Goal: Task Accomplishment & Management: Use online tool/utility

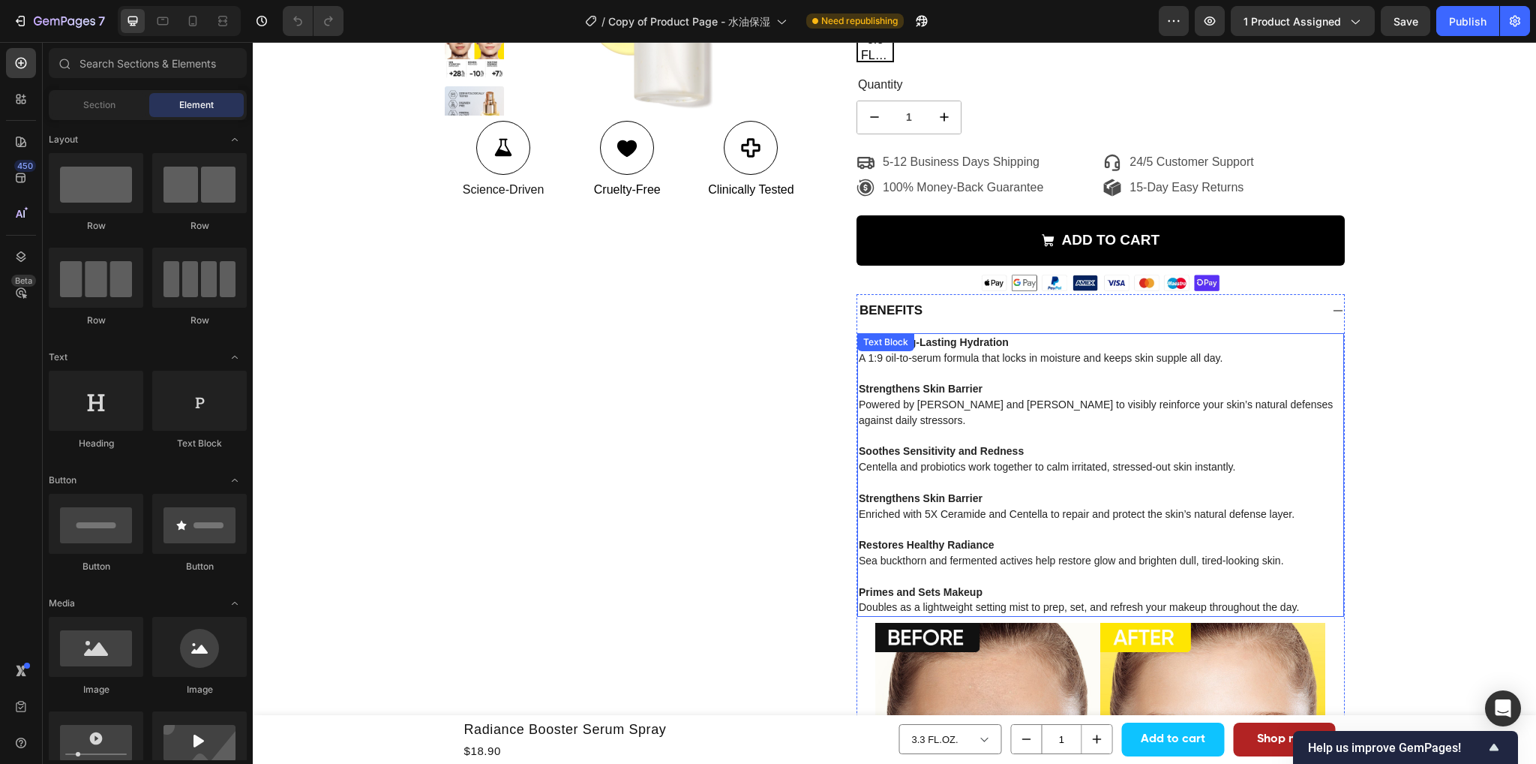
scroll to position [375, 0]
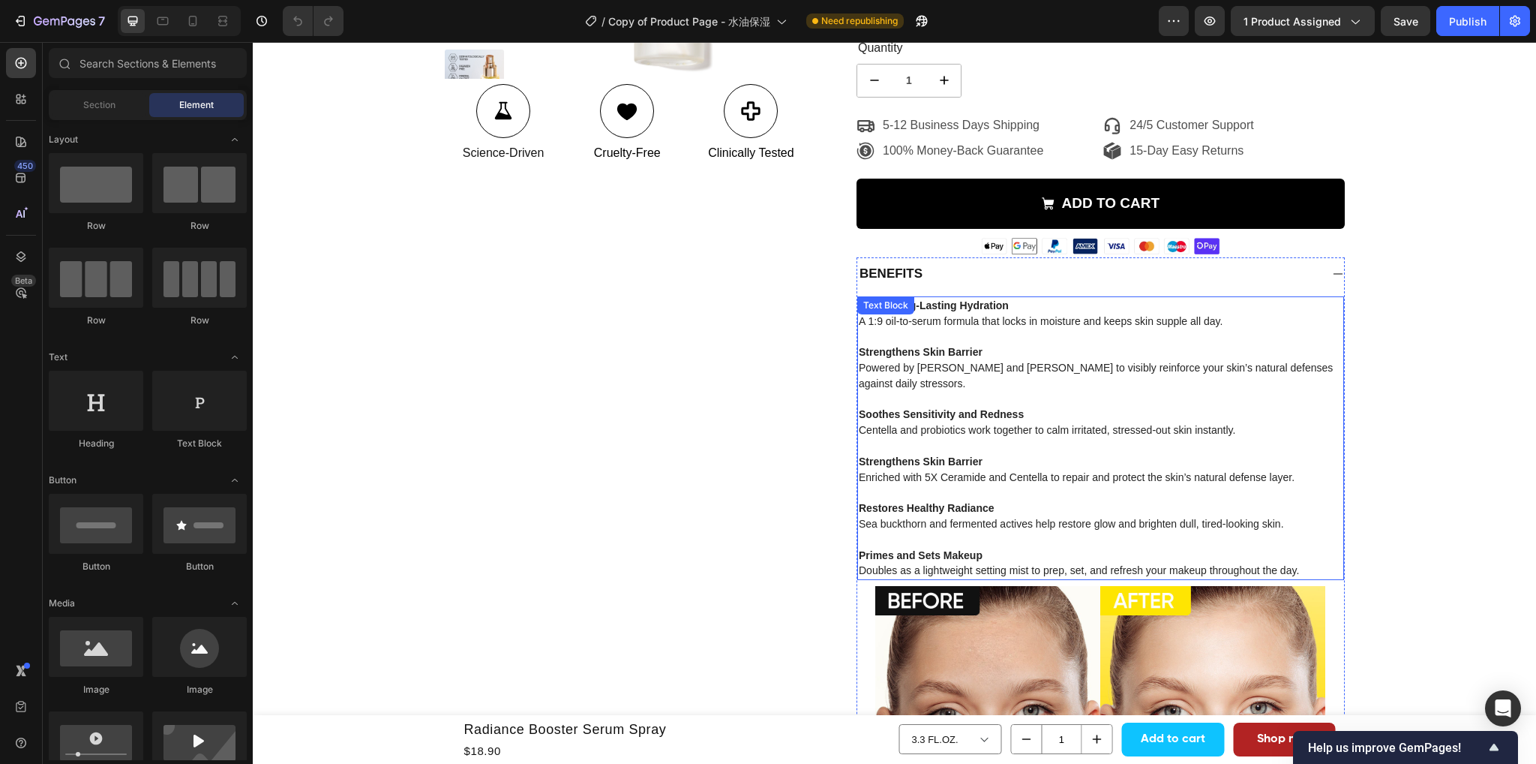
drag, startPoint x: 978, startPoint y: 311, endPoint x: 999, endPoint y: 305, distance: 21.8
click at [978, 311] on strong "Deep, Long-Lasting Hydration" at bounding box center [934, 305] width 150 height 12
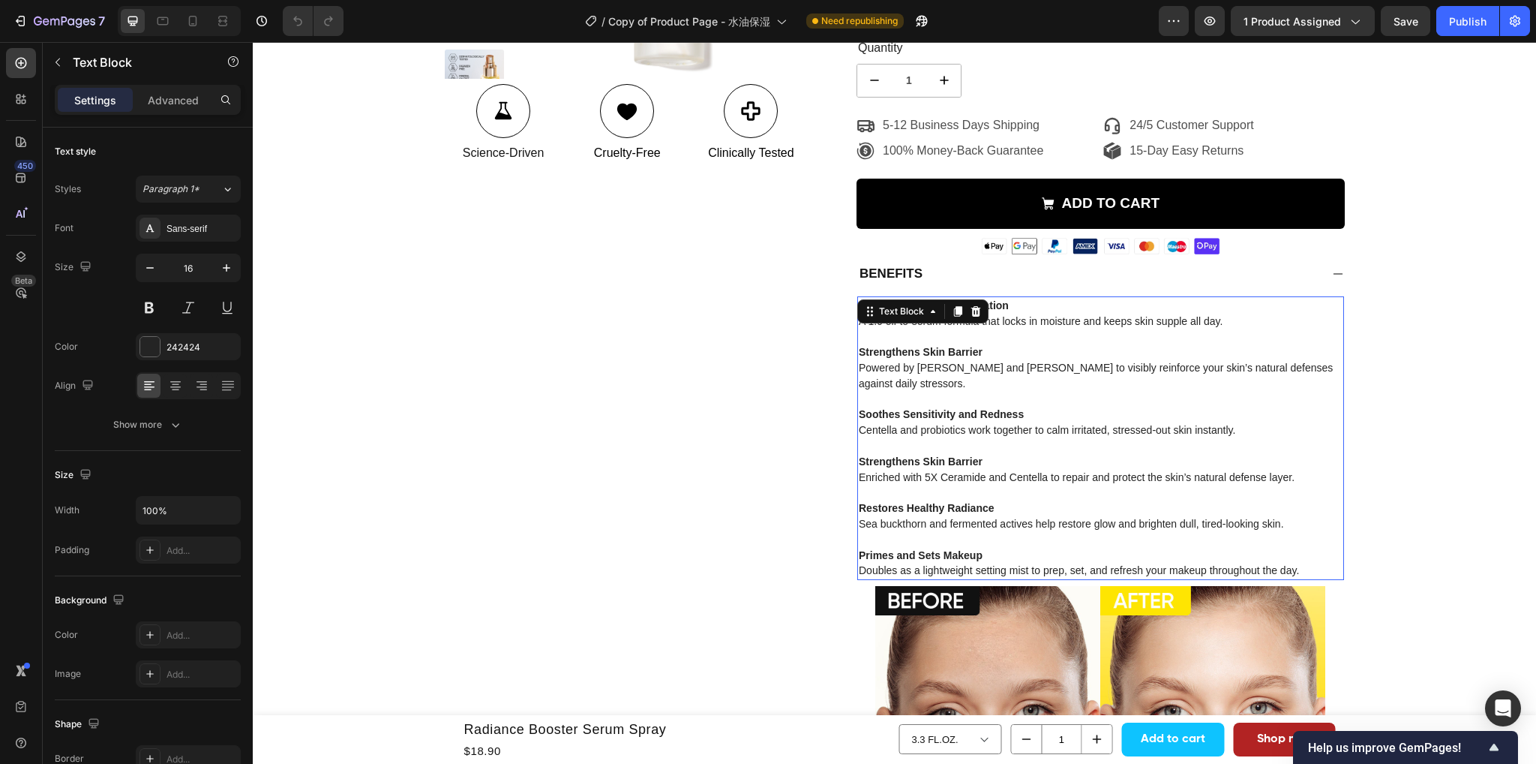
click at [999, 305] on strong "Deep, Long-Lasting Hydration" at bounding box center [934, 305] width 150 height 12
click at [1011, 303] on p "Deep, Long-Lasting Hydration A 1:9 oil-to-serum formula that locks in moisture …" at bounding box center [1101, 314] width 484 height 32
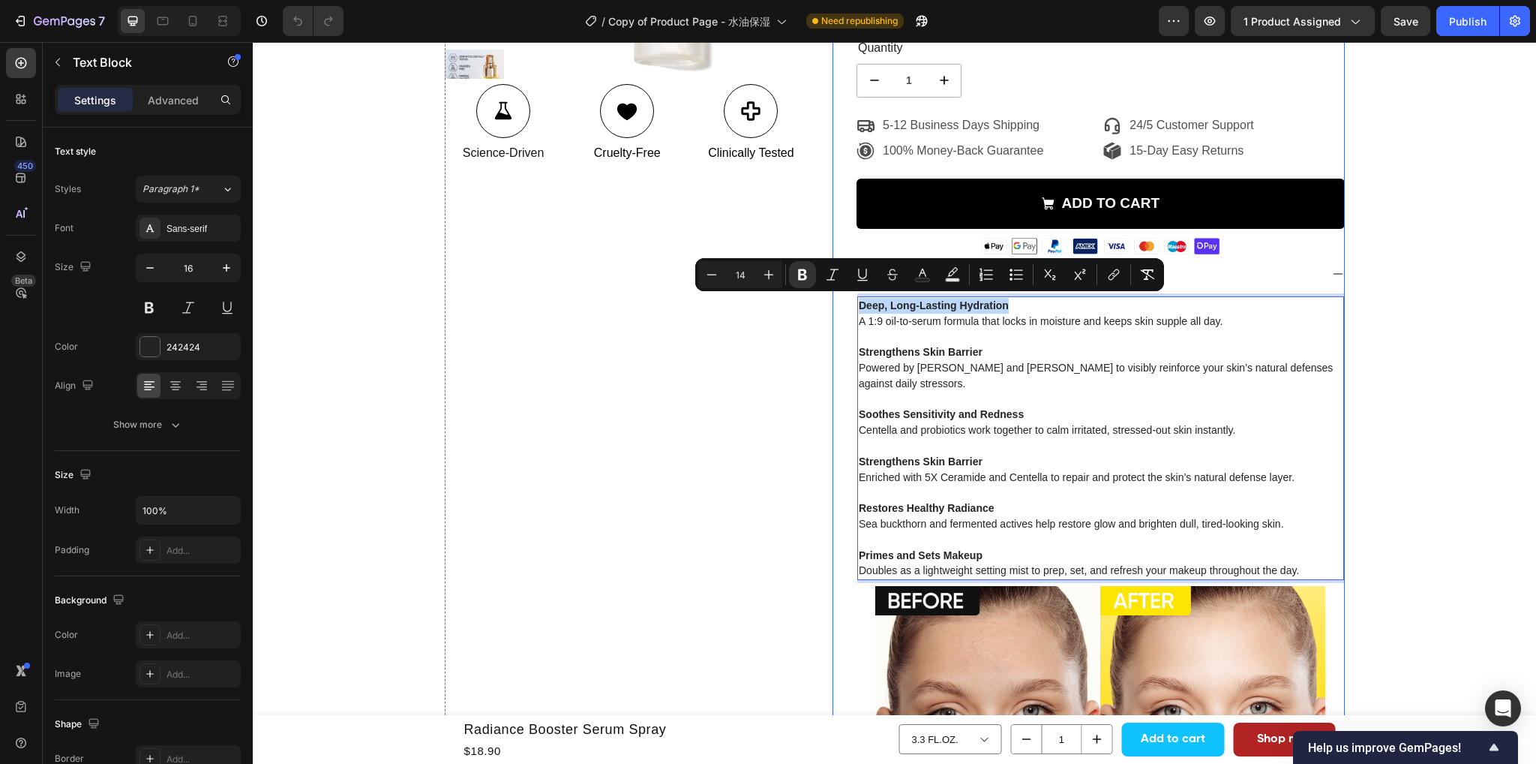
drag, startPoint x: 1013, startPoint y: 305, endPoint x: 843, endPoint y: 302, distance: 169.6
click at [843, 302] on div "Radiance Booster Serum Spray Product Title Judge.me - Preview Badge (Stars) Jud…" at bounding box center [1089, 458] width 512 height 1353
copy strong "Deep, Long-Lasting Hydration"
click at [917, 356] on strong "Strengthens Skin Barrier" at bounding box center [921, 352] width 124 height 12
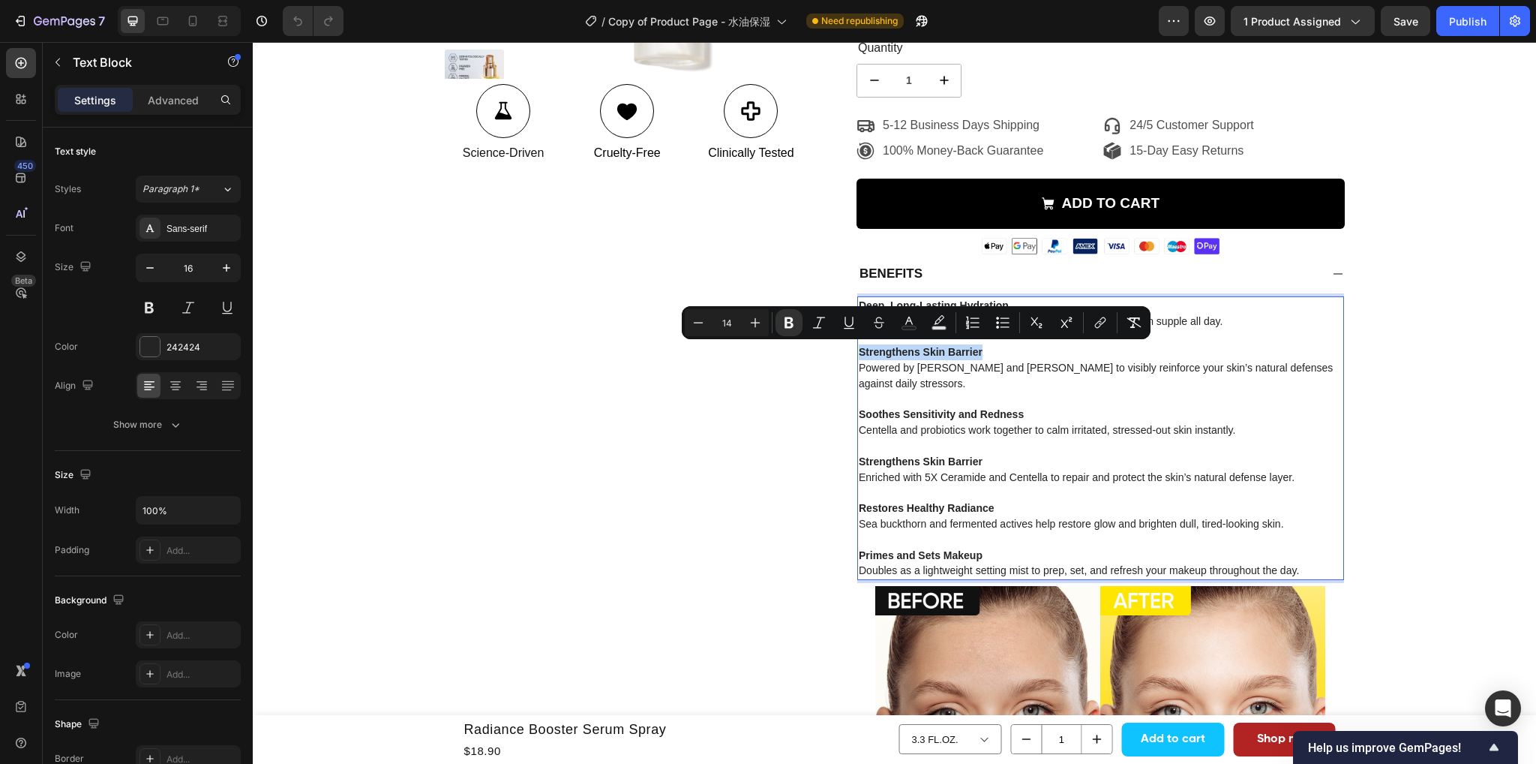
drag, startPoint x: 980, startPoint y: 350, endPoint x: 855, endPoint y: 355, distance: 124.6
click at [859, 355] on strong "Strengthens Skin Barrier" at bounding box center [921, 352] width 124 height 12
copy strong "Strengthens Skin Barrier"
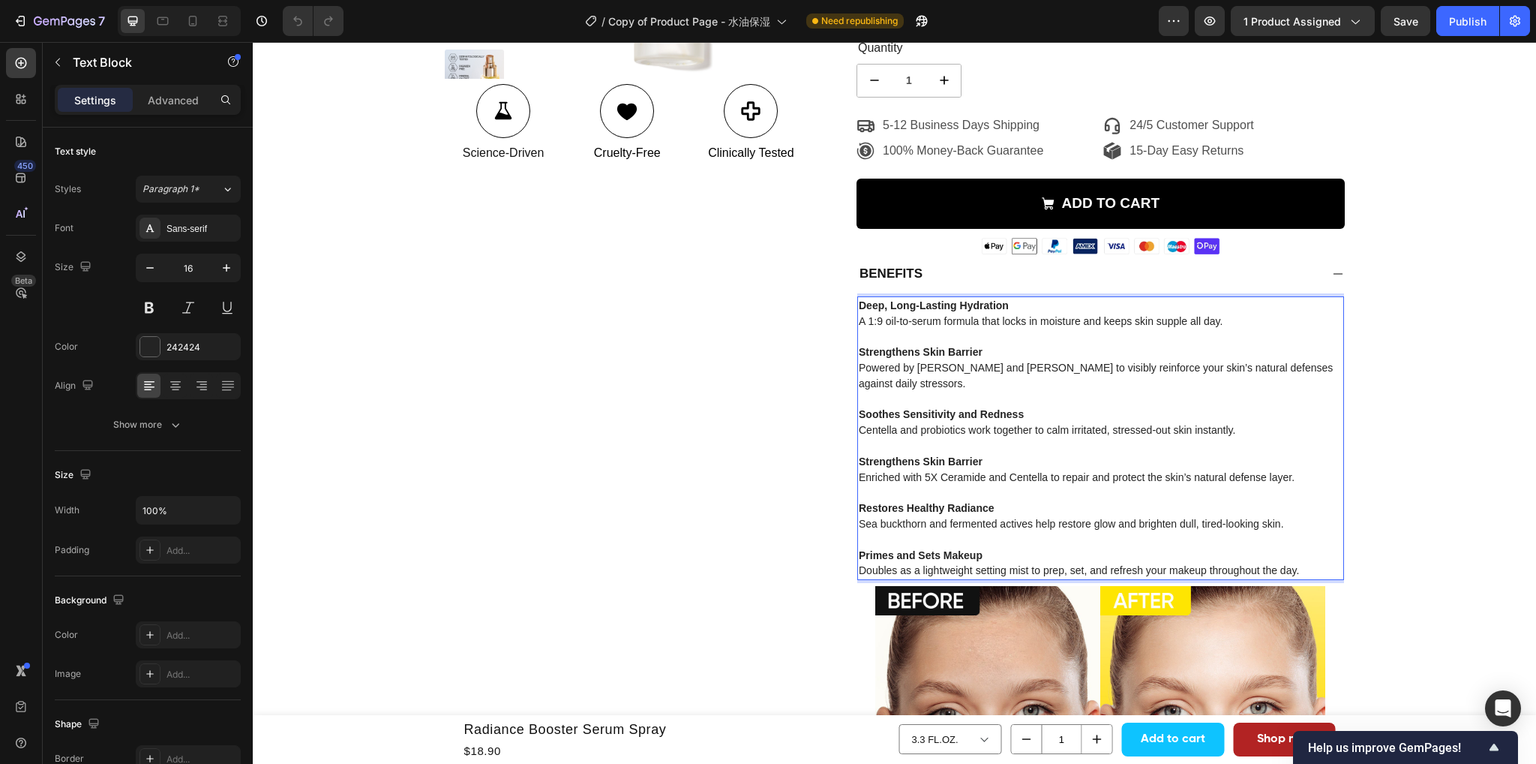
click at [1197, 342] on p "Rich Text Editor. Editing area: main" at bounding box center [1101, 337] width 484 height 16
click at [1242, 318] on p "Deep, Long-Lasting Hydration A 1:9 oil-to-serum formula that locks in moisture …" at bounding box center [1101, 314] width 484 height 32
drag, startPoint x: 1215, startPoint y: 322, endPoint x: 1095, endPoint y: 320, distance: 120.0
click at [1095, 320] on span "A 1:9 oil-to-serum formula that locks in moisture and keeps skin supple all day." at bounding box center [1041, 321] width 364 height 12
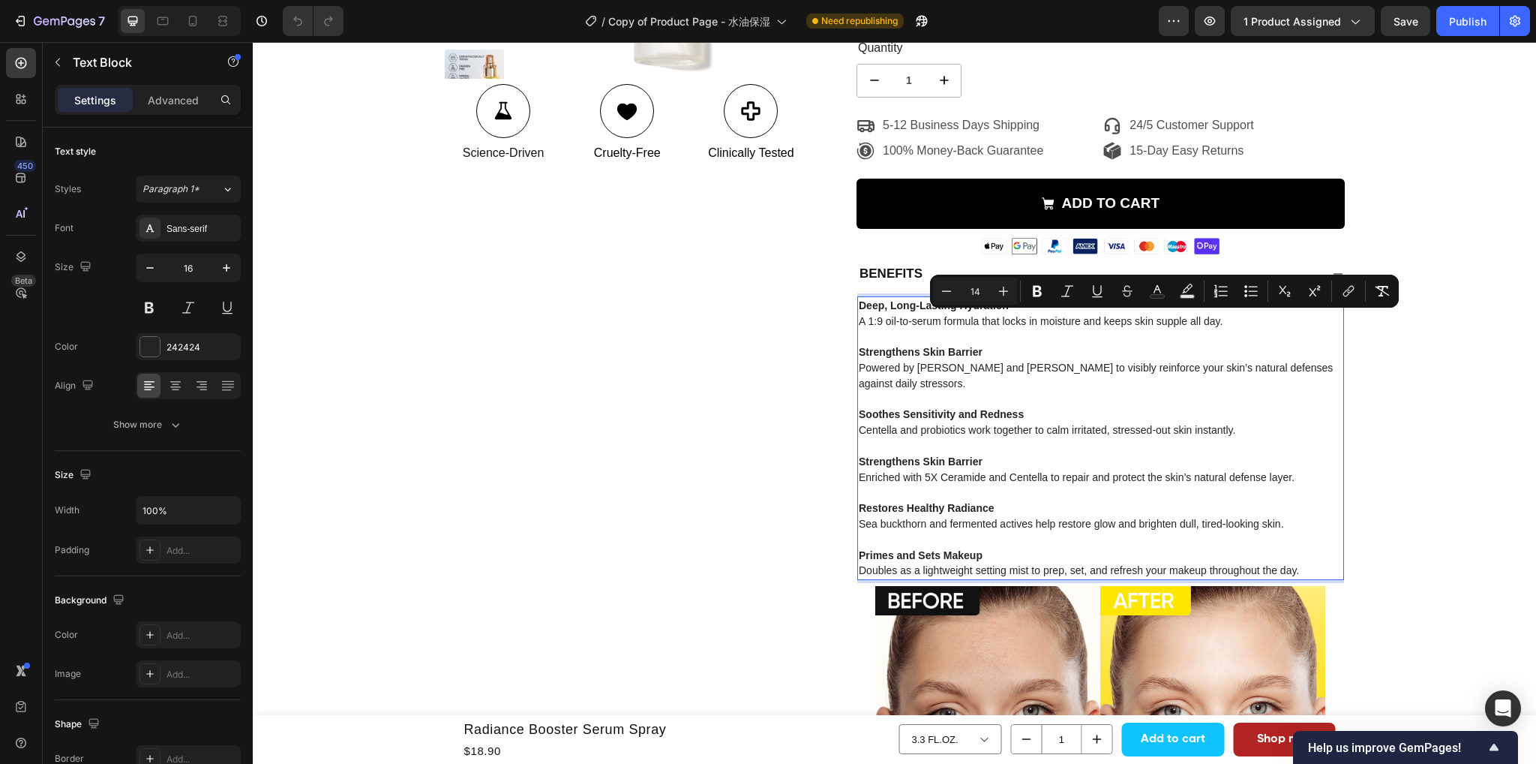
click at [1253, 323] on p "Deep, Long-Lasting Hydration A 1:9 oil-to-serum formula that locks in moisture …" at bounding box center [1101, 314] width 484 height 32
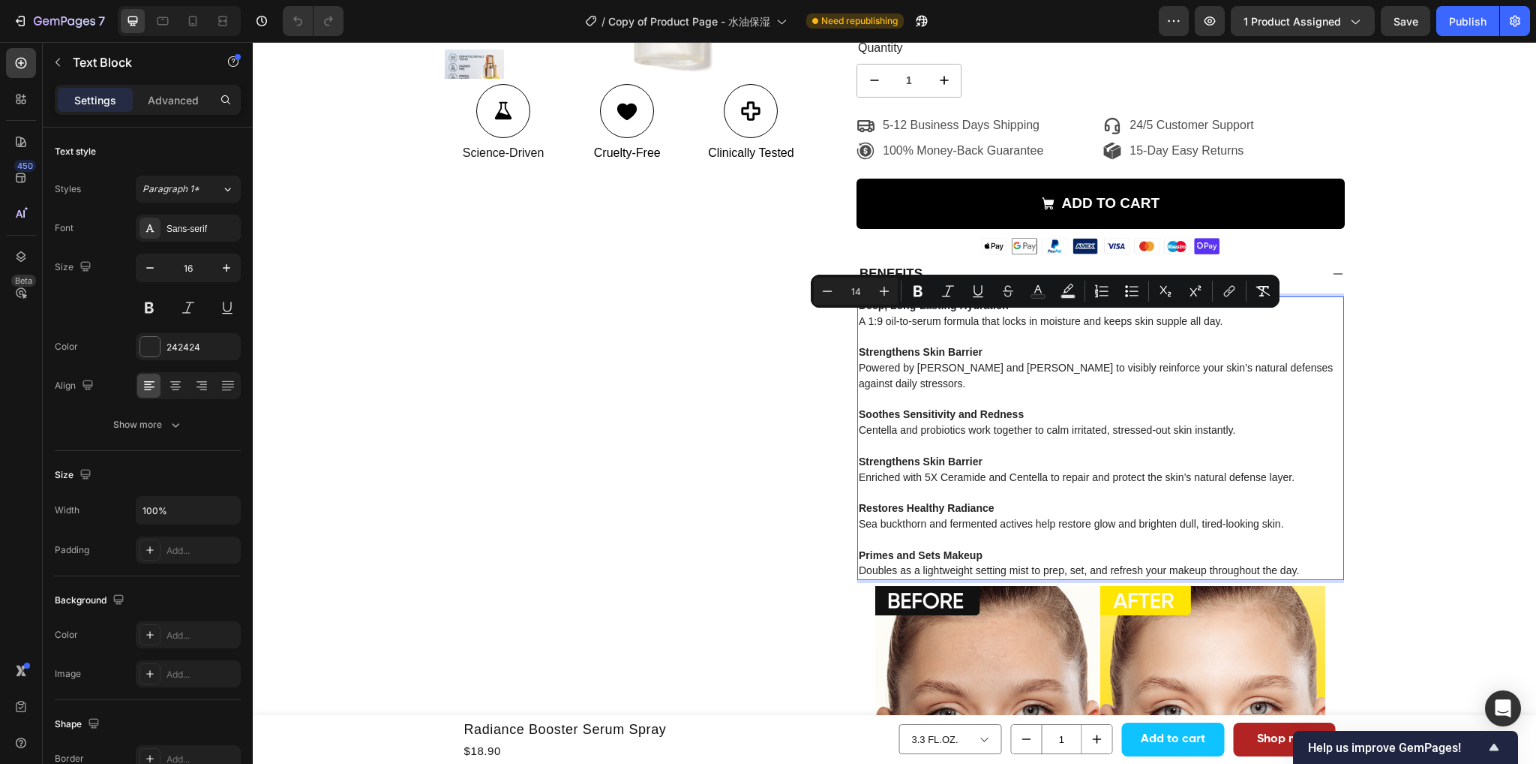
drag, startPoint x: 1252, startPoint y: 320, endPoint x: 855, endPoint y: 323, distance: 396.8
click at [859, 323] on p "Deep, Long-Lasting Hydration A 1:9 oil-to-serum formula that locks in moisture …" at bounding box center [1101, 314] width 484 height 32
copy span "A 1:9 oil-to-serum formula that locks in moisture and keeps skin supple all day."
type input "16"
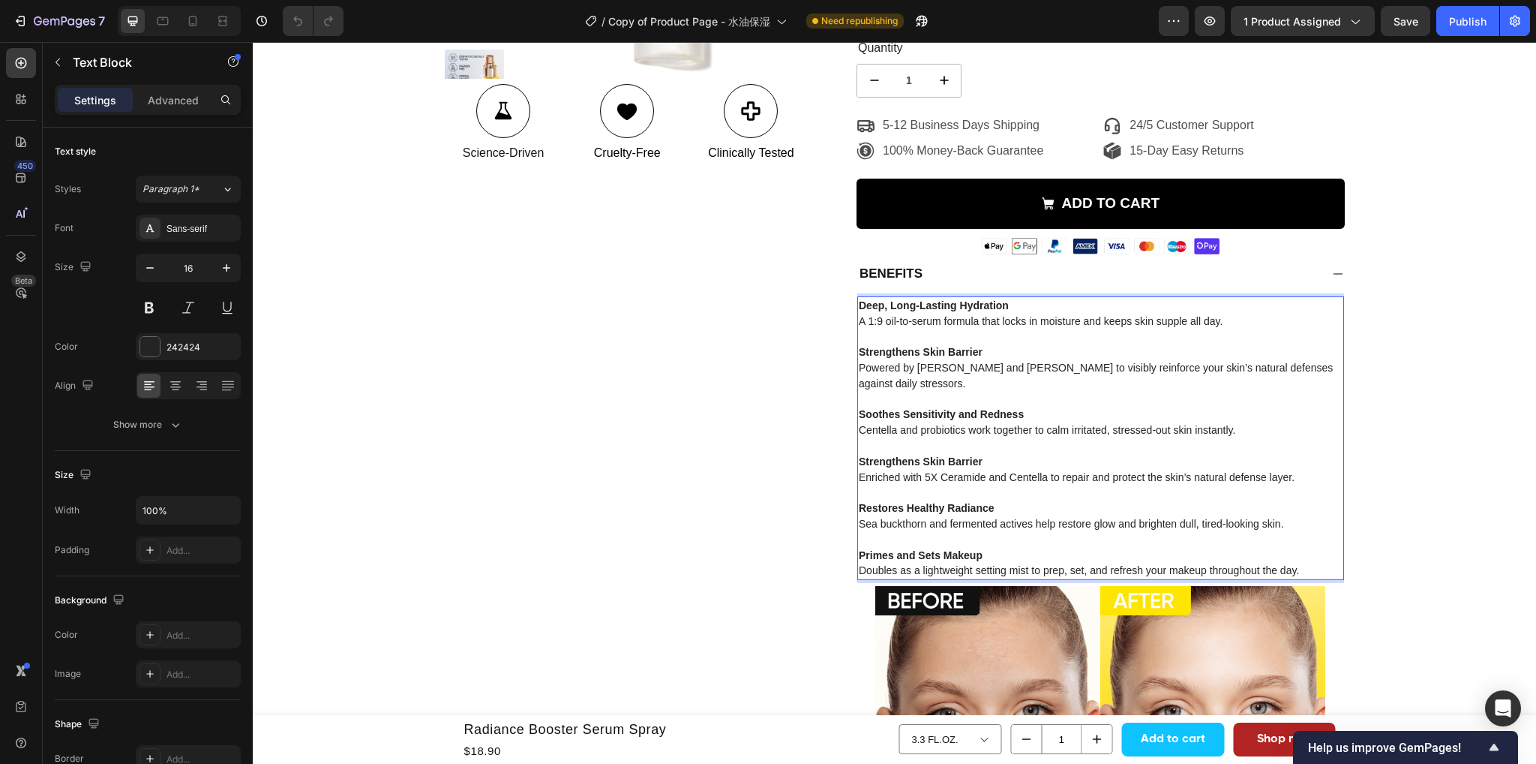
click at [916, 398] on p "Rich Text Editor. Editing area: main" at bounding box center [1101, 400] width 484 height 16
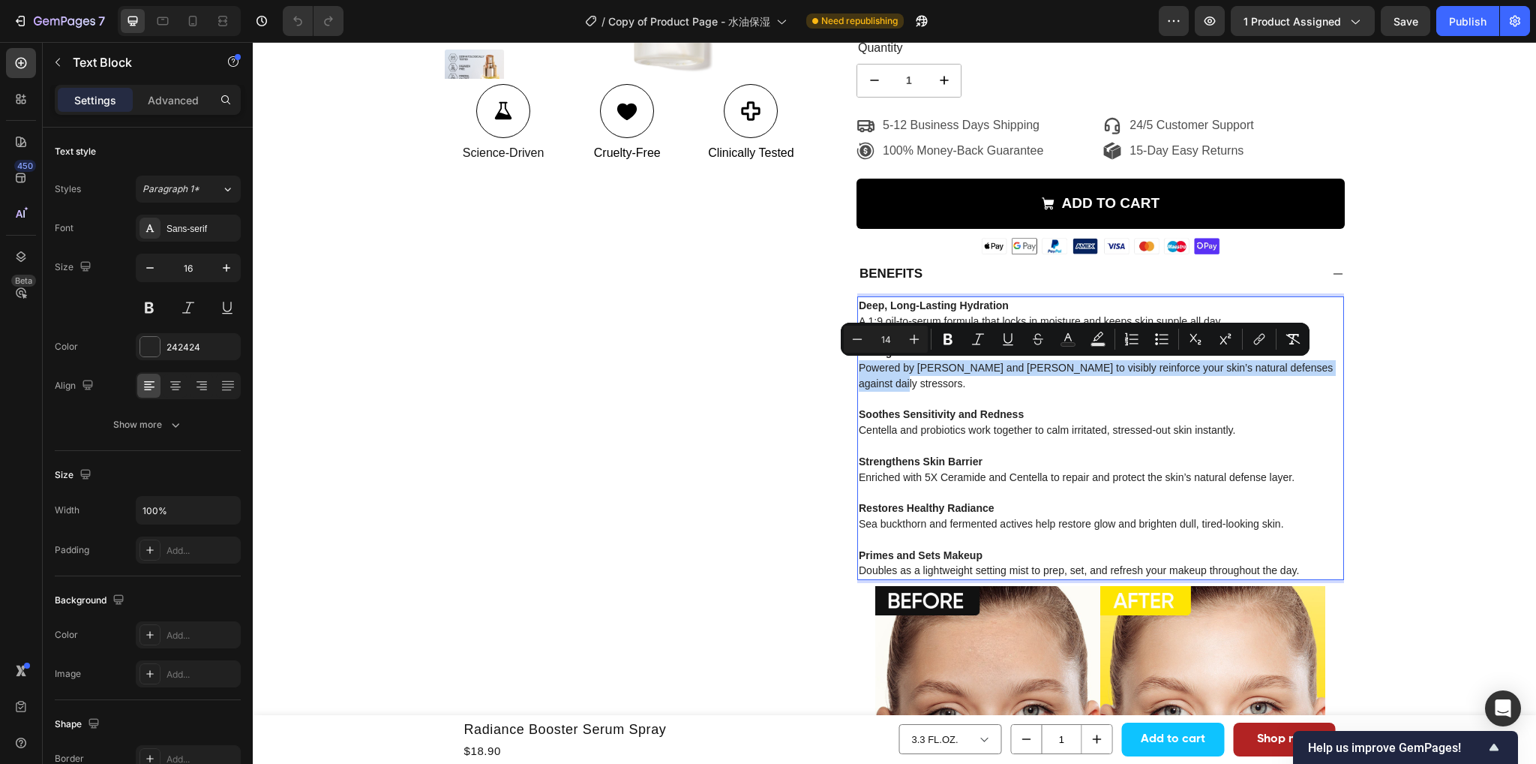
drag, startPoint x: 917, startPoint y: 386, endPoint x: 852, endPoint y: 367, distance: 67.9
click at [857, 367] on div "Deep, Long-Lasting Hydration A 1:9 oil-to-serum formula that locks in moisture …" at bounding box center [1100, 438] width 487 height 284
copy span "Powered by [PERSON_NAME] and [PERSON_NAME] to visibly reinforce your skin’s nat…"
click at [1023, 422] on p "Soothes Sensitivity and Redness Centella and probiotics work together to calm i…" at bounding box center [1101, 423] width 484 height 32
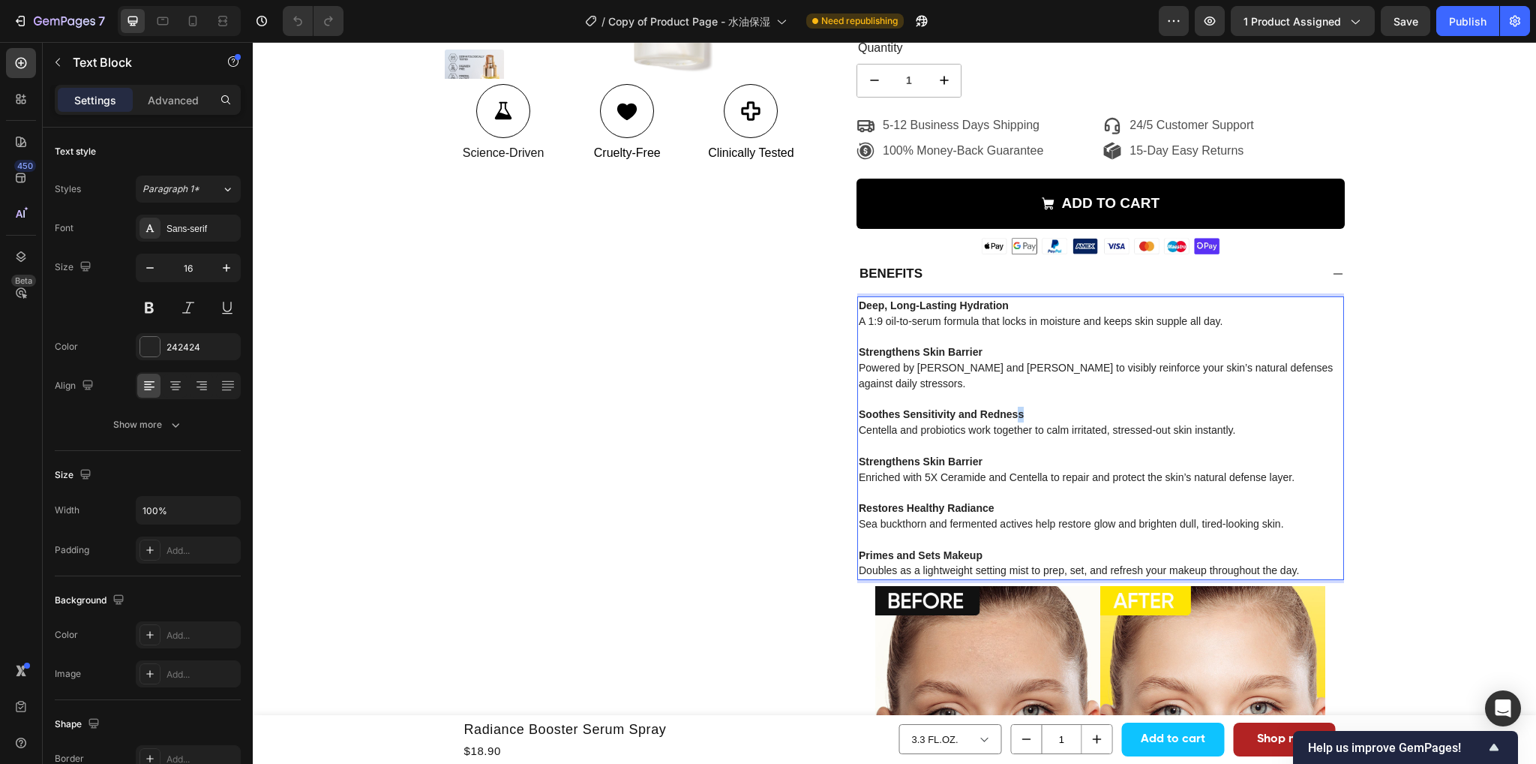
click at [1016, 419] on p "Soothes Sensitivity and Redness Centella and probiotics work together to calm i…" at bounding box center [1101, 423] width 484 height 32
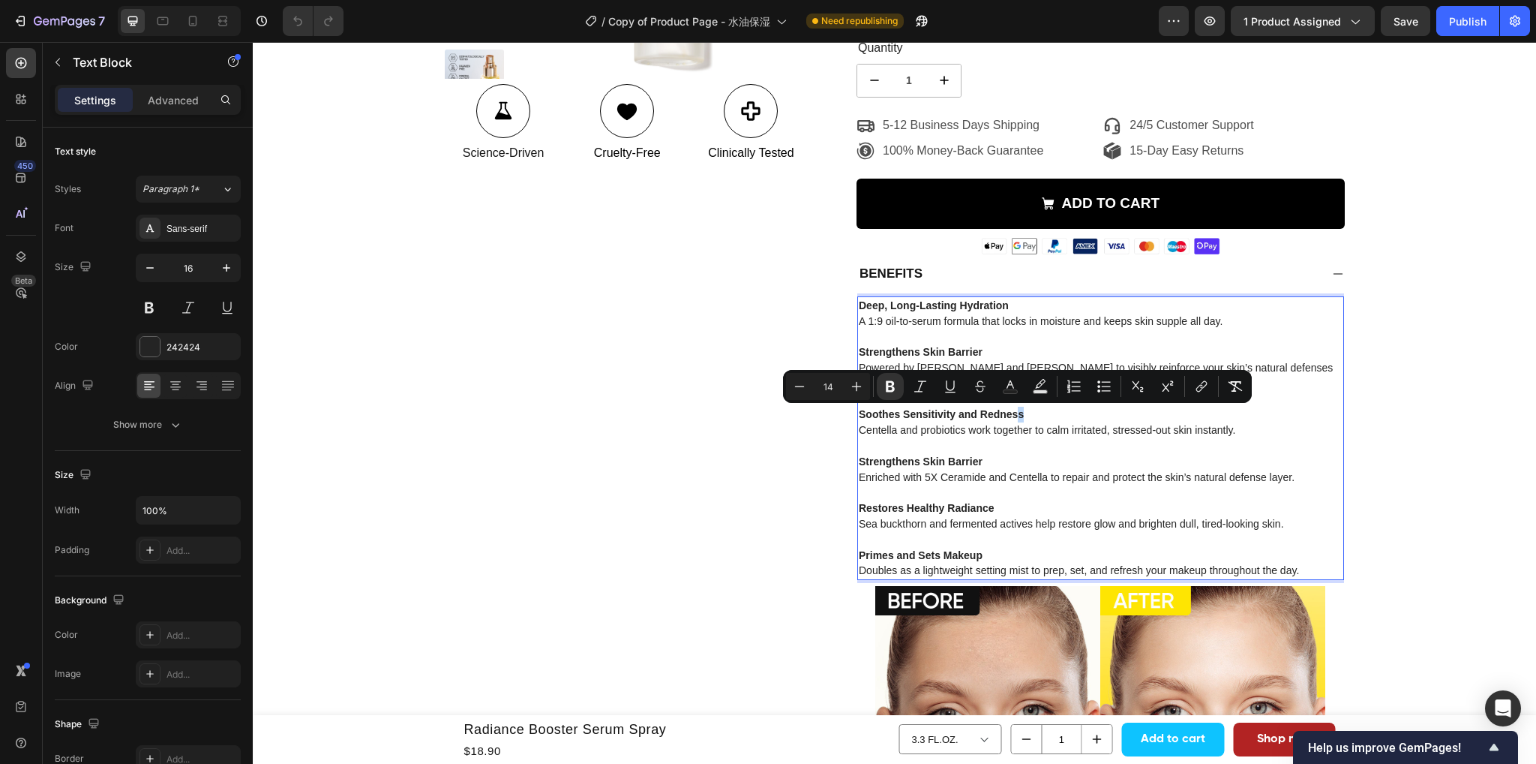
click at [1029, 416] on p "Soothes Sensitivity and Redness Centella and probiotics work together to calm i…" at bounding box center [1101, 423] width 484 height 32
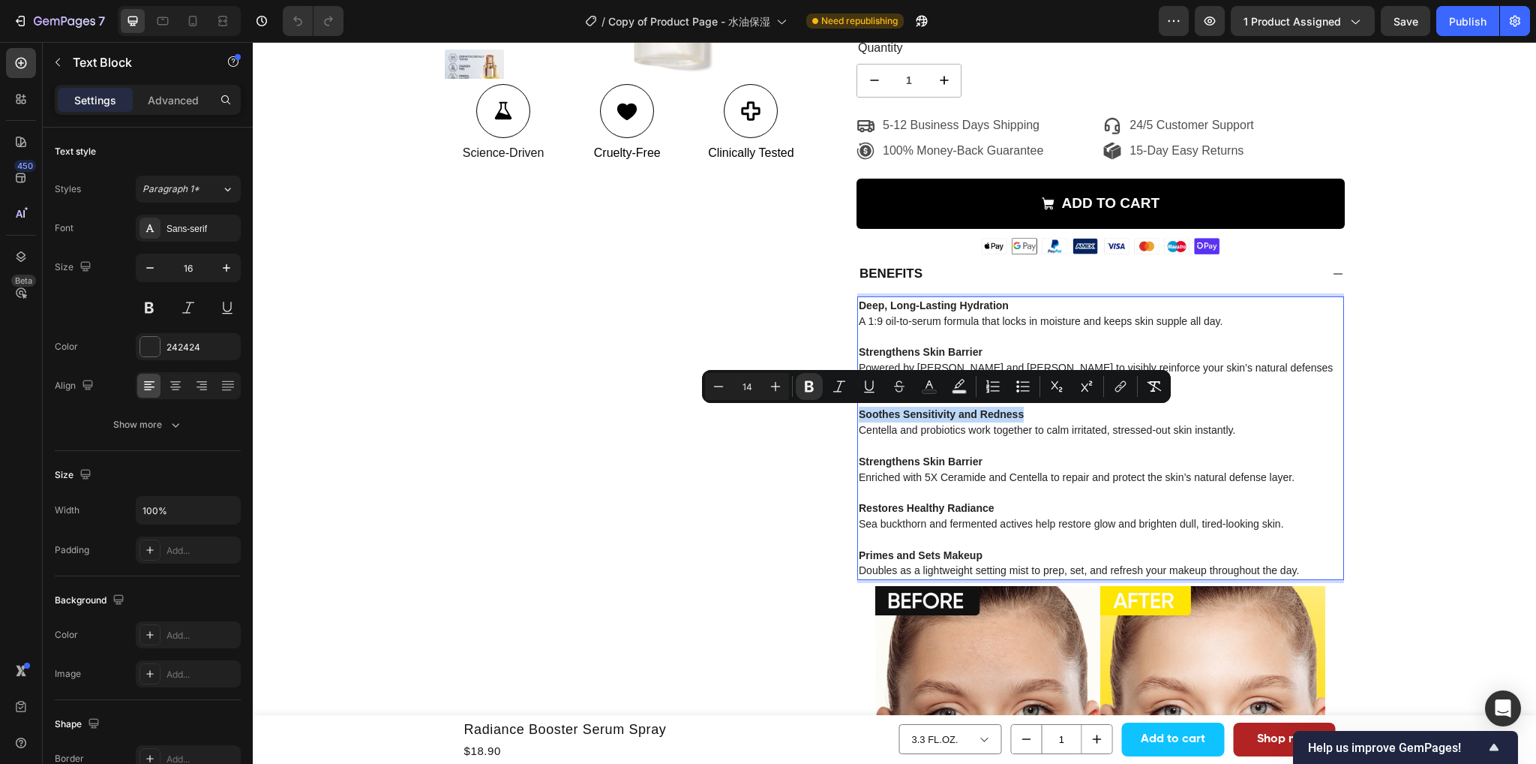
drag, startPoint x: 1026, startPoint y: 419, endPoint x: 856, endPoint y: 417, distance: 170.3
click at [859, 417] on p "Soothes Sensitivity and Redness Centella and probiotics work together to calm i…" at bounding box center [1101, 423] width 484 height 32
copy strong "Soothes Sensitivity and Redness"
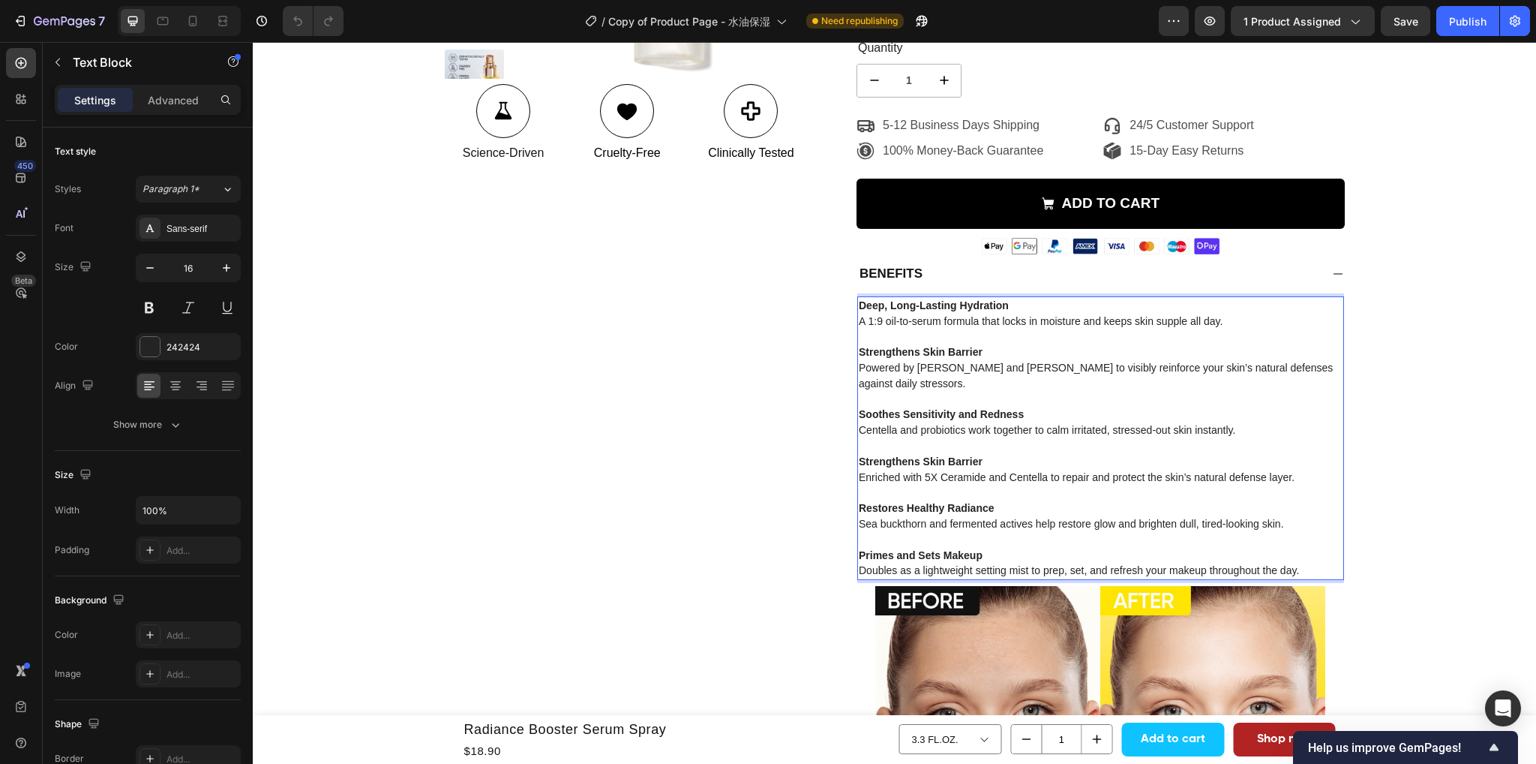
click at [968, 436] on span "Centella and probiotics work together to calm irritated, stressed-out skin inst…" at bounding box center [1047, 430] width 377 height 12
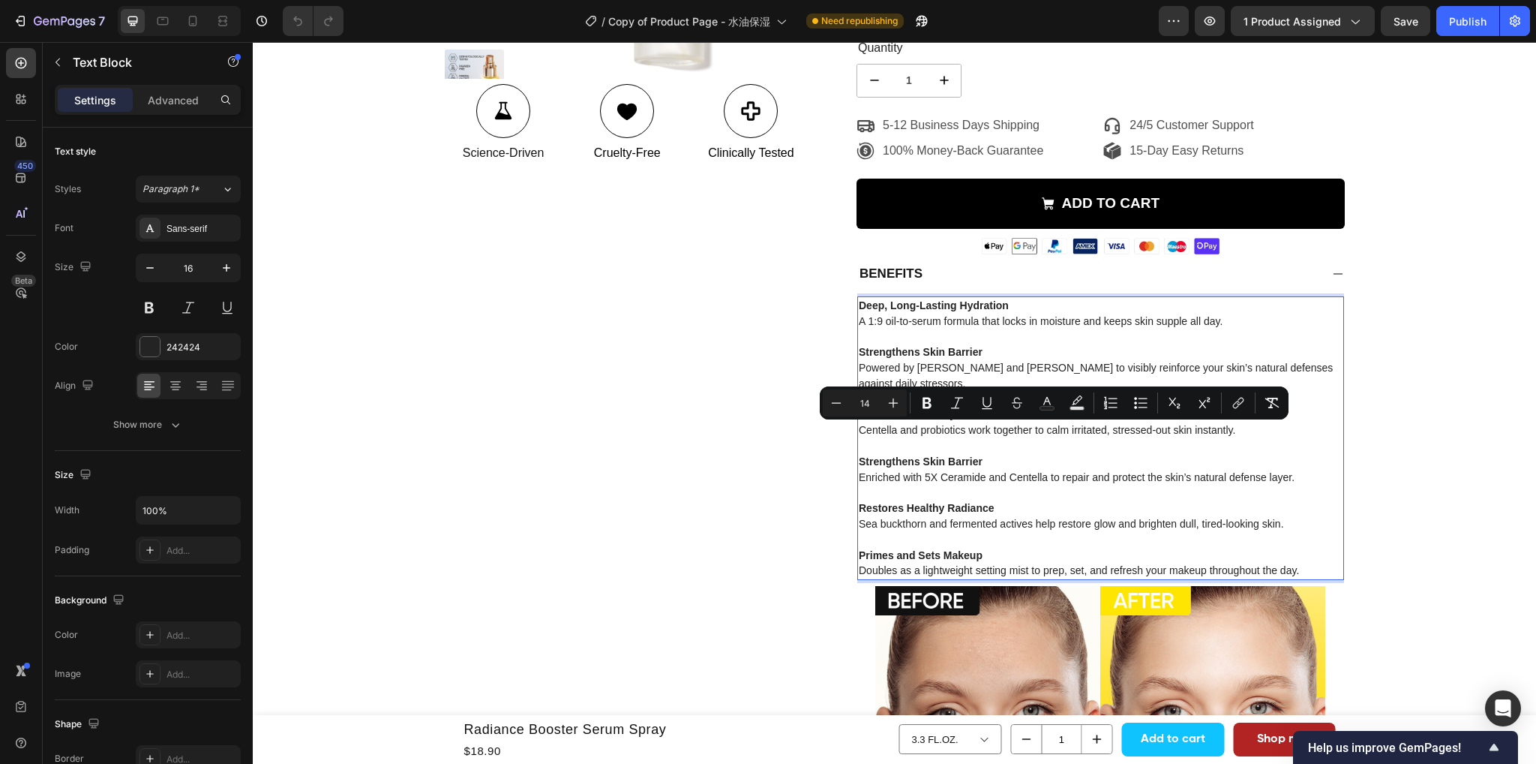
drag, startPoint x: 1256, startPoint y: 434, endPoint x: 851, endPoint y: 436, distance: 405.1
click at [857, 436] on div "Deep, Long-Lasting Hydration A 1:9 oil-to-serum formula that locks in moisture …" at bounding box center [1100, 438] width 487 height 284
copy span "Centella and probiotics work together to calm irritated, stressed-out skin inst…"
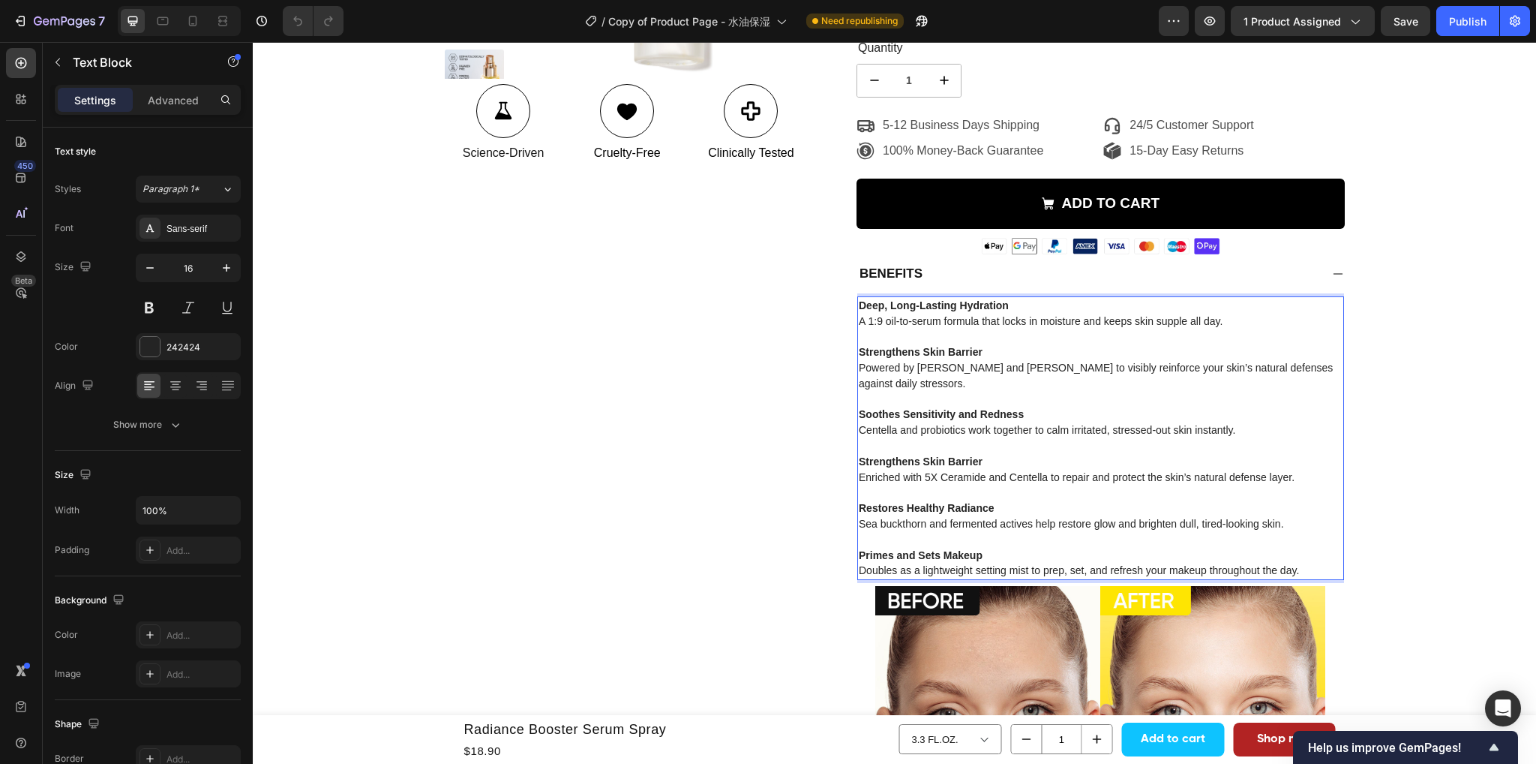
click at [978, 464] on strong "Strengthens Skin Barrier" at bounding box center [921, 461] width 124 height 12
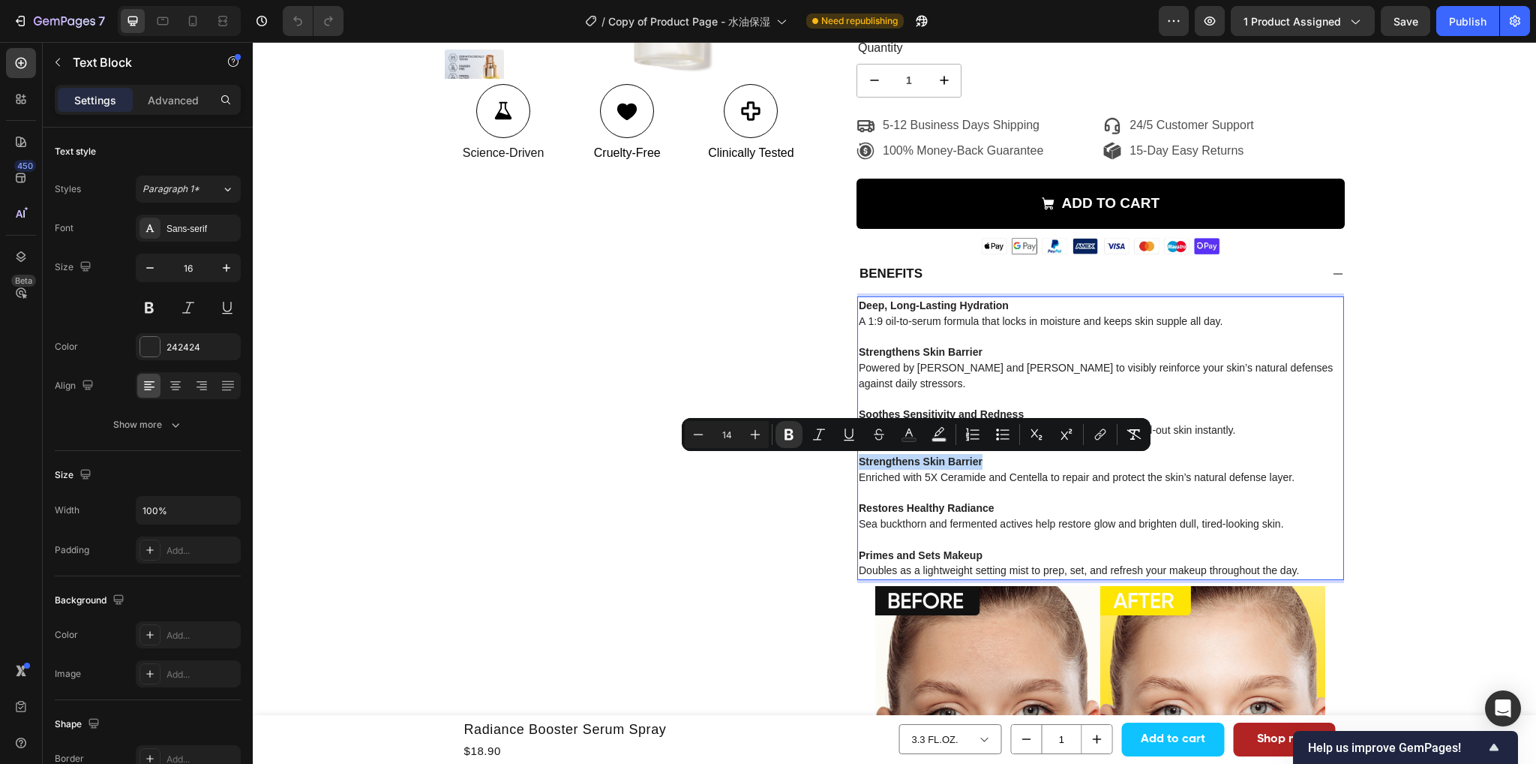
drag, startPoint x: 985, startPoint y: 460, endPoint x: 854, endPoint y: 464, distance: 131.4
click at [859, 464] on p "Strengthens Skin Barrier Enriched with 5X Ceramide and Centella to repair and p…" at bounding box center [1101, 470] width 484 height 32
copy strong "Strengthens Skin Barrier"
click at [1030, 480] on span "Enriched with 5X Ceramide and Centella to repair and protect the skin’s natural…" at bounding box center [1077, 477] width 436 height 12
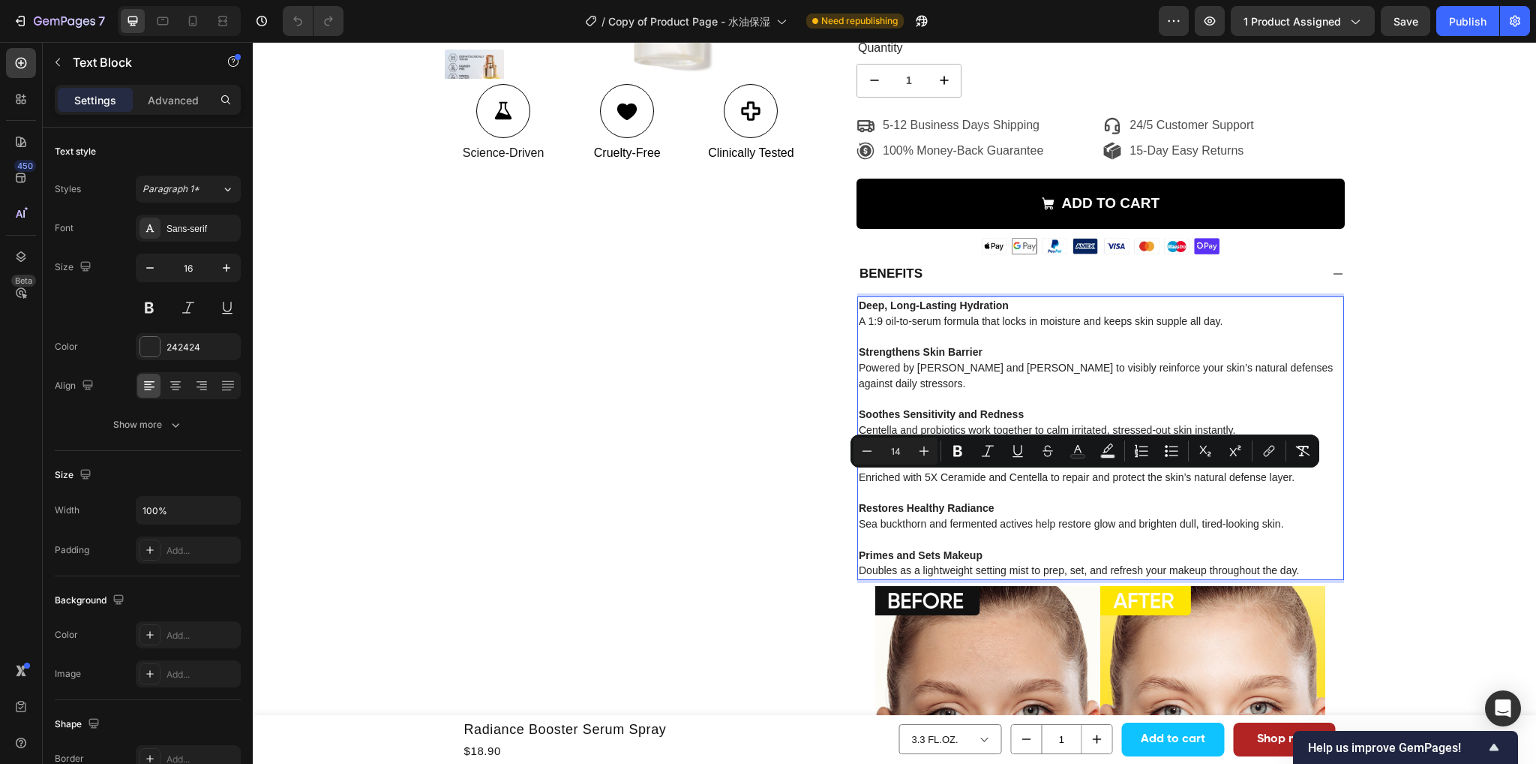
drag, startPoint x: 1318, startPoint y: 483, endPoint x: 852, endPoint y: 488, distance: 465.9
click at [859, 485] on p "Strengthens Skin Barrier Enriched with 5X Ceramide and Centella to repair and p…" at bounding box center [1101, 470] width 484 height 32
copy span "Enriched with 5X Ceramide and Centella to repair and protect the skin’s natural…"
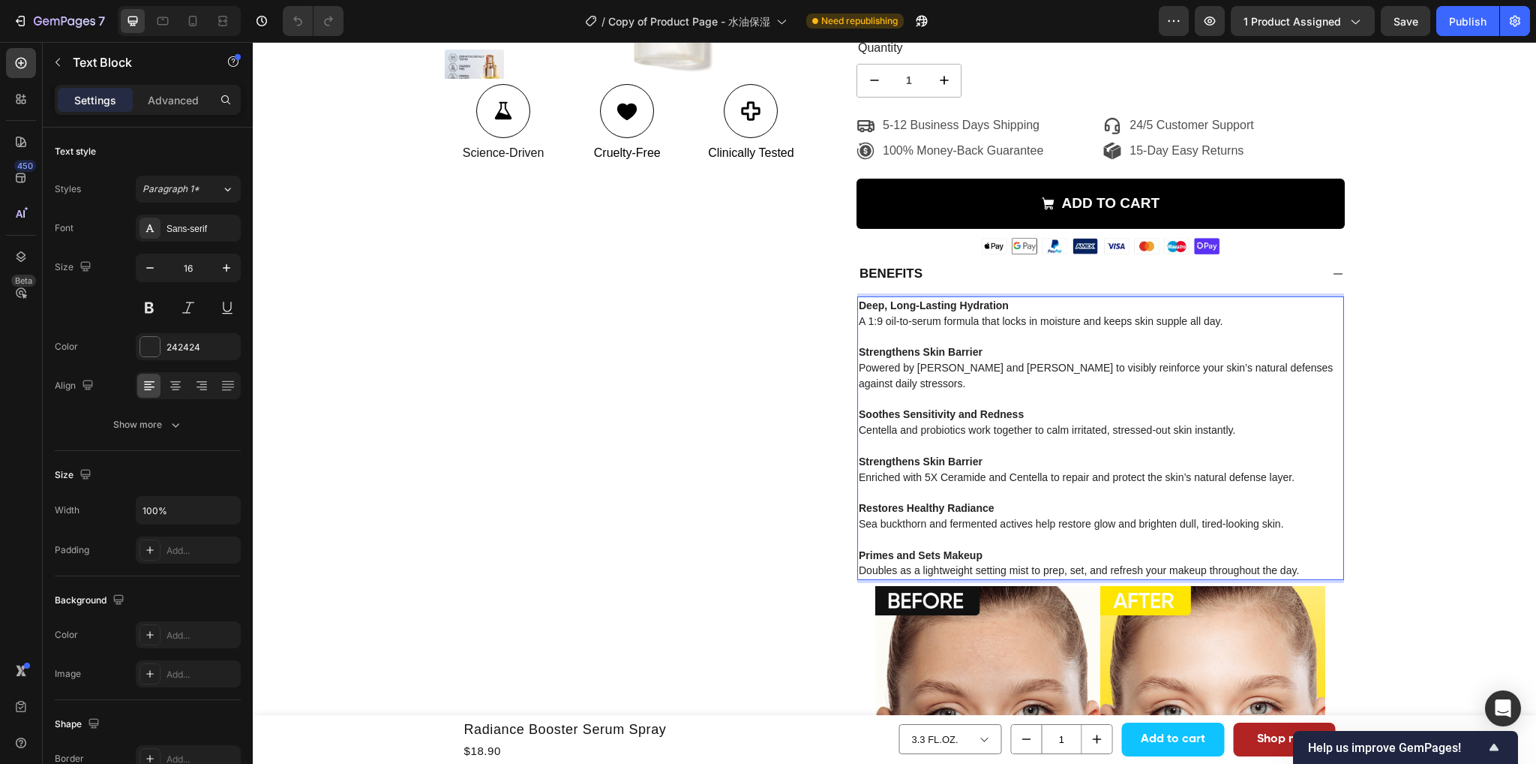
click at [1083, 490] on p "Rich Text Editor. Editing area: main" at bounding box center [1101, 493] width 484 height 16
click at [998, 477] on span "Enriched with 5X Ceramide and Centella to repair and protect the skin’s natural…" at bounding box center [1077, 477] width 436 height 12
drag, startPoint x: 1323, startPoint y: 482, endPoint x: 855, endPoint y: 482, distance: 468.1
click at [859, 482] on p "Strengthens Skin Barrier Enriched with 5X Ceramide and Centella to repair and p…" at bounding box center [1101, 470] width 484 height 32
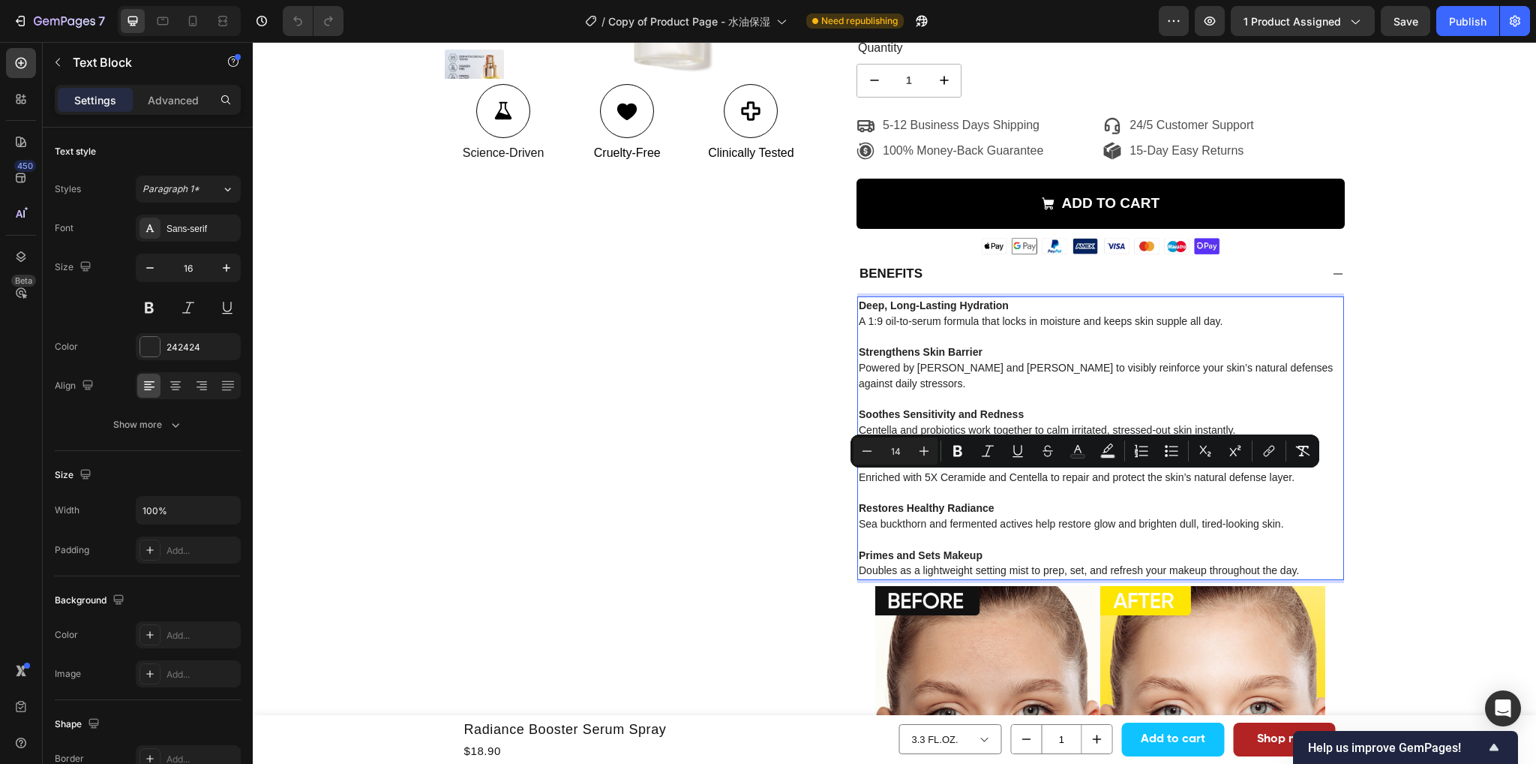
copy span "Enriched with 5X Ceramide and Centella to repair and protect the skin’s natural…"
drag, startPoint x: 810, startPoint y: 469, endPoint x: 839, endPoint y: 461, distance: 30.2
click at [810, 469] on div "Product Images Icon Science-Driven Text Block Icon Cruelty-Free Text Block Icon…" at bounding box center [895, 464] width 900 height 1365
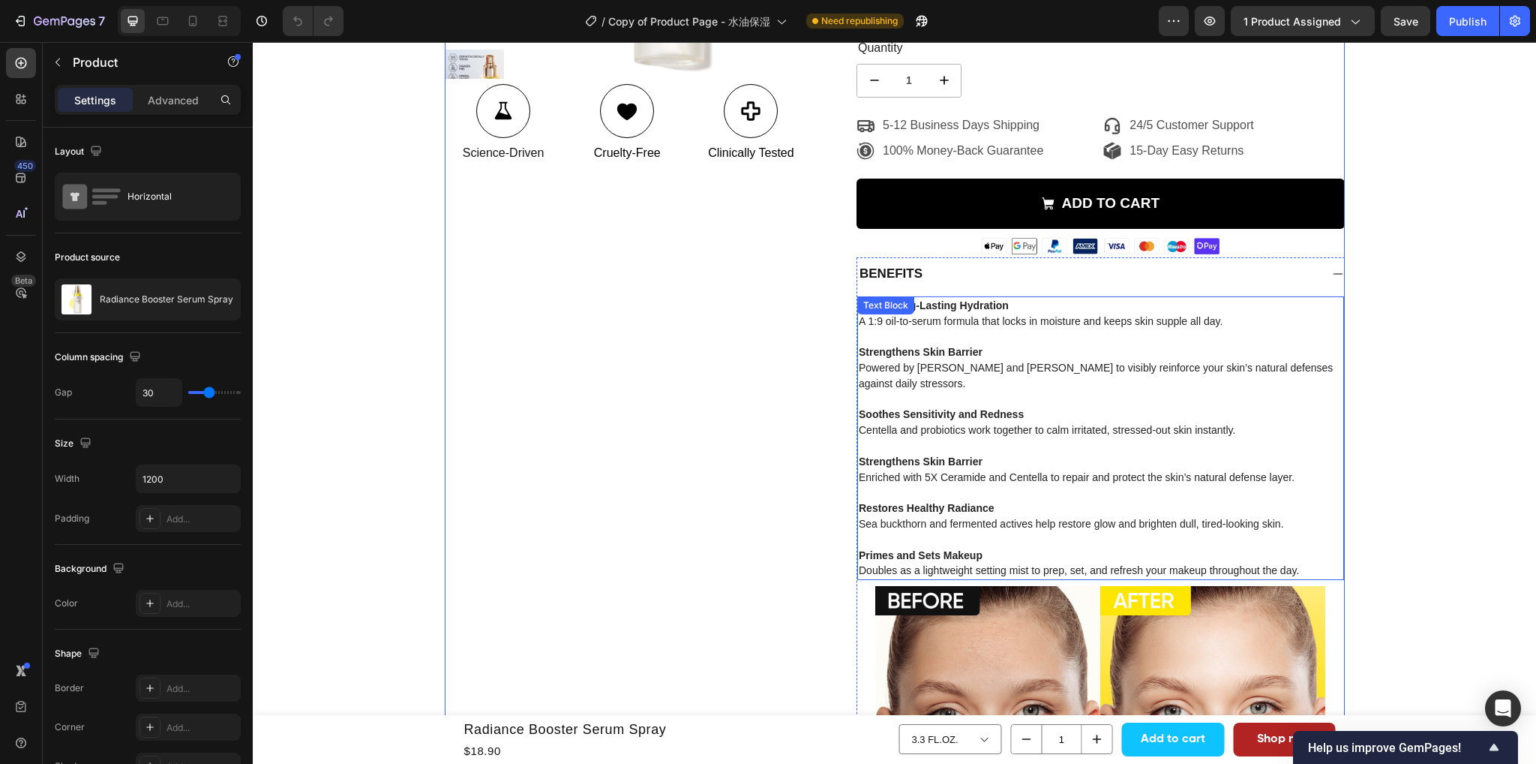
click at [984, 509] on strong "Restores Healthy Radiance" at bounding box center [927, 508] width 136 height 12
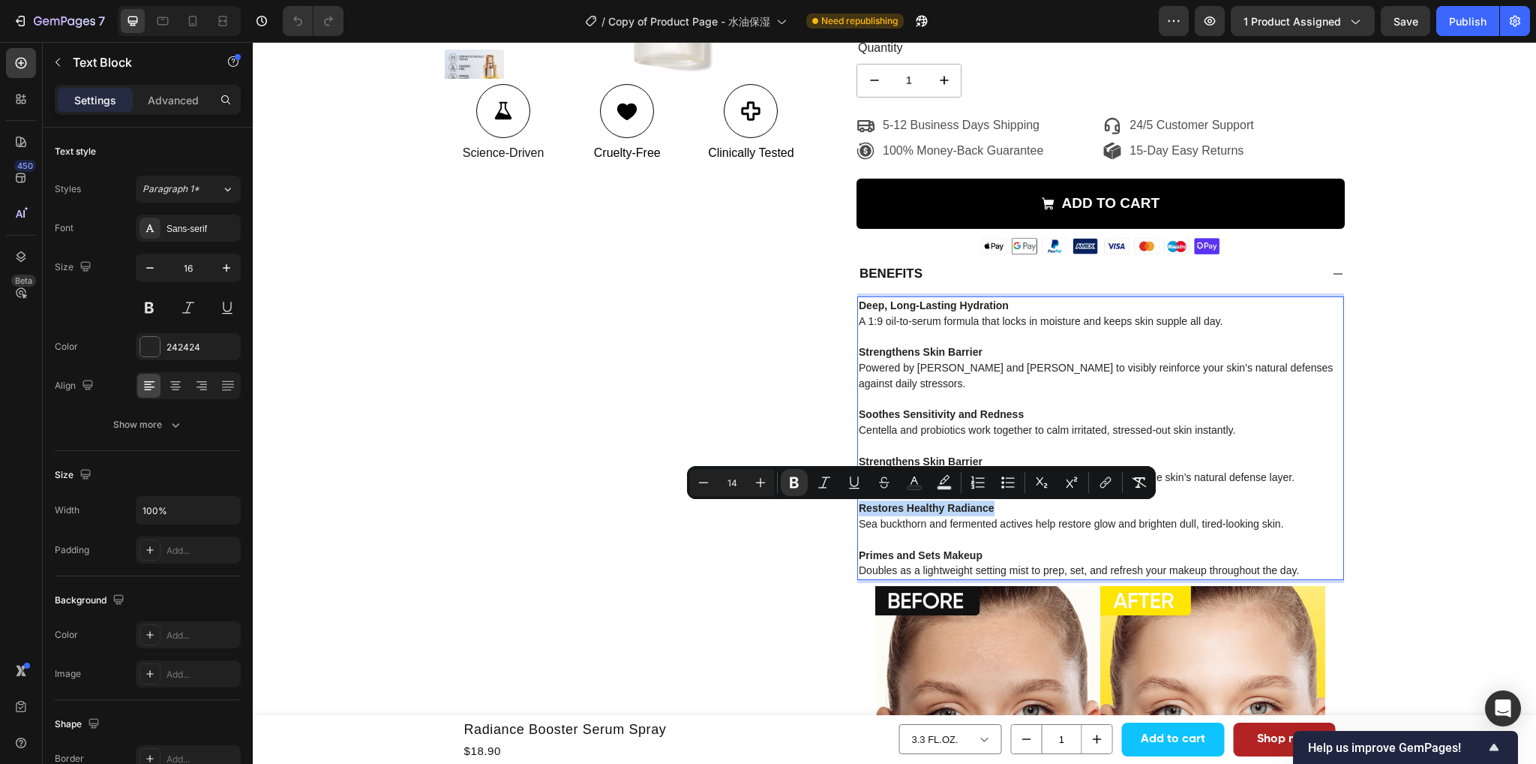
drag, startPoint x: 996, startPoint y: 514, endPoint x: 852, endPoint y: 520, distance: 144.2
click at [859, 520] on p "Restores Healthy Radiance Sea buckthorn and fermented actives help restore glow…" at bounding box center [1101, 516] width 484 height 32
copy strong "Restores Healthy Radiance"
type input "16"
click at [1000, 548] on p "Rich Text Editor. Editing area: main" at bounding box center [1101, 540] width 484 height 16
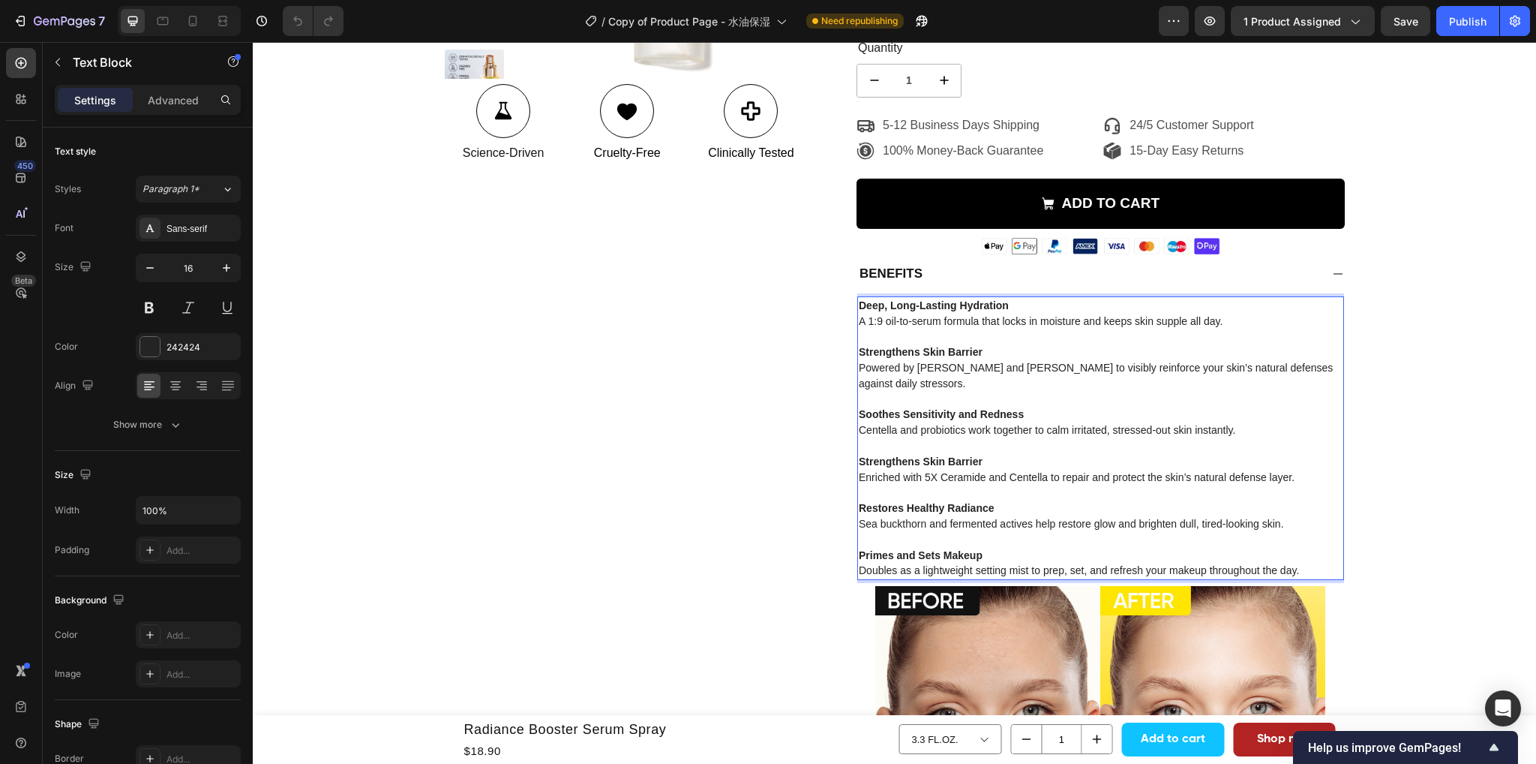
click at [1284, 530] on span "Sea buckthorn and fermented actives help restore glow and brighten dull, tired-…" at bounding box center [1071, 524] width 425 height 12
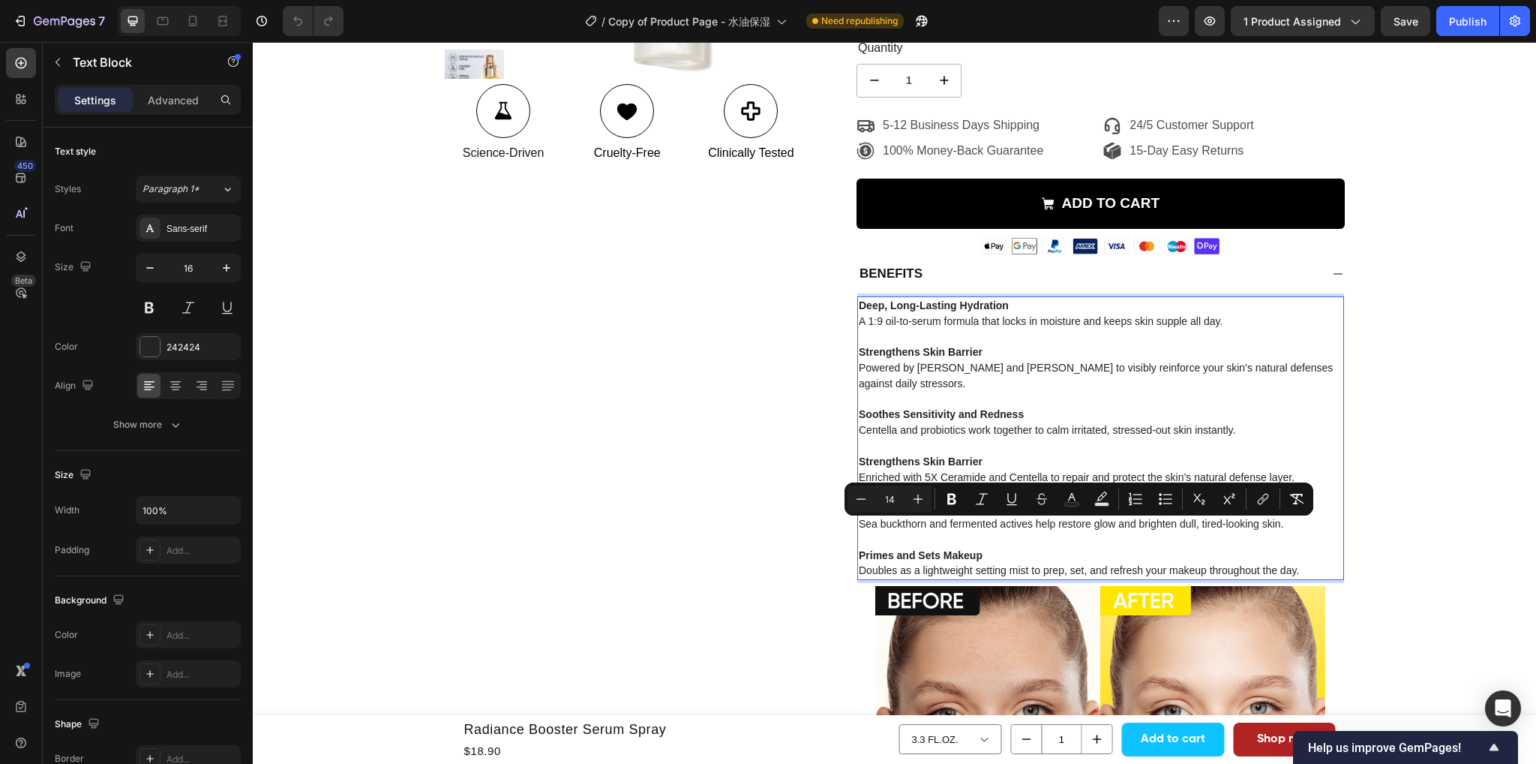
drag, startPoint x: 1311, startPoint y: 533, endPoint x: 854, endPoint y: 528, distance: 457.6
click at [859, 528] on p "Restores Healthy Radiance Sea buckthorn and fermented actives help restore glow…" at bounding box center [1101, 516] width 484 height 32
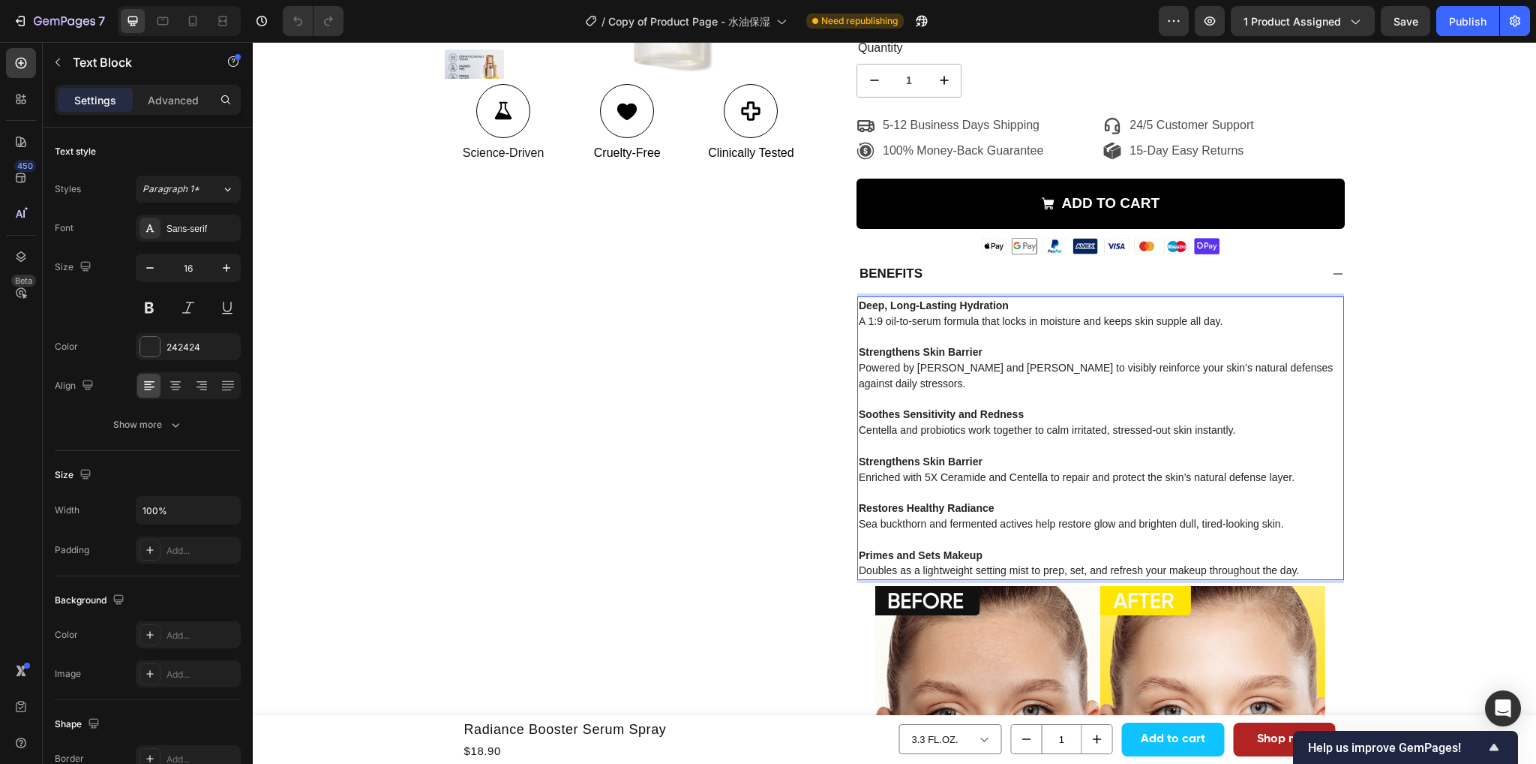
click at [947, 554] on strong "Primes and Sets Makeup" at bounding box center [921, 555] width 124 height 12
drag, startPoint x: 975, startPoint y: 563, endPoint x: 855, endPoint y: 560, distance: 120.0
click at [859, 560] on p "Primes and Sets Makeup Doubles as a lightweight setting mist to prep, set, and …" at bounding box center [1101, 564] width 484 height 32
click at [1071, 571] on span "Doubles as a lightweight setting mist to prep, set, and refresh your makeup thr…" at bounding box center [1079, 570] width 440 height 12
drag, startPoint x: 1320, startPoint y: 575, endPoint x: 852, endPoint y: 572, distance: 468.1
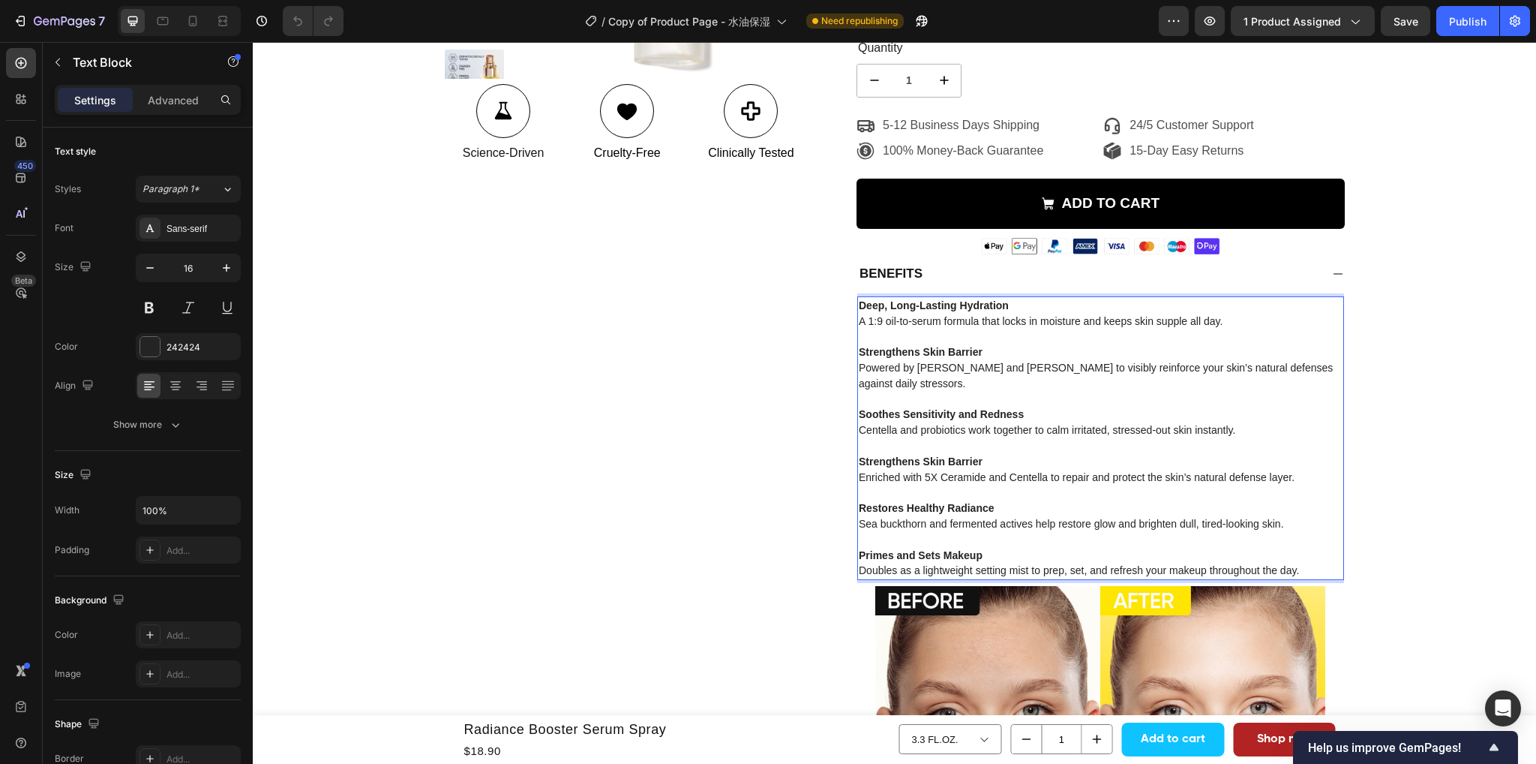
click at [859, 572] on p "Primes and Sets Makeup Doubles as a lightweight setting mist to prep, set, and …" at bounding box center [1101, 564] width 484 height 32
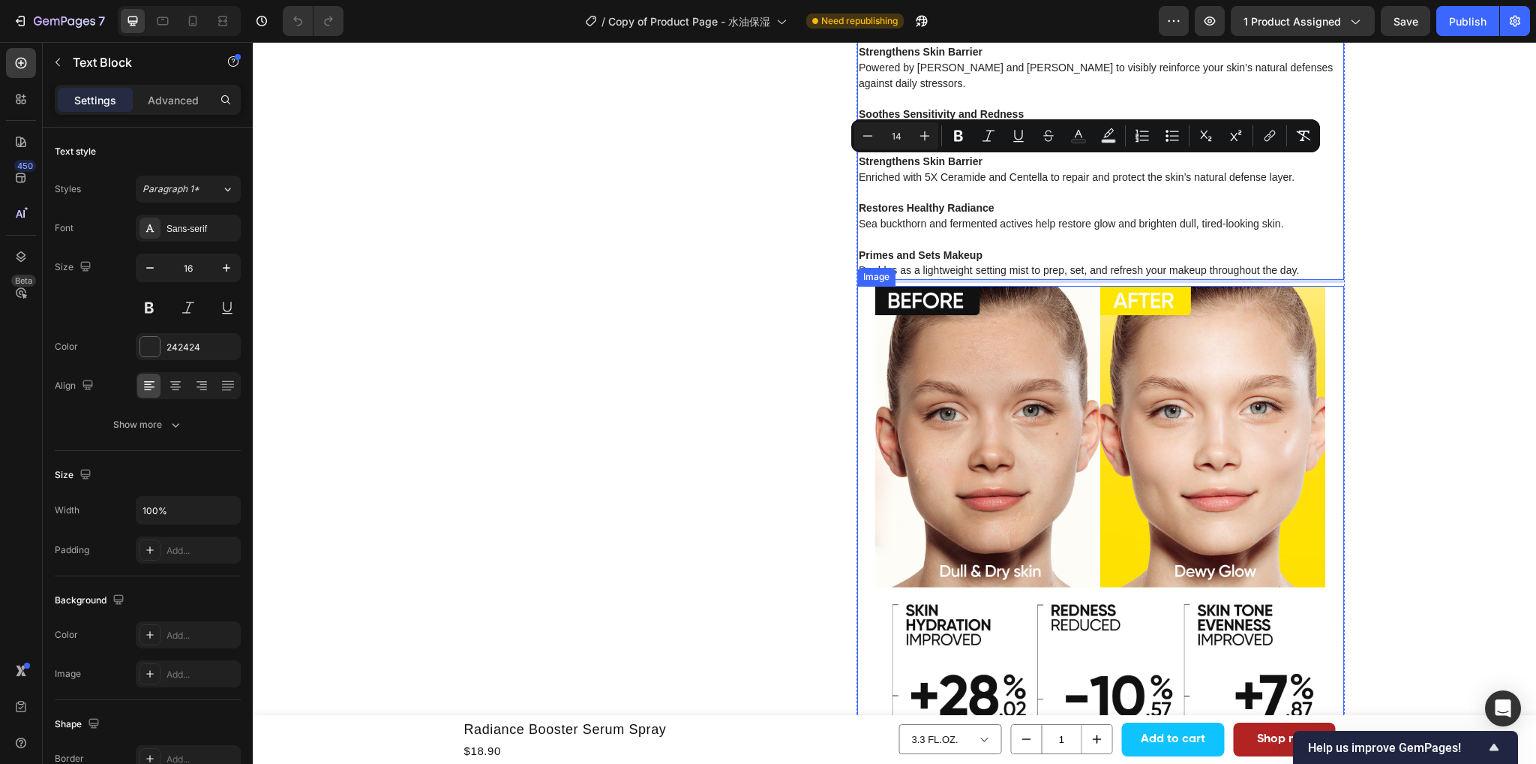
scroll to position [826, 0]
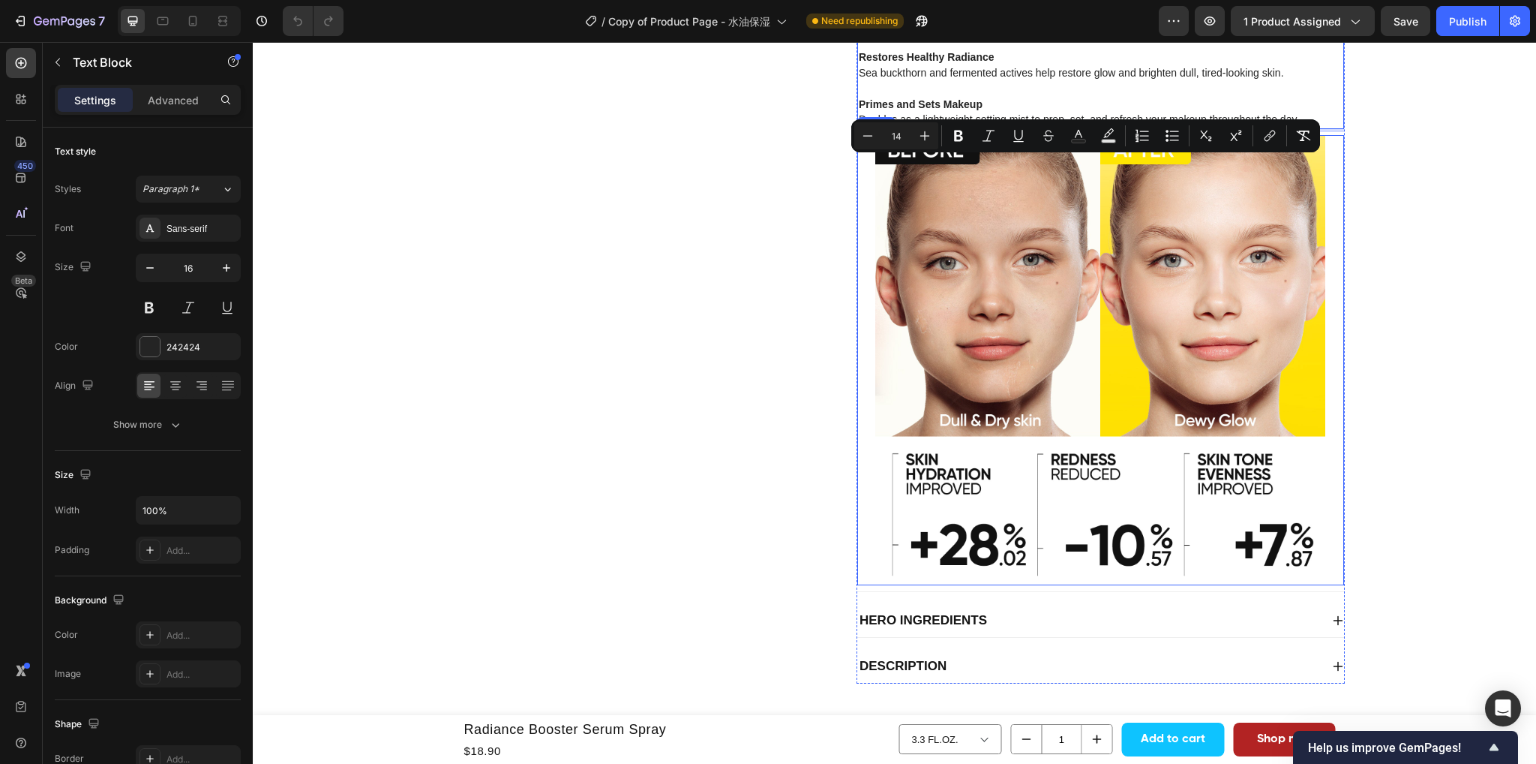
click at [1167, 610] on div "Hero Ingredients" at bounding box center [1088, 620] width 463 height 21
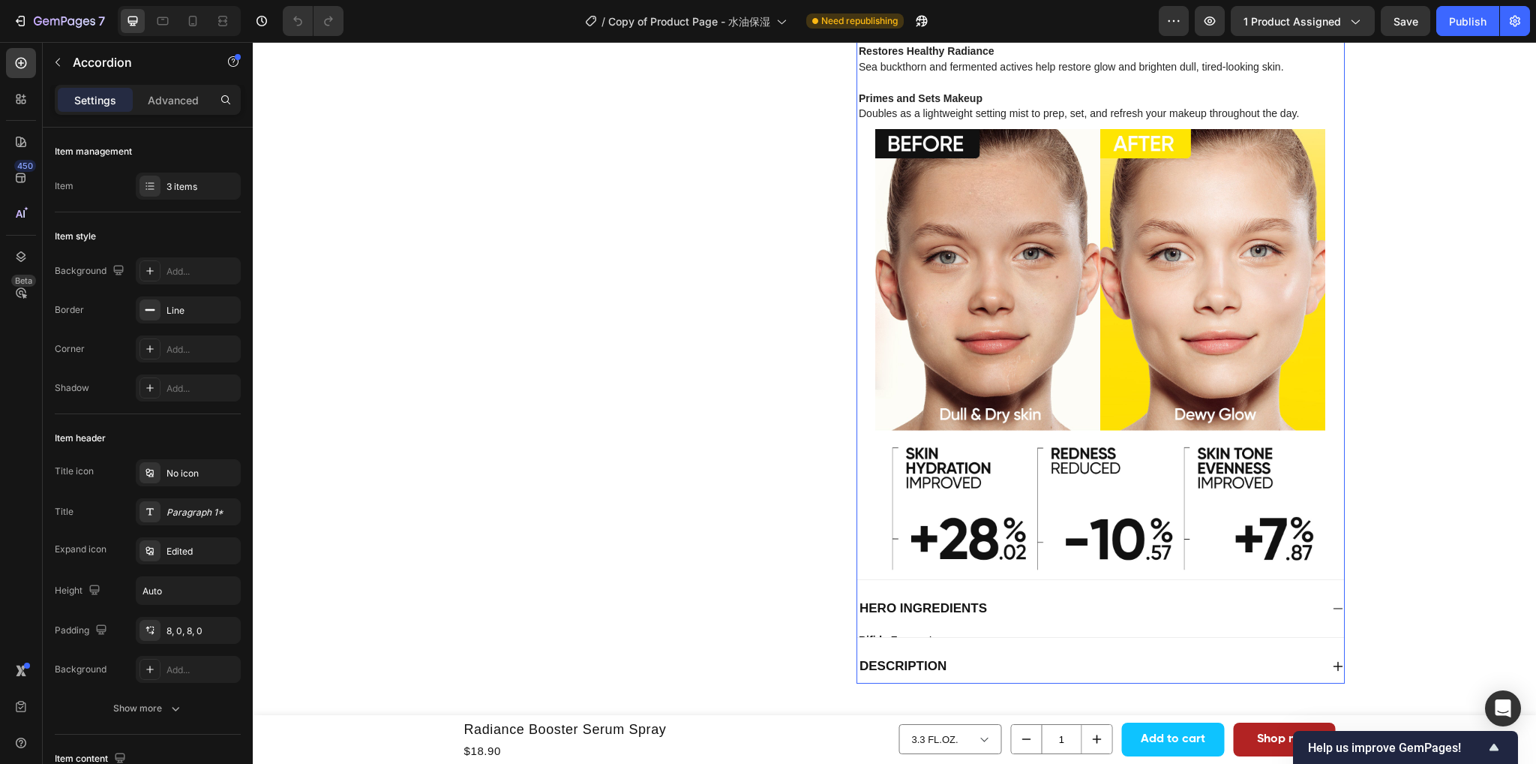
click at [1247, 625] on div "Bifida Ferment Natural probiotic that protects the skin from free radicals and …" at bounding box center [1100, 631] width 487 height 12
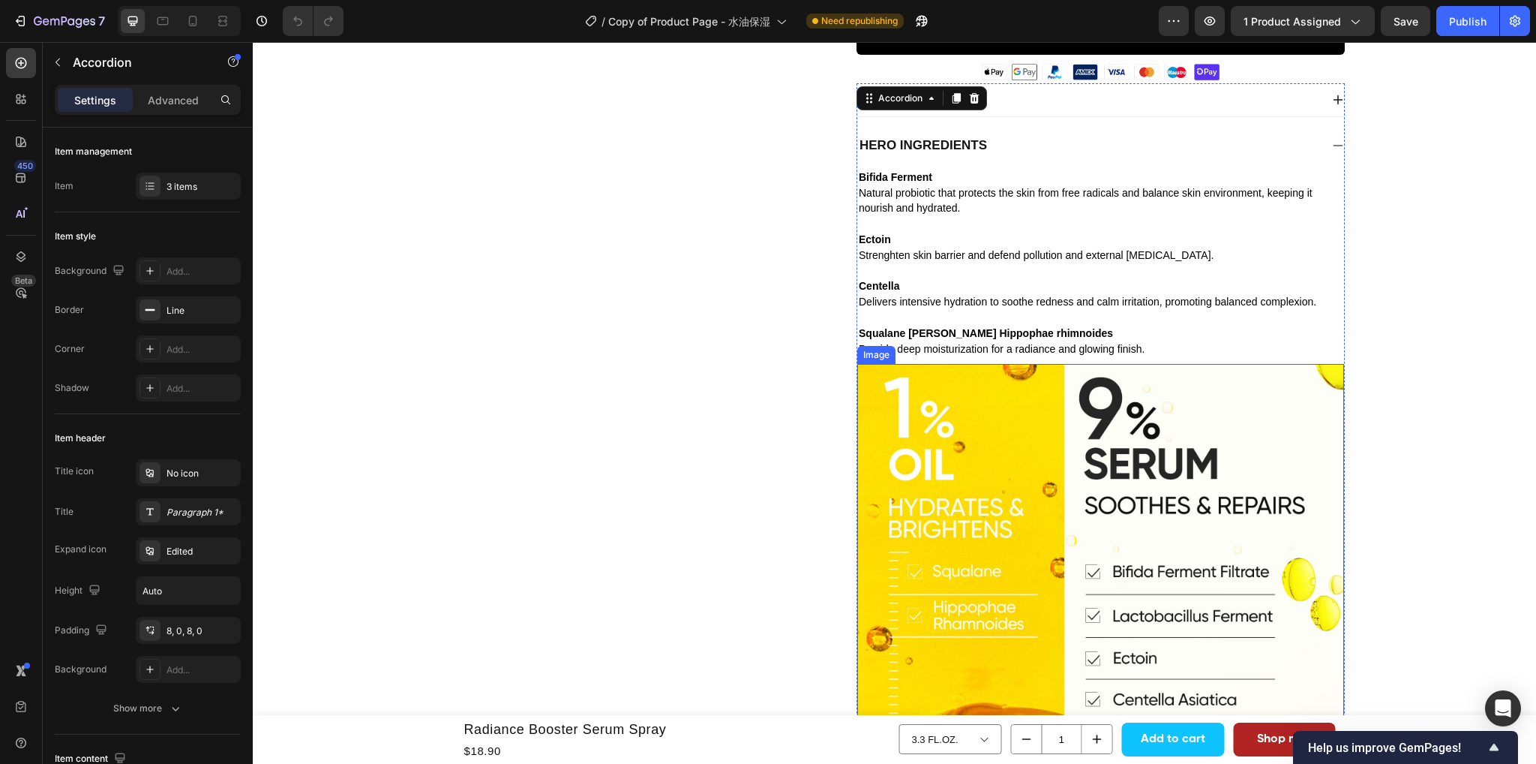
scroll to position [525, 0]
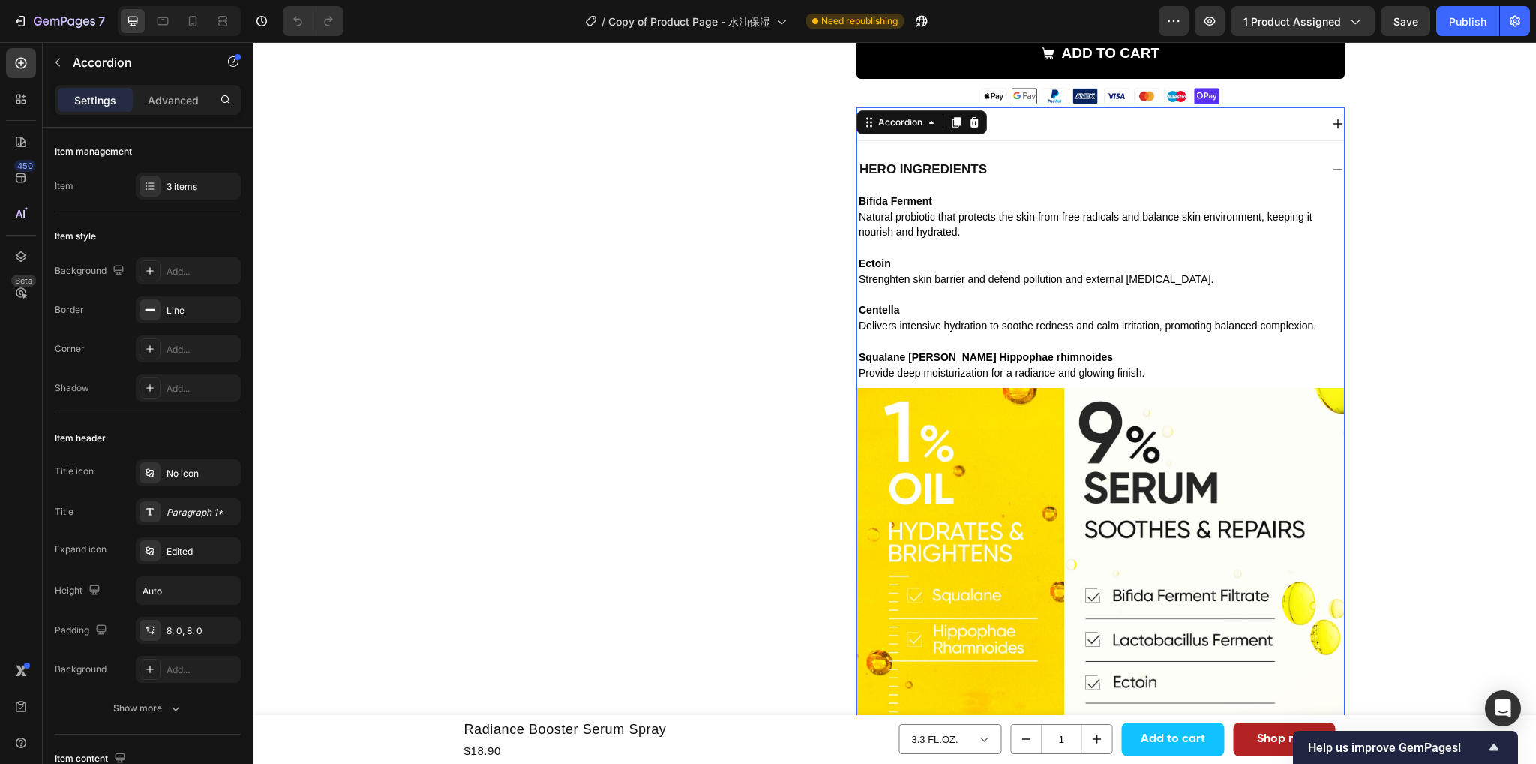
click at [905, 190] on div "Text Block" at bounding box center [886, 183] width 51 height 14
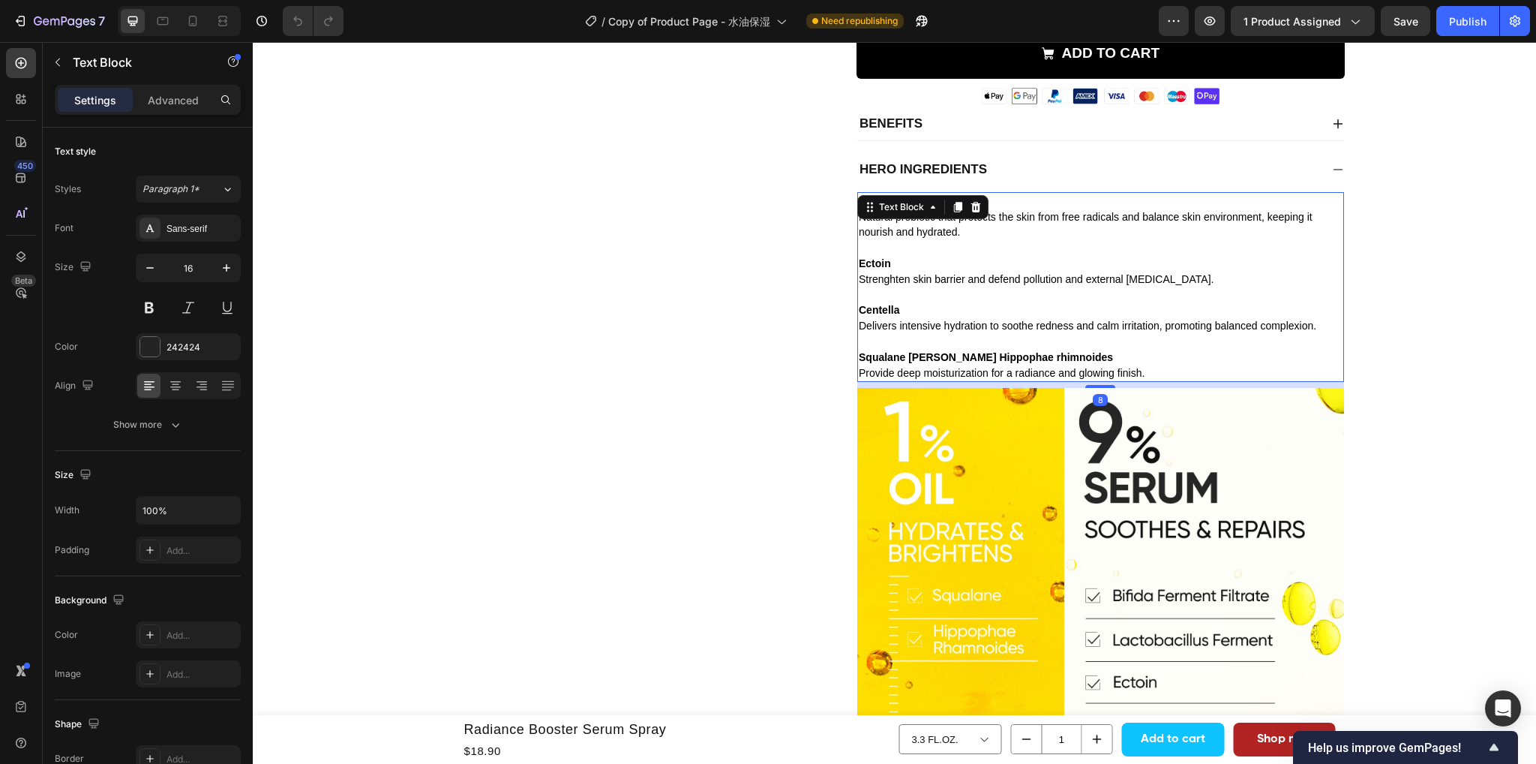
click at [1030, 228] on p "Natural probiotic that protects the skin from free radicals and balance skin en…" at bounding box center [1101, 225] width 484 height 32
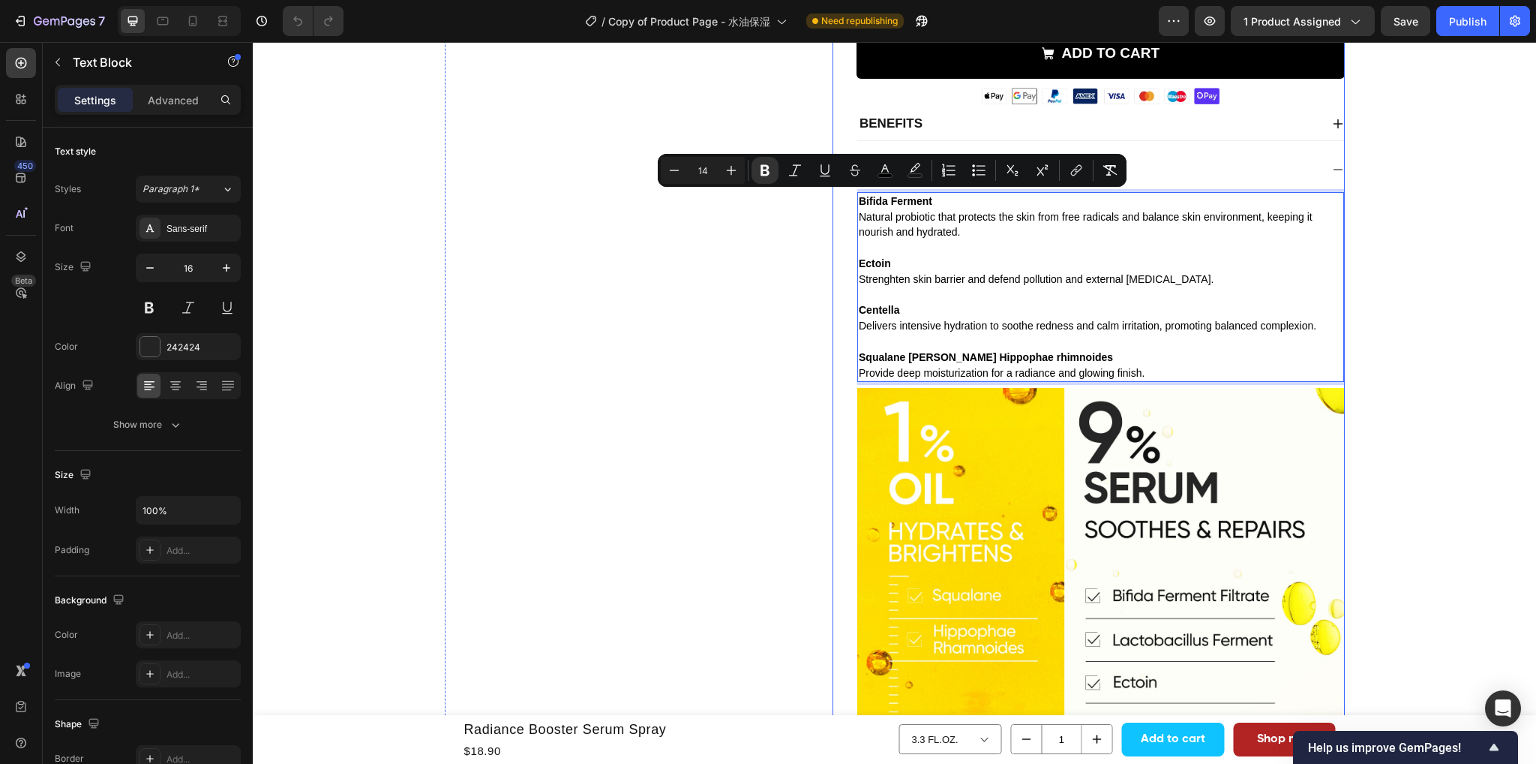
drag, startPoint x: 932, startPoint y: 197, endPoint x: 843, endPoint y: 199, distance: 88.5
click at [843, 199] on div "Radiance Booster Serum Spray Product Title Judge.me - Preview Badge (Stars) Jud…" at bounding box center [1089, 261] width 512 height 1259
click at [957, 202] on p "Bifida Ferment" at bounding box center [1101, 202] width 484 height 16
drag, startPoint x: 929, startPoint y: 200, endPoint x: 854, endPoint y: 200, distance: 75.8
click at [859, 200] on strong "Bifida Ferment" at bounding box center [896, 201] width 74 height 12
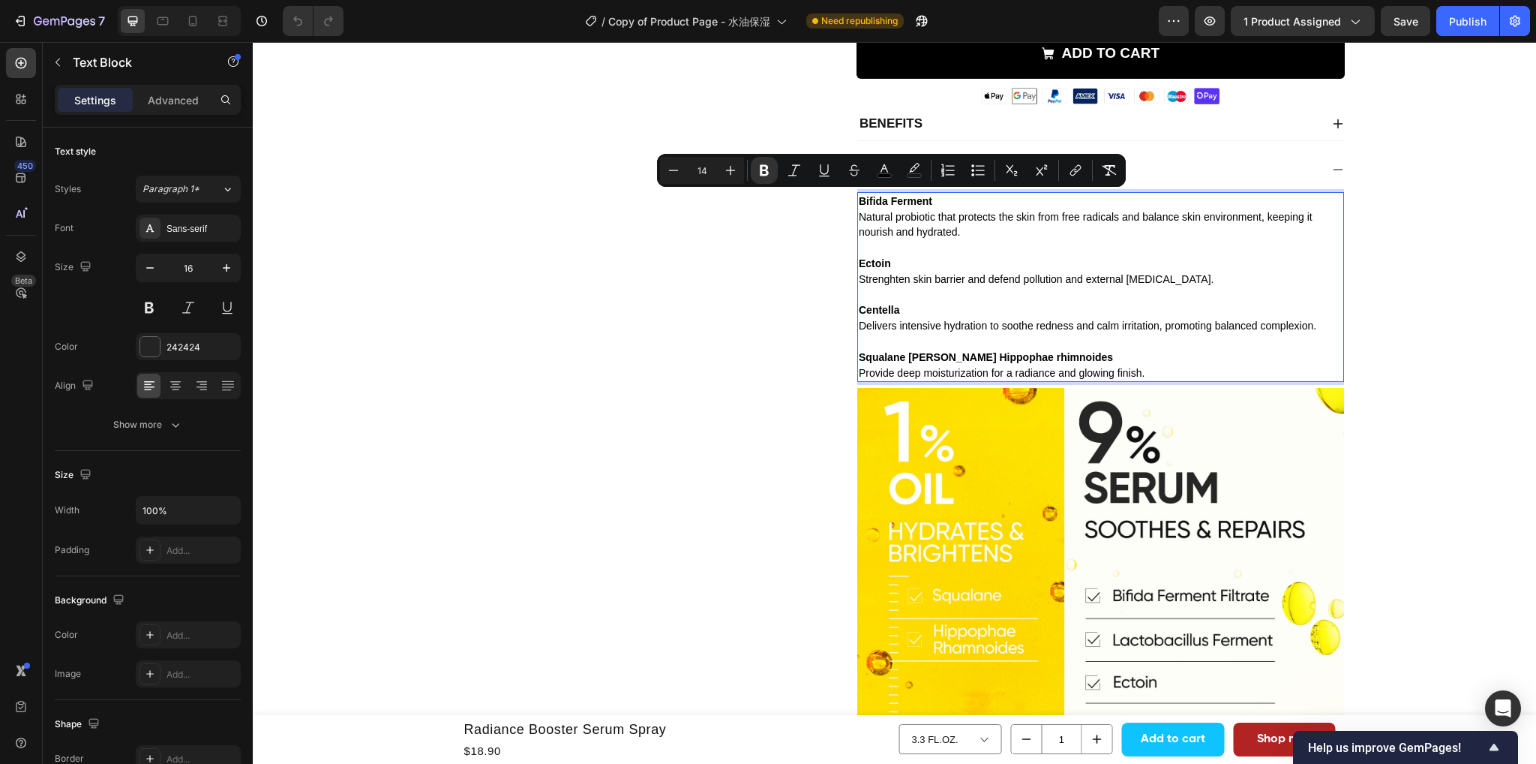
click at [980, 230] on p "Natural probiotic that protects the skin from free radicals and balance skin en…" at bounding box center [1101, 225] width 484 height 32
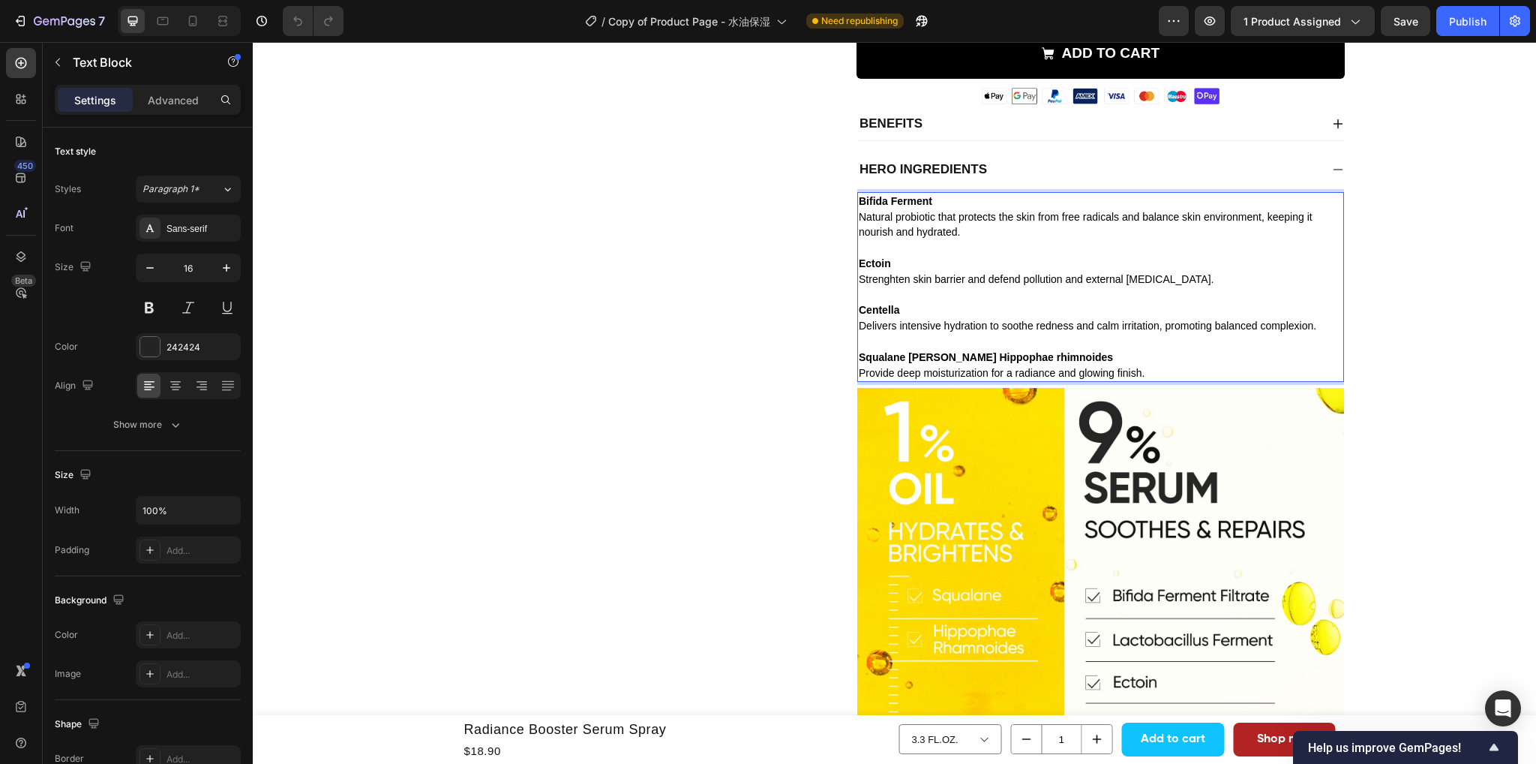
drag, startPoint x: 965, startPoint y: 233, endPoint x: 854, endPoint y: 223, distance: 111.4
click at [859, 223] on p "Natural probiotic that protects the skin from free radicals and balance skin en…" at bounding box center [1101, 225] width 484 height 32
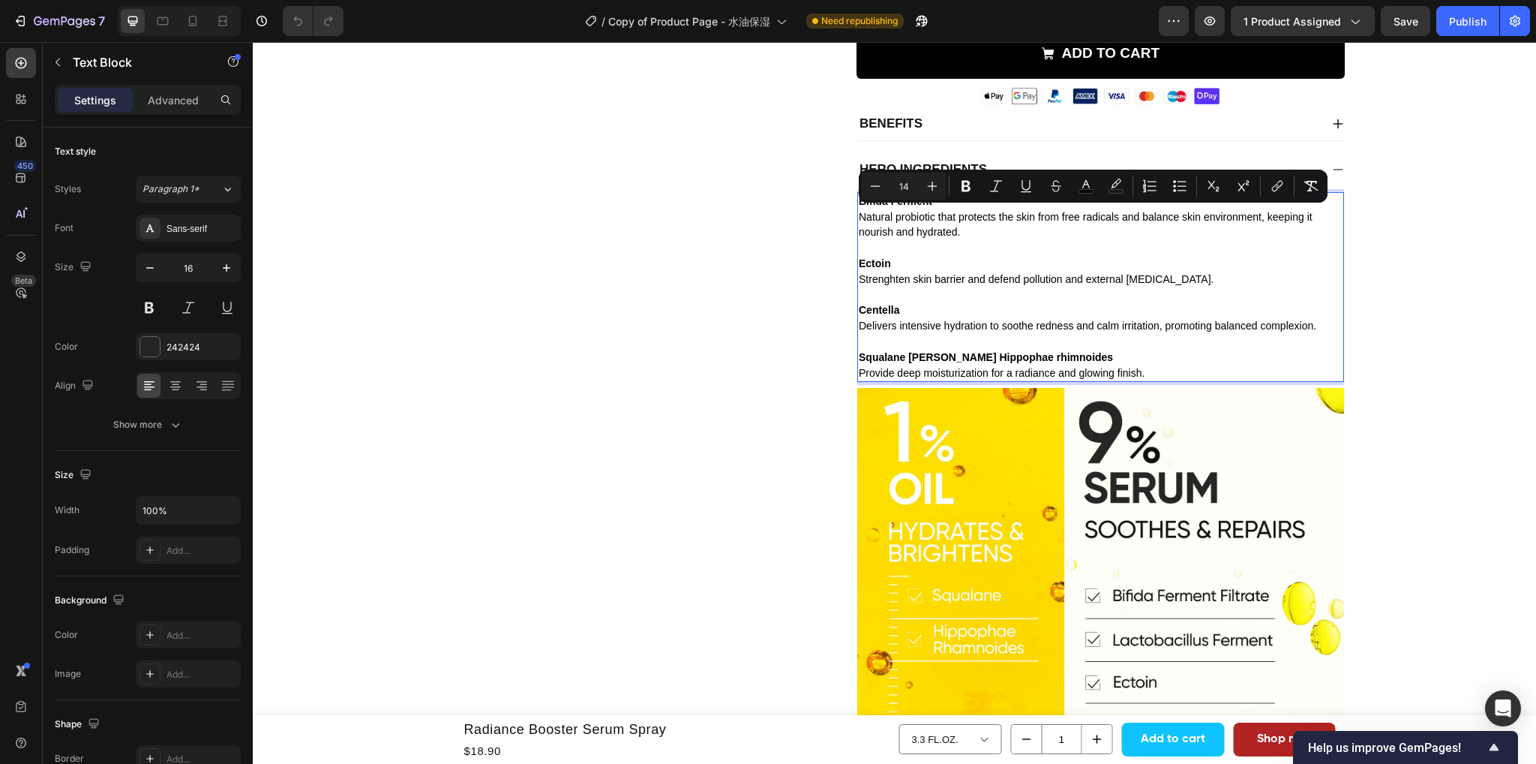
click at [890, 275] on span "Strenghten skin barrier and defend pollution and external stressor." at bounding box center [1036, 279] width 355 height 12
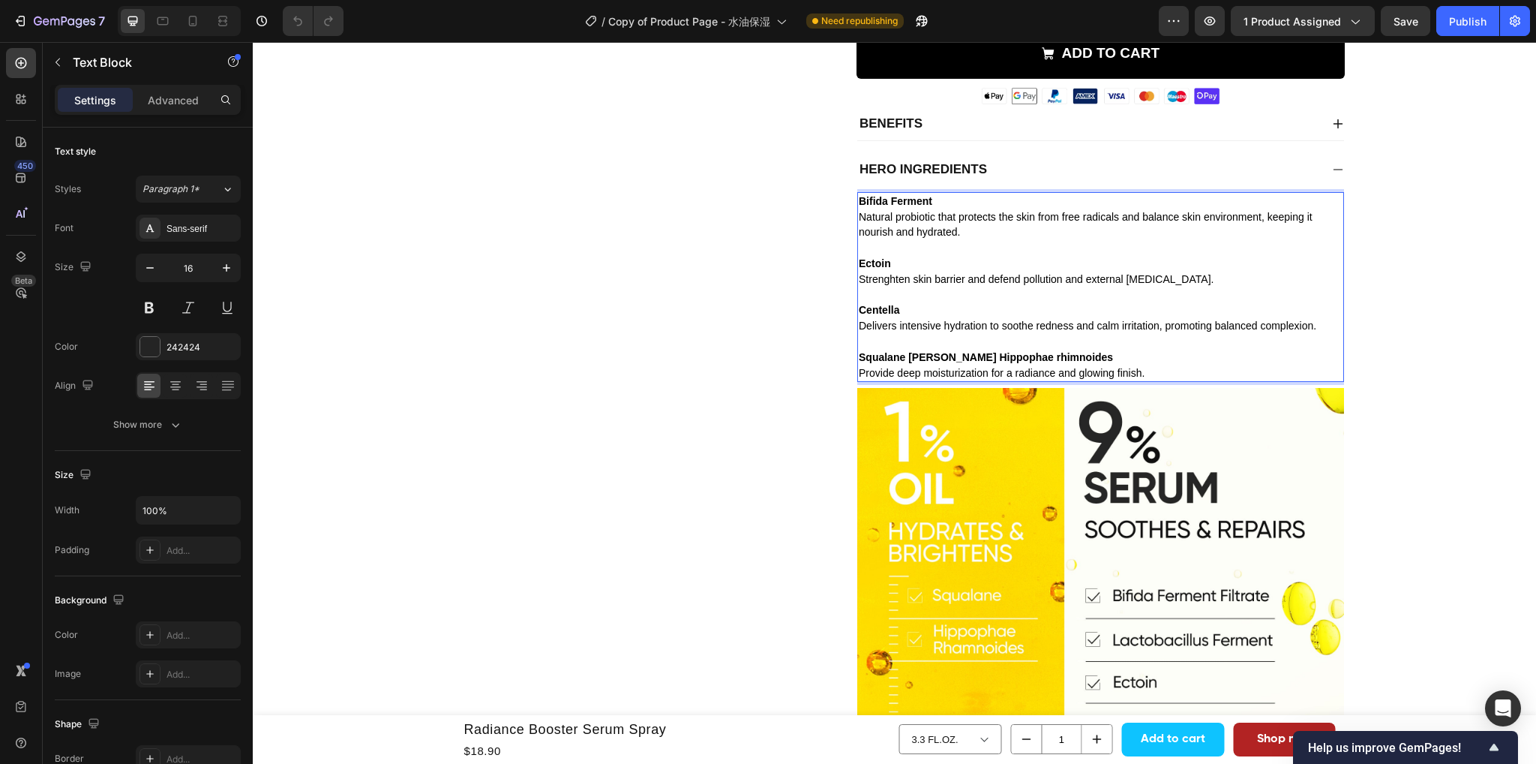
click at [890, 263] on p "Ectoin Strenghten skin barrier and defend pollution and external stressor." at bounding box center [1101, 272] width 484 height 32
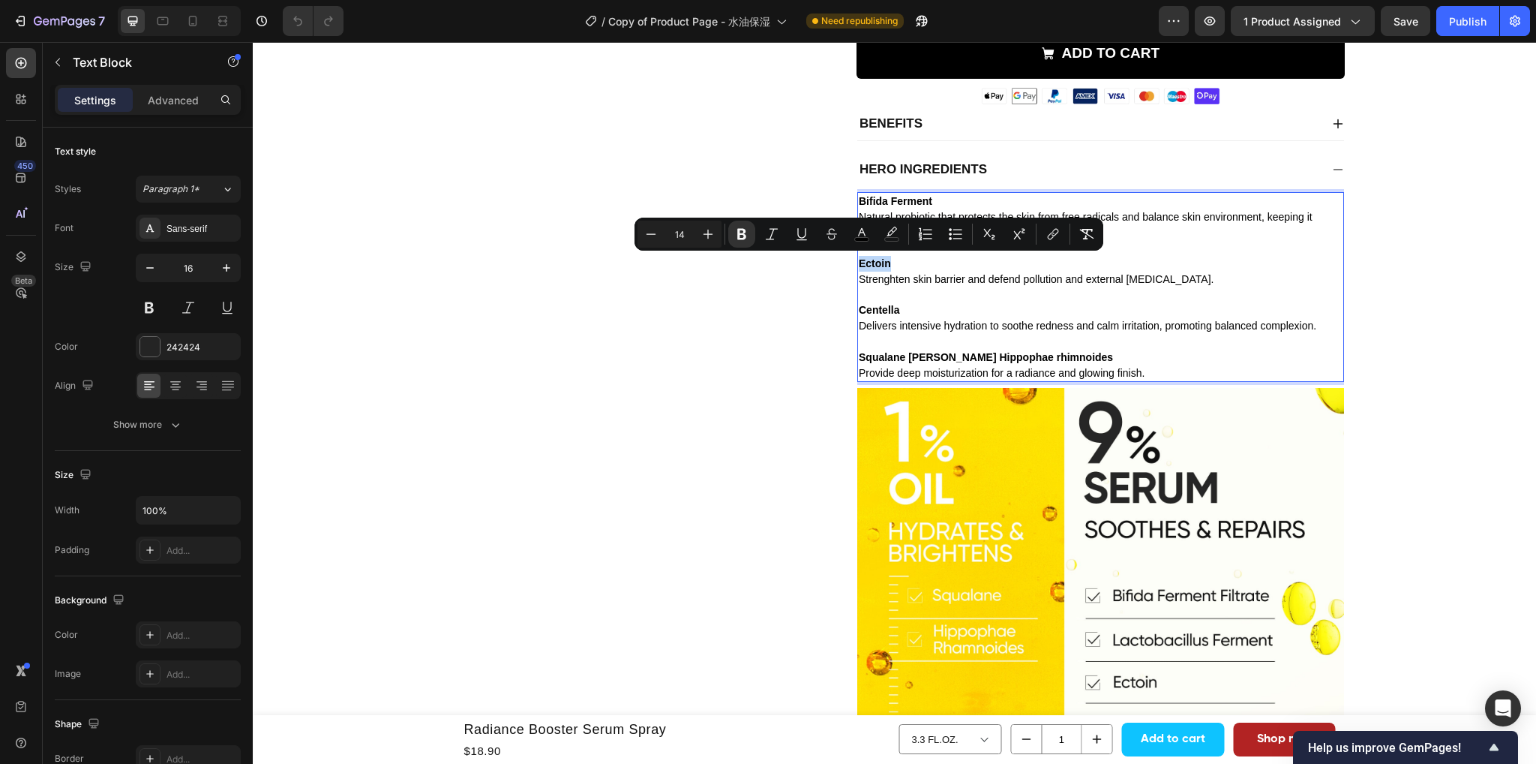
drag, startPoint x: 887, startPoint y: 263, endPoint x: 853, endPoint y: 264, distance: 33.8
click at [859, 264] on p "Ectoin Strenghten skin barrier and defend pollution and external stressor." at bounding box center [1101, 272] width 484 height 32
click at [1128, 293] on p "Rich Text Editor. Editing area: main" at bounding box center [1101, 295] width 484 height 16
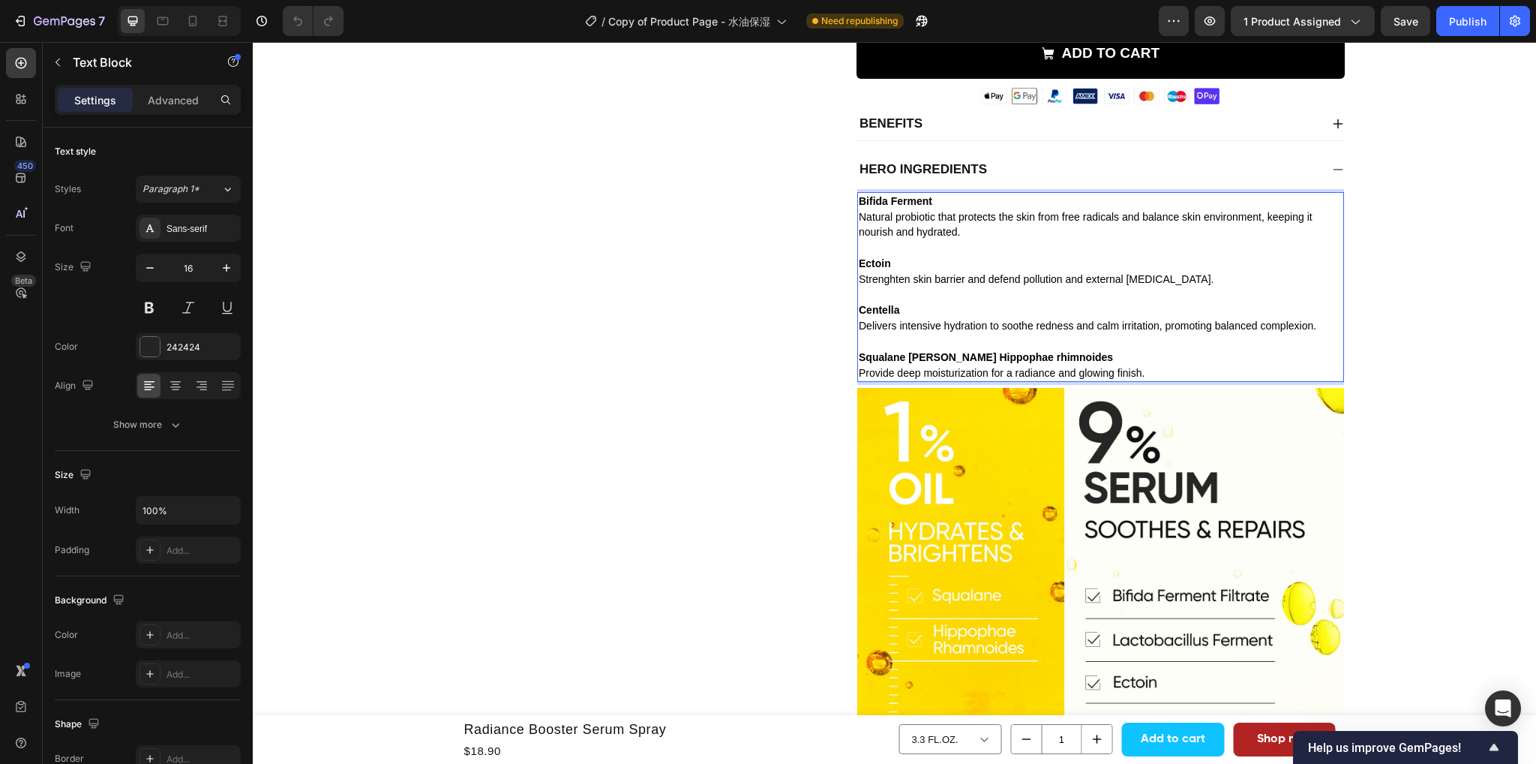
click at [1136, 280] on span "Strenghten skin barrier and defend pollution and external stressor." at bounding box center [1036, 279] width 355 height 12
click at [1179, 276] on span "Strenghten skin barrier and defend pollution and external stressor." at bounding box center [1036, 279] width 355 height 12
drag, startPoint x: 1187, startPoint y: 281, endPoint x: 849, endPoint y: 279, distance: 337.6
click at [849, 279] on div "Radiance Booster Serum Spray Product Title Judge.me - Preview Badge (Stars) Jud…" at bounding box center [1089, 261] width 512 height 1259
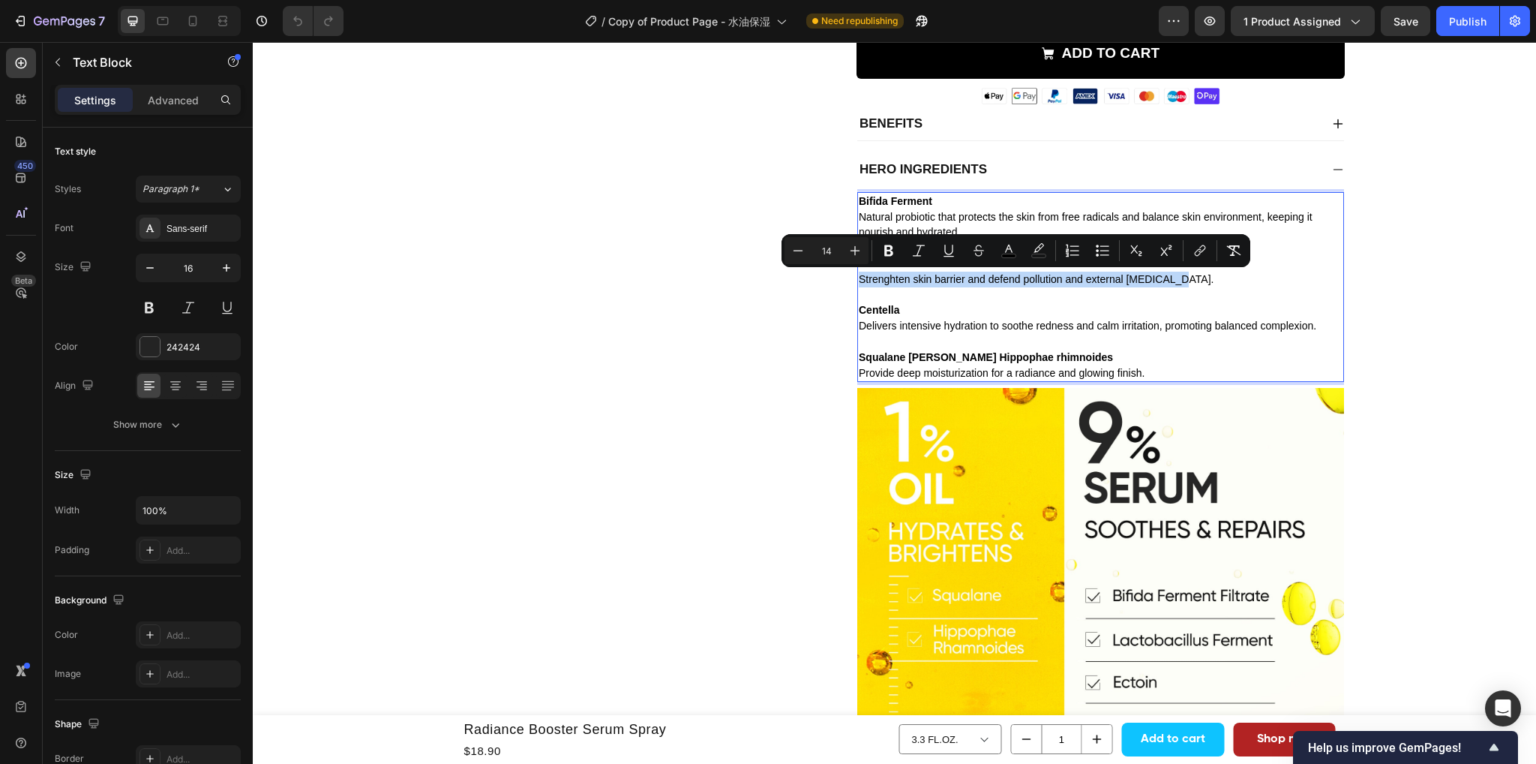
click at [1074, 283] on span "Strenghten skin barrier and defend pollution and external stressor." at bounding box center [1036, 279] width 355 height 12
drag, startPoint x: 1174, startPoint y: 282, endPoint x: 854, endPoint y: 286, distance: 319.6
click at [859, 285] on span "Strenghten skin barrier and defend pollution and external stressor." at bounding box center [1036, 279] width 355 height 12
click at [905, 329] on span "Delivers intensive hydration to soothe redness and calm irritation, promoting b…" at bounding box center [1088, 326] width 458 height 12
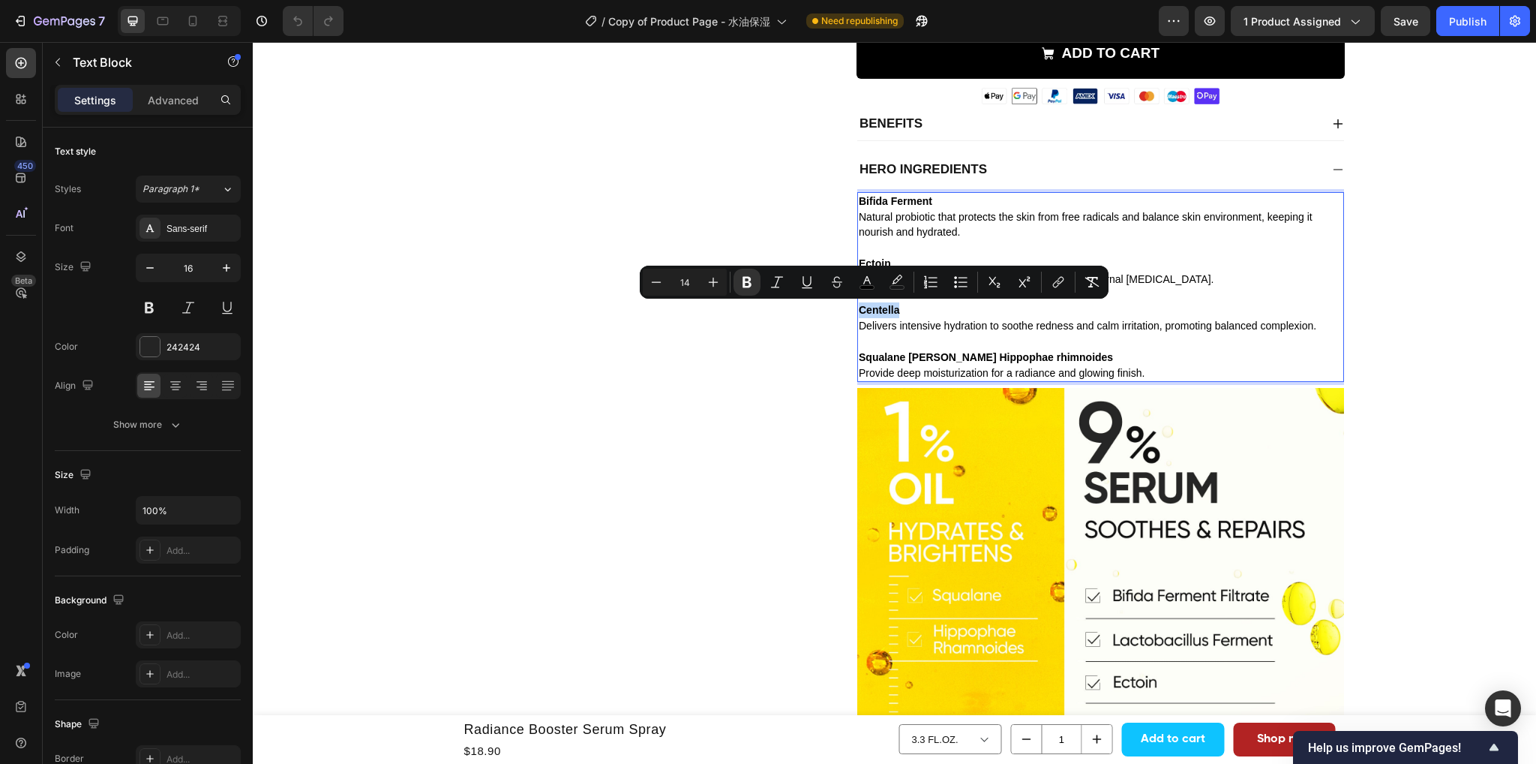
drag, startPoint x: 894, startPoint y: 311, endPoint x: 852, endPoint y: 316, distance: 42.3
click at [857, 316] on div "Bifida Ferment Natural probiotic that protects the skin from free radicals and …" at bounding box center [1100, 287] width 487 height 191
click at [927, 334] on p "Centella Delivers intensive hydration to soothe redness and calm irritation, pr…" at bounding box center [1101, 318] width 484 height 32
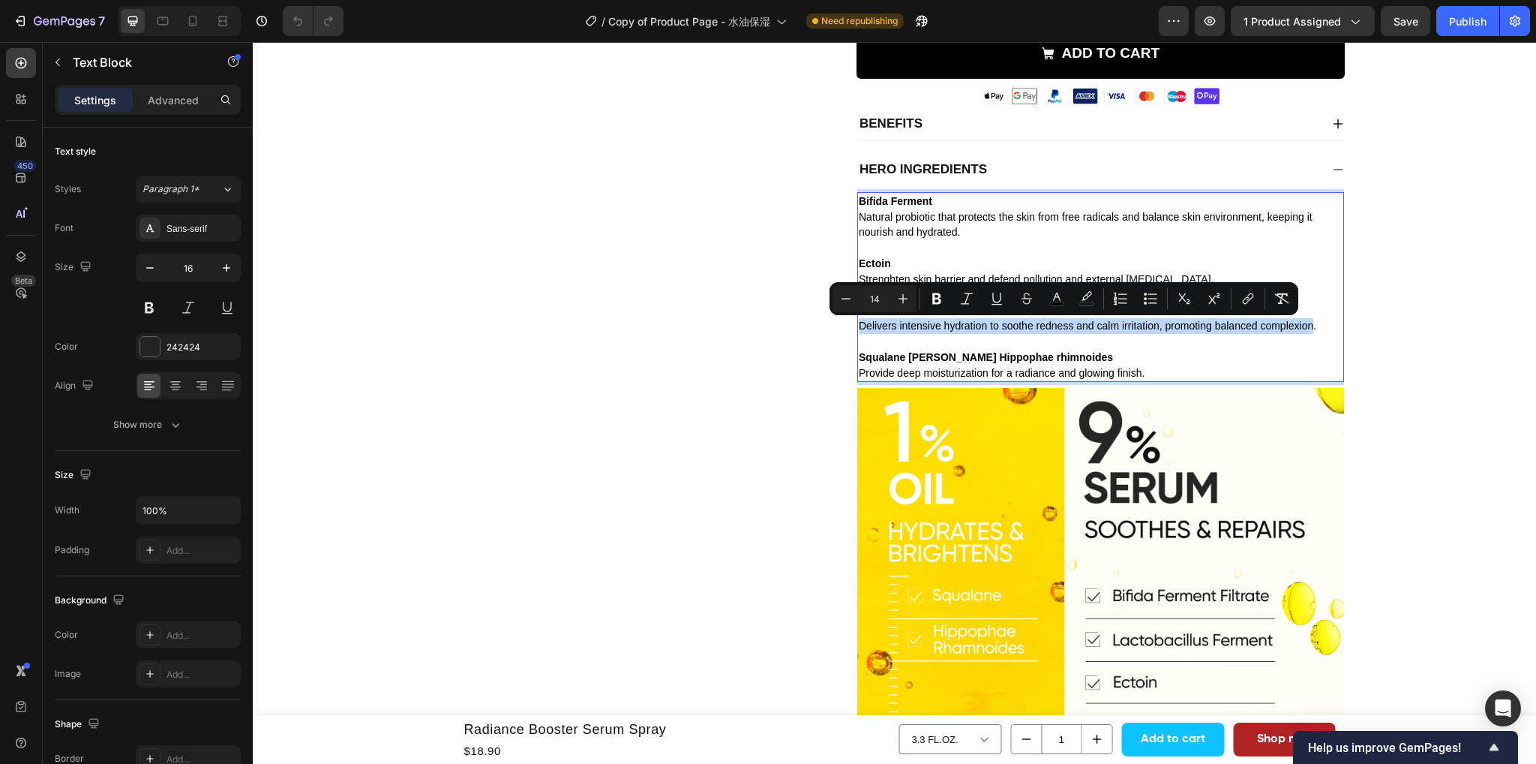
drag, startPoint x: 909, startPoint y: 343, endPoint x: 855, endPoint y: 330, distance: 55.5
click at [859, 330] on span "Delivers intensive hydration to soothe redness and calm irritation, promoting b…" at bounding box center [1088, 326] width 458 height 12
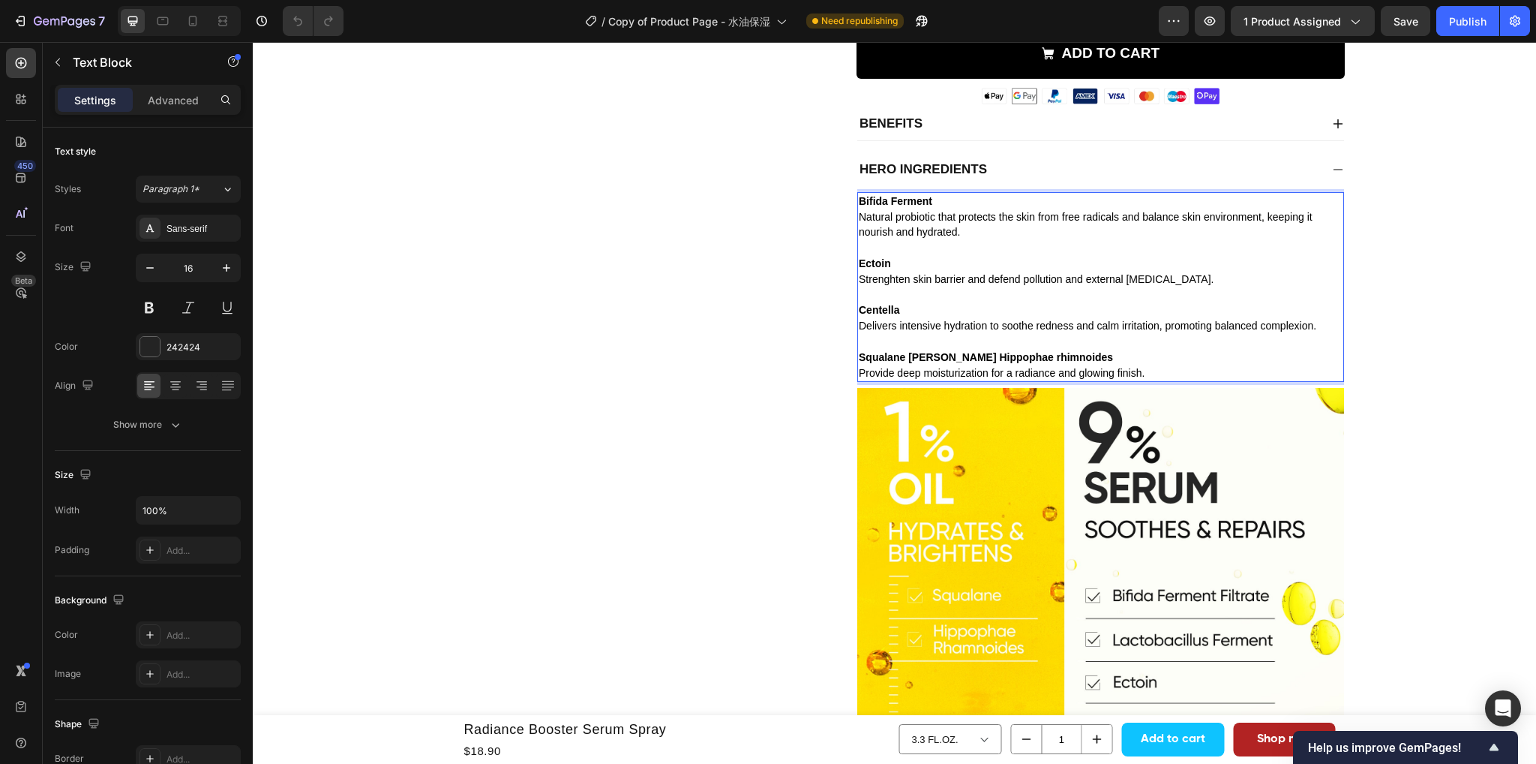
click at [1033, 363] on strong "Squalane dan Hippophae rhimnoides" at bounding box center [986, 357] width 254 height 12
click at [1047, 363] on strong "Squalane dan Hippophae rhimnoides" at bounding box center [986, 357] width 254 height 12
drag, startPoint x: 1043, startPoint y: 376, endPoint x: 853, endPoint y: 378, distance: 189.8
click at [859, 363] on strong "Squalane dan Hippophae rhimnoides" at bounding box center [986, 357] width 254 height 12
click at [1160, 381] on p "Squalane dan Hippophae rhimnoides Provide deep moisturization for a radiance an…" at bounding box center [1101, 366] width 484 height 32
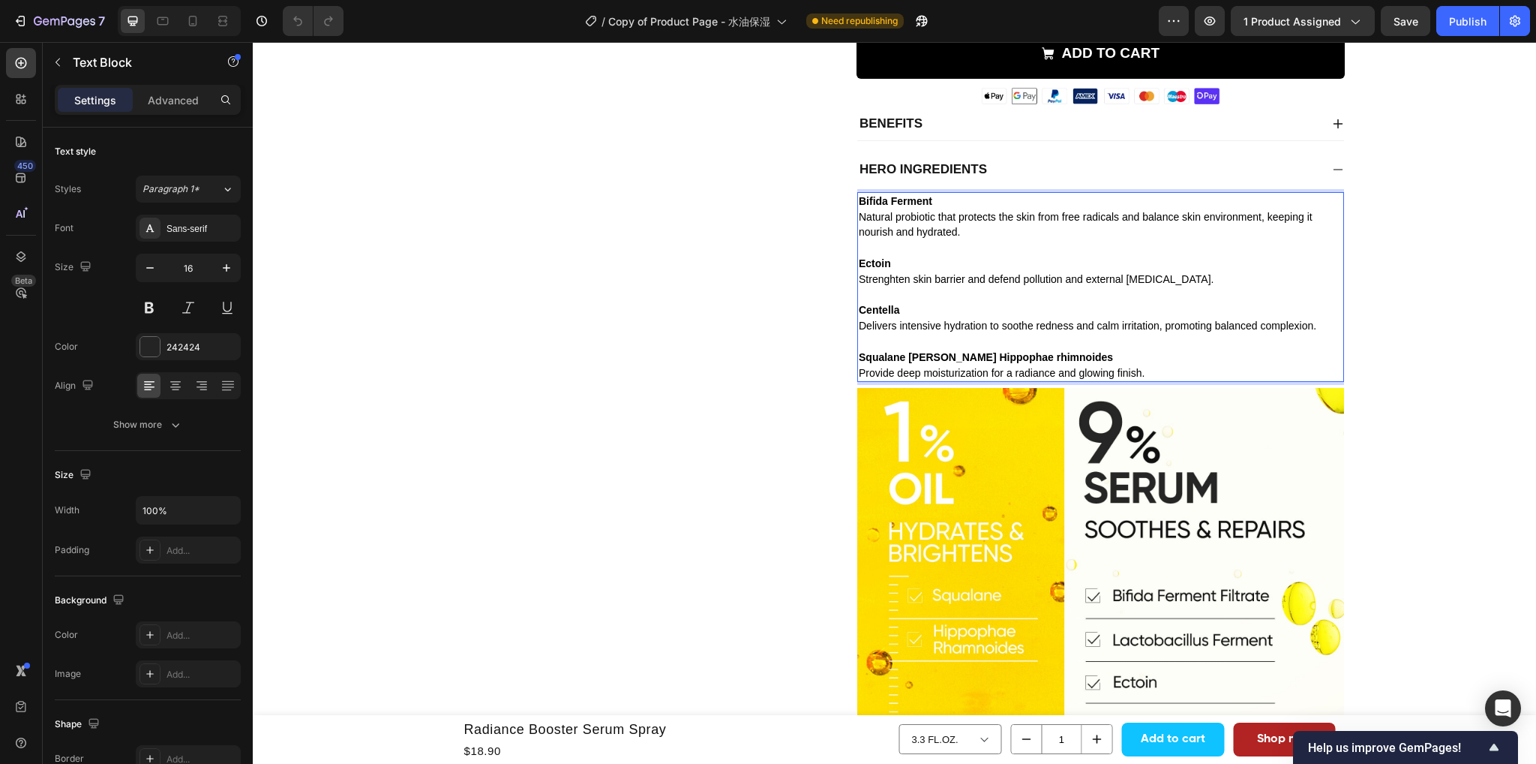
click at [1145, 379] on span "Provide deep moisturization for a radiance and glowing finish." at bounding box center [1002, 373] width 286 height 12
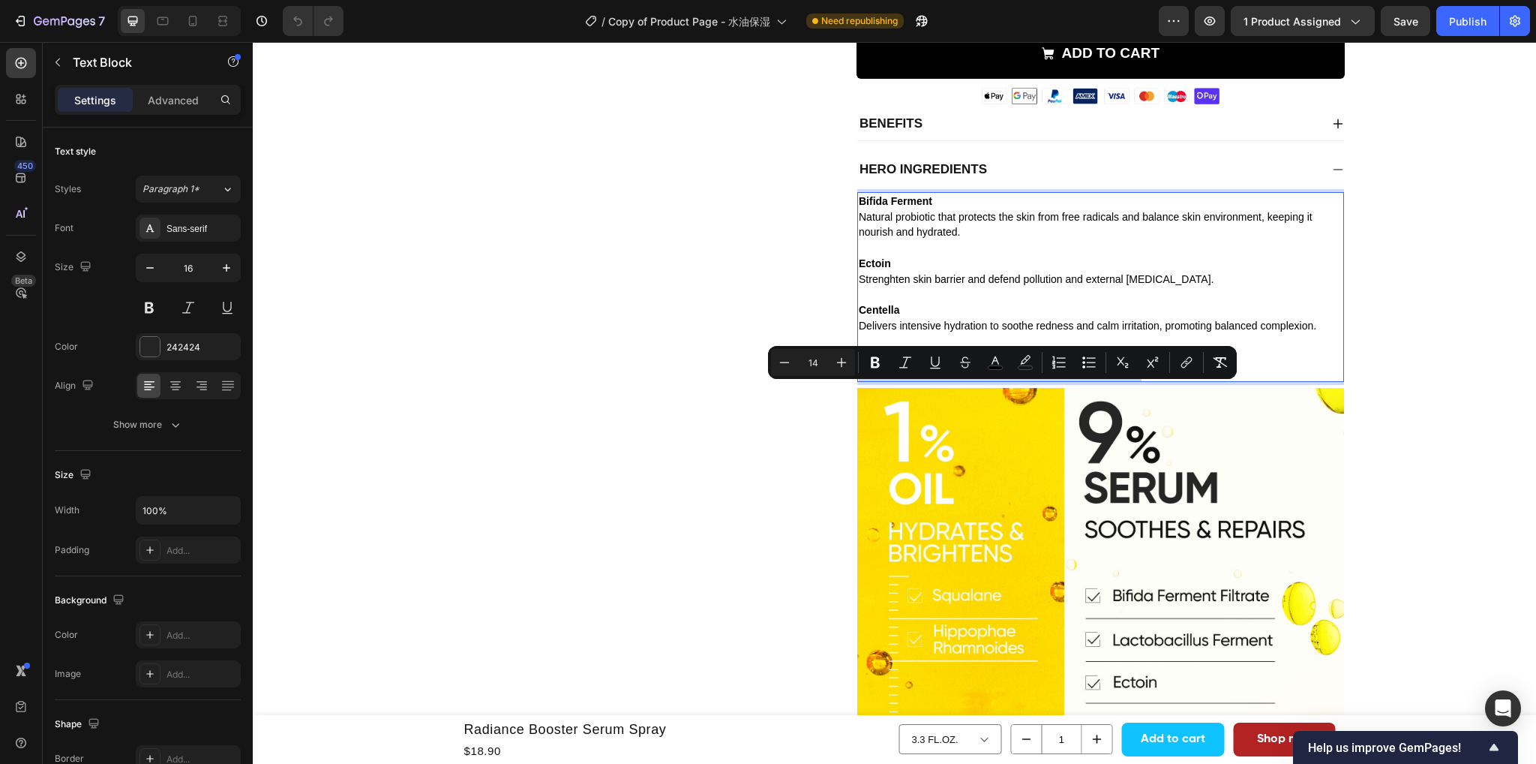
drag, startPoint x: 1151, startPoint y: 392, endPoint x: 856, endPoint y: 389, distance: 295.6
click at [859, 379] on span "Provide deep moisturization for a radiance and glowing finish." at bounding box center [1002, 373] width 286 height 12
click at [778, 460] on div "Product Images Icon Science-Driven Text Block Icon Cruelty-Free Text Block Icon…" at bounding box center [628, 267] width 366 height 1271
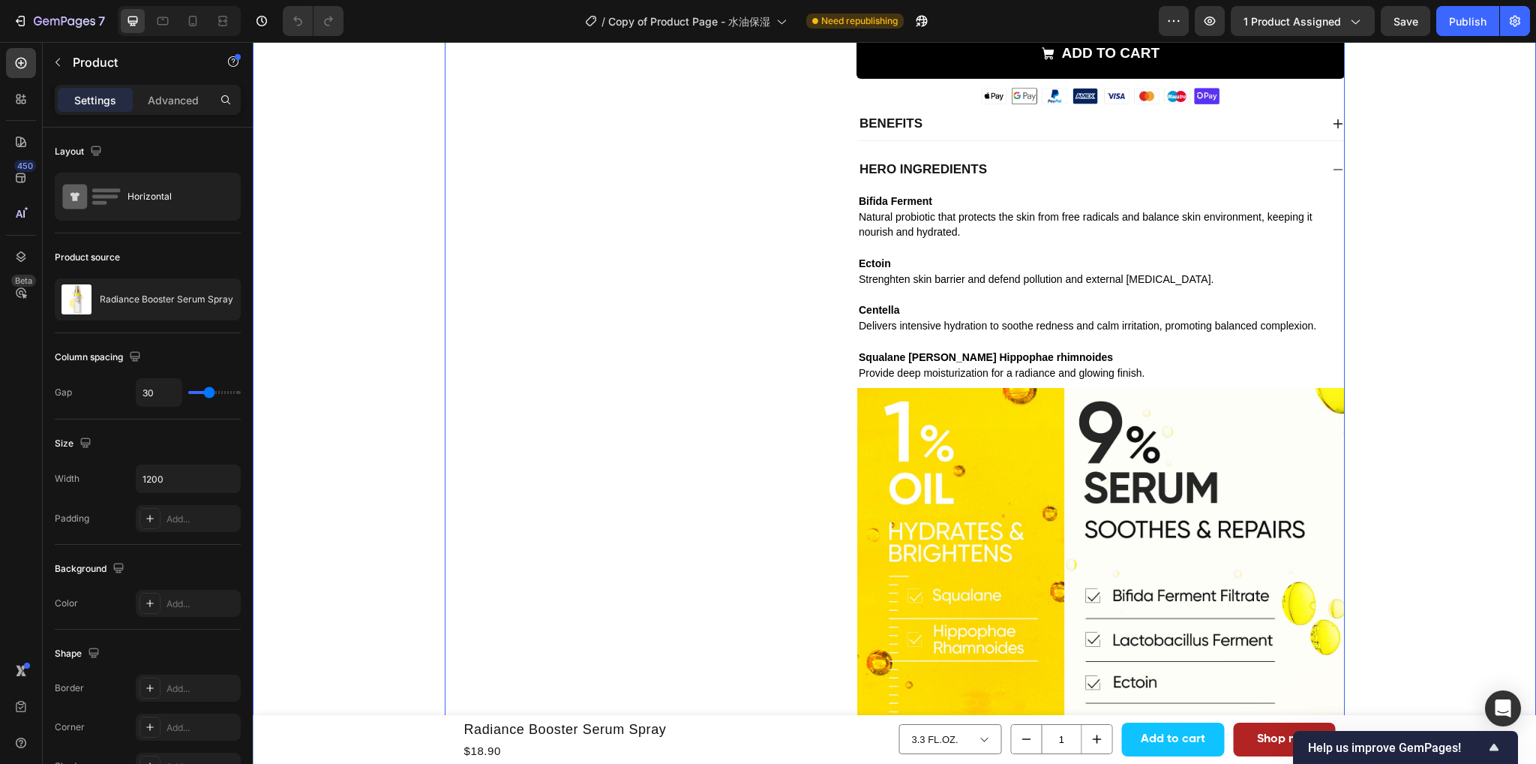
click at [1392, 359] on div "Product Images Icon Science-Driven Text Block Icon Cruelty-Free Text Block Icon…" at bounding box center [894, 267] width 1261 height 1271
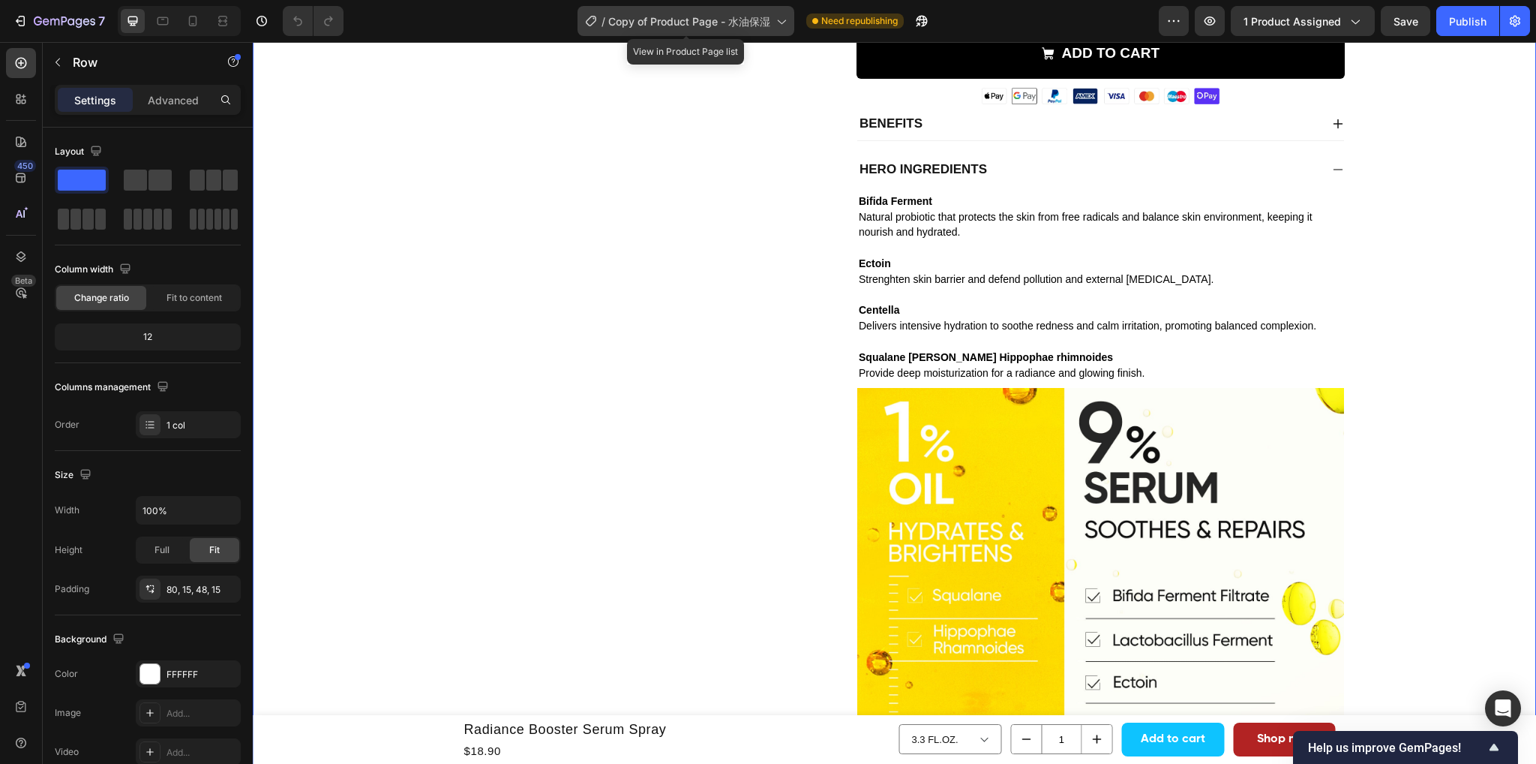
click at [754, 30] on div "/ Copy of Product Page - 水油保湿" at bounding box center [686, 21] width 217 height 30
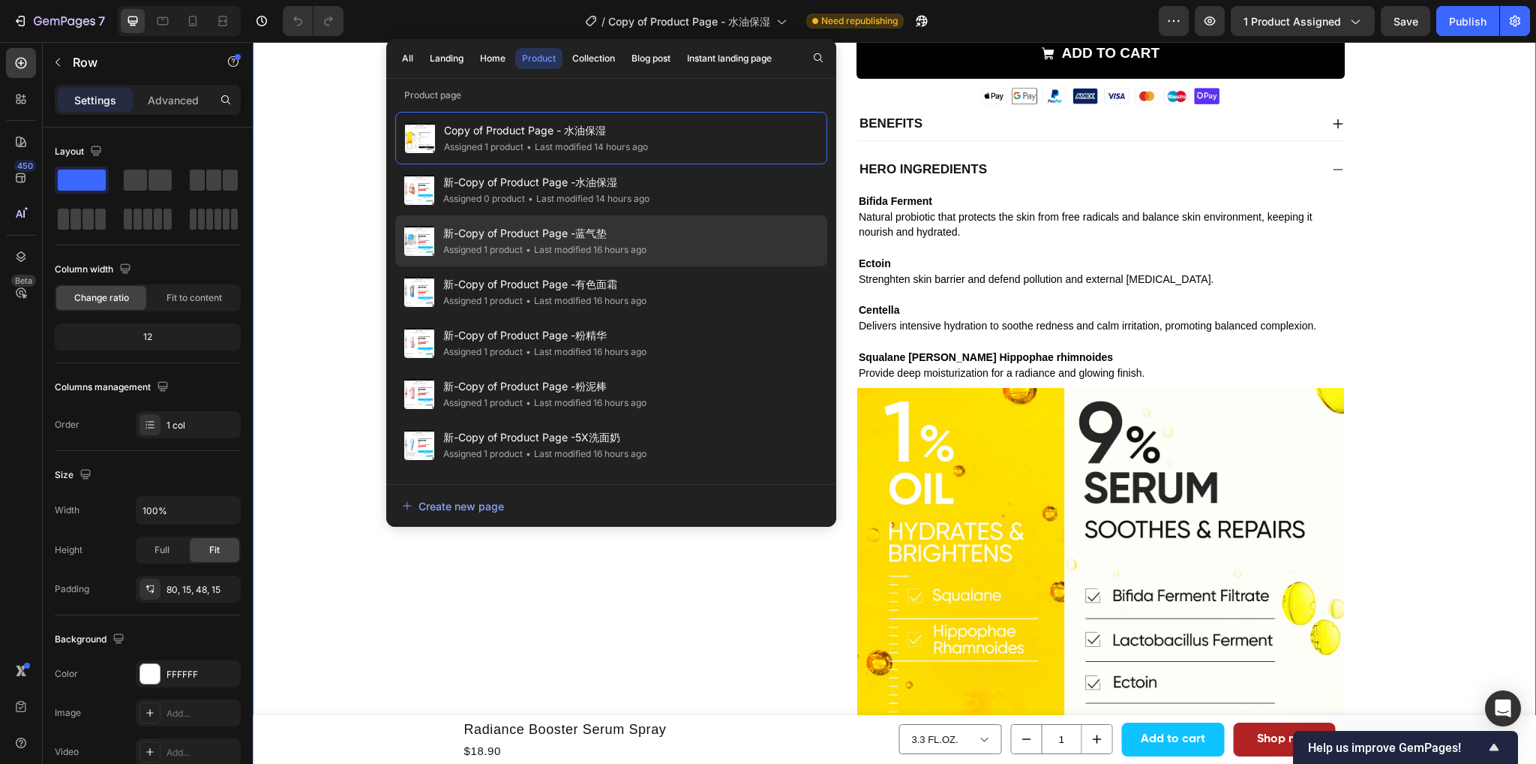
click at [657, 254] on div "新-Copy of Product Page -蓝气垫 Assigned 1 product • Last modified 16 hours ago" at bounding box center [611, 240] width 432 height 51
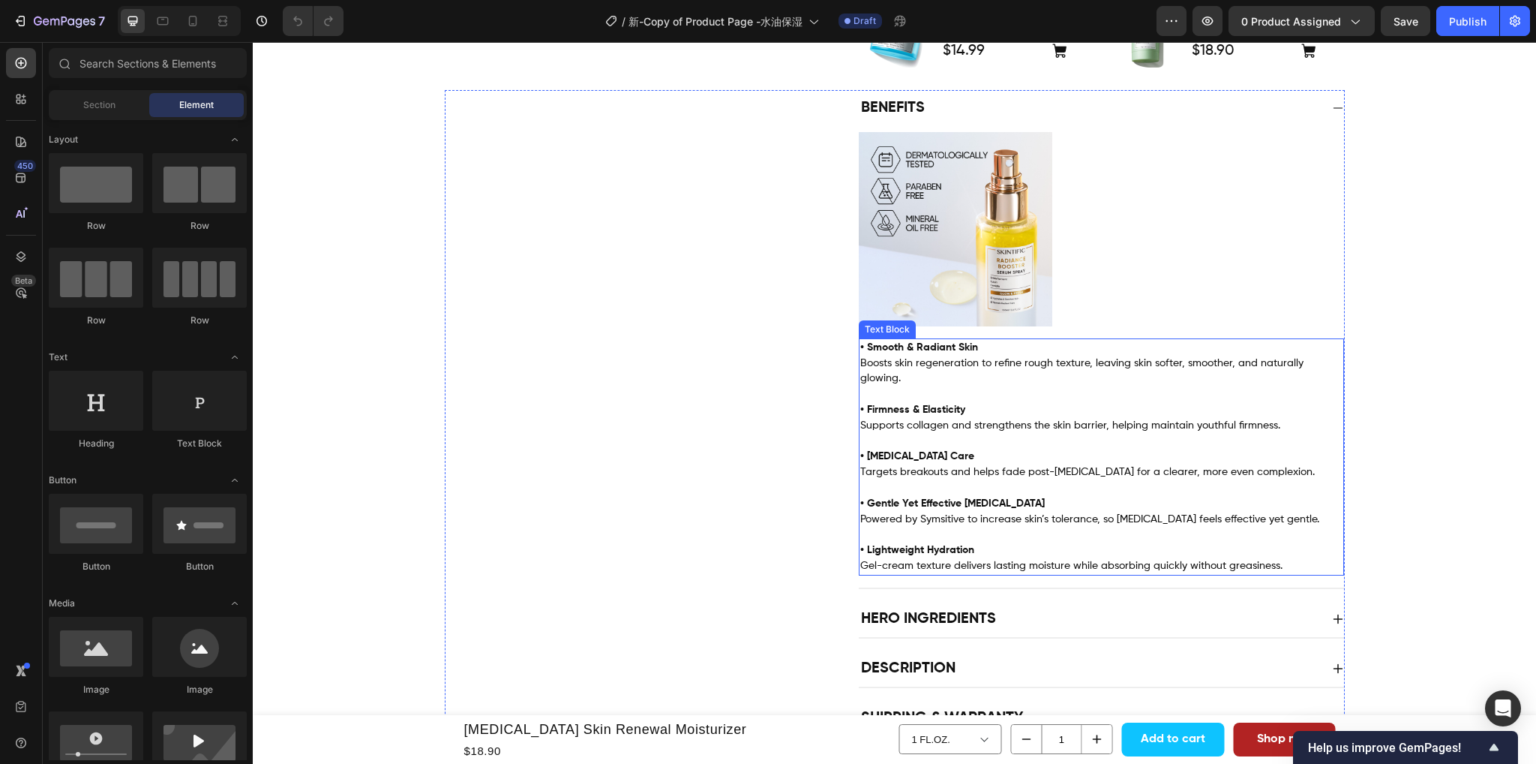
scroll to position [675, 0]
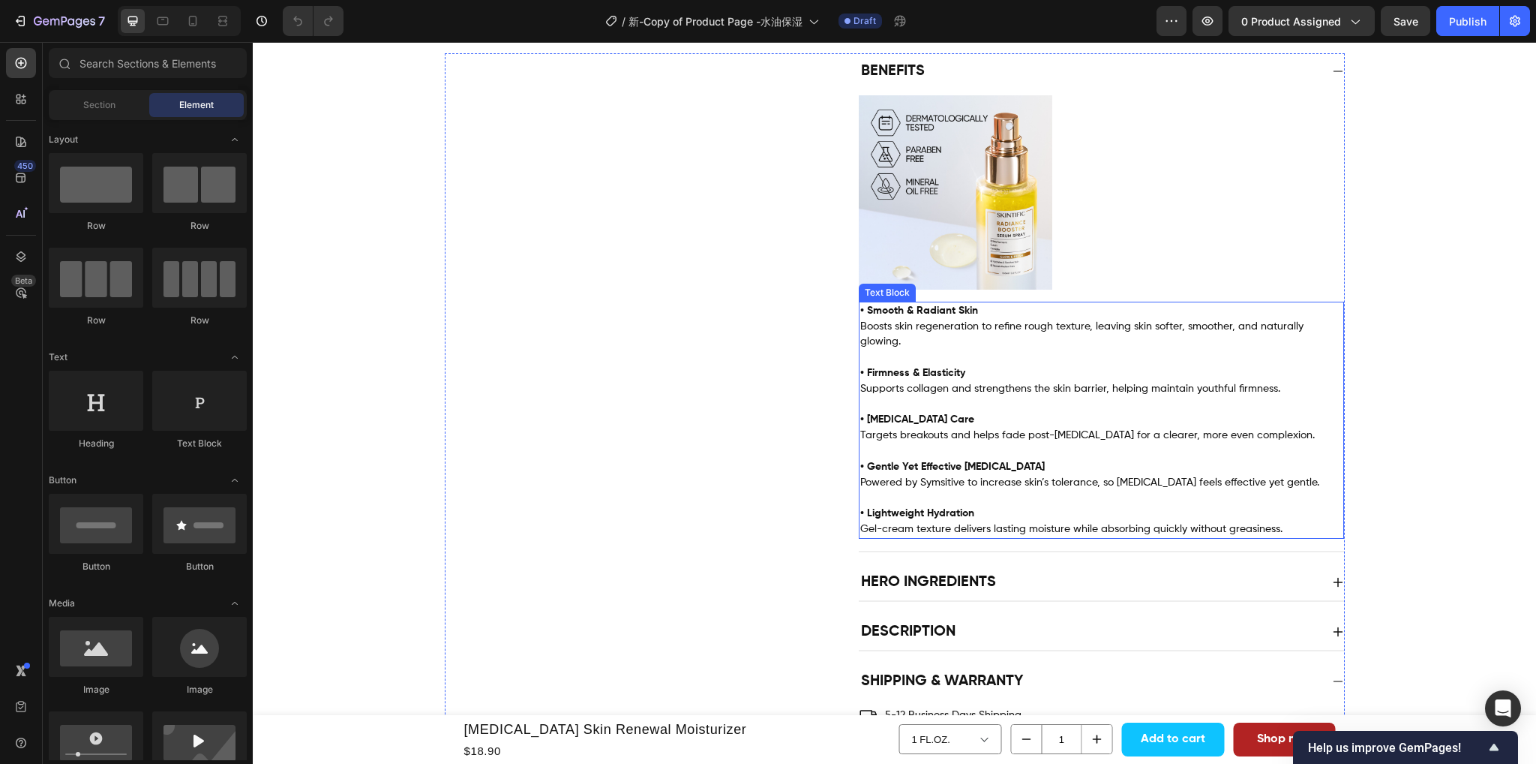
click at [992, 310] on p "• Smooth & Radiant Skin Boosts skin regeneration to refine rough texture, leavi…" at bounding box center [1101, 326] width 482 height 47
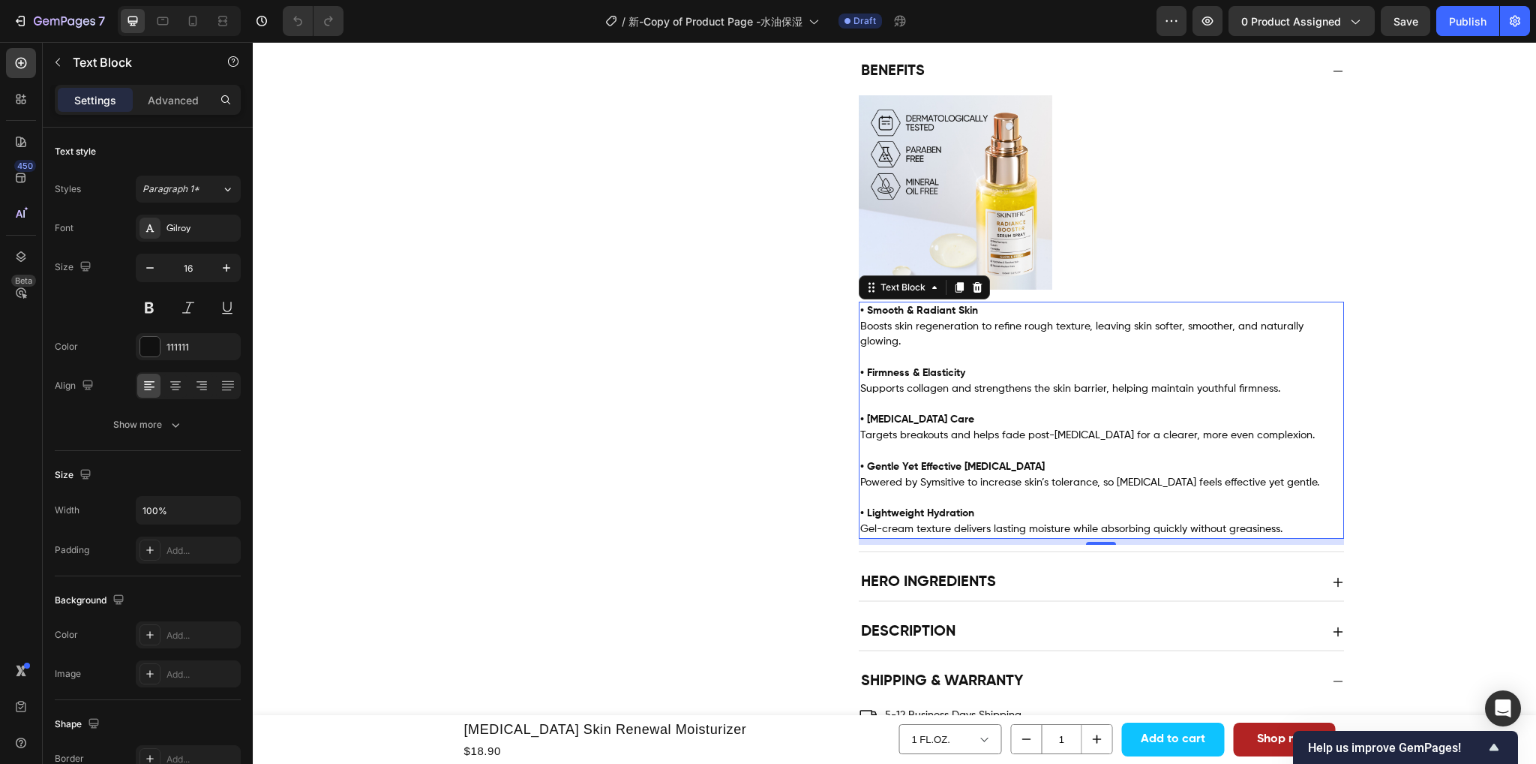
click at [981, 306] on p "• Smooth & Radiant Skin Boosts skin regeneration to refine rough texture, leavi…" at bounding box center [1101, 326] width 482 height 47
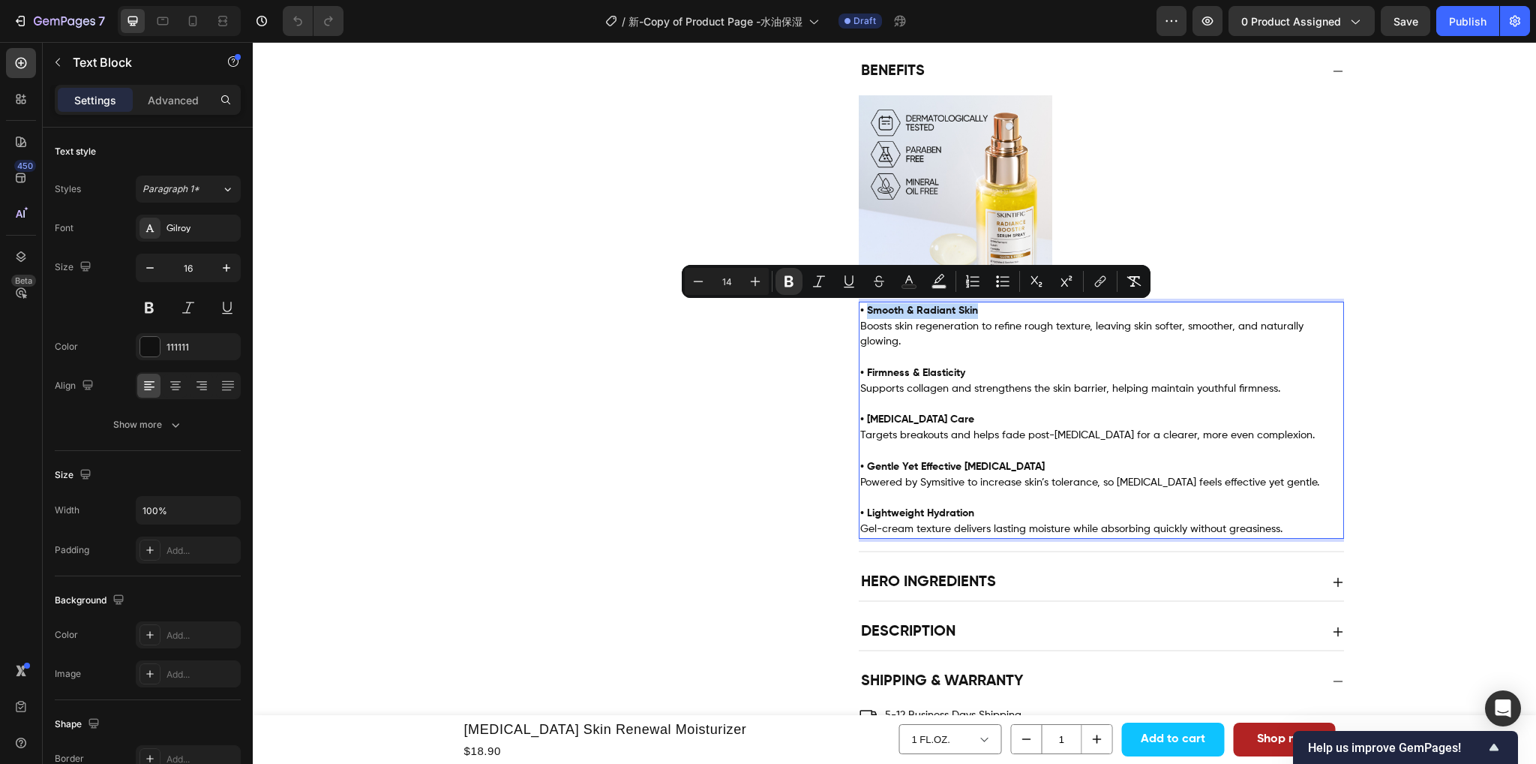
drag, startPoint x: 983, startPoint y: 308, endPoint x: 863, endPoint y: 311, distance: 120.8
click at [863, 311] on p "• Smooth & Radiant Skin Boosts skin regeneration to refine rough texture, leavi…" at bounding box center [1101, 326] width 482 height 47
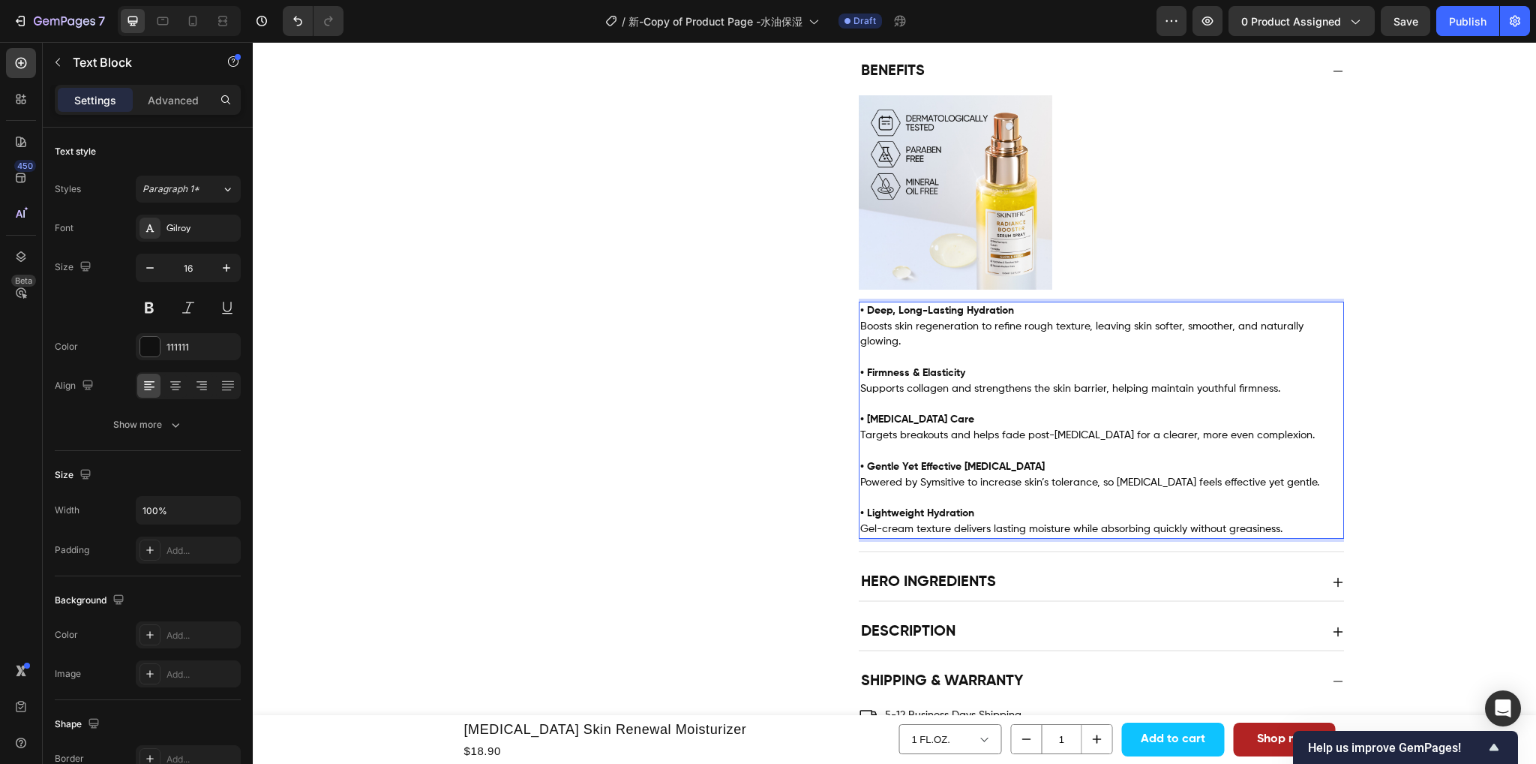
click at [889, 314] on strong "• Deep, Long-Lasting Hydration" at bounding box center [937, 310] width 154 height 11
click at [981, 356] on p "• Firmness & Elasticity" at bounding box center [1101, 366] width 482 height 32
click at [962, 371] on p "⁠⁠⁠⁠⁠⁠⁠ • Firmness & Elasticity" at bounding box center [1101, 366] width 482 height 32
click at [948, 376] on strong "• Firmness & Elasticity" at bounding box center [912, 373] width 105 height 11
click at [962, 374] on p "• Firmness & Elasticity" at bounding box center [1101, 366] width 482 height 32
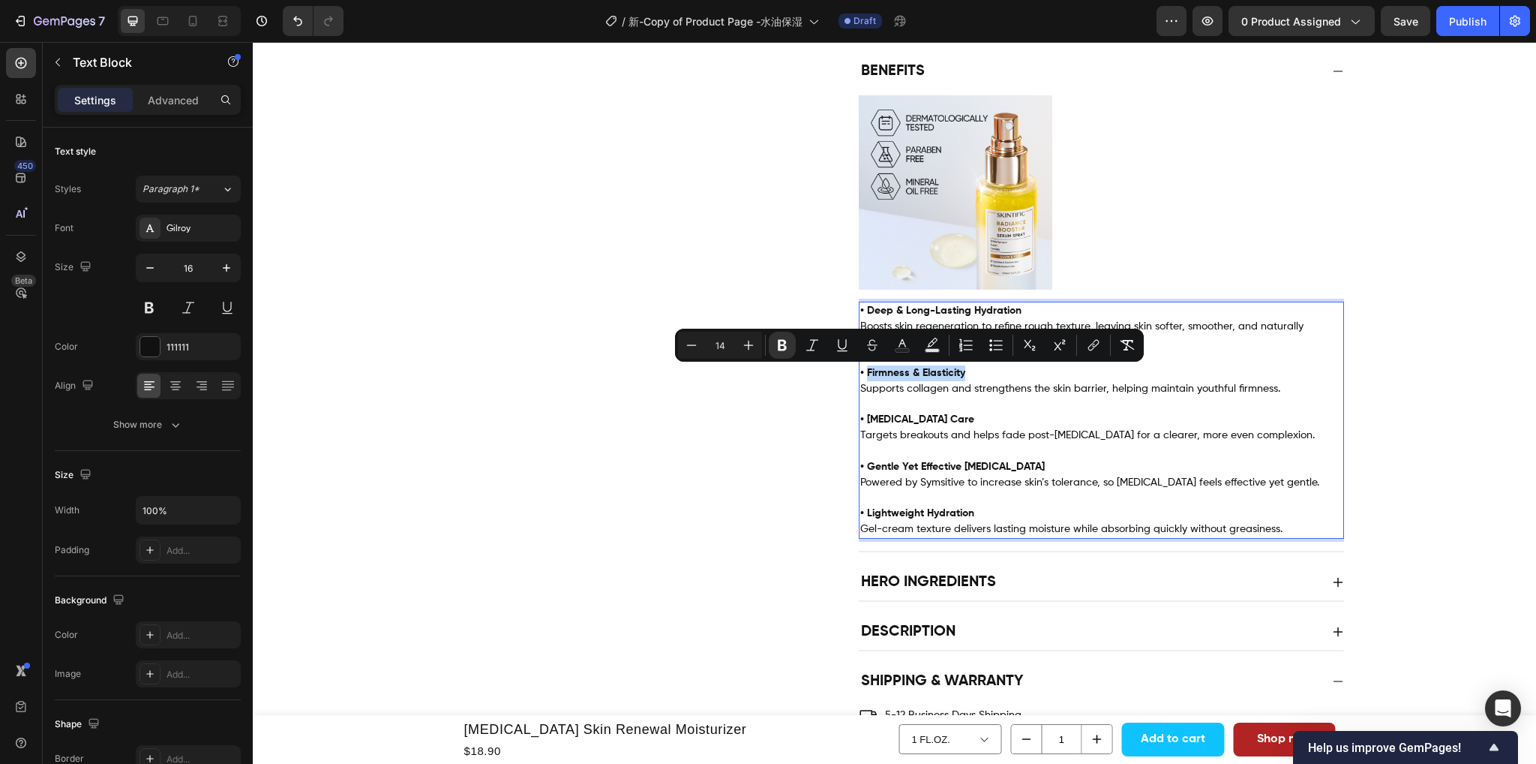
drag, startPoint x: 965, startPoint y: 375, endPoint x: 861, endPoint y: 377, distance: 103.5
click at [861, 377] on p "• Firmness & Elasticity" at bounding box center [1101, 366] width 482 height 32
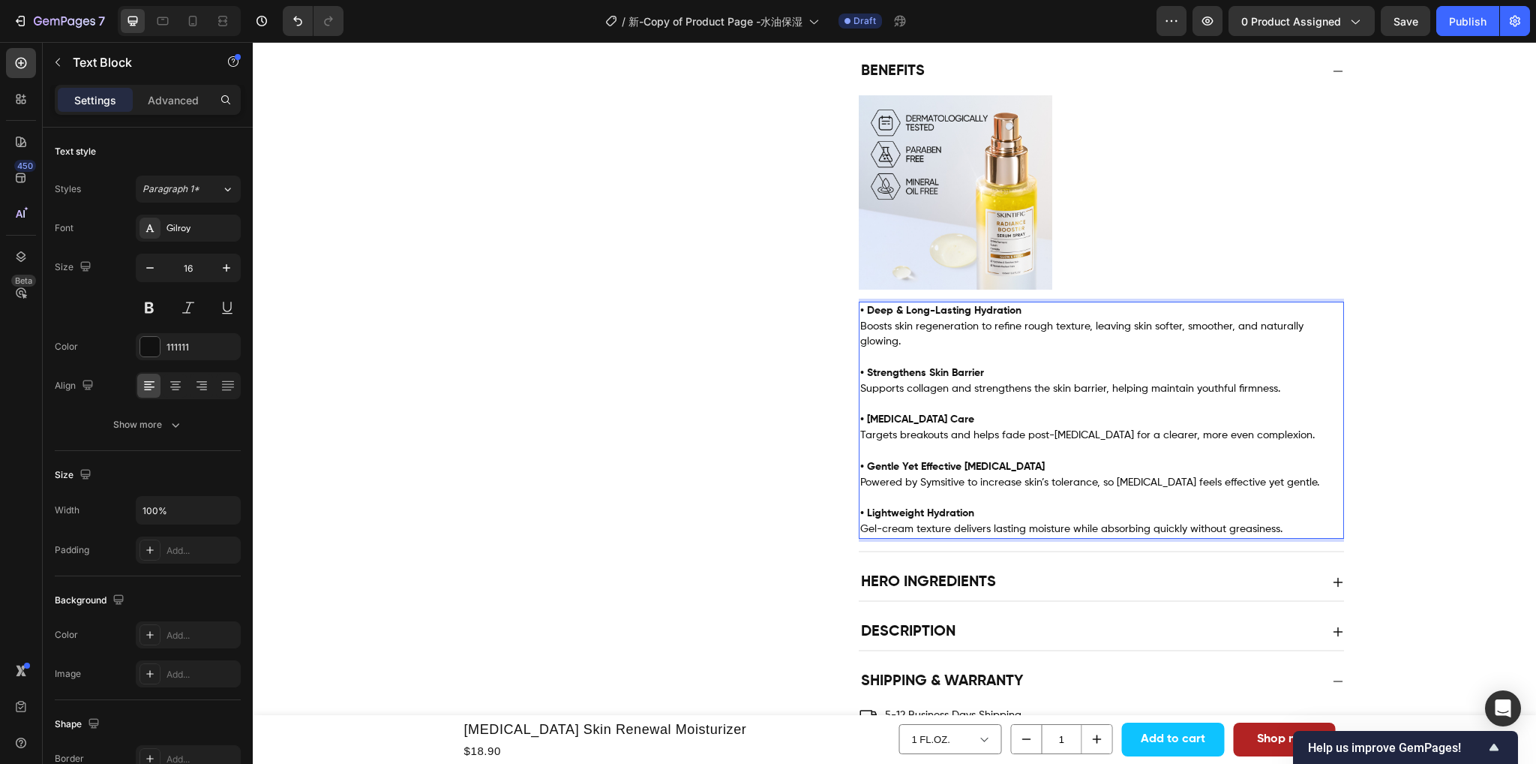
click at [1144, 329] on span "Boosts skin regeneration to refine rough texture, leaving skin softer, smoother…" at bounding box center [1081, 334] width 443 height 26
click at [917, 341] on p "• Deep & Long-Lasting Hydration Boosts skin regeneration to refine rough textur…" at bounding box center [1101, 326] width 482 height 47
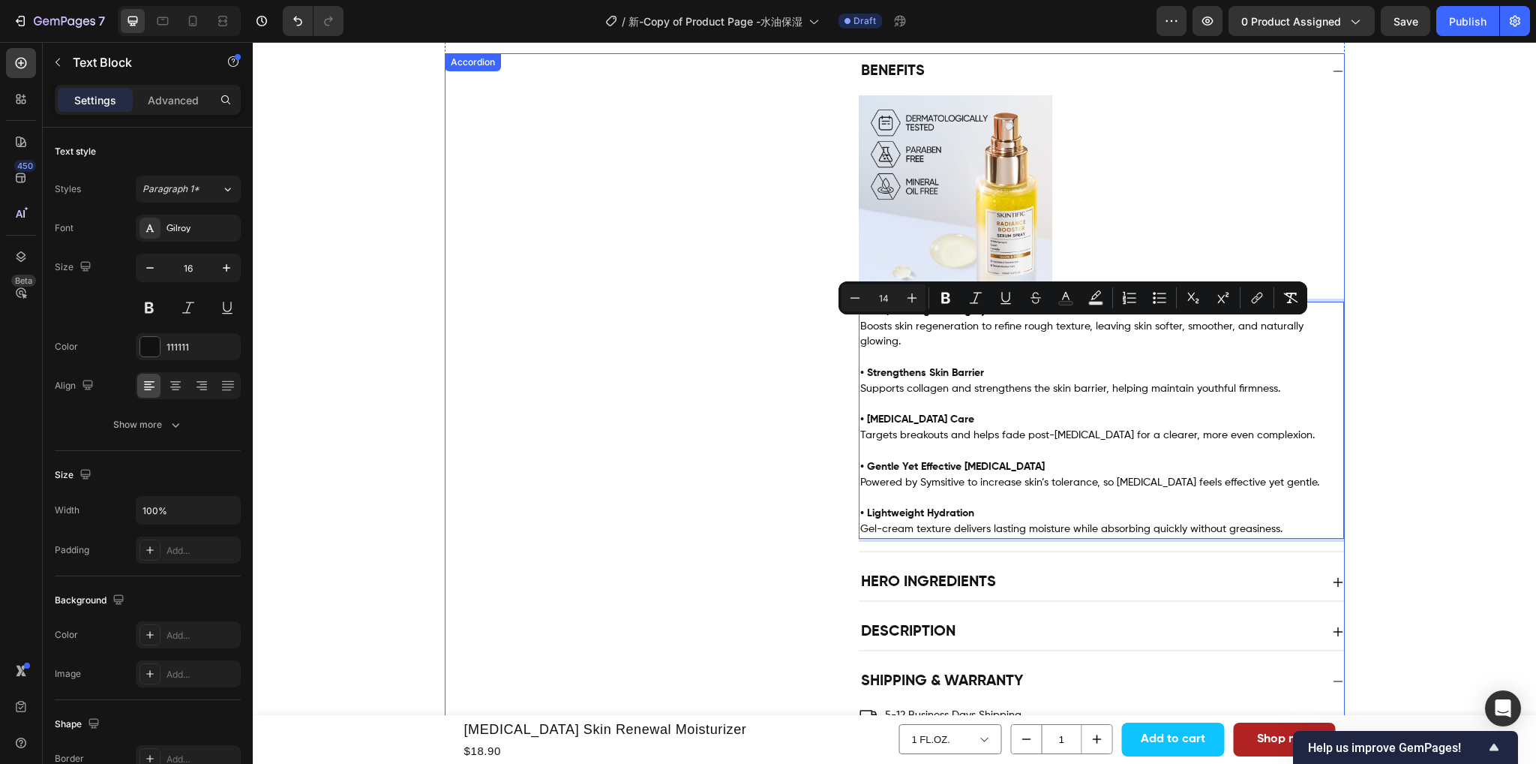
drag, startPoint x: 918, startPoint y: 343, endPoint x: 842, endPoint y: 327, distance: 77.4
click at [842, 327] on div "Benefits Image • Deep & Long-Lasting Hydration Boosts skin regeneration to refi…" at bounding box center [895, 302] width 899 height 499
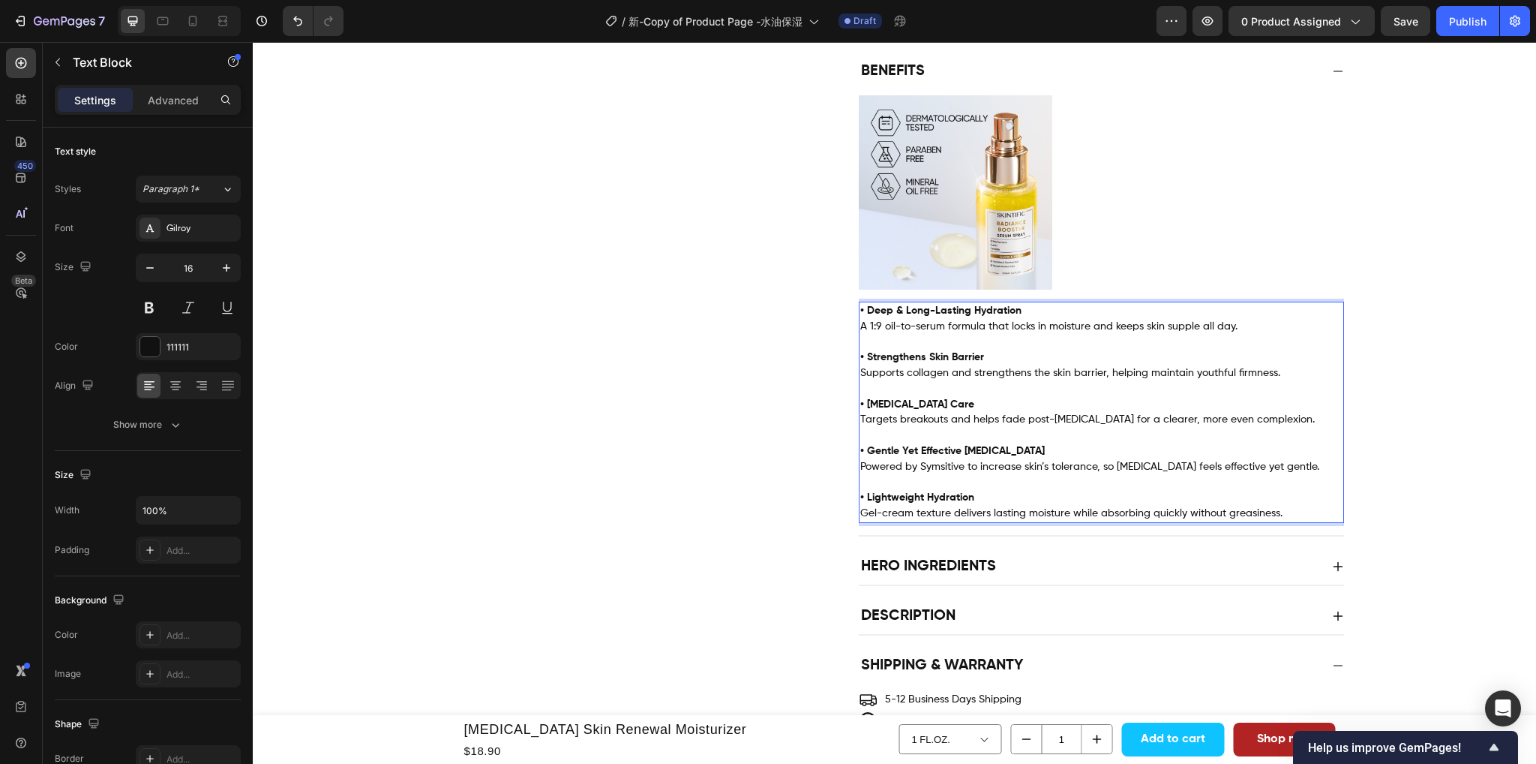
click at [1196, 356] on p "• Strengthens Skin Barrier" at bounding box center [1101, 350] width 482 height 32
click at [868, 325] on span "A 1:9 oil-to-serum formula that locks in moisture and keeps skin supple all day." at bounding box center [1048, 326] width 377 height 11
click at [872, 328] on span "A 1:9 oil-to-serum formula that locks in moisture and keeps skin supple all day." at bounding box center [1048, 326] width 377 height 11
click at [867, 327] on span "A 1:9 oil-to-serum formula that locks in moisture and keeps skin supple all day." at bounding box center [1048, 326] width 377 height 11
click at [873, 324] on span "A 1 :9 oil-to-serum formula that locks in moisture and keeps skin supple all da…" at bounding box center [1050, 326] width 380 height 11
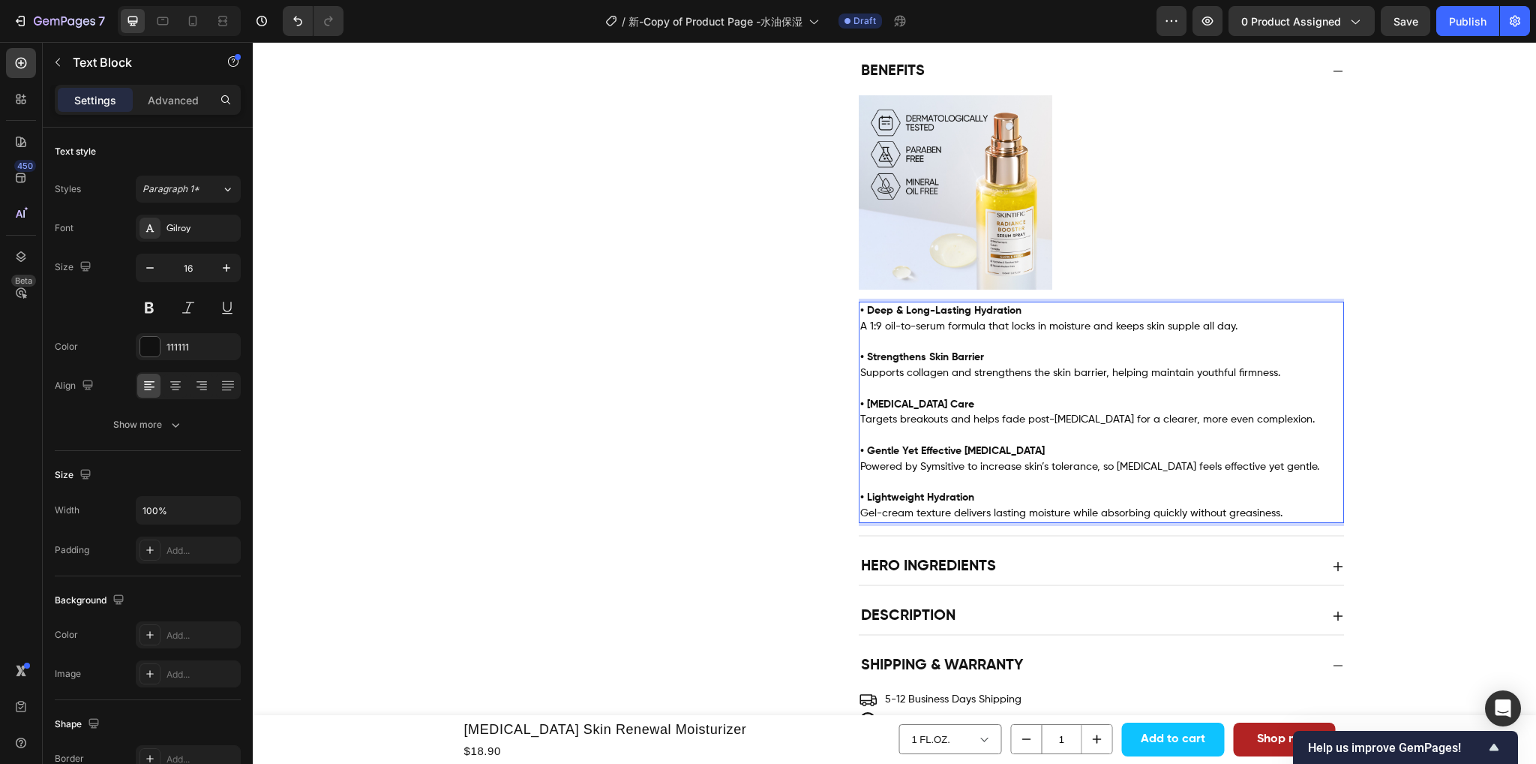
click at [905, 370] on span "Supports collagen and strengthens the skin barrier, helping maintain youthful f…" at bounding box center [1070, 373] width 420 height 11
click at [1185, 388] on p "• Acne & Scar Care Targets breakouts and helps fade post-acne scars for a clear…" at bounding box center [1101, 404] width 482 height 47
click at [1247, 374] on span "Supports collagen and strengthens the skin barrier, helping maintain youthful f…" at bounding box center [1070, 373] width 420 height 11
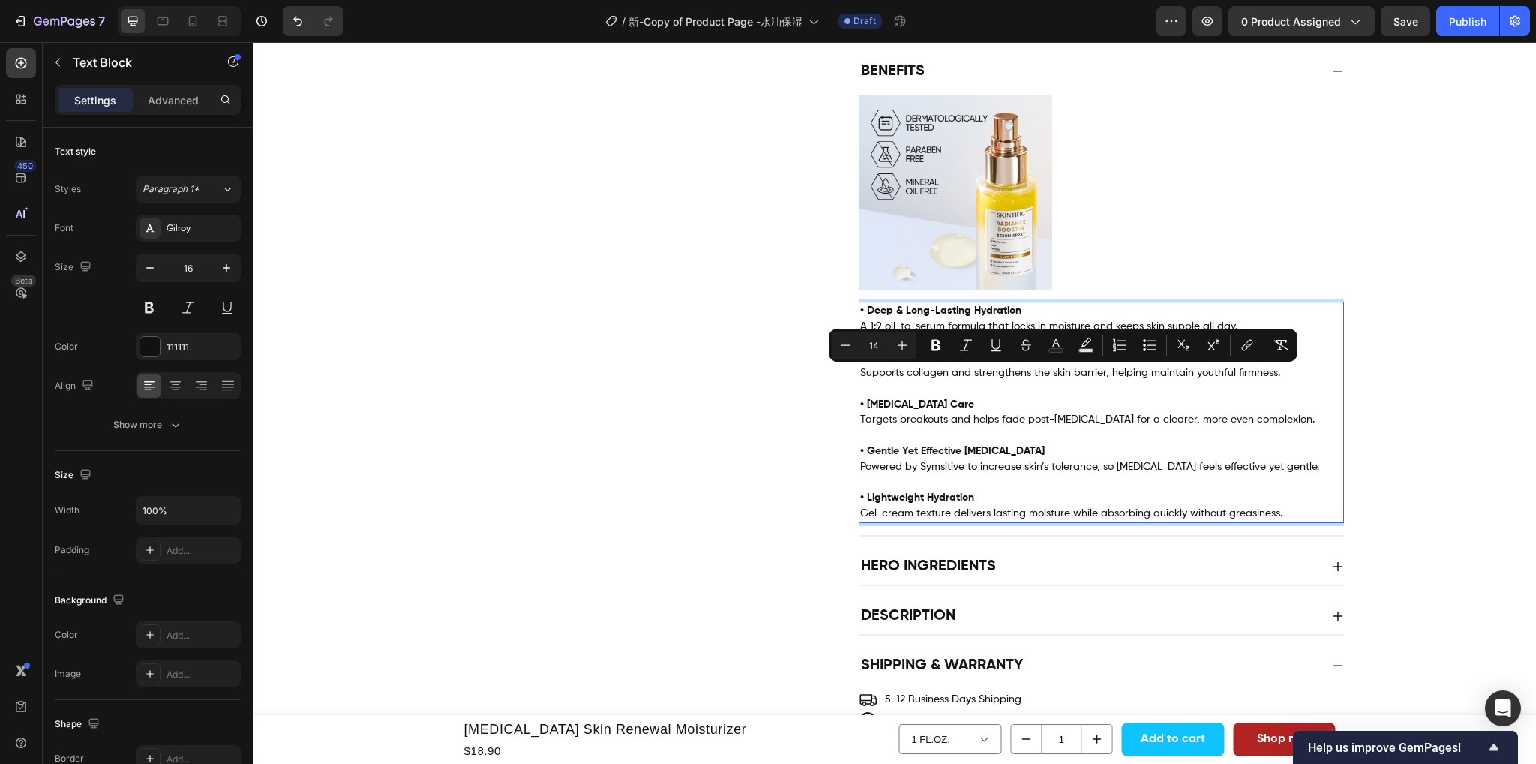
drag, startPoint x: 1276, startPoint y: 376, endPoint x: 853, endPoint y: 377, distance: 423.1
click at [859, 377] on div "• Deep & Long-Lasting Hydration A 1:9 oil-to-serum formula that locks in moistu…" at bounding box center [1101, 412] width 485 height 221
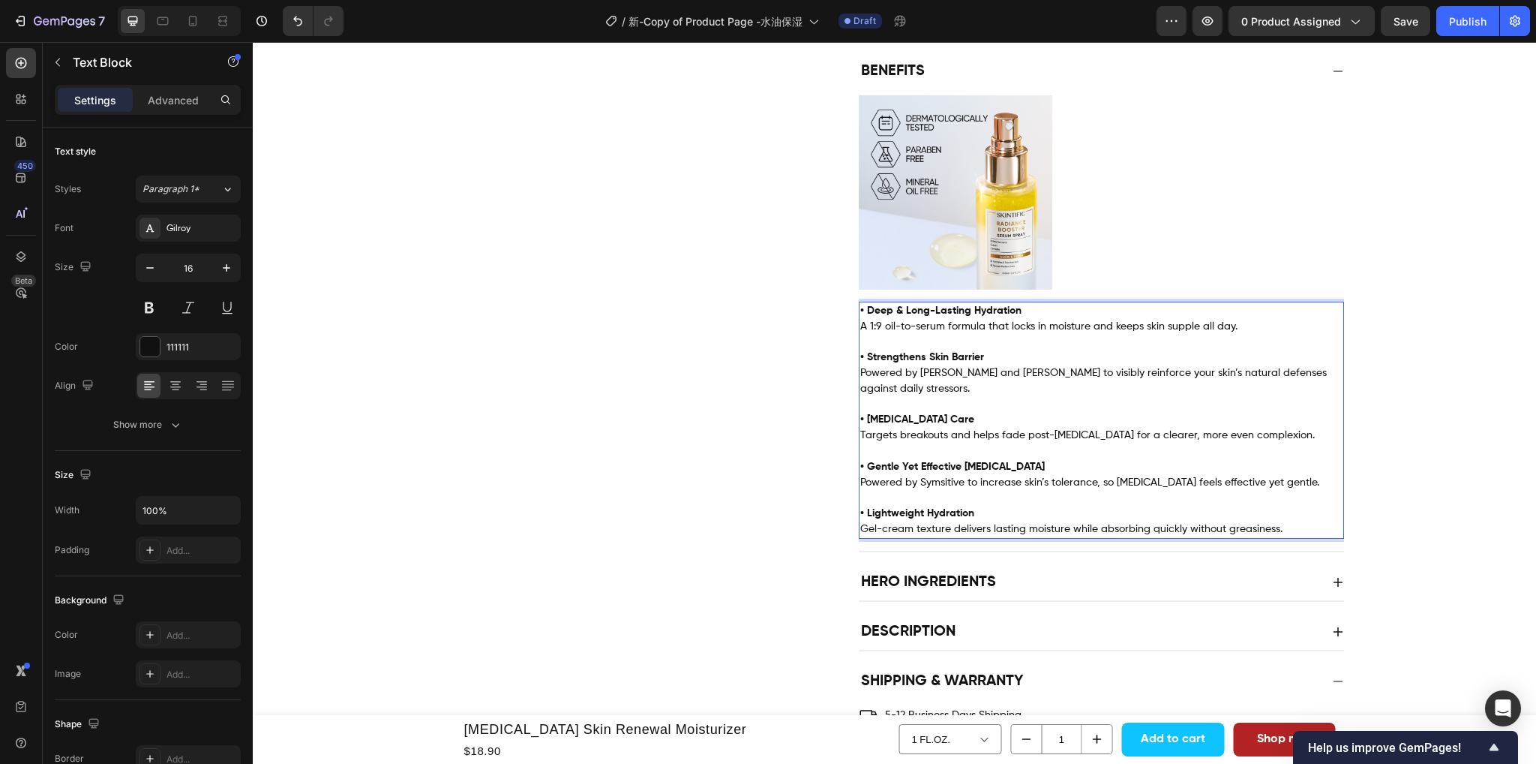
click at [1293, 397] on p "• Acne & Scar Care Targets breakouts and helps fade post-acne scars for a clear…" at bounding box center [1101, 420] width 482 height 47
click at [1037, 398] on p "⁠⁠⁠⁠⁠⁠⁠ • Acne & Scar Care Targets breakouts and helps fade post-acne scars for…" at bounding box center [1101, 420] width 482 height 47
click at [959, 410] on p "• Acne & Scar Care Targets breakouts and helps fade post-acne scars for a clear…" at bounding box center [1101, 420] width 482 height 47
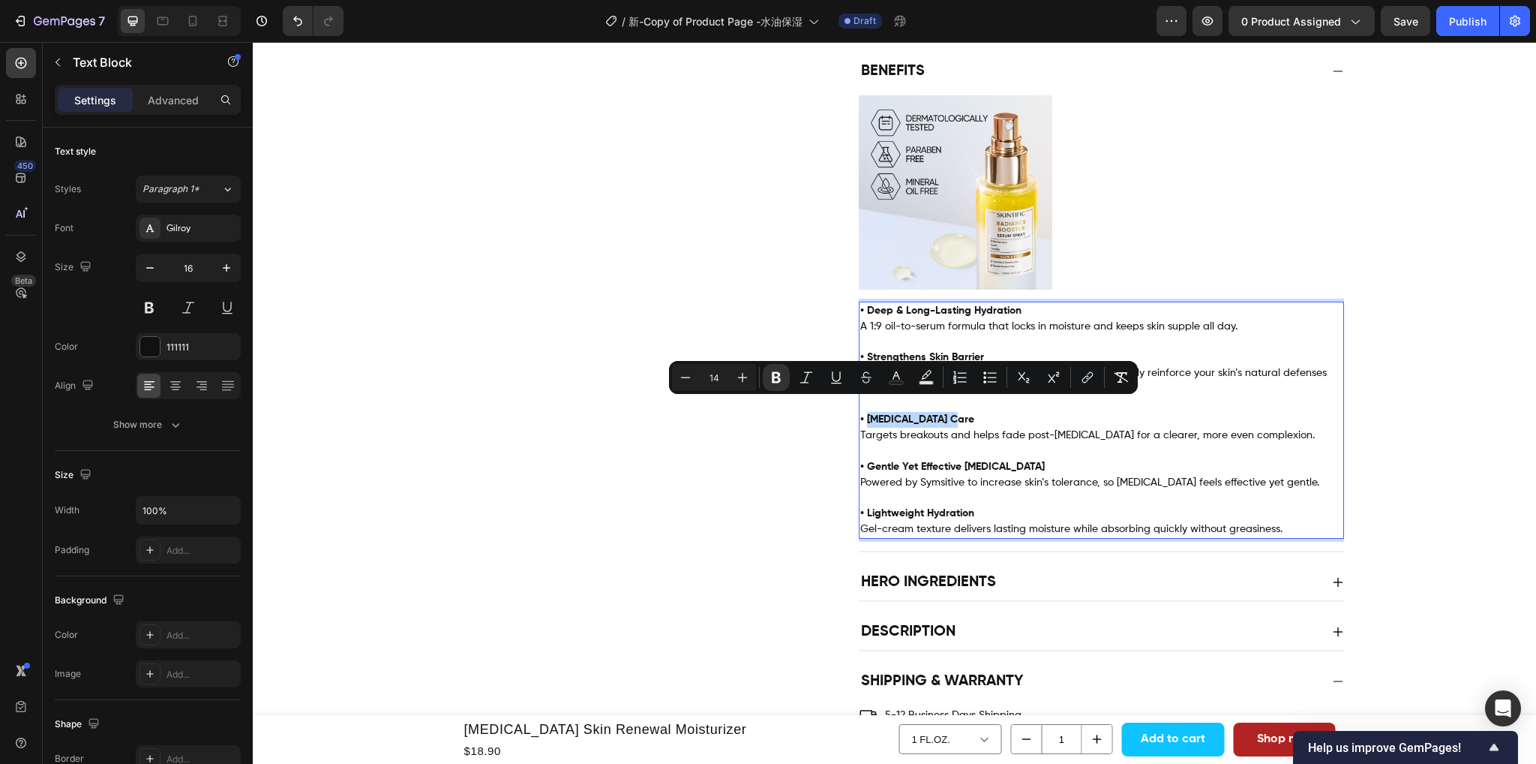
drag, startPoint x: 959, startPoint y: 406, endPoint x: 863, endPoint y: 409, distance: 95.3
click at [863, 409] on p "• Acne & Scar Care Targets breakouts and helps fade post-acne scars for a clear…" at bounding box center [1101, 420] width 482 height 47
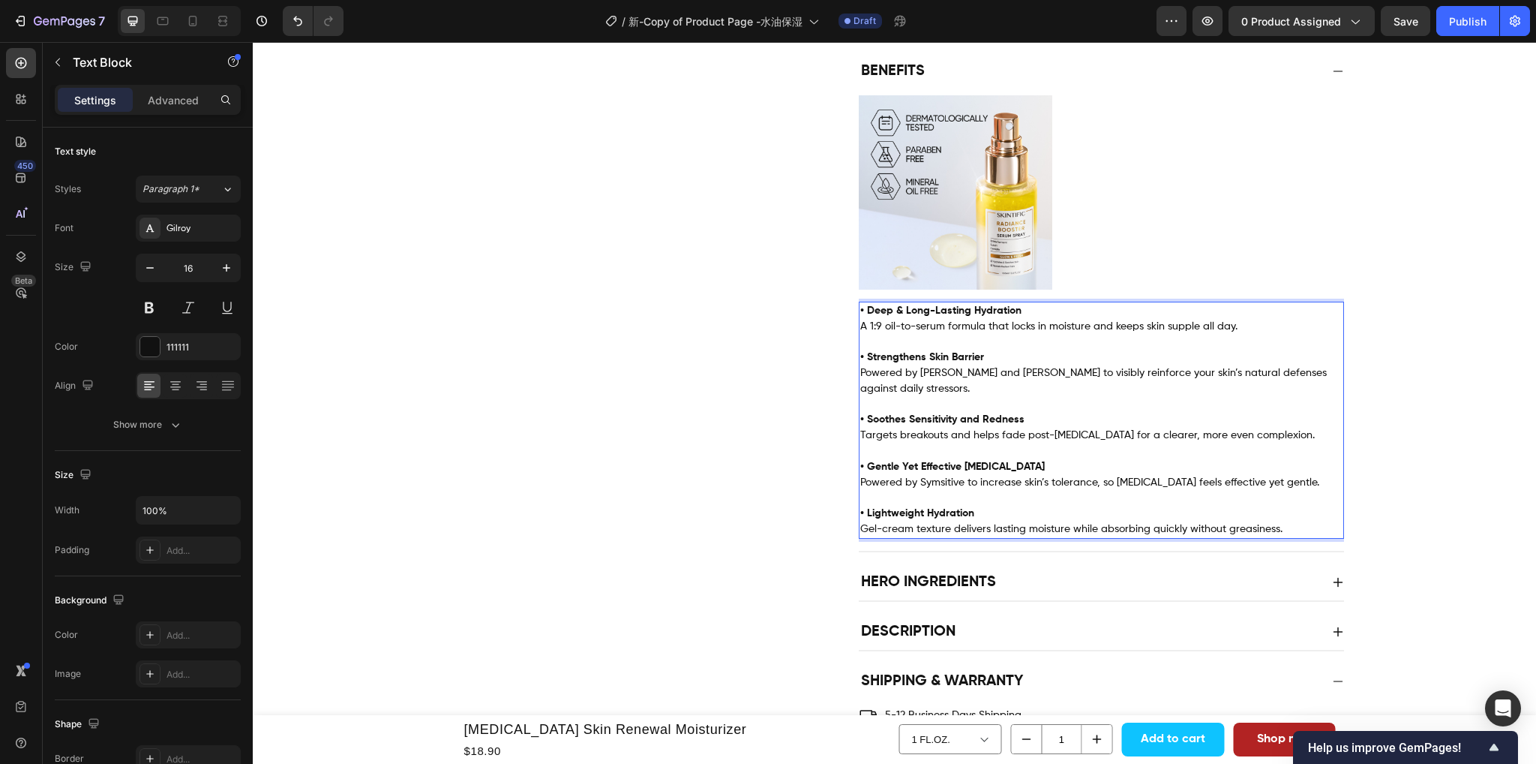
click at [1067, 408] on p "• Soothes Sensitivity and Redness Targets breakouts and helps fade post-acne sc…" at bounding box center [1101, 420] width 482 height 47
click at [1014, 443] on p "Rich Text Editor. Editing area: main" at bounding box center [1101, 451] width 482 height 16
click at [975, 414] on strong "• Soothes Sensitivity and Redness" at bounding box center [942, 419] width 164 height 11
click at [1044, 411] on p "• Soothes Sensitivity & Redness Targets breakouts and helps fade post-acne scar…" at bounding box center [1101, 420] width 482 height 47
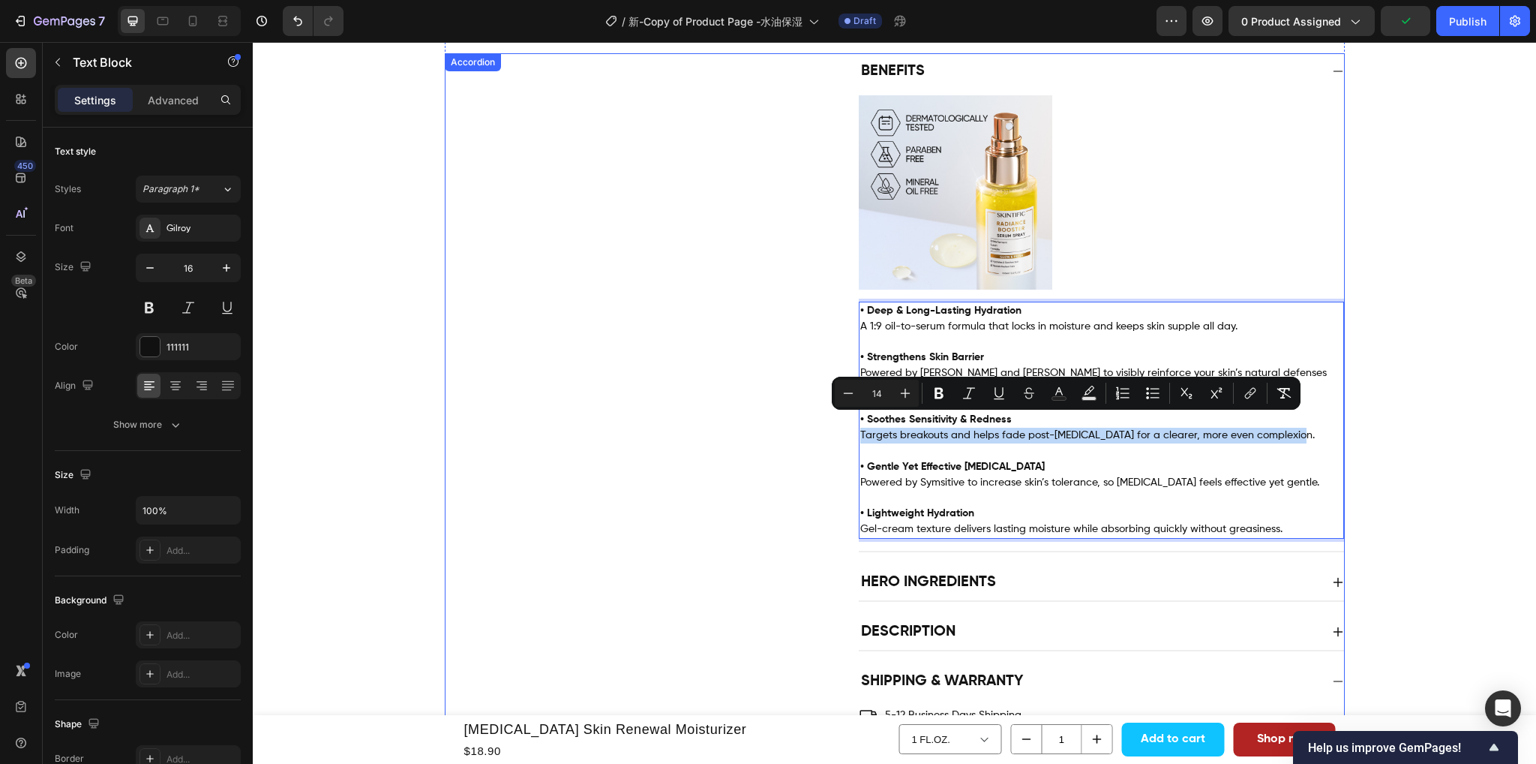
drag, startPoint x: 1283, startPoint y: 422, endPoint x: 851, endPoint y: 428, distance: 431.4
click at [851, 428] on div "Benefits Image • Deep & Long-Lasting Hydration A 1:9 oil-to-serum formula that …" at bounding box center [895, 302] width 899 height 499
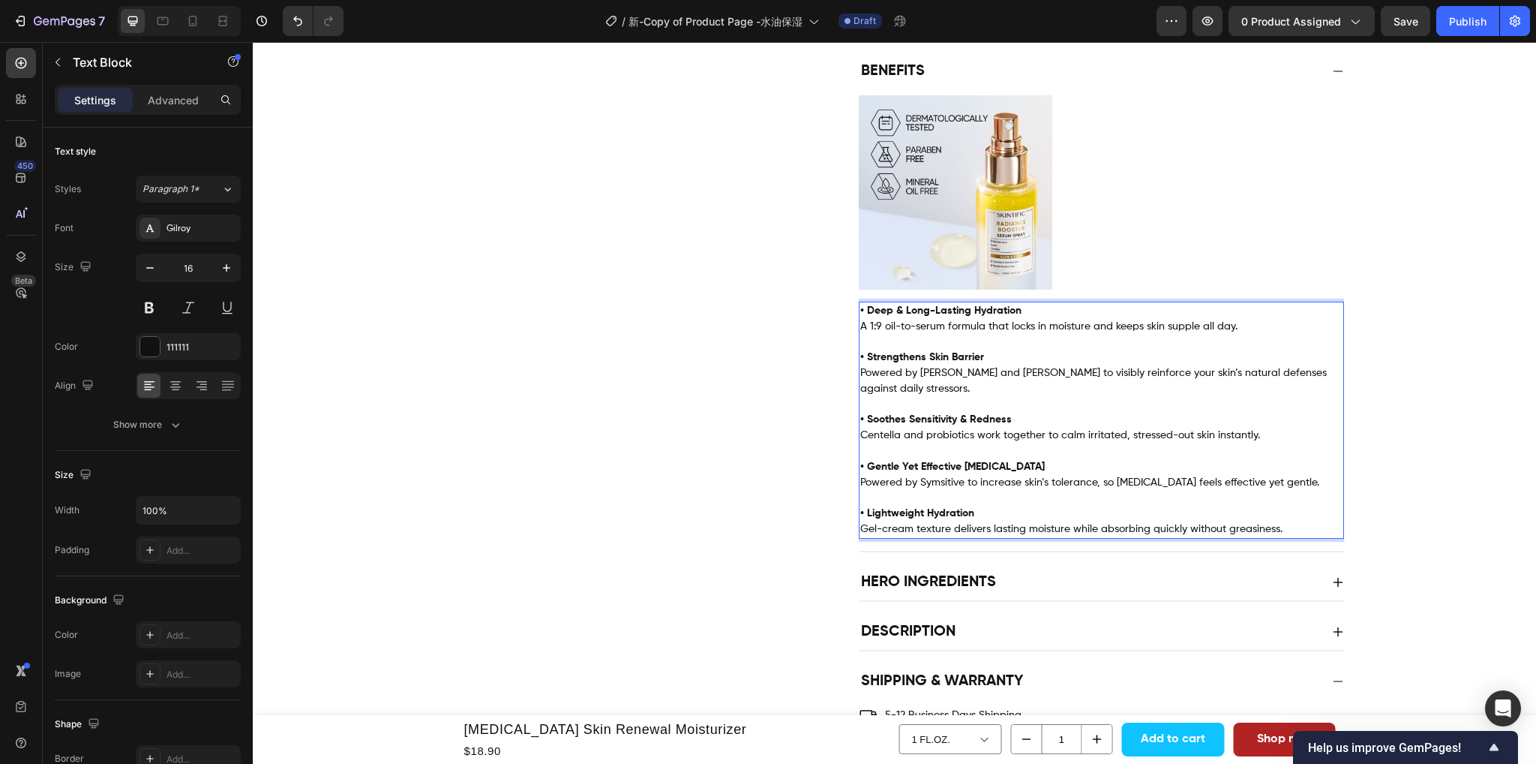
click at [995, 443] on p "Rich Text Editor. Editing area: main" at bounding box center [1101, 451] width 482 height 16
click at [1002, 459] on p "• Gentle Yet Effective Retinol" at bounding box center [1101, 467] width 482 height 16
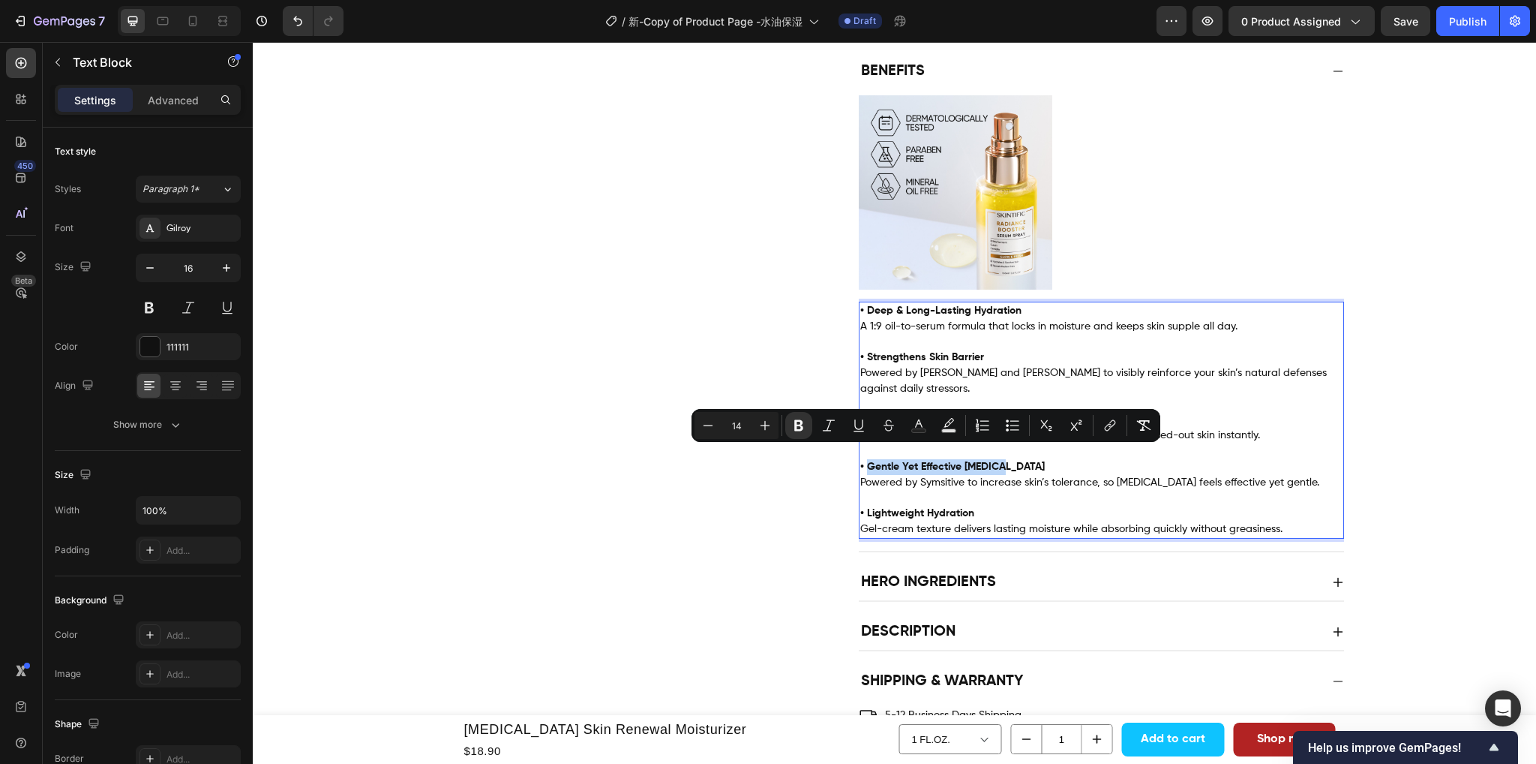
drag, startPoint x: 1003, startPoint y: 455, endPoint x: 861, endPoint y: 453, distance: 141.8
click at [861, 459] on p "• Gentle Yet Effective Retinol" at bounding box center [1101, 467] width 482 height 16
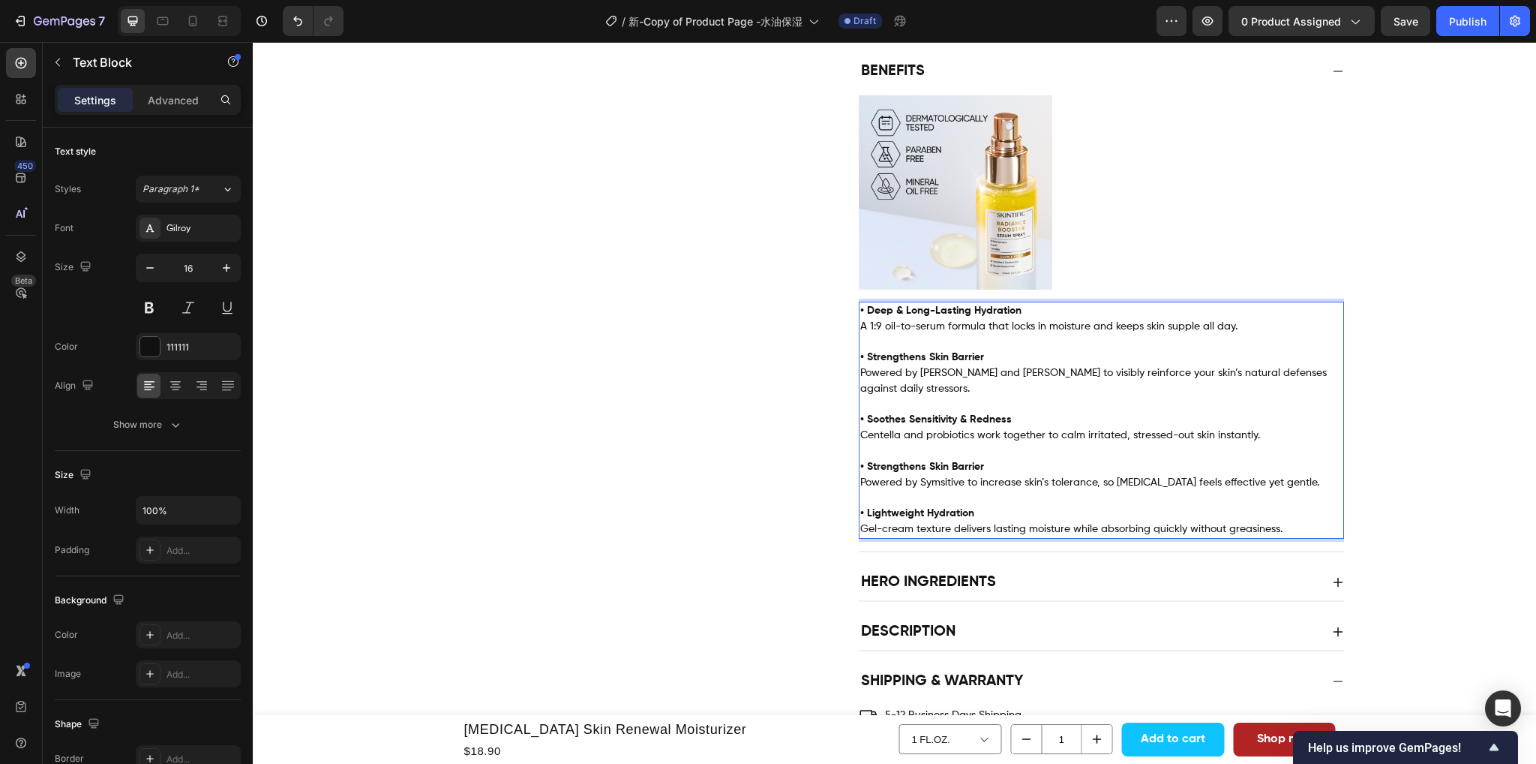
click at [996, 477] on span "Powered by Symsitive to increase skin’s tolerance, so retinol feels effective y…" at bounding box center [1089, 482] width 459 height 11
click at [1236, 477] on span "Powered by Symsitive to increase skin’s tolerance, so retinol feels effective y…" at bounding box center [1089, 482] width 459 height 11
drag, startPoint x: 1270, startPoint y: 473, endPoint x: 852, endPoint y: 472, distance: 417.8
click at [859, 471] on div "• Deep & Long-Lasting Hydration A 1:9 oil-to-serum formula that locks in moistu…" at bounding box center [1101, 420] width 485 height 237
click at [1262, 443] on p "Rich Text Editor. Editing area: main" at bounding box center [1101, 451] width 482 height 16
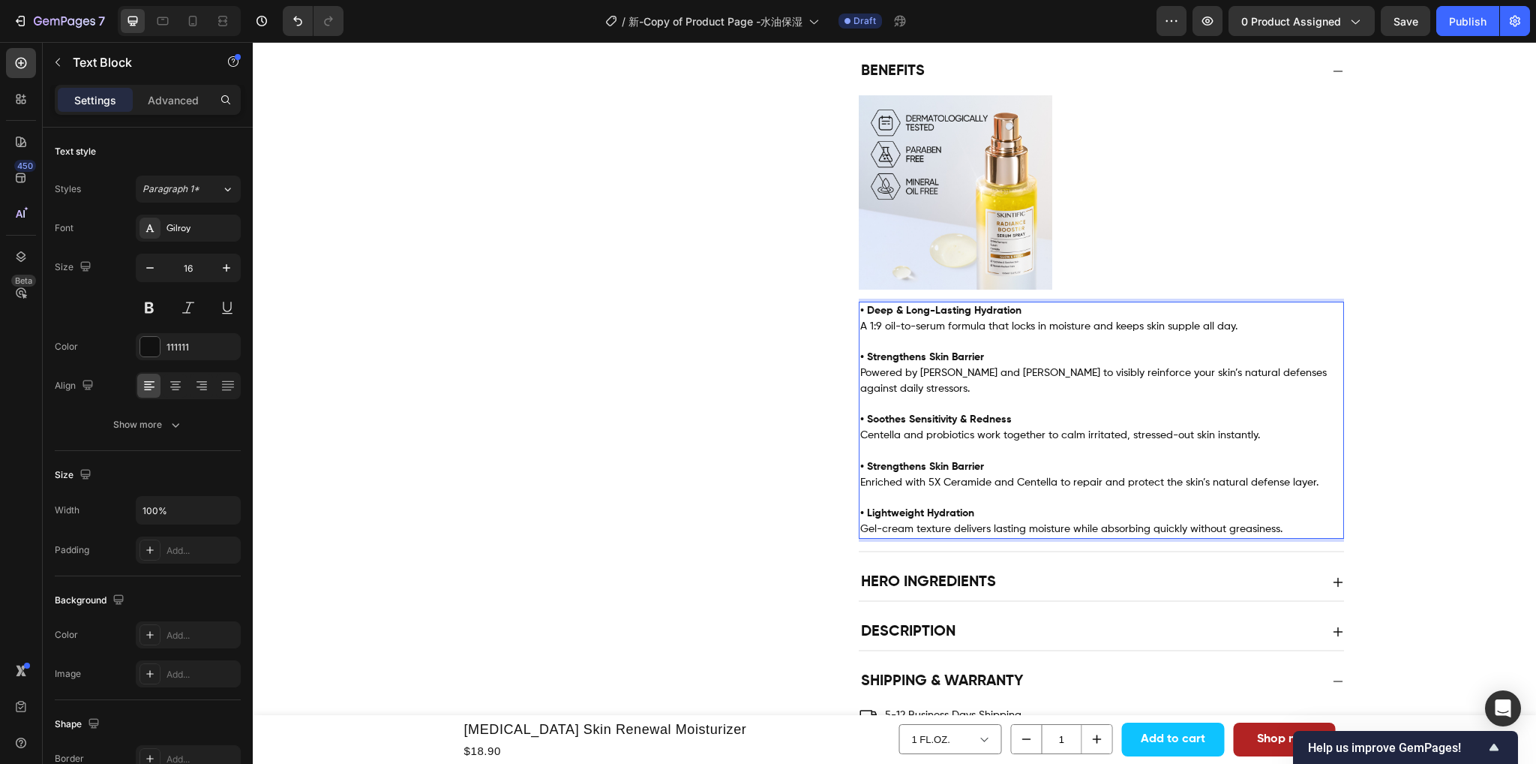
click at [975, 477] on span "Enriched with 5X Ceramide and Centella to repair and protect the skin’s natural…" at bounding box center [1089, 482] width 458 height 11
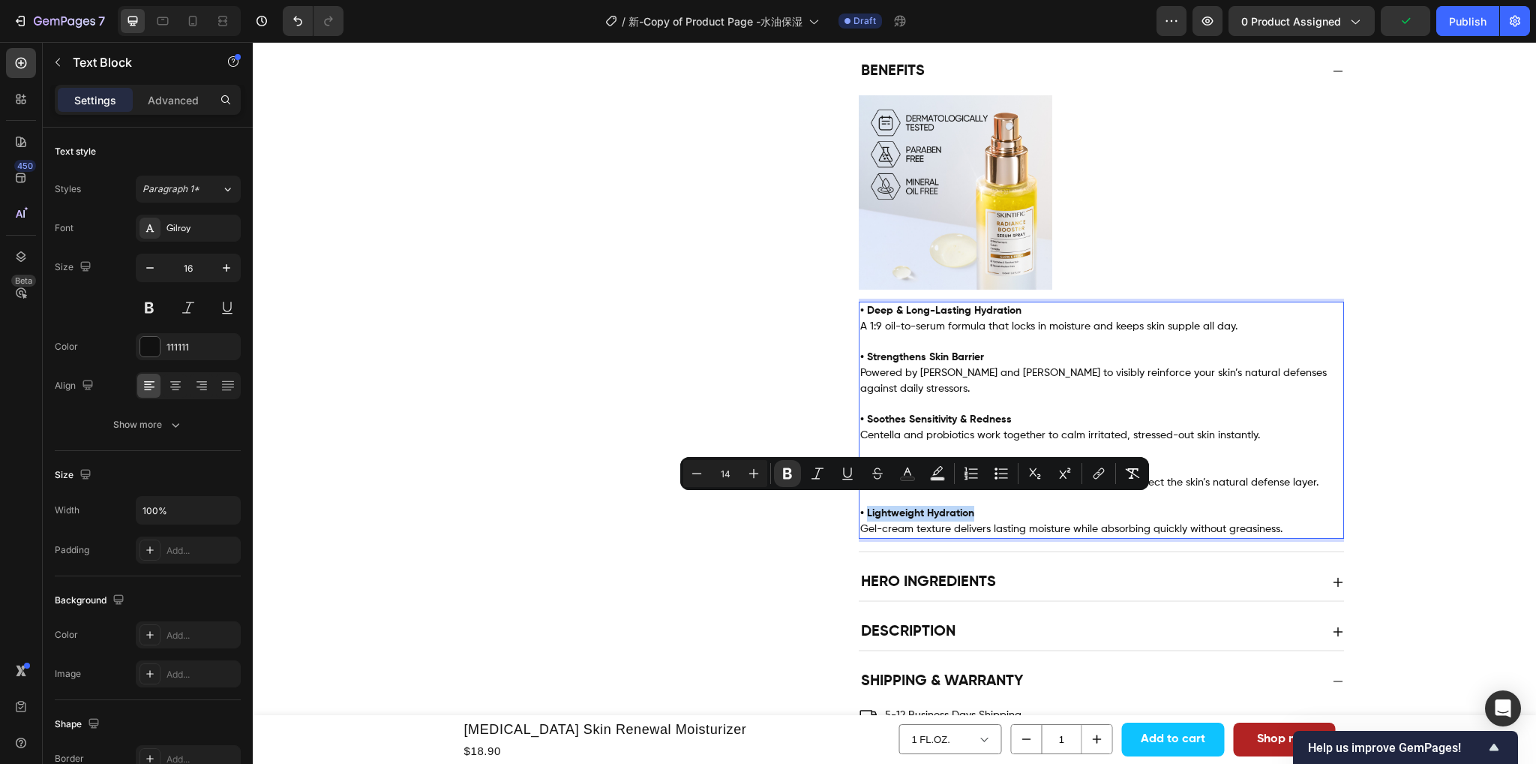
drag, startPoint x: 973, startPoint y: 501, endPoint x: 860, endPoint y: 509, distance: 113.5
click at [860, 509] on p "• Lightweight Hydration" at bounding box center [1101, 514] width 482 height 16
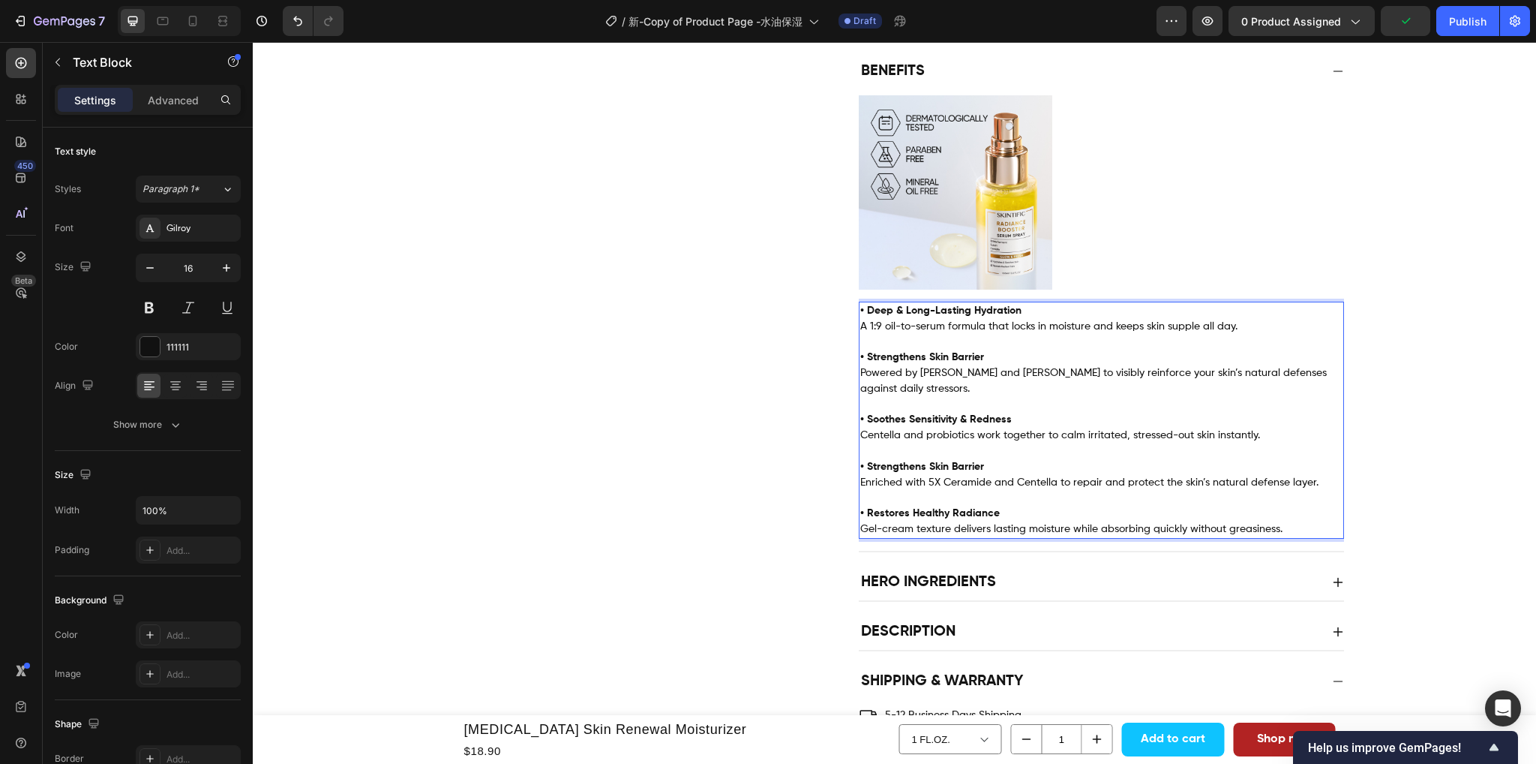
click at [1013, 524] on span "Gel-cream texture delivers lasting moisture while absorbing quickly without gre…" at bounding box center [1071, 529] width 422 height 11
click at [1281, 521] on p "Gel-cream texture delivers lasting moisture while absorbing quickly without gre…" at bounding box center [1101, 529] width 482 height 16
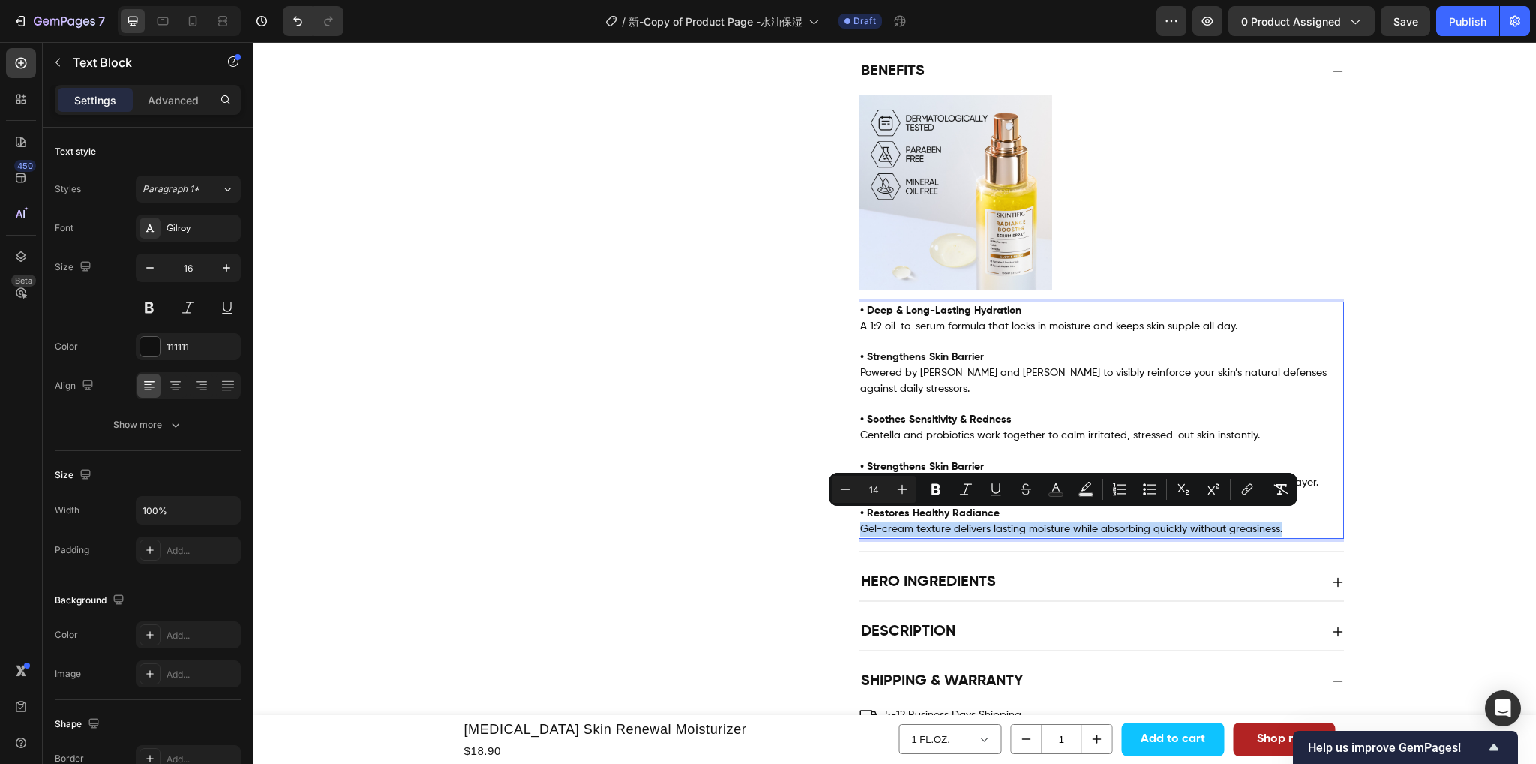
drag, startPoint x: 1286, startPoint y: 519, endPoint x: 855, endPoint y: 515, distance: 431.4
click at [860, 521] on p "Gel-cream texture delivers lasting moisture while absorbing quickly without gre…" at bounding box center [1101, 529] width 482 height 16
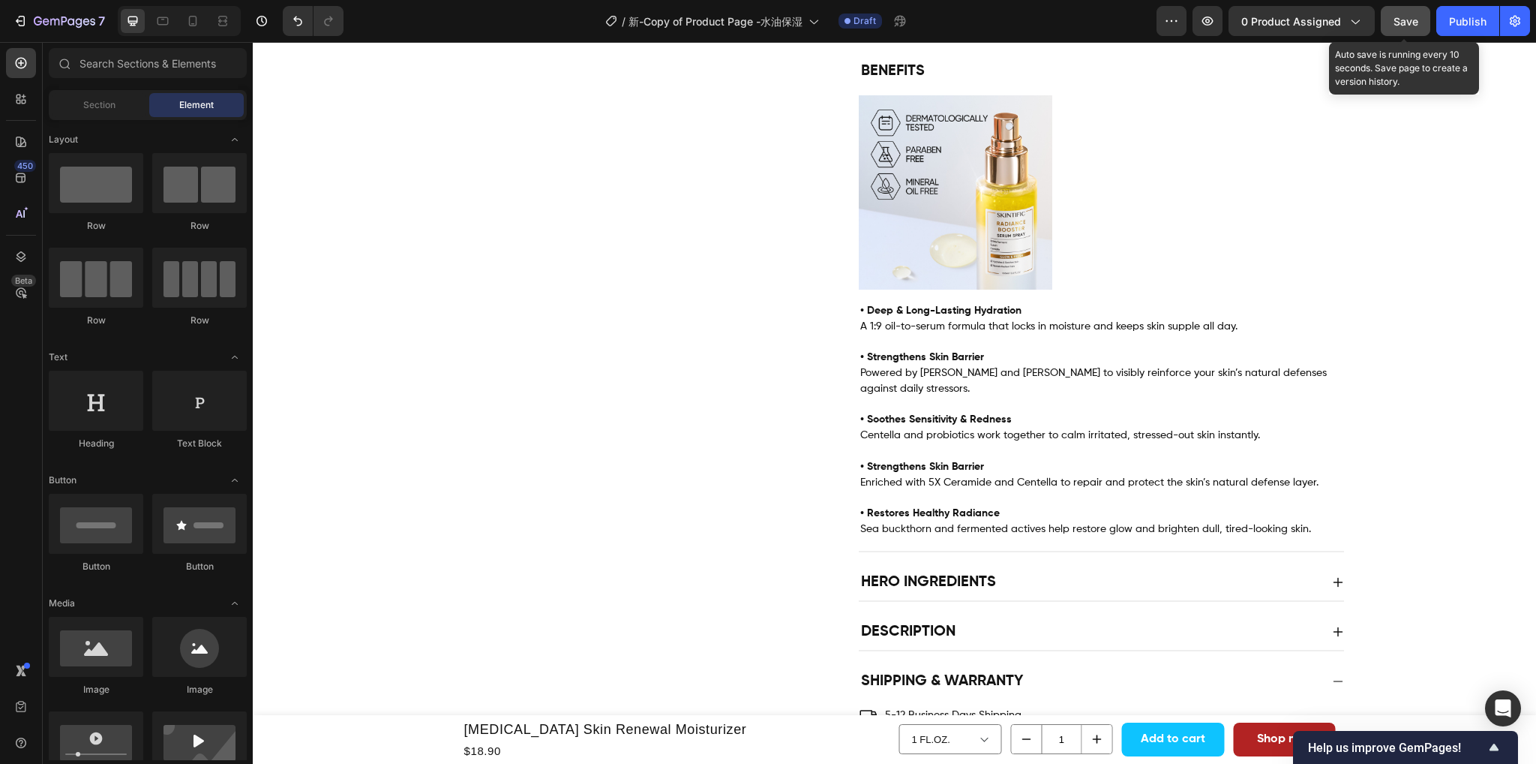
click at [1413, 17] on span "Save" at bounding box center [1406, 21] width 25 height 13
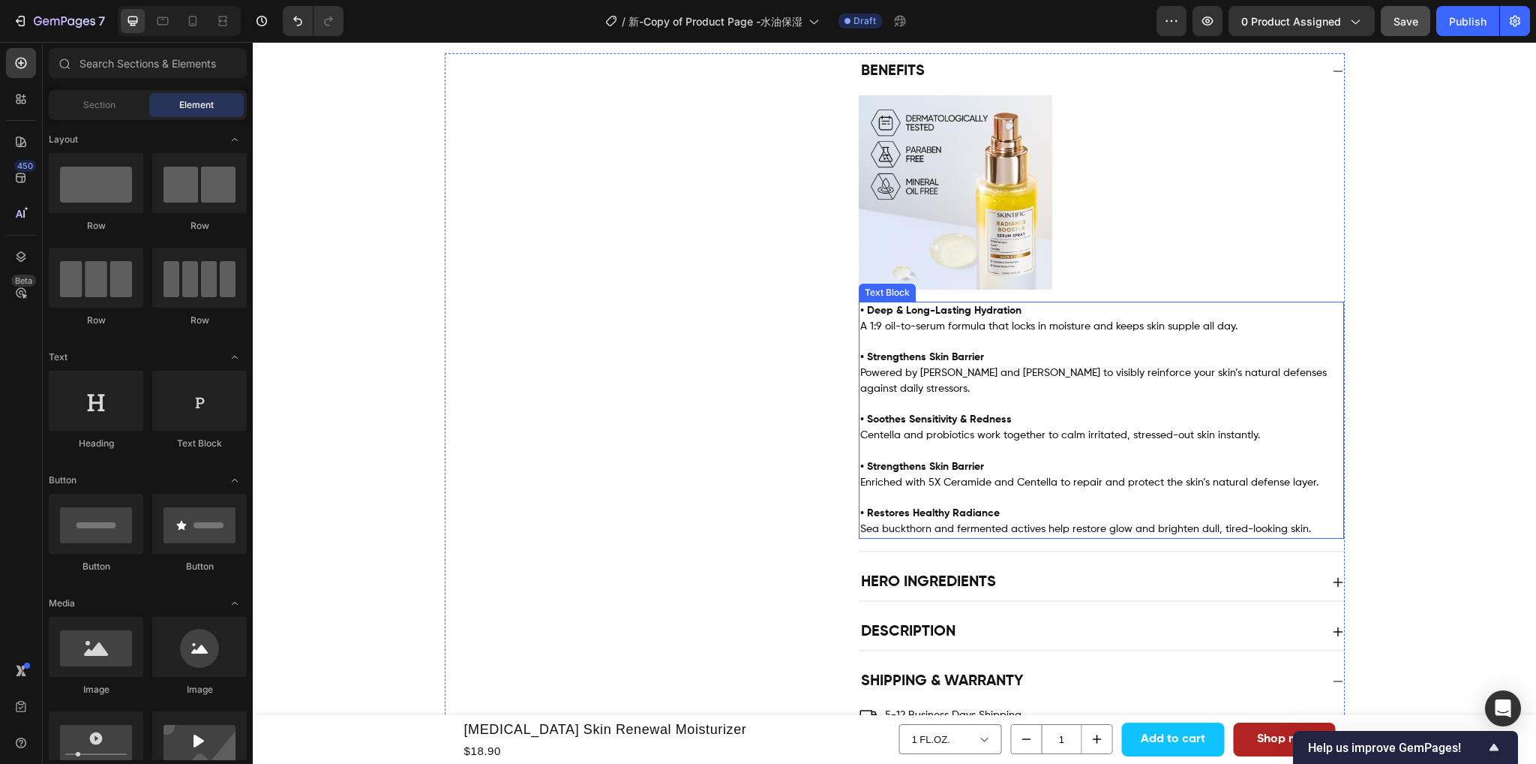
click at [1303, 521] on p "Sea buckthorn and fermented actives help restore glow and brighten dull, tired-…" at bounding box center [1101, 529] width 482 height 16
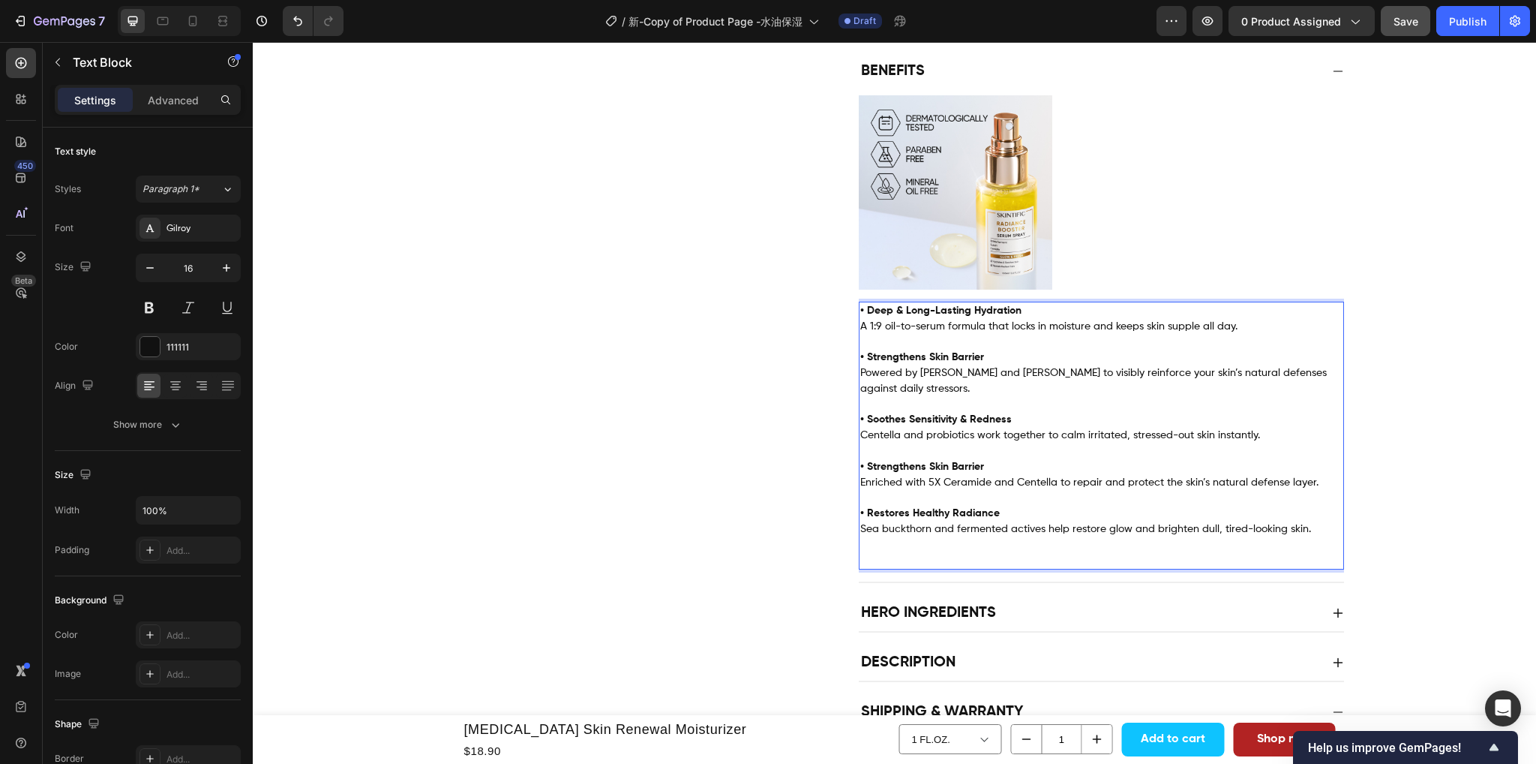
click at [960, 524] on span "Sea buckthorn and fermented actives help restore glow and brighten dull, tired-…" at bounding box center [1085, 529] width 451 height 11
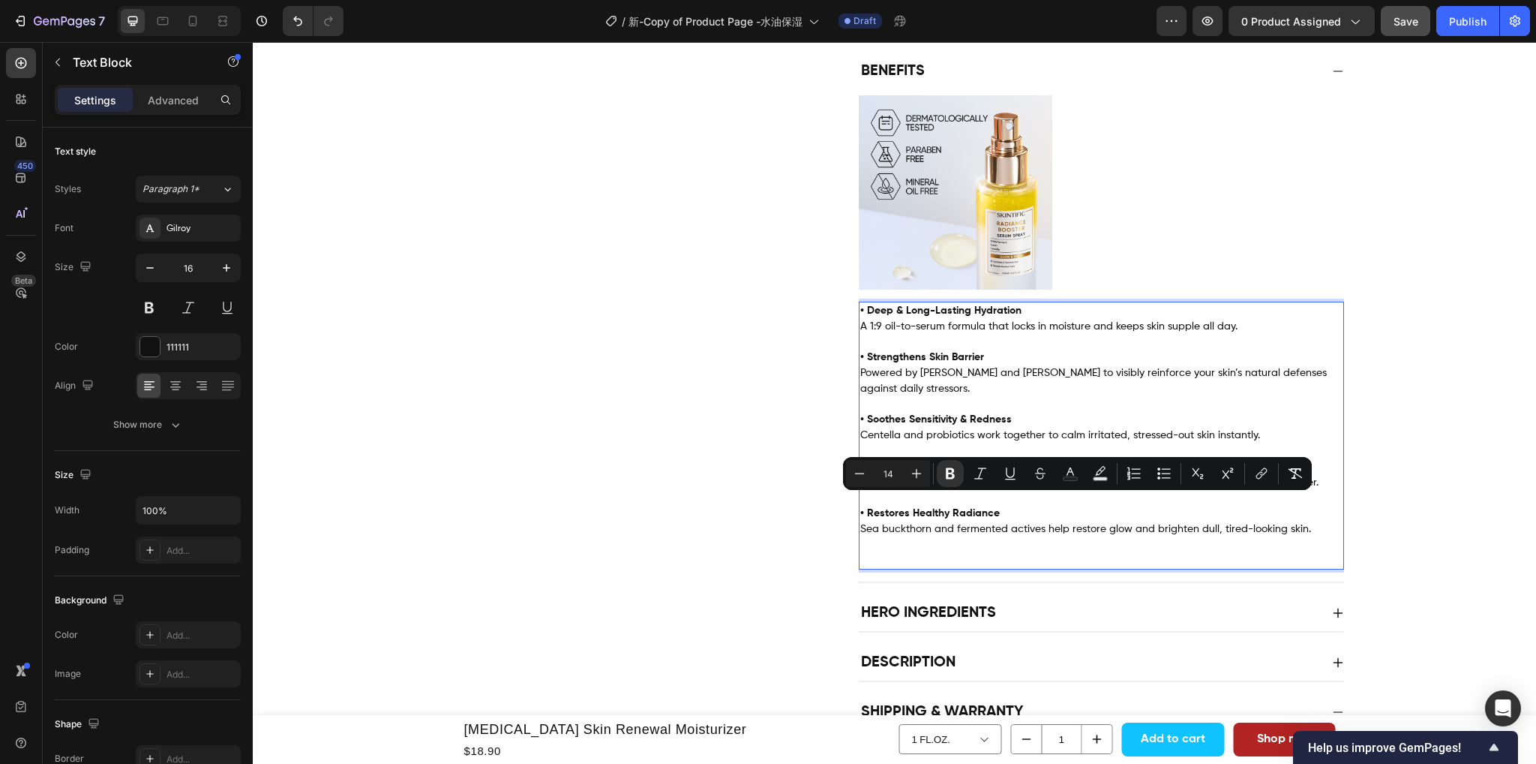
drag, startPoint x: 1310, startPoint y: 521, endPoint x: 852, endPoint y: 505, distance: 457.9
click at [859, 505] on div "• Deep & Long-Lasting Hydration A 1:9 oil-to-serum formula that locks in moistu…" at bounding box center [1101, 436] width 485 height 269
copy div "• Restores Healthy Radiance Sea buckthorn and fermented actives help restore gl…"
click at [890, 552] on p "Rich Text Editor. Editing area: main" at bounding box center [1101, 560] width 482 height 16
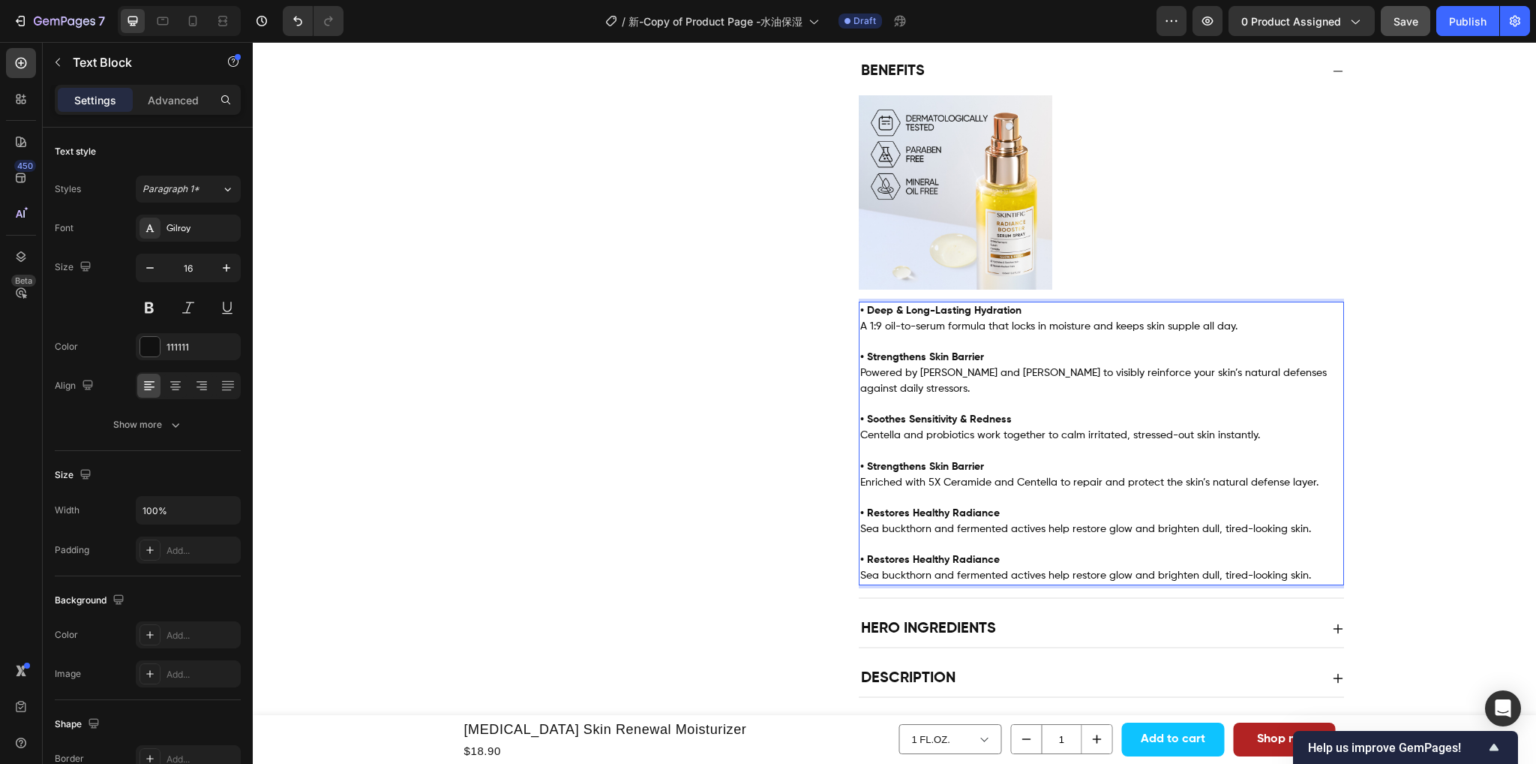
click at [943, 554] on strong "• Restores Healthy Radiance" at bounding box center [930, 559] width 140 height 11
drag, startPoint x: 991, startPoint y: 554, endPoint x: 862, endPoint y: 554, distance: 129.0
click at [862, 554] on p "• Restores Healthy Radiance" at bounding box center [1101, 560] width 482 height 16
click at [1306, 568] on p "Sea buckthorn and fermented actives help restore glow and brighten dull, tired-…" at bounding box center [1101, 576] width 482 height 16
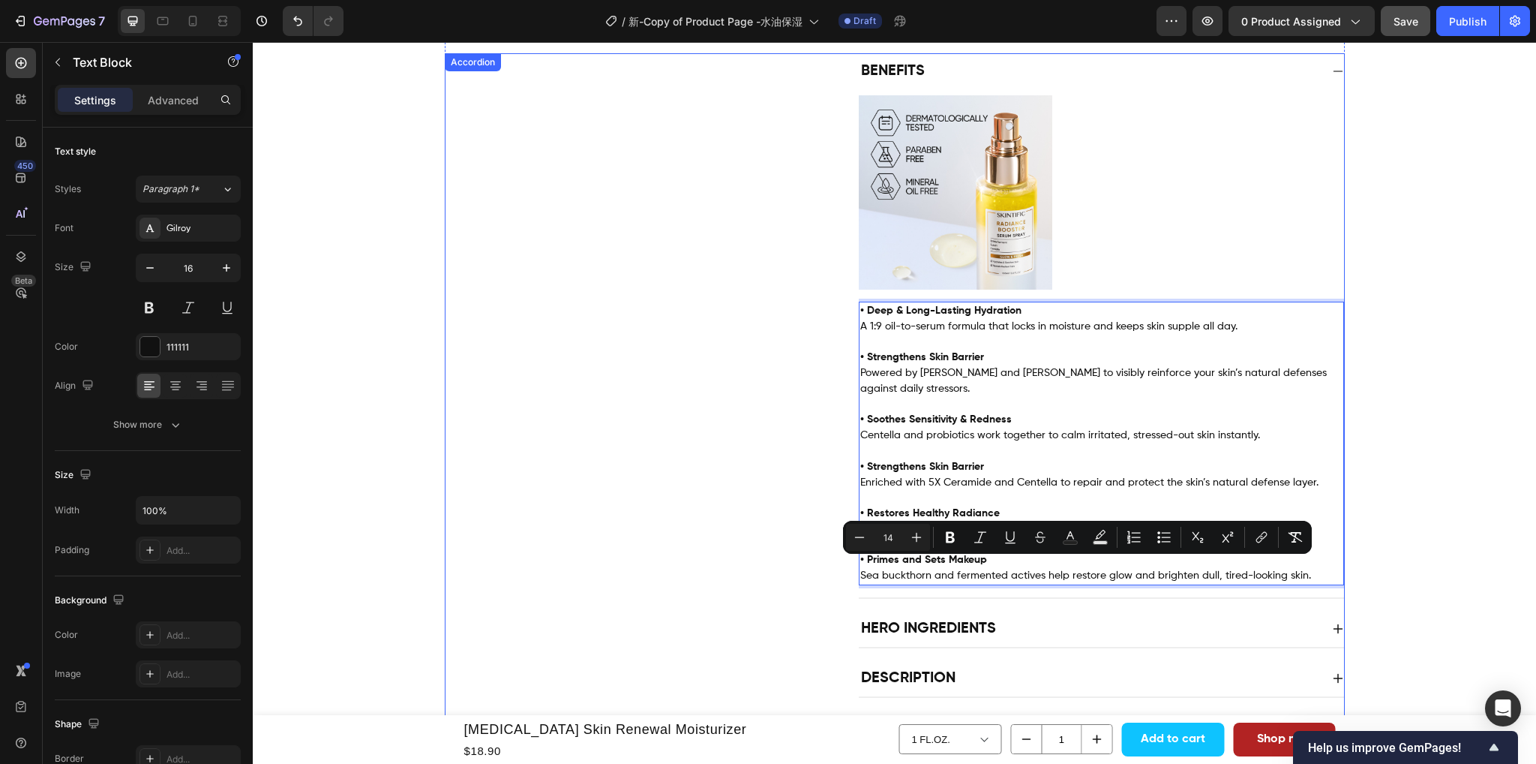
drag, startPoint x: 1309, startPoint y: 565, endPoint x: 849, endPoint y: 572, distance: 459.9
click at [849, 572] on div "Benefits Image • Deep & Long-Lasting Hydration A 1:9 oil-to-serum formula that …" at bounding box center [895, 325] width 899 height 545
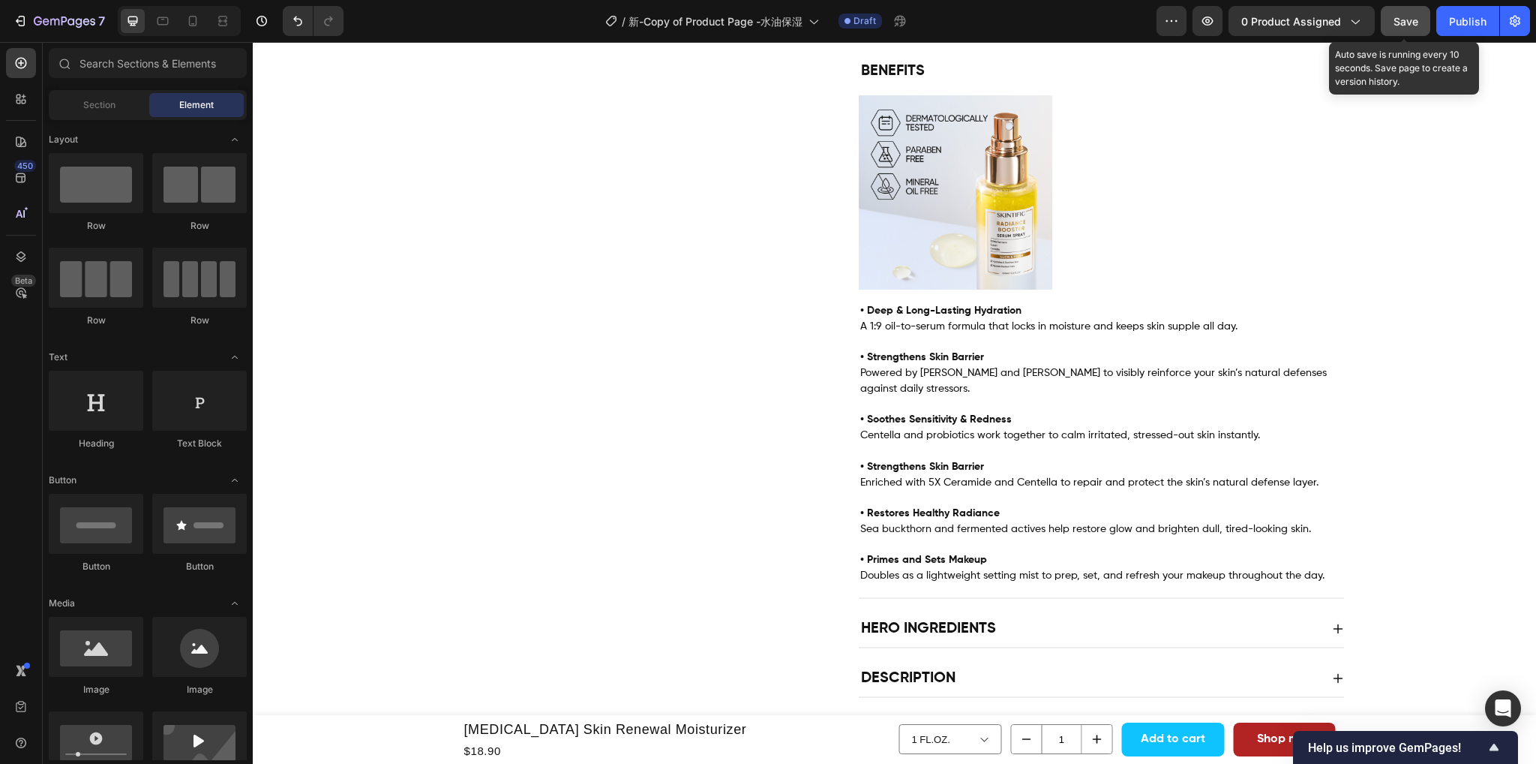
click at [1410, 28] on div "Save" at bounding box center [1406, 22] width 25 height 16
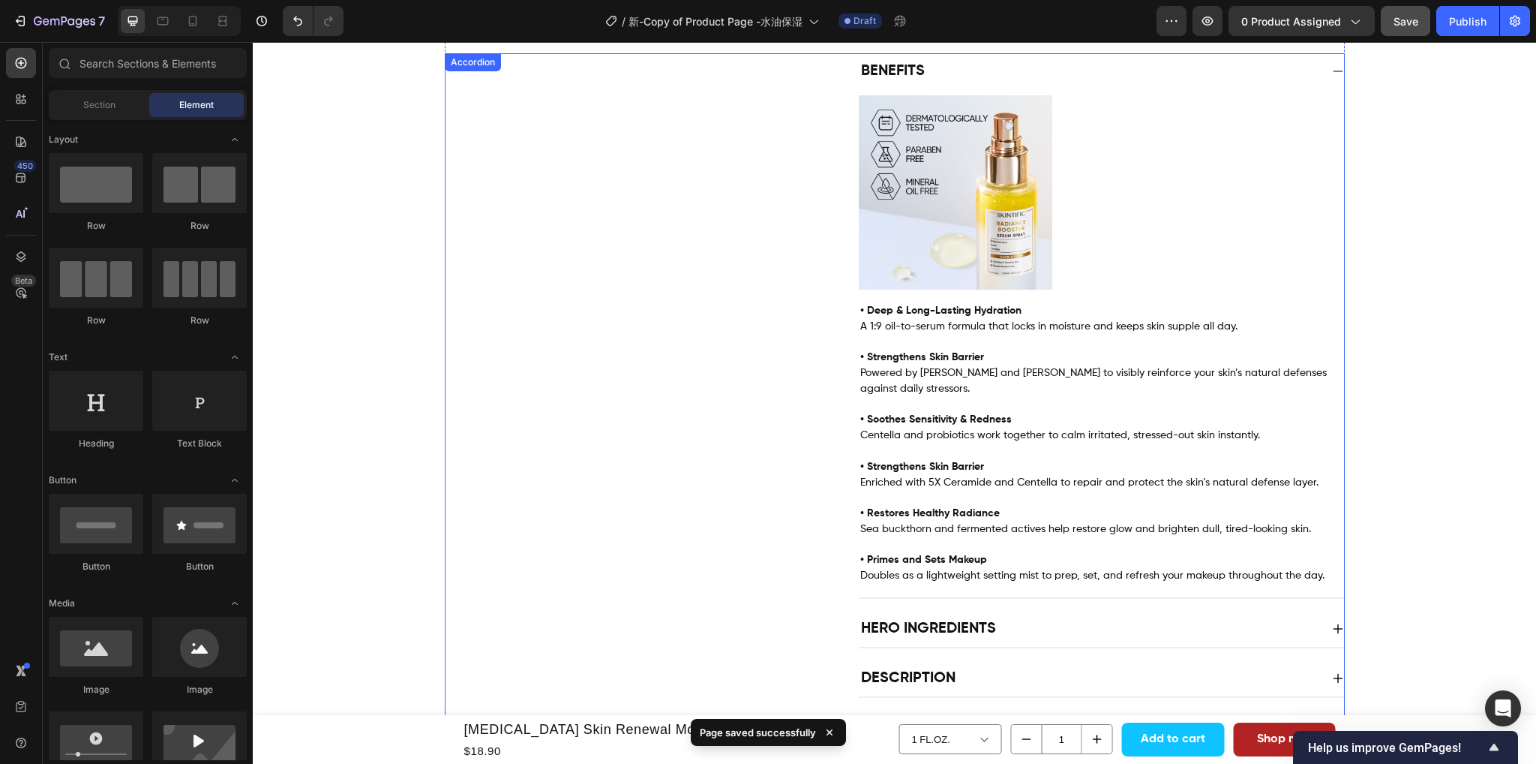
click at [1152, 617] on div "Hero Ingredients" at bounding box center [1089, 629] width 461 height 24
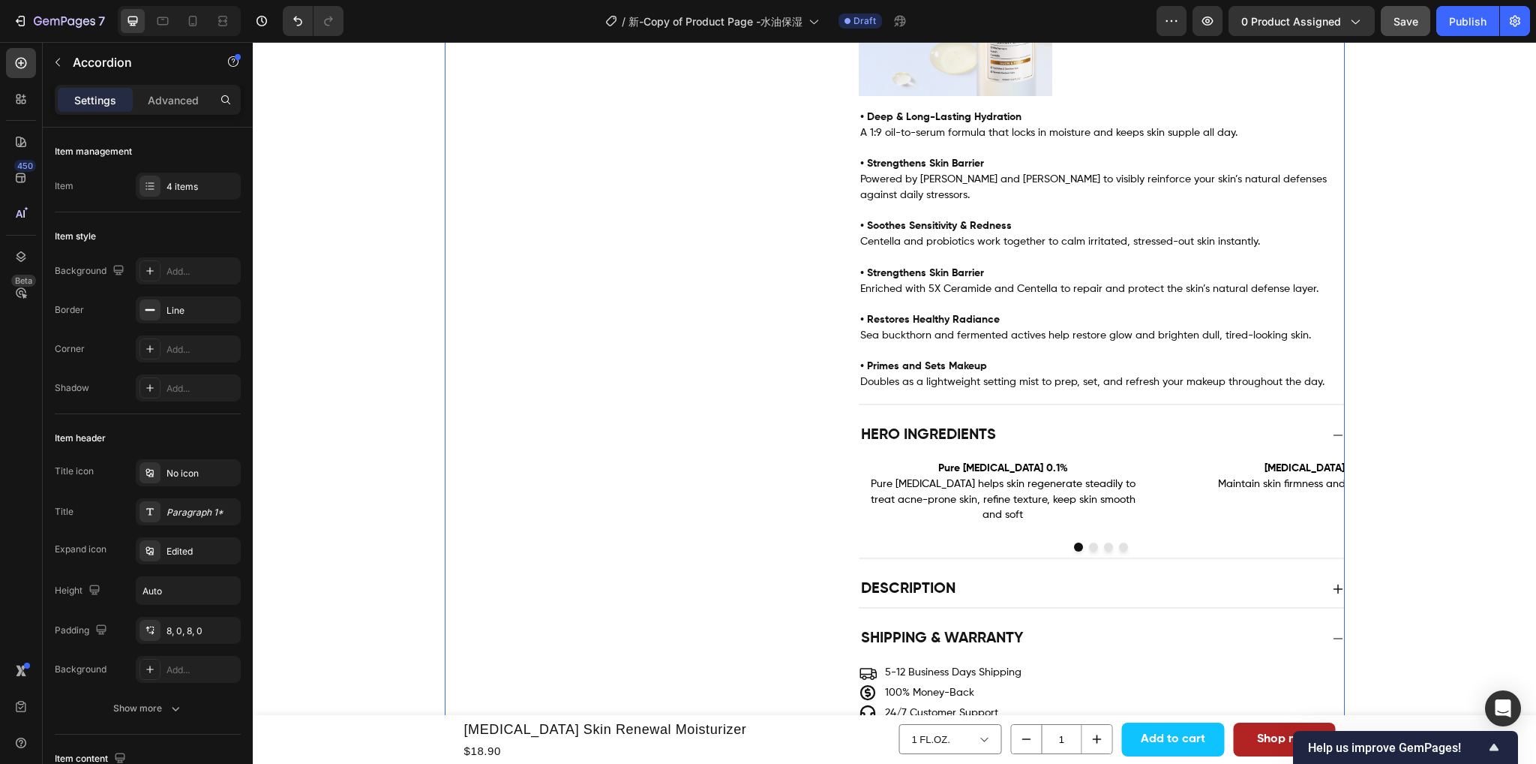
scroll to position [975, 0]
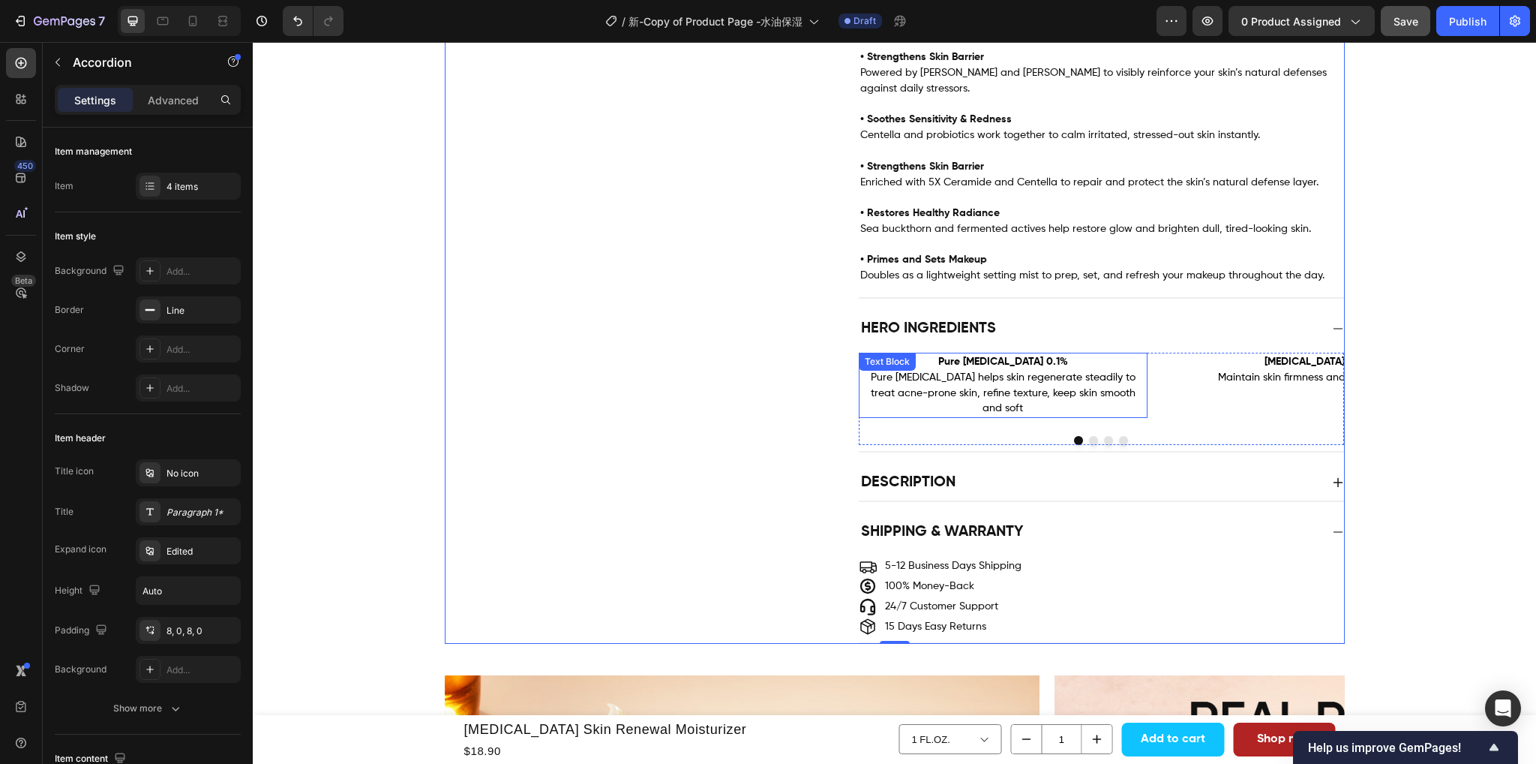
click at [1002, 354] on p "Pure Retinol 0.1%" at bounding box center [1003, 362] width 287 height 16
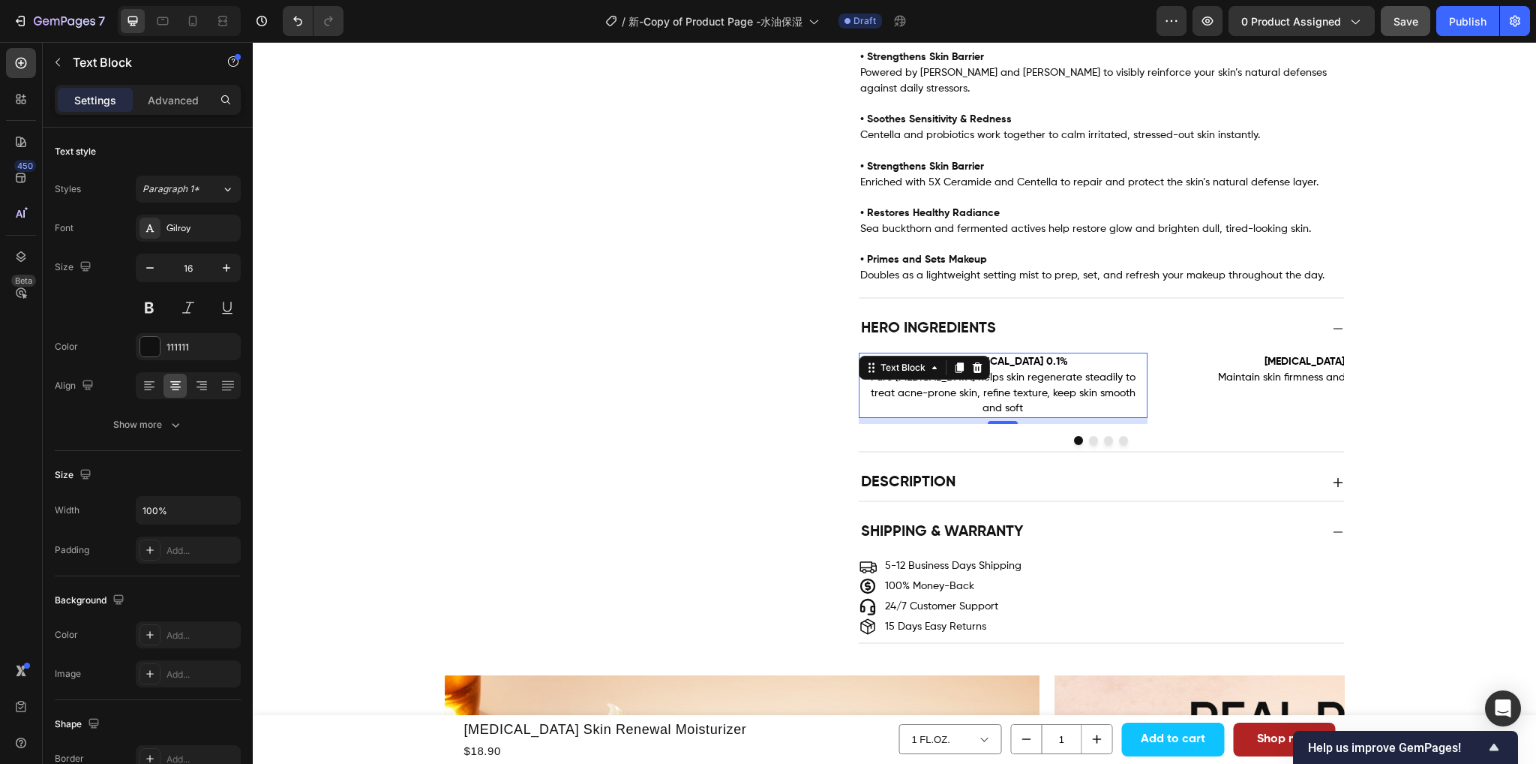
click at [1022, 356] on strong "Pure Retinol 0.1%" at bounding box center [1003, 361] width 130 height 11
click at [1043, 354] on p "Pure Retinol 0.1%" at bounding box center [1003, 362] width 287 height 16
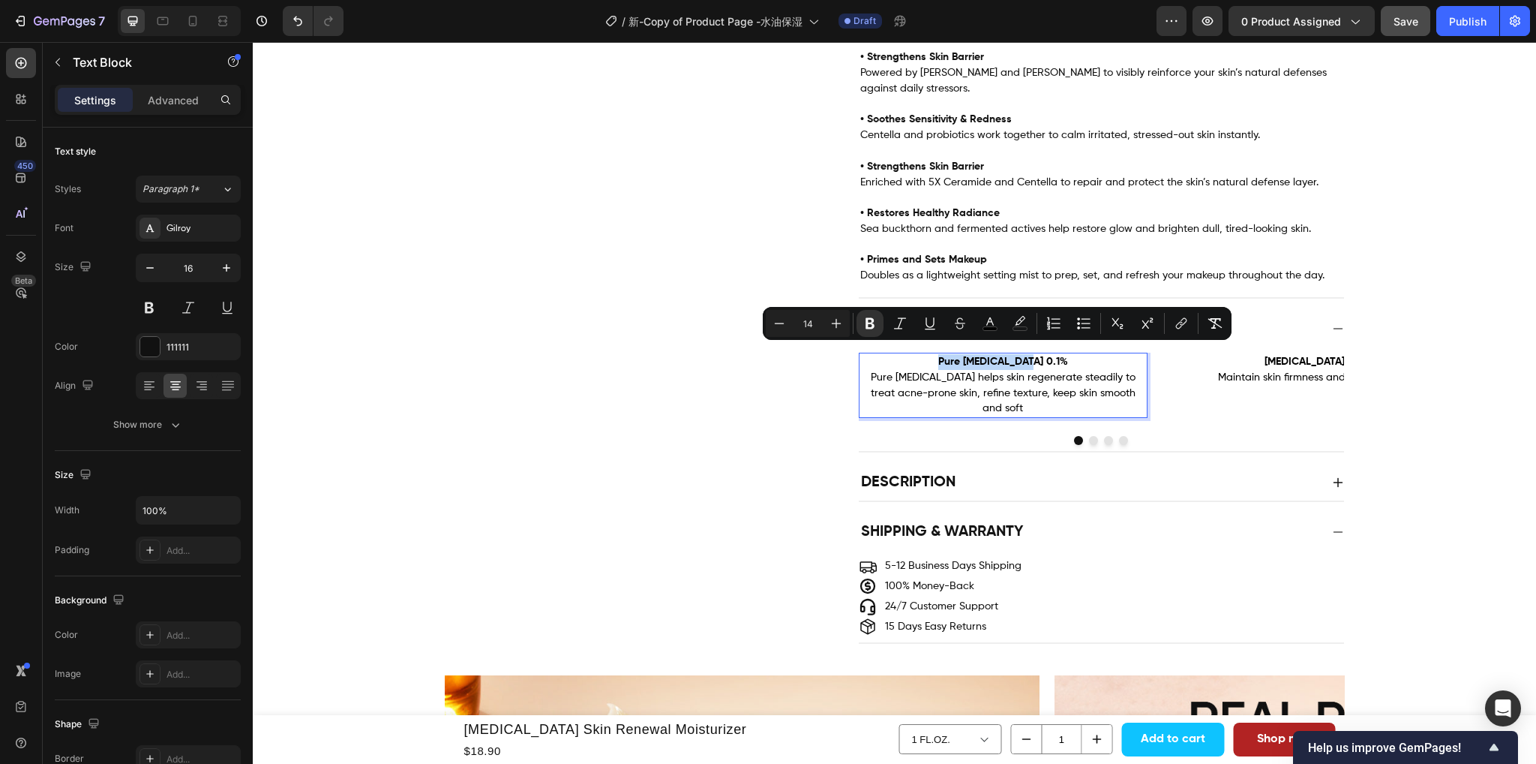
drag, startPoint x: 1043, startPoint y: 352, endPoint x: 942, endPoint y: 352, distance: 101.3
click at [942, 354] on p "Pure Retinol 0.1%" at bounding box center [1003, 362] width 287 height 16
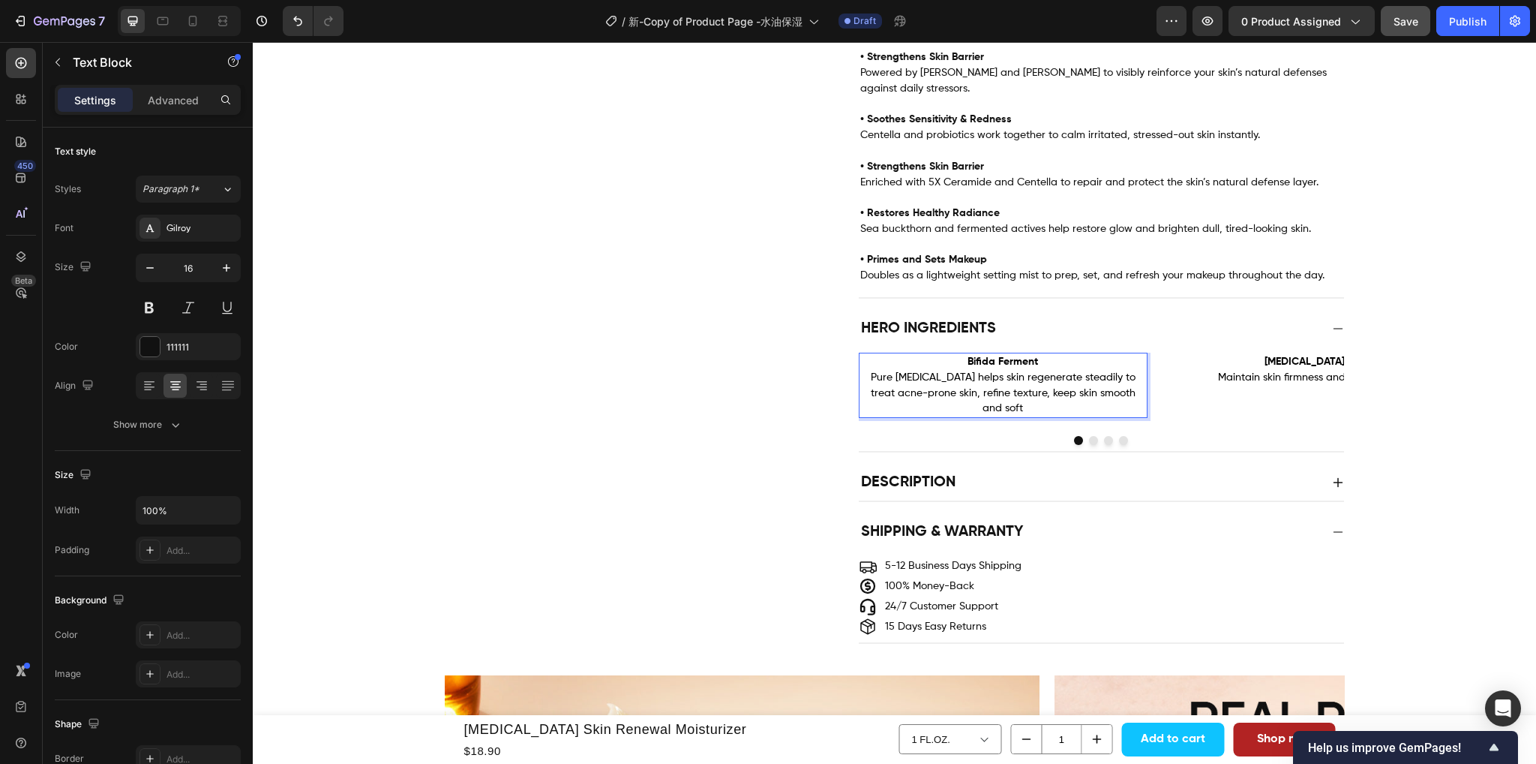
click at [1080, 372] on span "Pure Retinol helps skin regenerate steadily to treat acne-prone skin, refine te…" at bounding box center [1003, 393] width 265 height 42
click at [1125, 385] on p "Pure Retinol helps skin regenerate steadily to treat acne-prone skin, refine te…" at bounding box center [1003, 393] width 287 height 47
drag, startPoint x: 1119, startPoint y: 382, endPoint x: 847, endPoint y: 372, distance: 272.5
click at [847, 372] on div "Hero Ingredients Image Bifida Ferment Pure Retinol helps skin regenerate steadi…" at bounding box center [895, 382] width 899 height 142
click at [973, 373] on span "Natural probiotic that protects the skin from free radicals and balance skin en…" at bounding box center [1002, 393] width 279 height 42
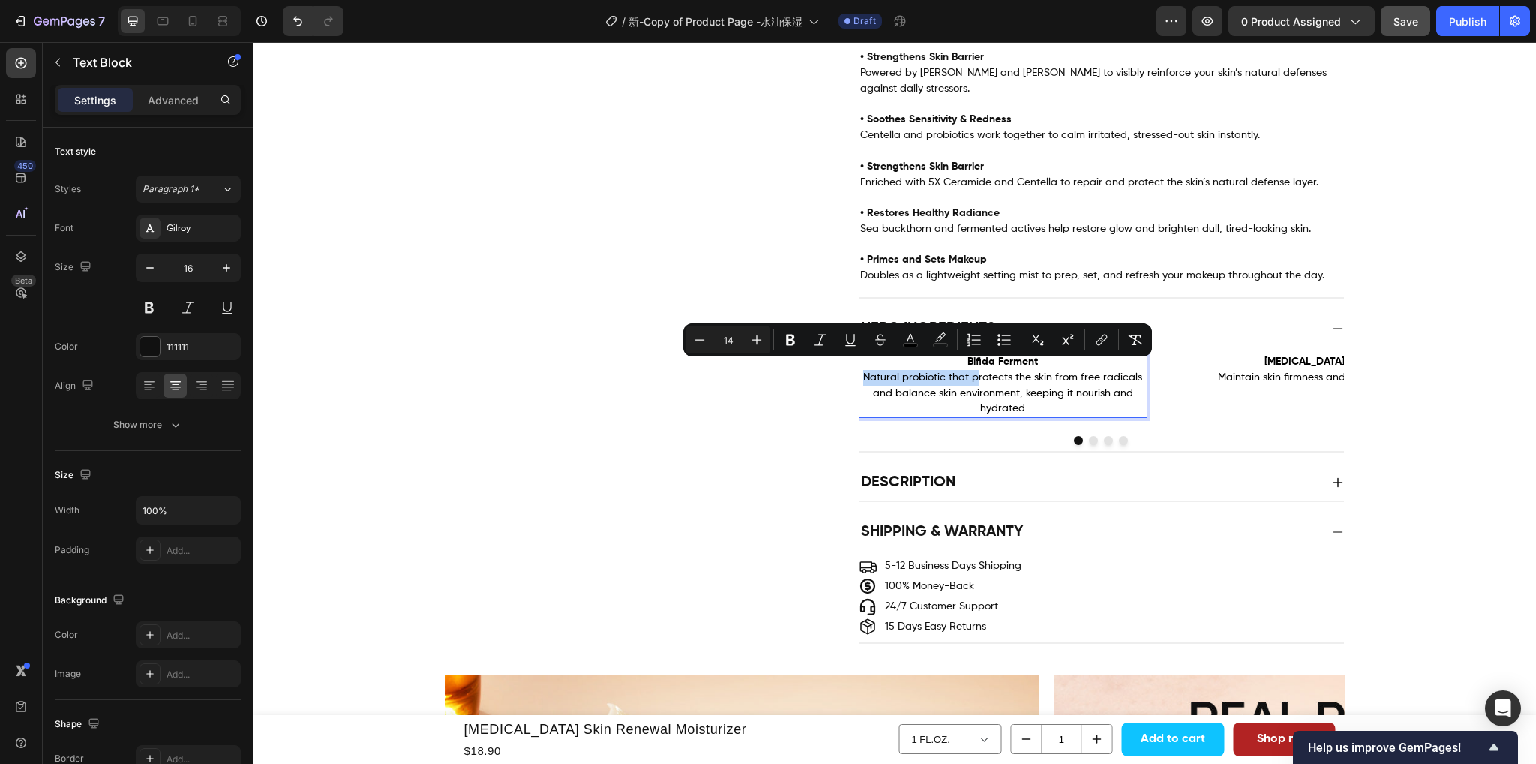
drag, startPoint x: 973, startPoint y: 369, endPoint x: 855, endPoint y: 370, distance: 117.8
click at [860, 370] on p "Natural probiotic that protects the skin from free radicals and balance skin en…" at bounding box center [1003, 393] width 287 height 47
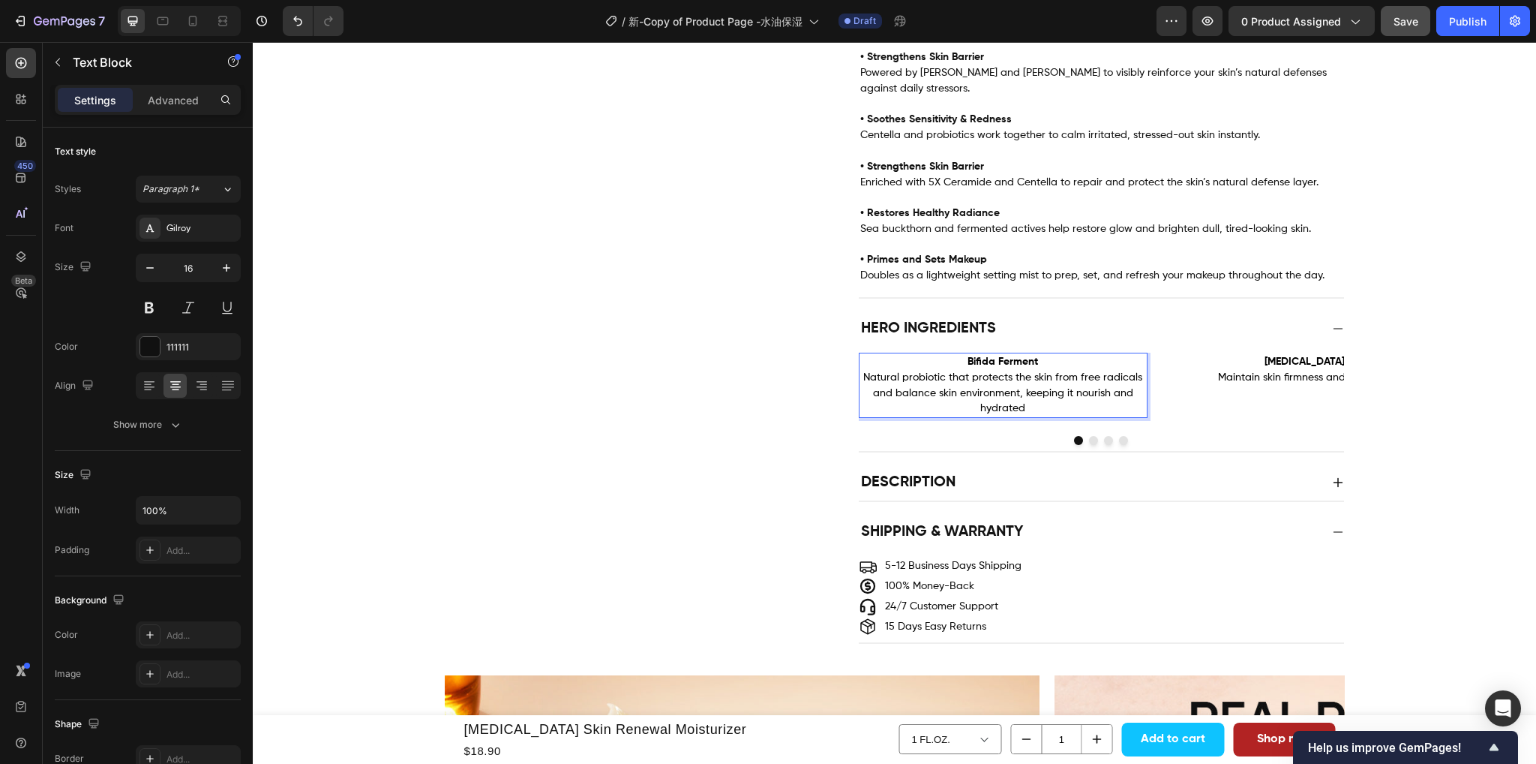
click at [1002, 392] on p "Natural probiotic that protects the skin from free radicals and balance skin en…" at bounding box center [1003, 393] width 287 height 47
click at [969, 372] on span "Natural probiotic that protects the skin from free radicals and balance skin en…" at bounding box center [1002, 393] width 279 height 42
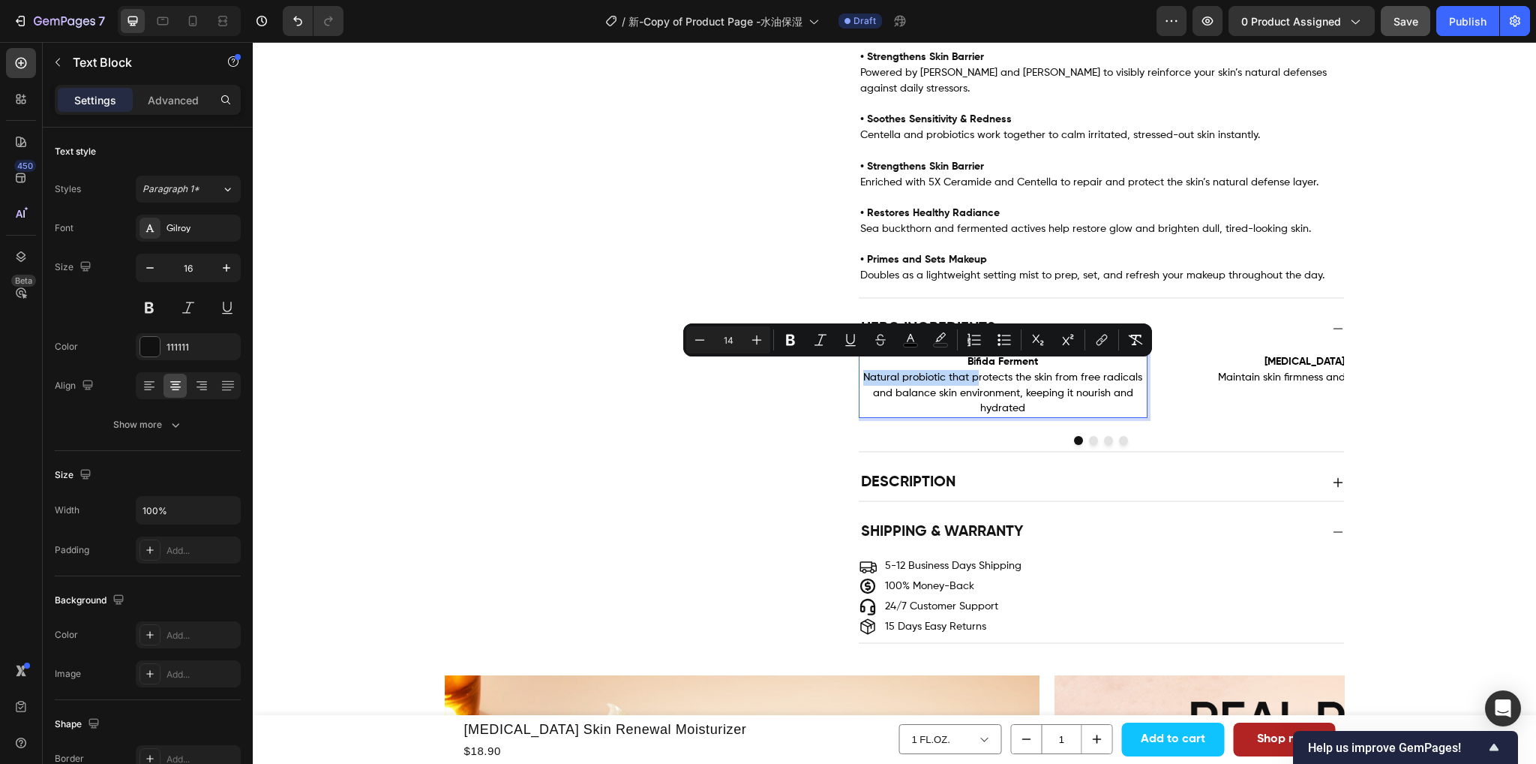
drag, startPoint x: 972, startPoint y: 368, endPoint x: 863, endPoint y: 373, distance: 109.6
click at [863, 373] on span "Natural probiotic that protects the skin from free radicals and balance skin en…" at bounding box center [1002, 393] width 279 height 42
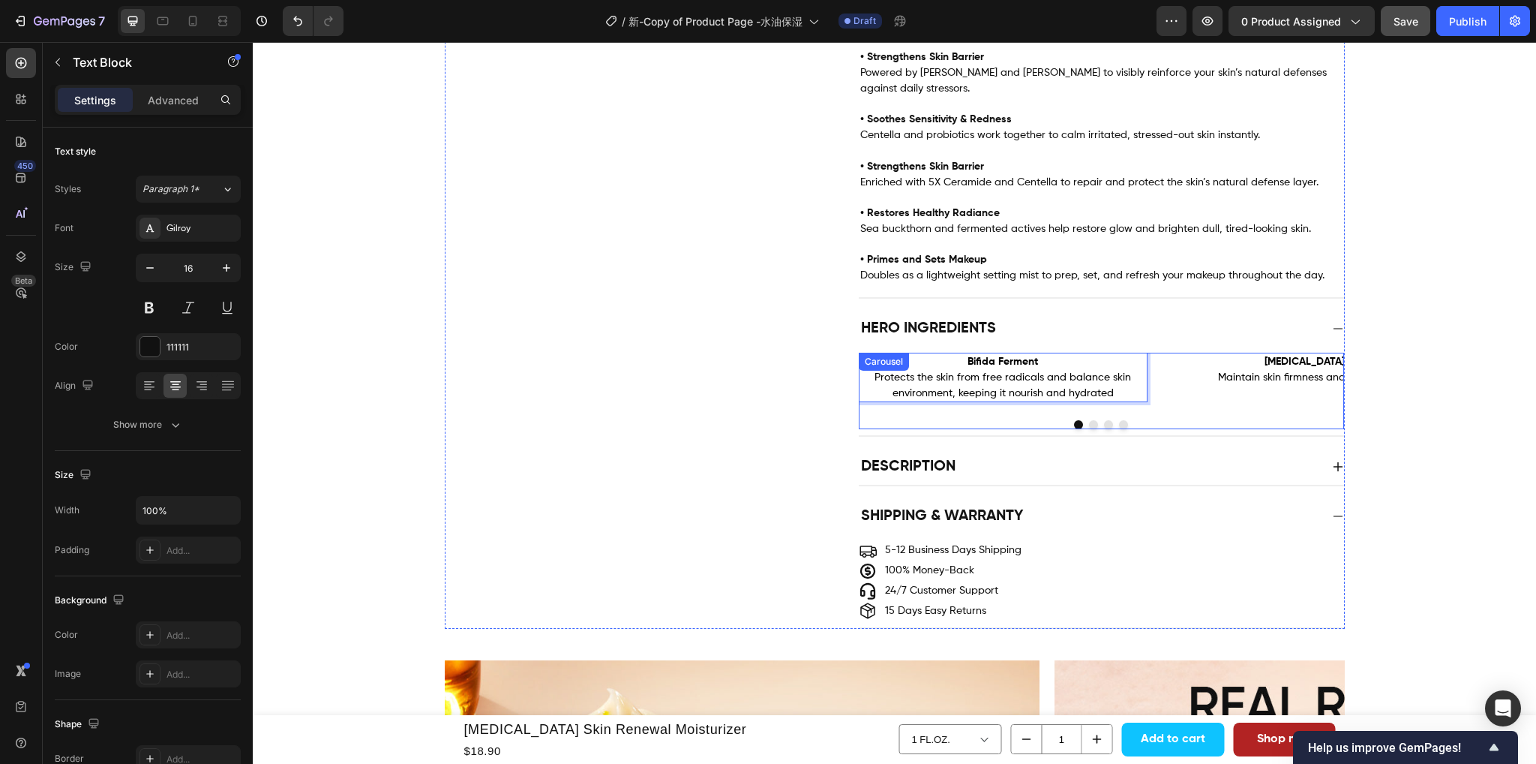
click at [1089, 420] on button "Dot" at bounding box center [1093, 424] width 9 height 9
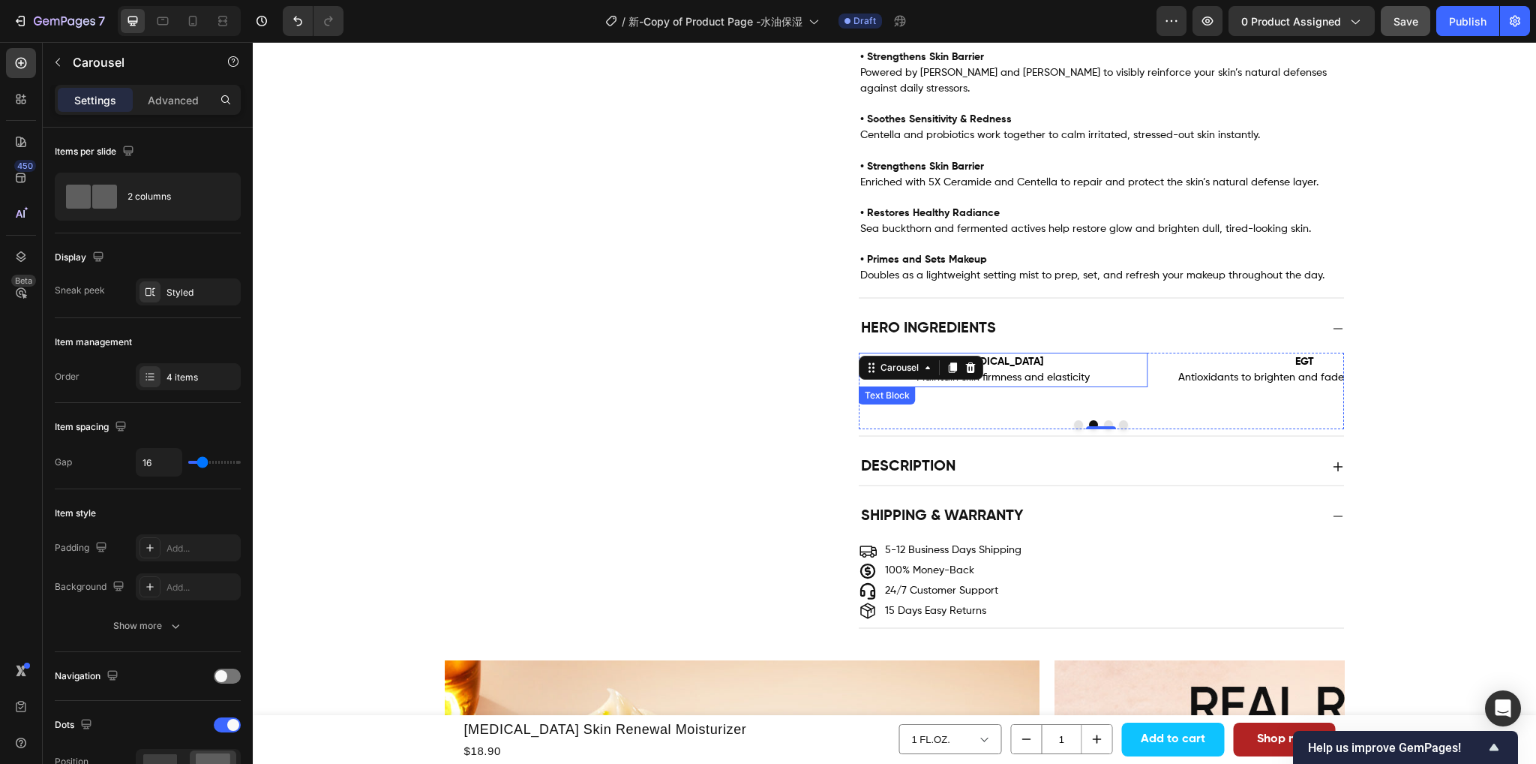
click at [1043, 359] on p "Adenosine Maintain skin firmness and elasticity" at bounding box center [1003, 370] width 287 height 32
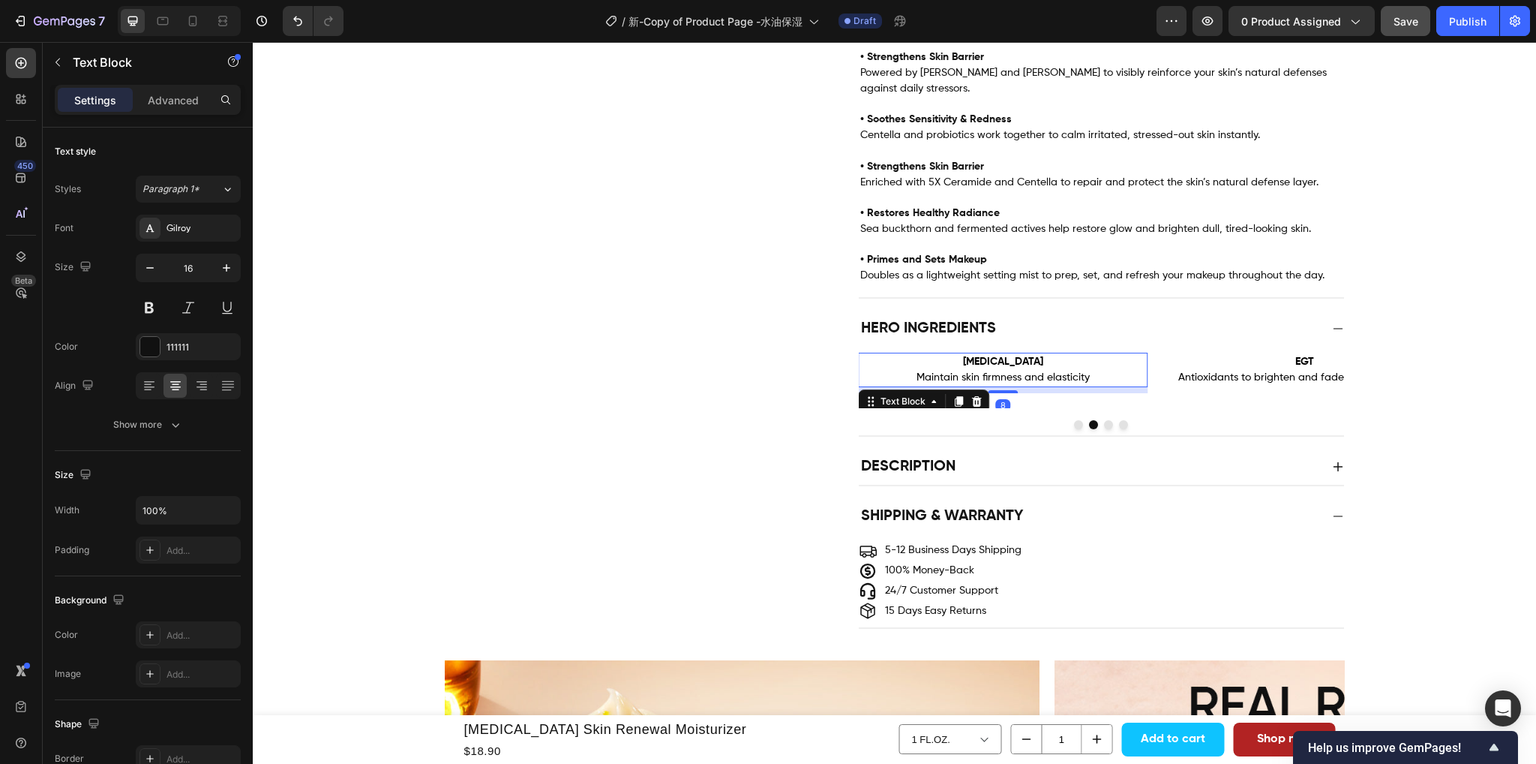
click at [1035, 354] on p "Adenosine Maintain skin firmness and elasticity" at bounding box center [1003, 370] width 287 height 32
drag, startPoint x: 1026, startPoint y: 346, endPoint x: 963, endPoint y: 353, distance: 63.4
click at [963, 354] on p "Adenosine Maintain skin firmness and elasticity" at bounding box center [1003, 370] width 287 height 32
click at [1075, 372] on span "Maintain skin firmness and elasticity" at bounding box center [1003, 377] width 173 height 11
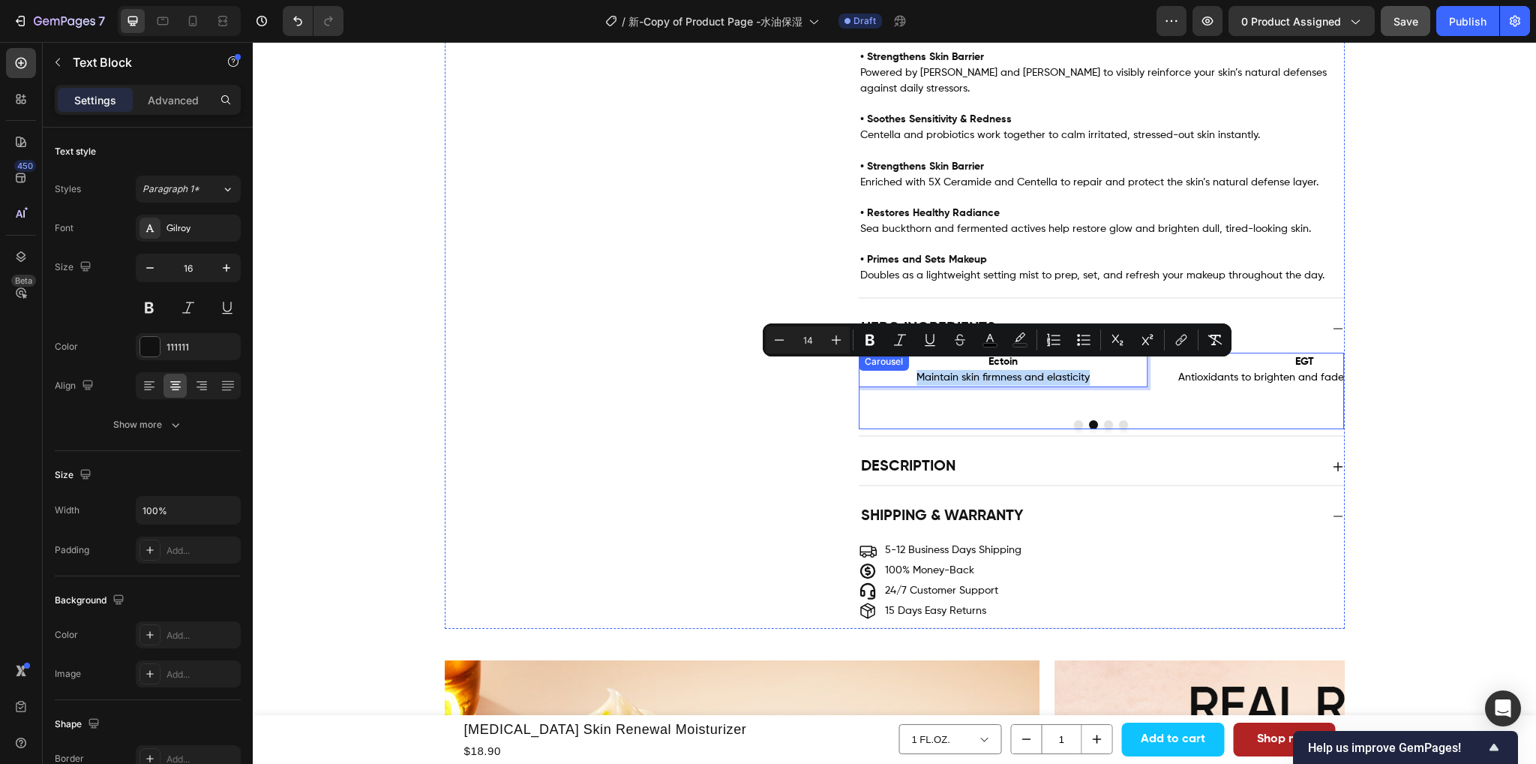
drag, startPoint x: 1087, startPoint y: 367, endPoint x: 902, endPoint y: 380, distance: 185.0
click at [902, 380] on div "Image Ectoin Maintain skin firmness and elasticity Text Block 8" at bounding box center [1004, 381] width 290 height 56
click at [1131, 361] on p "Ectoin Maintain skin firmness and elasticity" at bounding box center [1003, 370] width 287 height 32
drag, startPoint x: 1088, startPoint y: 367, endPoint x: 908, endPoint y: 379, distance: 179.7
click at [908, 379] on div "Image Ectoin Maintain skin firmness and elasticity Text Block 8" at bounding box center [1004, 381] width 290 height 56
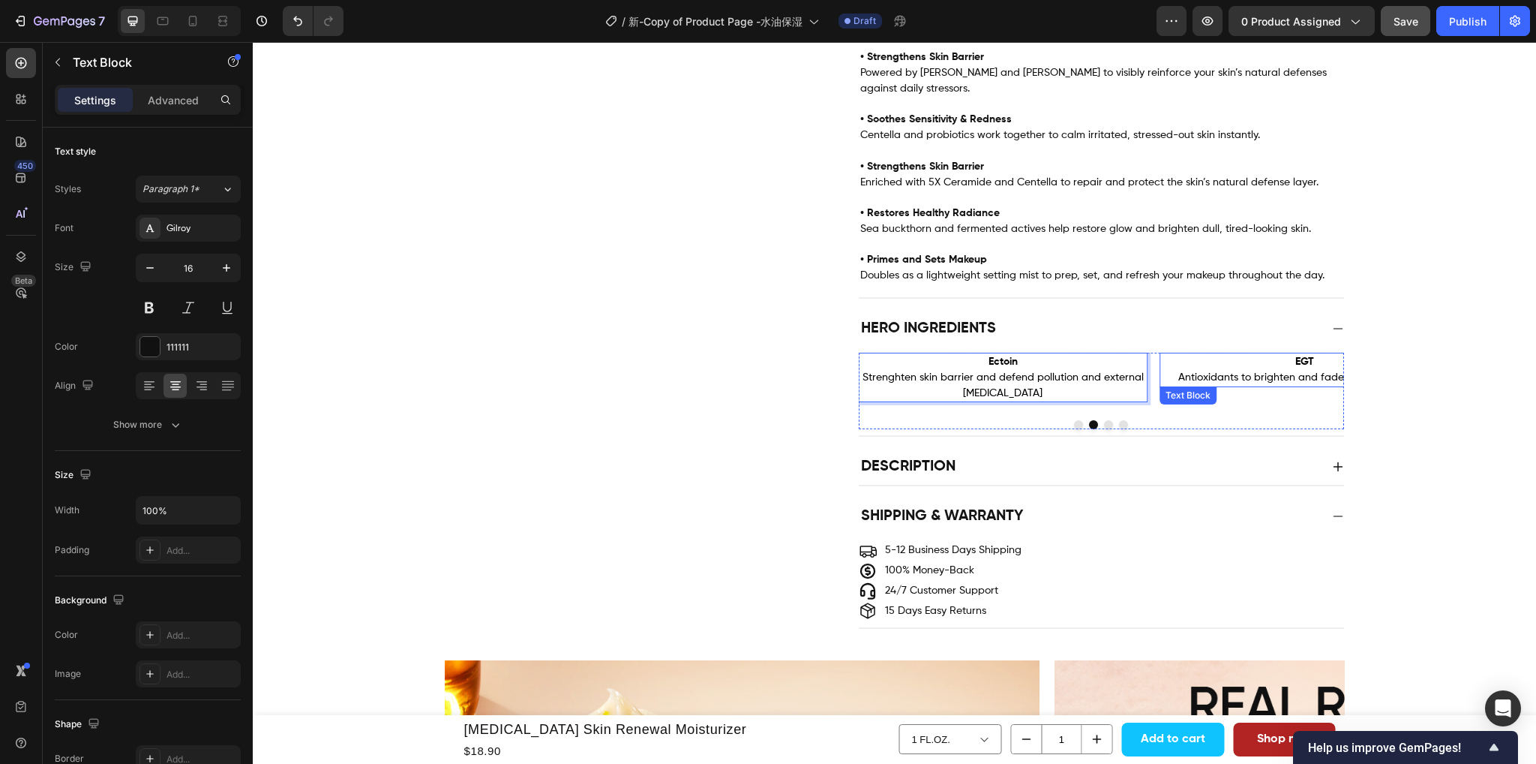
click at [1222, 358] on p "EGT Antioxidants to brighten and fades acne scars" at bounding box center [1304, 370] width 287 height 32
click at [1104, 420] on button "Dot" at bounding box center [1108, 424] width 9 height 9
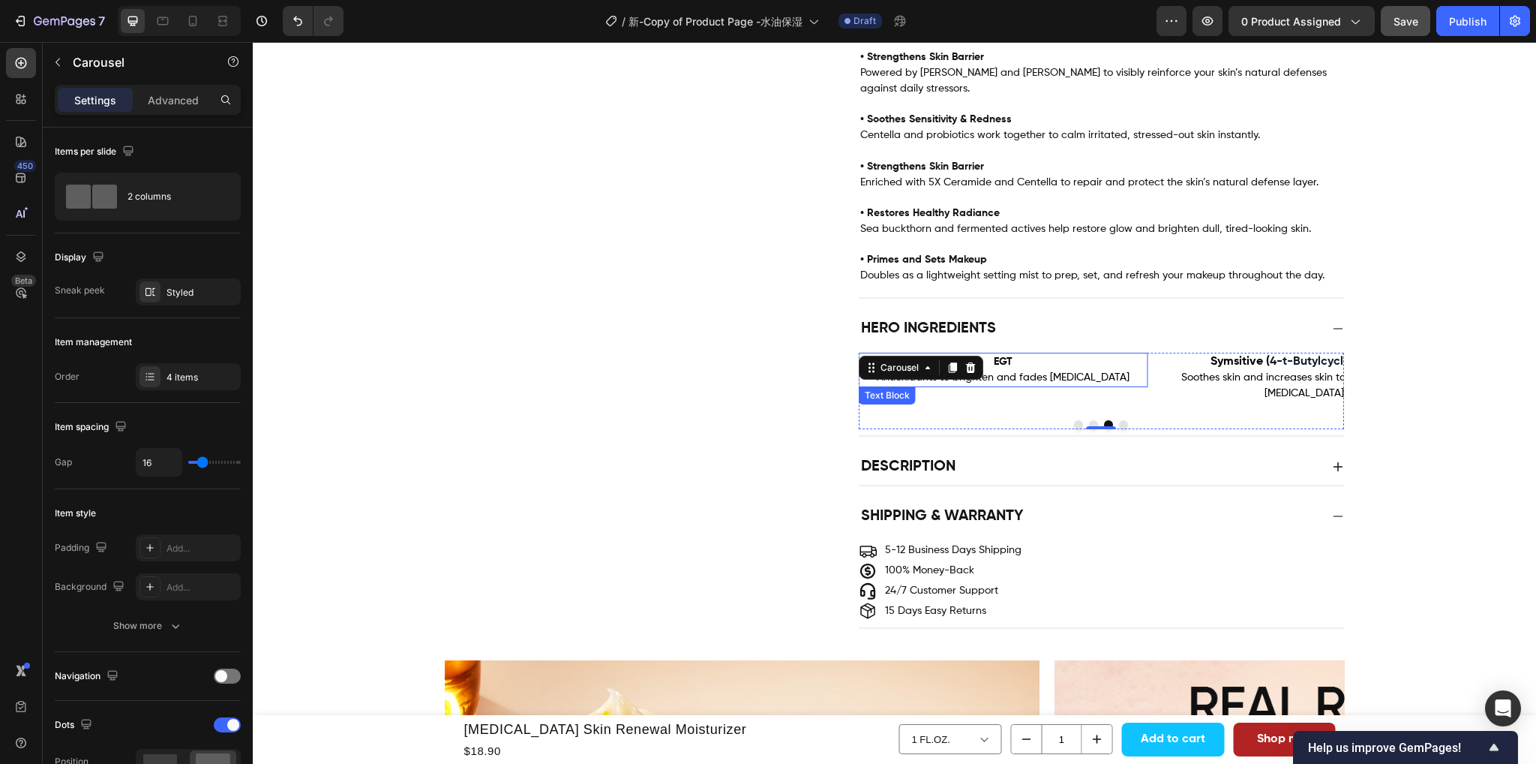
click at [1035, 356] on p "EGT Antioxidants to brighten and fades acne scars" at bounding box center [1003, 370] width 287 height 32
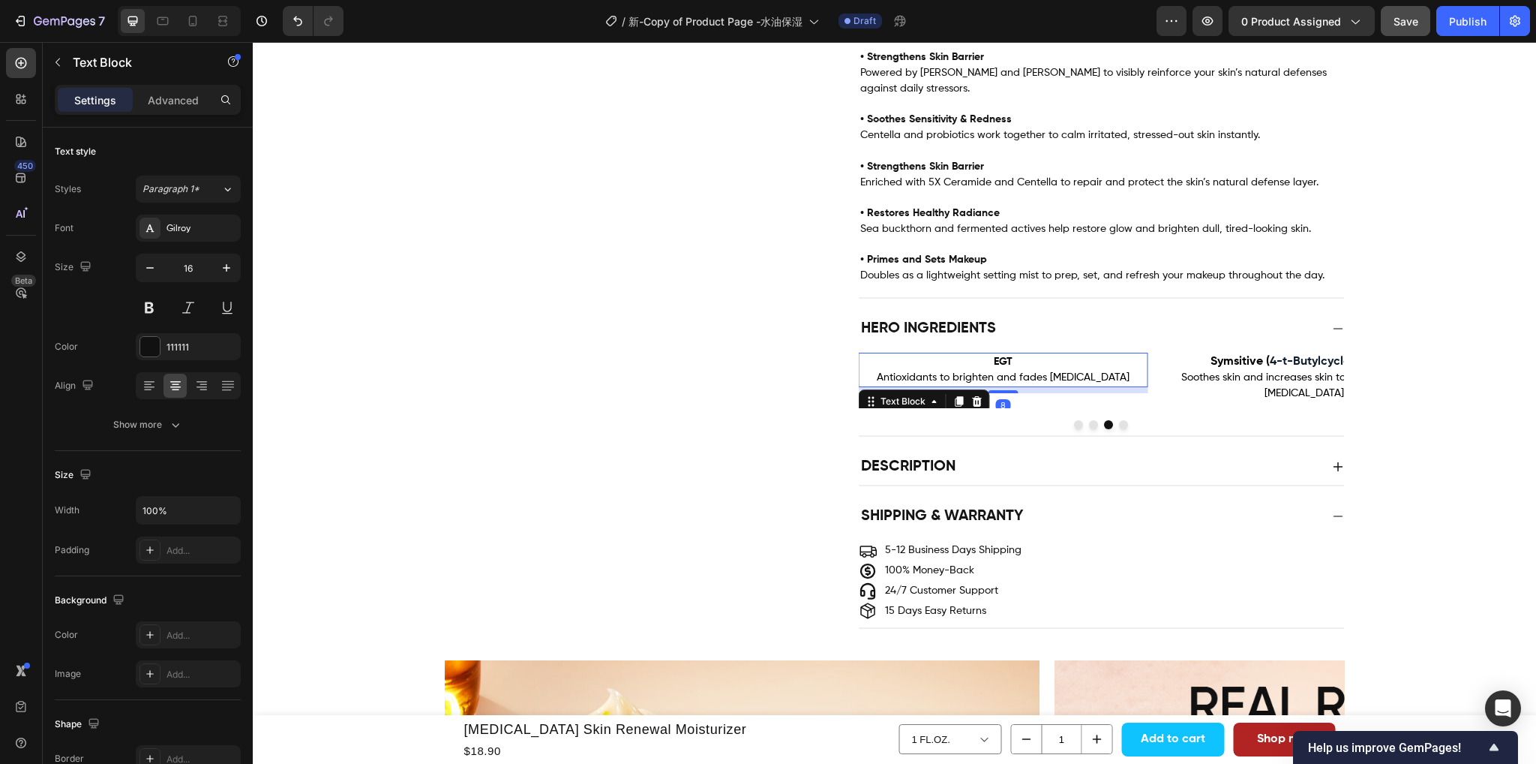
click at [1016, 355] on p "EGT Antioxidants to brighten and fades acne scars" at bounding box center [1003, 370] width 287 height 32
drag, startPoint x: 1013, startPoint y: 352, endPoint x: 987, endPoint y: 357, distance: 26.0
click at [987, 357] on p "EGT Antioxidants to brighten and fades acne scars" at bounding box center [1003, 370] width 287 height 32
click at [1107, 372] on span "Antioxidants to brighten and fades acne scars" at bounding box center [1003, 377] width 253 height 11
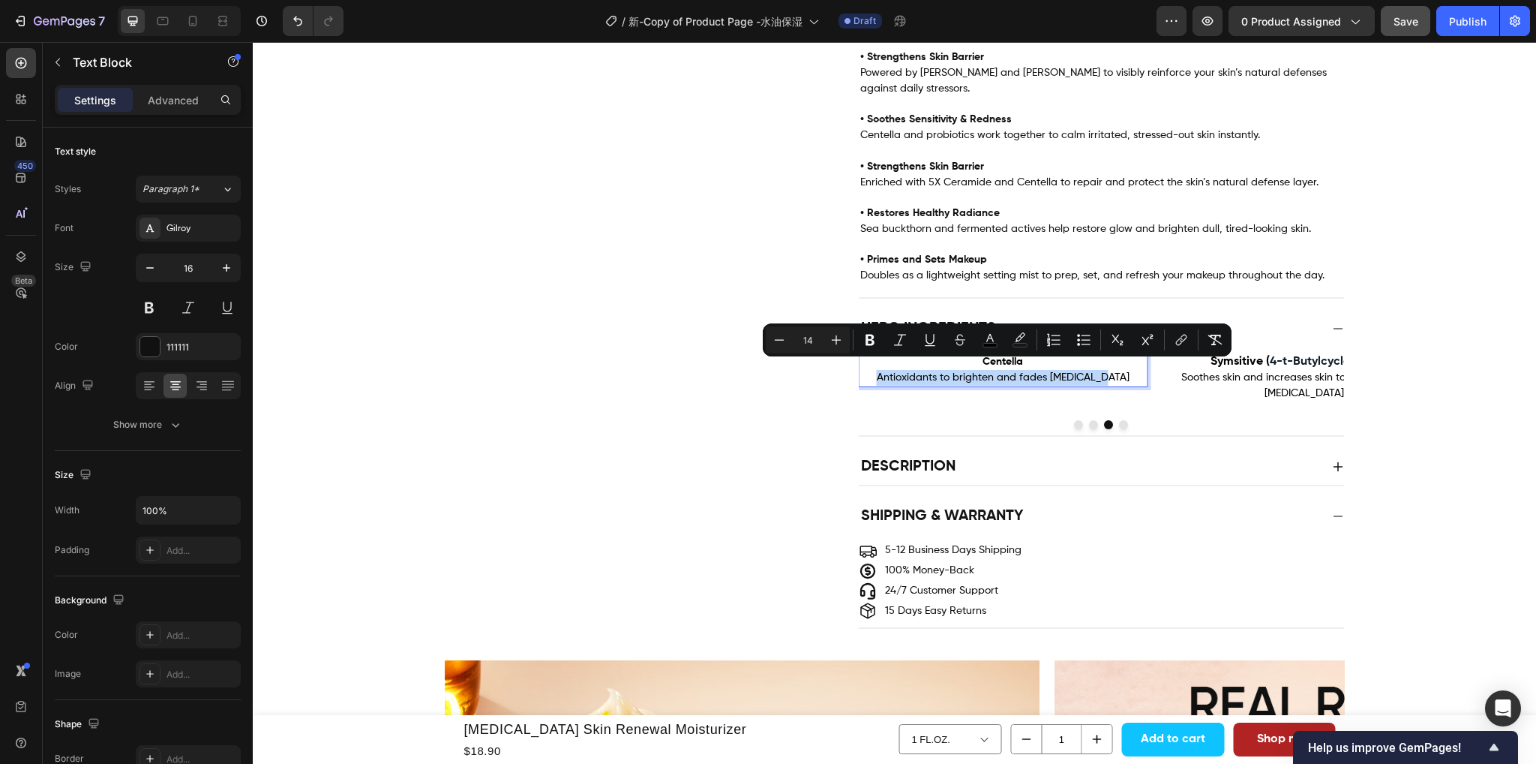
drag, startPoint x: 1109, startPoint y: 366, endPoint x: 883, endPoint y: 368, distance: 225.8
click at [883, 368] on p "Centella Antioxidants to brighten and fades acne scars" at bounding box center [1003, 370] width 287 height 32
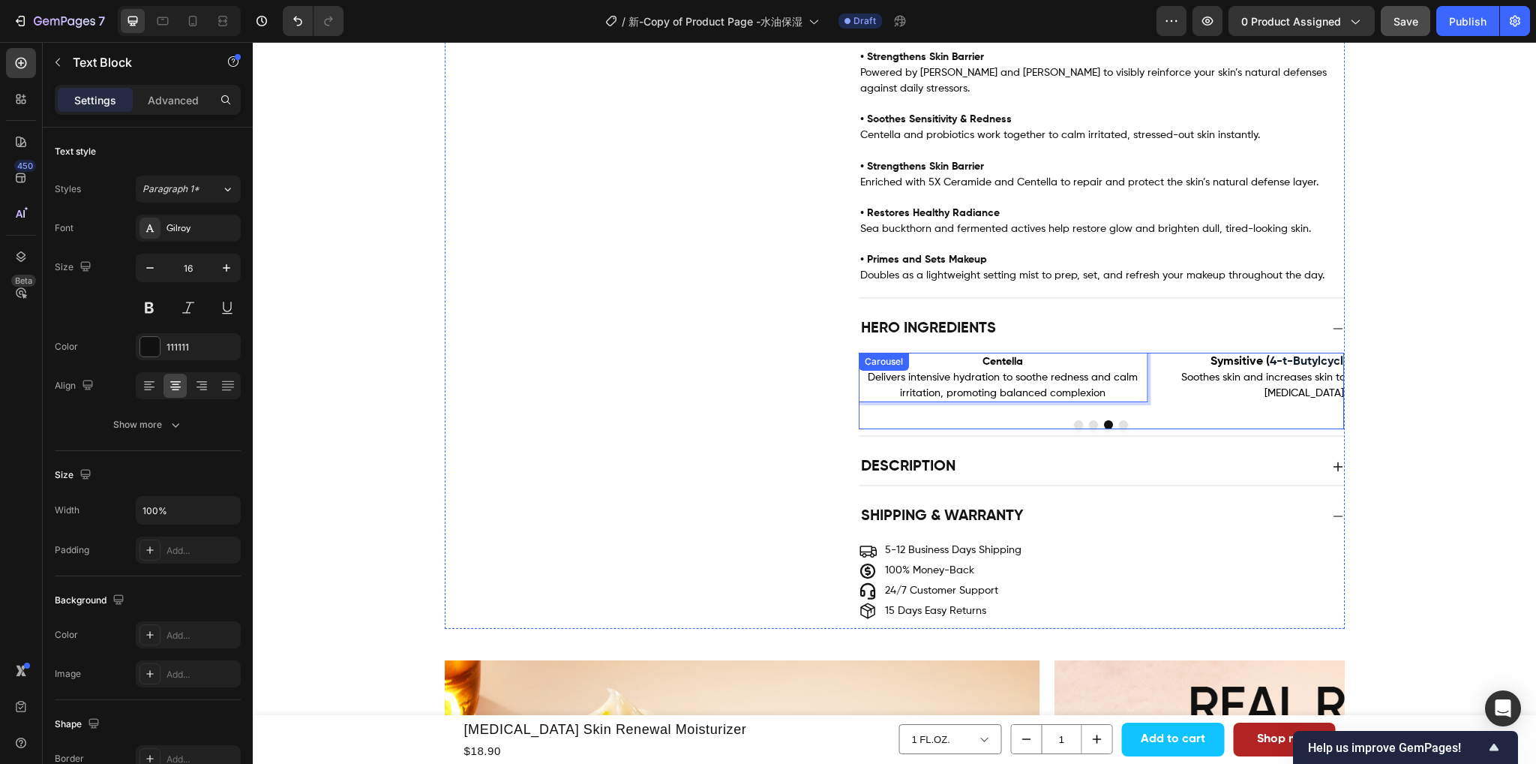
click at [1119, 420] on button "Dot" at bounding box center [1123, 424] width 9 height 9
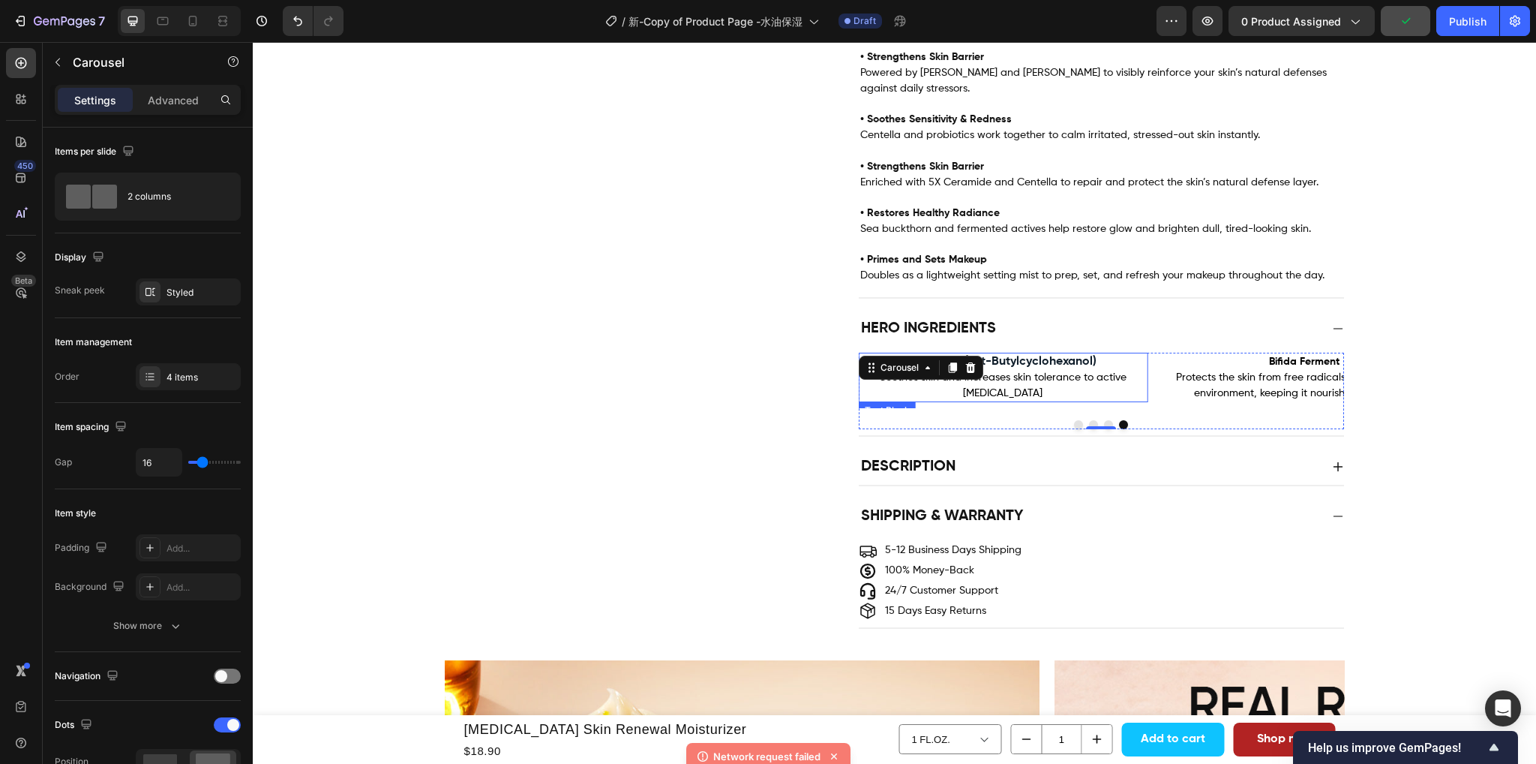
click at [1102, 357] on p "Symsitive ( 4-t-Butylcyclohexanol)" at bounding box center [1003, 362] width 287 height 16
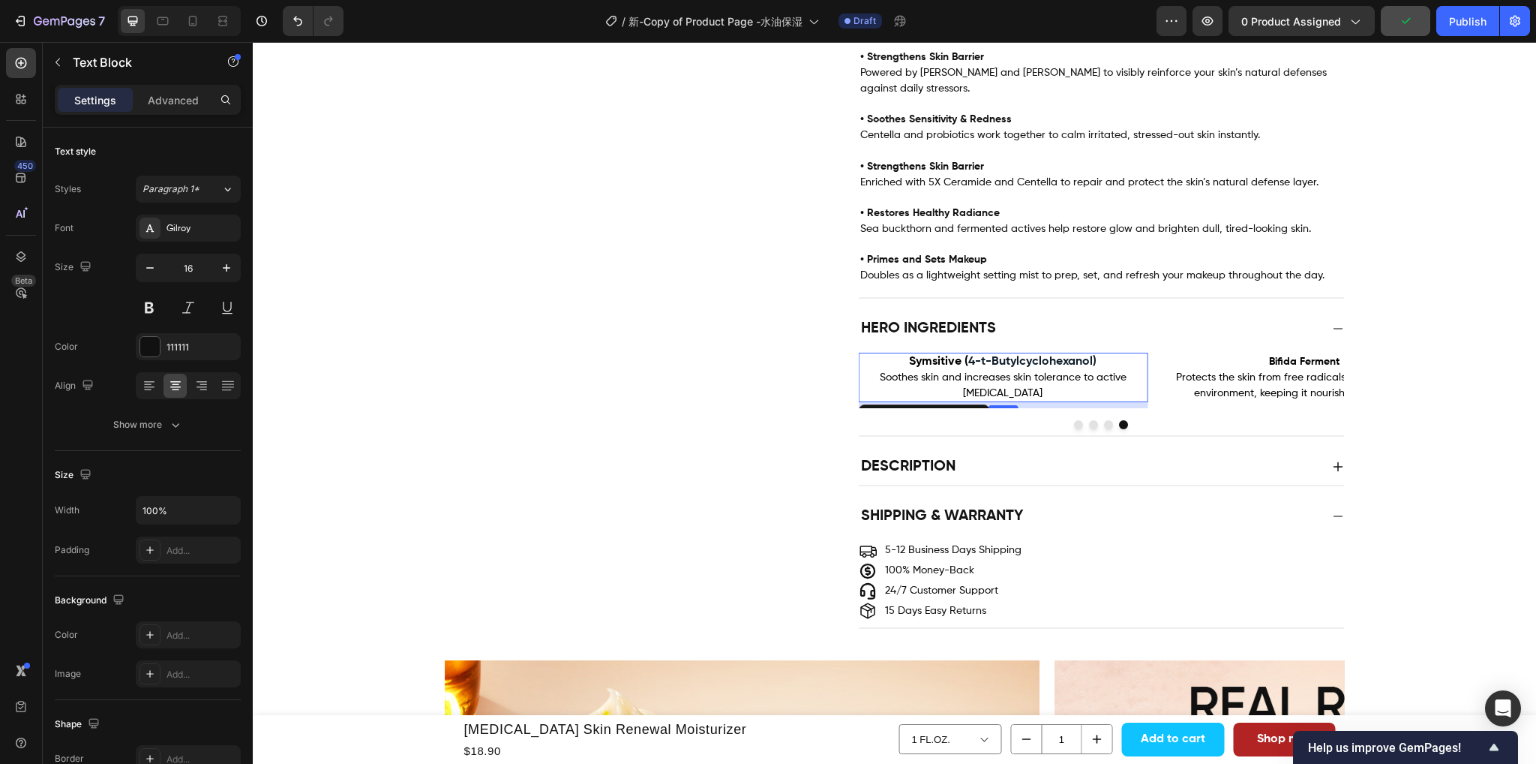
click at [1097, 354] on p "Symsitive ( 4-t-Butylcyclohexanol)" at bounding box center [1003, 362] width 287 height 16
drag, startPoint x: 1103, startPoint y: 352, endPoint x: 902, endPoint y: 355, distance: 200.3
click at [902, 355] on p "Symsitive ( 4-t-Butylcyclohexanol)" at bounding box center [1003, 362] width 287 height 16
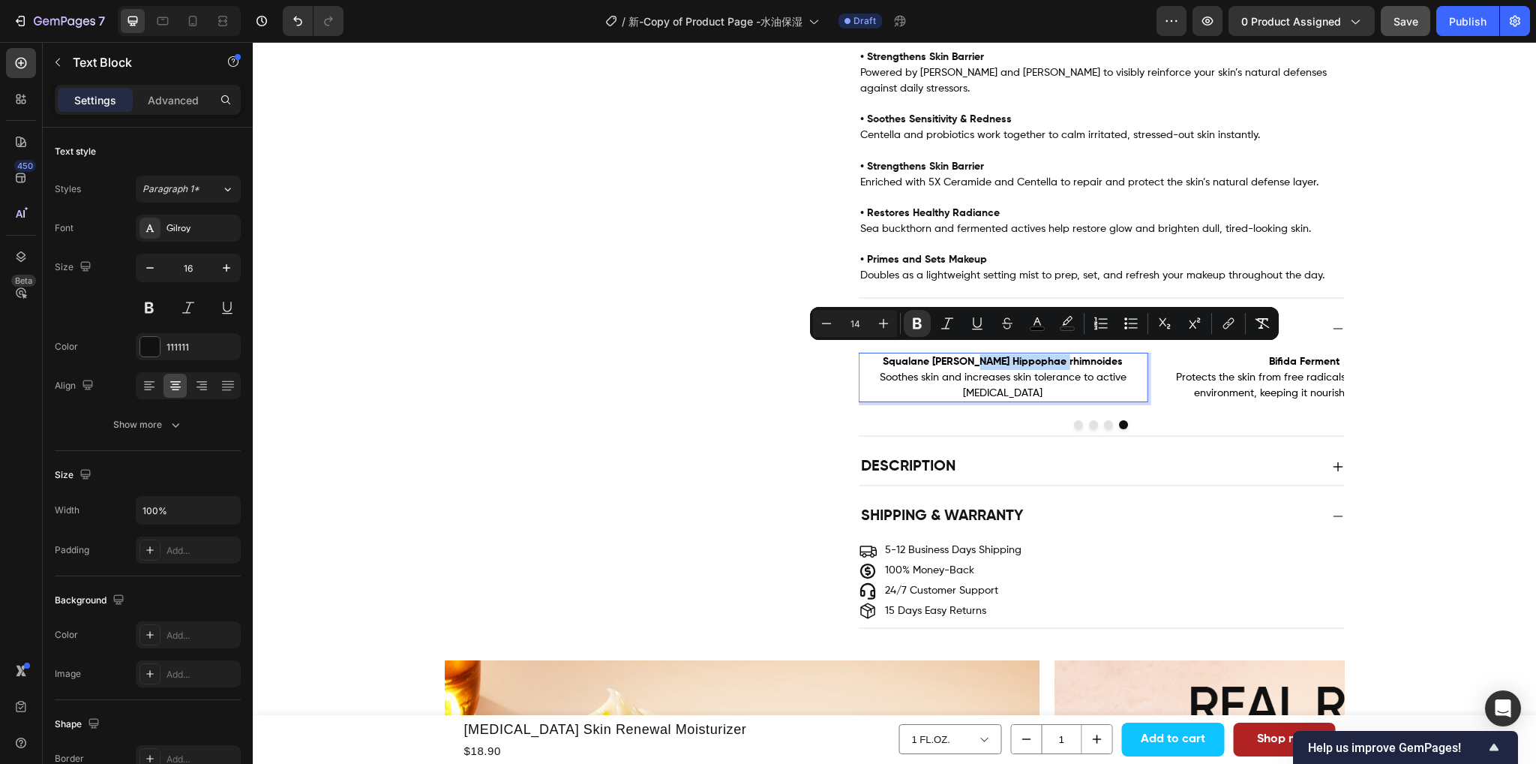
drag, startPoint x: 1077, startPoint y: 349, endPoint x: 999, endPoint y: 349, distance: 78.0
click at [999, 354] on p "Squalane dan Hippophae rhimnoides" at bounding box center [1003, 362] width 287 height 16
click at [1278, 356] on strong "Bifida Ferment" at bounding box center [1304, 361] width 71 height 11
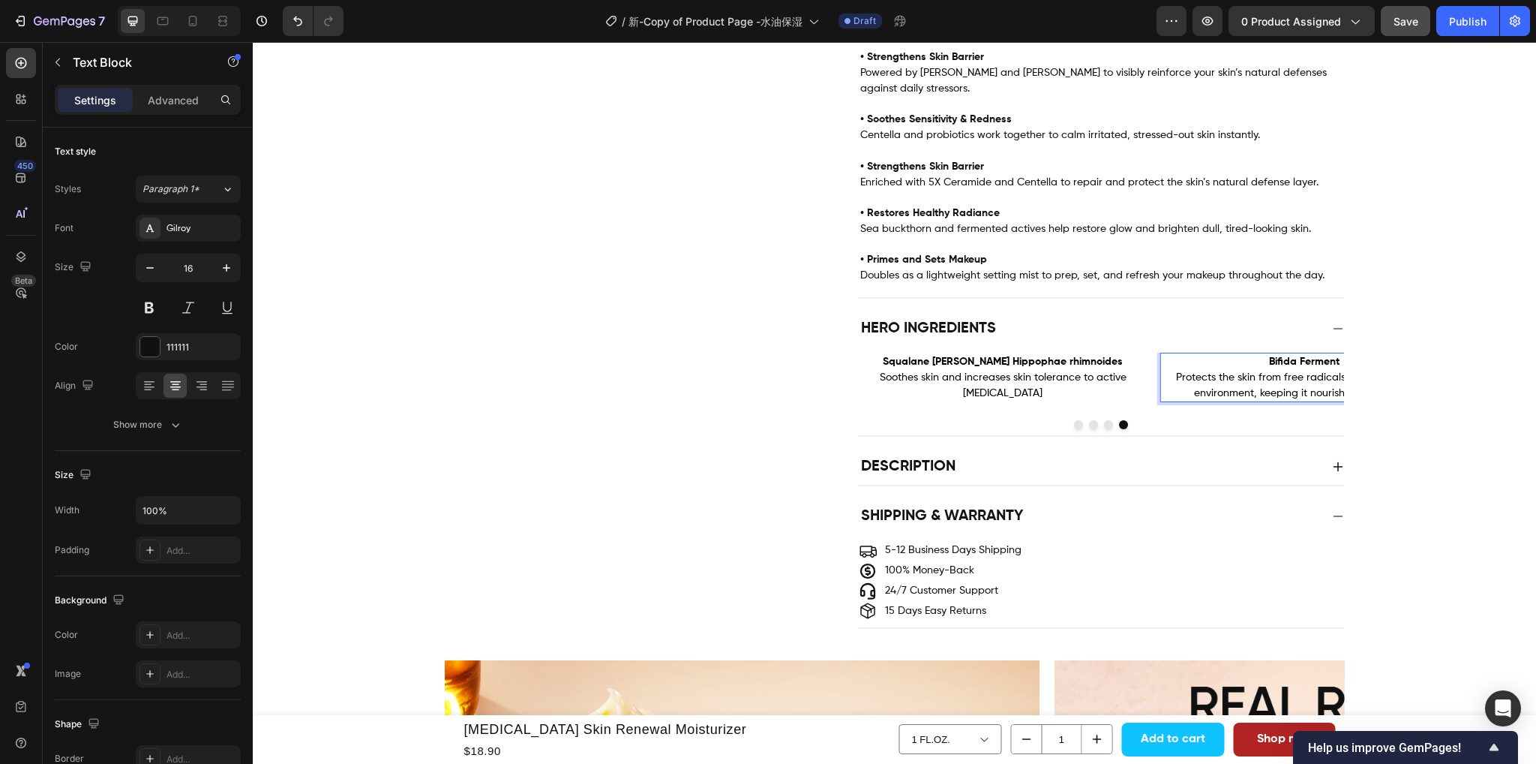
click at [1205, 384] on span "Protects the skin from free radicals and balance skin environment, keeping it n…" at bounding box center [1304, 385] width 257 height 26
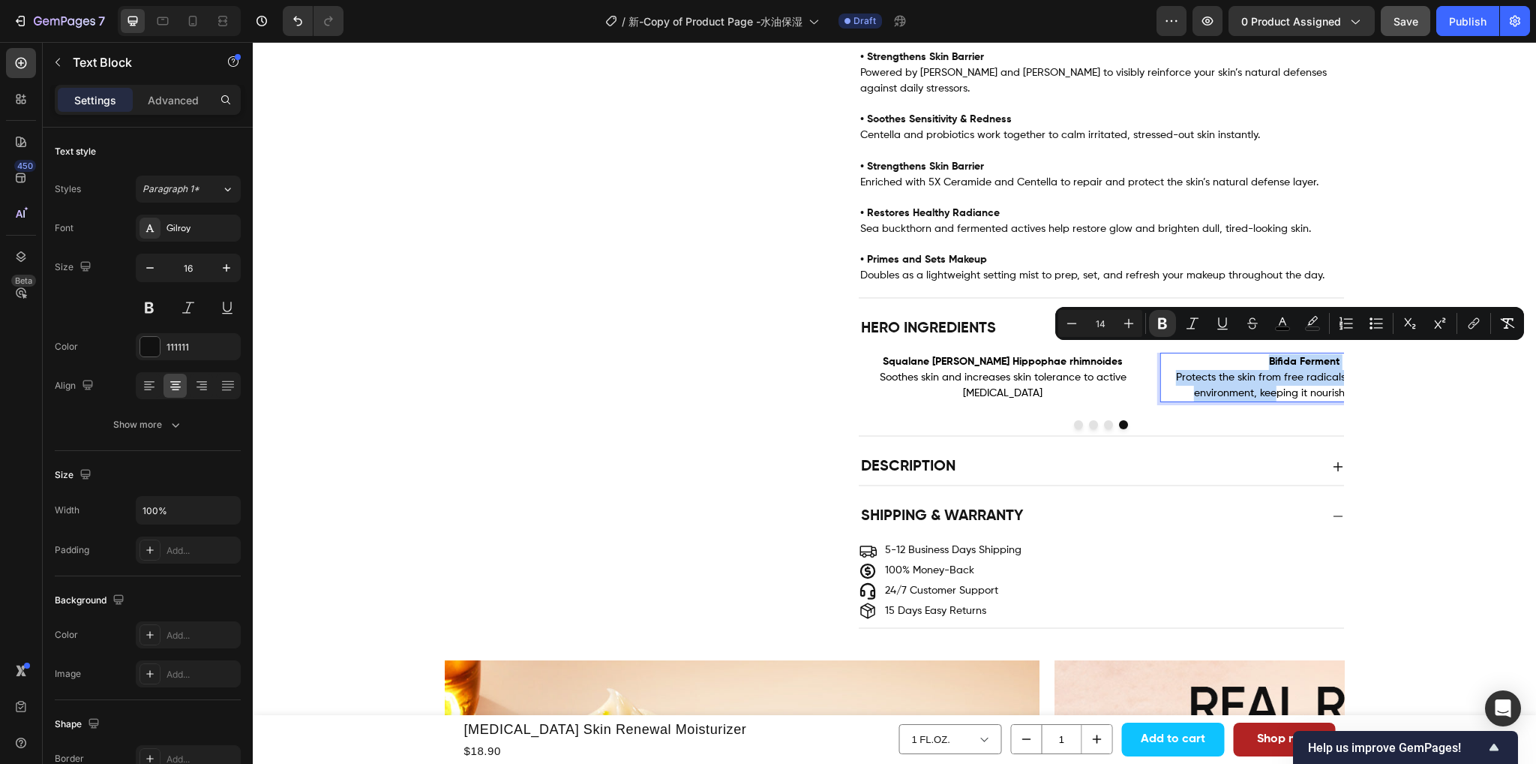
drag, startPoint x: 1252, startPoint y: 348, endPoint x: 1274, endPoint y: 388, distance: 45.7
click at [1274, 388] on div "Bifida Ferment Protects the skin from free radicals and balance skin environmen…" at bounding box center [1305, 378] width 290 height 50
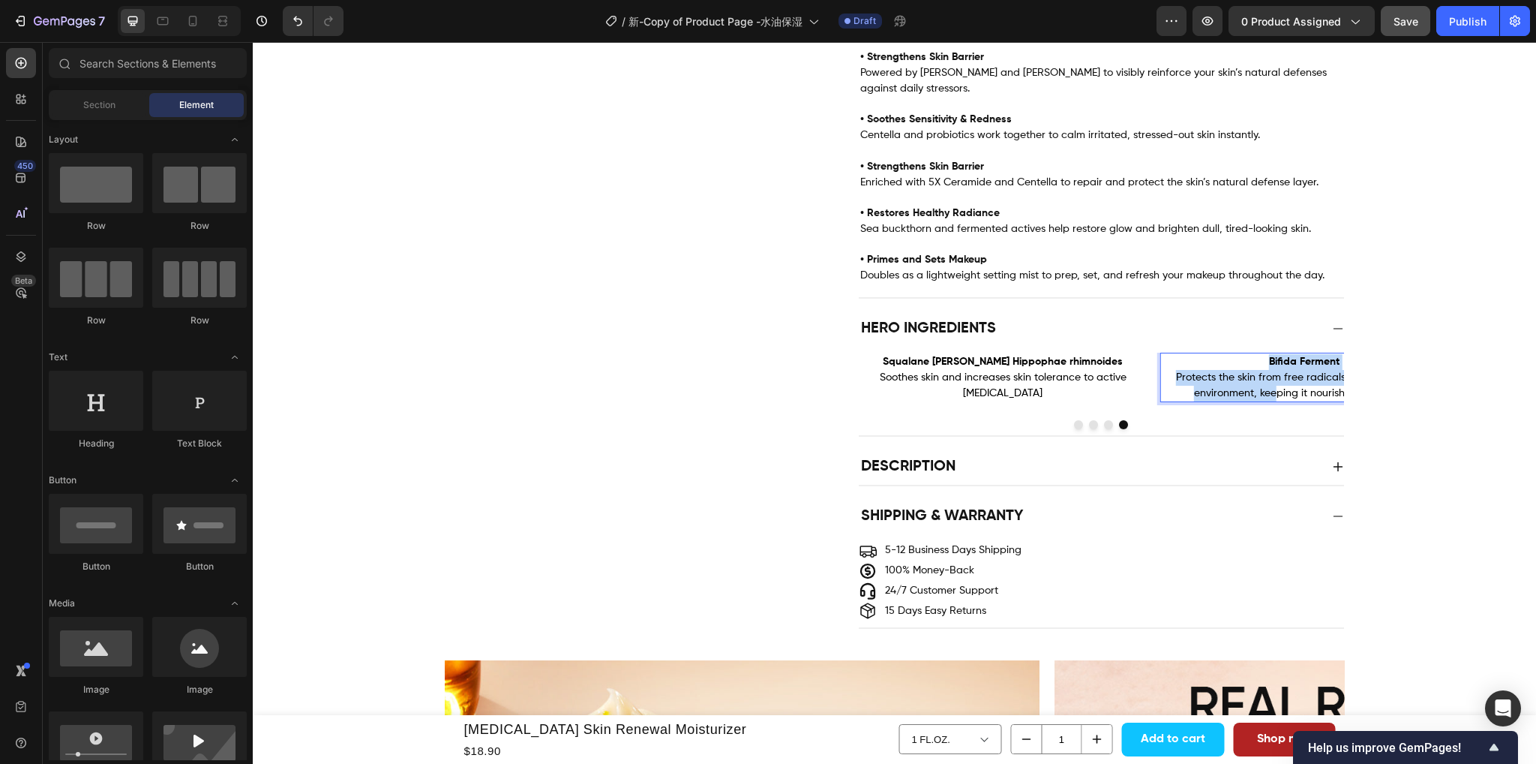
click at [1398, 367] on div "Product Images Retinol Skin Renewal Moisturizer Product Title $18.90 Product Pr…" at bounding box center [894, 642] width 1283 height 3089
click at [975, 372] on span "Soothes skin and increases skin tolerance to active retinol" at bounding box center [1003, 385] width 247 height 26
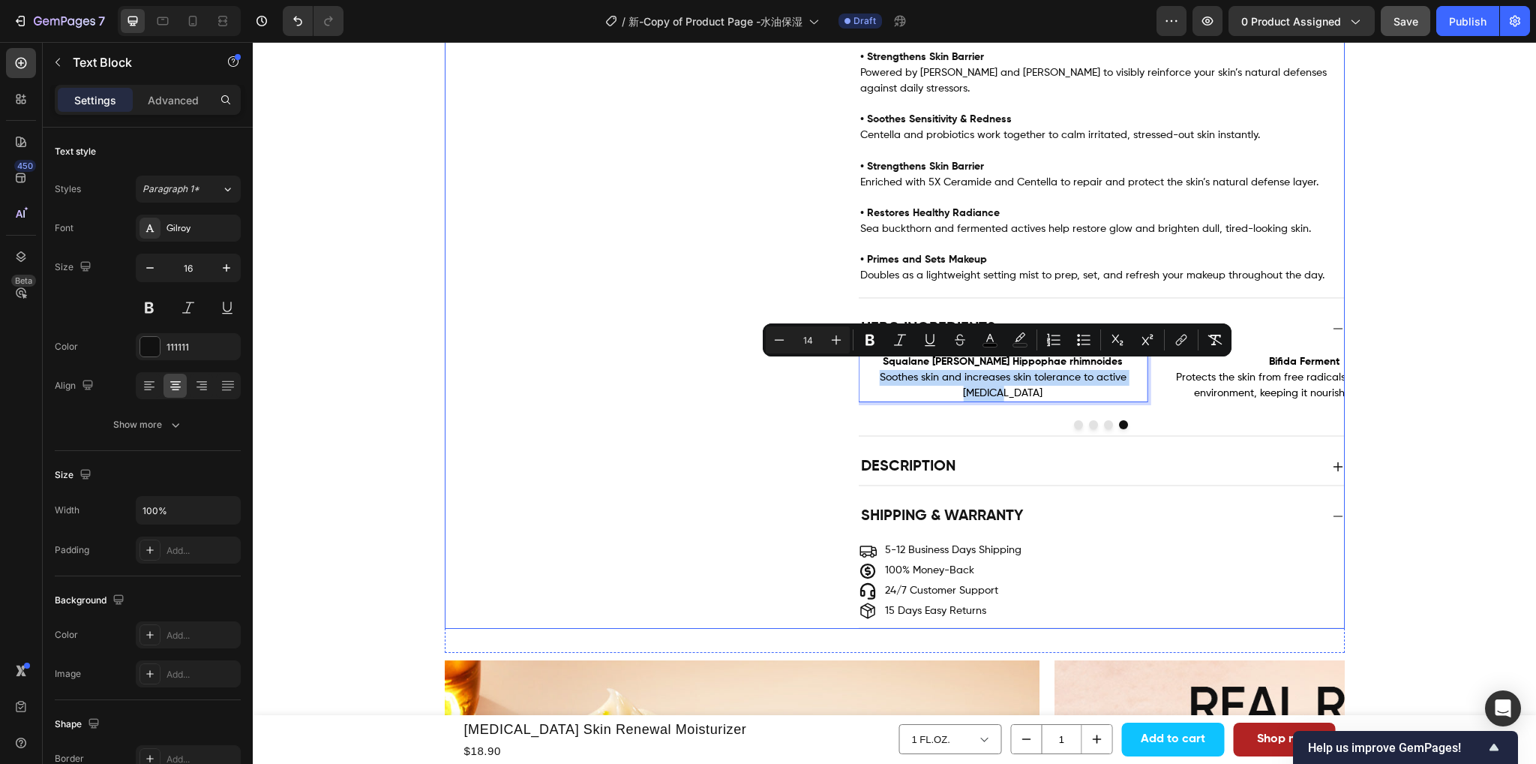
drag, startPoint x: 1136, startPoint y: 367, endPoint x: 849, endPoint y: 370, distance: 287.3
click at [849, 370] on div "Hero Ingredients Image Bifida Ferment Protects the skin from free radicals and …" at bounding box center [895, 374] width 899 height 126
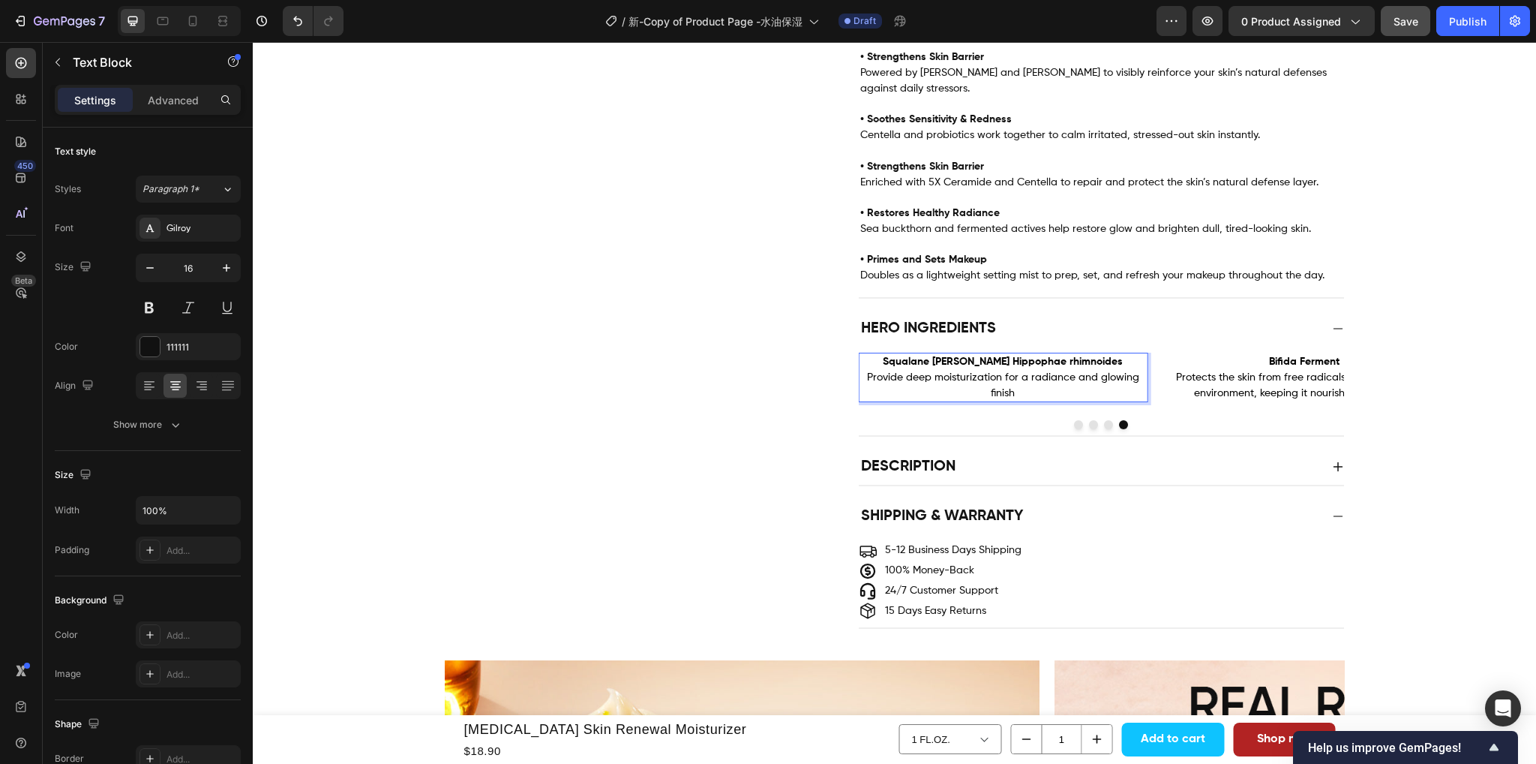
click at [992, 370] on p "Provide deep moisturization for a radiance and glowing finish" at bounding box center [1003, 386] width 287 height 32
click at [1074, 420] on button "Dot" at bounding box center [1078, 424] width 9 height 9
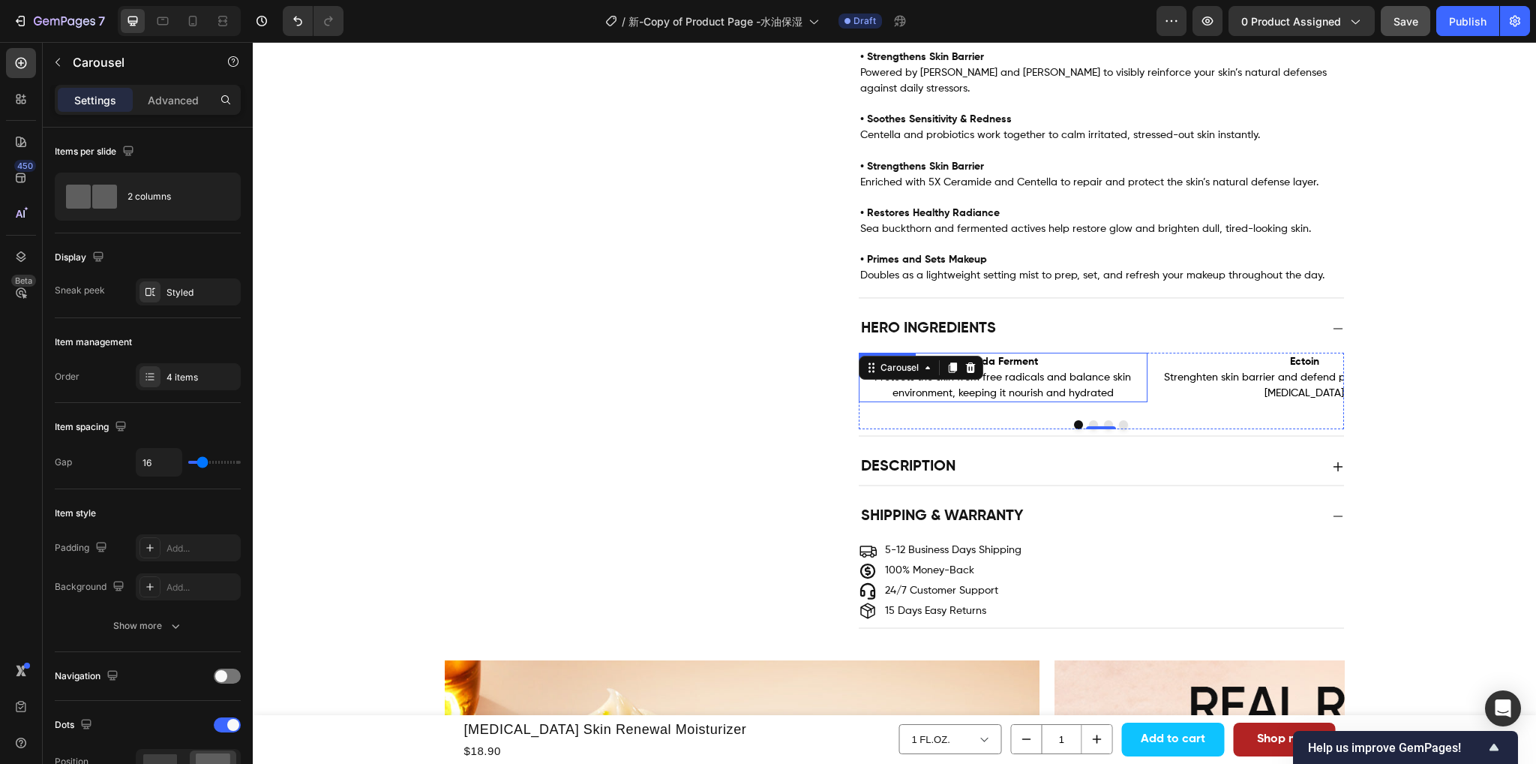
click at [1059, 372] on span "Protects the skin from free radicals and balance skin environment, keeping it n…" at bounding box center [1003, 385] width 257 height 26
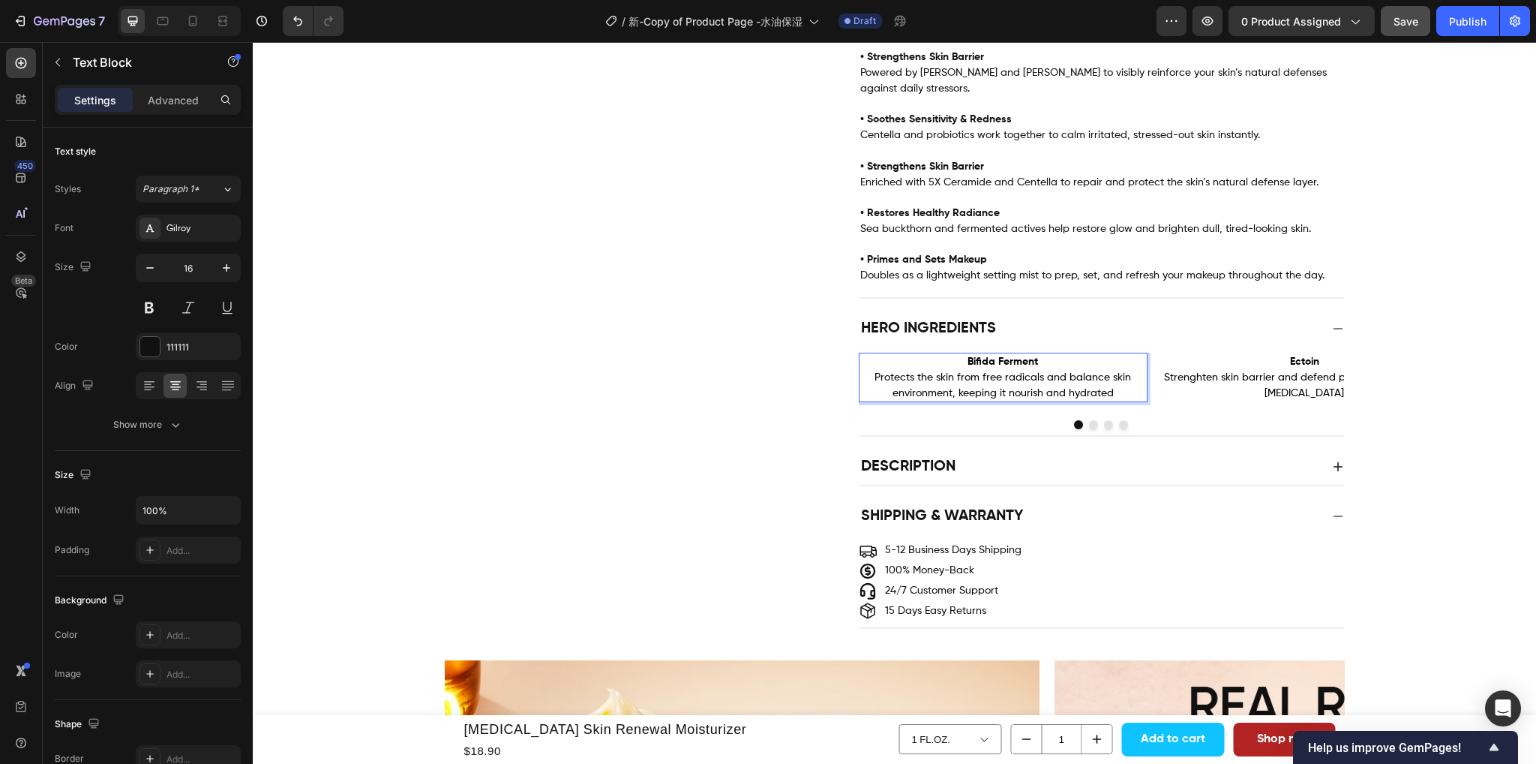
click at [972, 372] on span "Protects the skin from free radicals and balance skin environment, keeping it n…" at bounding box center [1003, 385] width 257 height 26
click at [1053, 372] on span "Protects the skin from free radicals and balance skin environment, keeping it n…" at bounding box center [1003, 385] width 257 height 26
drag, startPoint x: 1105, startPoint y: 383, endPoint x: 960, endPoint y: 358, distance: 146.9
click at [960, 358] on div "Bifida Ferment Protects the skin from free radicals and balance skin environmen…" at bounding box center [1004, 378] width 290 height 50
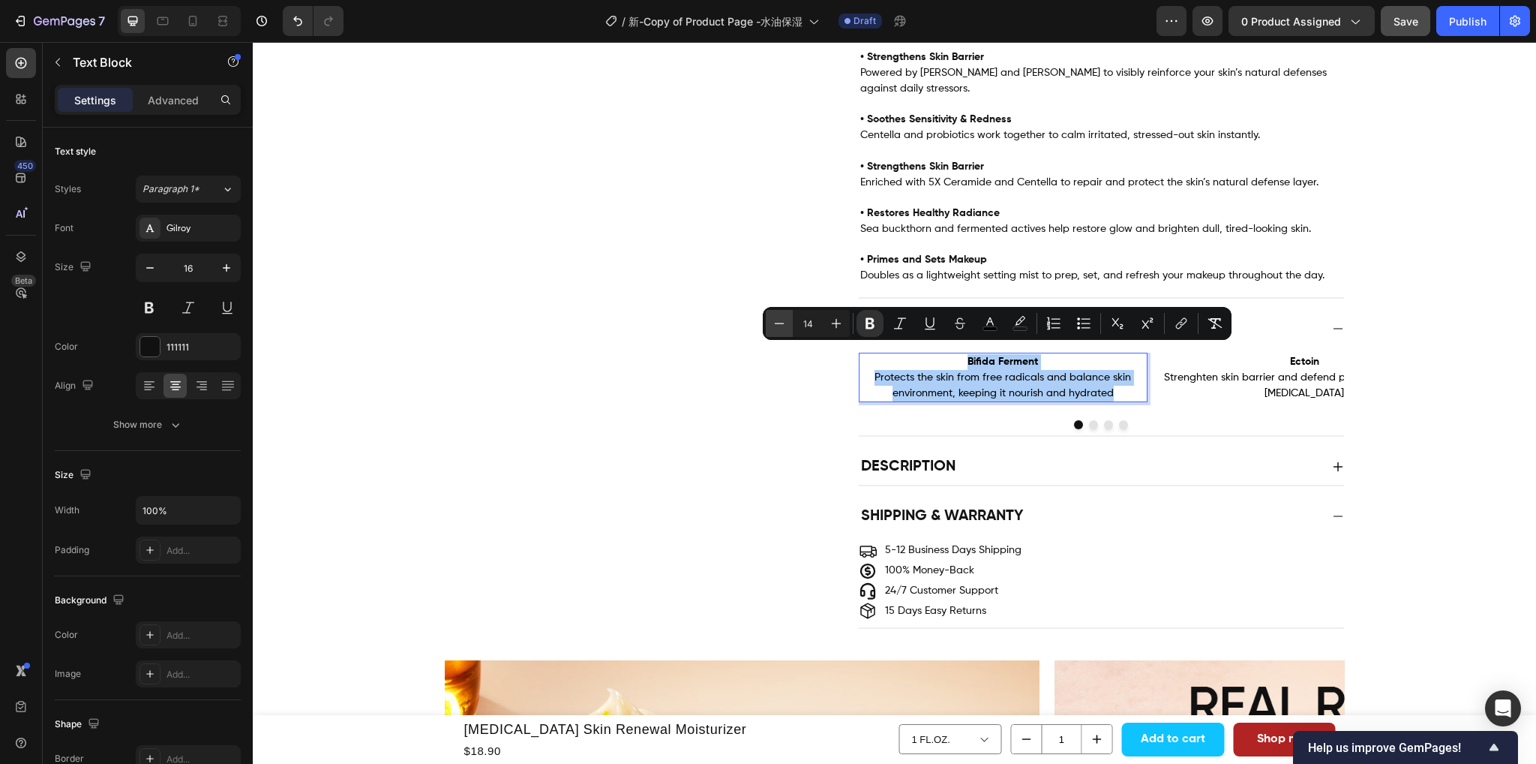
click at [775, 327] on icon "Editor contextual toolbar" at bounding box center [779, 323] width 15 height 15
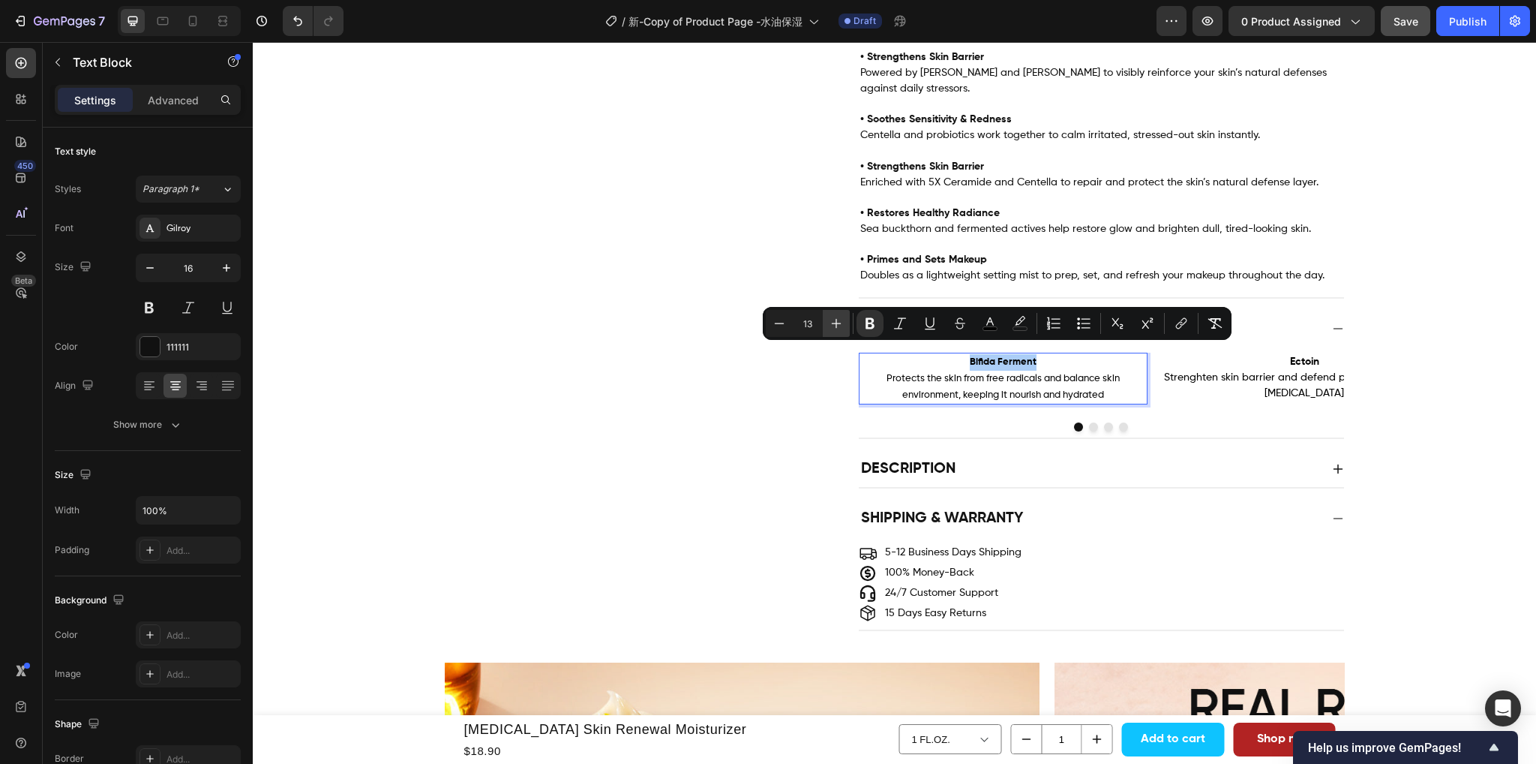
click at [839, 323] on icon "Editor contextual toolbar" at bounding box center [837, 324] width 10 height 10
type input "14"
click at [1089, 420] on button "Dot" at bounding box center [1093, 424] width 9 height 9
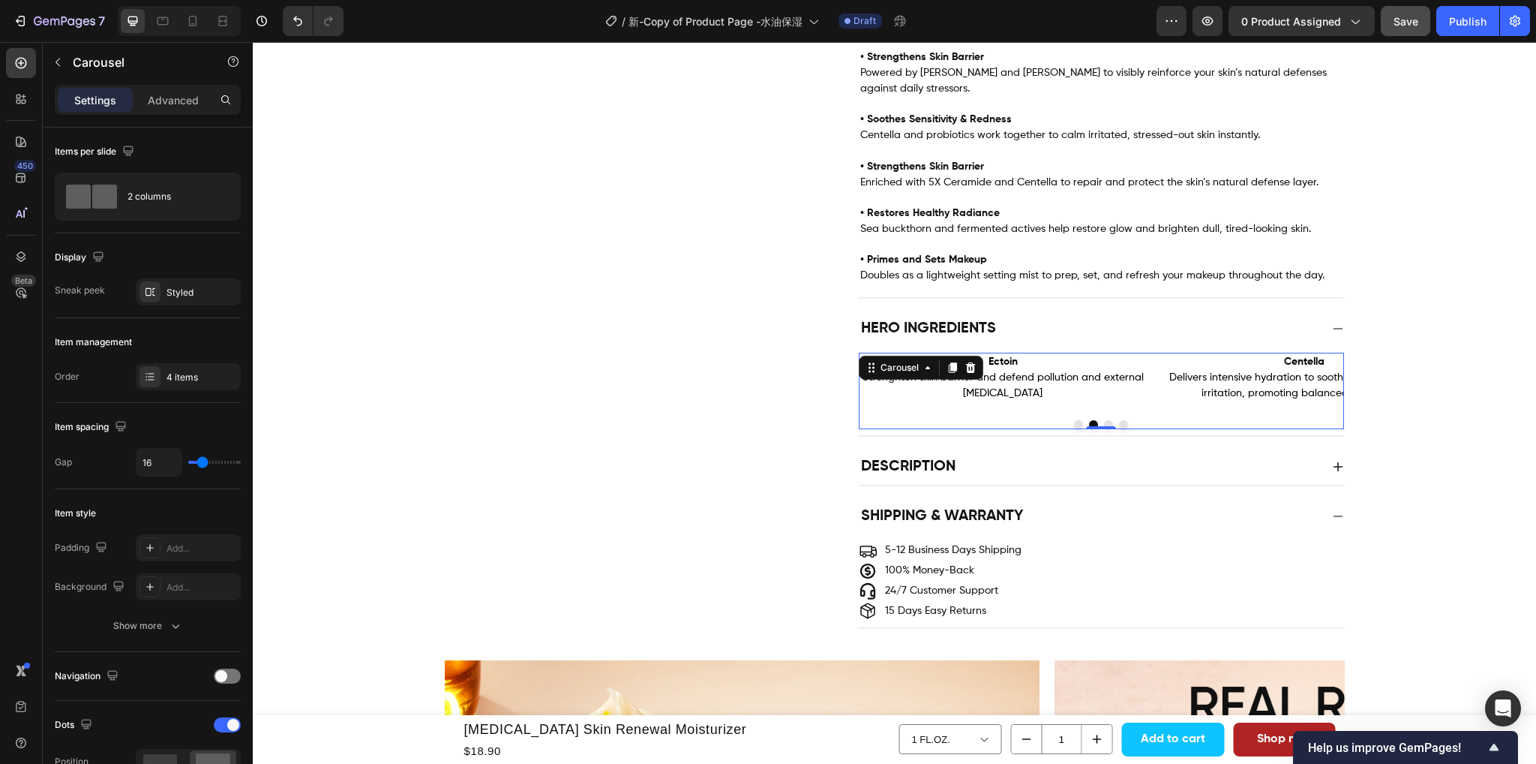
click at [1104, 420] on button "Dot" at bounding box center [1108, 424] width 9 height 9
click at [1075, 380] on span "Delivers intensive hydration to soothe redness and calm irritation, promoting b…" at bounding box center [1003, 385] width 270 height 26
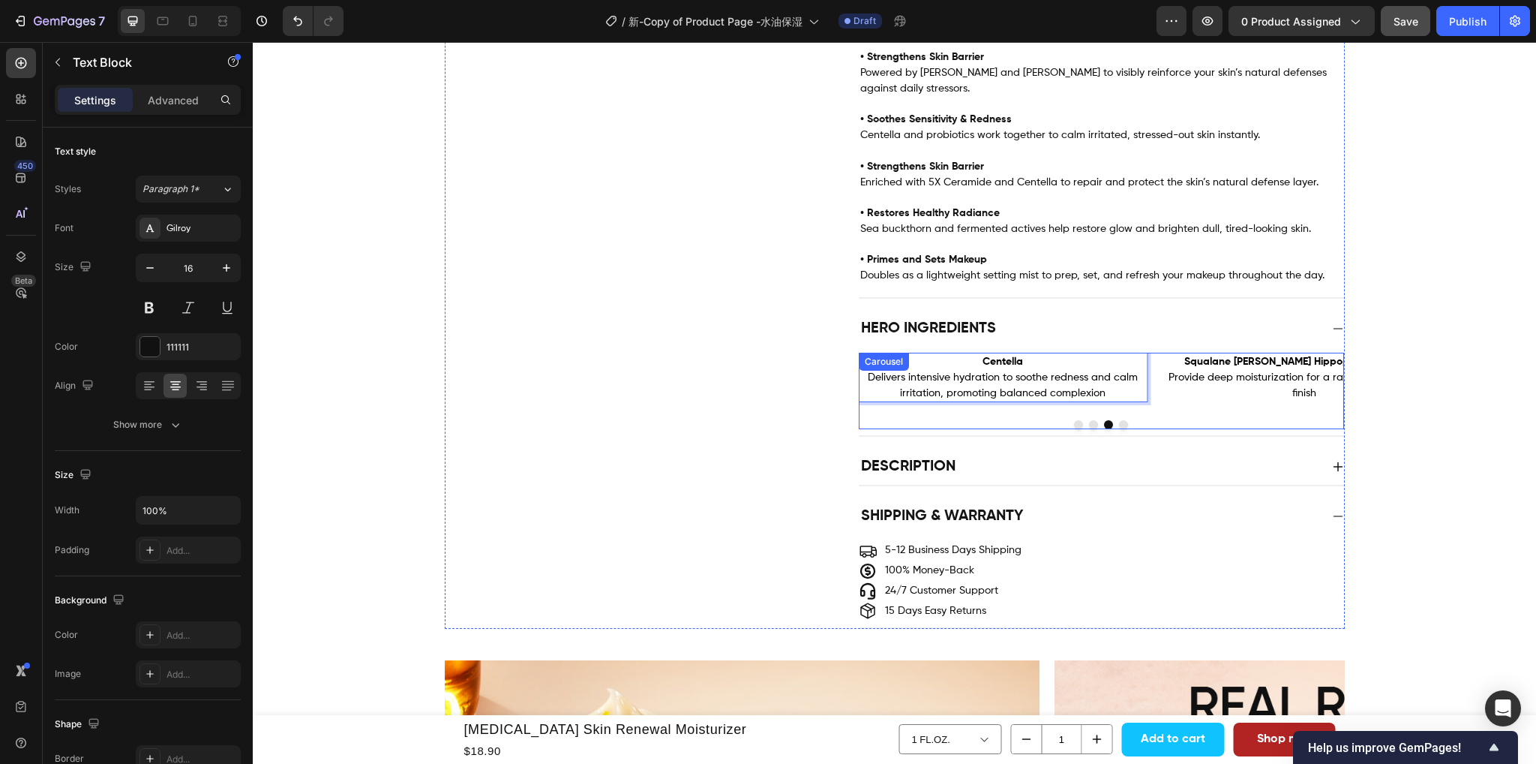
click at [1119, 420] on button "Dot" at bounding box center [1123, 424] width 9 height 9
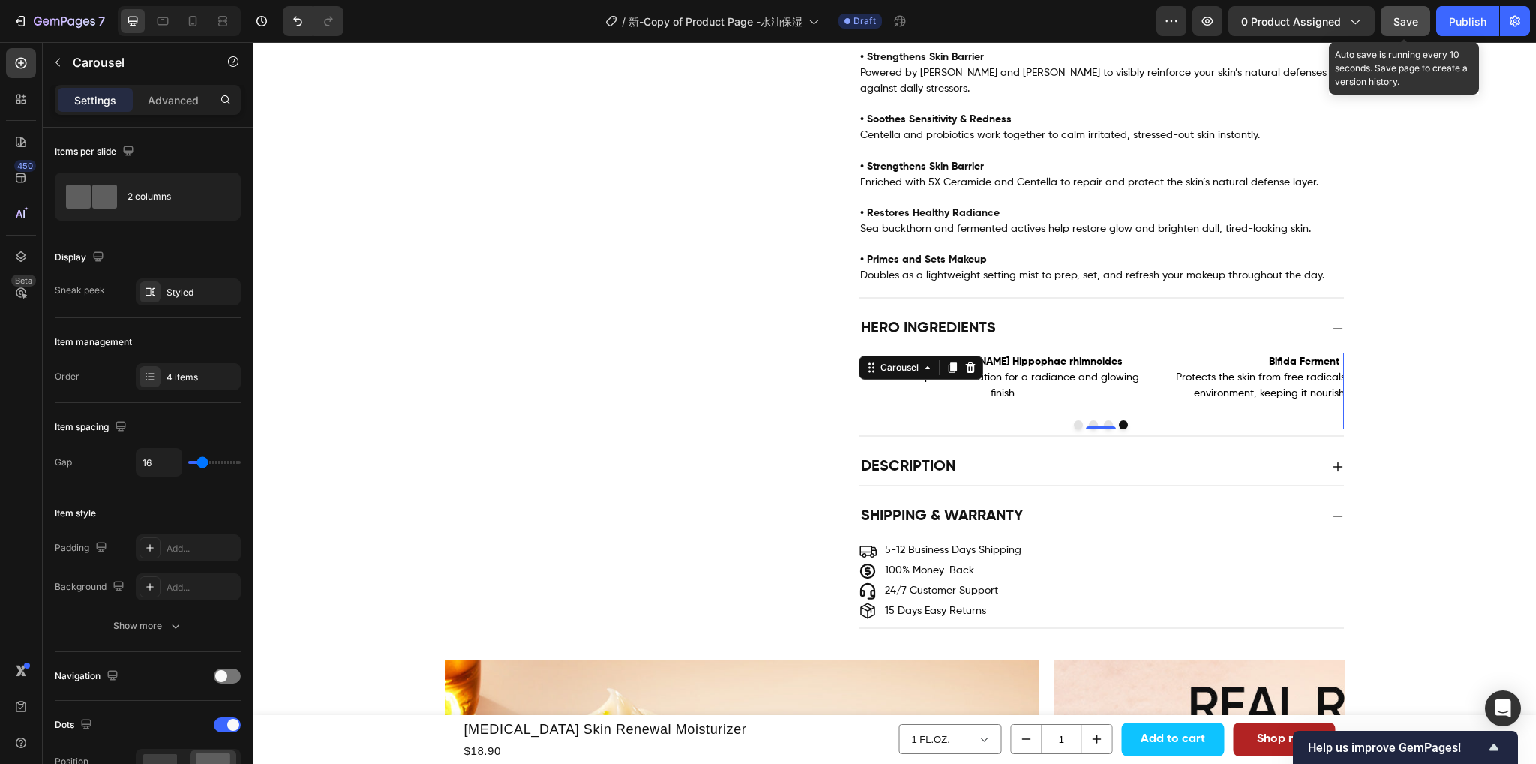
click at [1409, 28] on div "Save" at bounding box center [1406, 22] width 25 height 16
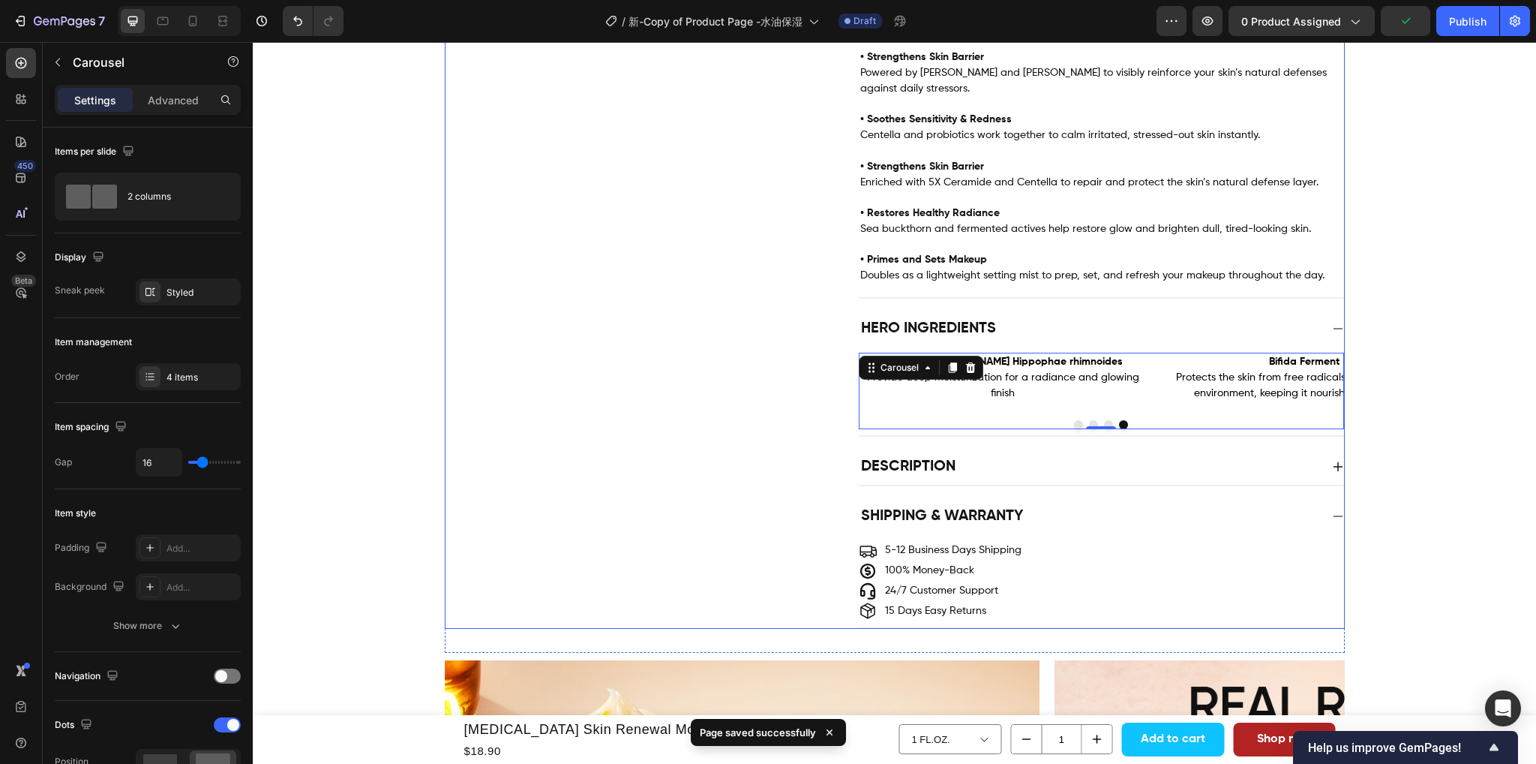
click at [1035, 463] on div "Description" at bounding box center [1089, 467] width 461 height 24
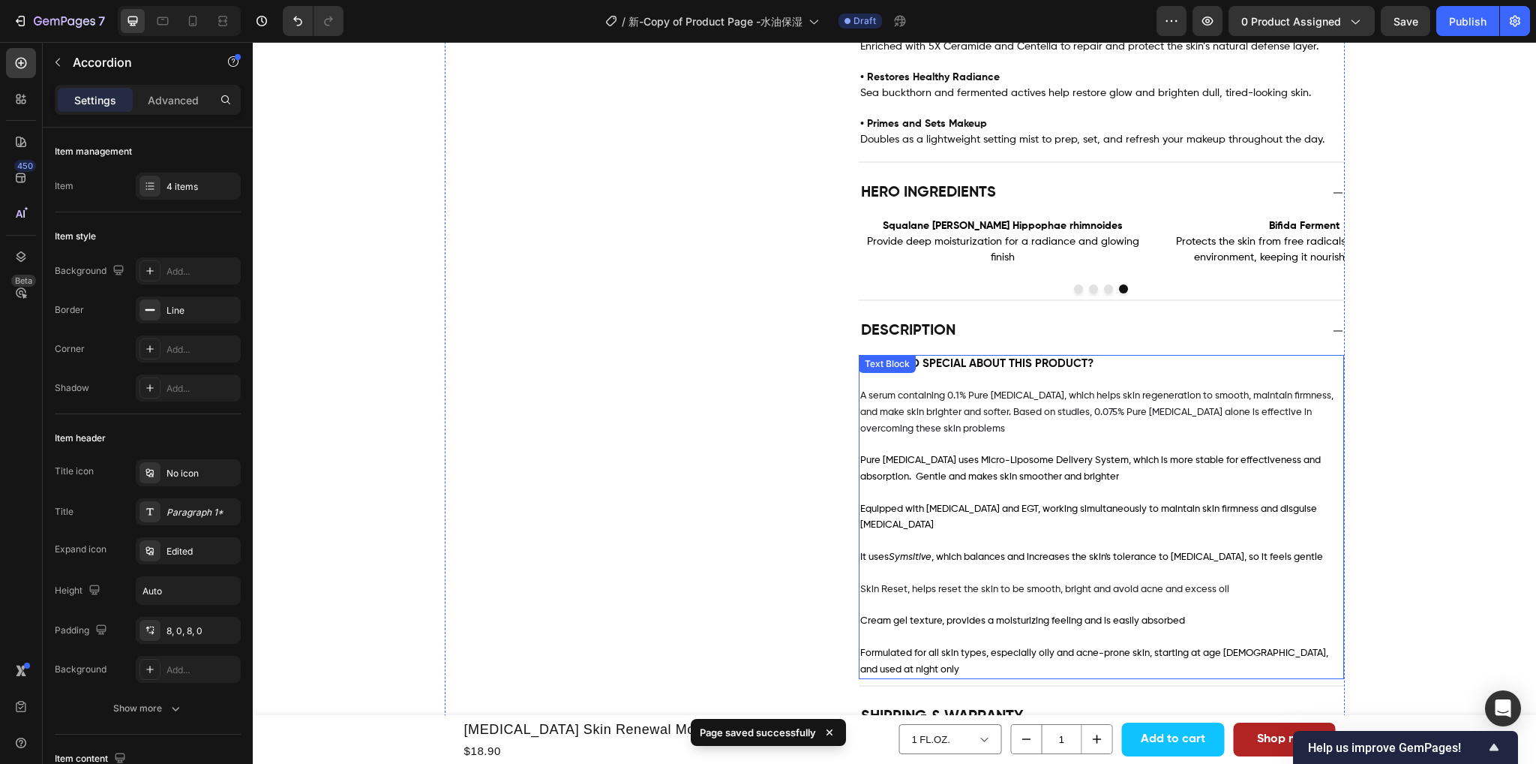
scroll to position [1200, 0]
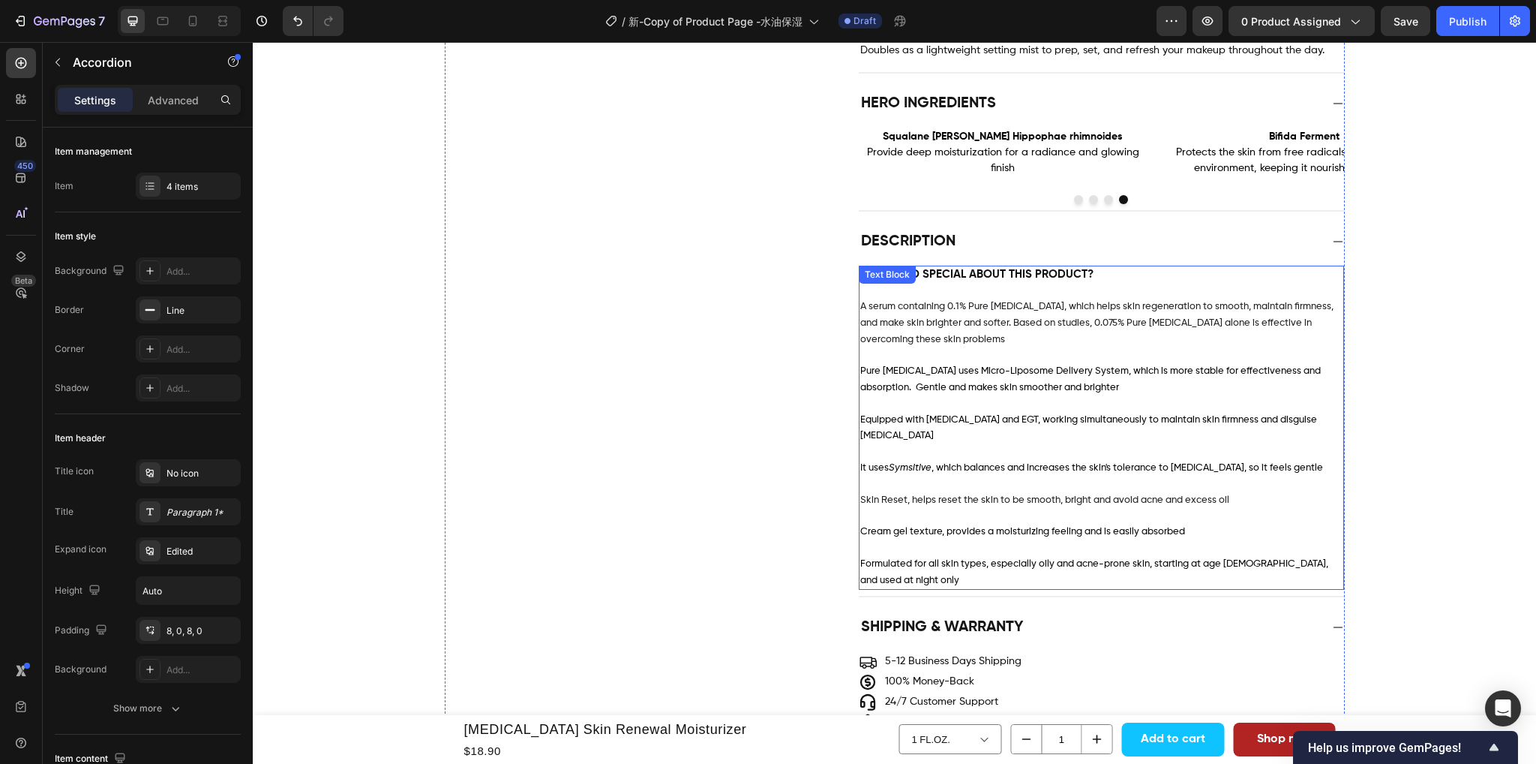
click at [918, 313] on span "A serum containing 0.1% Pure Retinol, which helps skin regeneration to smooth, …" at bounding box center [1096, 323] width 473 height 43
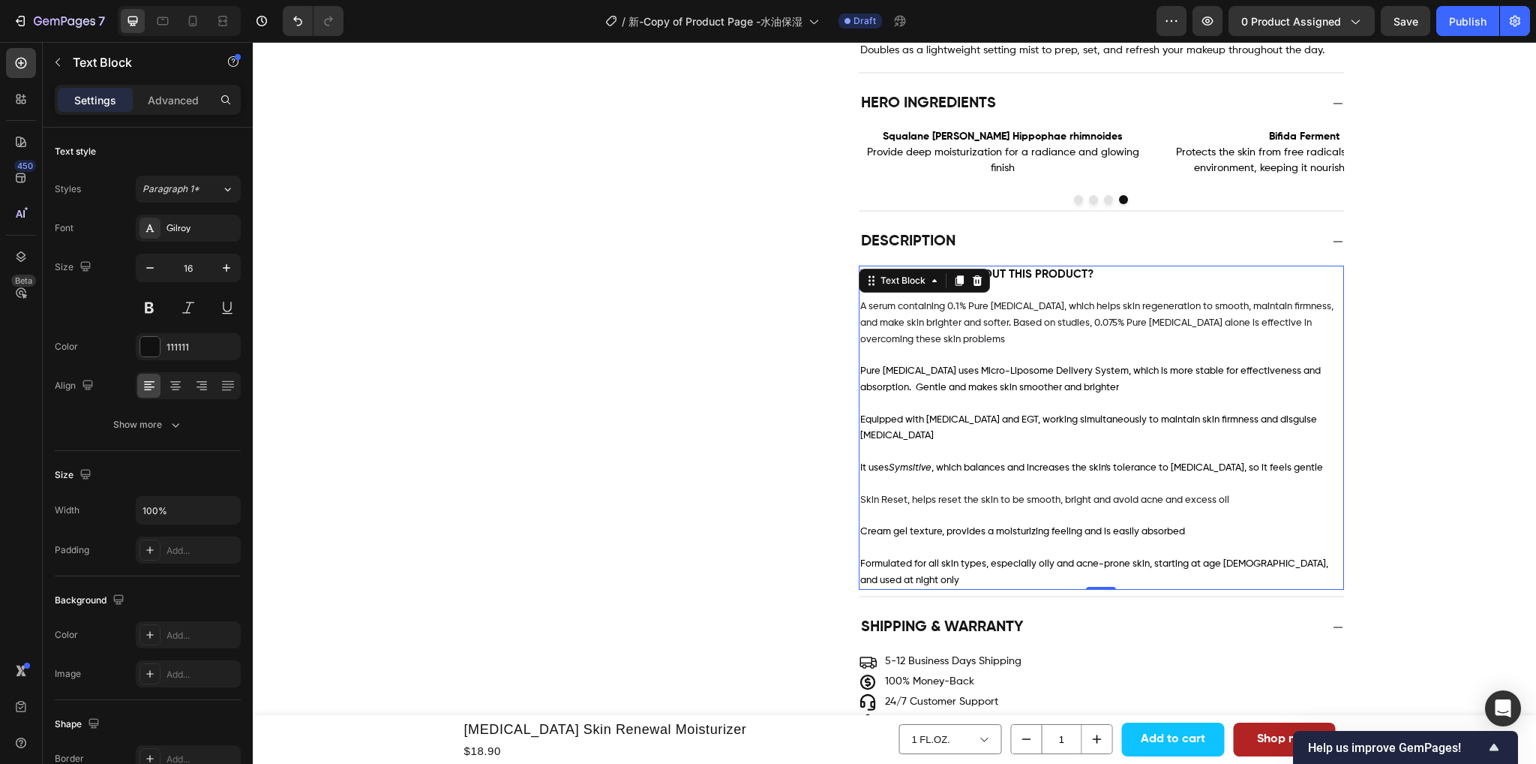
click at [909, 347] on p "Pure Retinol uses Micro-Liposome Delivery System, which is more stable for effe…" at bounding box center [1101, 371] width 482 height 48
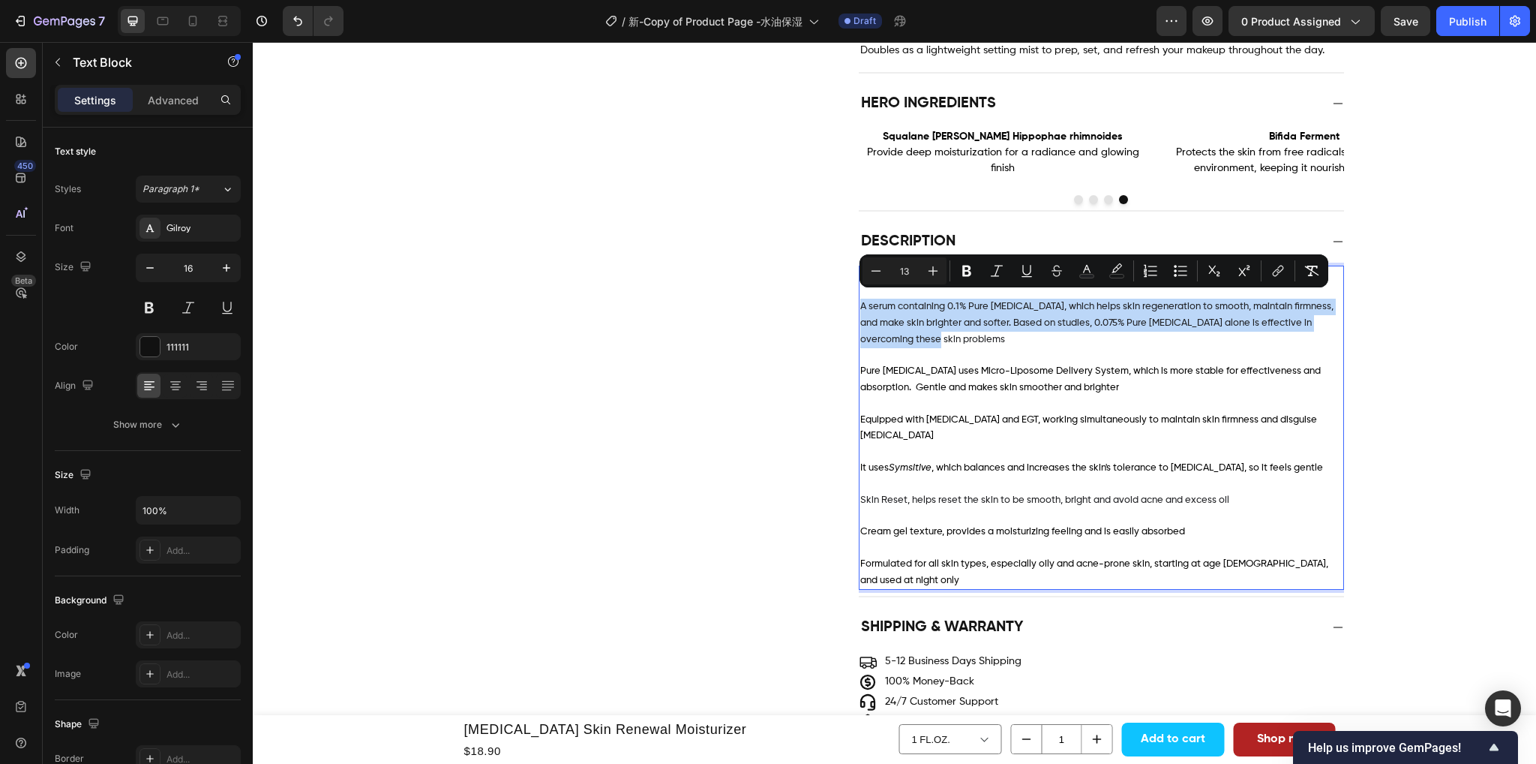
drag, startPoint x: 908, startPoint y: 333, endPoint x: 852, endPoint y: 304, distance: 63.4
click at [859, 304] on div "WHAT'S SO SPECIAL ABOUT THIS PRODUCT? A serum containing 0.1% Pure Retinol, whi…" at bounding box center [1101, 428] width 485 height 324
type input "11"
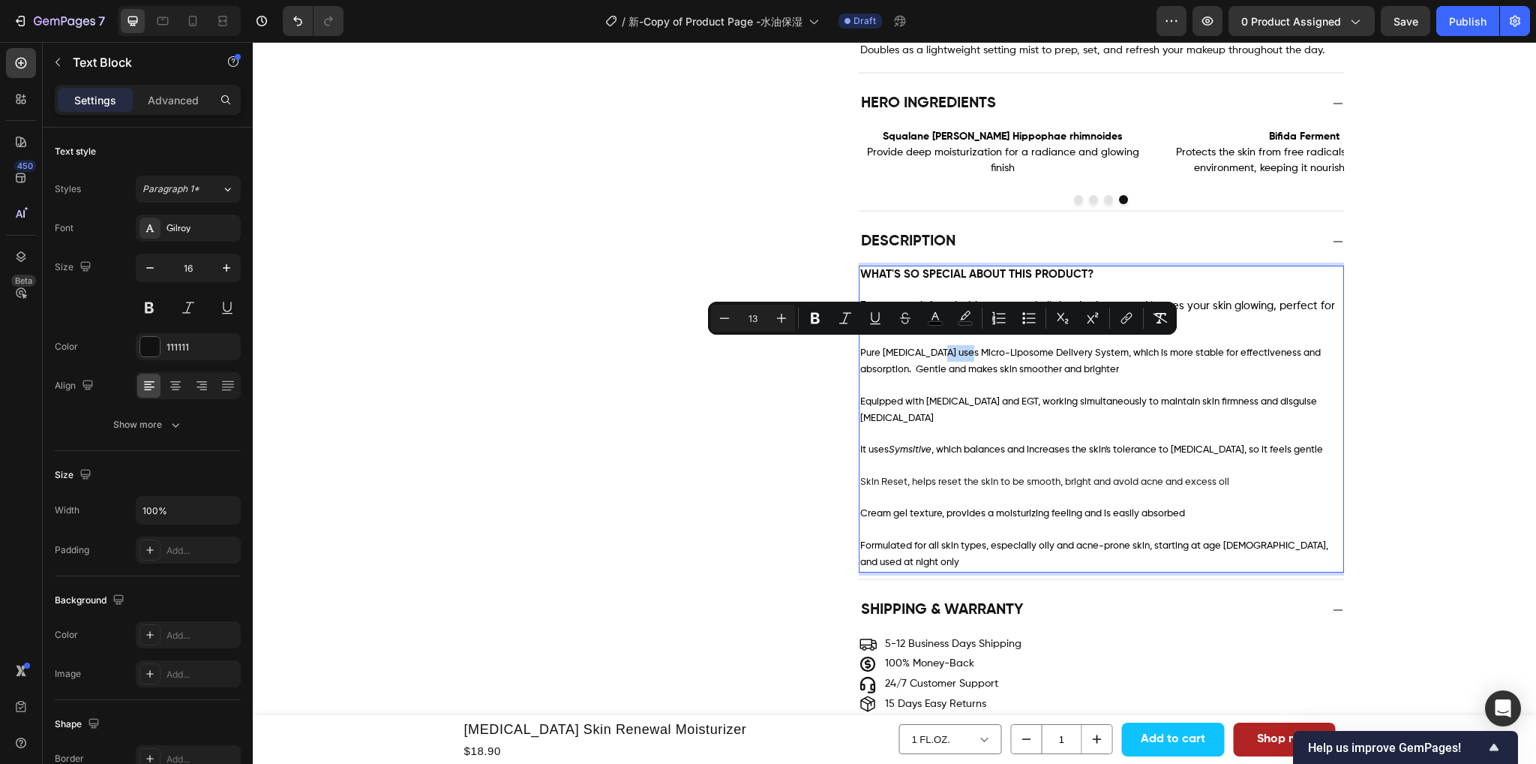
drag, startPoint x: 954, startPoint y: 350, endPoint x: 927, endPoint y: 350, distance: 27.0
click at [927, 350] on span "Pure Retinol uses Micro-Liposome Delivery System, which is more stable for effe…" at bounding box center [1090, 361] width 461 height 26
click at [1026, 365] on span "Pure Retinol uses Micro-Liposome Delivery System, which is more stable for effe…" at bounding box center [1090, 361] width 461 height 26
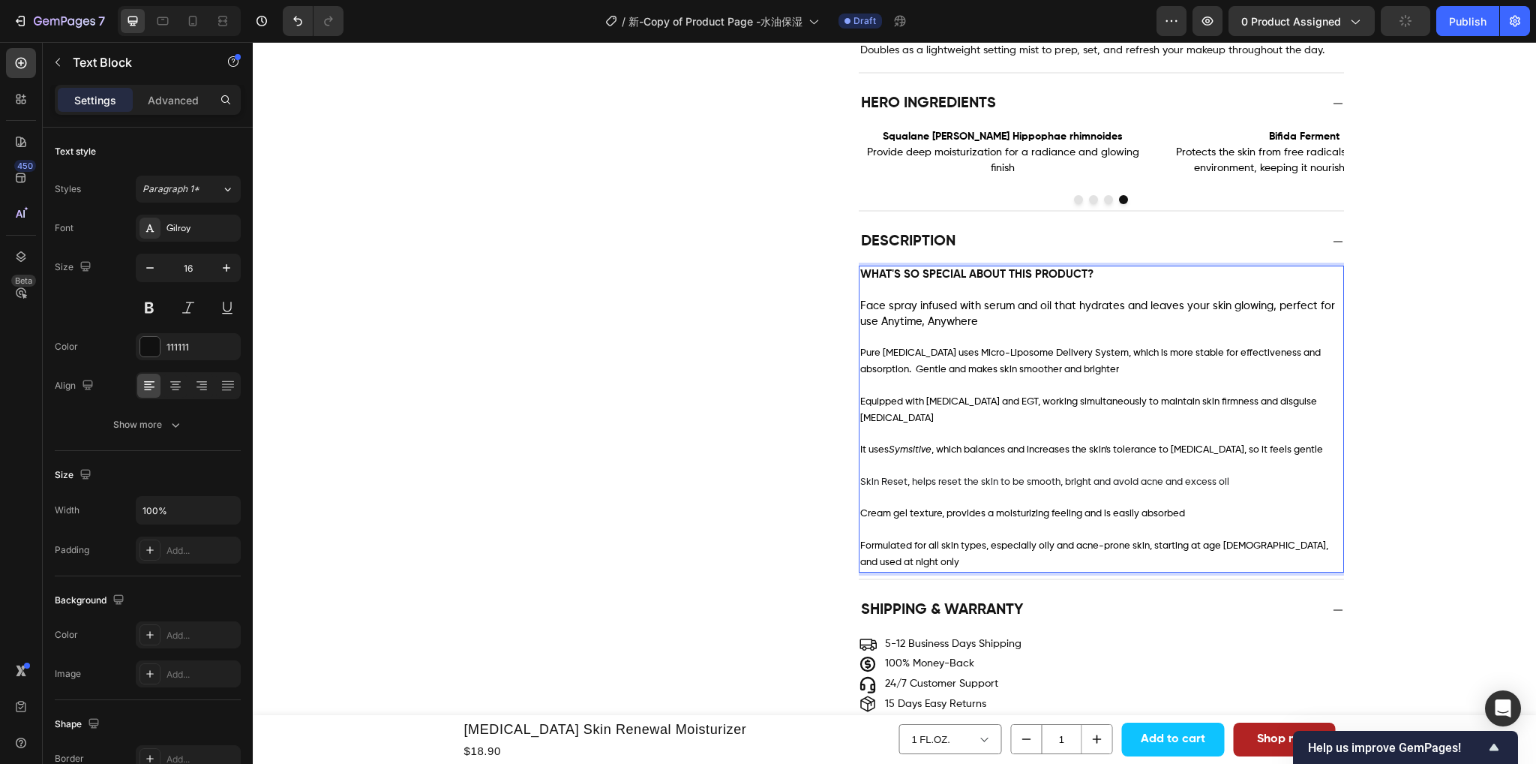
click at [1086, 365] on p "Pure Retinol uses Micro-Liposome Delivery System, which is more stable for effe…" at bounding box center [1101, 354] width 482 height 48
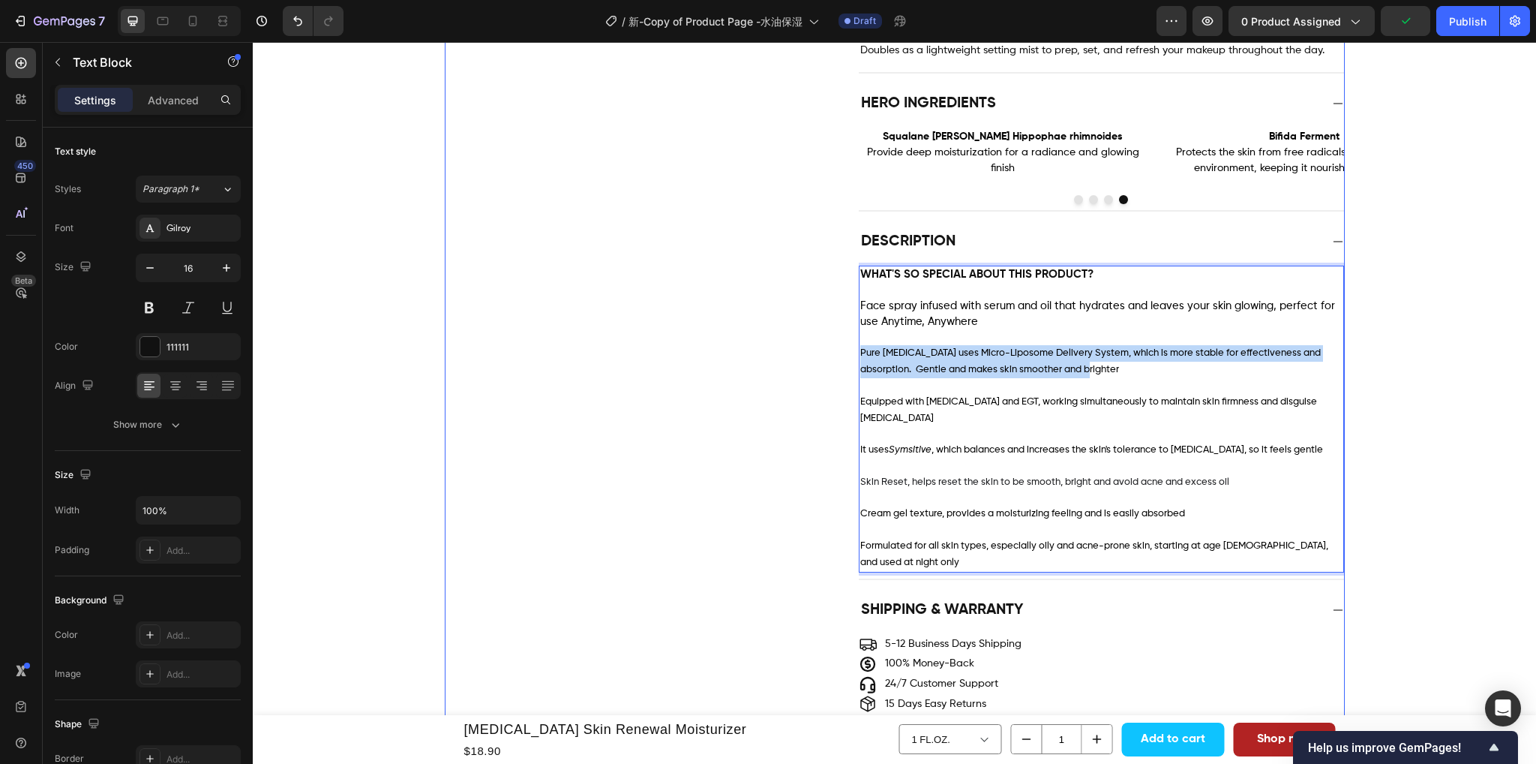
drag, startPoint x: 1079, startPoint y: 365, endPoint x: 849, endPoint y: 355, distance: 230.5
click at [849, 355] on div "Description WHAT'S SO SPECIAL ABOUT THIS PRODUCT? Face spray infused with serum…" at bounding box center [895, 402] width 899 height 356
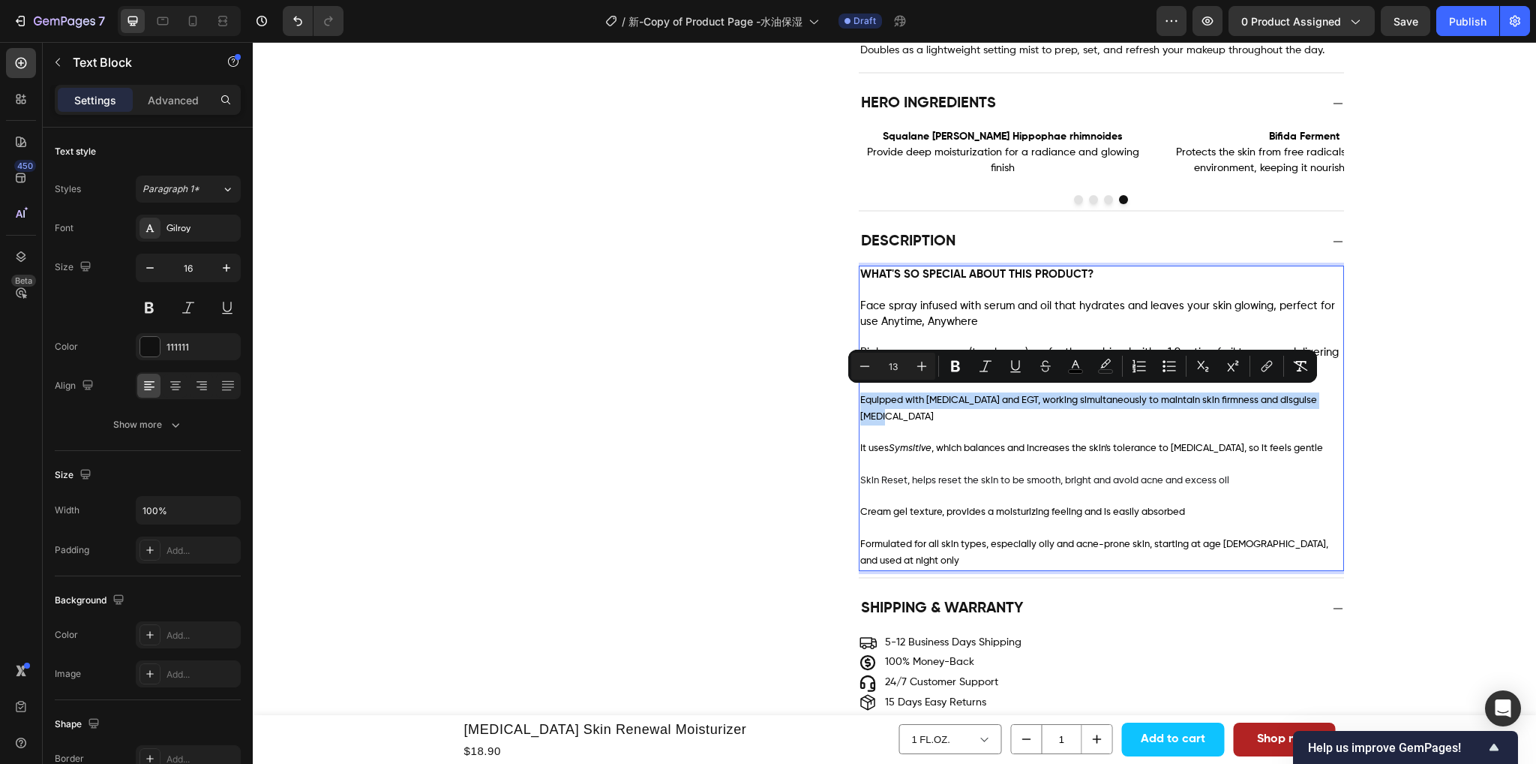
drag, startPoint x: 881, startPoint y: 413, endPoint x: 854, endPoint y: 395, distance: 32.0
click at [860, 395] on p "Equipped with Adenosine and EGT, working simultaneously to maintain skin firmne…" at bounding box center [1101, 401] width 482 height 48
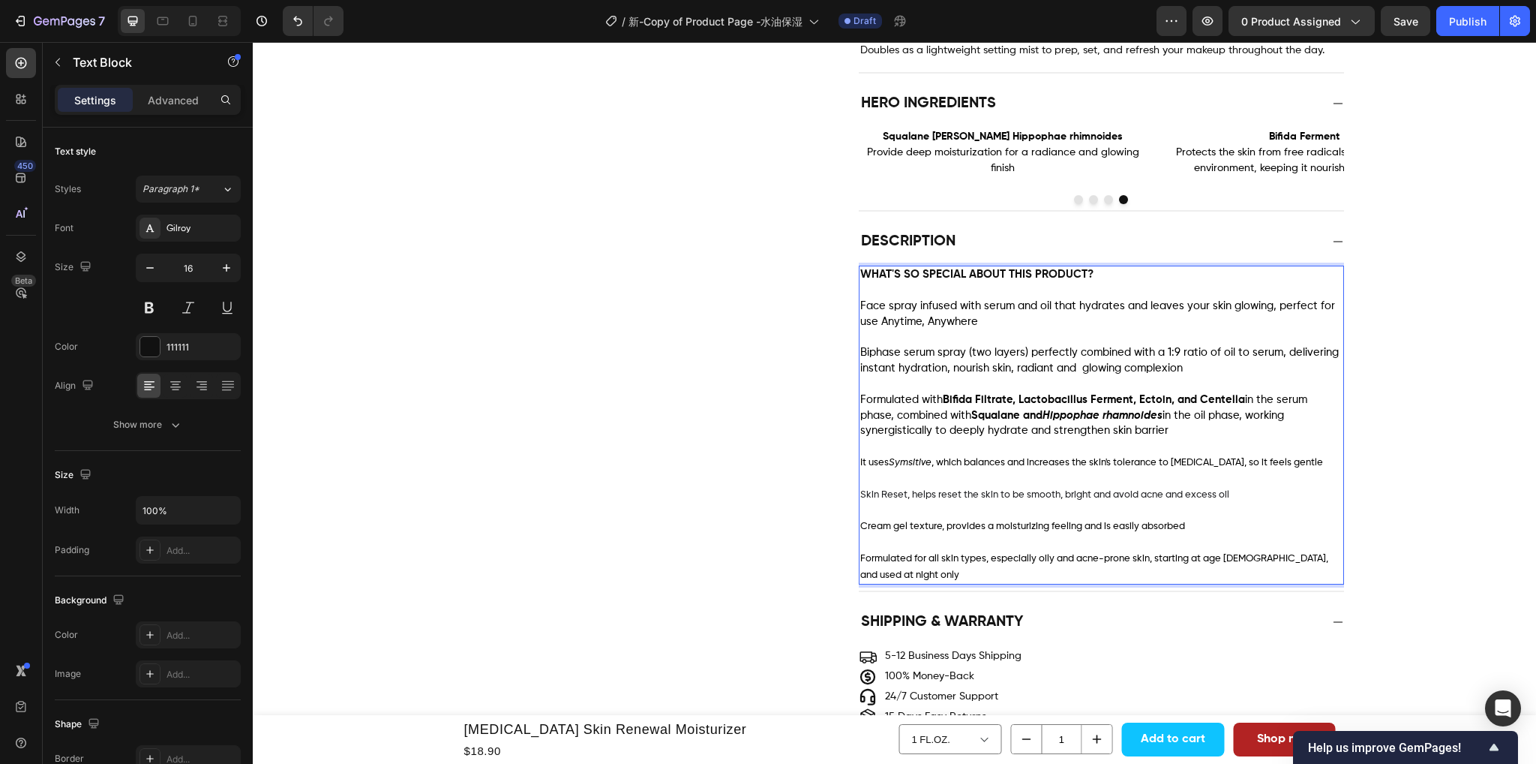
click at [1256, 475] on p "Rich Text Editor. Editing area: main" at bounding box center [1101, 479] width 482 height 16
click at [1279, 459] on p "It uses Symsitive , which balances and increases the skin's tolerance to retino…" at bounding box center [1101, 455] width 482 height 32
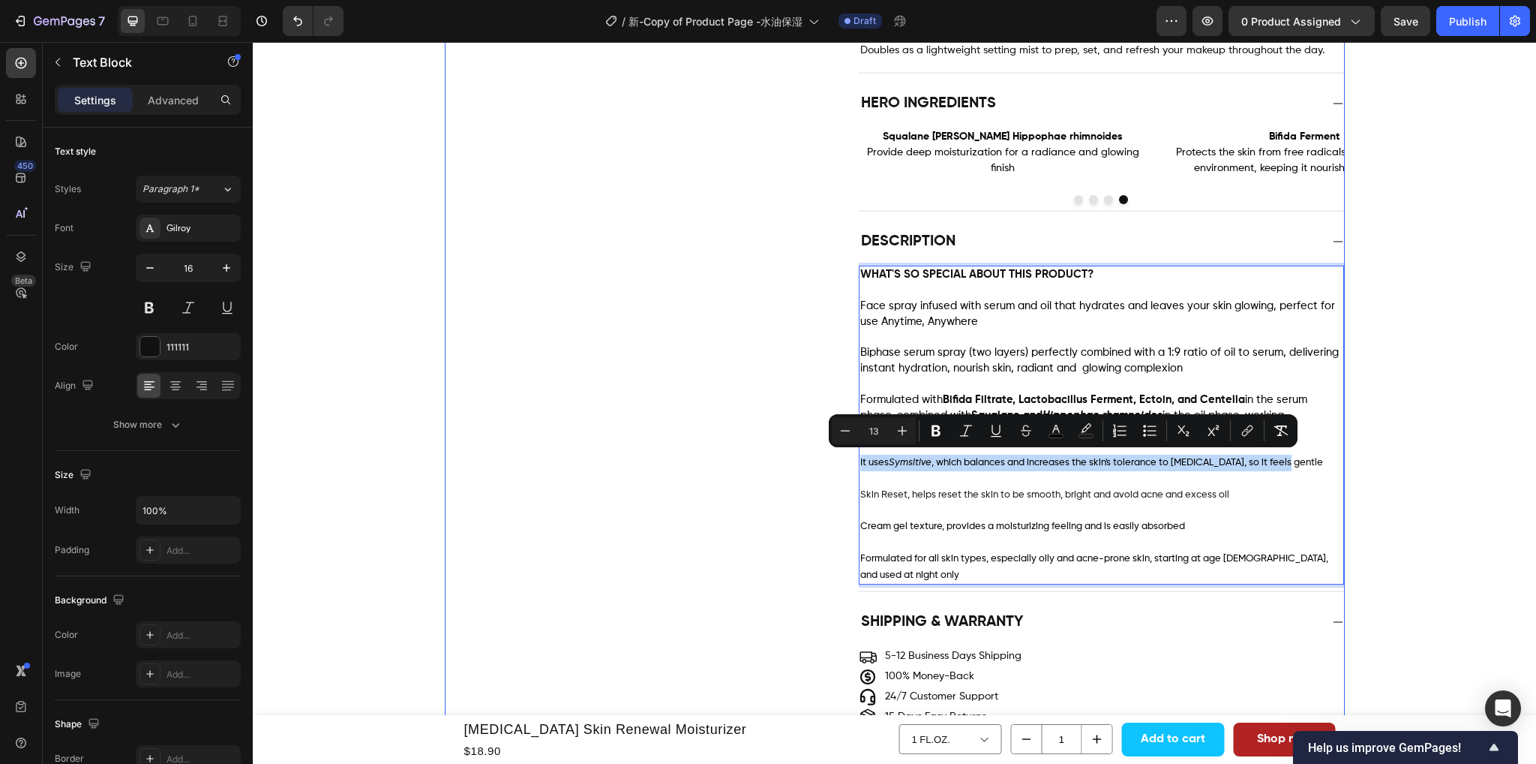
drag, startPoint x: 1282, startPoint y: 459, endPoint x: 852, endPoint y: 459, distance: 429.8
click at [852, 459] on div "Description WHAT'S SO SPECIAL ABOUT THIS PRODUCT? Face spray infused with serum…" at bounding box center [895, 408] width 899 height 368
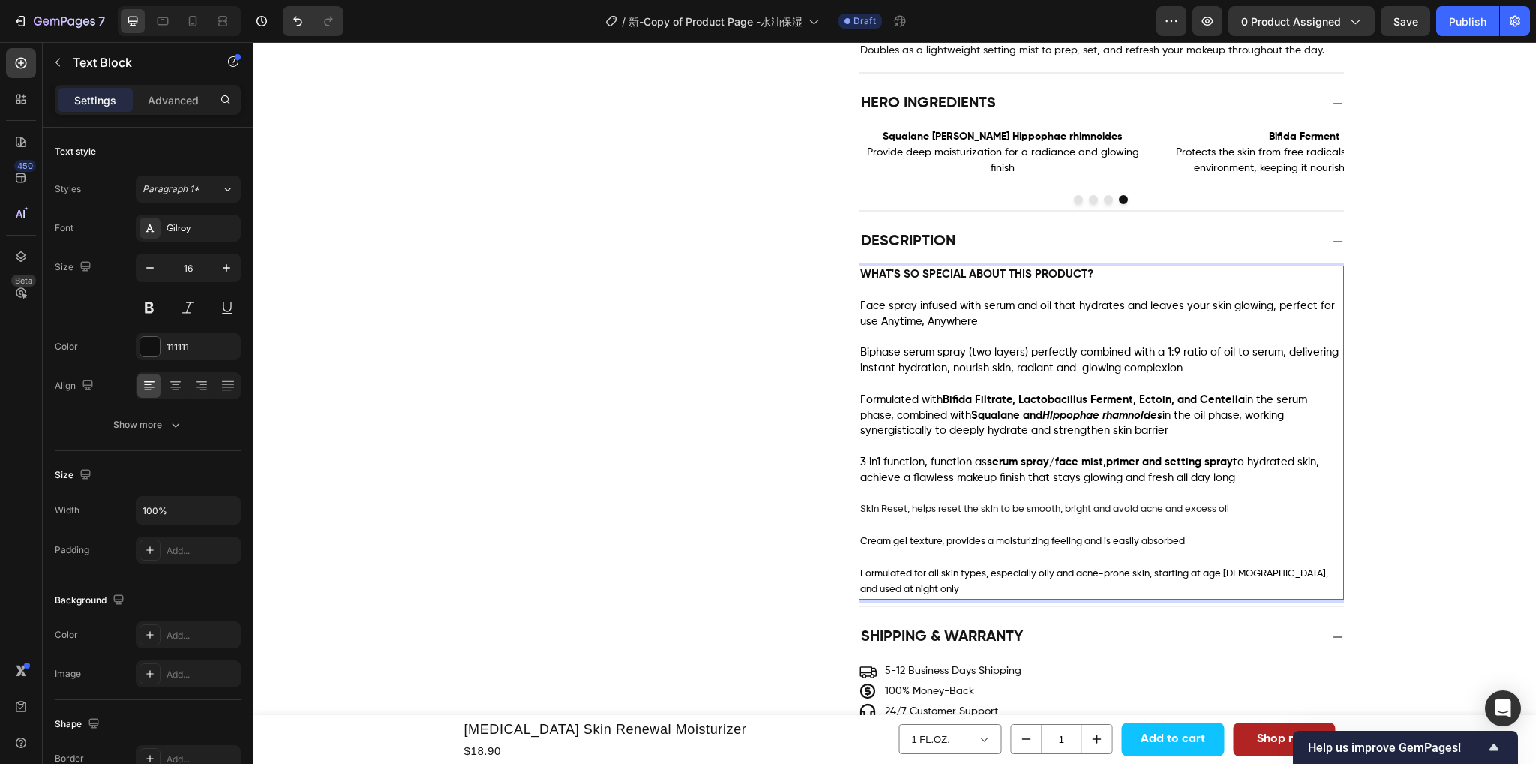
click at [1161, 505] on span "Skin Reset, helps reset the skin to be smooth, bright and avoid acne and excess…" at bounding box center [1044, 509] width 369 height 10
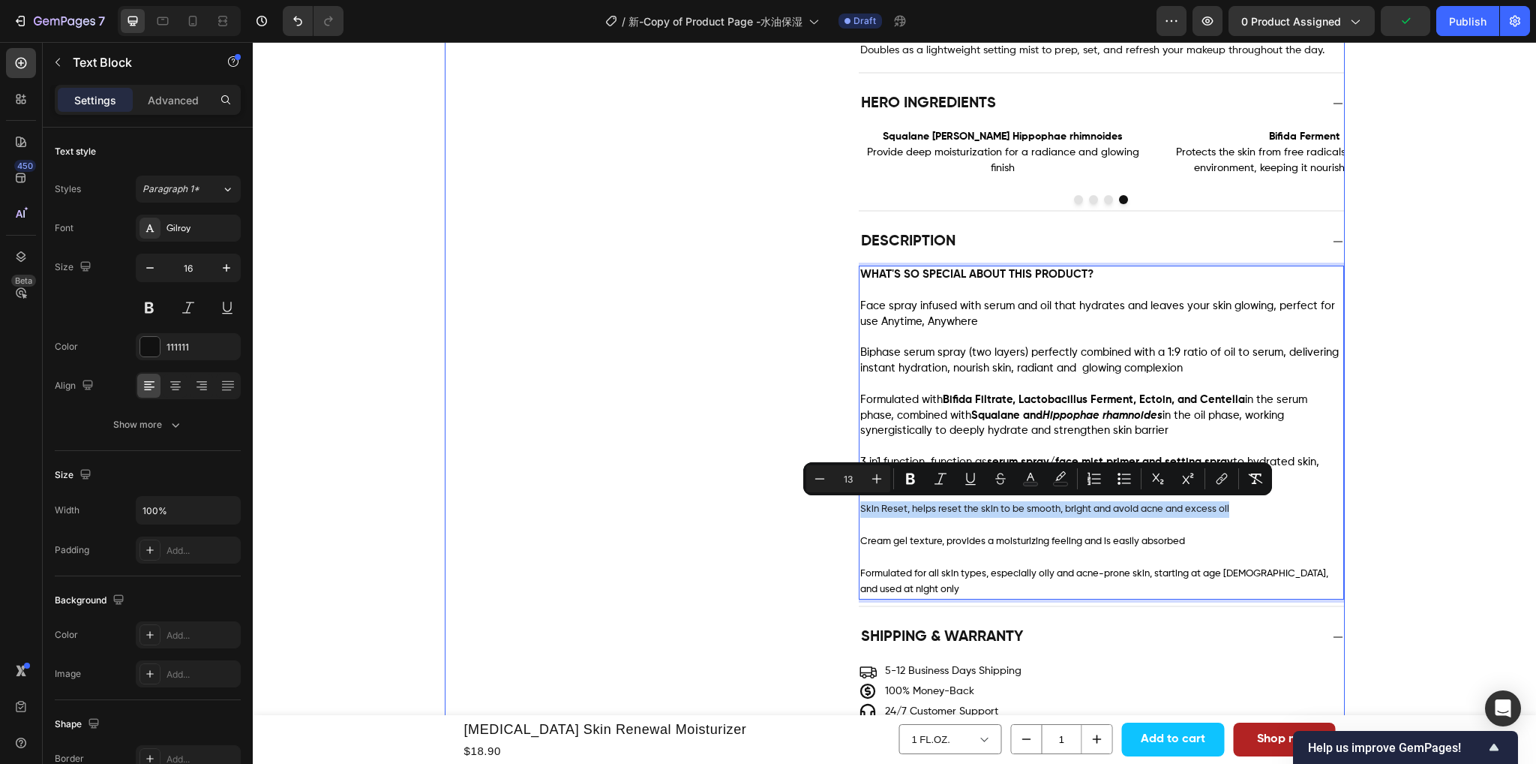
drag, startPoint x: 1227, startPoint y: 505, endPoint x: 851, endPoint y: 502, distance: 376.6
click at [851, 502] on div "Description WHAT'S SO SPECIAL ABOUT THIS PRODUCT? Face spray infused with serum…" at bounding box center [895, 415] width 899 height 383
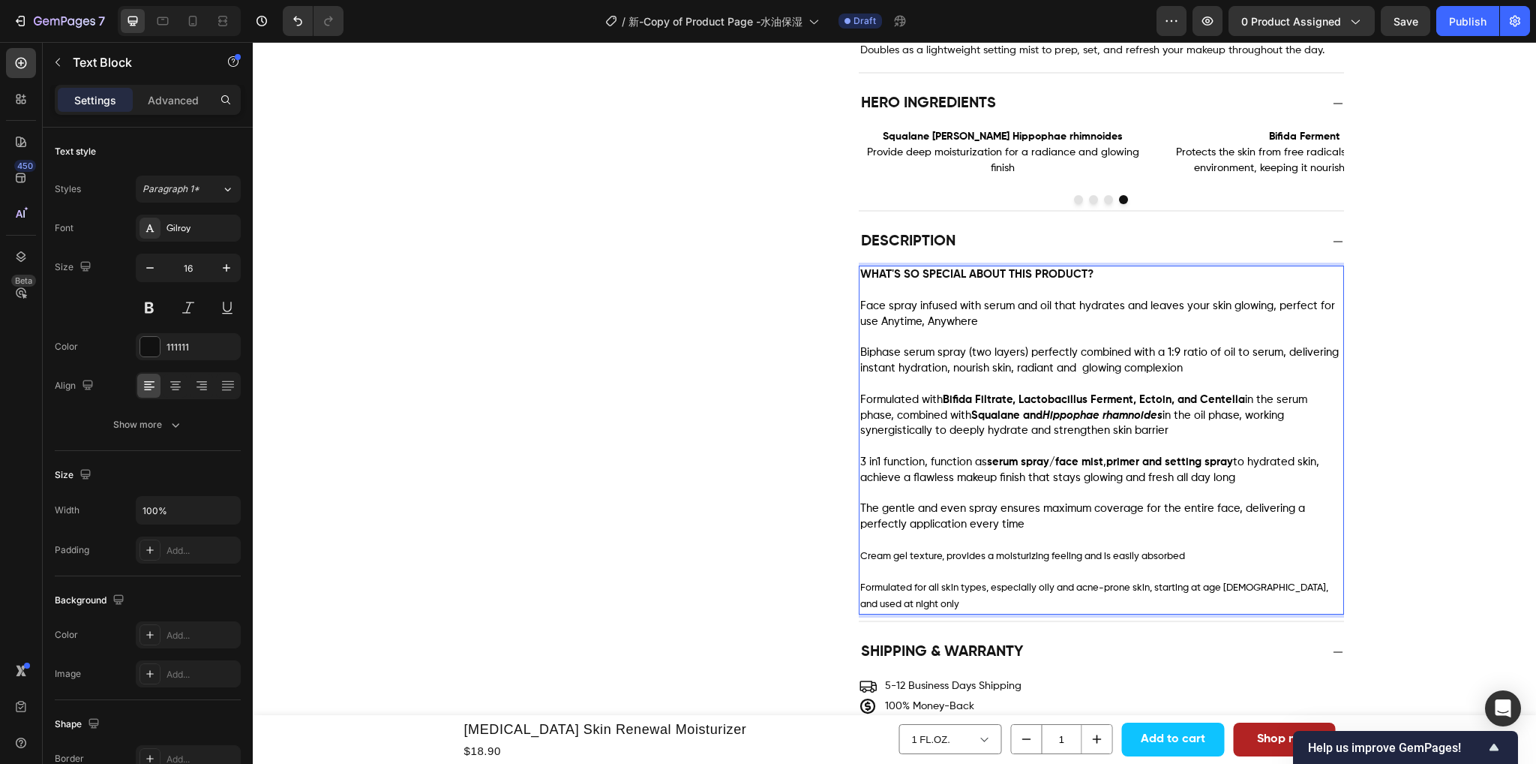
click at [986, 541] on p "Rich Text Editor. Editing area: main" at bounding box center [1101, 541] width 482 height 16
drag, startPoint x: 1184, startPoint y: 554, endPoint x: 854, endPoint y: 551, distance: 329.3
click at [860, 551] on p "Cream gel texture, provides a moisturizing feeling and is easily absorbed" at bounding box center [1101, 556] width 482 height 17
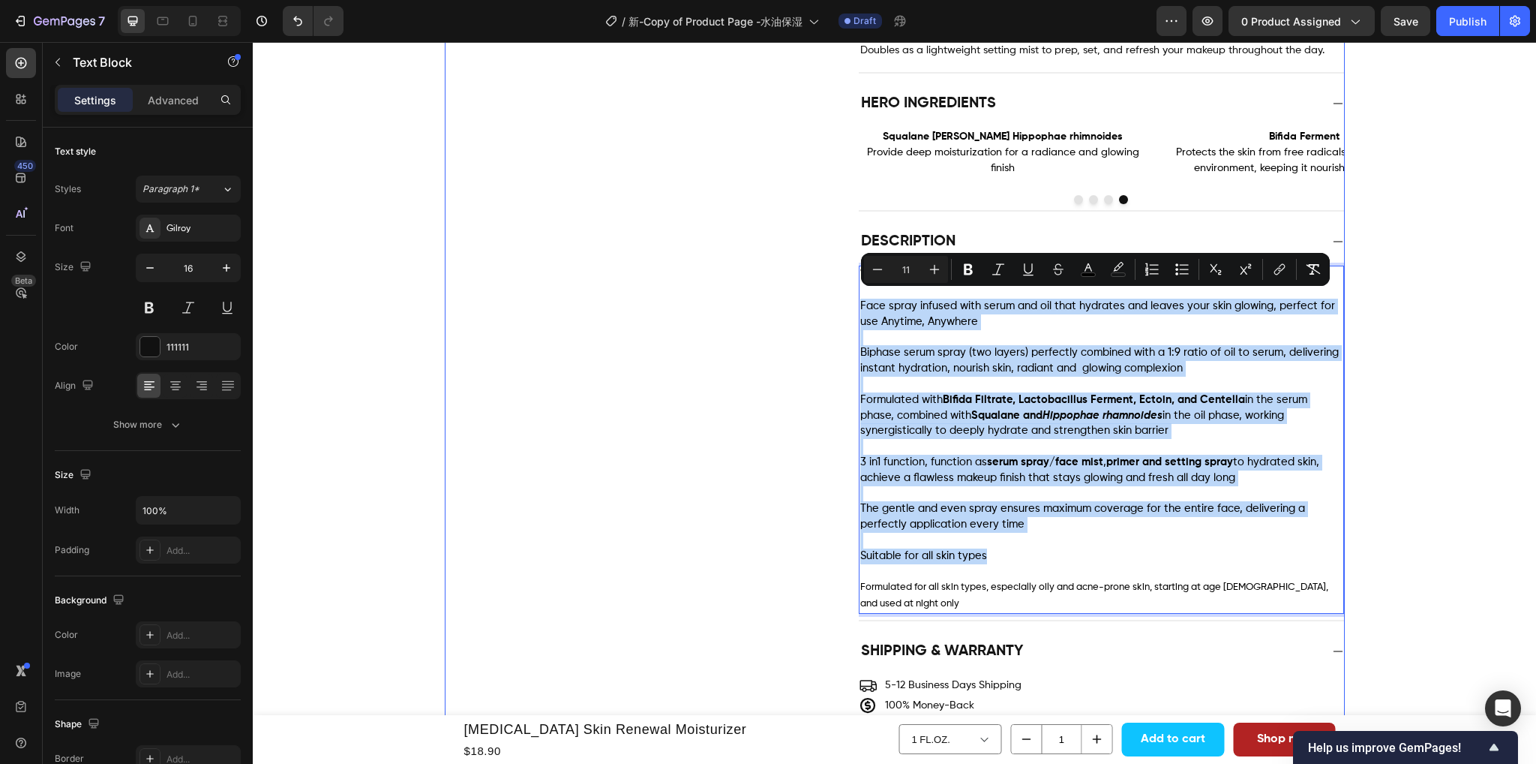
drag, startPoint x: 983, startPoint y: 557, endPoint x: 851, endPoint y: 304, distance: 284.8
click at [851, 304] on div "Description WHAT'S SO SPECIAL ABOUT THIS PRODUCT? Face spray infused with serum…" at bounding box center [895, 423] width 899 height 398
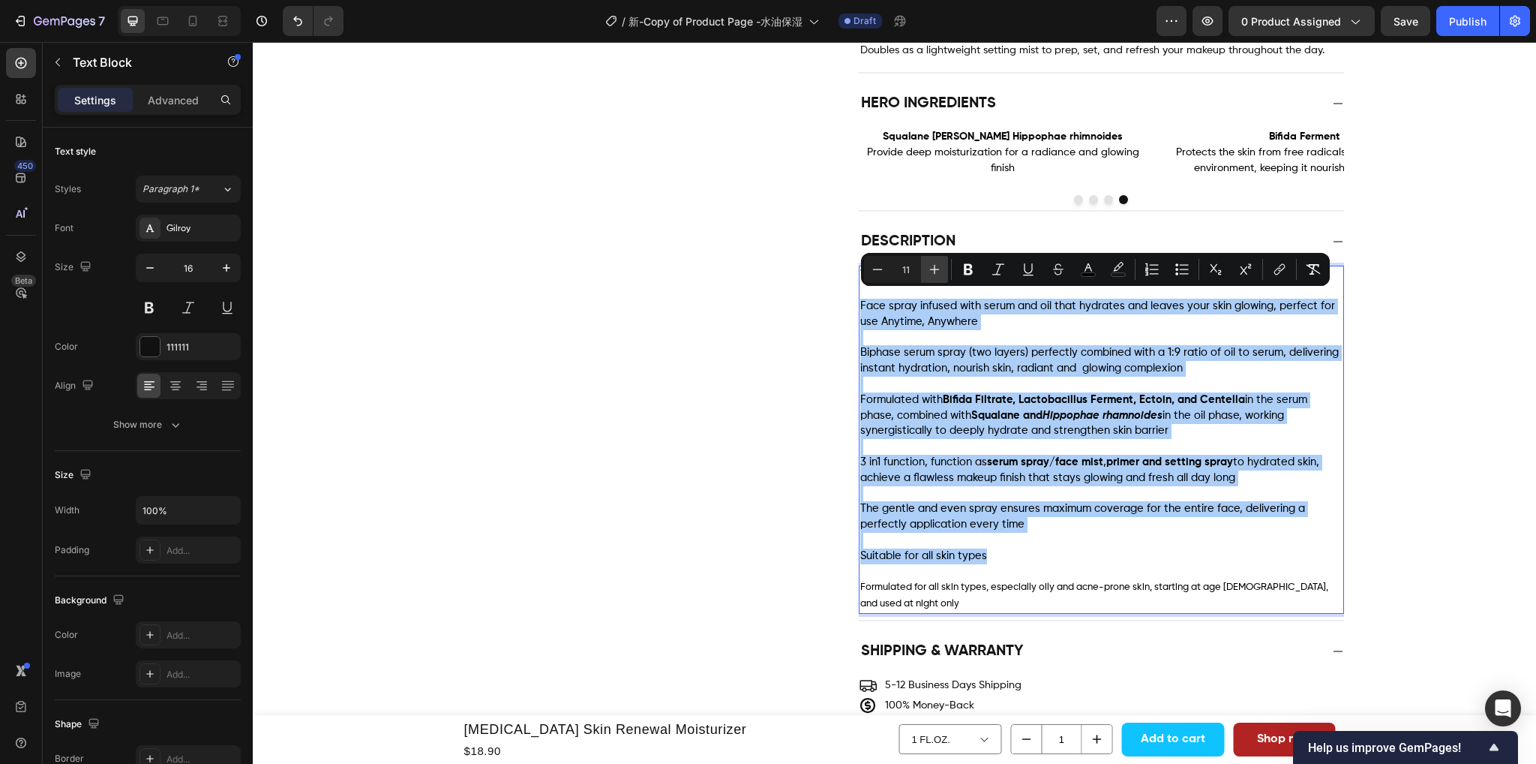
click at [929, 264] on icon "Editor contextual toolbar" at bounding box center [934, 269] width 15 height 15
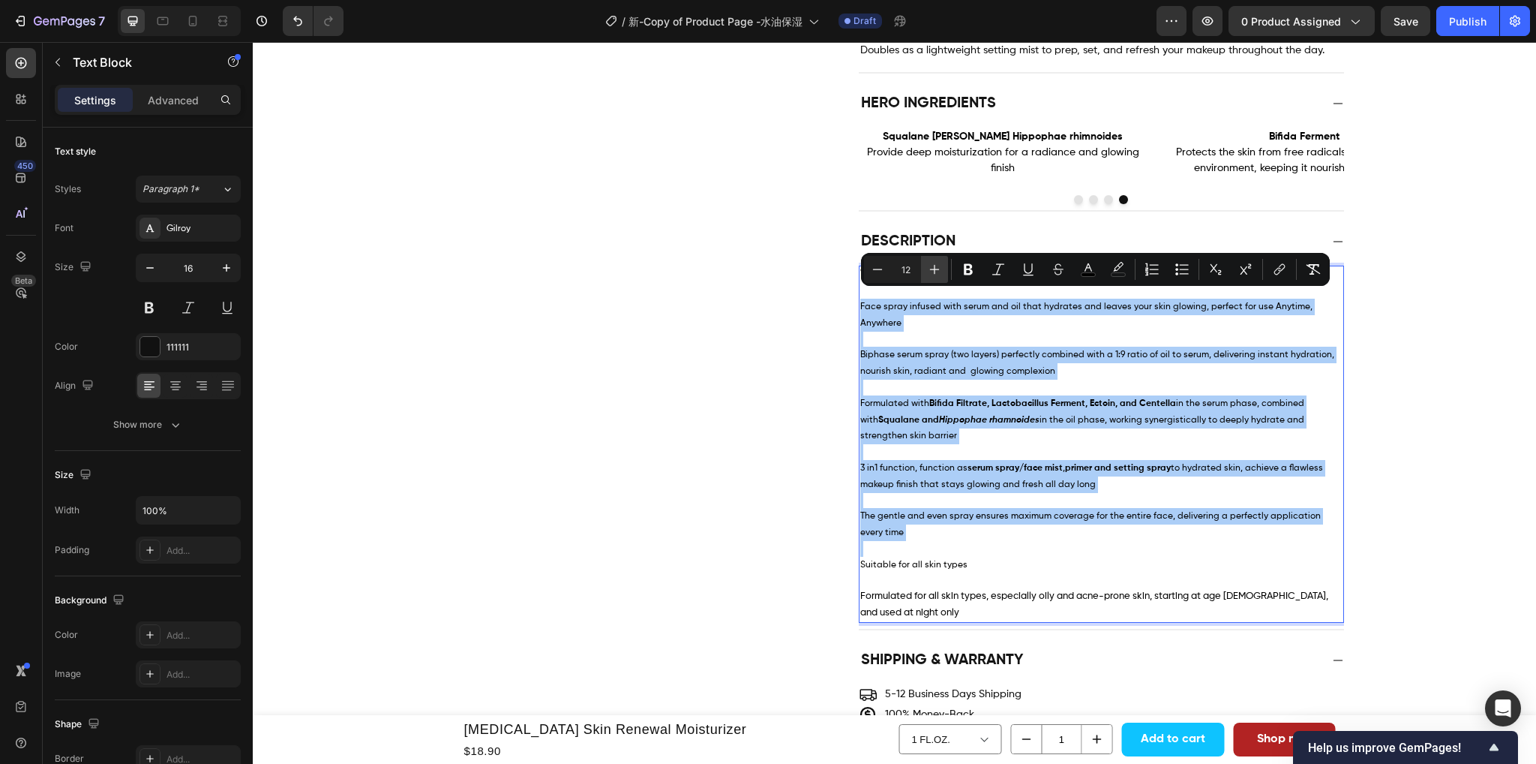
click at [929, 264] on icon "Editor contextual toolbar" at bounding box center [934, 269] width 15 height 15
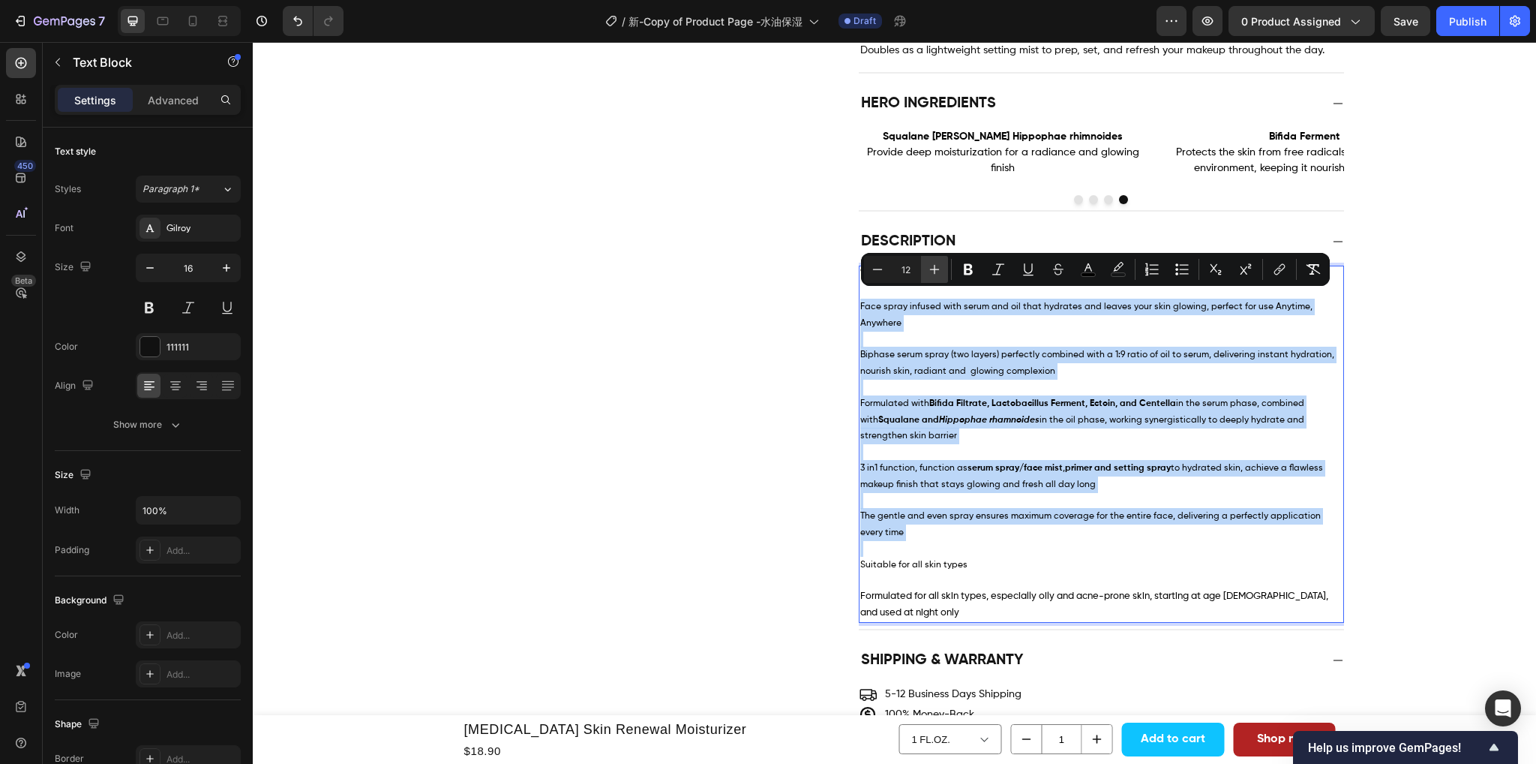
type input "13"
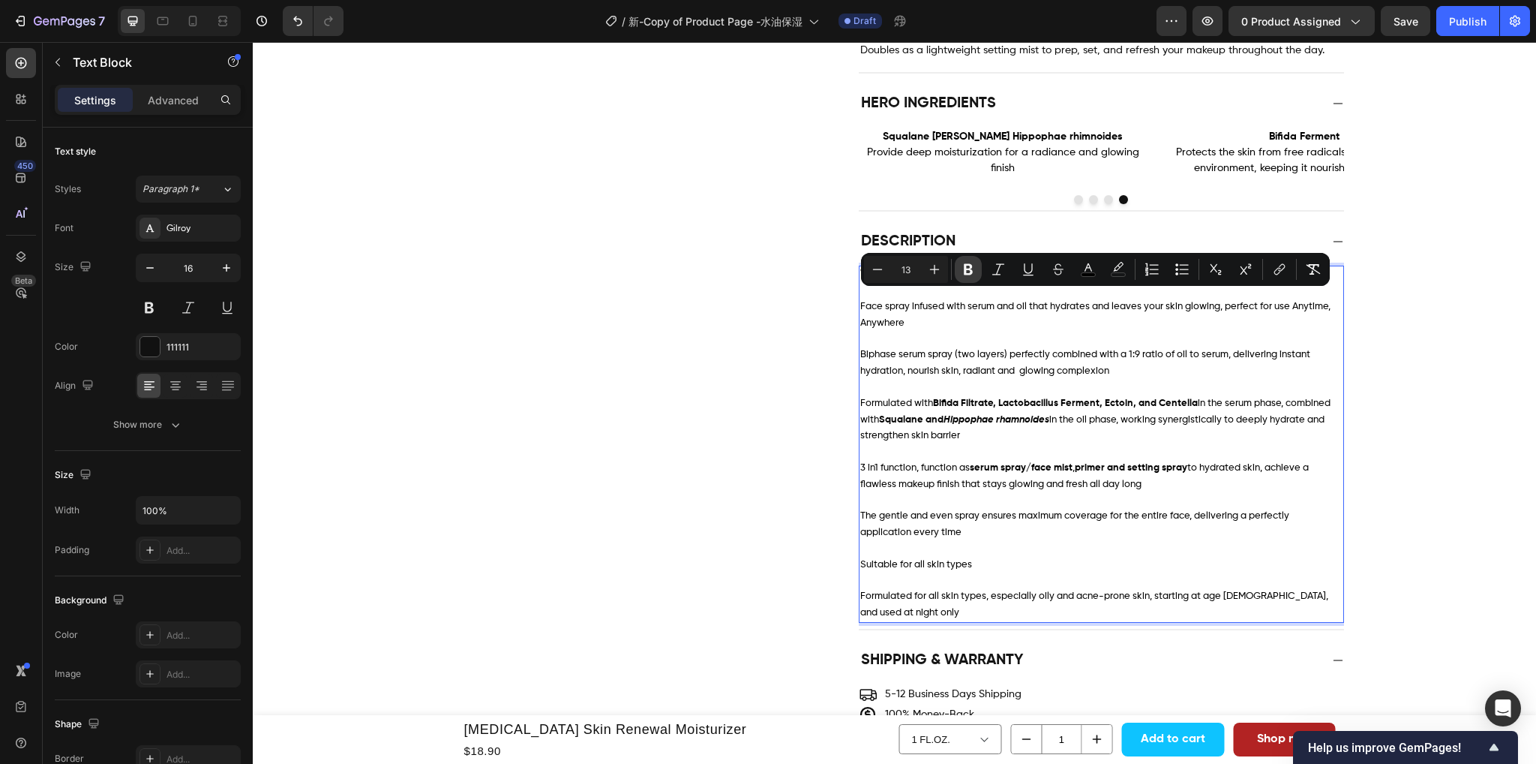
click at [965, 265] on icon "Editor contextual toolbar" at bounding box center [968, 269] width 9 height 11
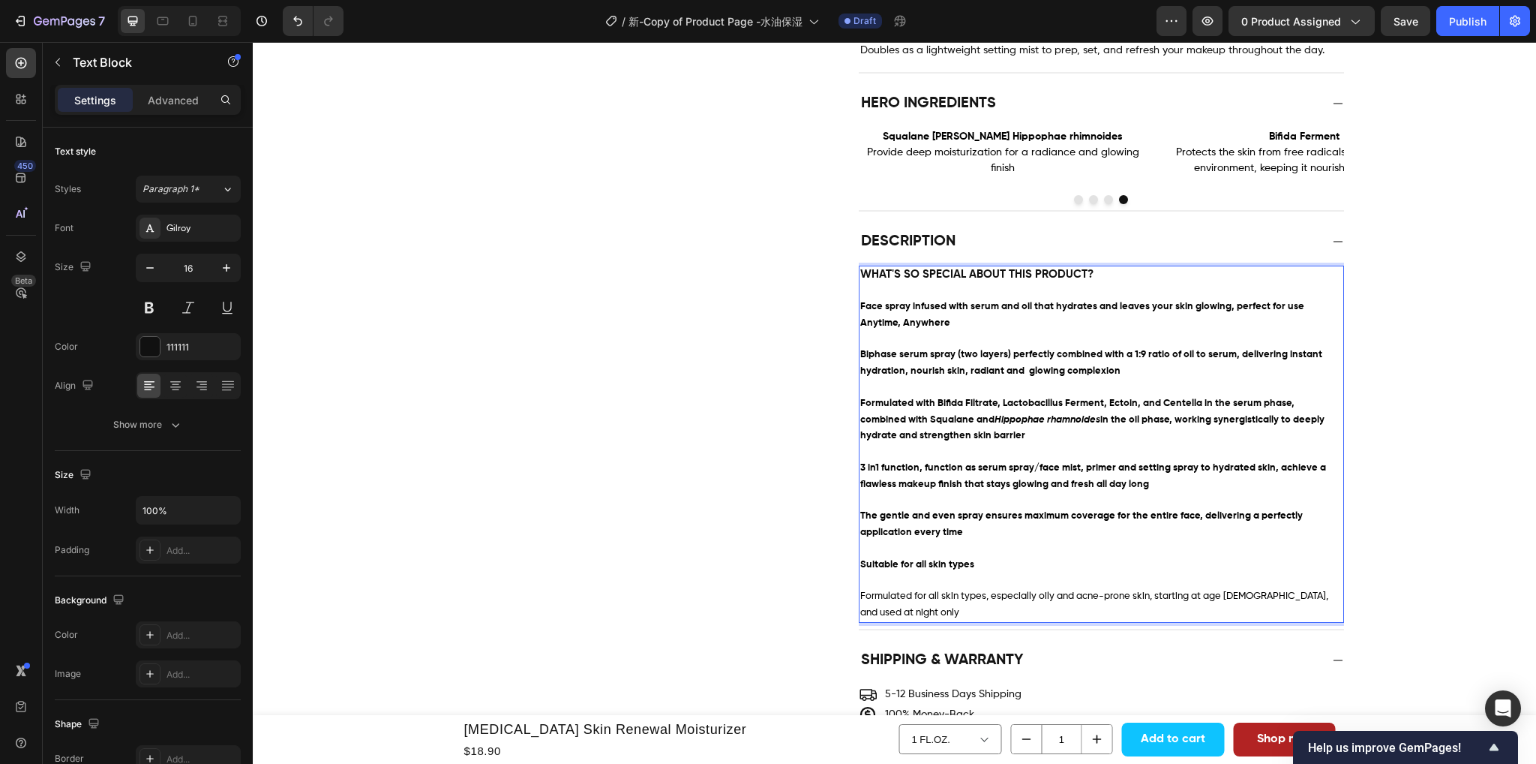
click at [984, 557] on p "Suitable for all skin types" at bounding box center [1101, 565] width 482 height 17
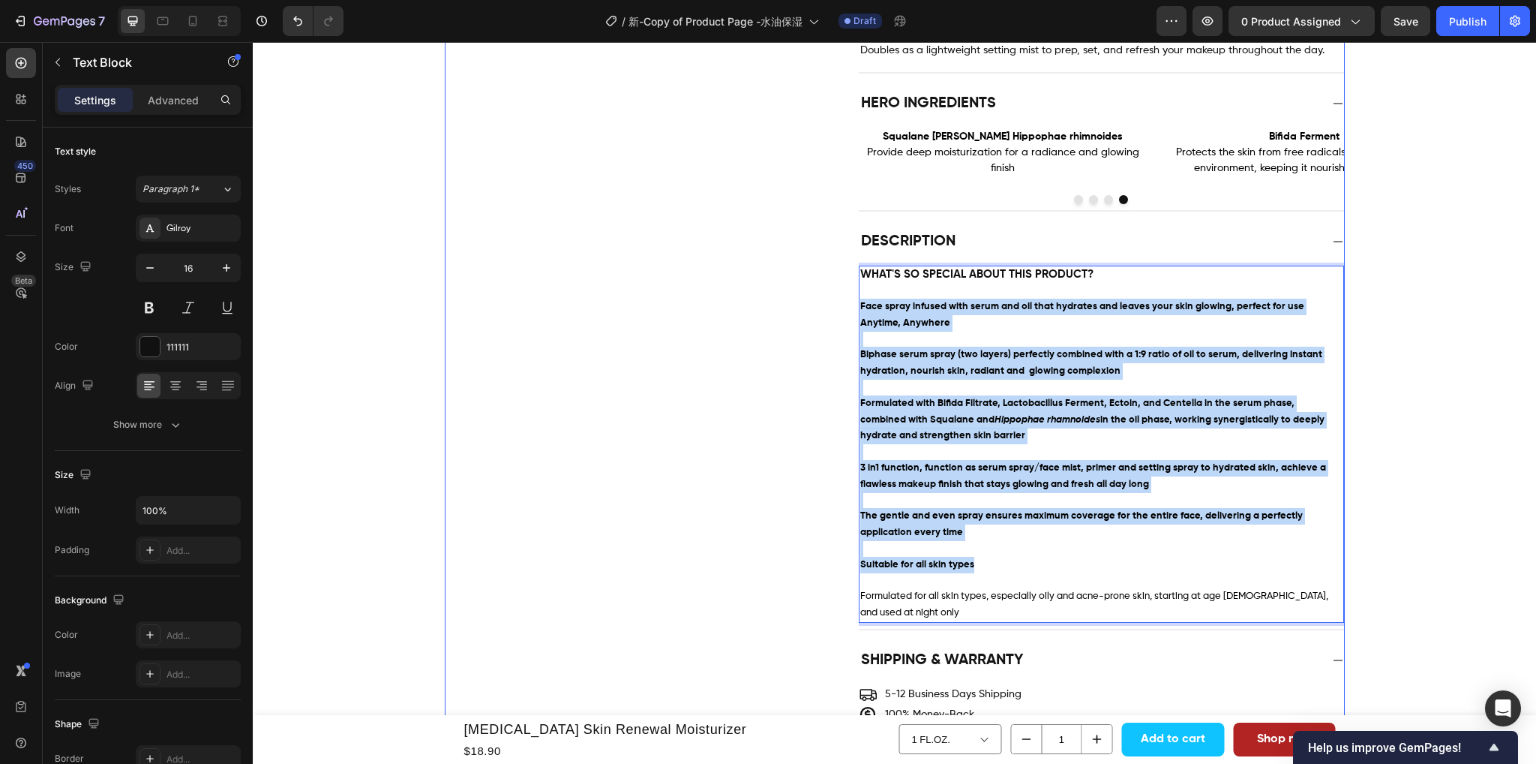
drag, startPoint x: 987, startPoint y: 557, endPoint x: 842, endPoint y: 301, distance: 293.9
click at [842, 301] on div "Description WHAT'S SO SPECIAL ABOUT THIS PRODUCT? Face spray infused with serum…" at bounding box center [895, 427] width 899 height 407
click at [944, 418] on p "Formulated with Bifida Filtrate, Lactobacillus Ferment, Ectoin, and Centella in…" at bounding box center [1101, 412] width 482 height 65
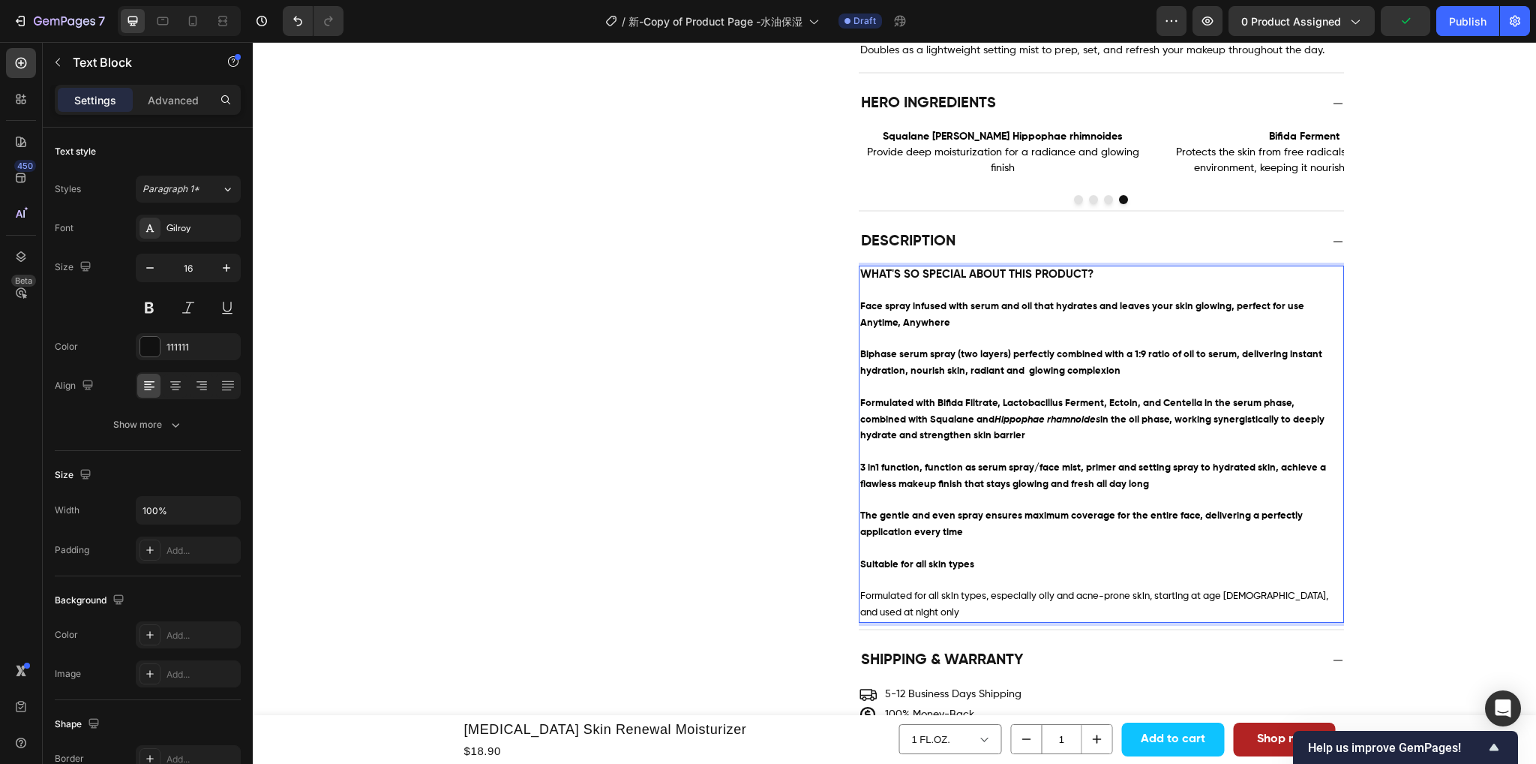
click at [1395, 446] on div "Product Images Retinol Skin Renewal Moisturizer Product Title $18.90 Product Pr…" at bounding box center [894, 602] width 1283 height 3458
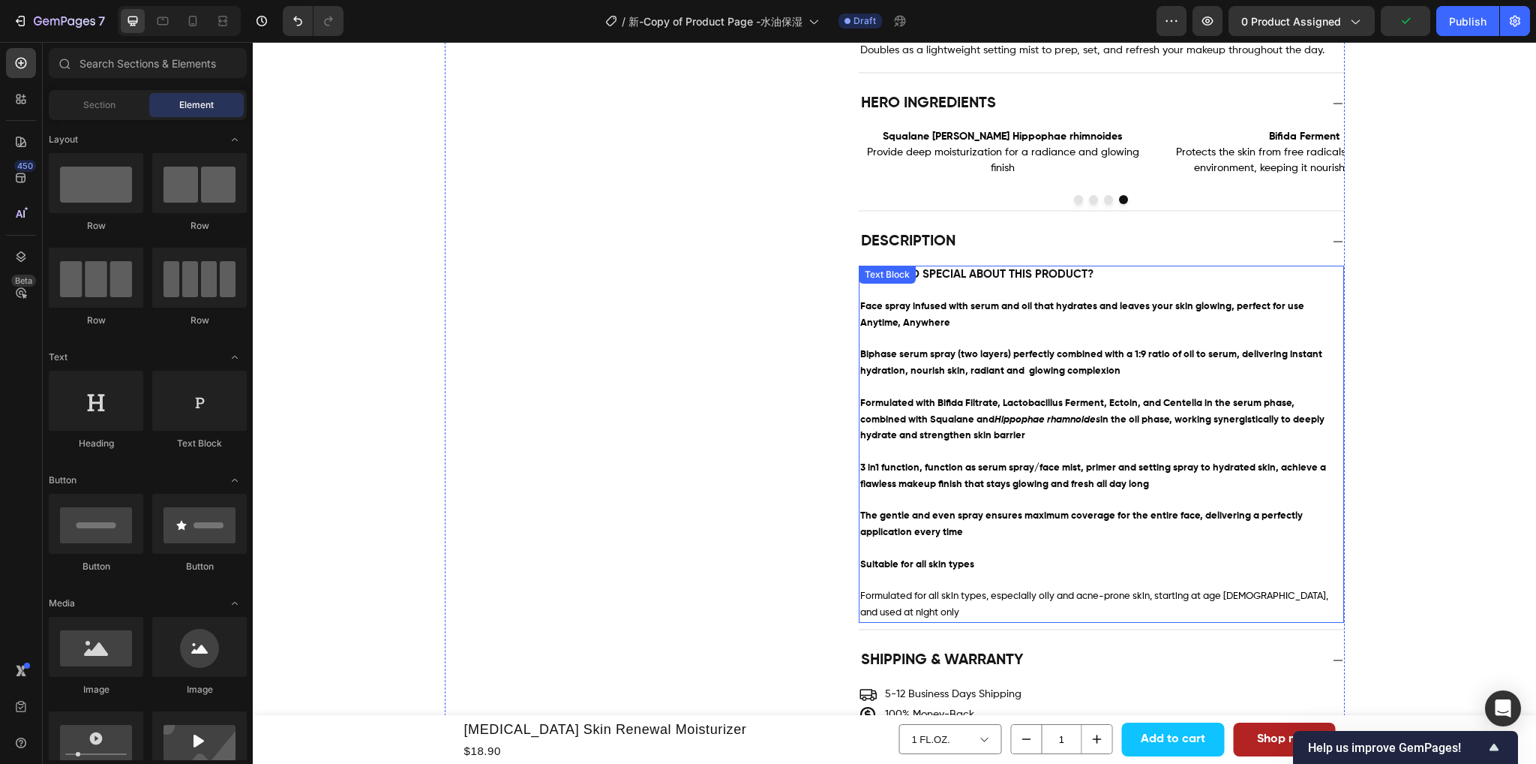
click at [1011, 517] on p "The gentle and even spray ensures maximum coverage for the entire face, deliver…" at bounding box center [1101, 524] width 482 height 33
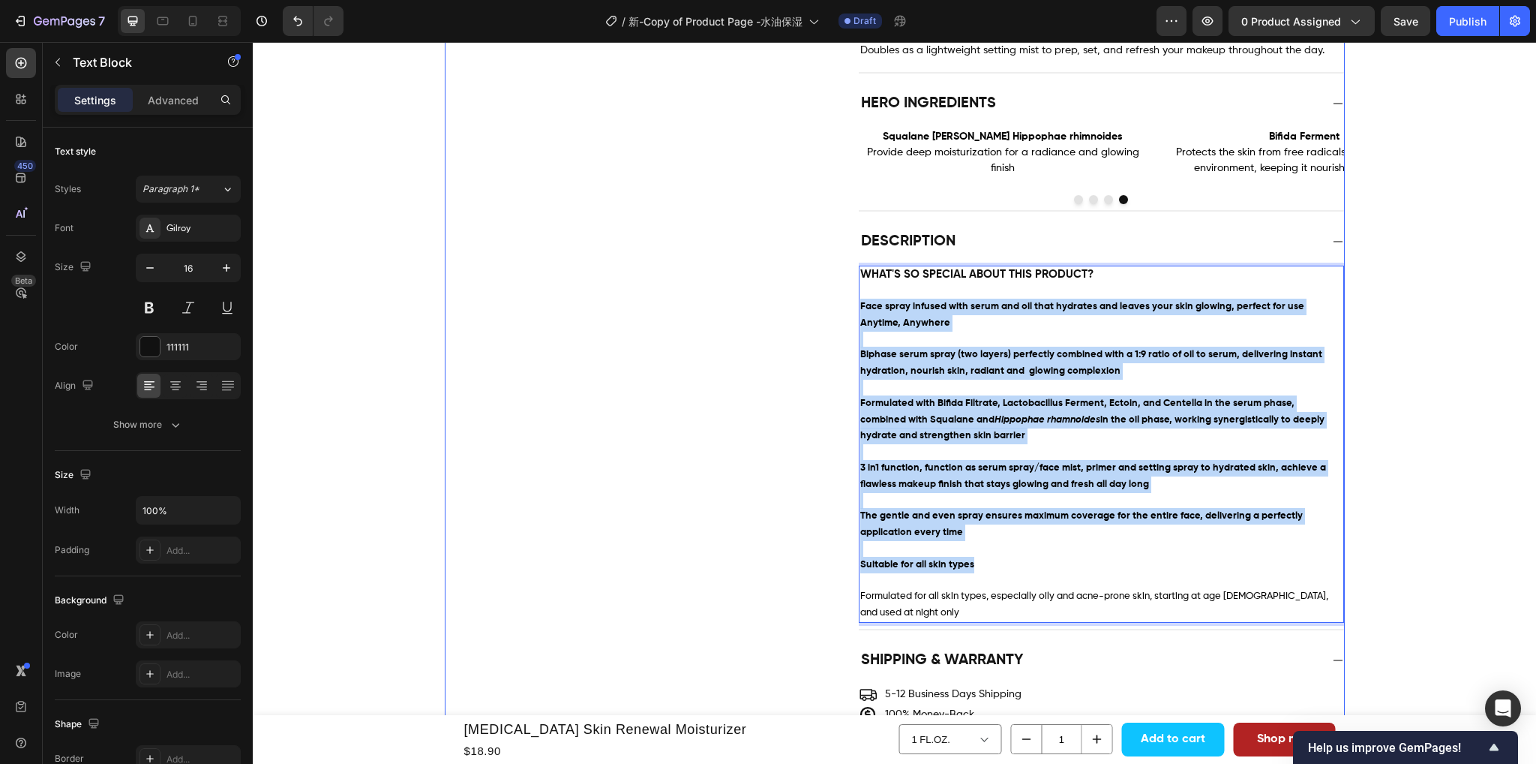
drag, startPoint x: 982, startPoint y: 559, endPoint x: 857, endPoint y: 299, distance: 288.9
click at [851, 297] on div "Description WHAT'S SO SPECIAL ABOUT THIS PRODUCT? Face spray infused with serum…" at bounding box center [895, 427] width 899 height 407
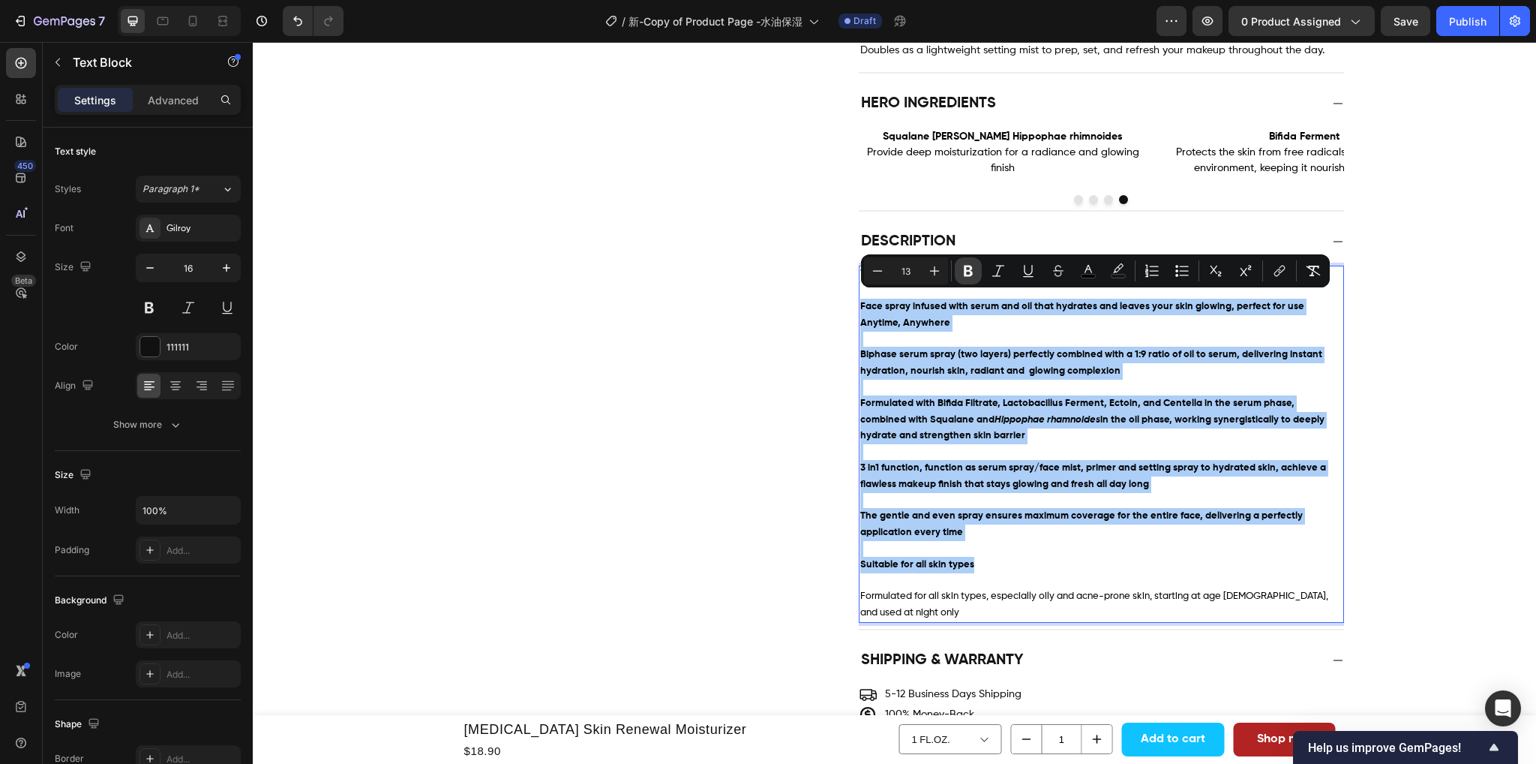
click at [965, 268] on icon "Editor contextual toolbar" at bounding box center [968, 271] width 9 height 11
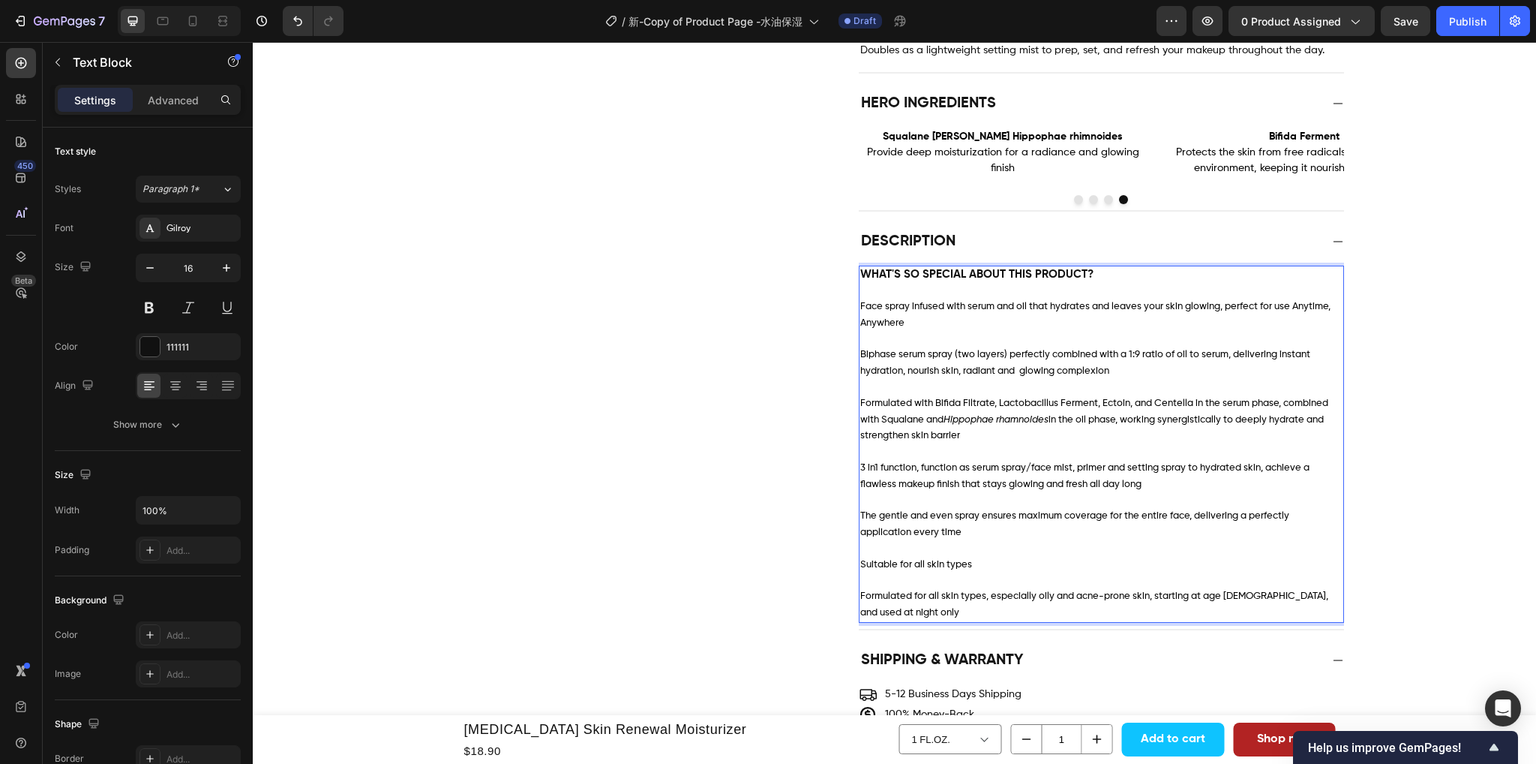
click at [1407, 494] on div "Product Images Retinol Skin Renewal Moisturizer Product Title $18.90 Product Pr…" at bounding box center [894, 602] width 1283 height 3458
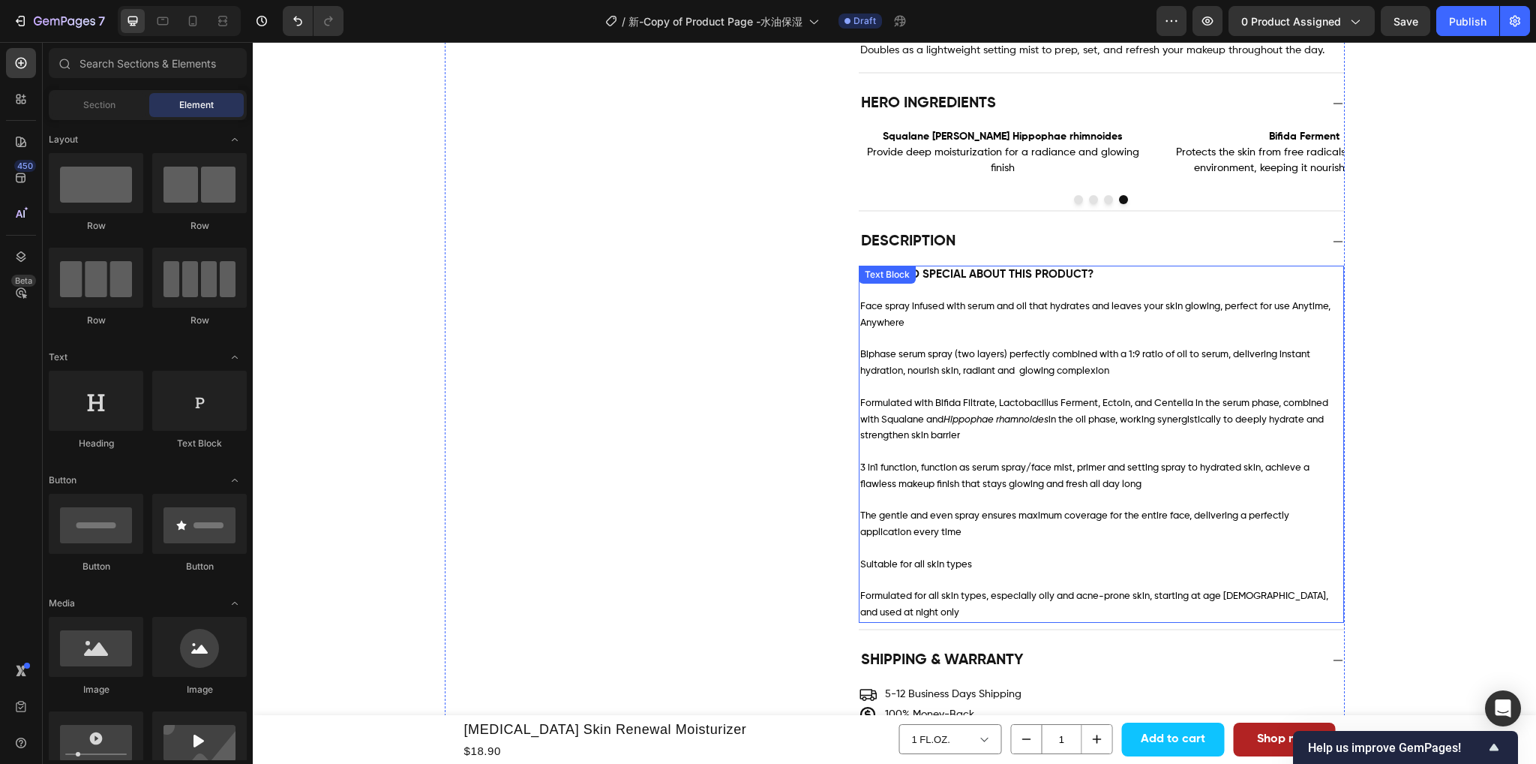
click at [980, 591] on span "Formulated for all skin types, especially oily and acne-prone skin, starting at…" at bounding box center [1094, 604] width 468 height 26
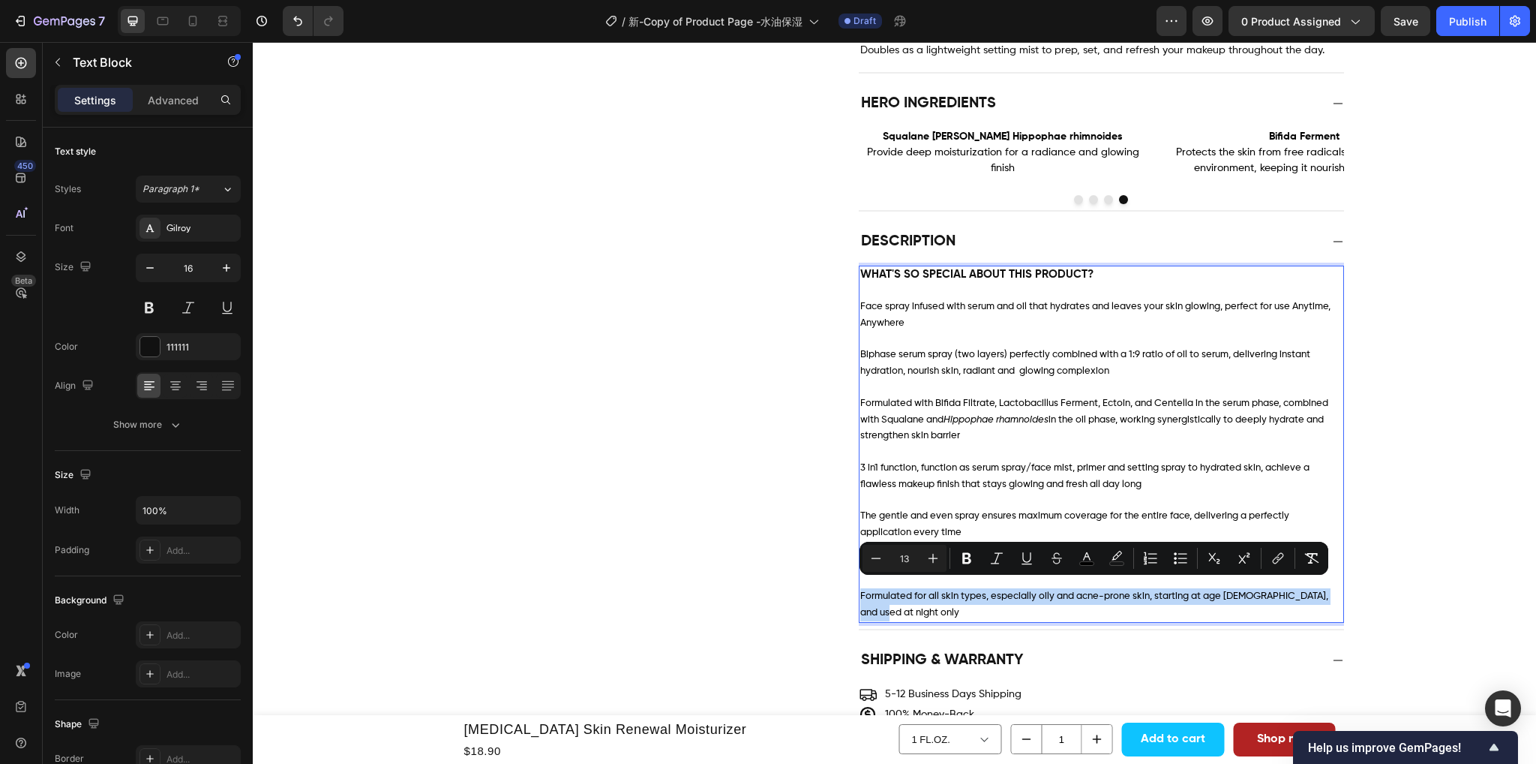
drag, startPoint x: 1334, startPoint y: 590, endPoint x: 852, endPoint y: 586, distance: 481.6
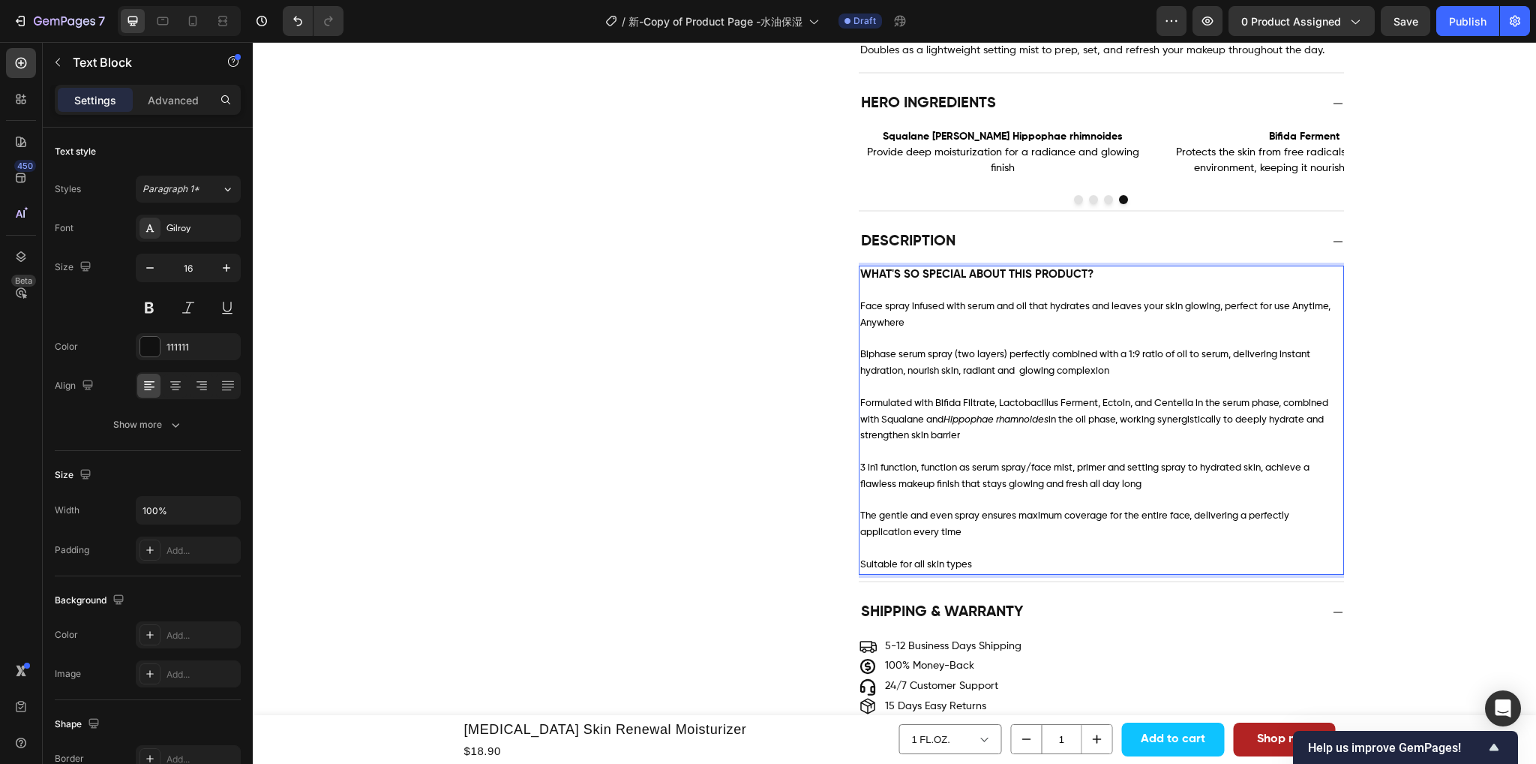
click at [1461, 494] on div "Product Images Retinol Skin Renewal Moisturizer Product Title $18.90 Product Pr…" at bounding box center [894, 577] width 1283 height 3409
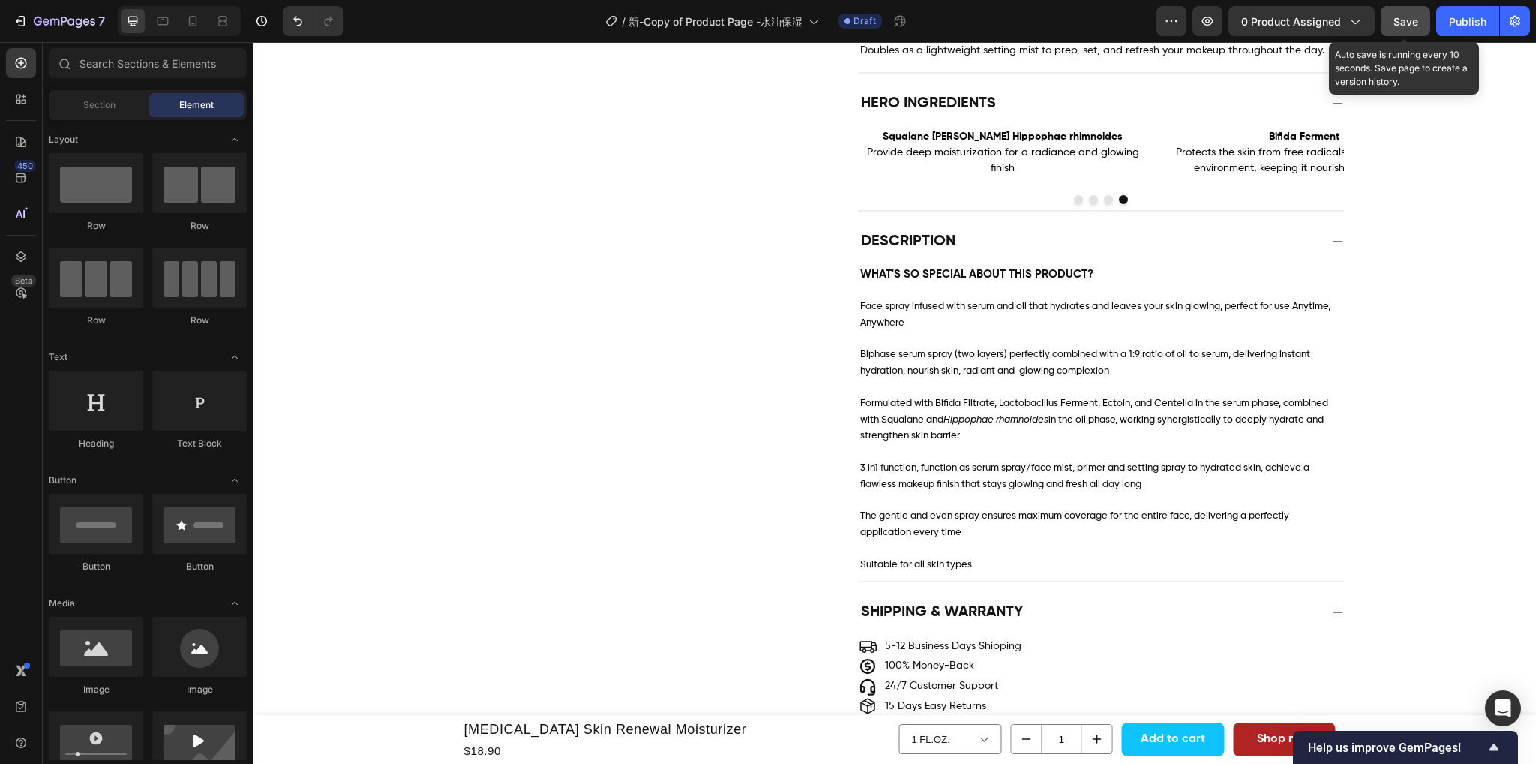
click at [1413, 20] on span "Save" at bounding box center [1406, 21] width 25 height 13
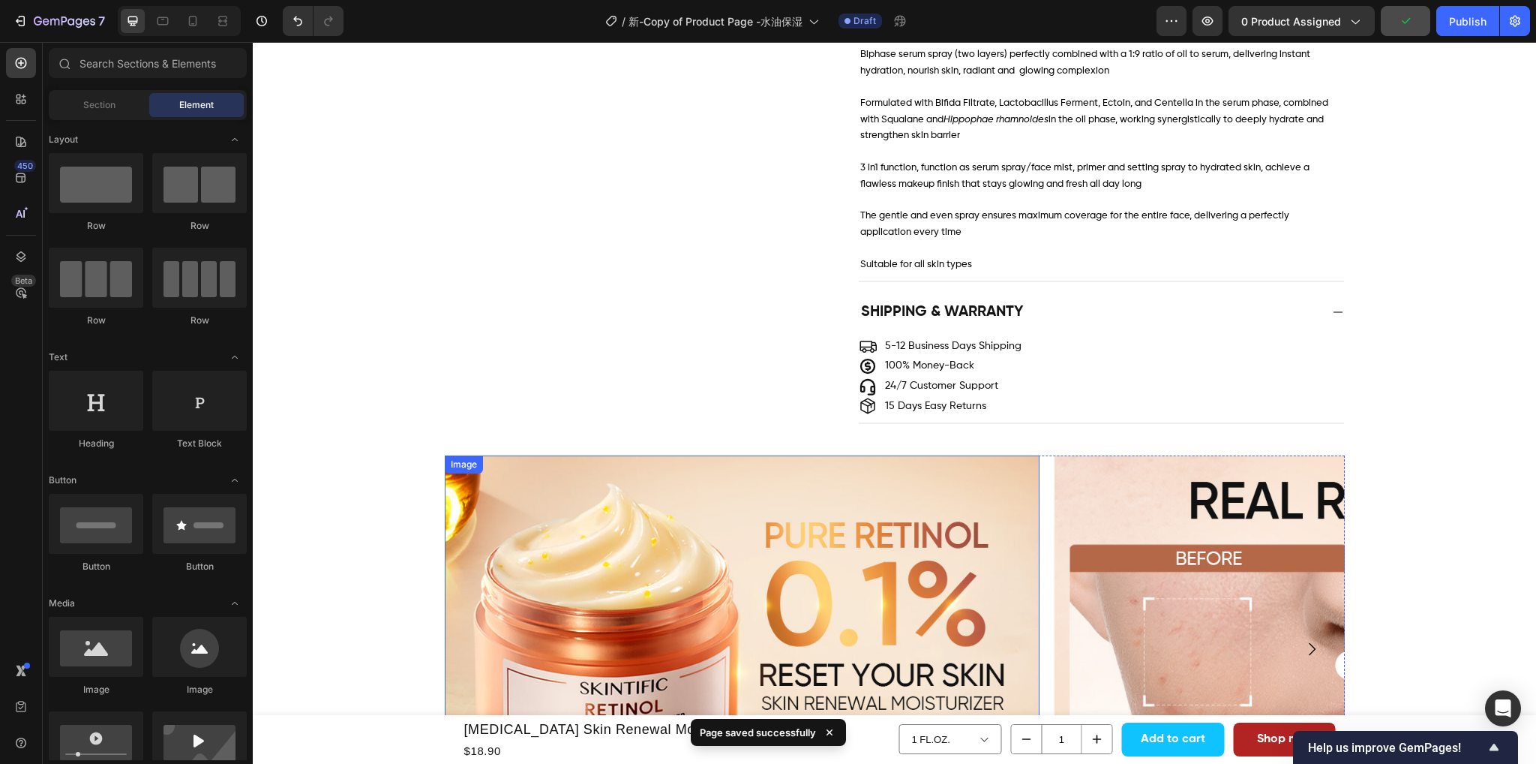
scroll to position [1578, 0]
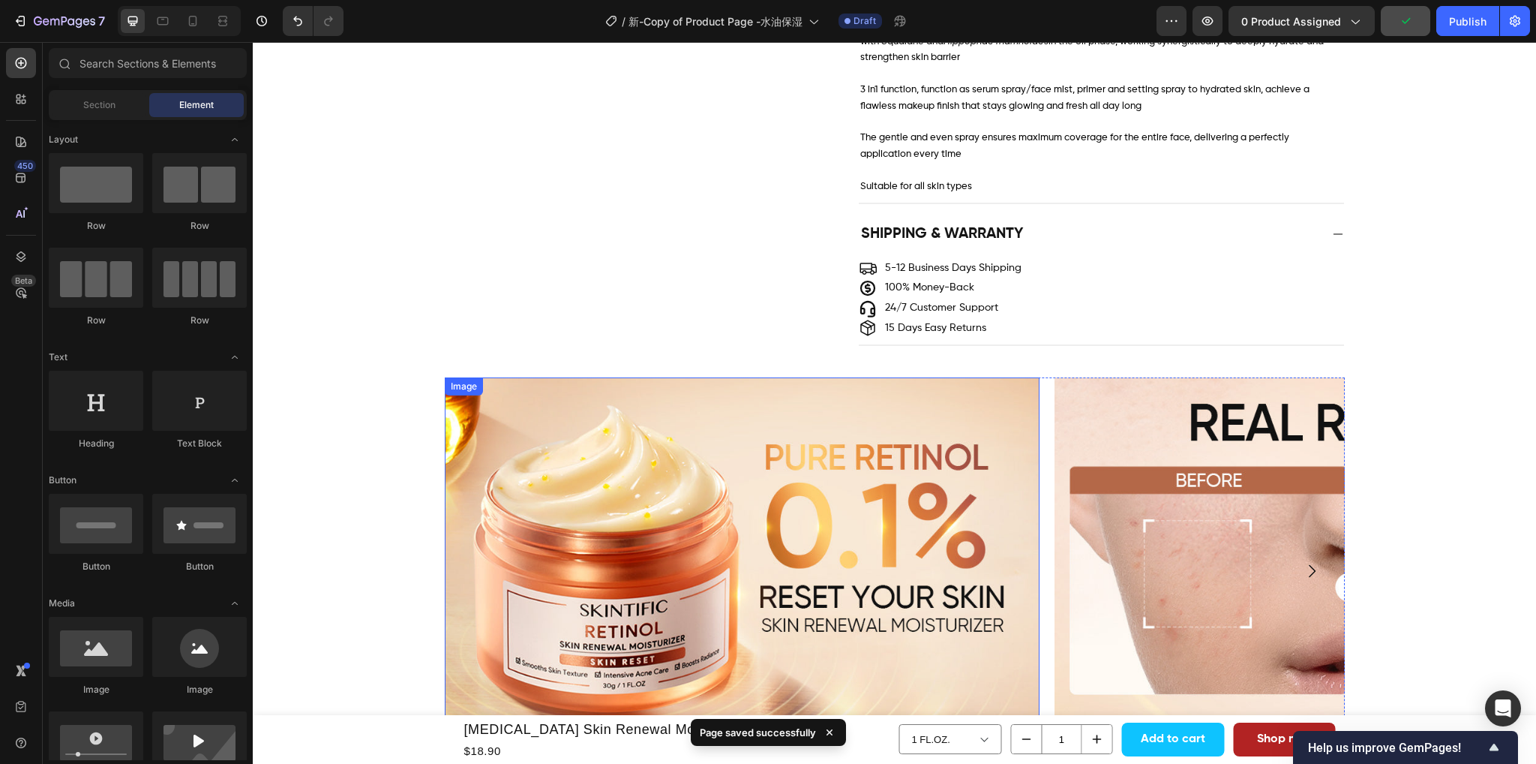
click at [538, 377] on img at bounding box center [742, 561] width 595 height 368
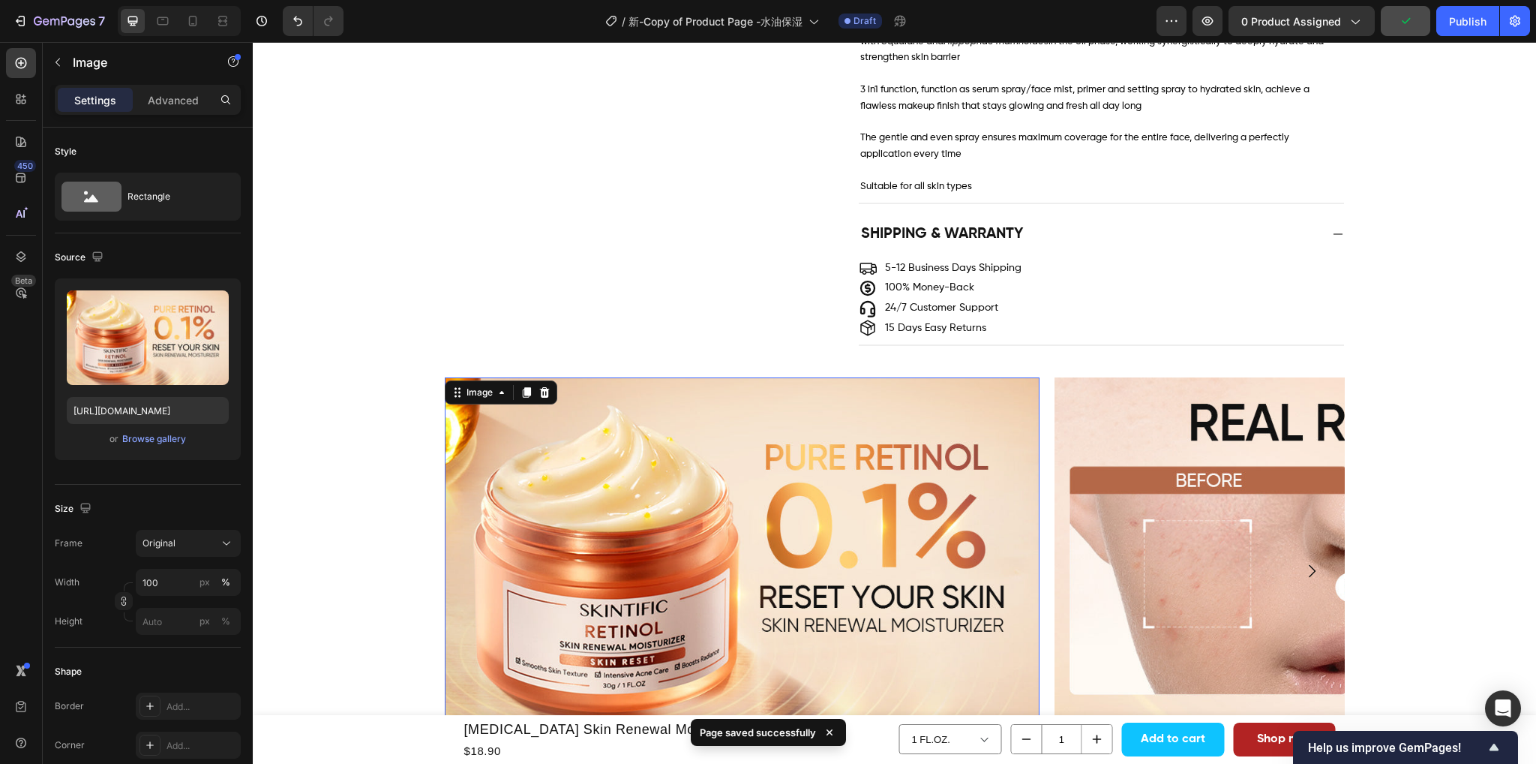
scroll to position [1800, 0]
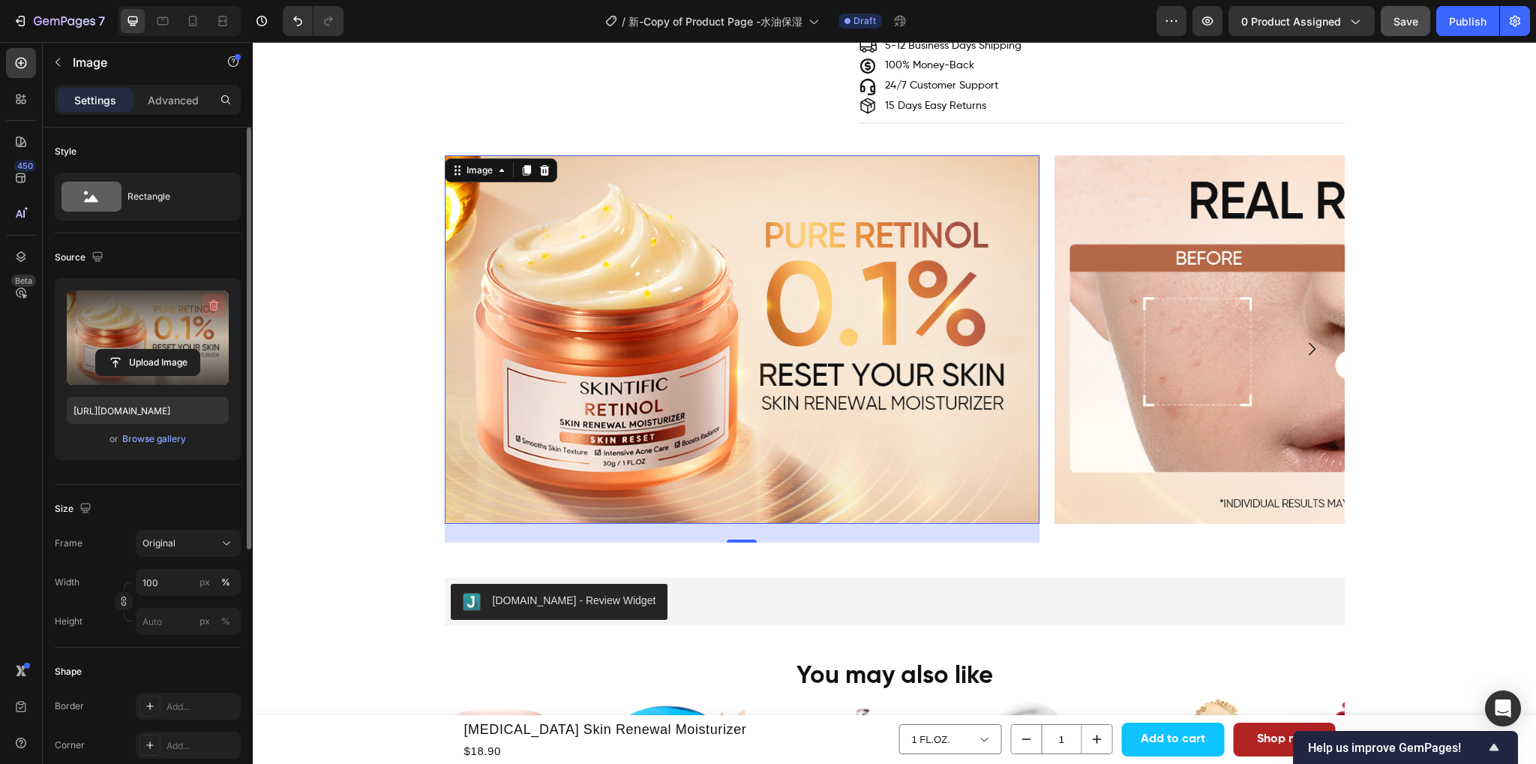
click at [214, 307] on icon "button" at bounding box center [213, 305] width 15 height 15
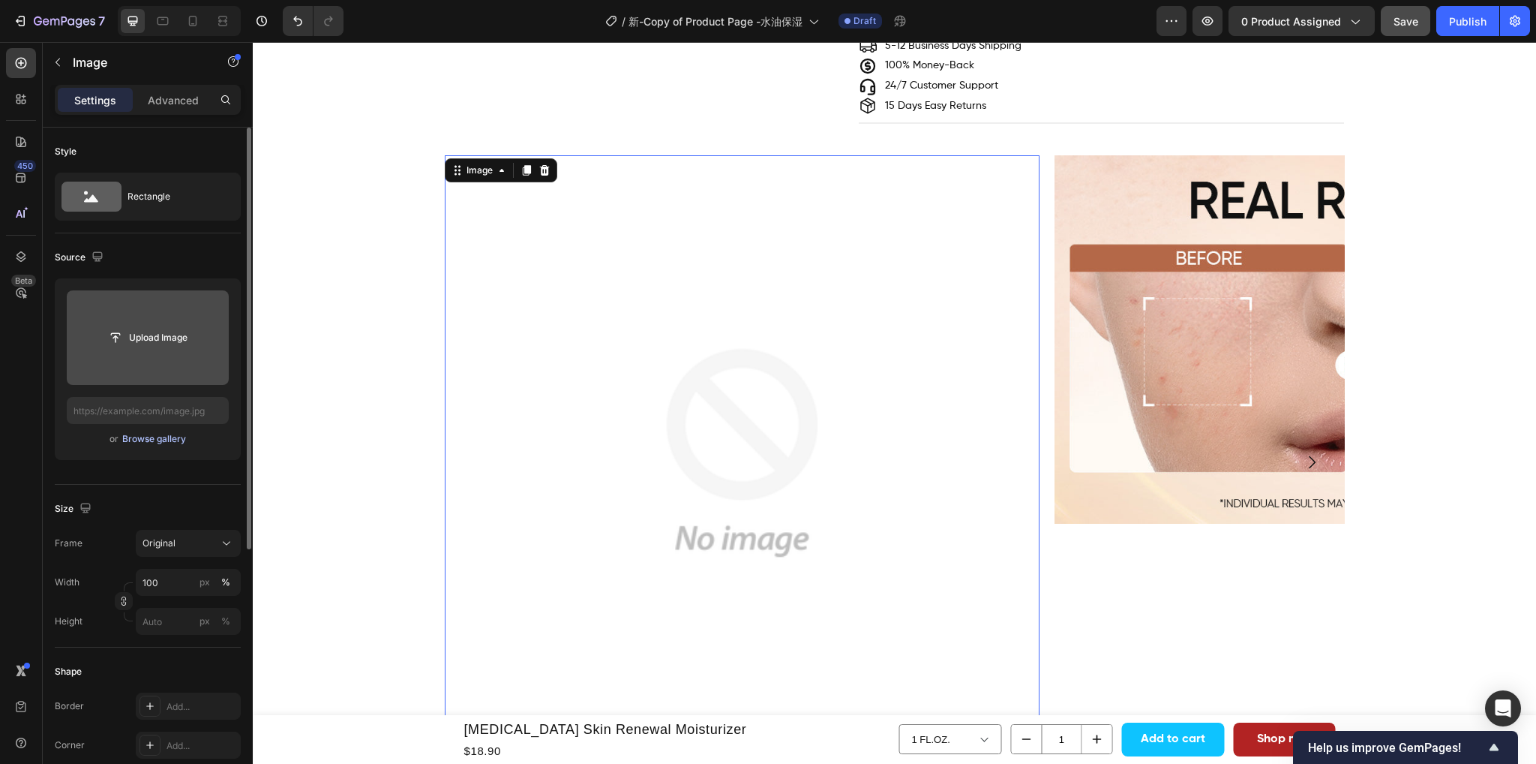
click at [167, 440] on div "Browse gallery" at bounding box center [154, 439] width 64 height 14
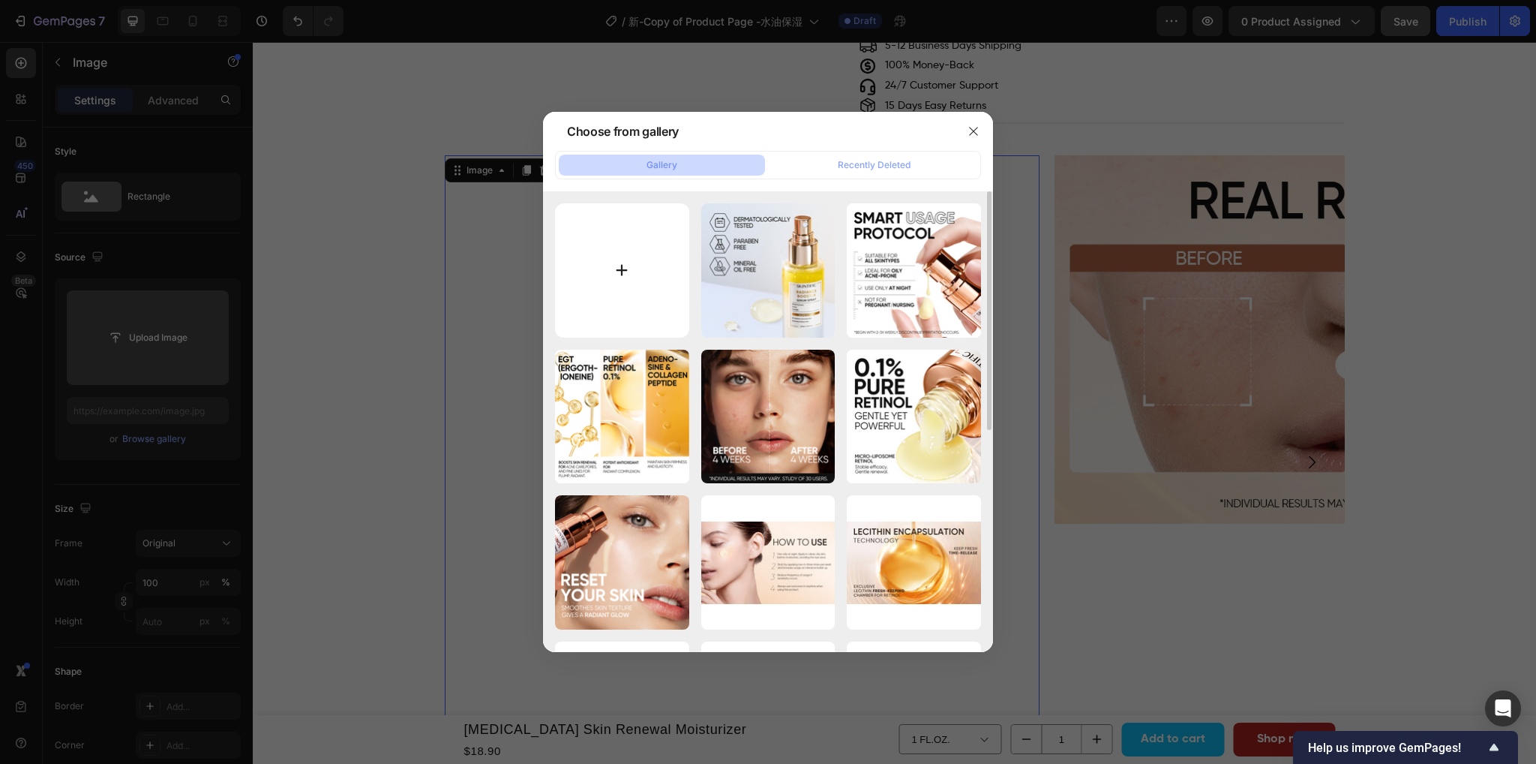
click at [605, 260] on input "file" at bounding box center [622, 270] width 134 height 134
type input "C:\fakepath\1.jpg"
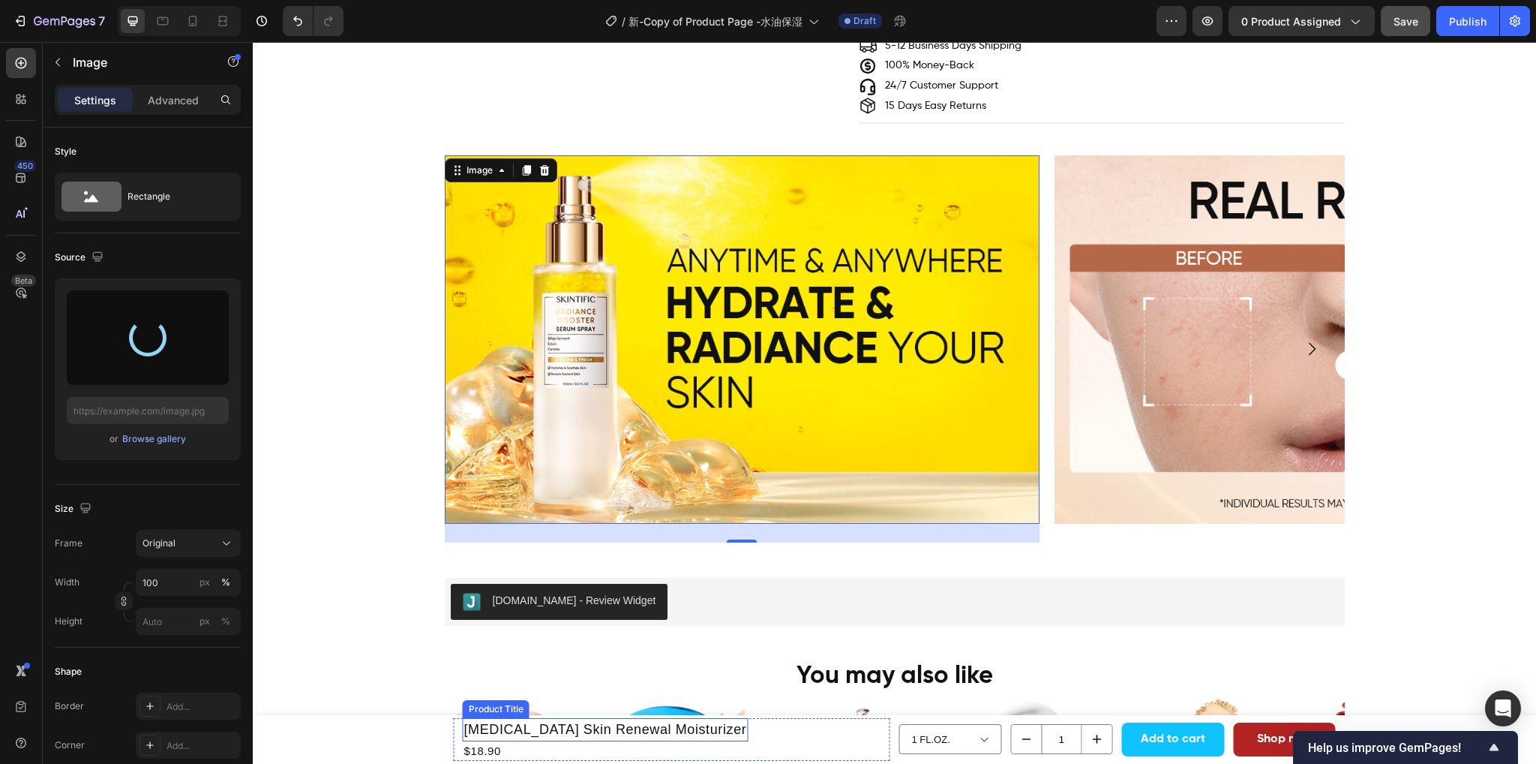
type input "https://cdn.shopify.com/s/files/1/0563/1701/8217/files/gempages_572779726456750…"
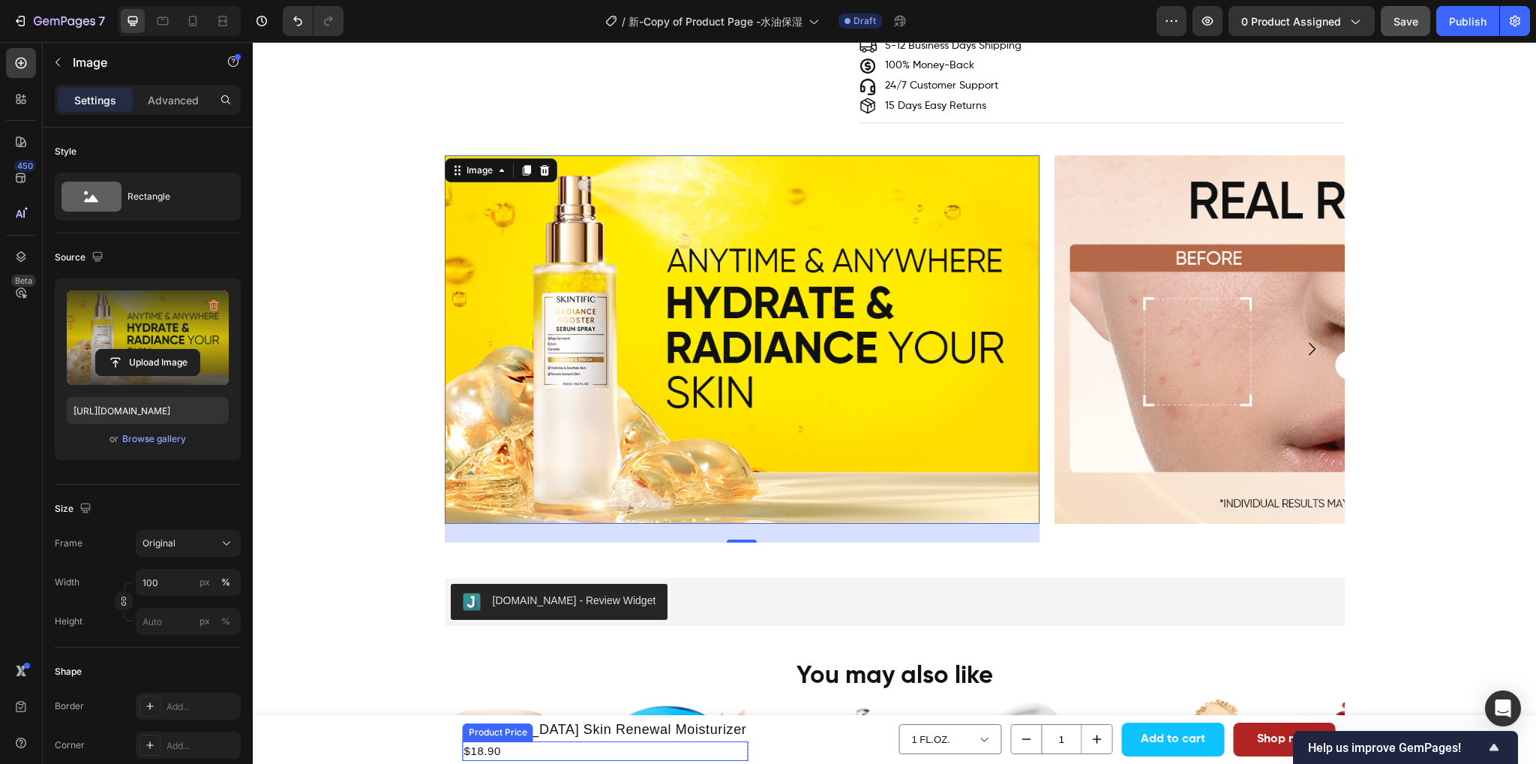
click at [644, 725] on h1 "[MEDICAL_DATA] Skin Renewal Moisturizer" at bounding box center [606, 729] width 286 height 23
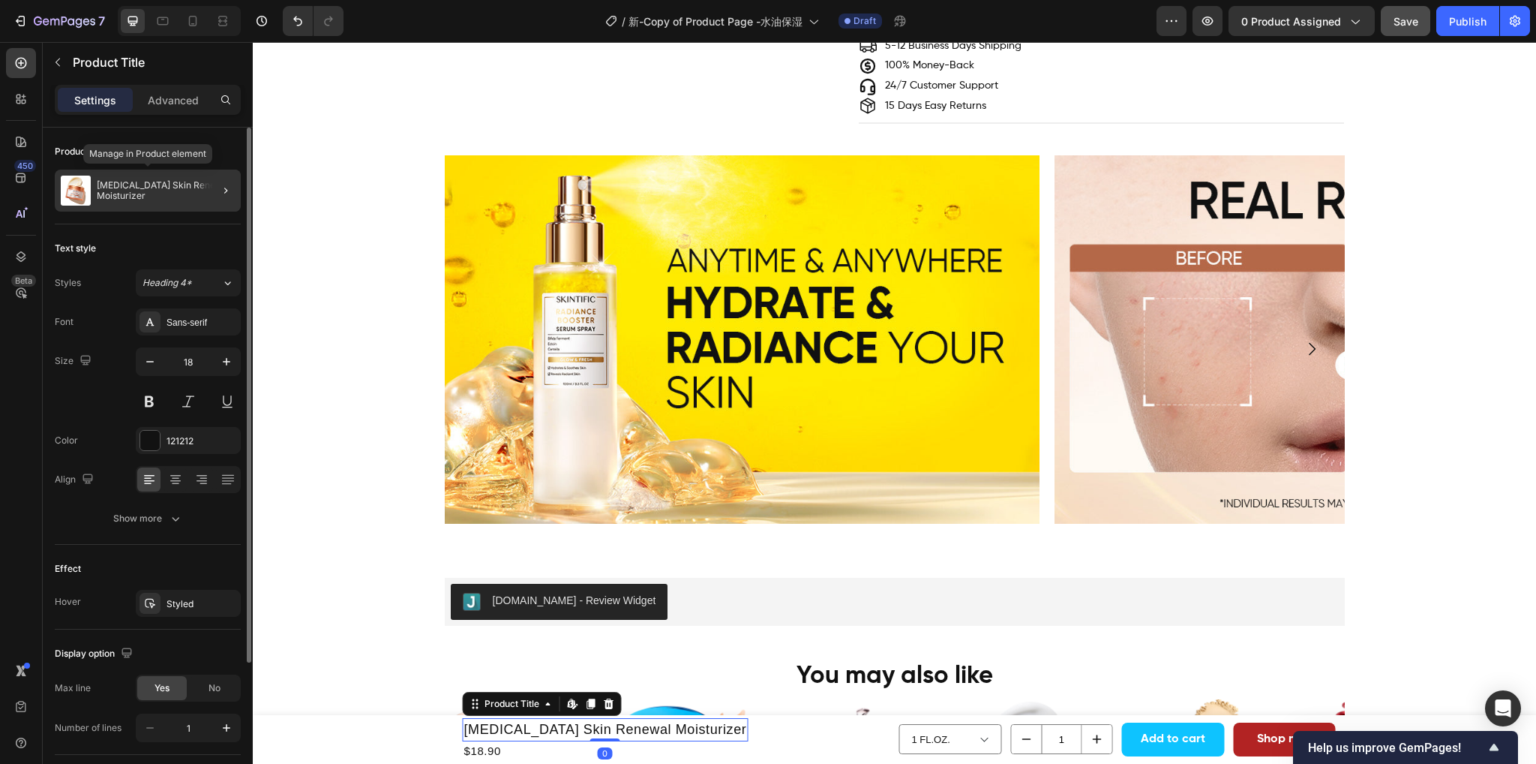
click at [159, 193] on p "[MEDICAL_DATA] Skin Renewal Moisturizer" at bounding box center [166, 190] width 138 height 21
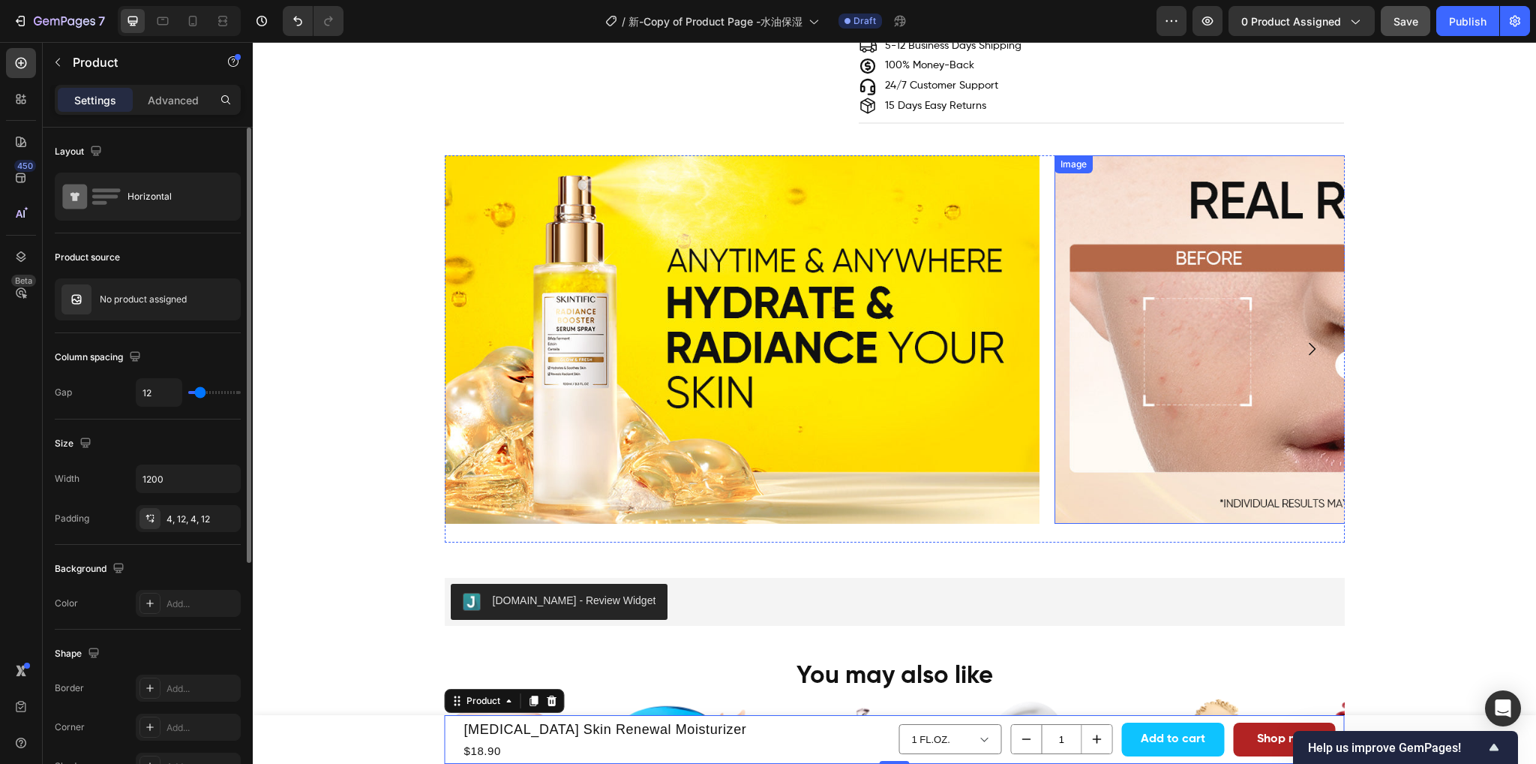
click at [1164, 377] on img at bounding box center [1352, 339] width 595 height 368
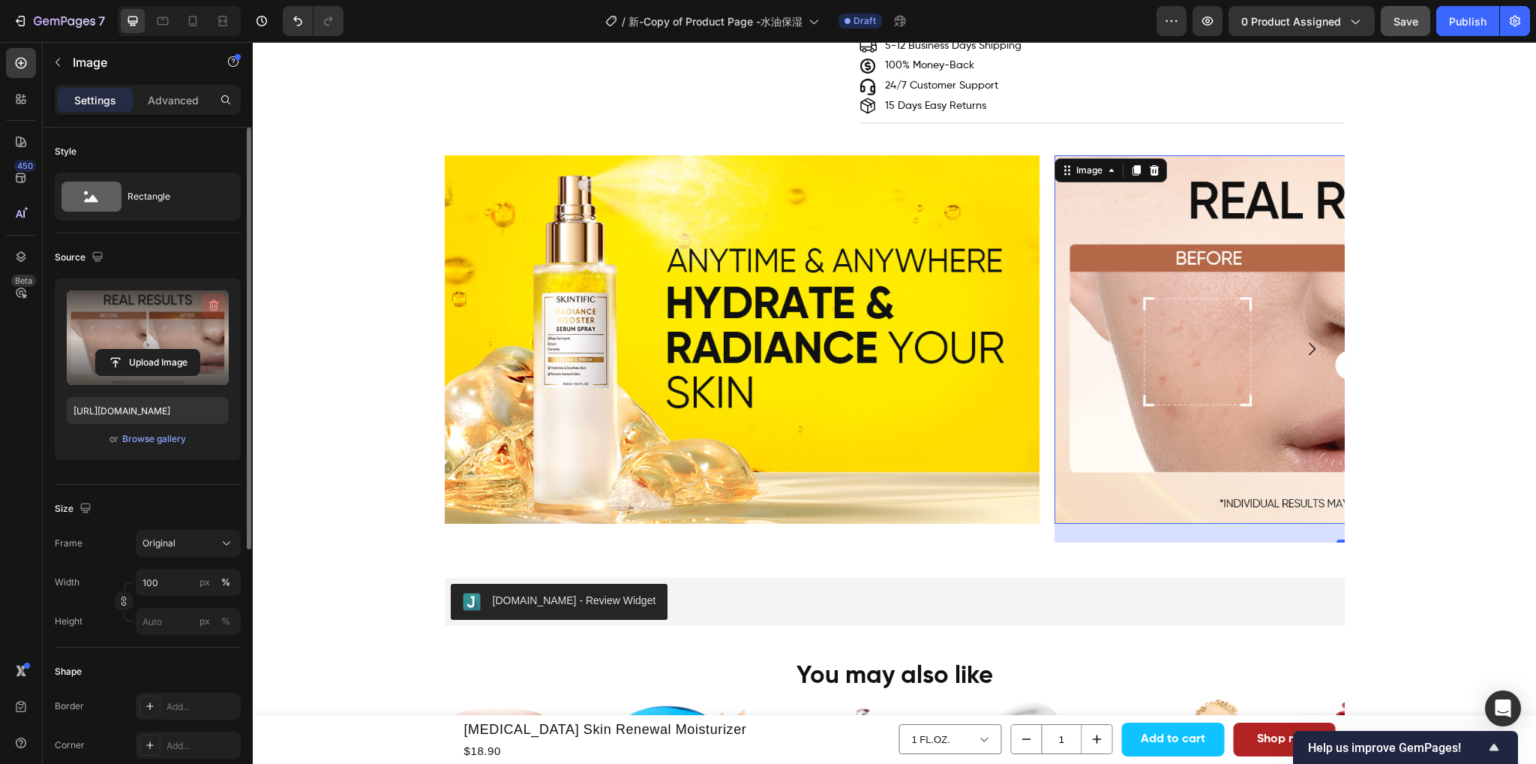
click at [205, 300] on button "button" at bounding box center [214, 305] width 24 height 24
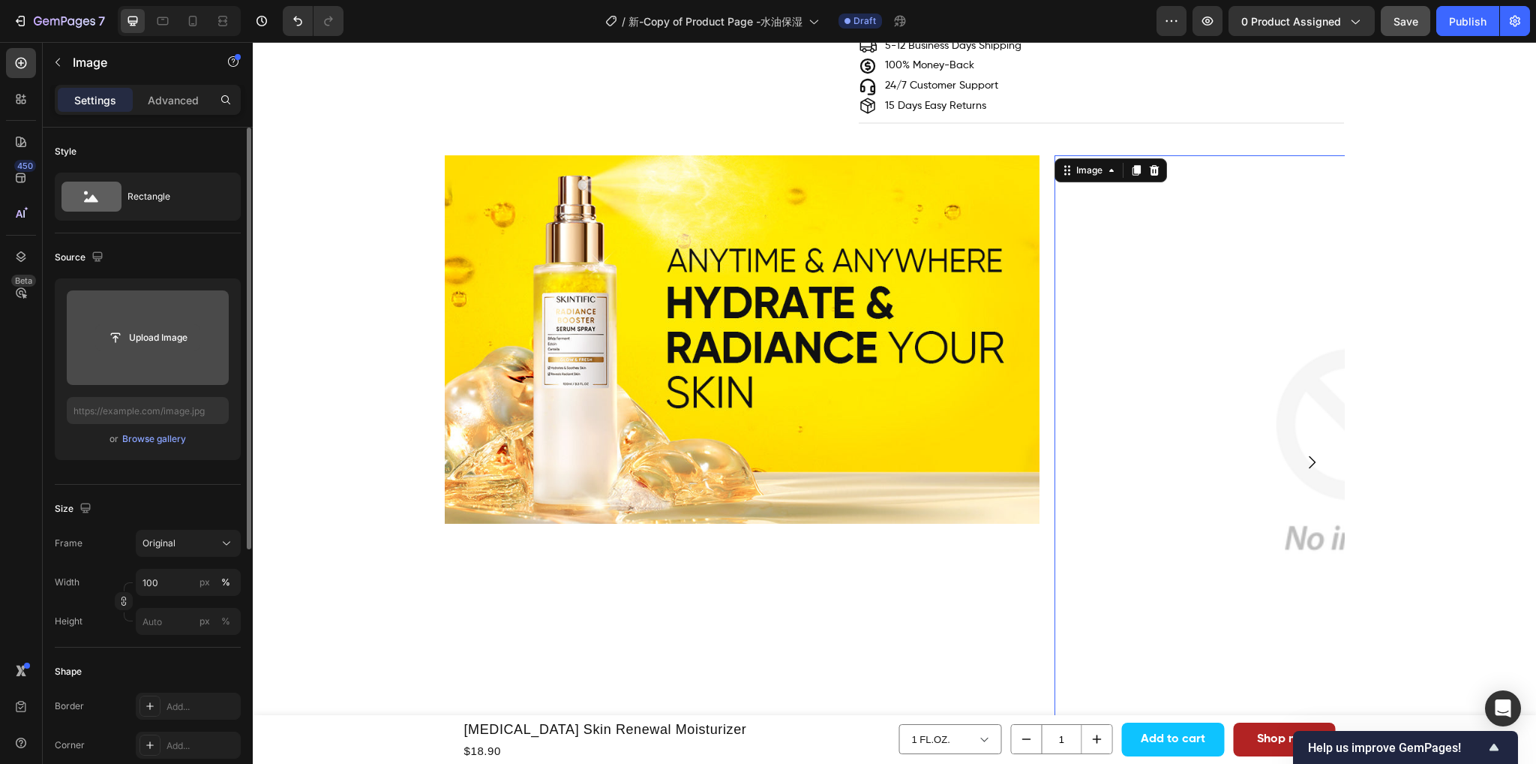
click at [185, 349] on input "file" at bounding box center [148, 338] width 104 height 26
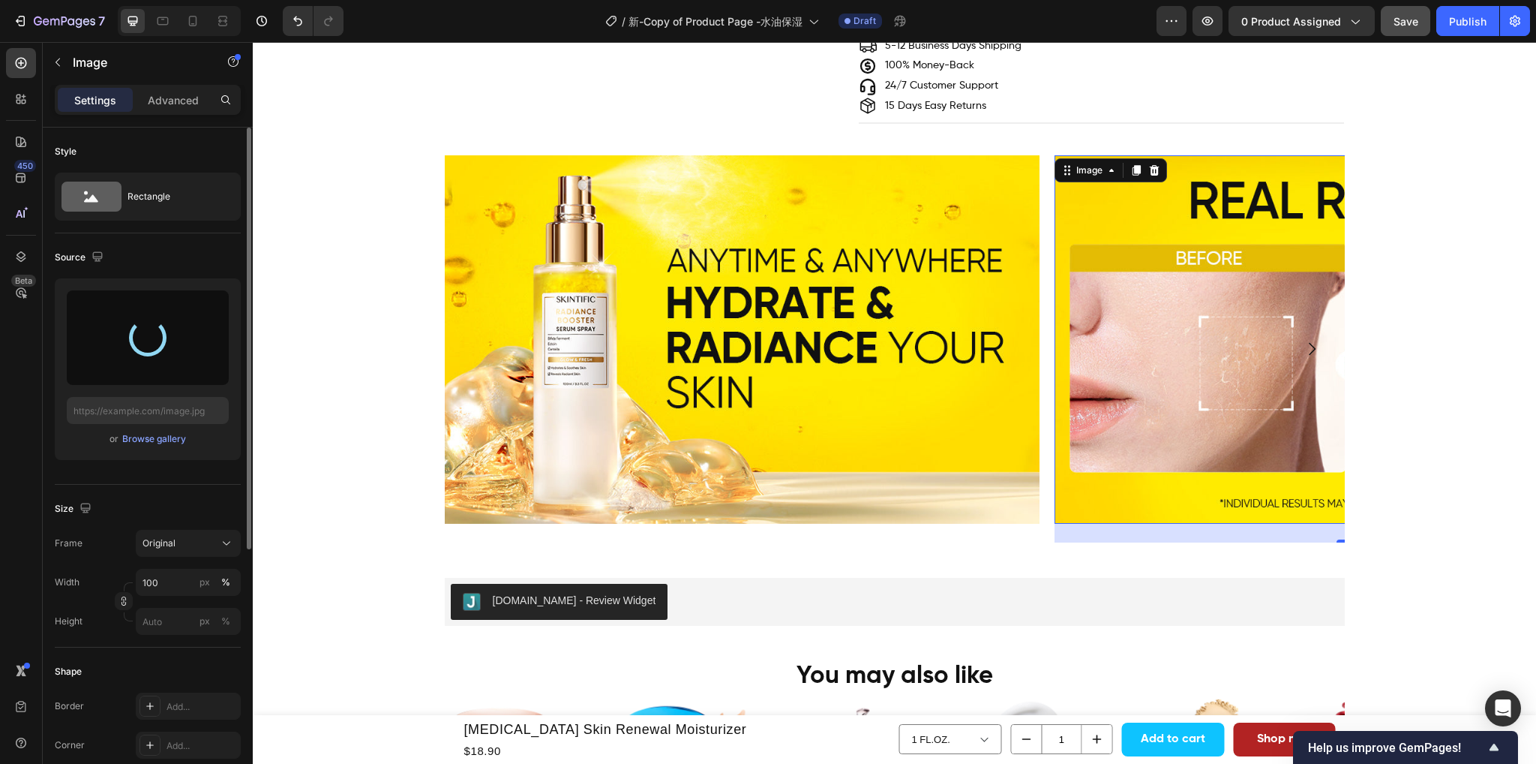
type input "https://cdn.shopify.com/s/files/1/0563/1701/8217/files/gempages_572779726456750…"
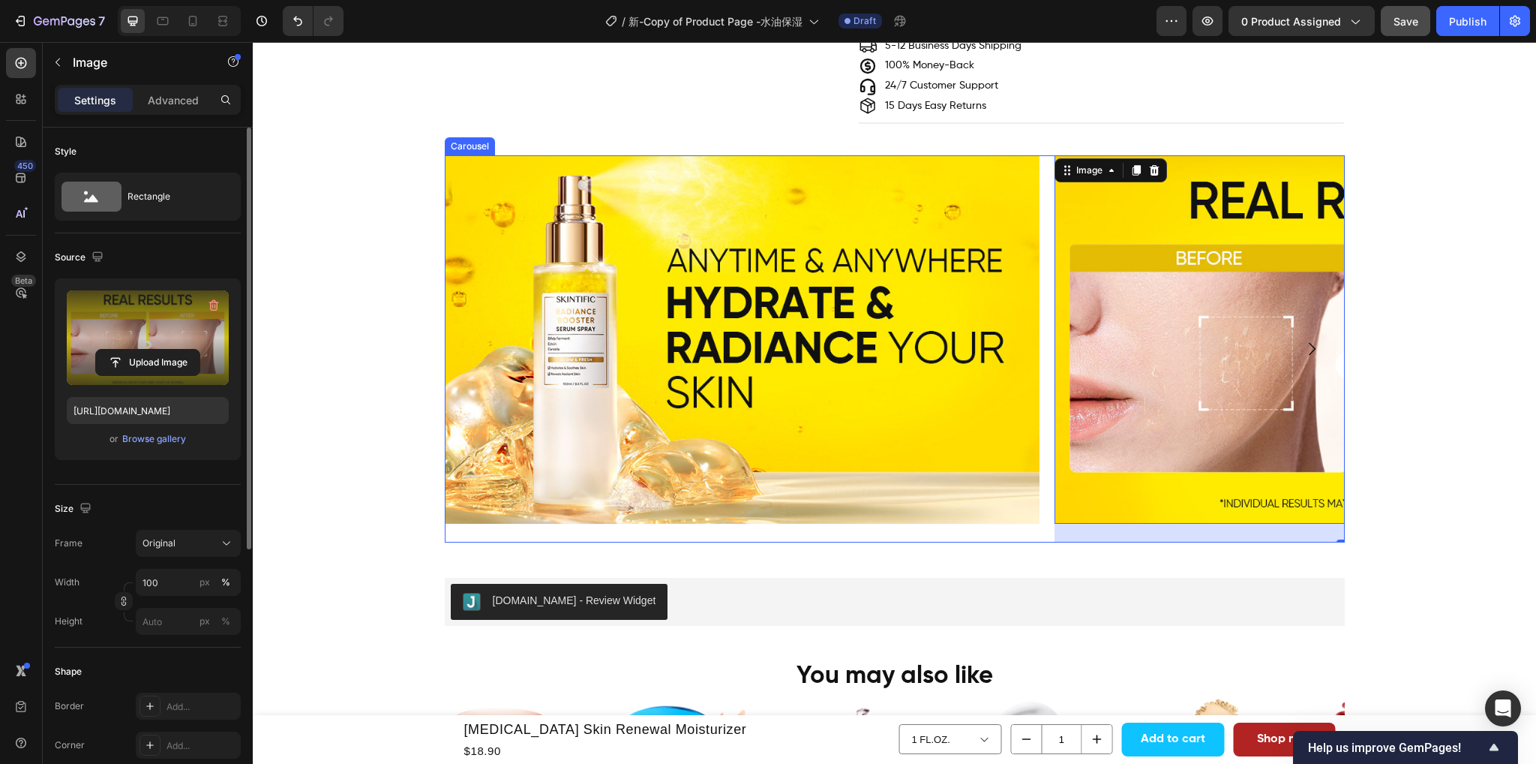
click at [1303, 344] on icon "Carousel Next Arrow" at bounding box center [1312, 349] width 18 height 18
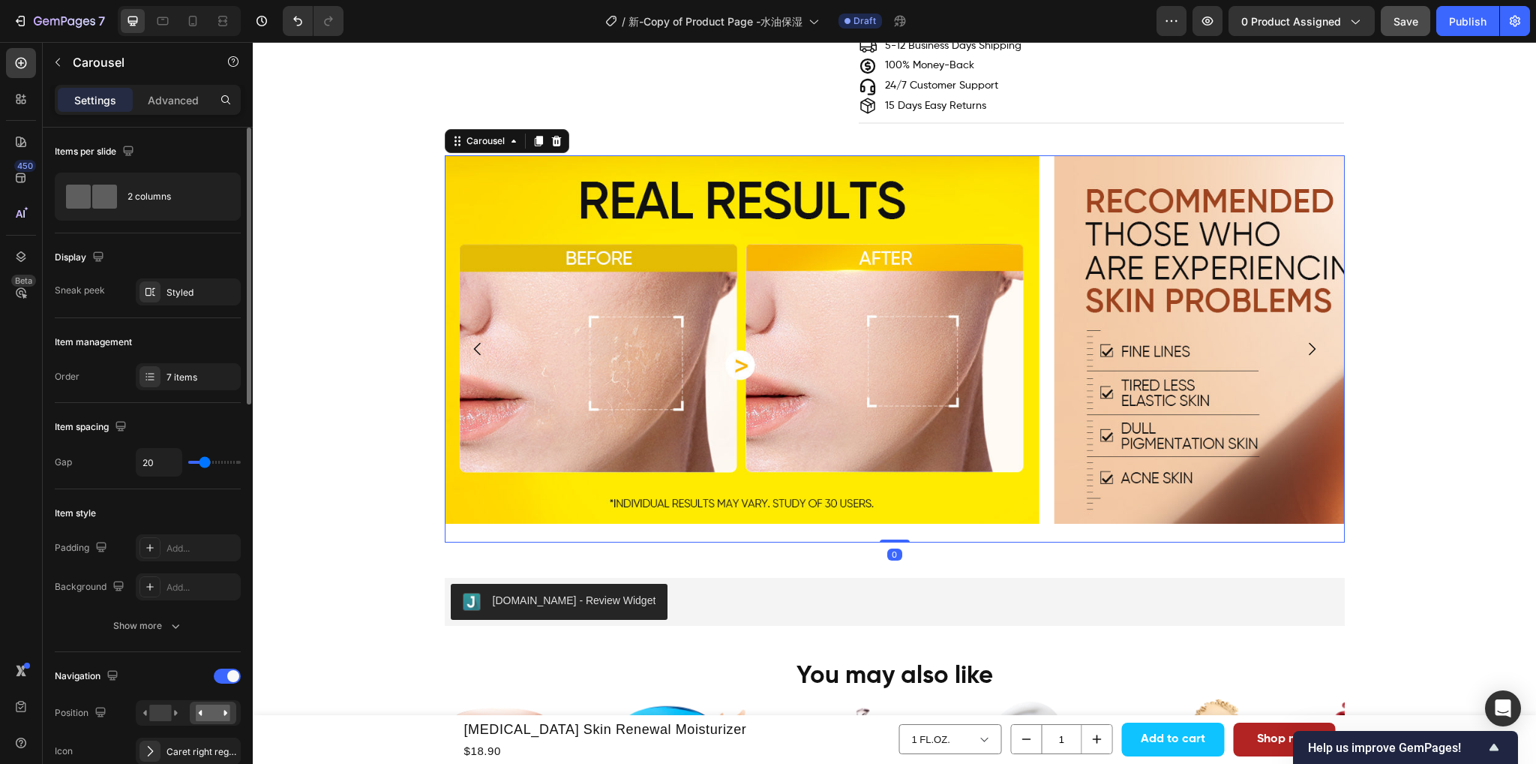
click at [1303, 344] on icon "Carousel Next Arrow" at bounding box center [1312, 349] width 18 height 18
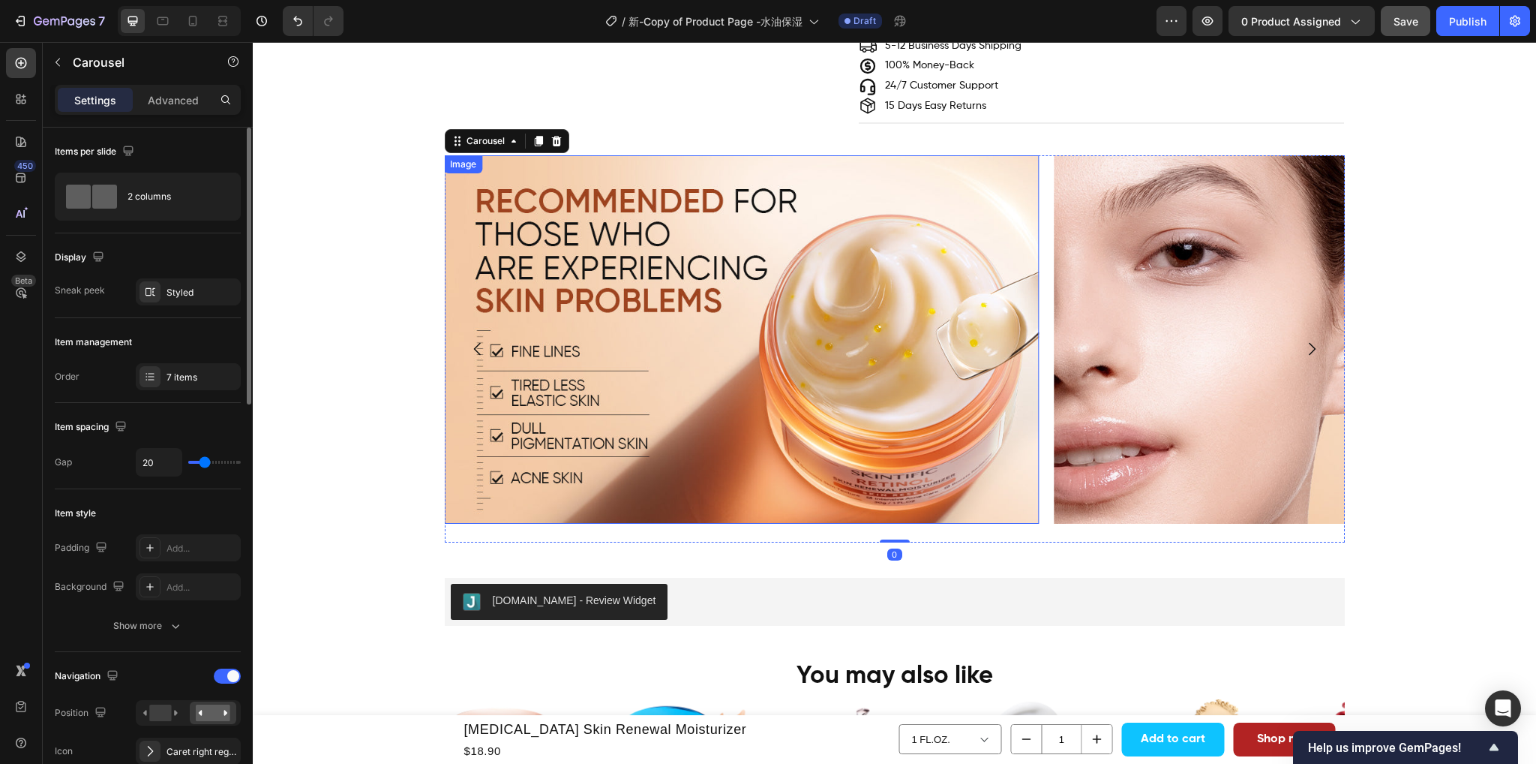
click at [630, 358] on img at bounding box center [741, 339] width 595 height 368
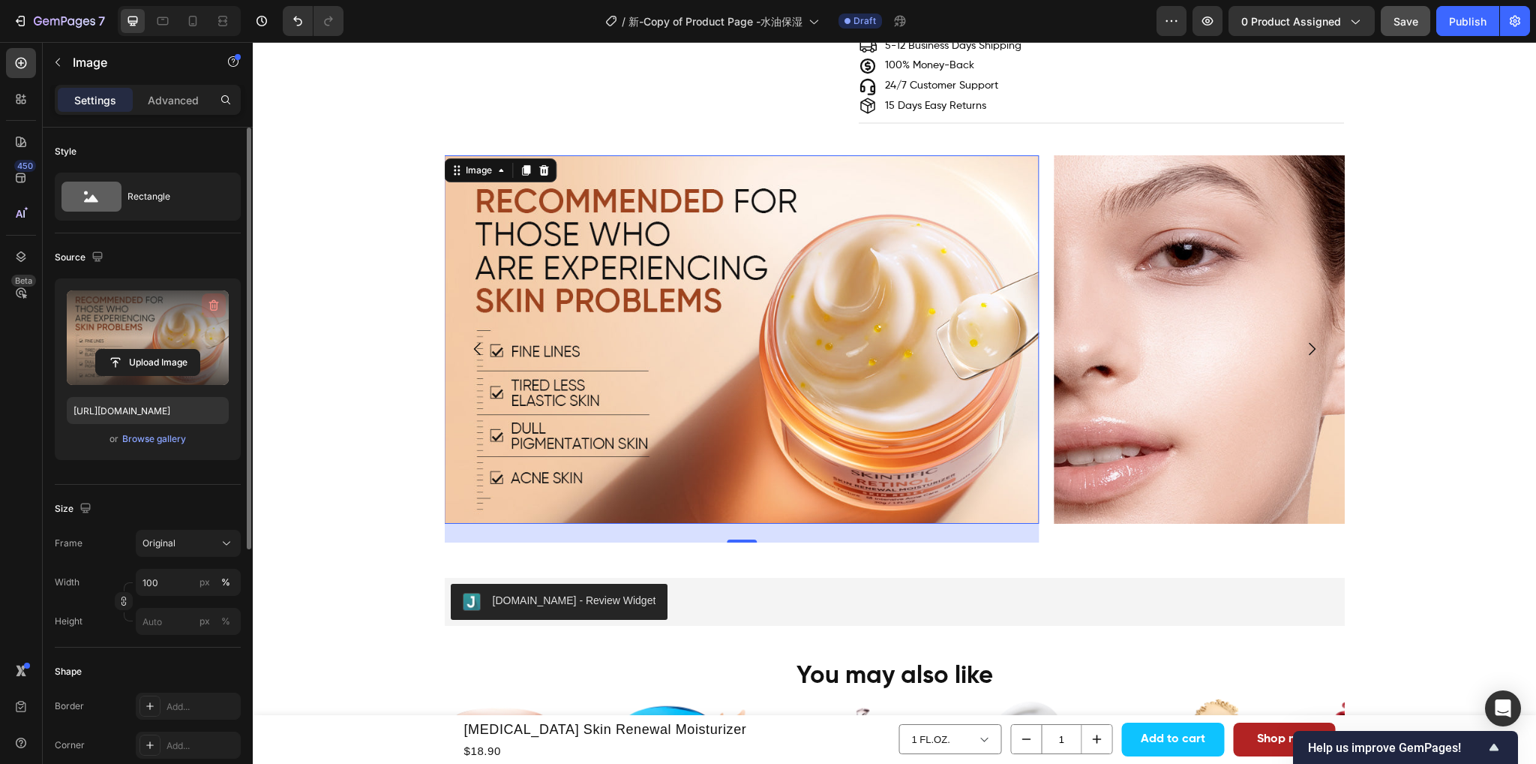
click at [210, 302] on icon "button" at bounding box center [214, 305] width 10 height 11
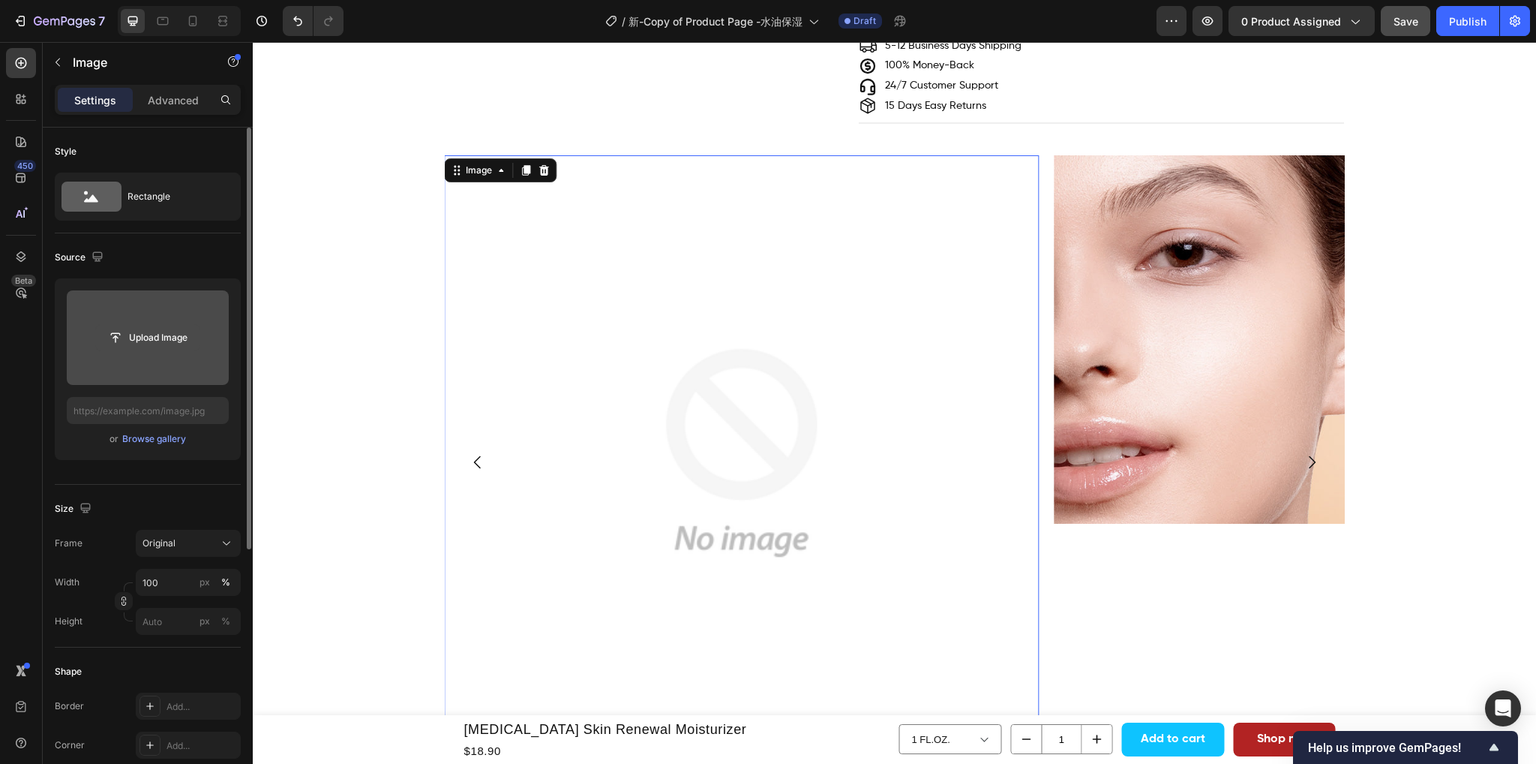
click at [153, 338] on input "file" at bounding box center [148, 338] width 104 height 26
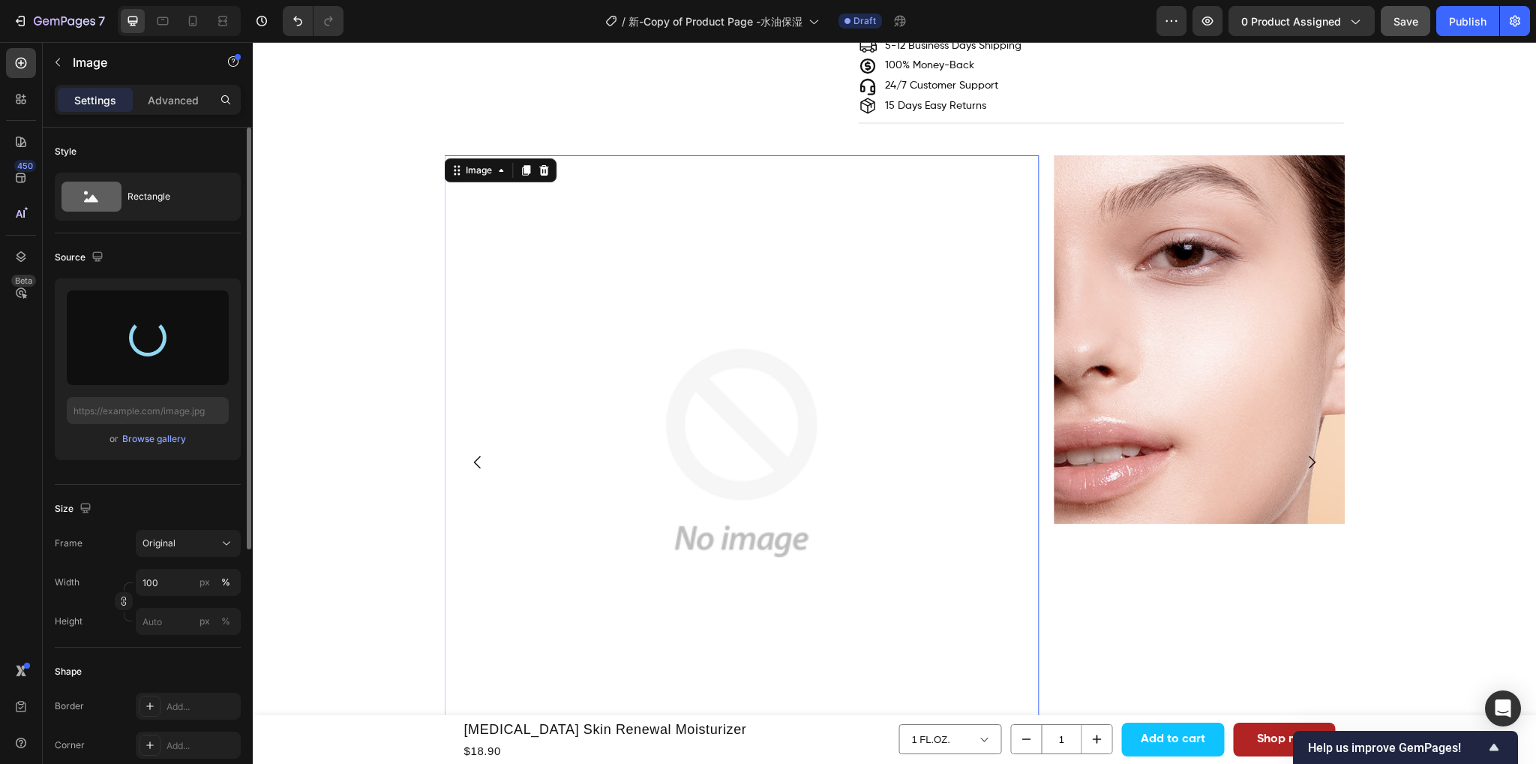
type input "https://cdn.shopify.com/s/files/1/0563/1701/8217/files/gempages_572779726456750…"
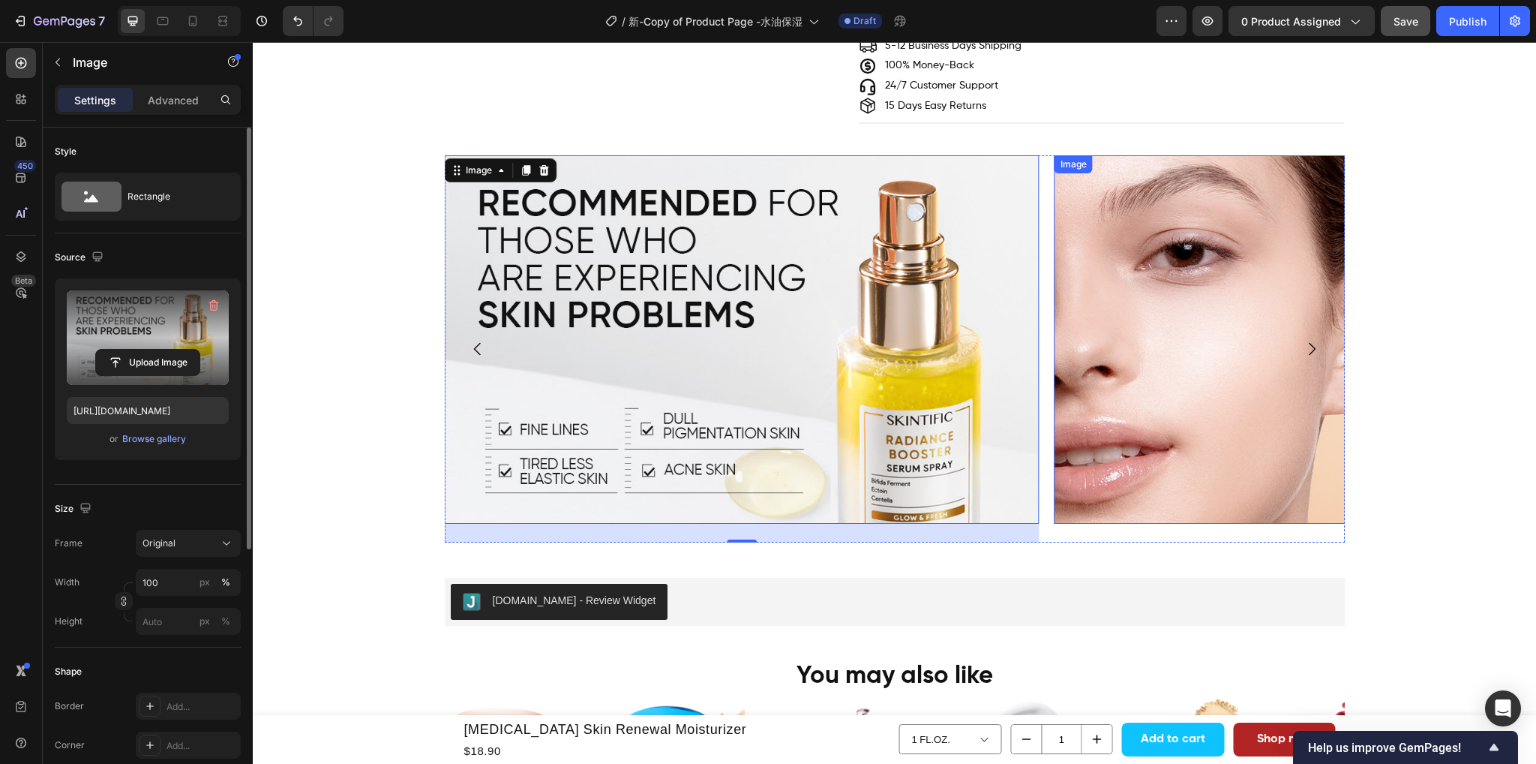
click at [1193, 344] on img at bounding box center [1352, 339] width 595 height 368
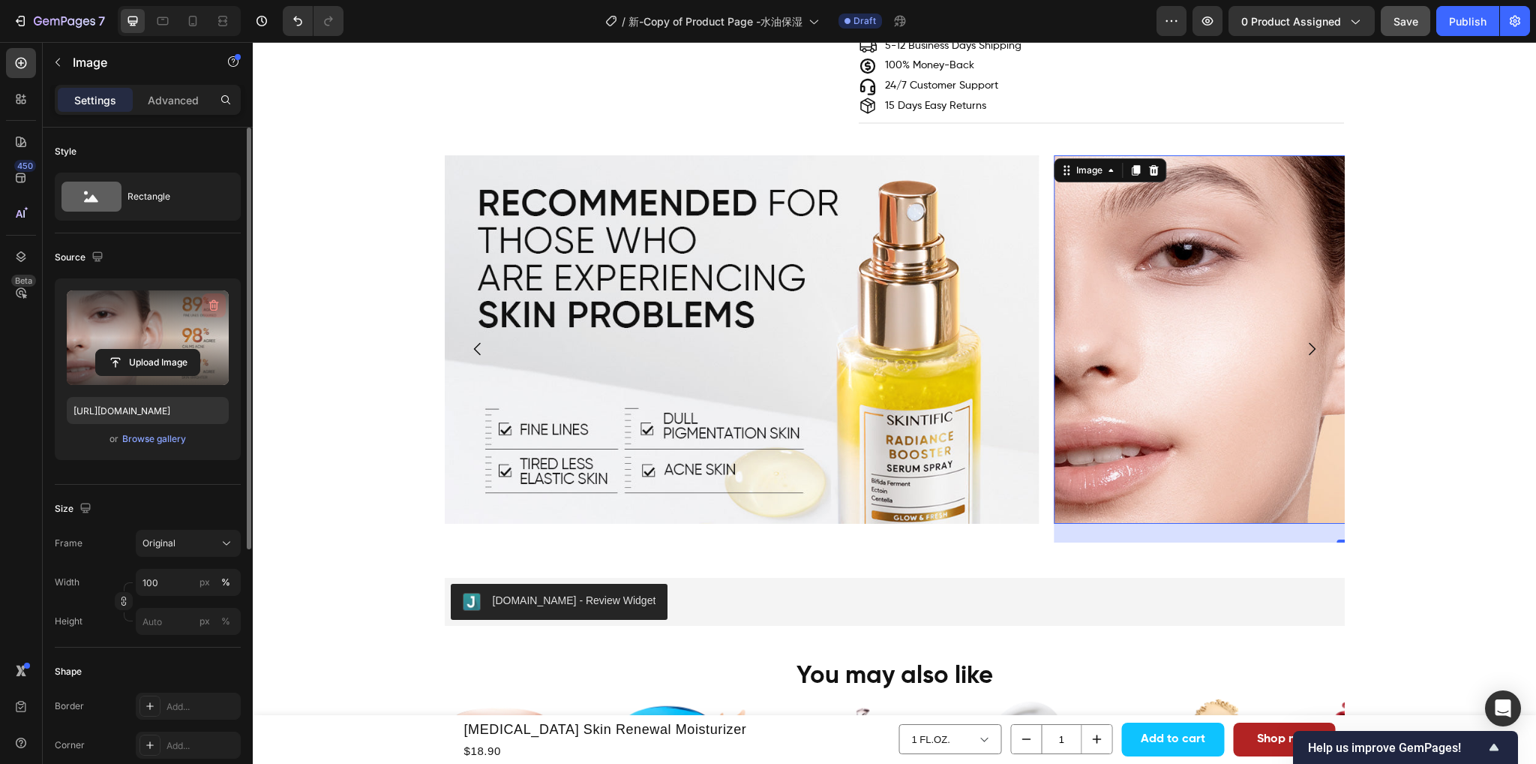
click at [210, 301] on icon "button" at bounding box center [213, 305] width 15 height 15
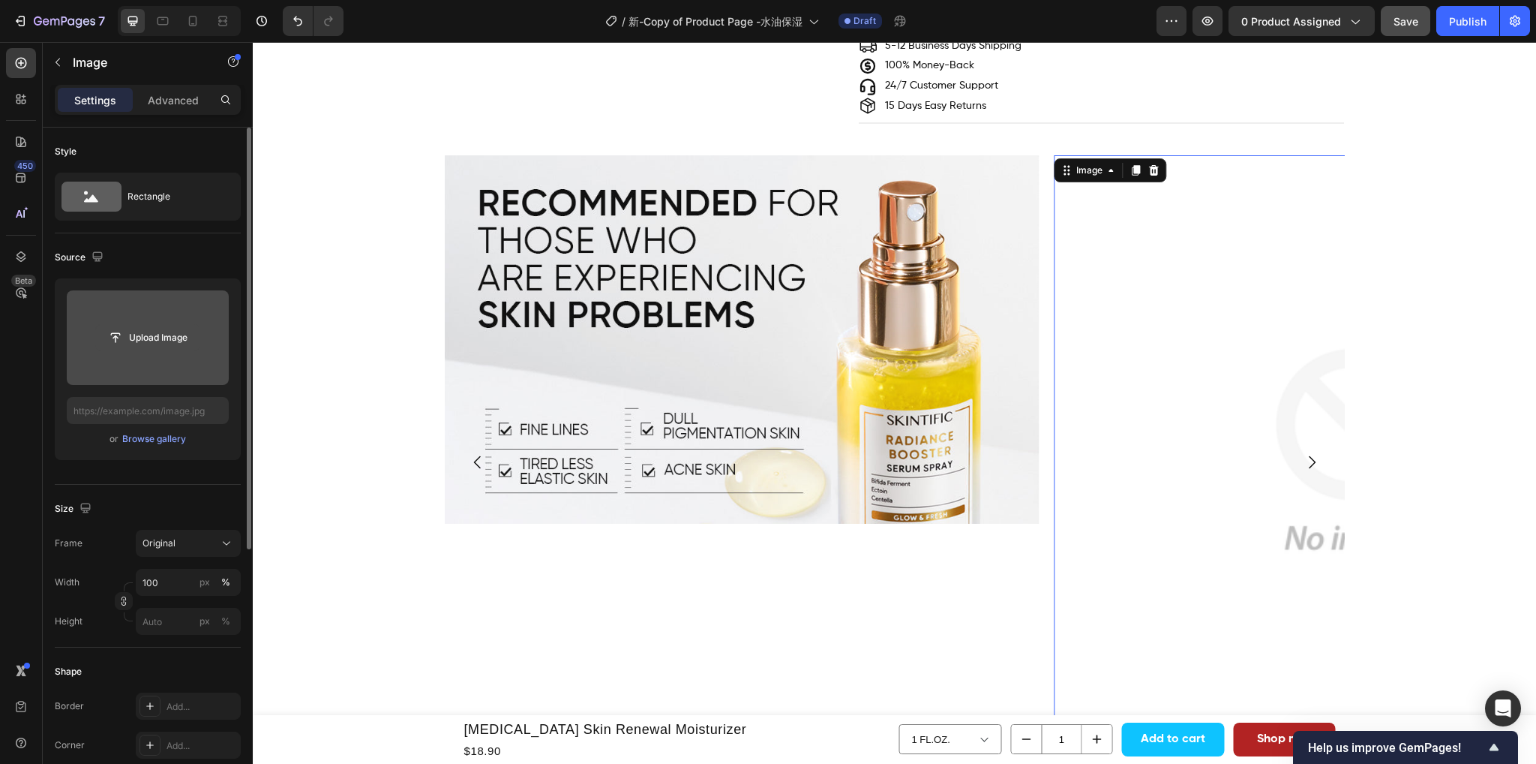
click at [144, 344] on input "file" at bounding box center [148, 338] width 104 height 26
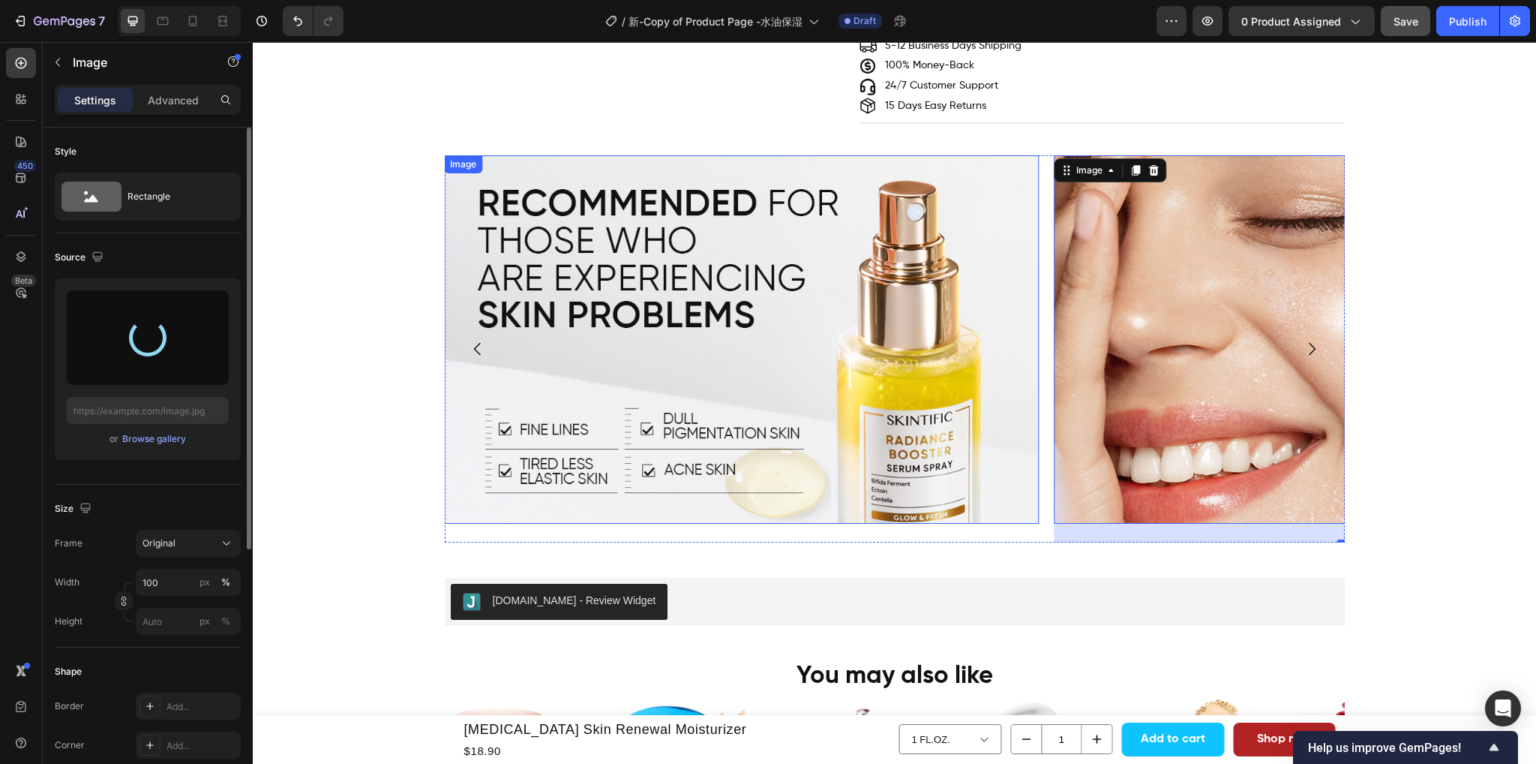
type input "https://cdn.shopify.com/s/files/1/0563/1701/8217/files/gempages_572779726456750…"
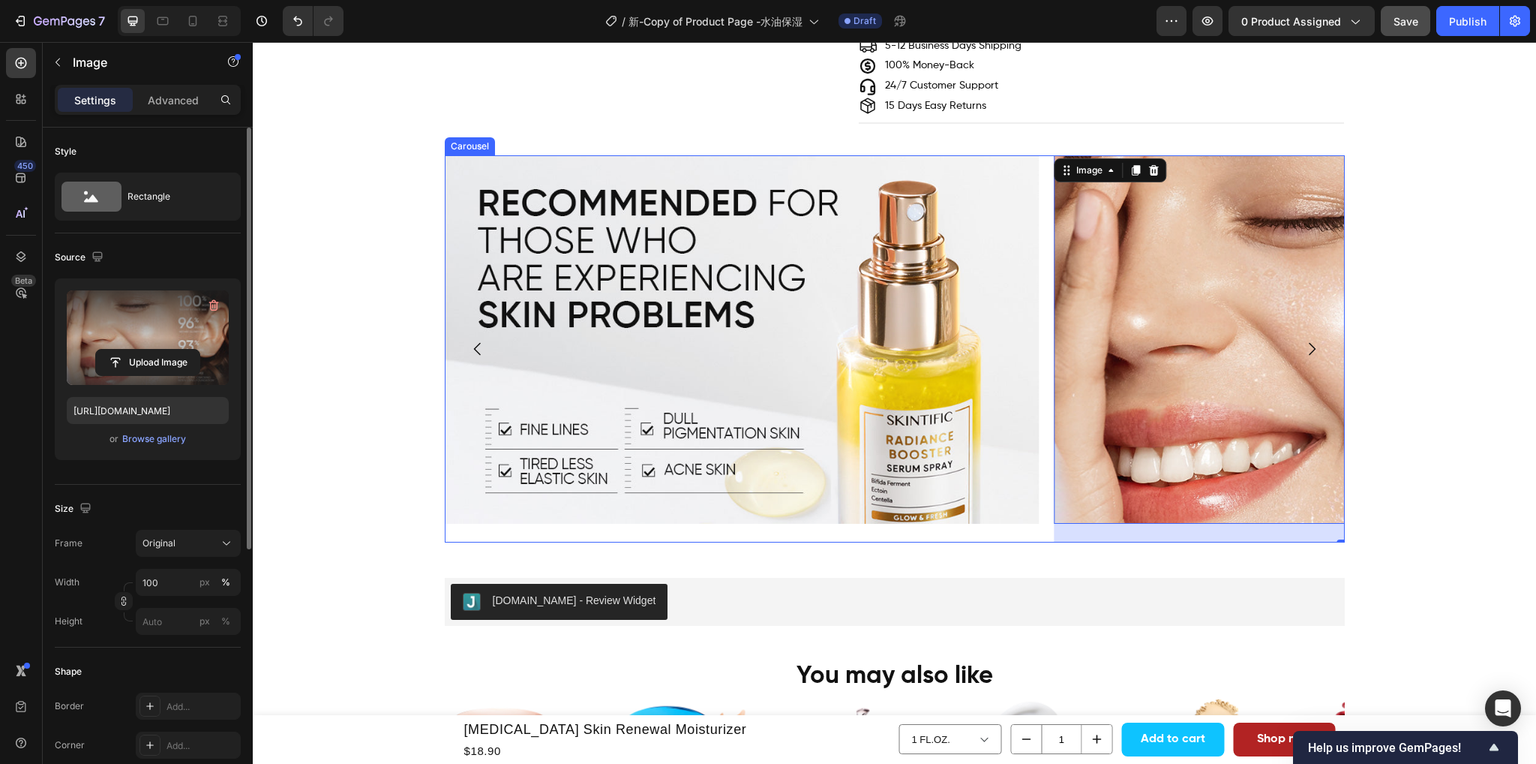
click at [1309, 342] on icon "Carousel Next Arrow" at bounding box center [1312, 348] width 7 height 13
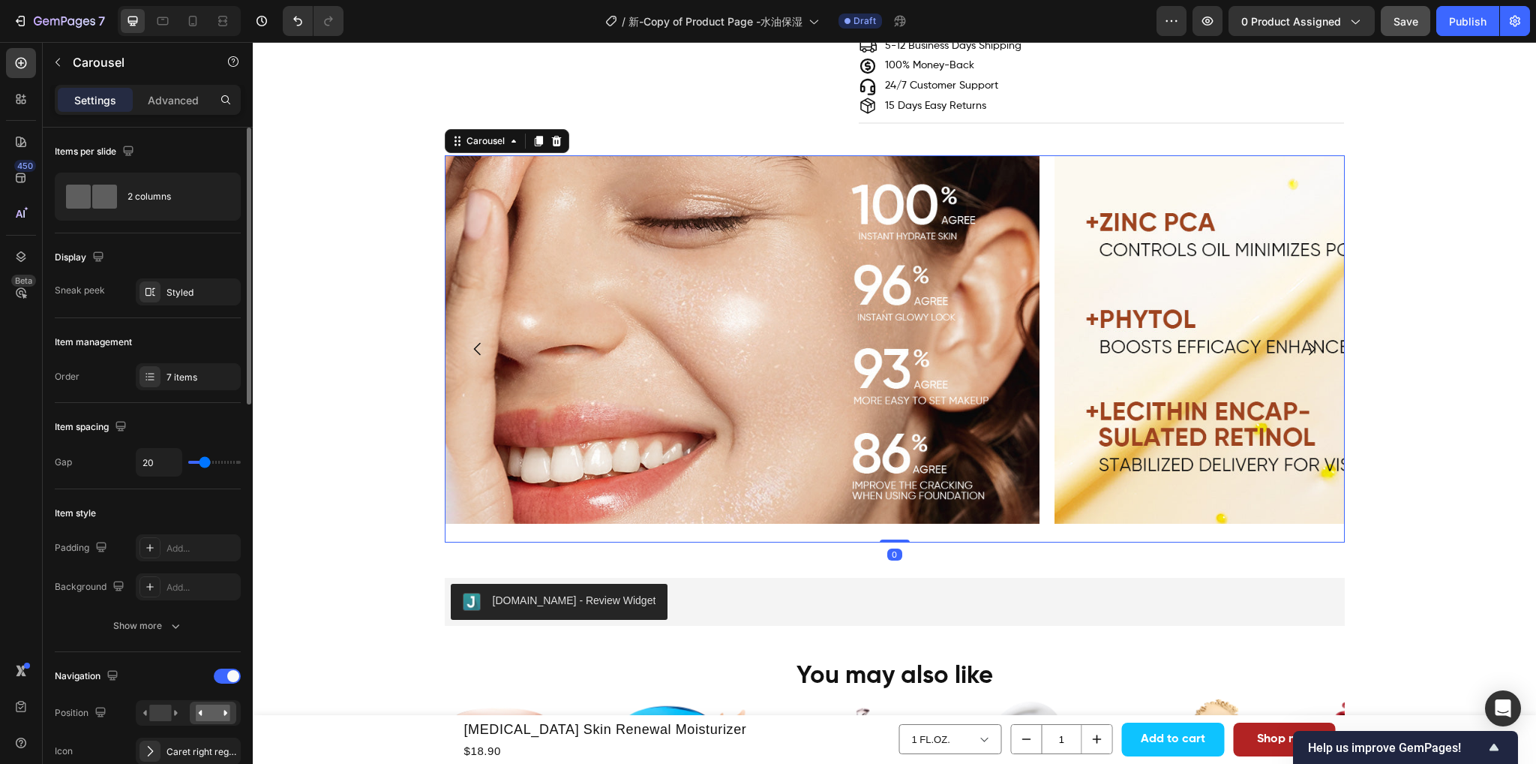
click at [1309, 342] on icon "Carousel Next Arrow" at bounding box center [1312, 348] width 7 height 13
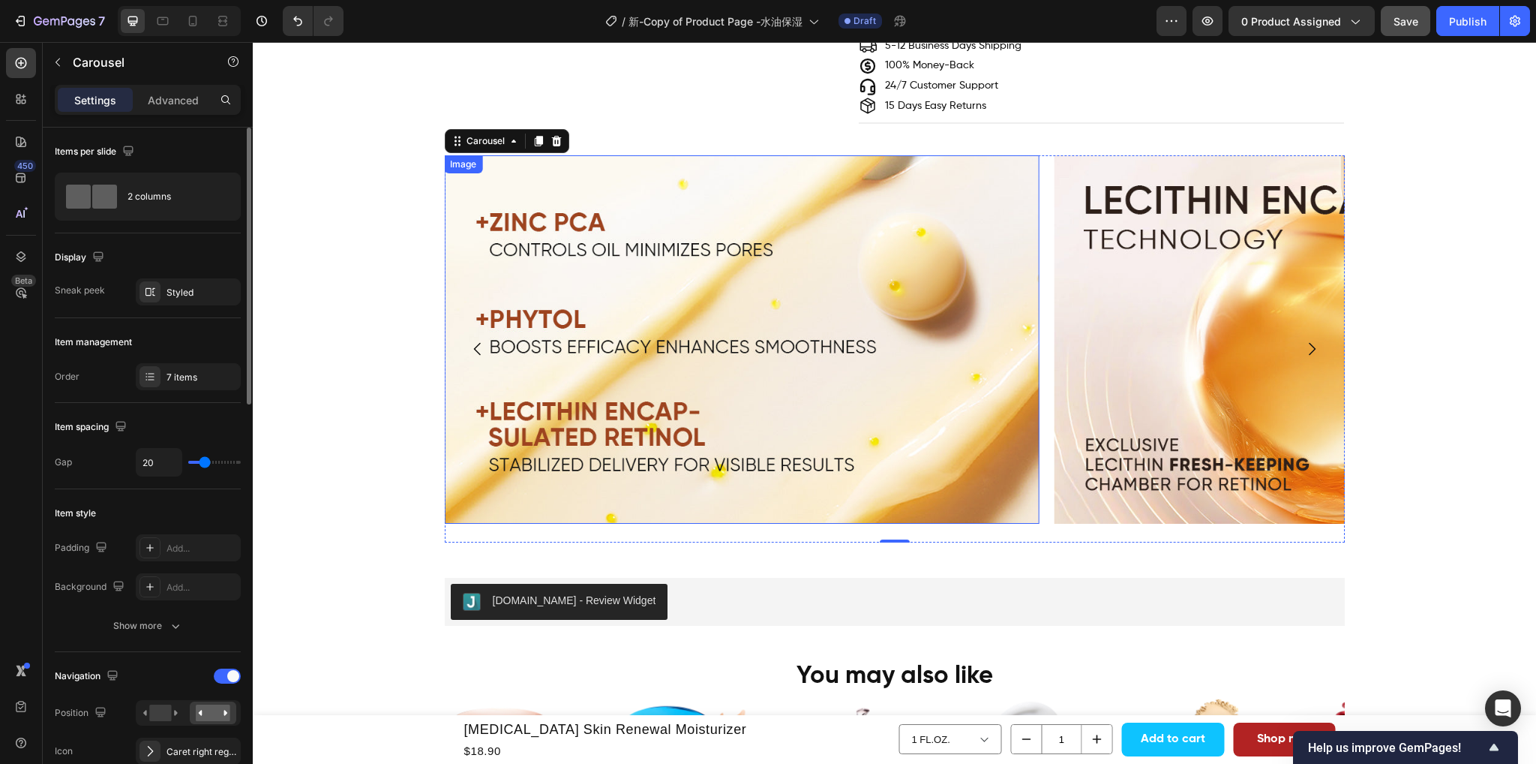
click at [724, 274] on img at bounding box center [741, 339] width 595 height 368
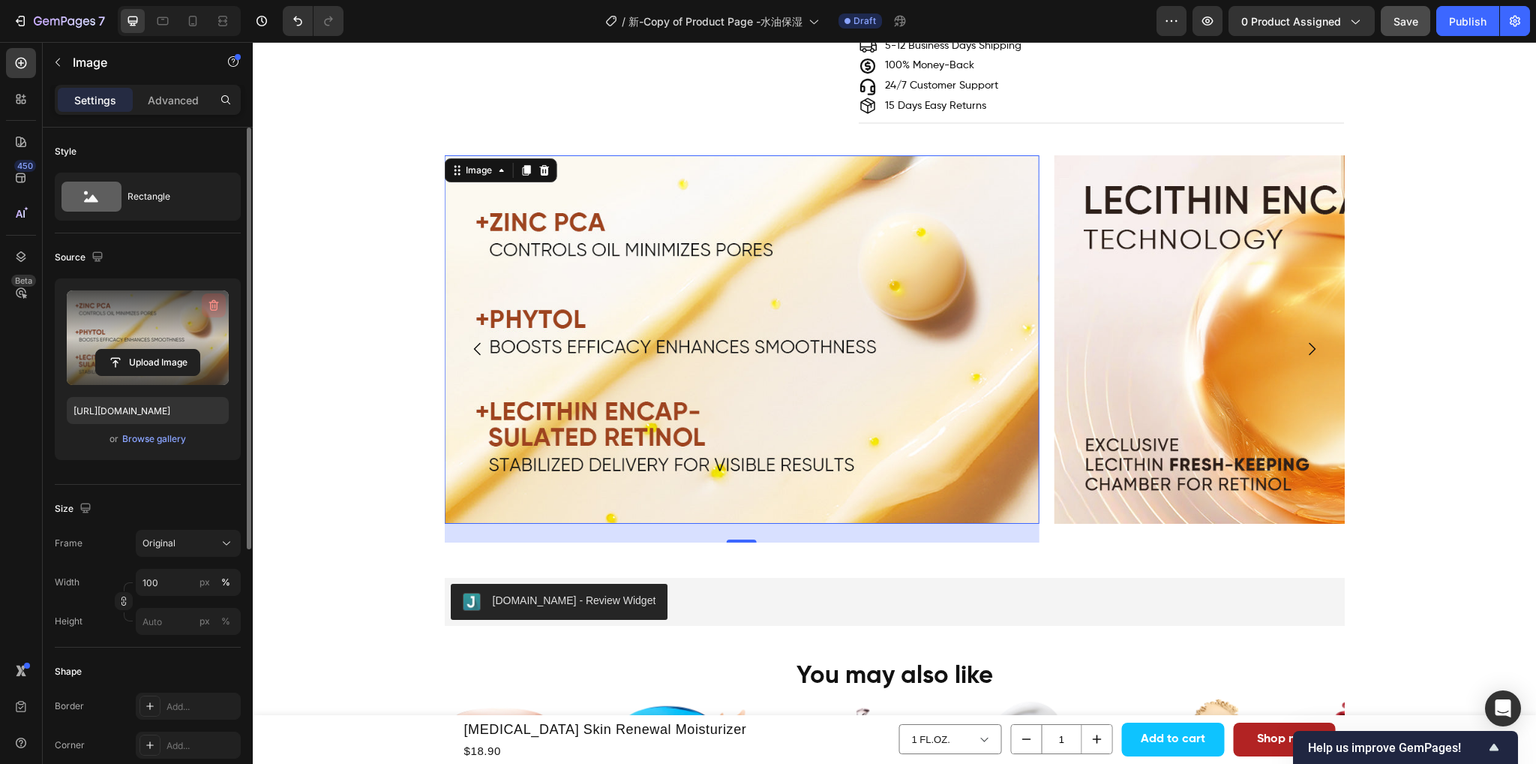
click at [209, 308] on icon "button" at bounding box center [213, 305] width 15 height 15
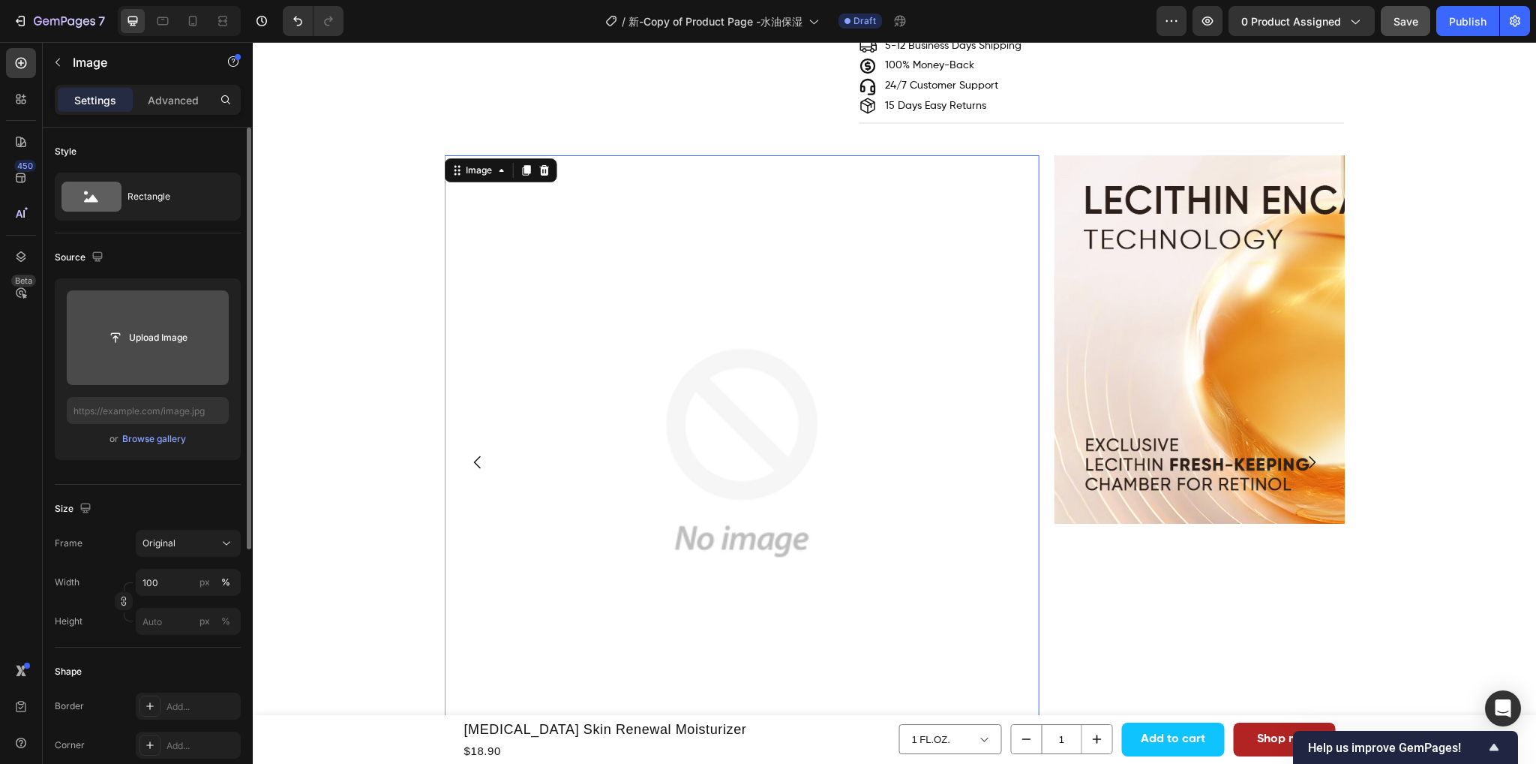
click at [139, 332] on input "file" at bounding box center [148, 338] width 104 height 26
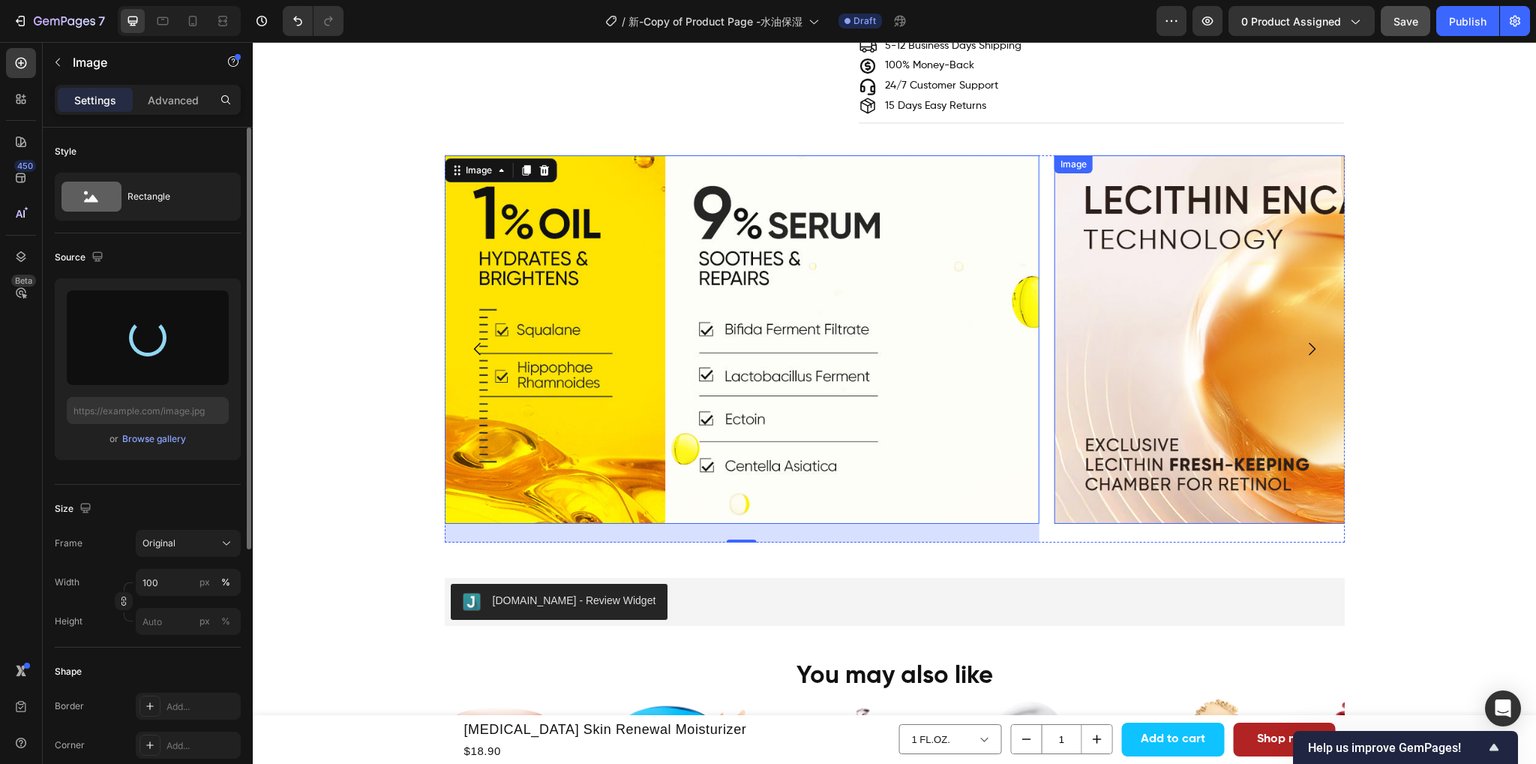
type input "[URL][DOMAIN_NAME]"
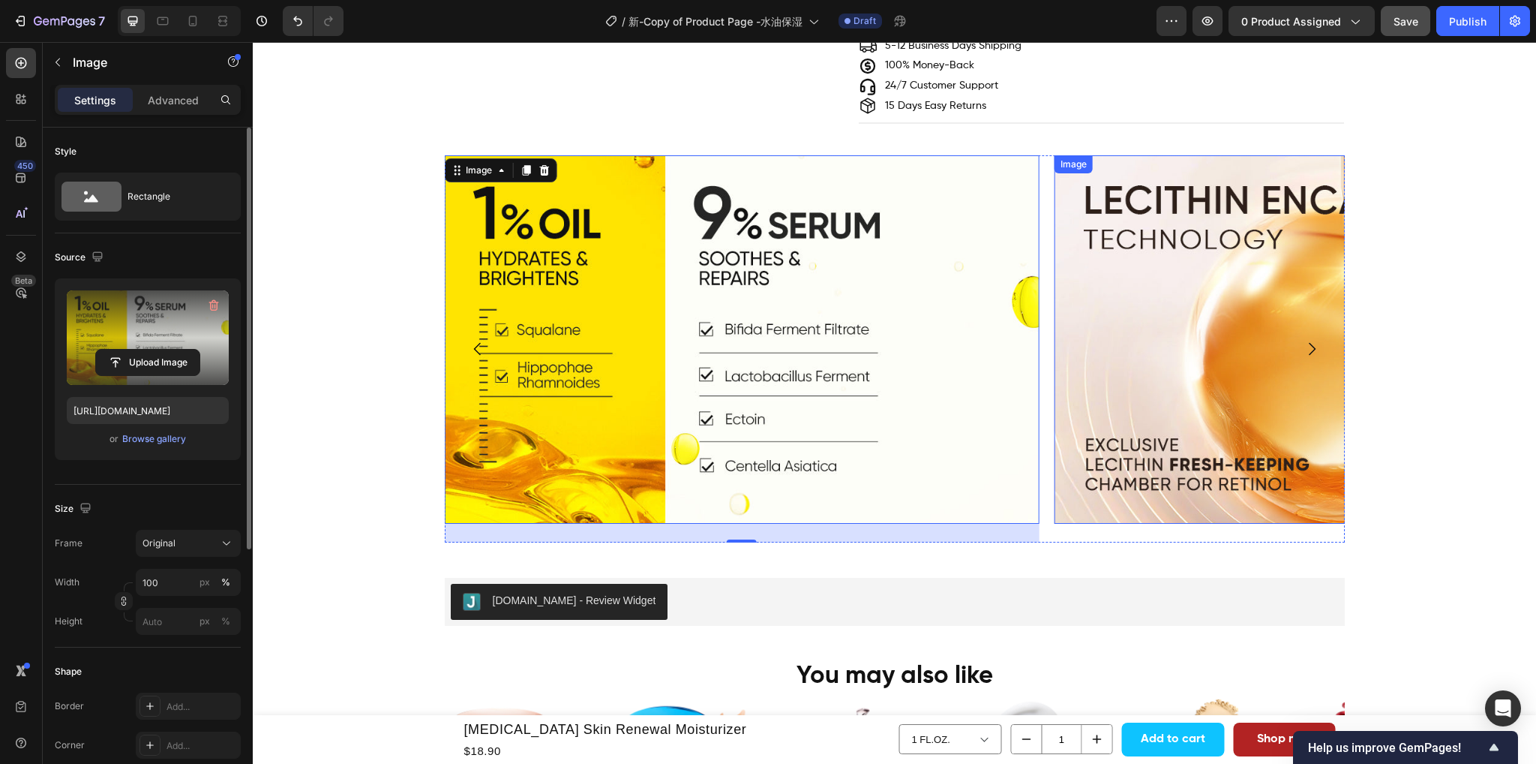
click at [1172, 336] on img at bounding box center [1352, 339] width 595 height 368
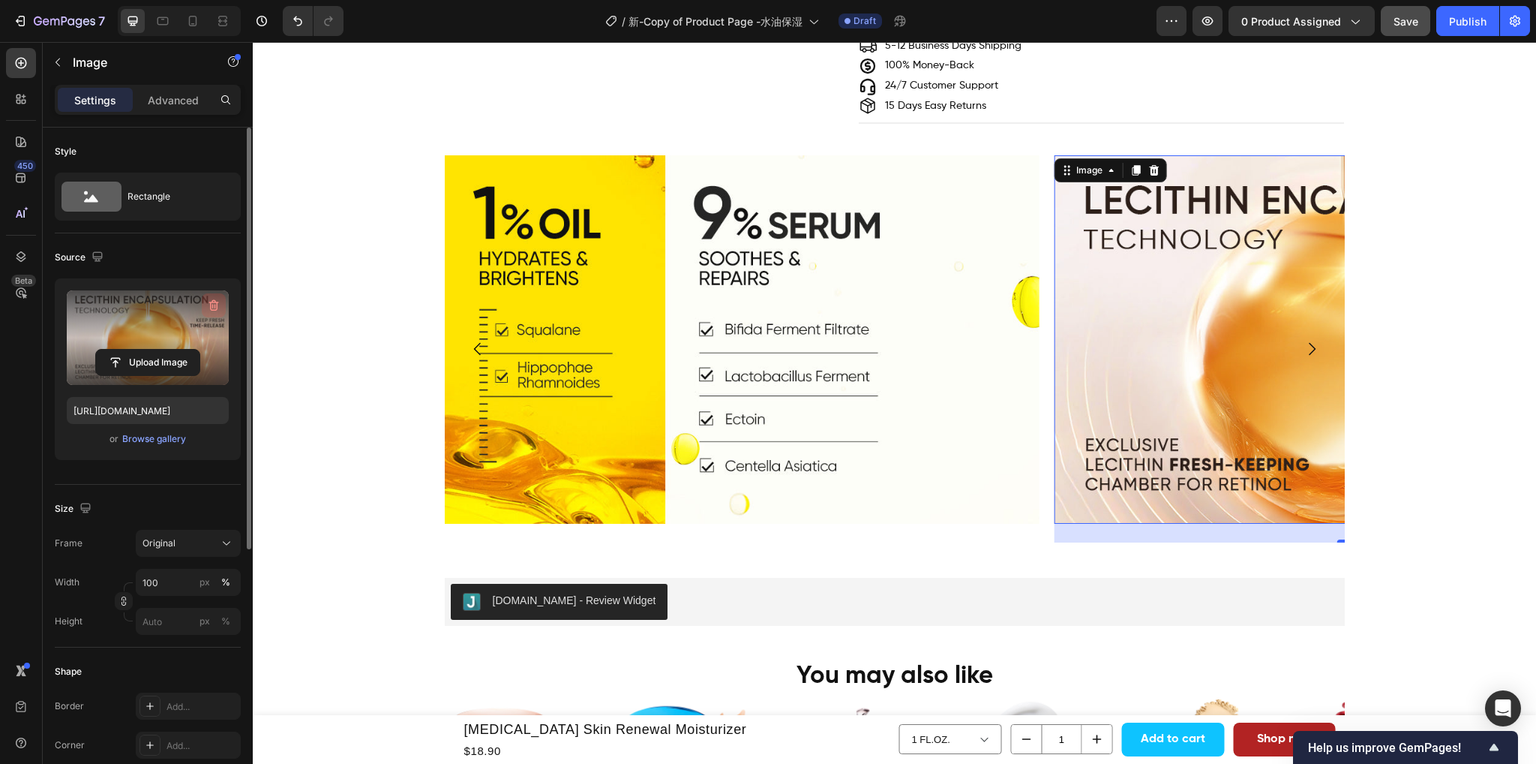
click at [215, 308] on icon "button" at bounding box center [213, 305] width 15 height 15
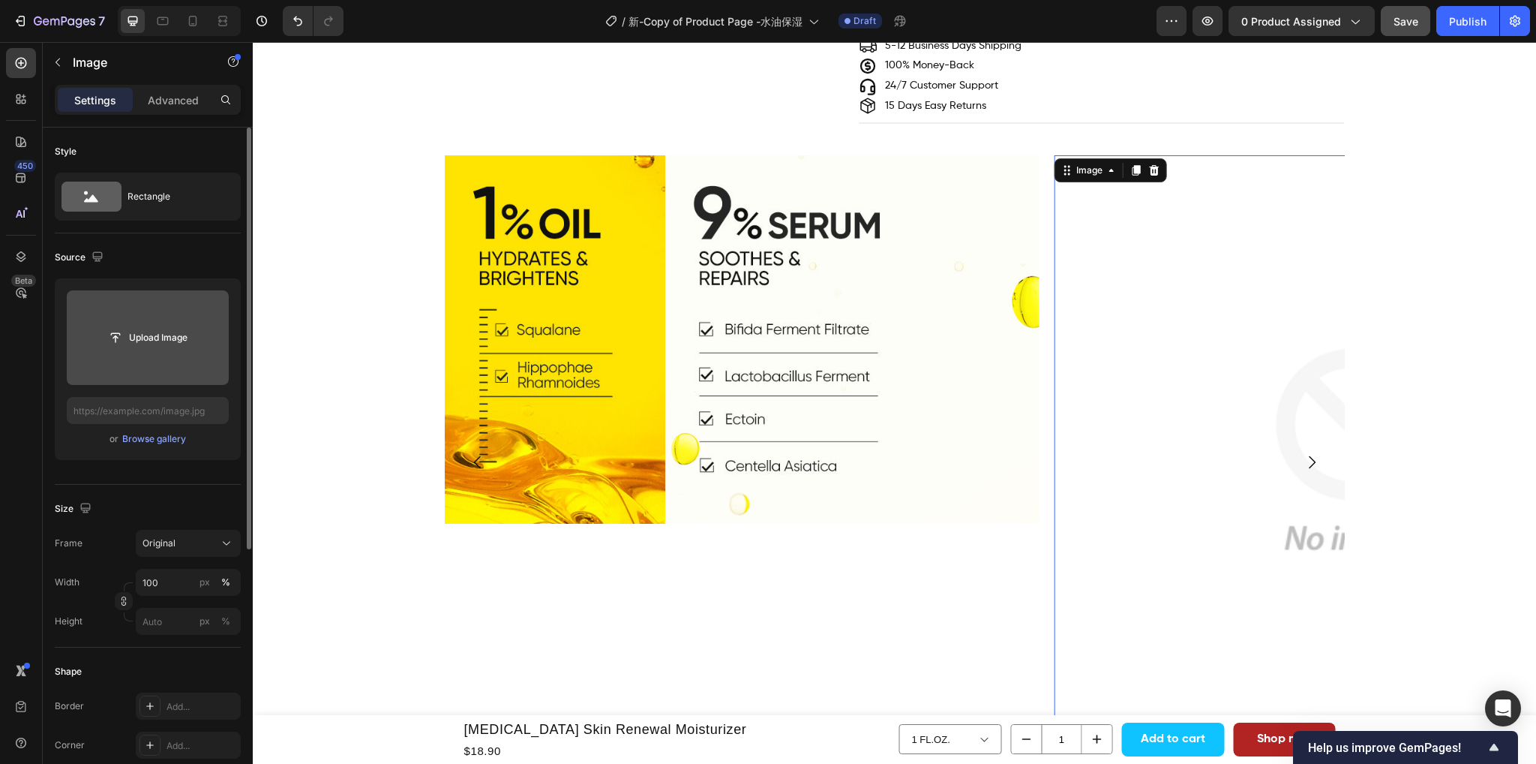
click at [168, 353] on input "file" at bounding box center [148, 337] width 162 height 95
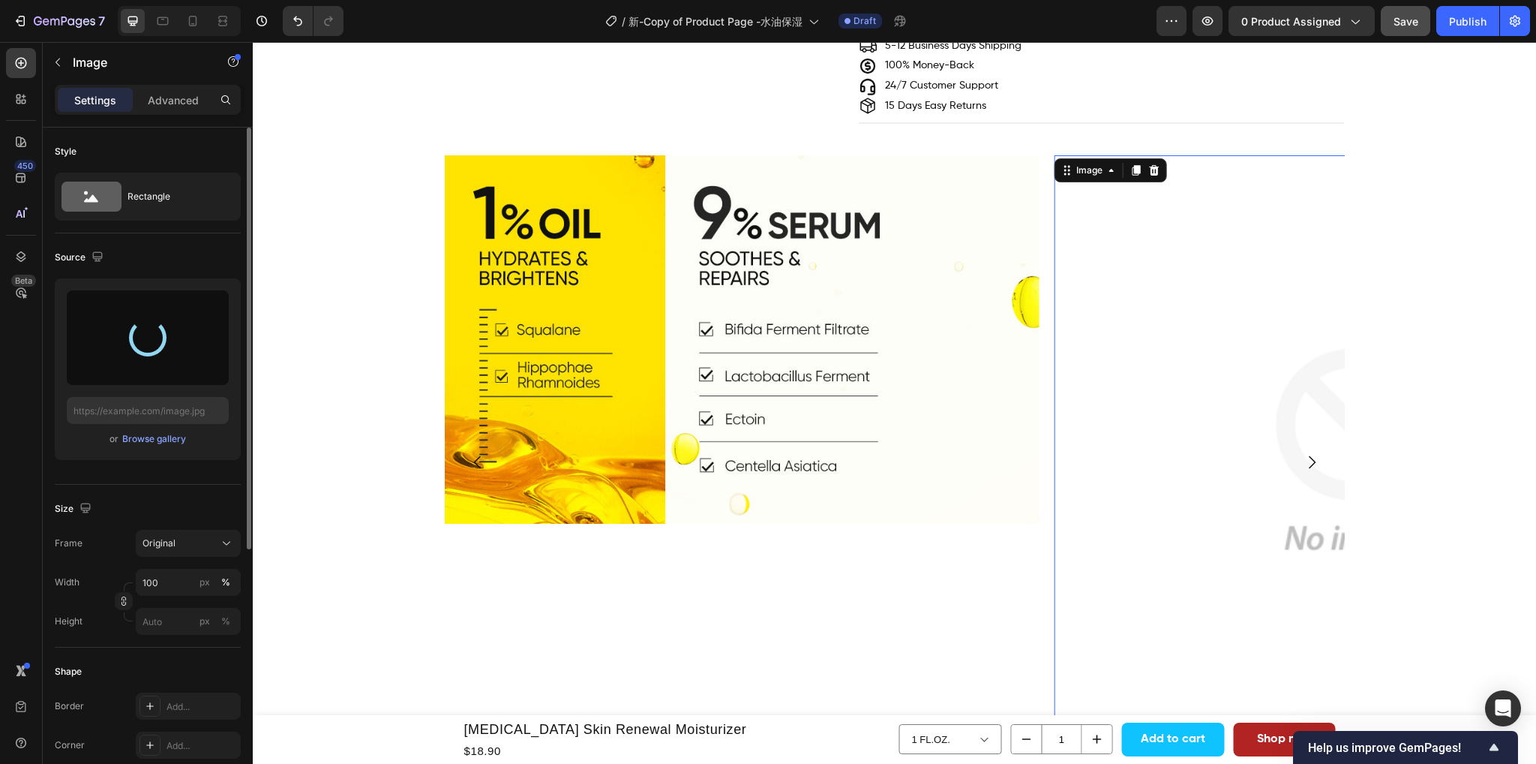
type input "[URL][DOMAIN_NAME]"
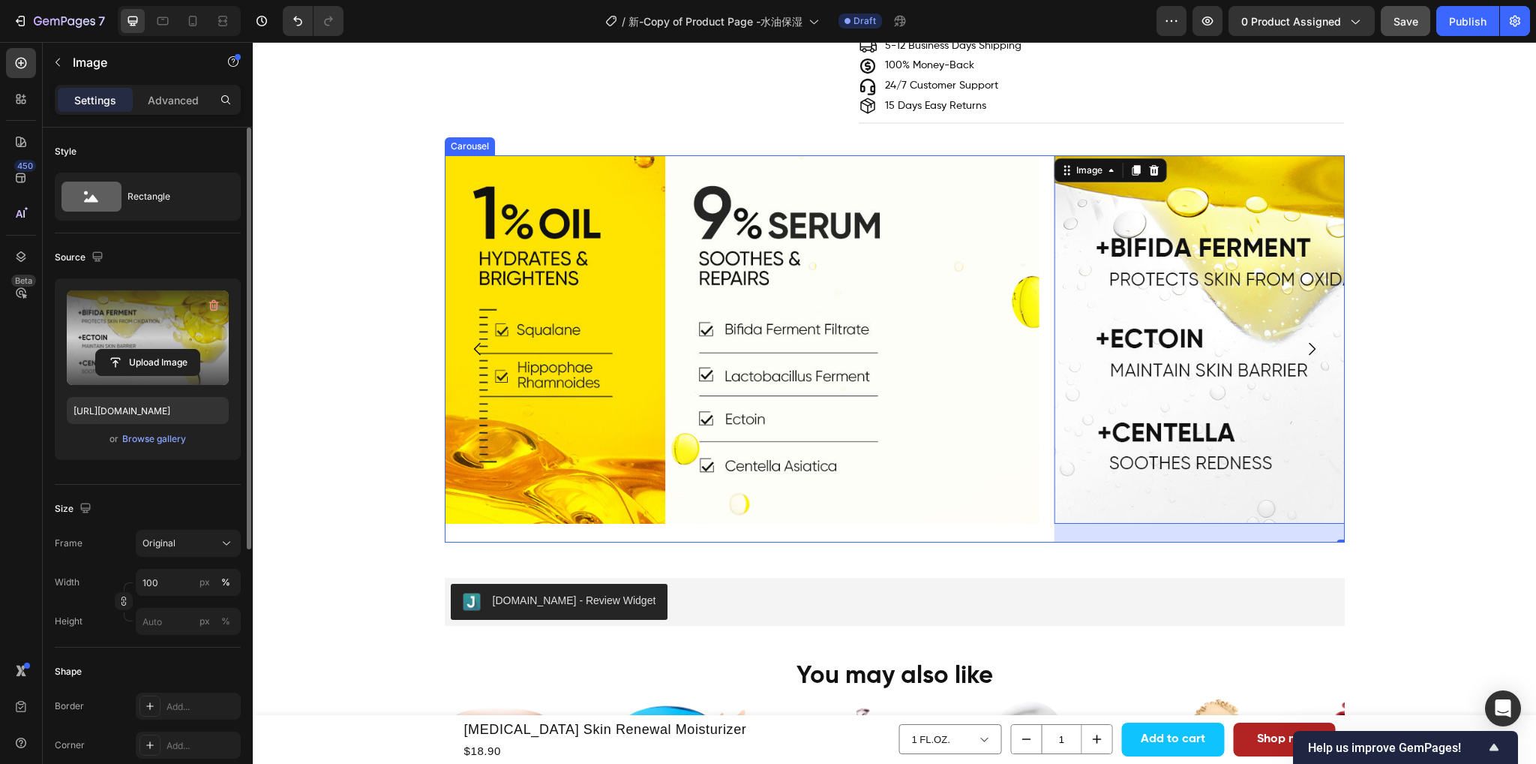
click at [1306, 340] on icon "Carousel Next Arrow" at bounding box center [1312, 349] width 18 height 18
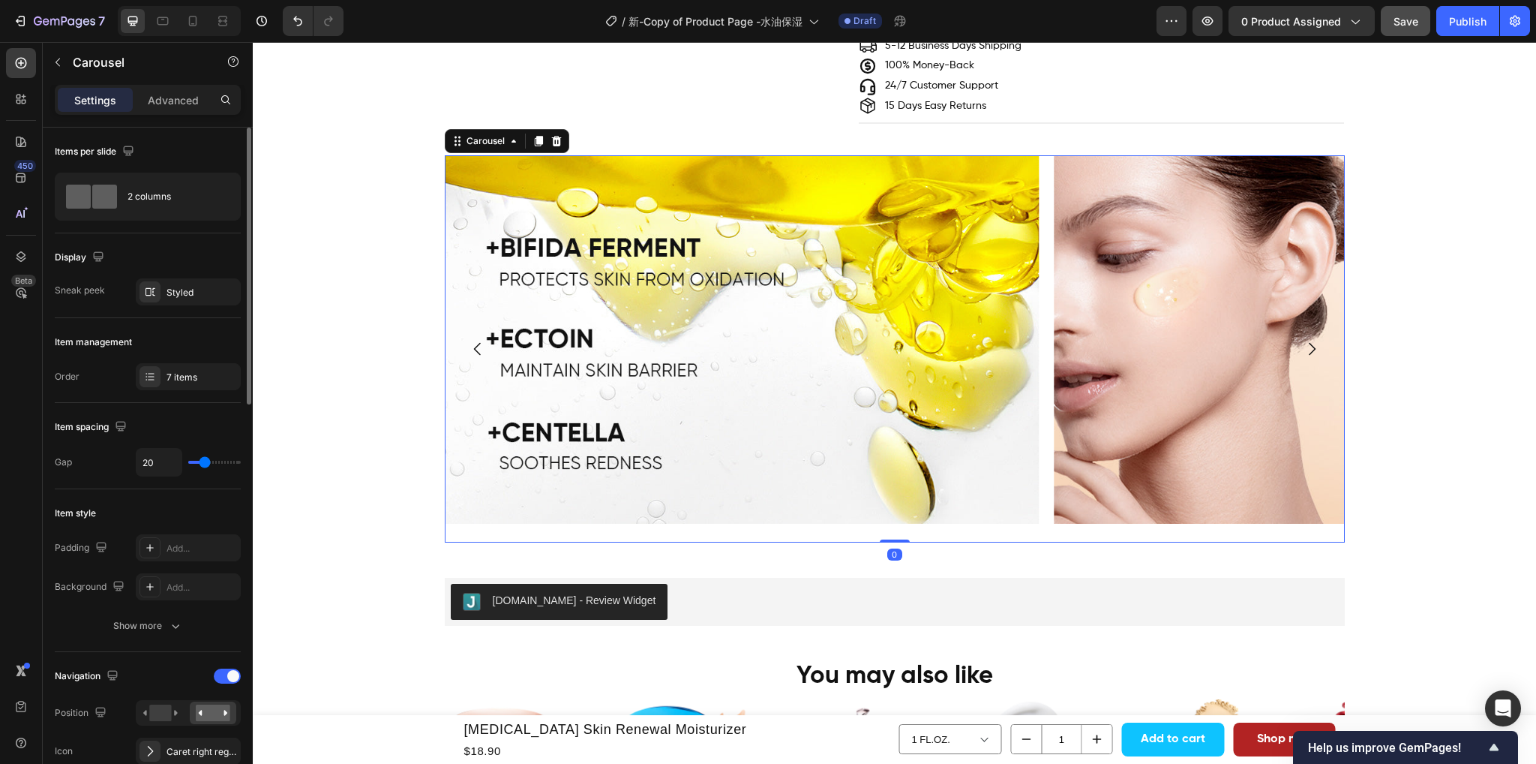
click at [1306, 340] on icon "Carousel Next Arrow" at bounding box center [1312, 349] width 18 height 18
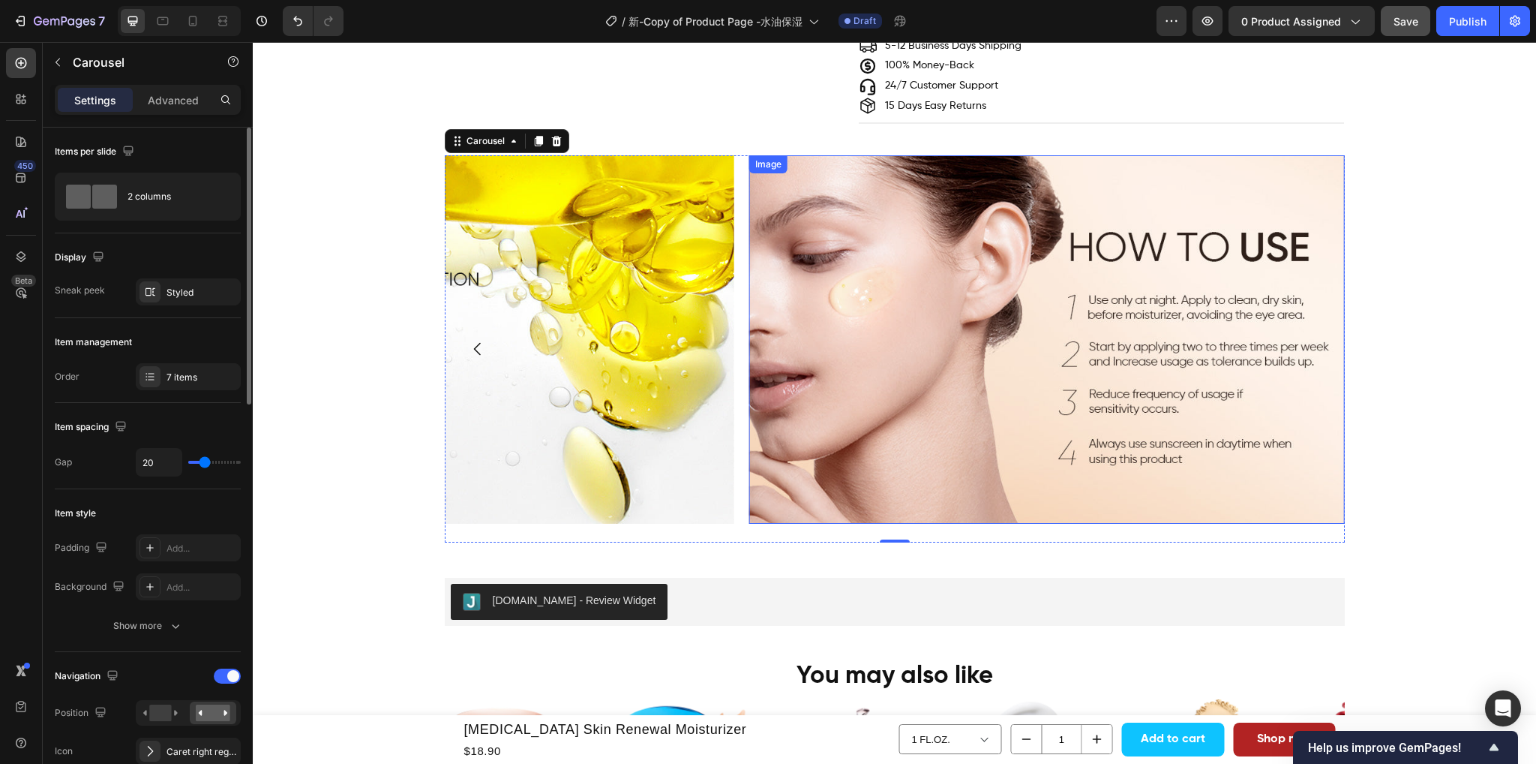
click at [1052, 349] on img at bounding box center [1046, 339] width 595 height 368
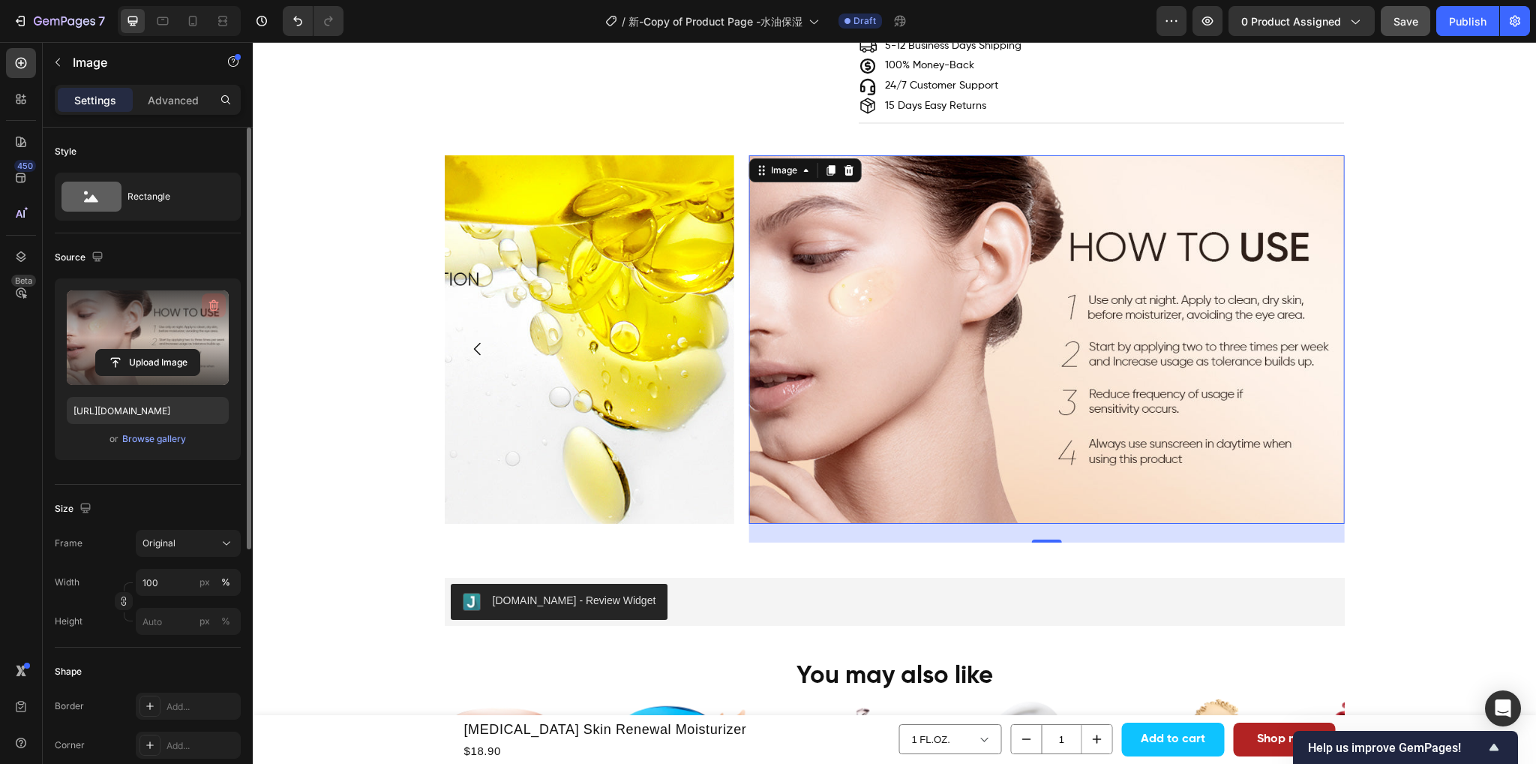
click at [209, 305] on icon "button" at bounding box center [213, 305] width 15 height 15
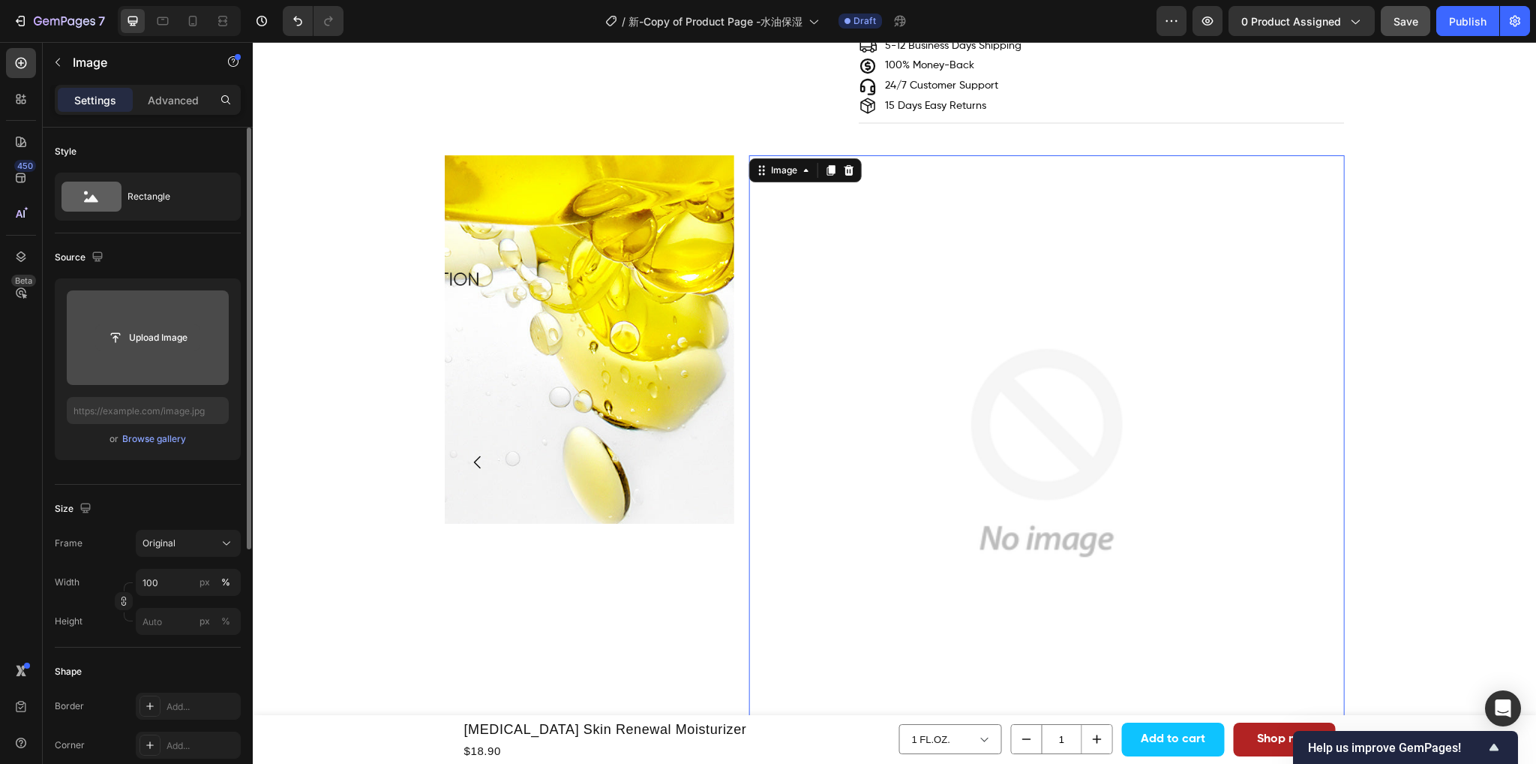
click at [125, 341] on input "file" at bounding box center [148, 338] width 104 height 26
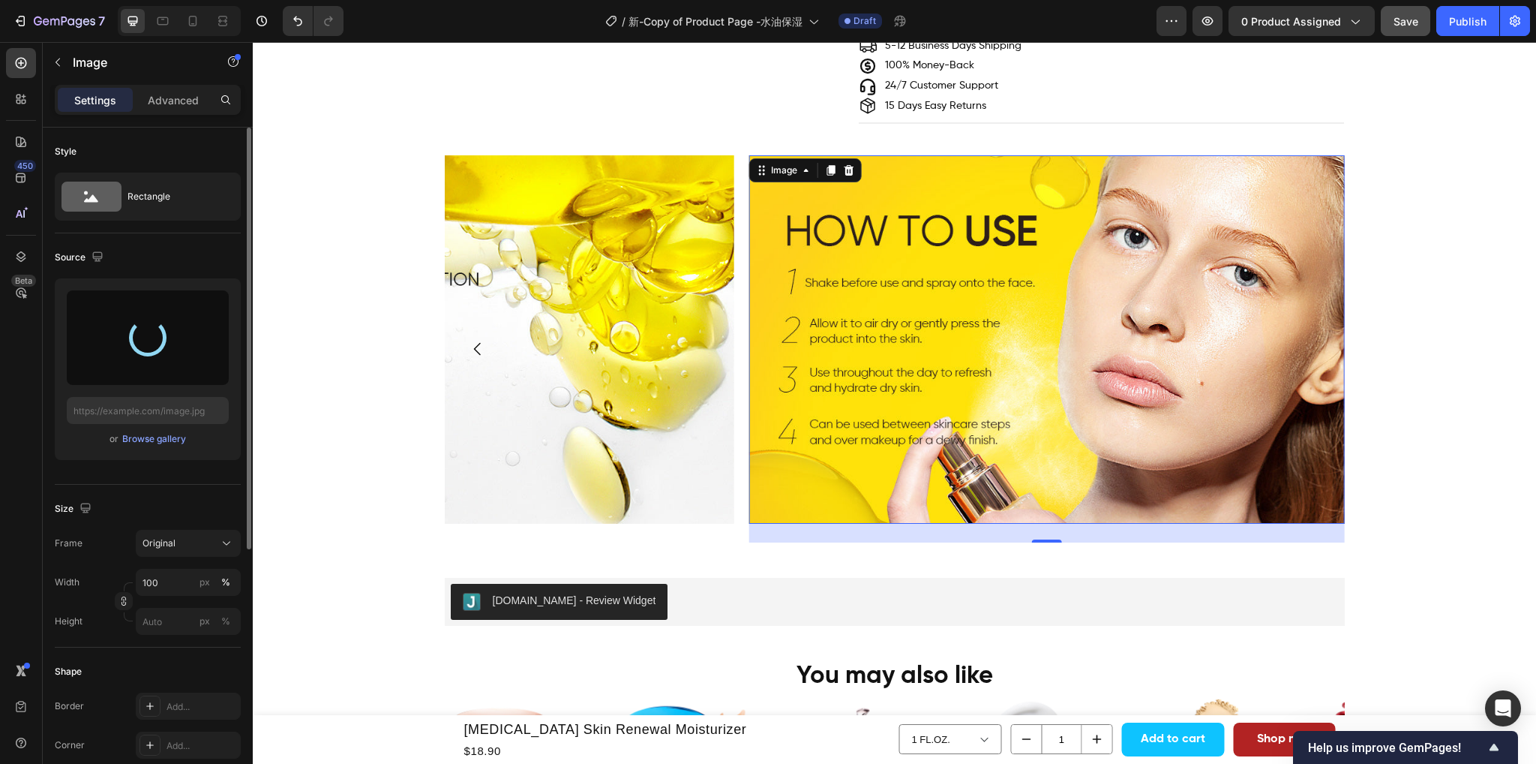
type input "[URL][DOMAIN_NAME]"
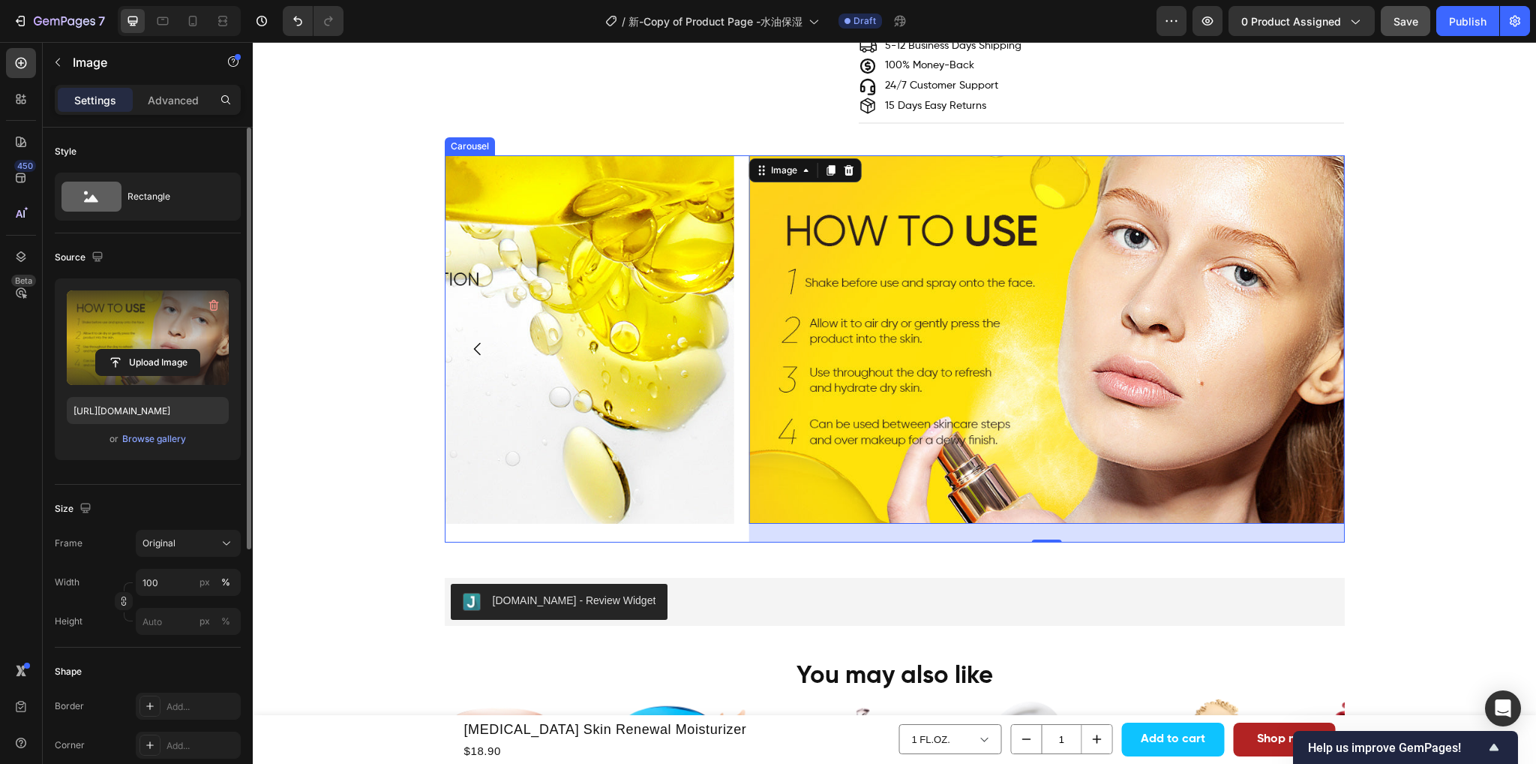
click at [724, 520] on div "Image" at bounding box center [437, 348] width 595 height 387
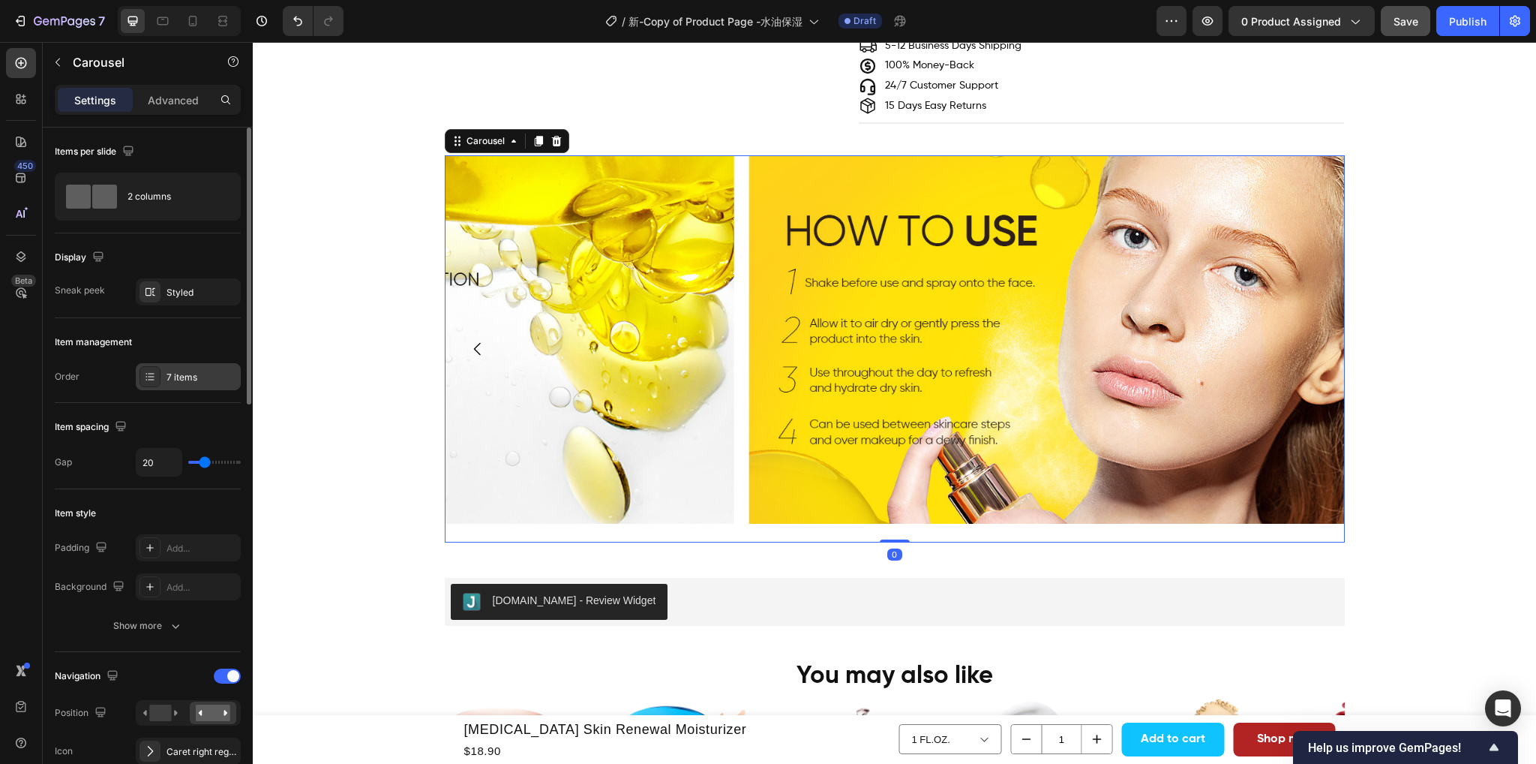
click at [179, 377] on div "7 items" at bounding box center [202, 378] width 71 height 14
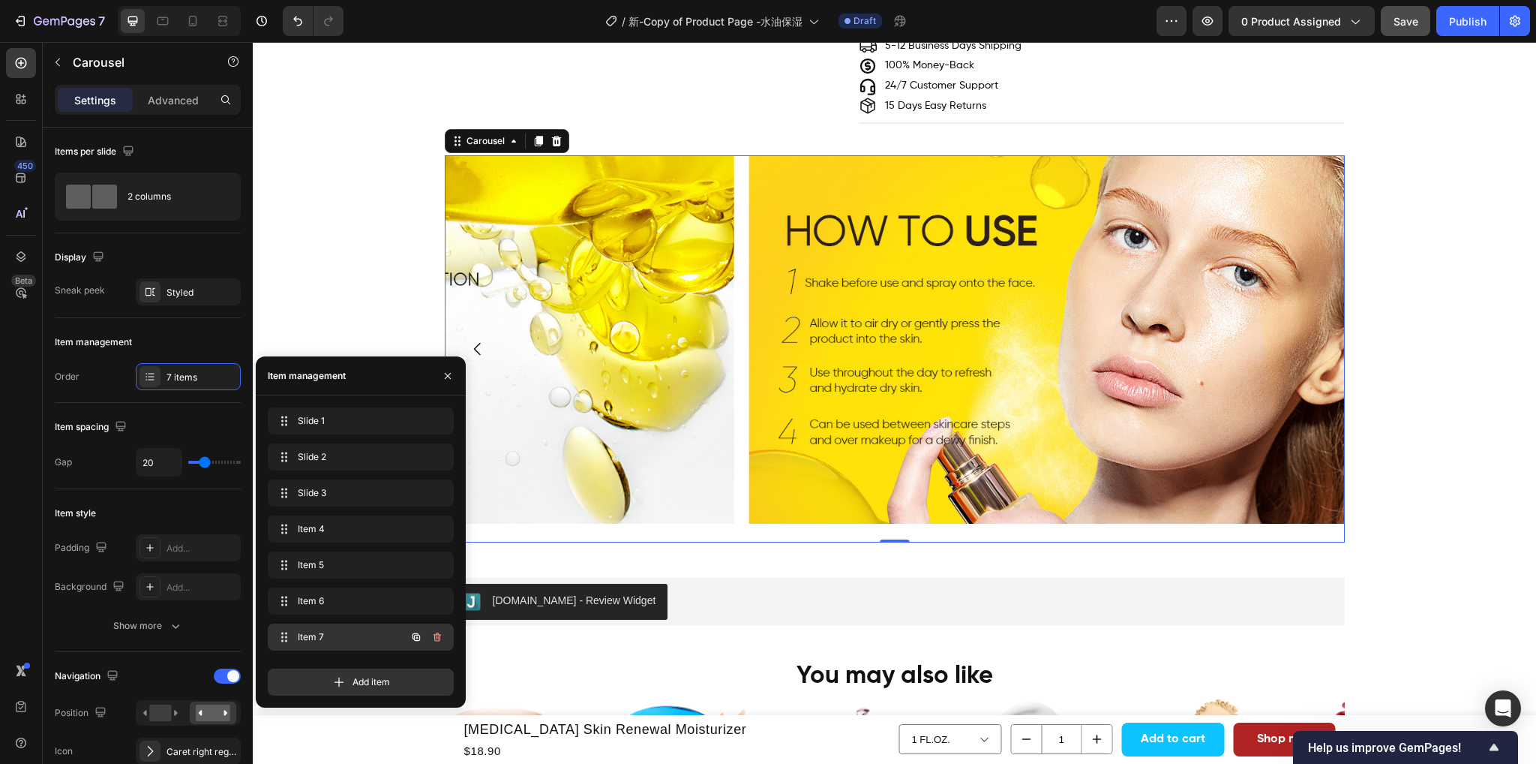
scroll to position [1875, 0]
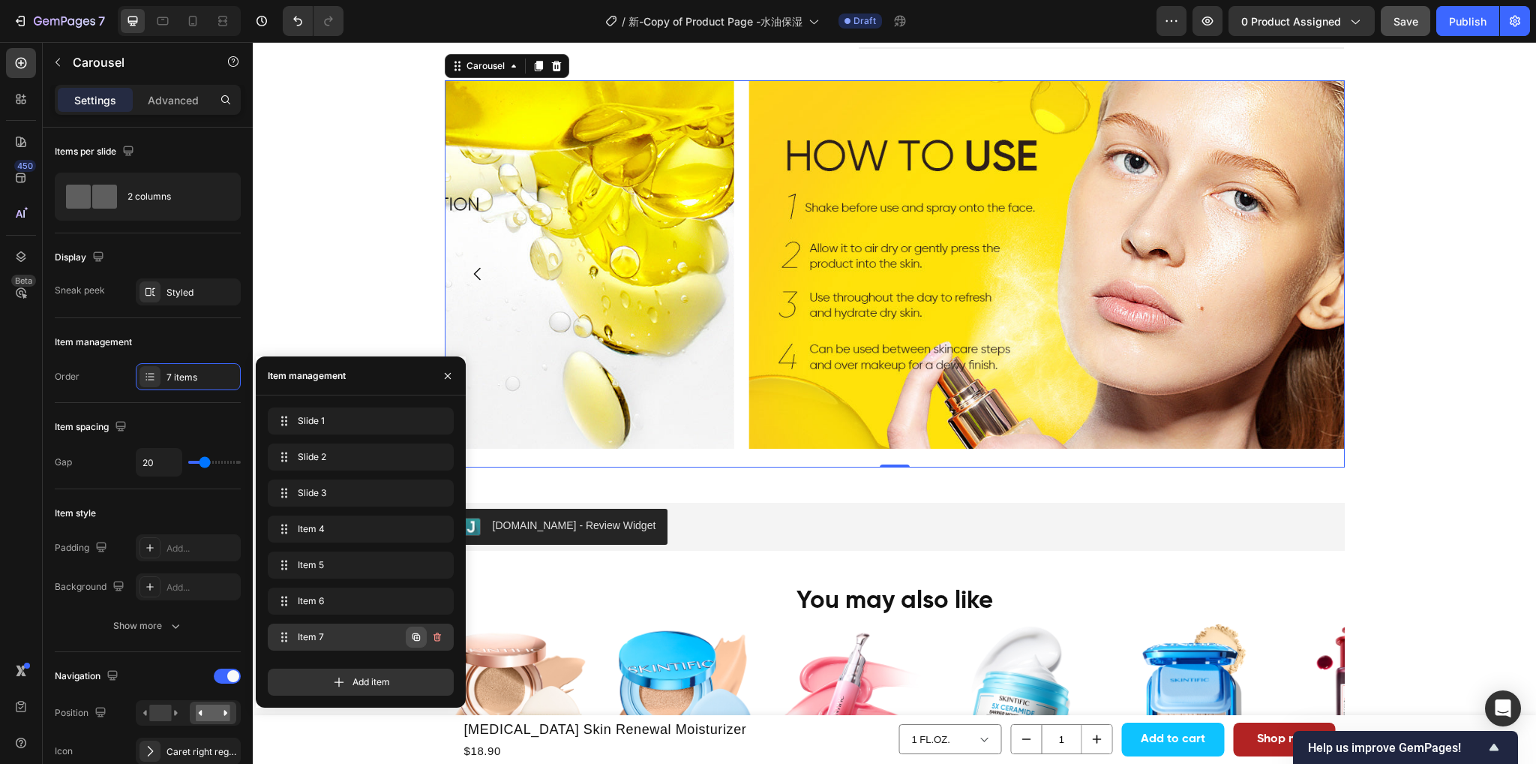
click at [414, 634] on icon "button" at bounding box center [416, 637] width 12 height 12
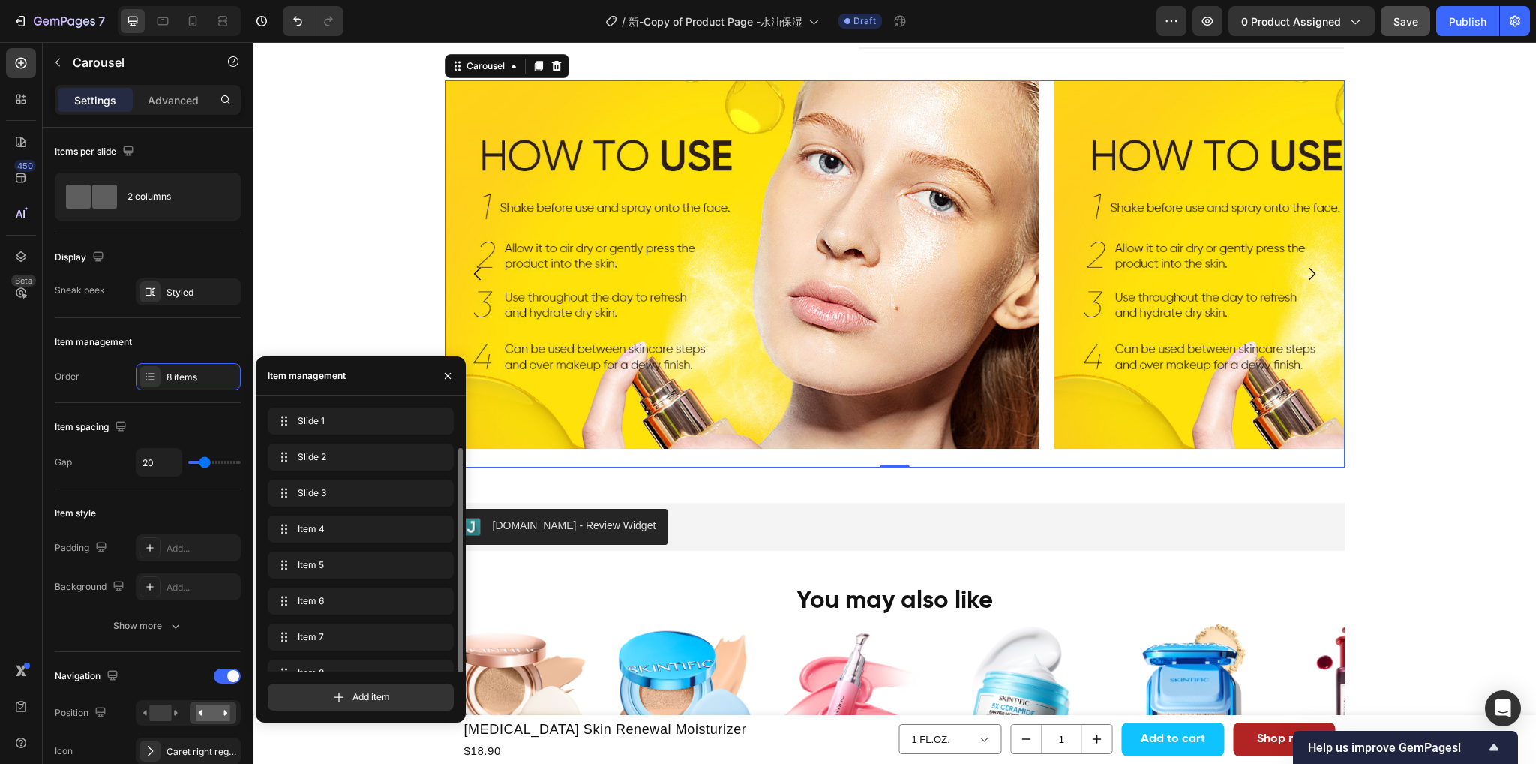
scroll to position [21, 0]
click at [1155, 282] on img at bounding box center [1352, 264] width 595 height 368
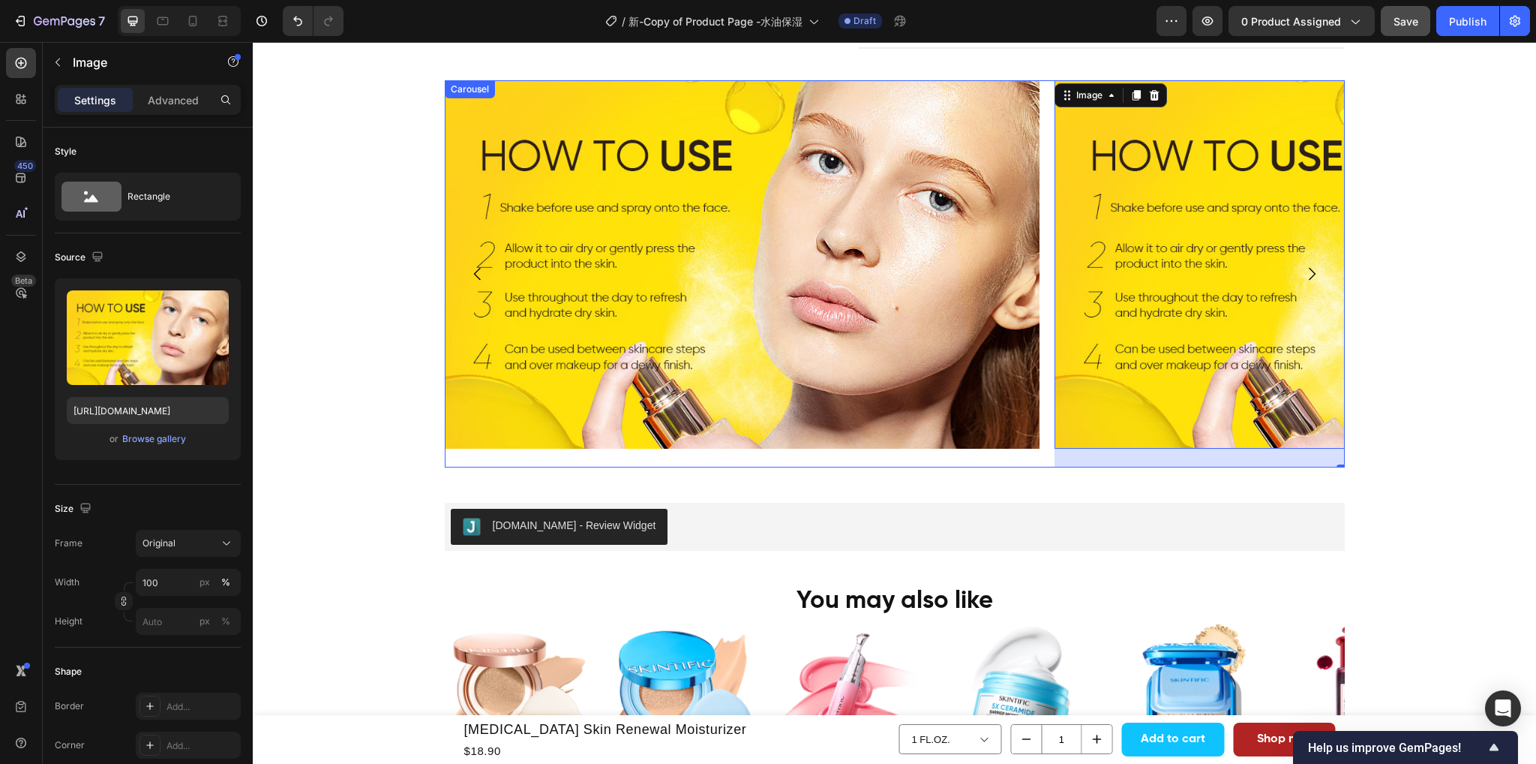
click at [1309, 267] on icon "Carousel Next Arrow" at bounding box center [1312, 273] width 7 height 13
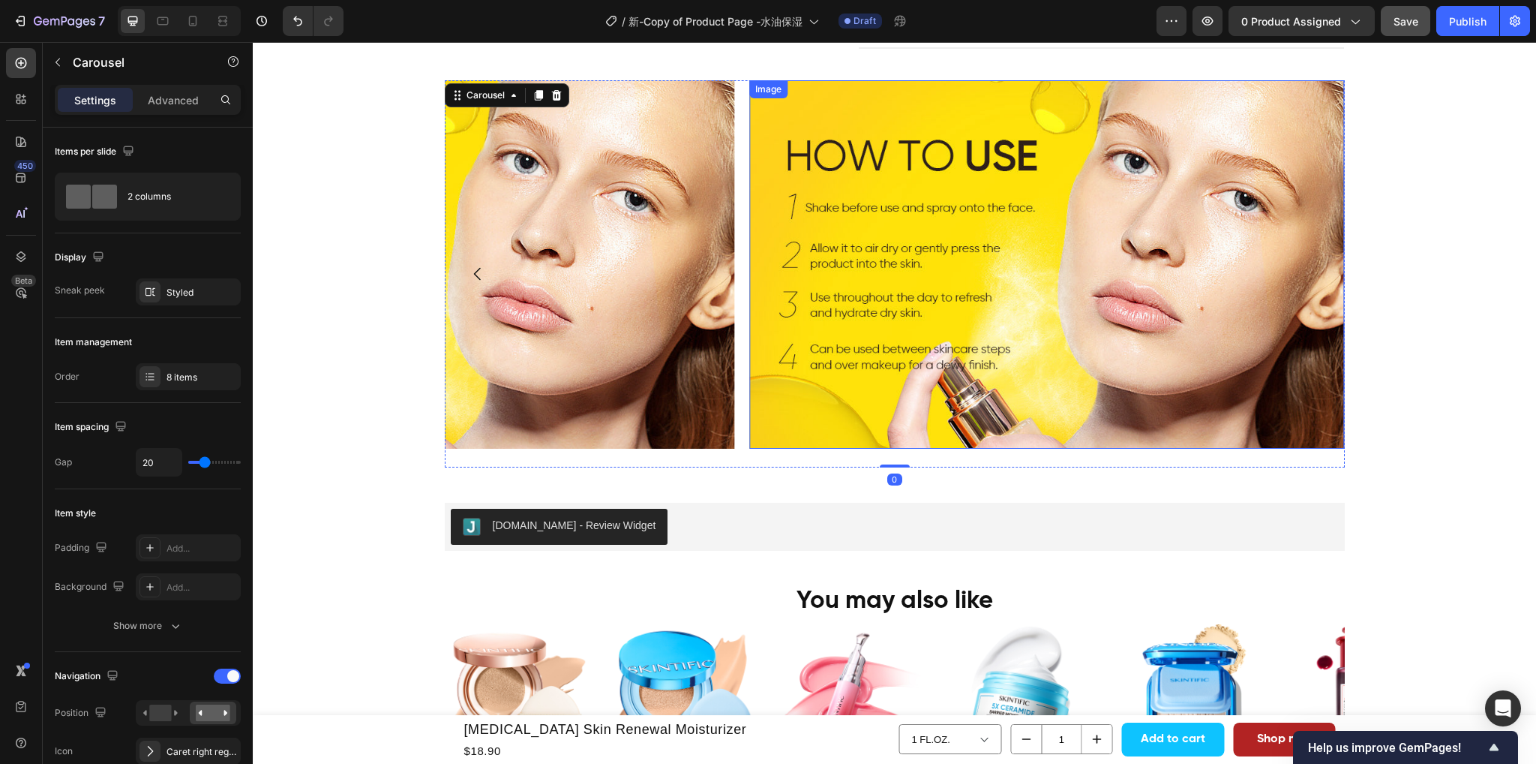
click at [1037, 266] on img at bounding box center [1046, 264] width 595 height 368
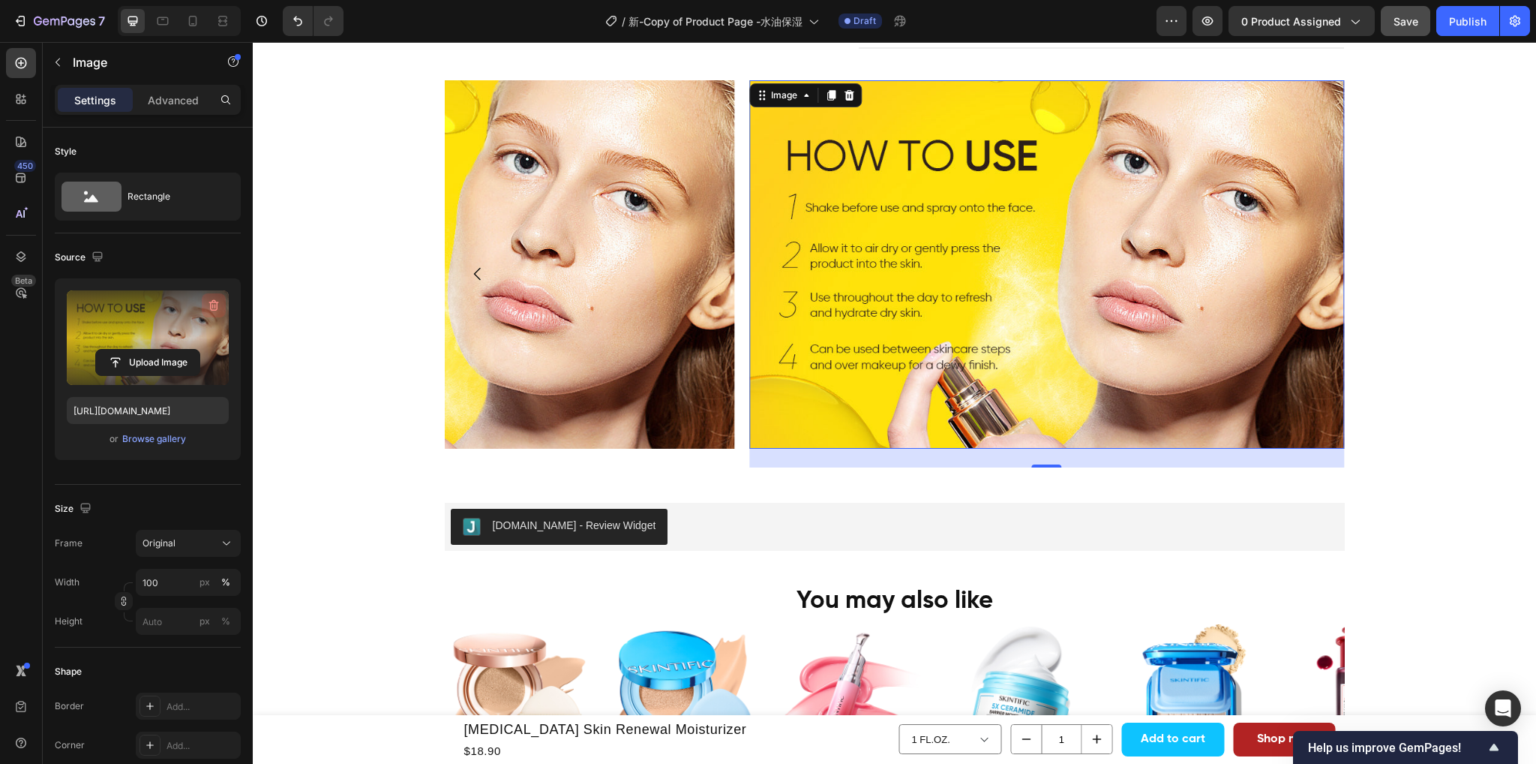
click at [212, 308] on icon "button" at bounding box center [213, 305] width 15 height 15
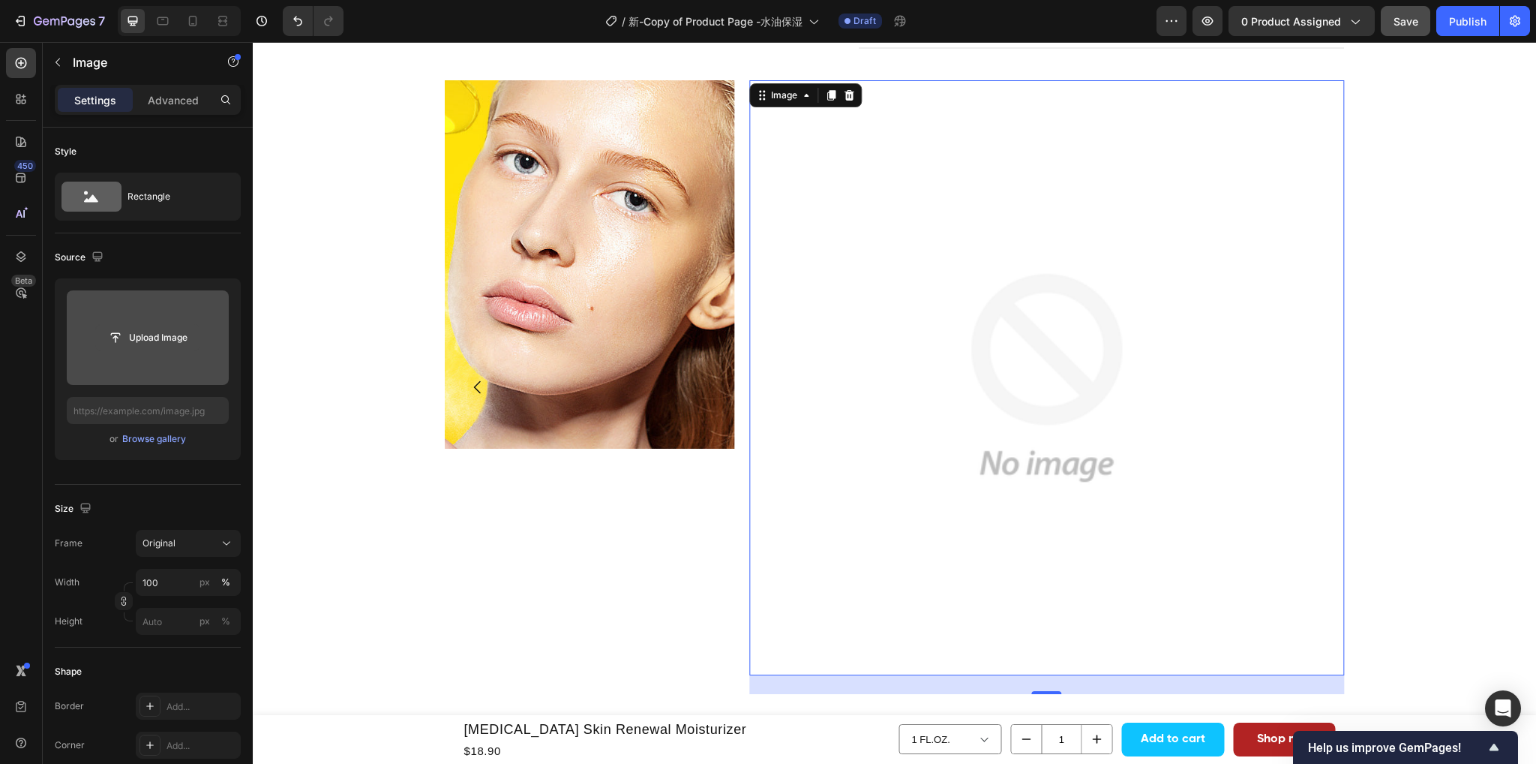
click at [147, 333] on input "file" at bounding box center [148, 338] width 104 height 26
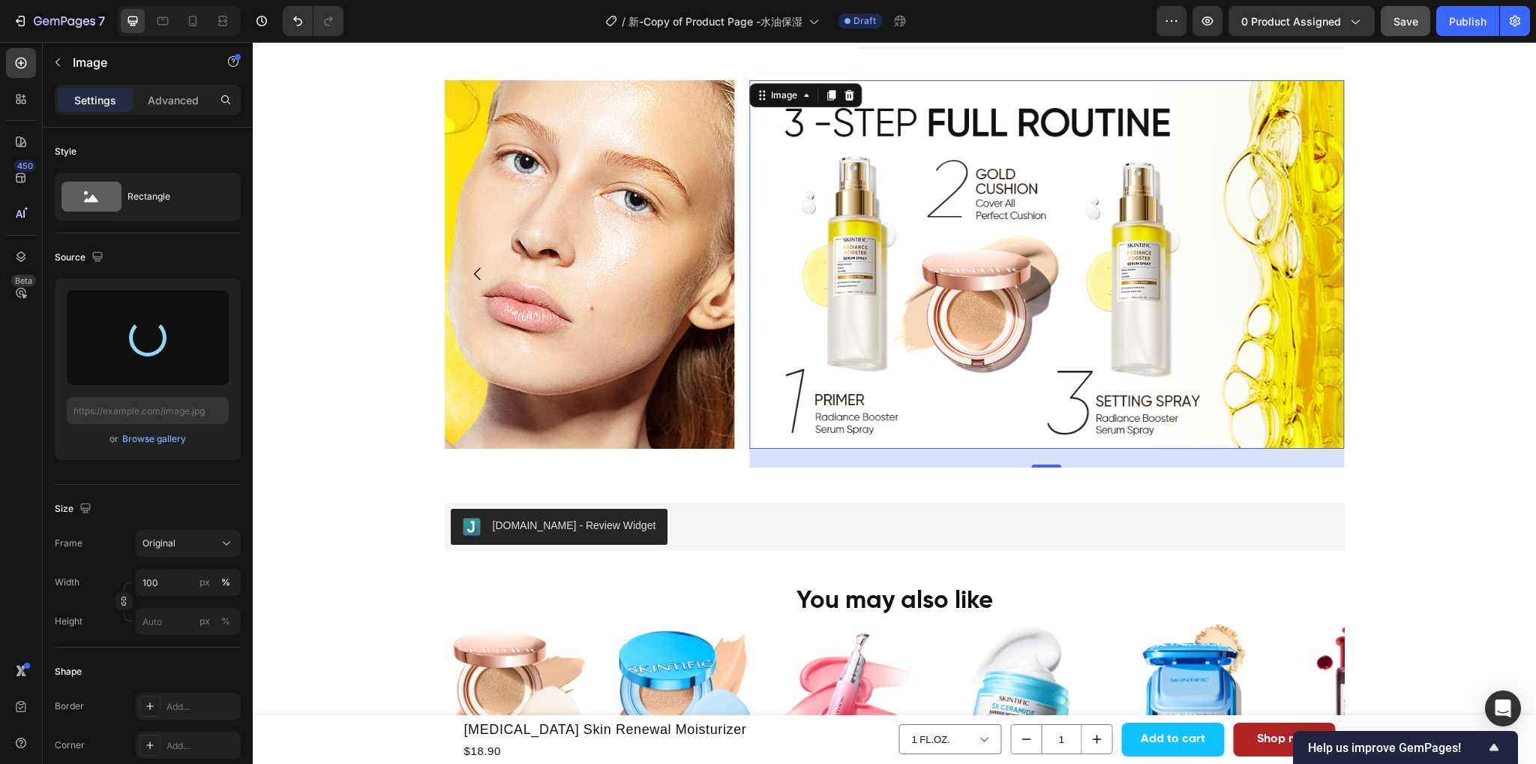
type input "https://cdn.shopify.com/s/files/1/0563/1701/8217/files/gempages_572779726456750…"
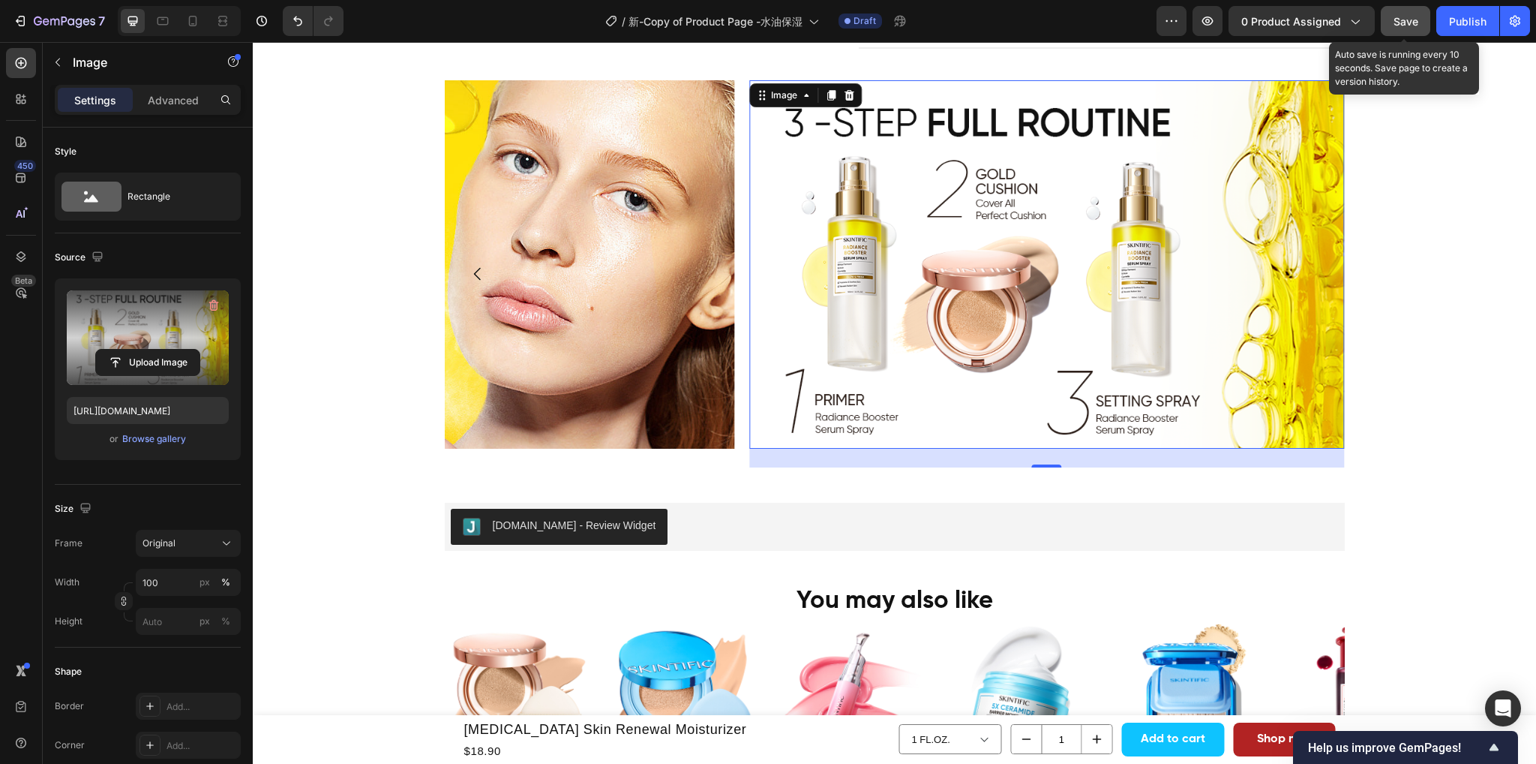
click at [1413, 31] on button "Save" at bounding box center [1406, 21] width 50 height 30
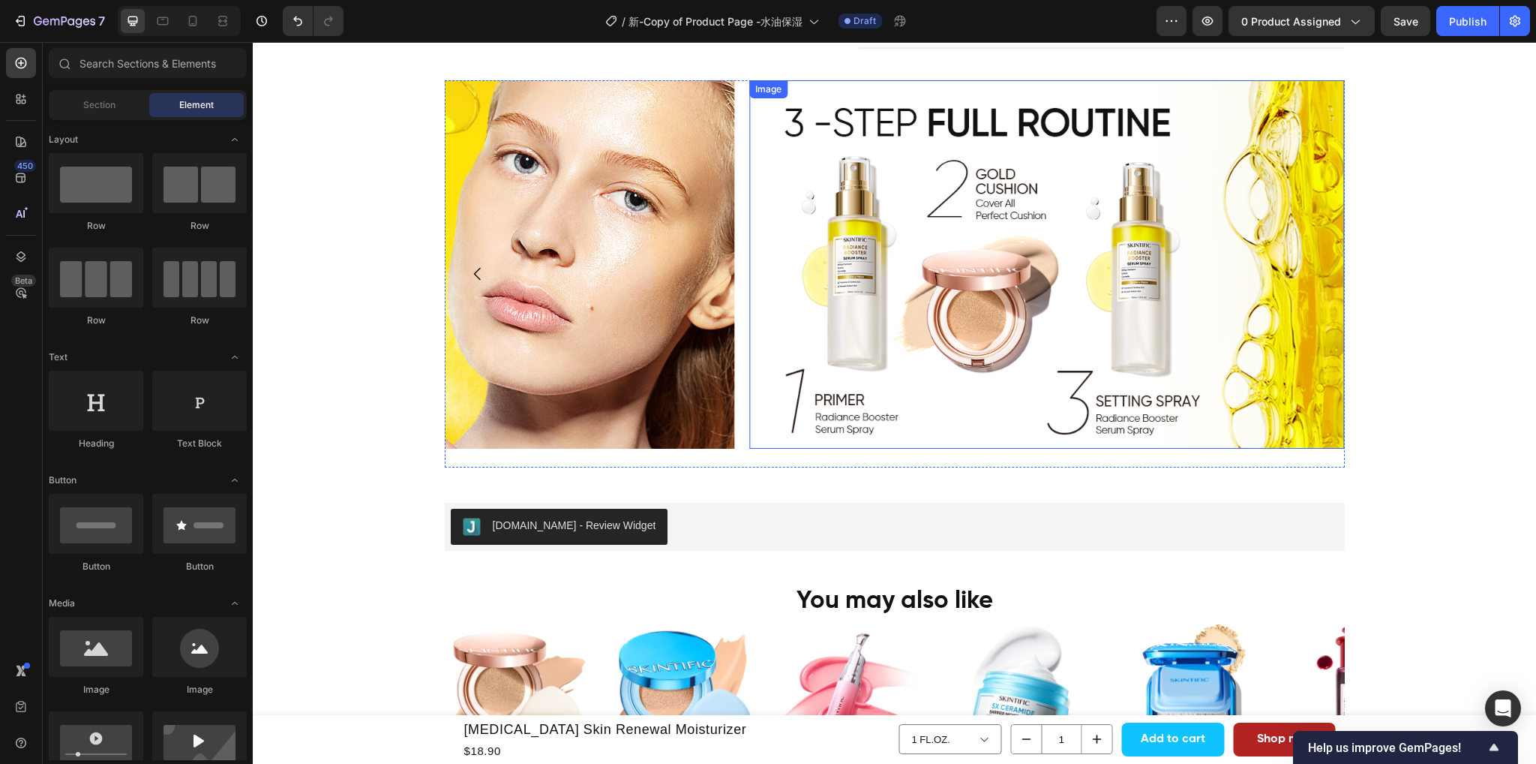
click at [1182, 340] on img at bounding box center [1046, 264] width 595 height 368
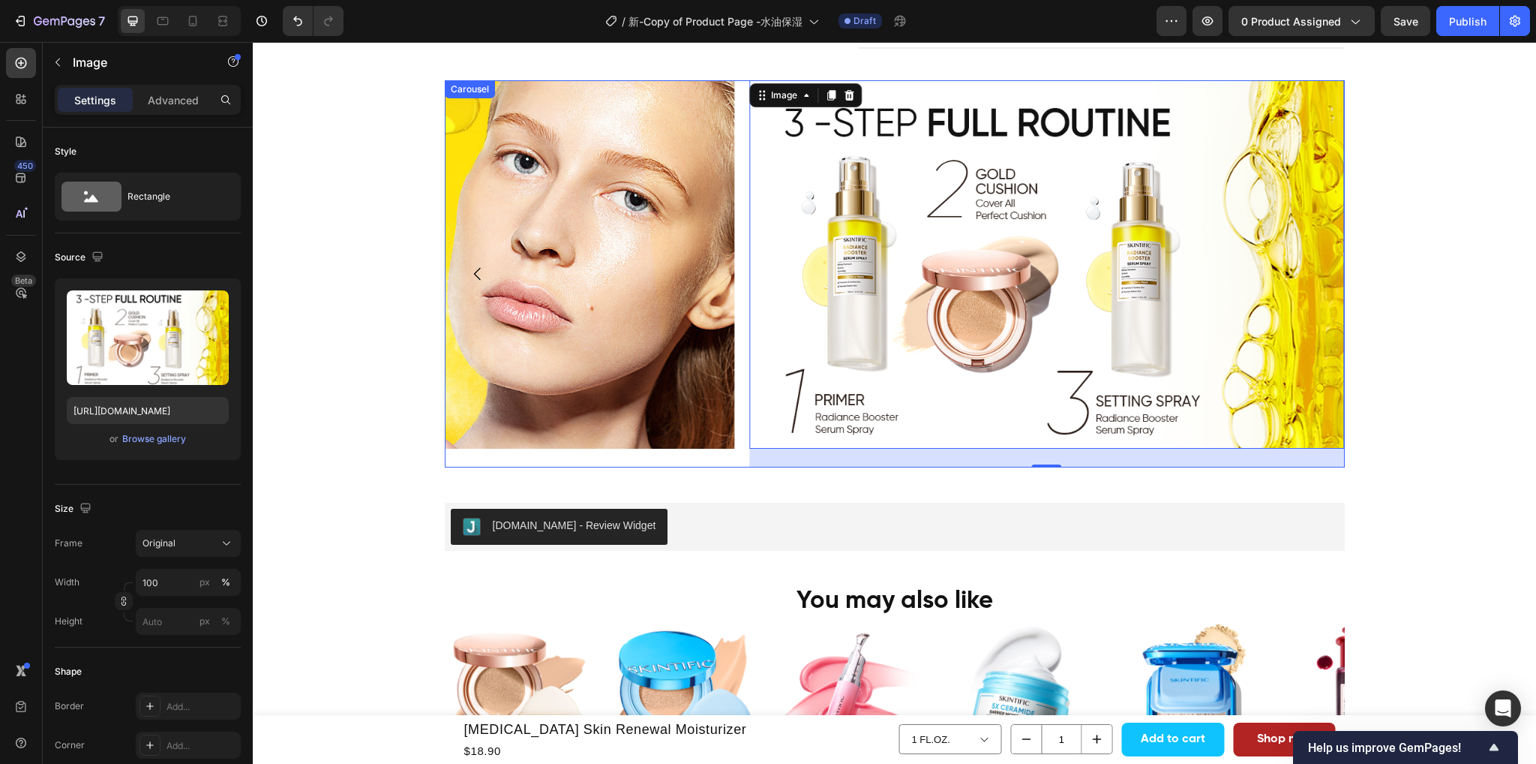
click at [720, 443] on div "Image" at bounding box center [437, 273] width 595 height 387
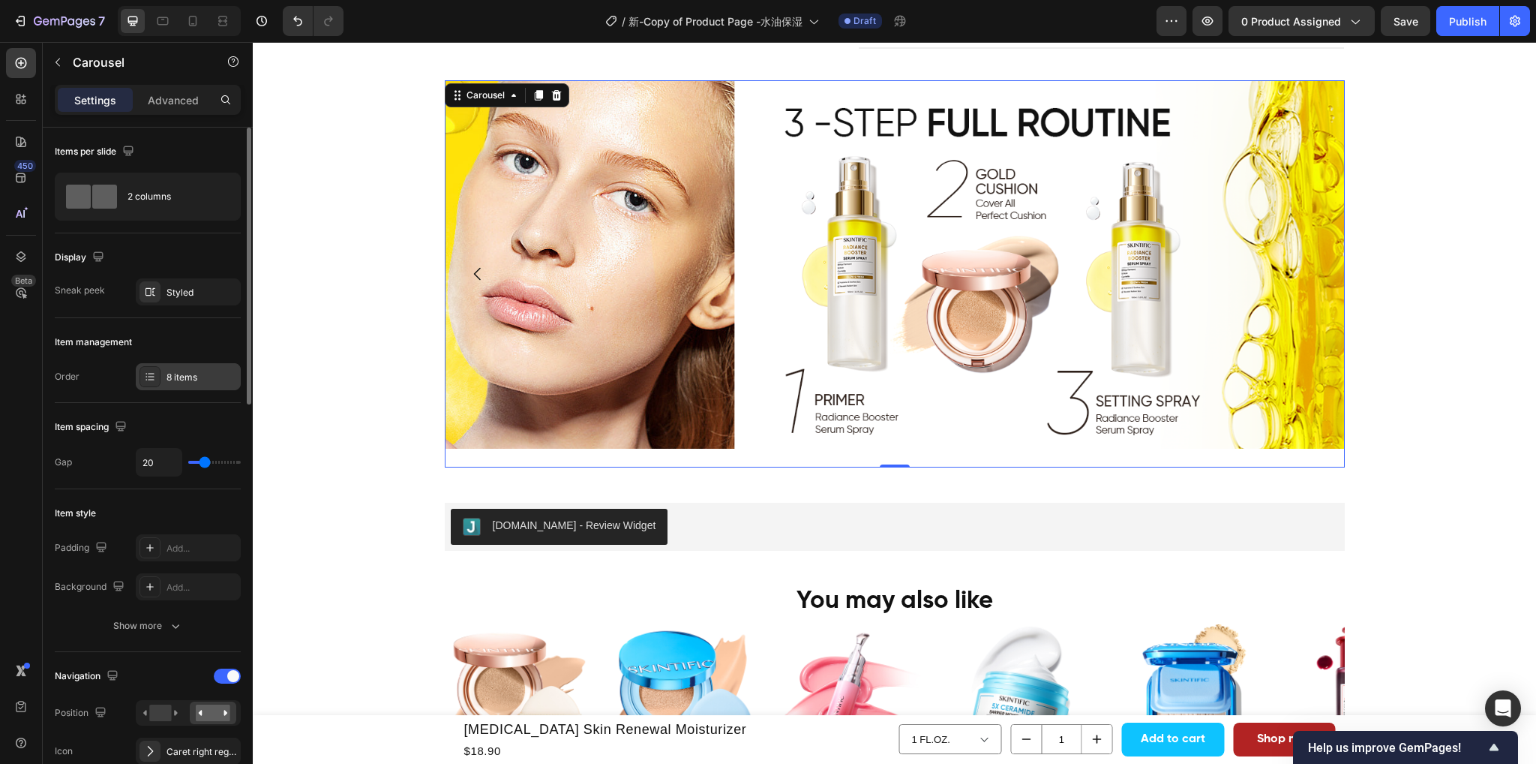
click at [169, 382] on div "8 items" at bounding box center [202, 378] width 71 height 14
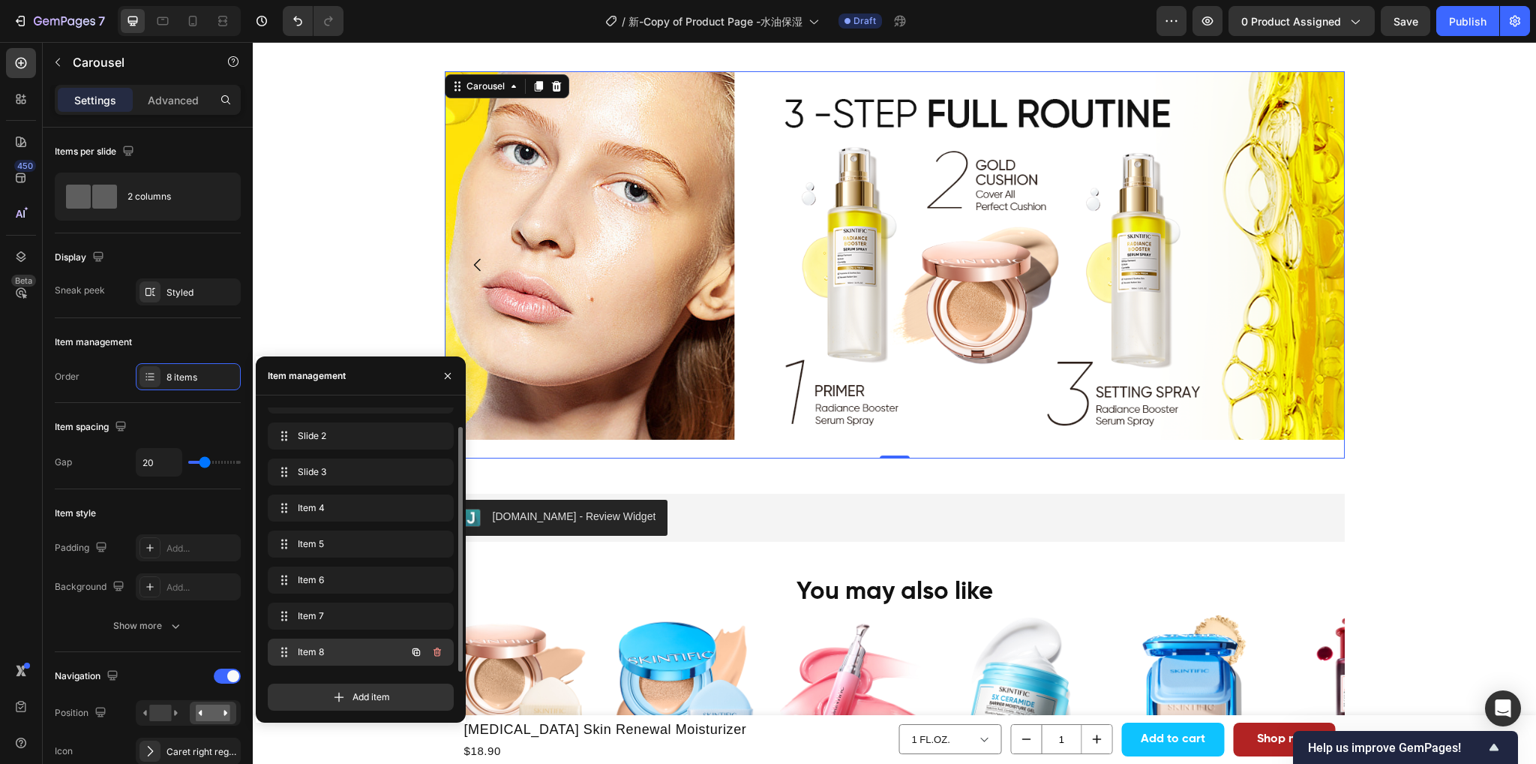
scroll to position [2100, 0]
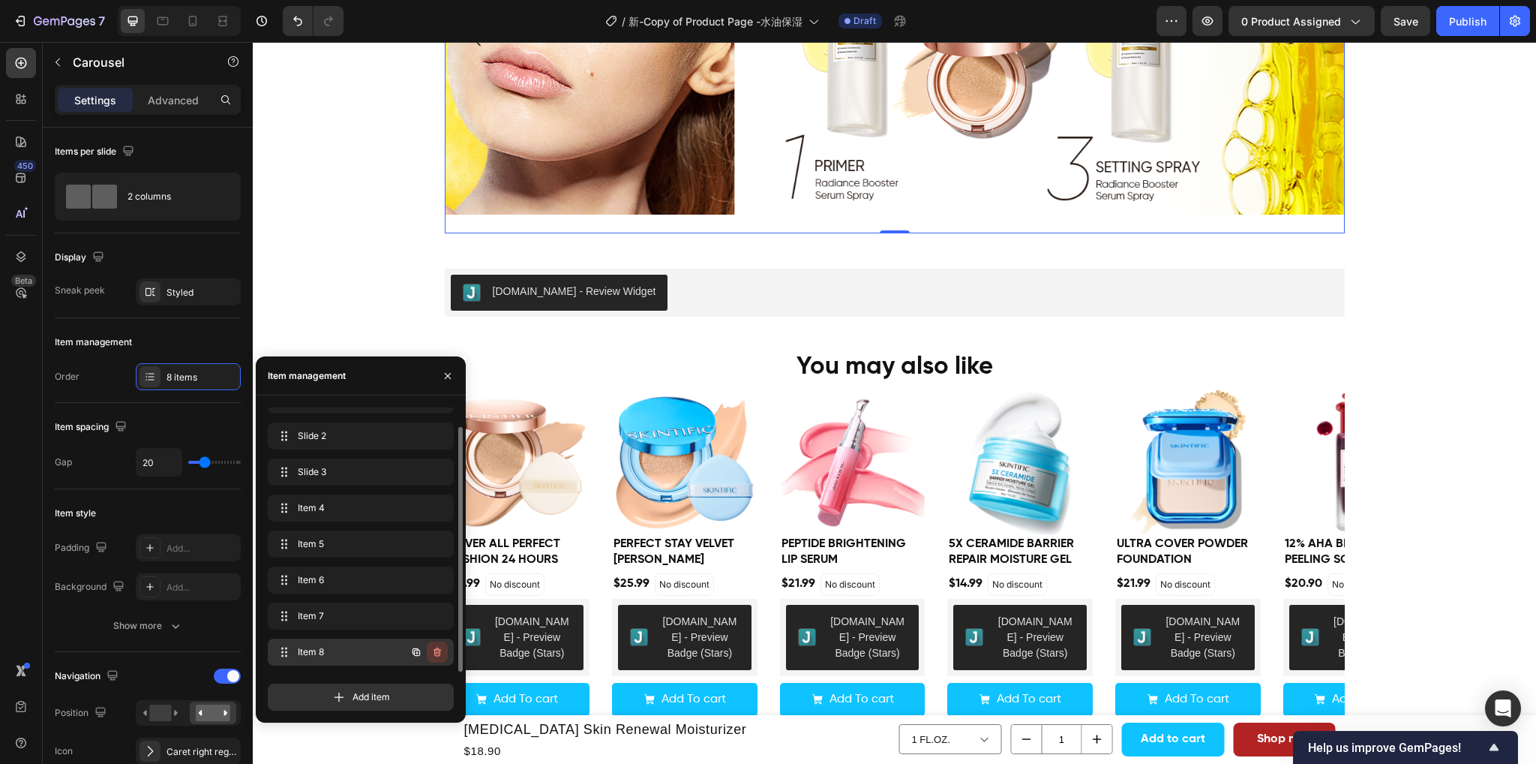
click at [440, 653] on icon "button" at bounding box center [437, 652] width 12 height 12
click at [431, 650] on div "Delete" at bounding box center [427, 652] width 28 height 14
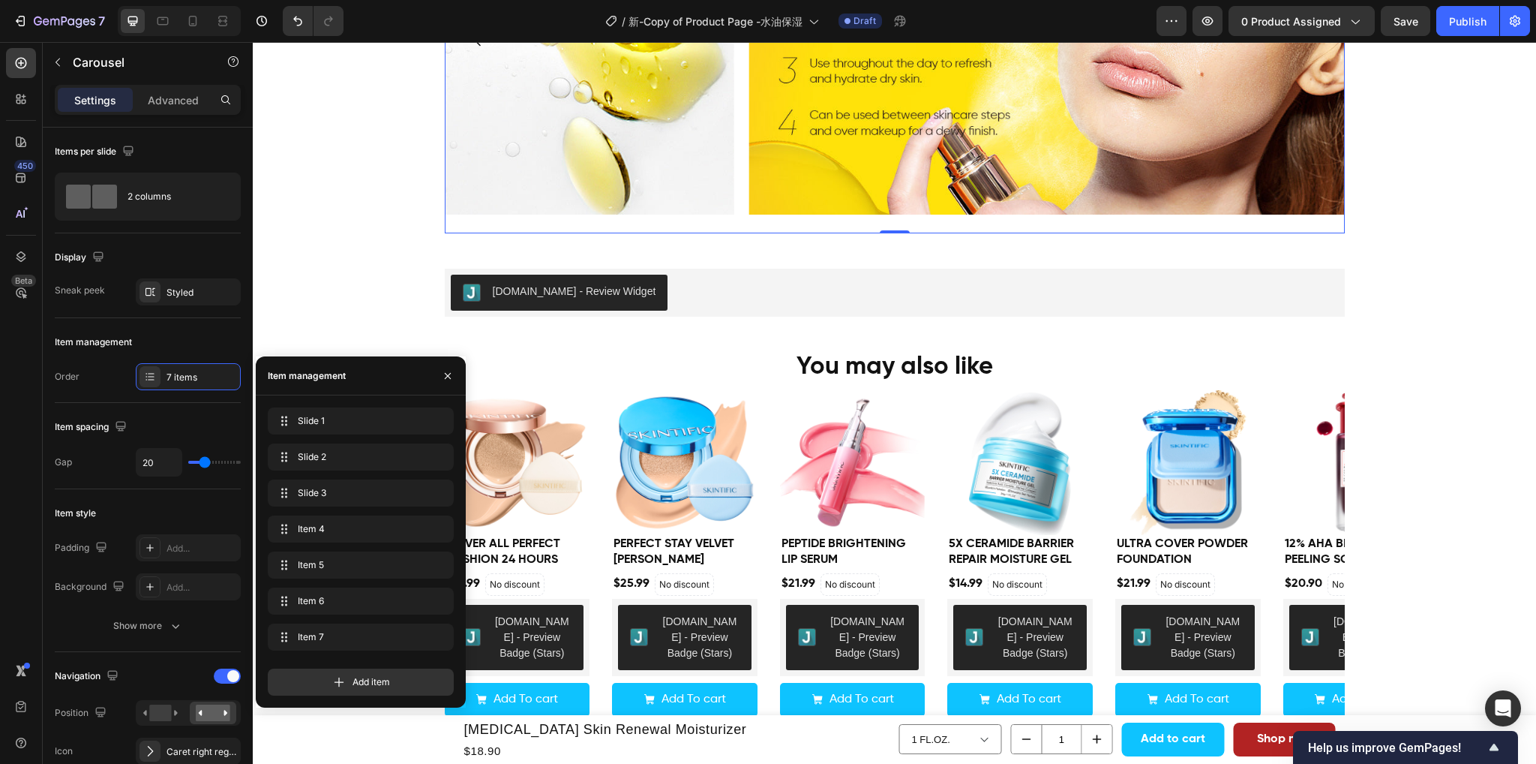
scroll to position [0, 0]
click at [449, 368] on button "button" at bounding box center [448, 376] width 24 height 24
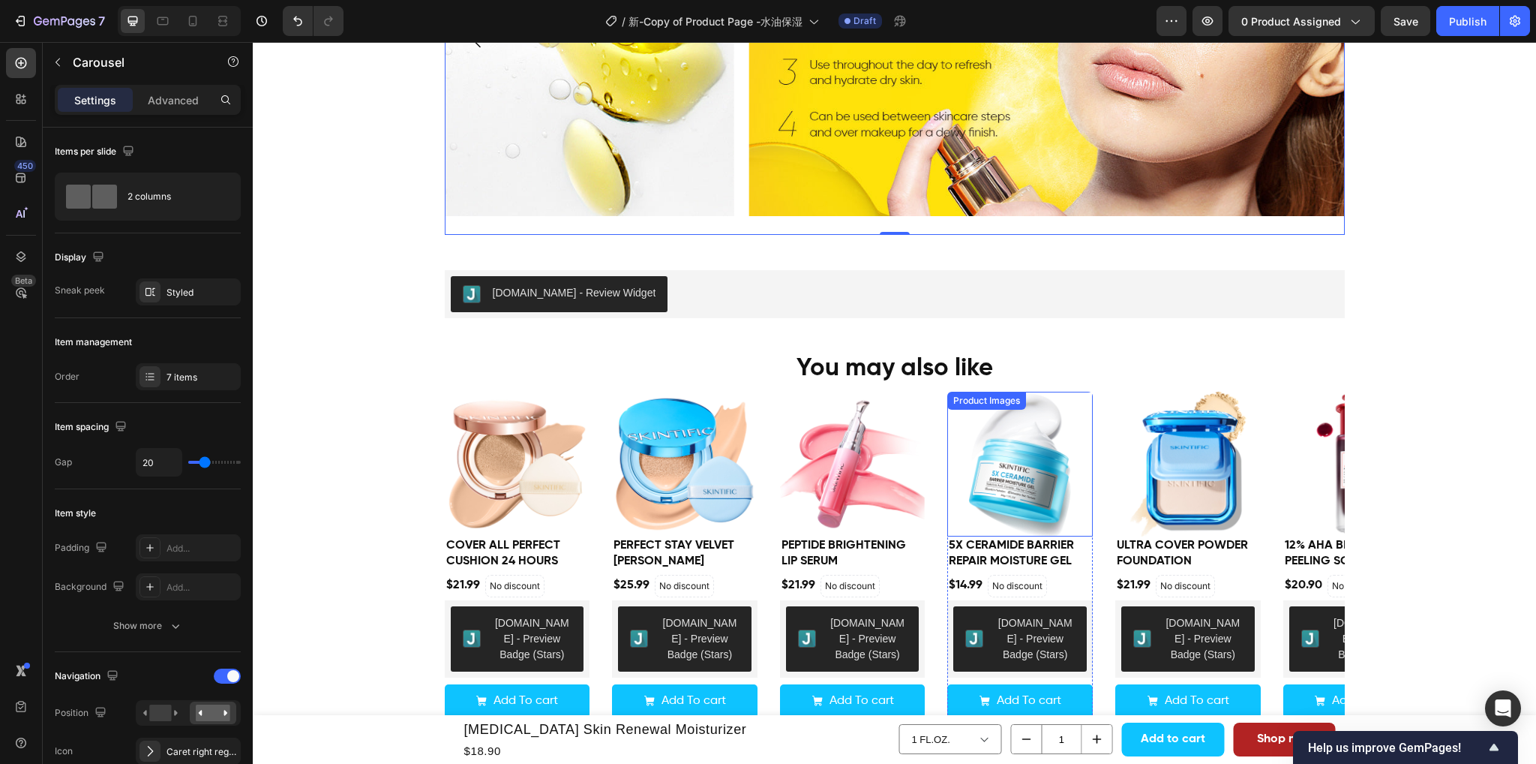
scroll to position [1800, 0]
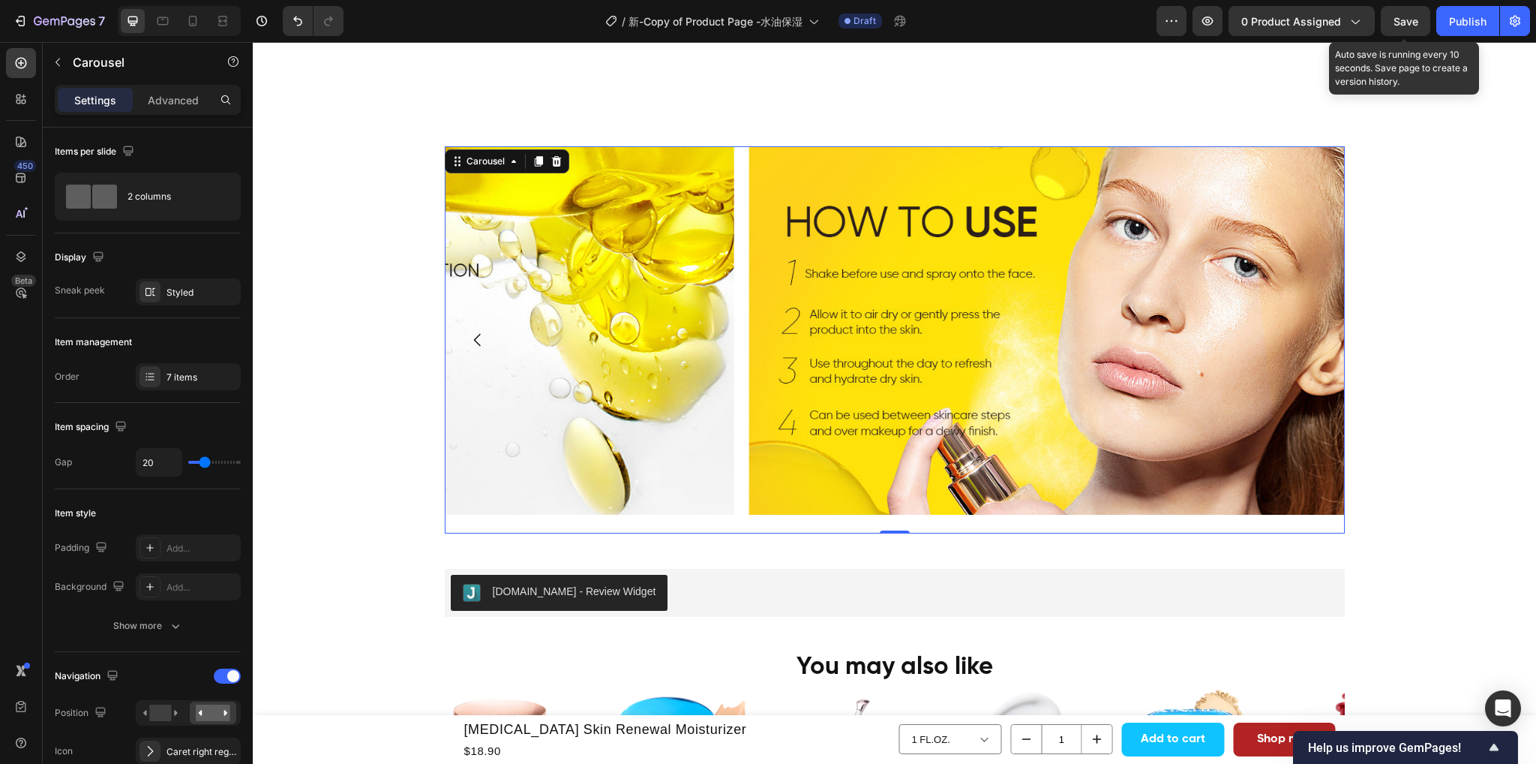
click at [1394, 28] on div "Save" at bounding box center [1406, 22] width 25 height 16
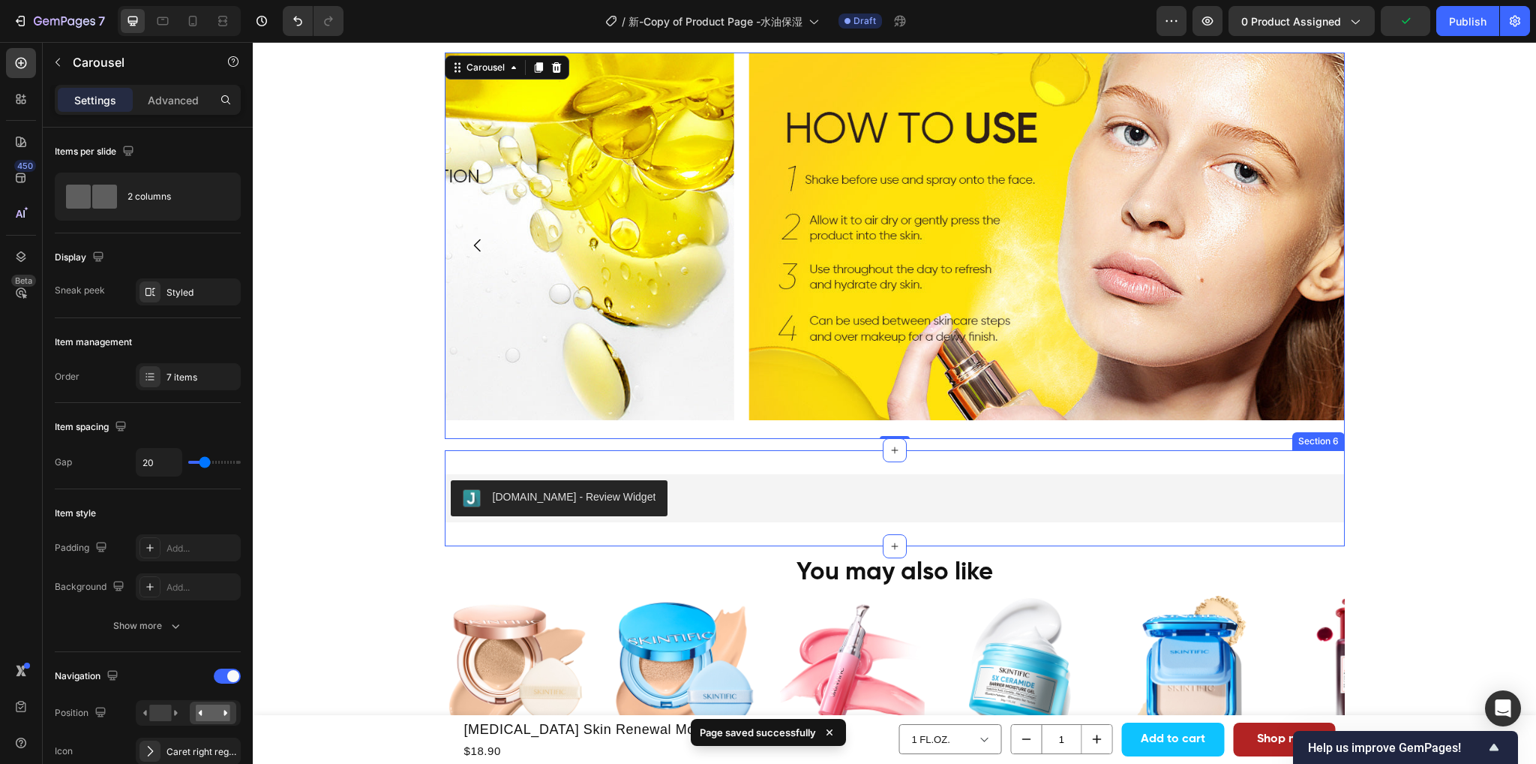
scroll to position [1425, 0]
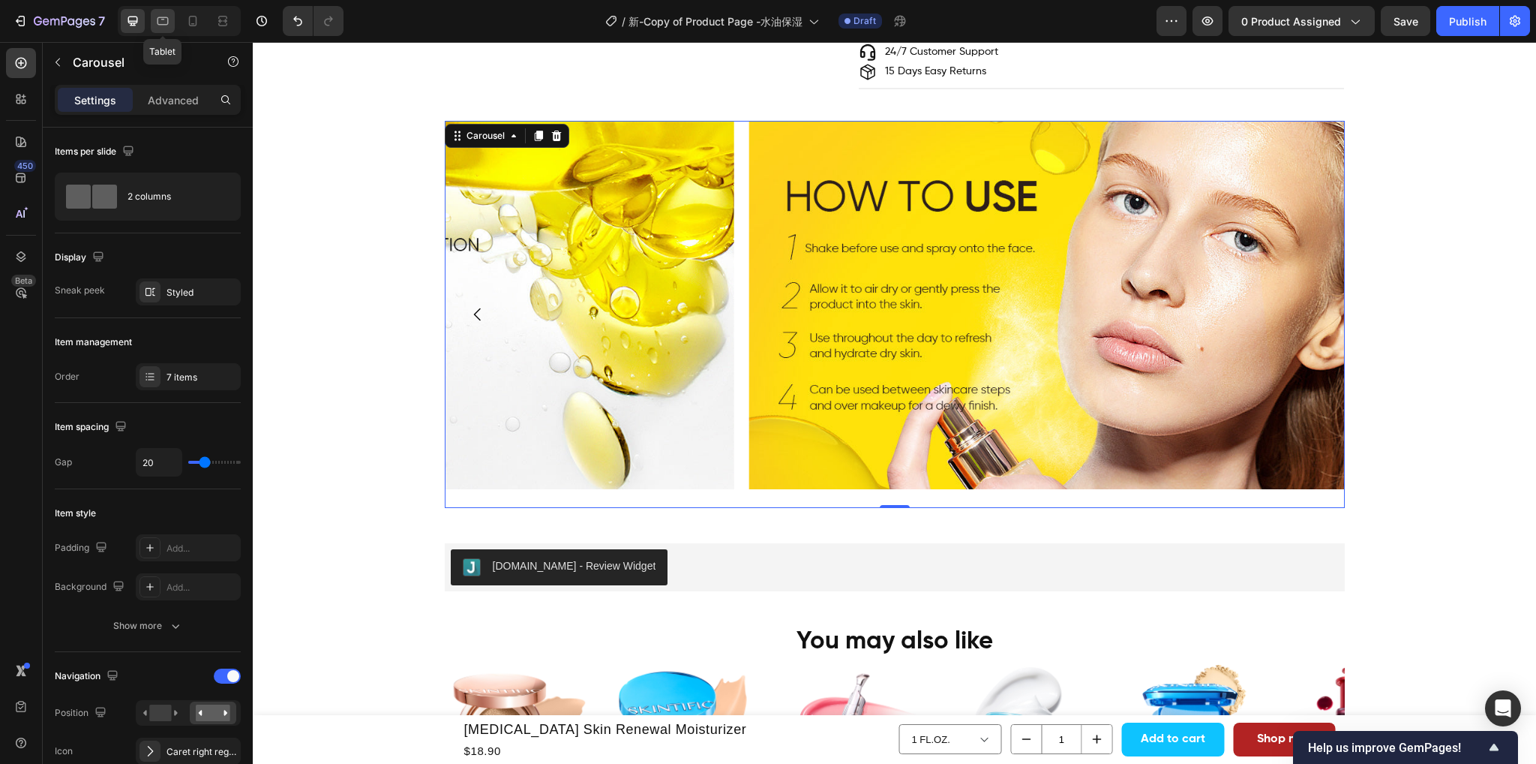
click at [155, 19] on icon at bounding box center [162, 21] width 15 height 15
type input "100%"
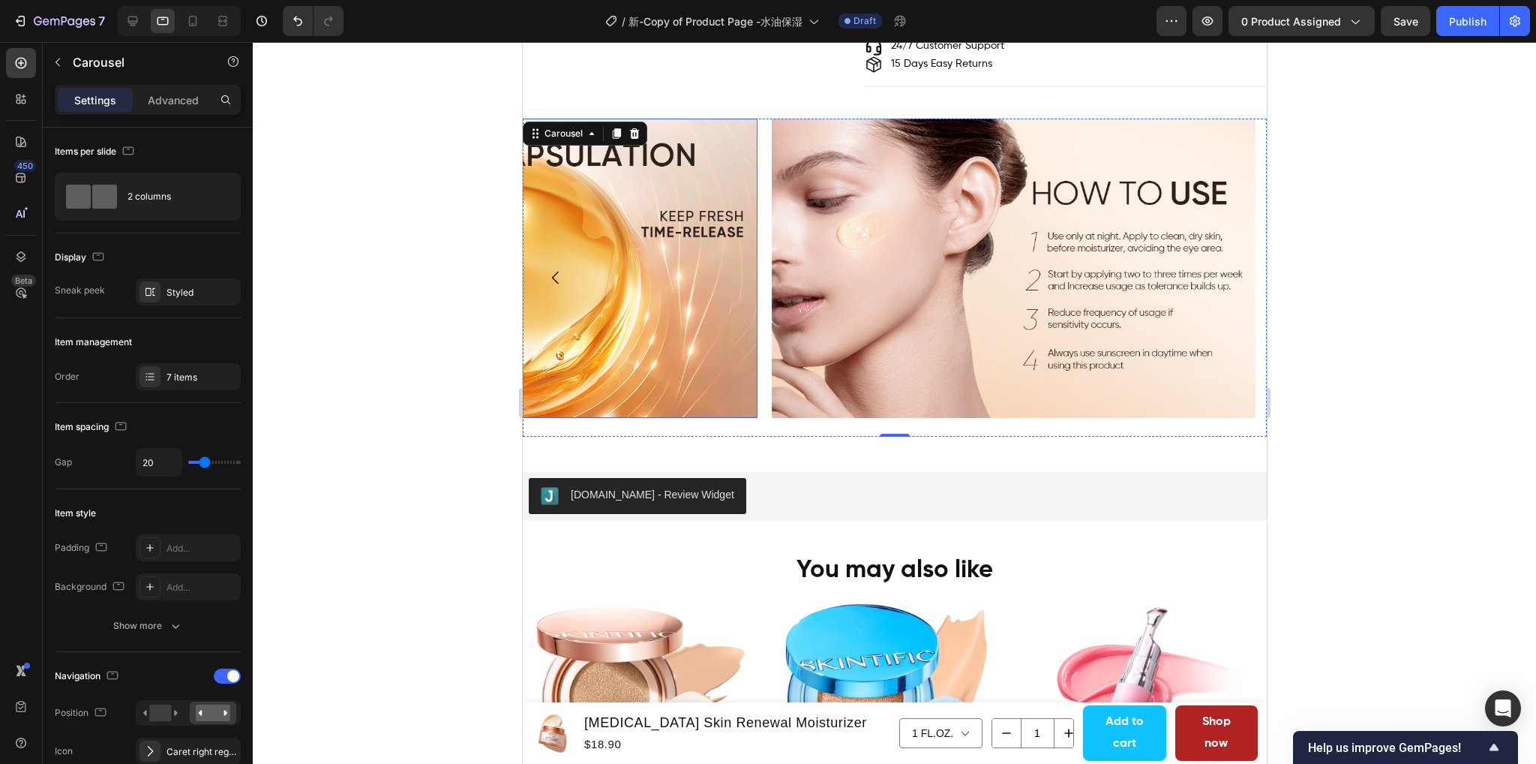
scroll to position [1500, 0]
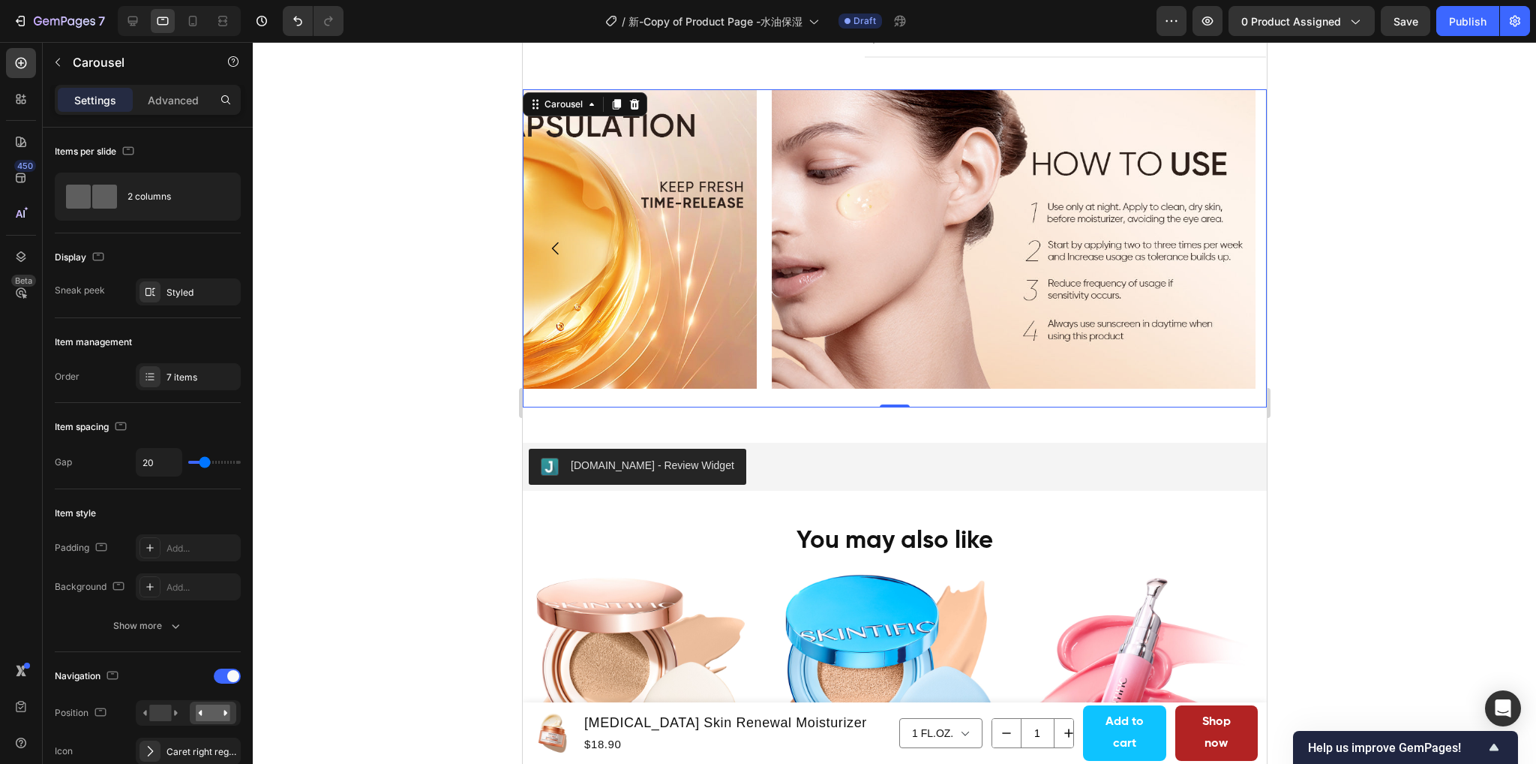
click at [559, 254] on icon "Carousel Back Arrow" at bounding box center [555, 248] width 18 height 18
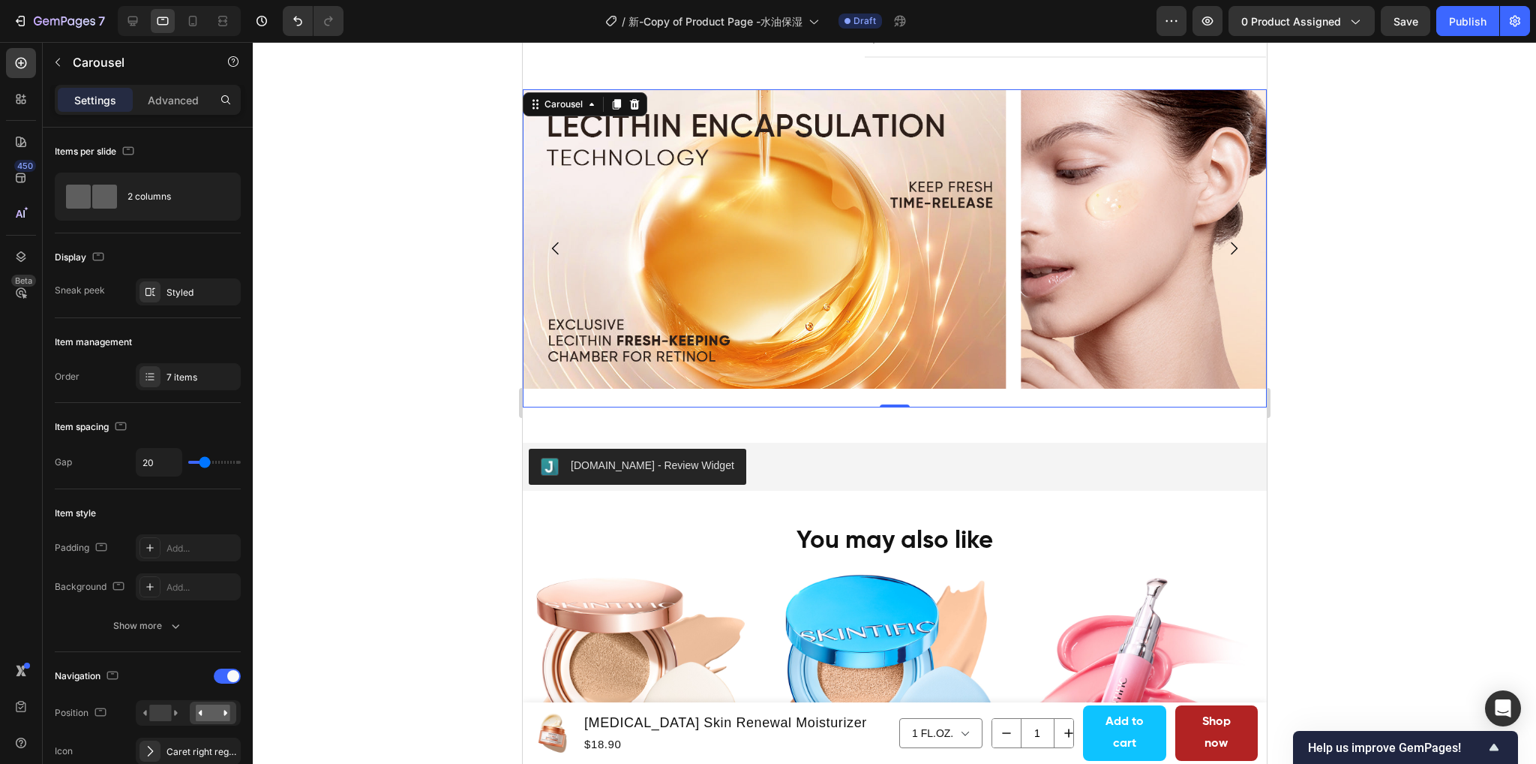
click at [559, 254] on icon "Carousel Back Arrow" at bounding box center [555, 248] width 18 height 18
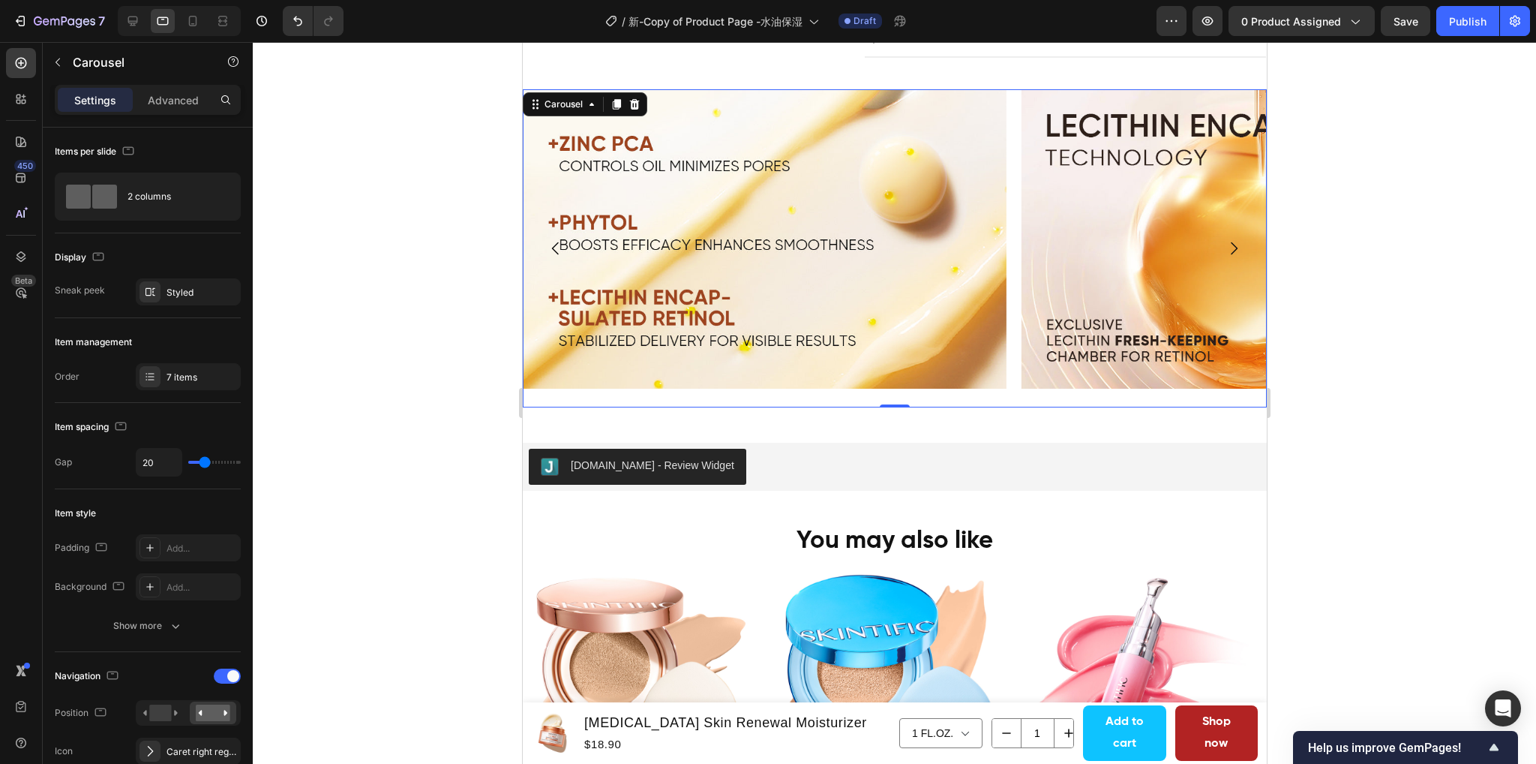
click at [553, 256] on icon "Carousel Back Arrow" at bounding box center [555, 248] width 18 height 18
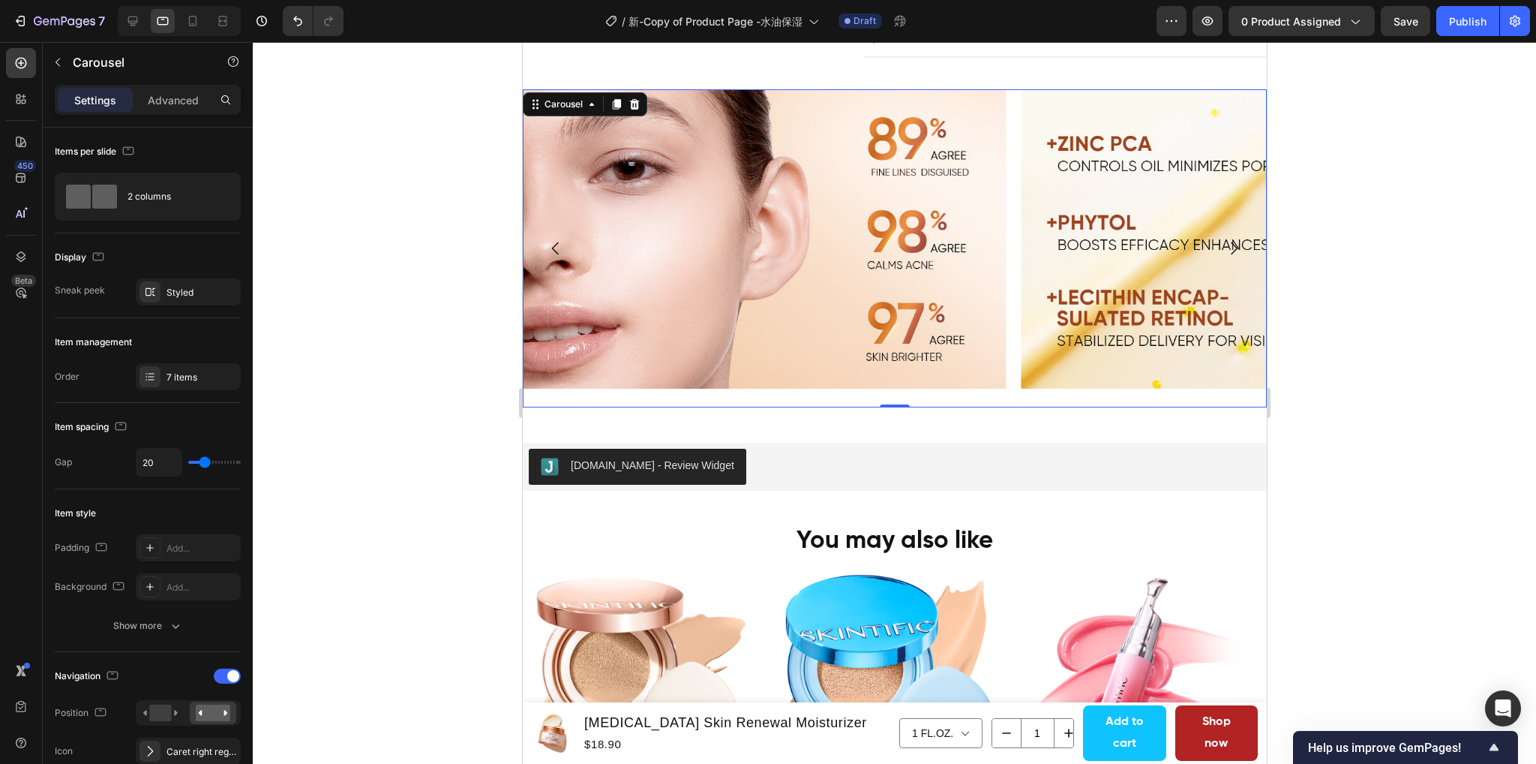
click at [553, 256] on icon "Carousel Back Arrow" at bounding box center [555, 248] width 18 height 18
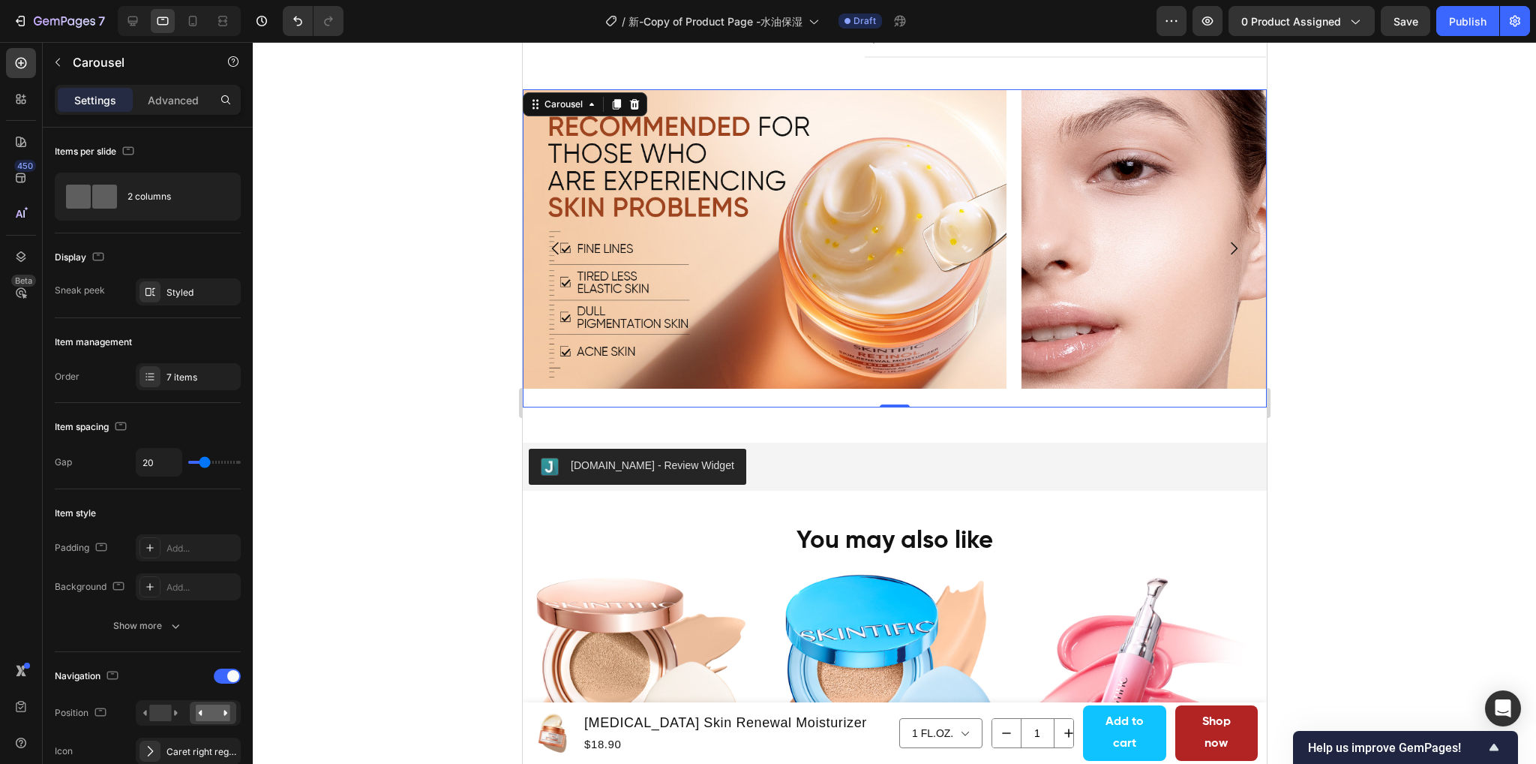
click at [553, 256] on icon "Carousel Back Arrow" at bounding box center [555, 248] width 18 height 18
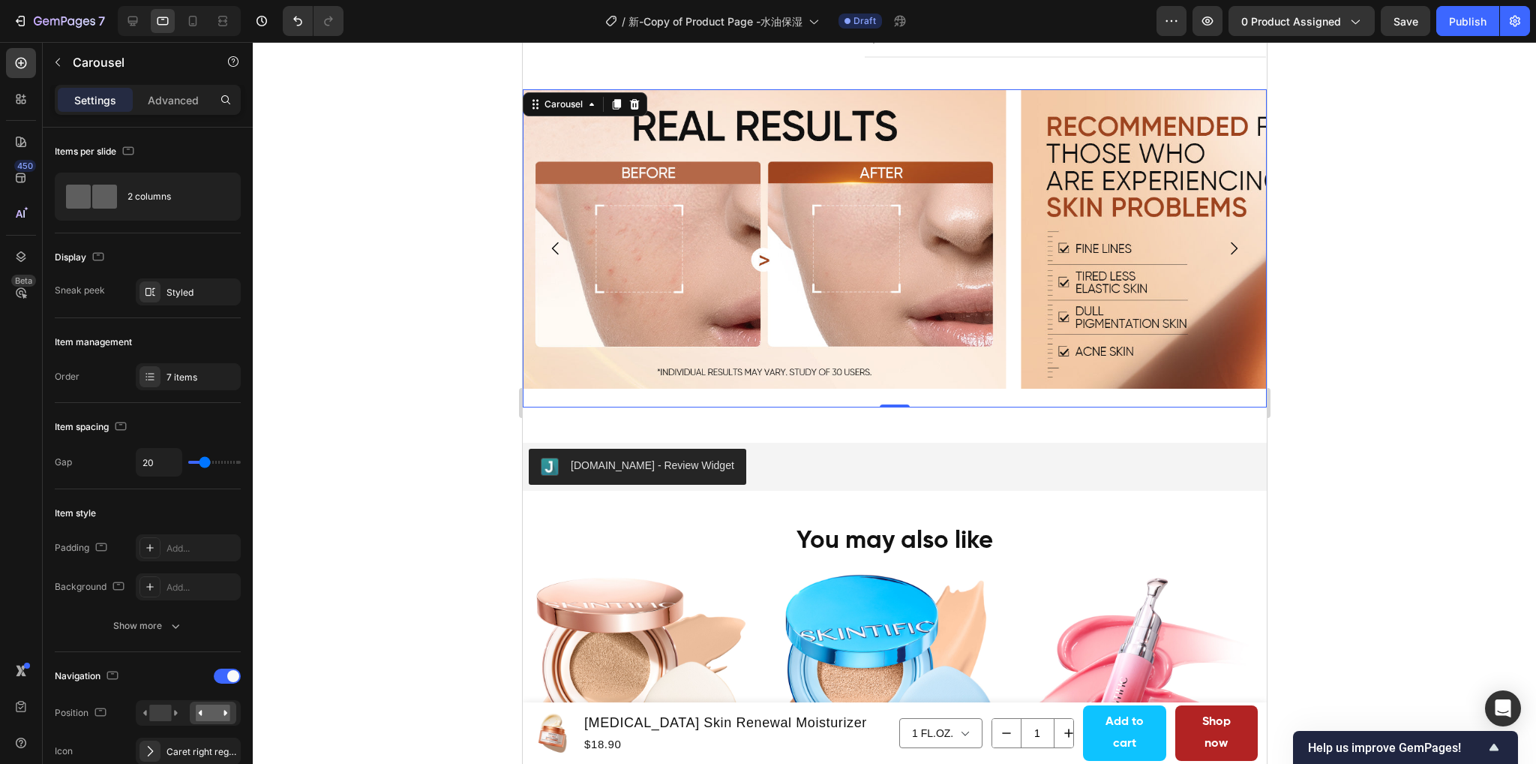
click at [553, 256] on icon "Carousel Back Arrow" at bounding box center [555, 248] width 18 height 18
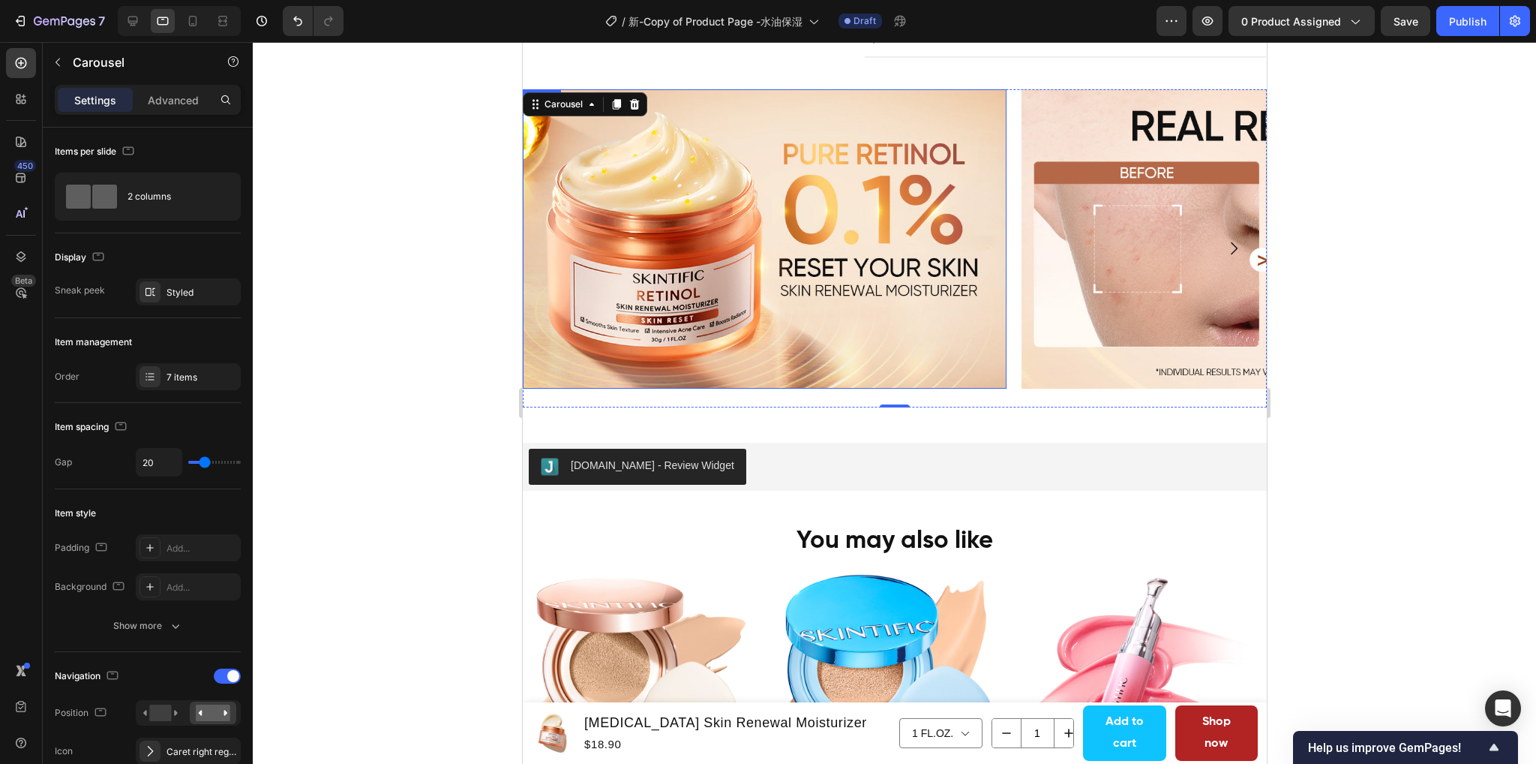
click at [800, 257] on img at bounding box center [764, 238] width 484 height 299
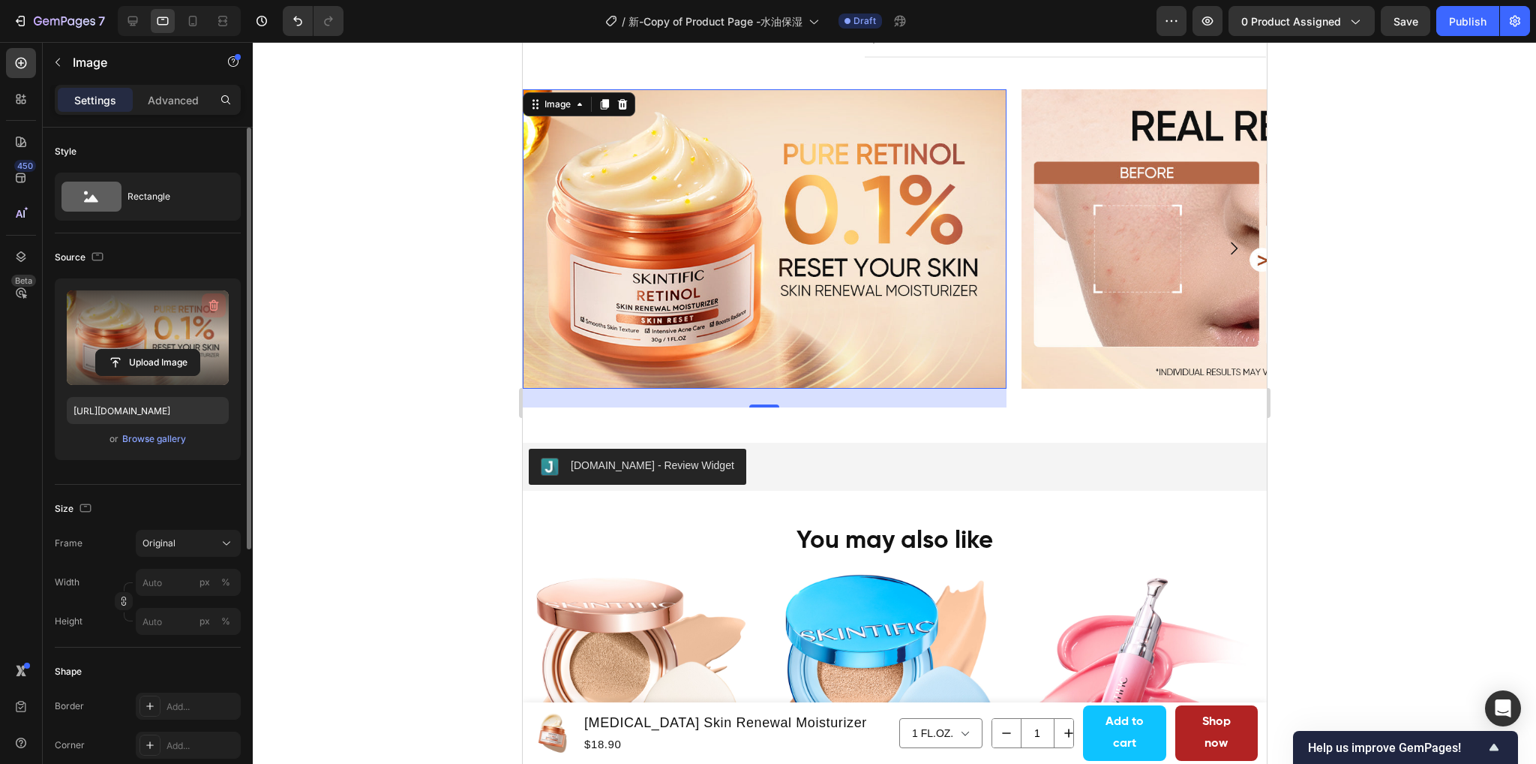
click at [216, 301] on icon "button" at bounding box center [213, 305] width 15 height 15
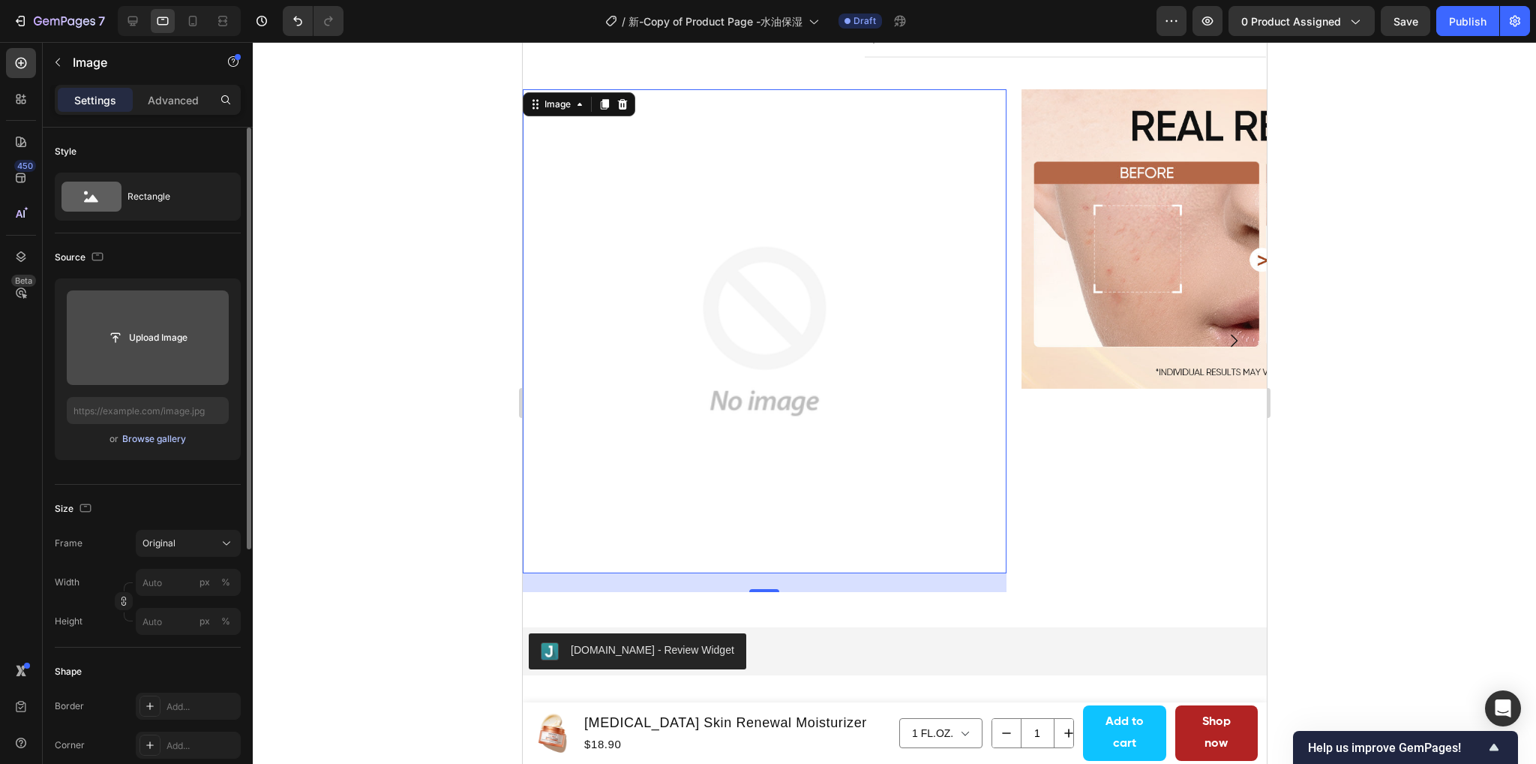
click at [149, 444] on div "Browse gallery" at bounding box center [154, 439] width 64 height 14
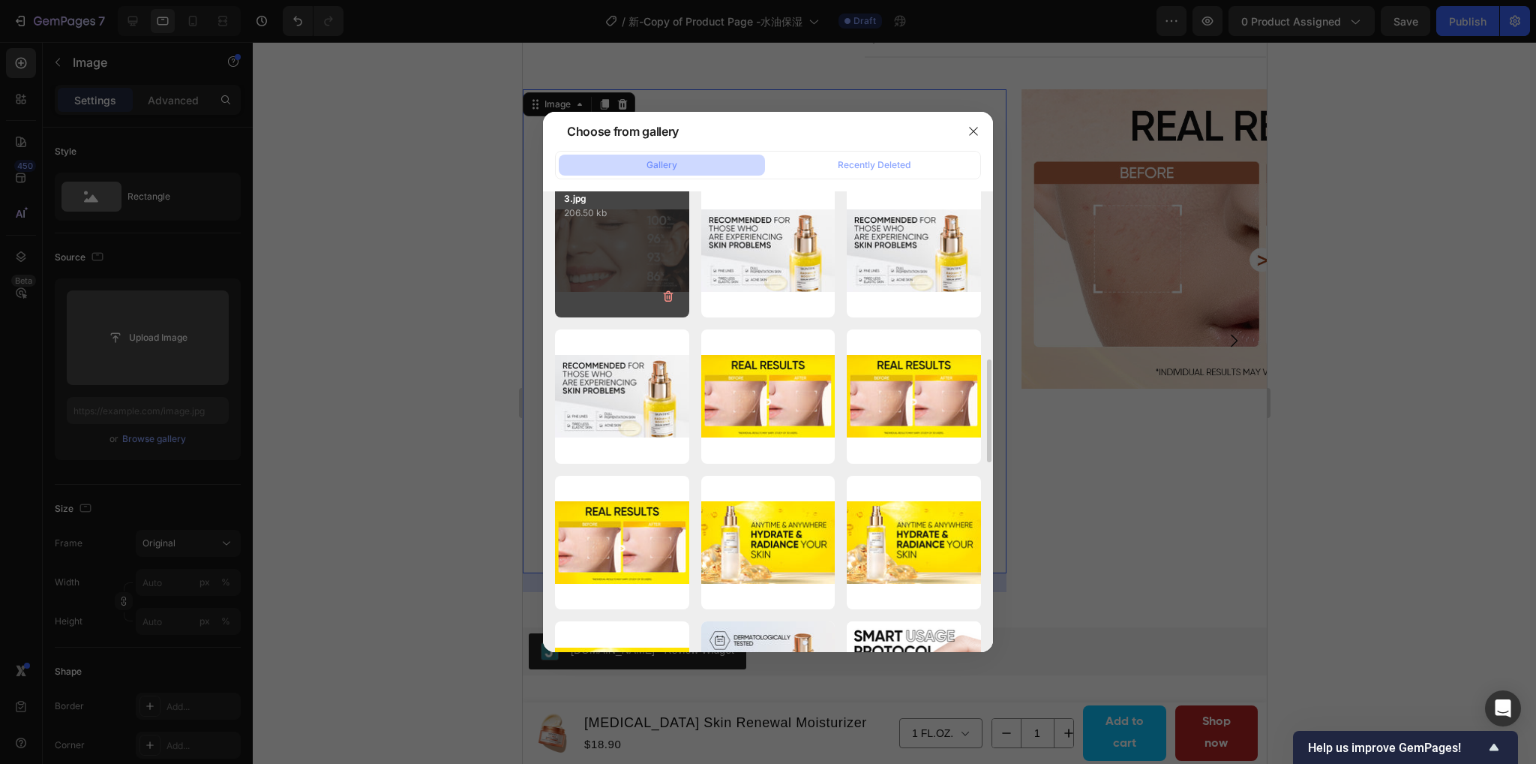
scroll to position [900, 0]
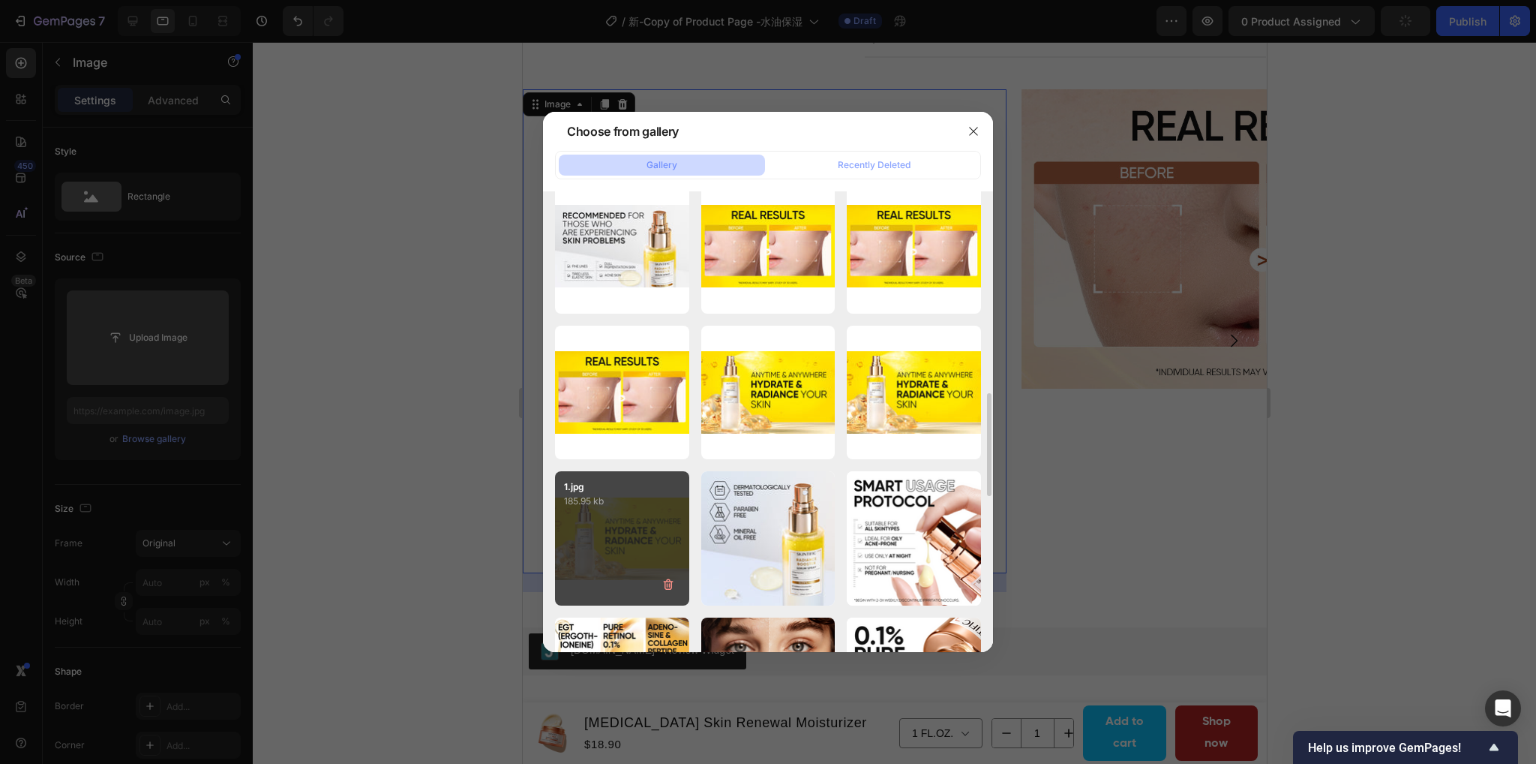
click at [645, 494] on p "185.95 kb" at bounding box center [622, 501] width 116 height 15
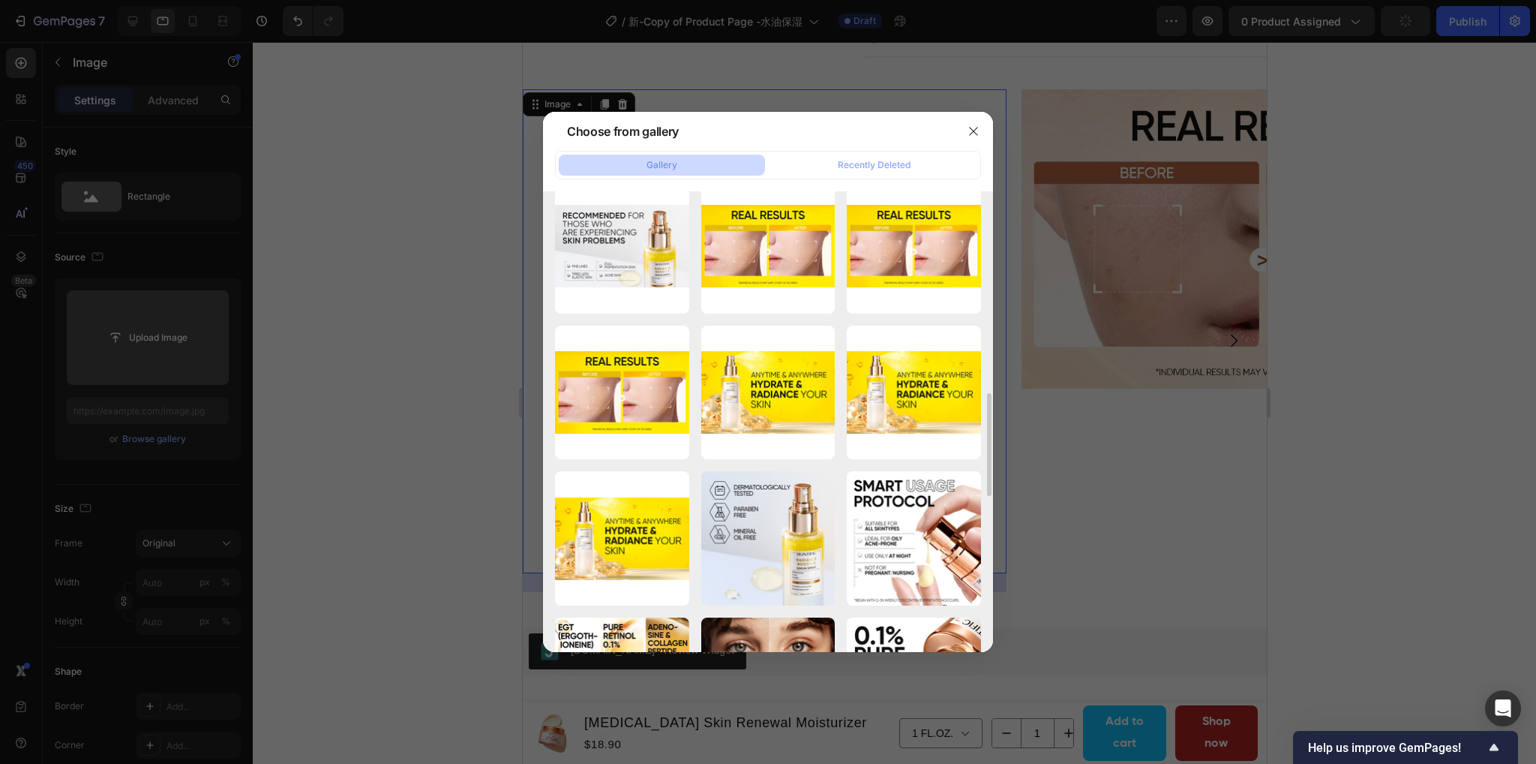
type input "https://cdn.shopify.com/s/files/1/0563/1701/8217/files/gempages_572779726456750…"
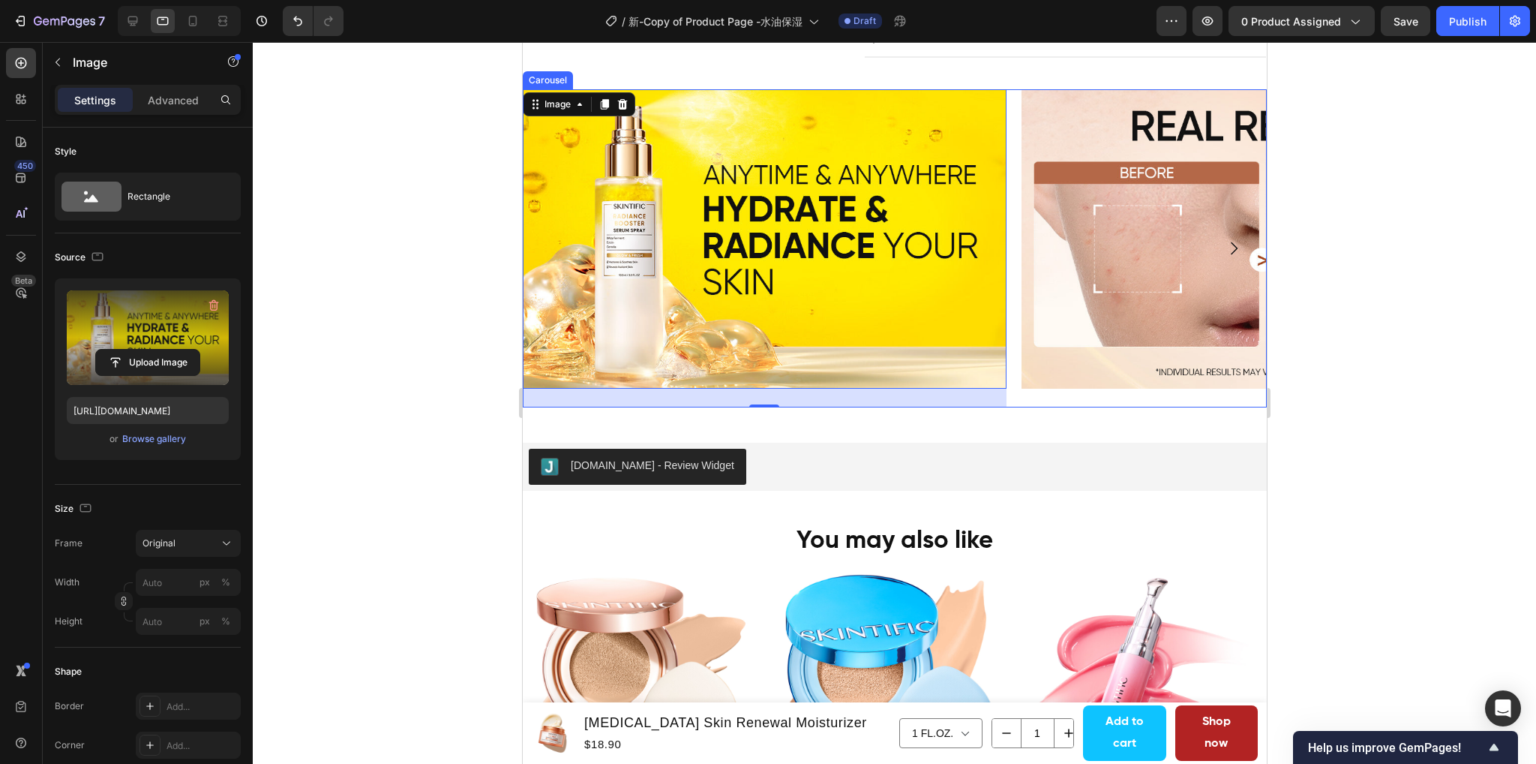
click at [1225, 251] on icon "Carousel Next Arrow" at bounding box center [1233, 248] width 18 height 18
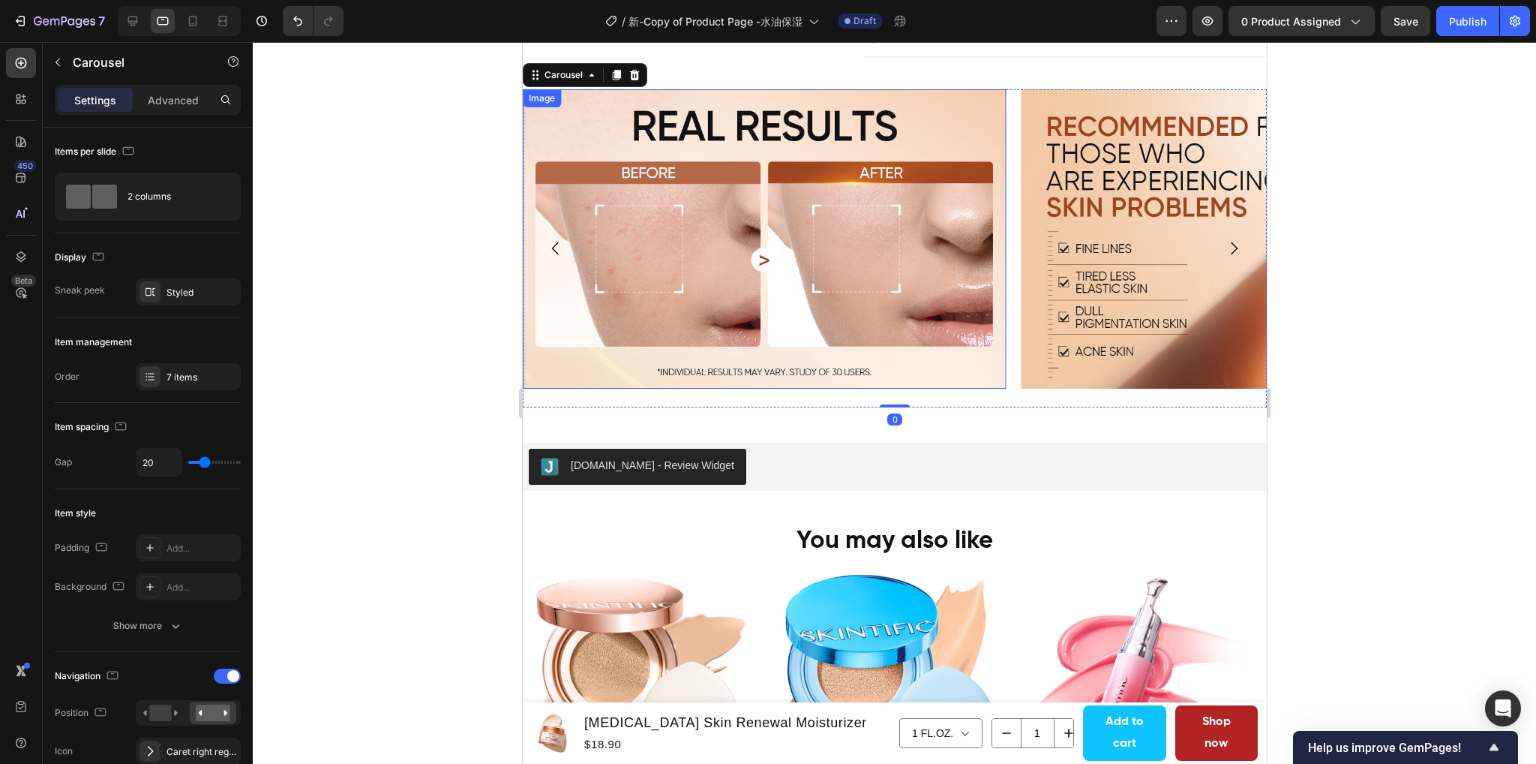
click at [785, 247] on img at bounding box center [764, 238] width 484 height 299
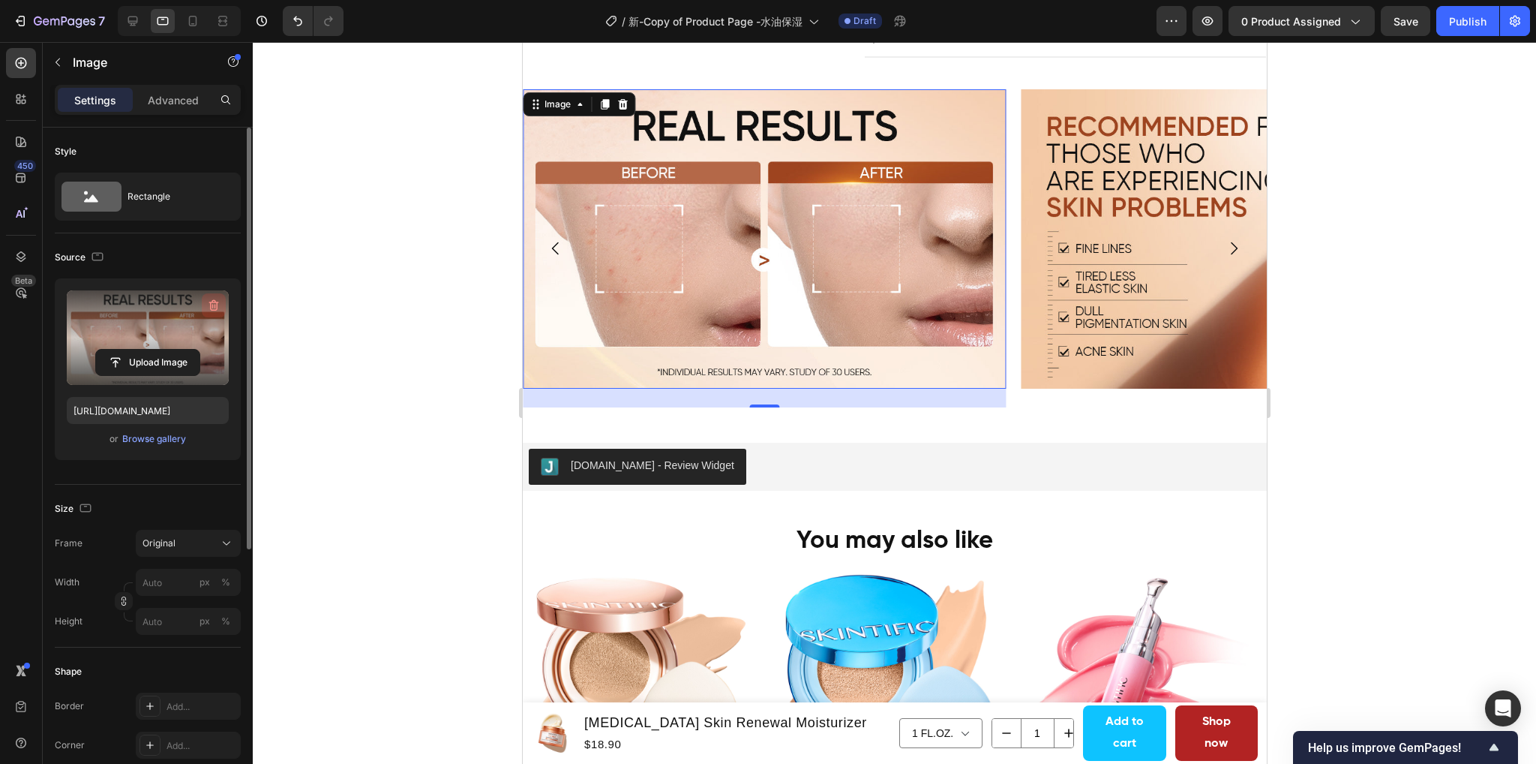
click at [216, 304] on icon "button" at bounding box center [214, 305] width 10 height 11
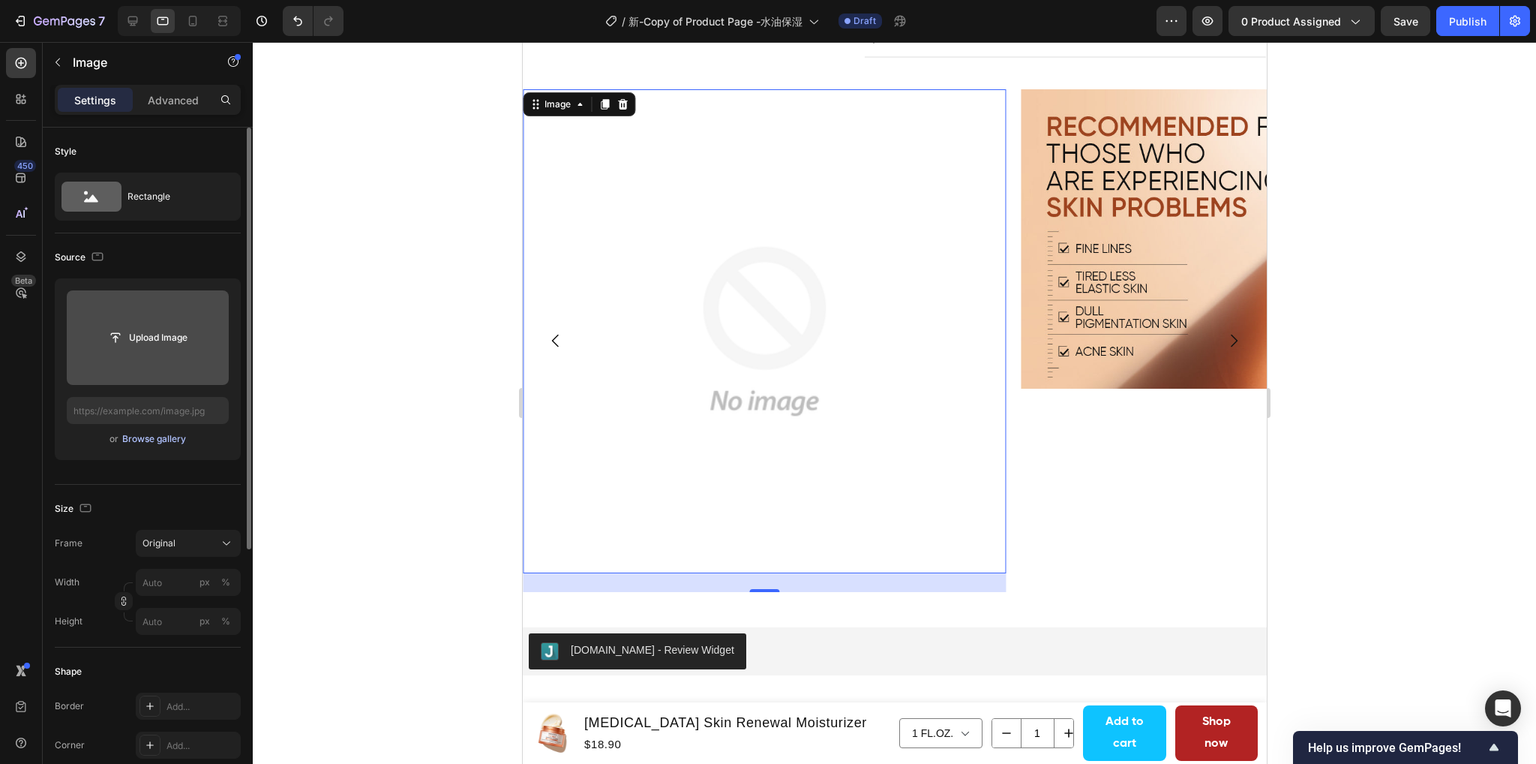
click at [151, 436] on div "Browse gallery" at bounding box center [154, 439] width 64 height 14
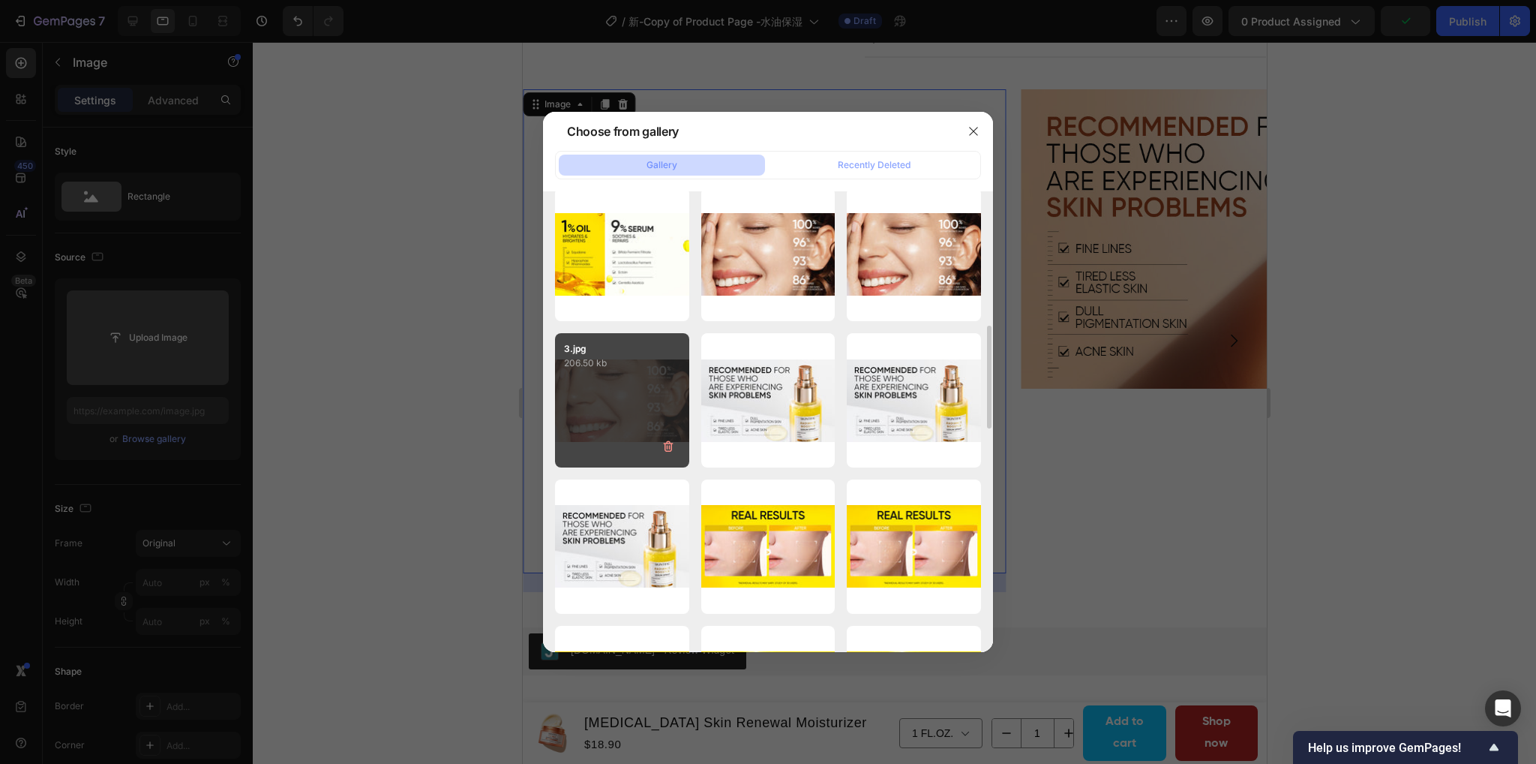
scroll to position [675, 0]
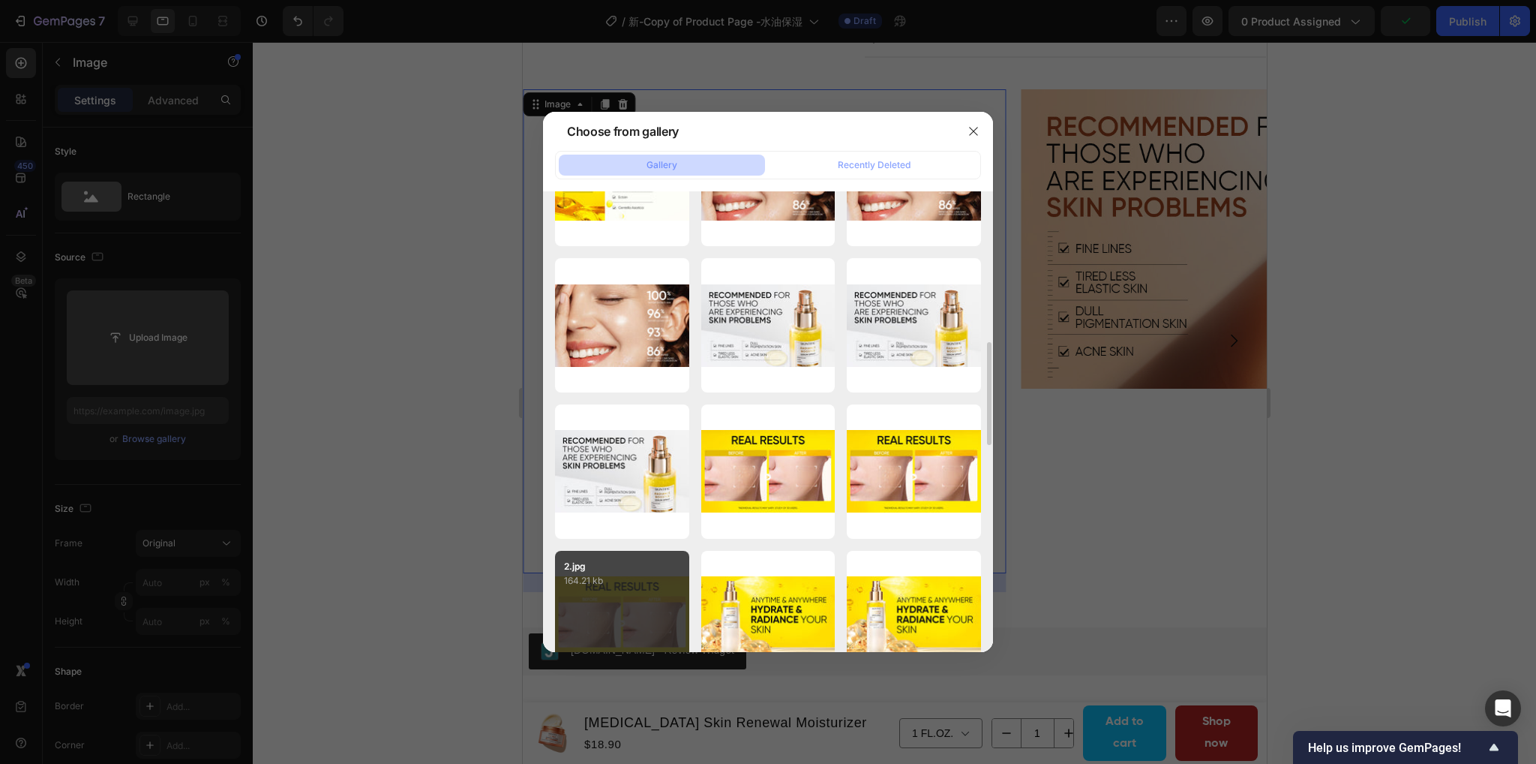
click at [629, 574] on p "164.21 kb" at bounding box center [622, 580] width 116 height 15
type input "https://cdn.shopify.com/s/files/1/0563/1701/8217/files/gempages_572779726456750…"
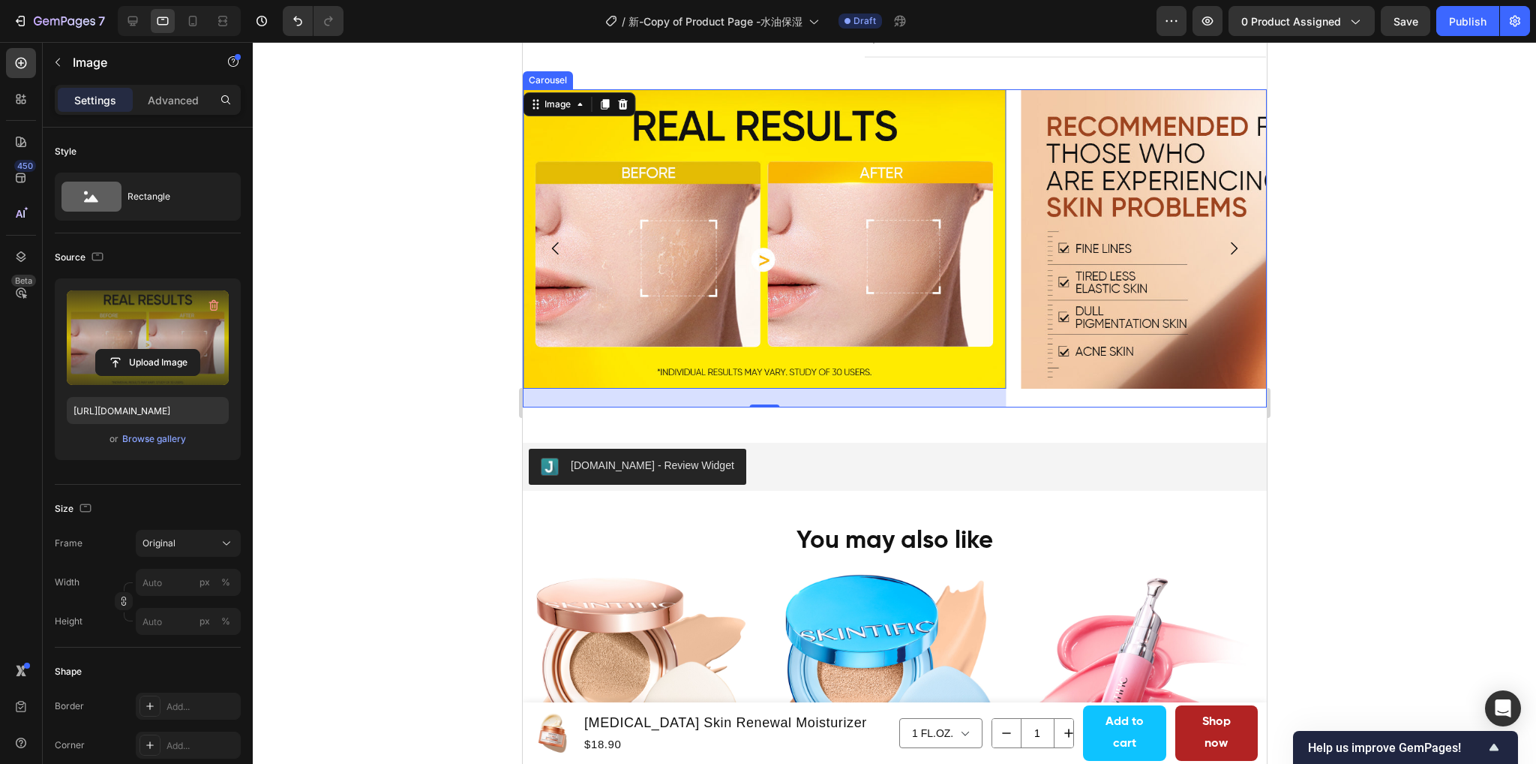
click at [1224, 247] on icon "Carousel Next Arrow" at bounding box center [1233, 248] width 18 height 18
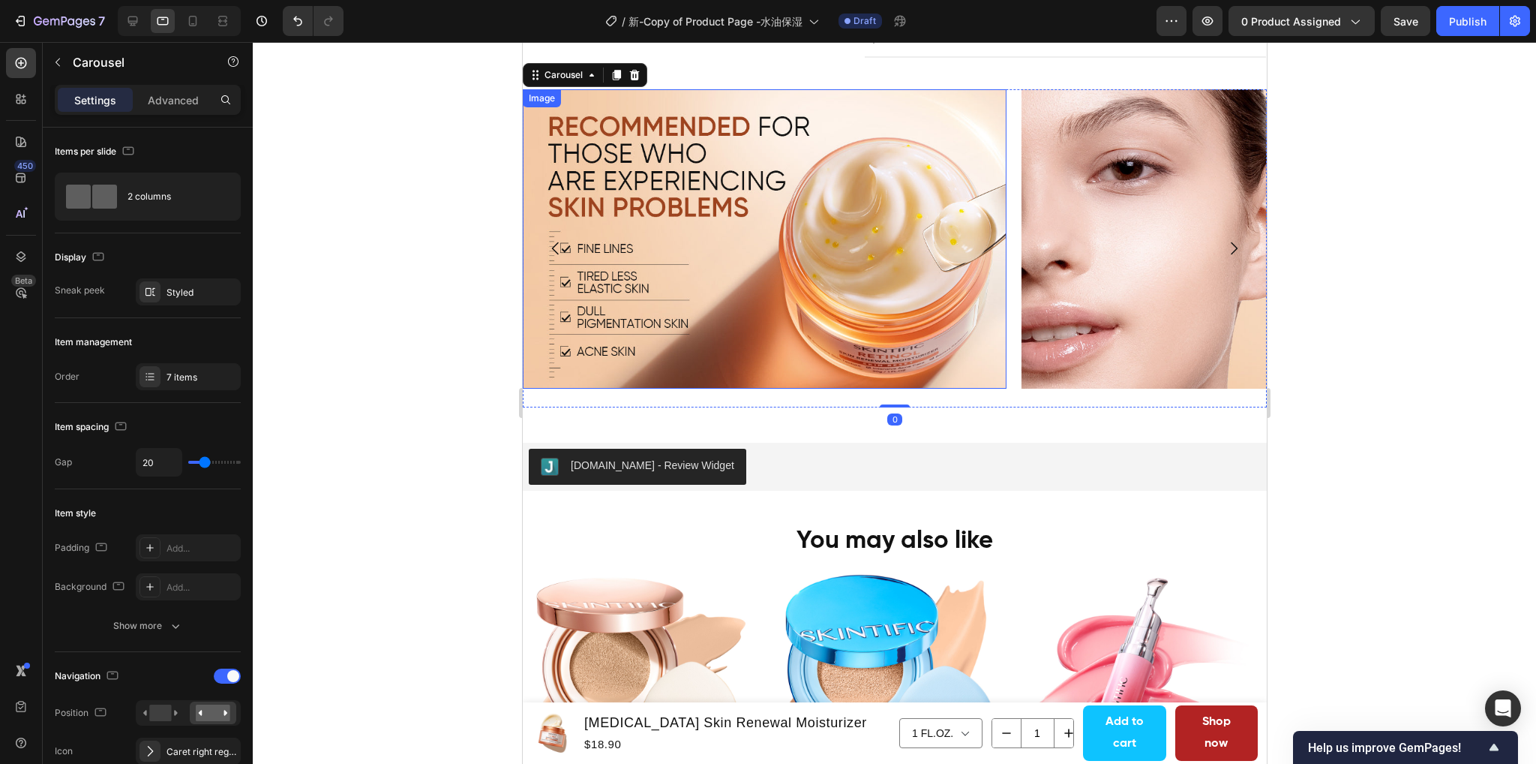
click at [767, 235] on img at bounding box center [764, 238] width 484 height 299
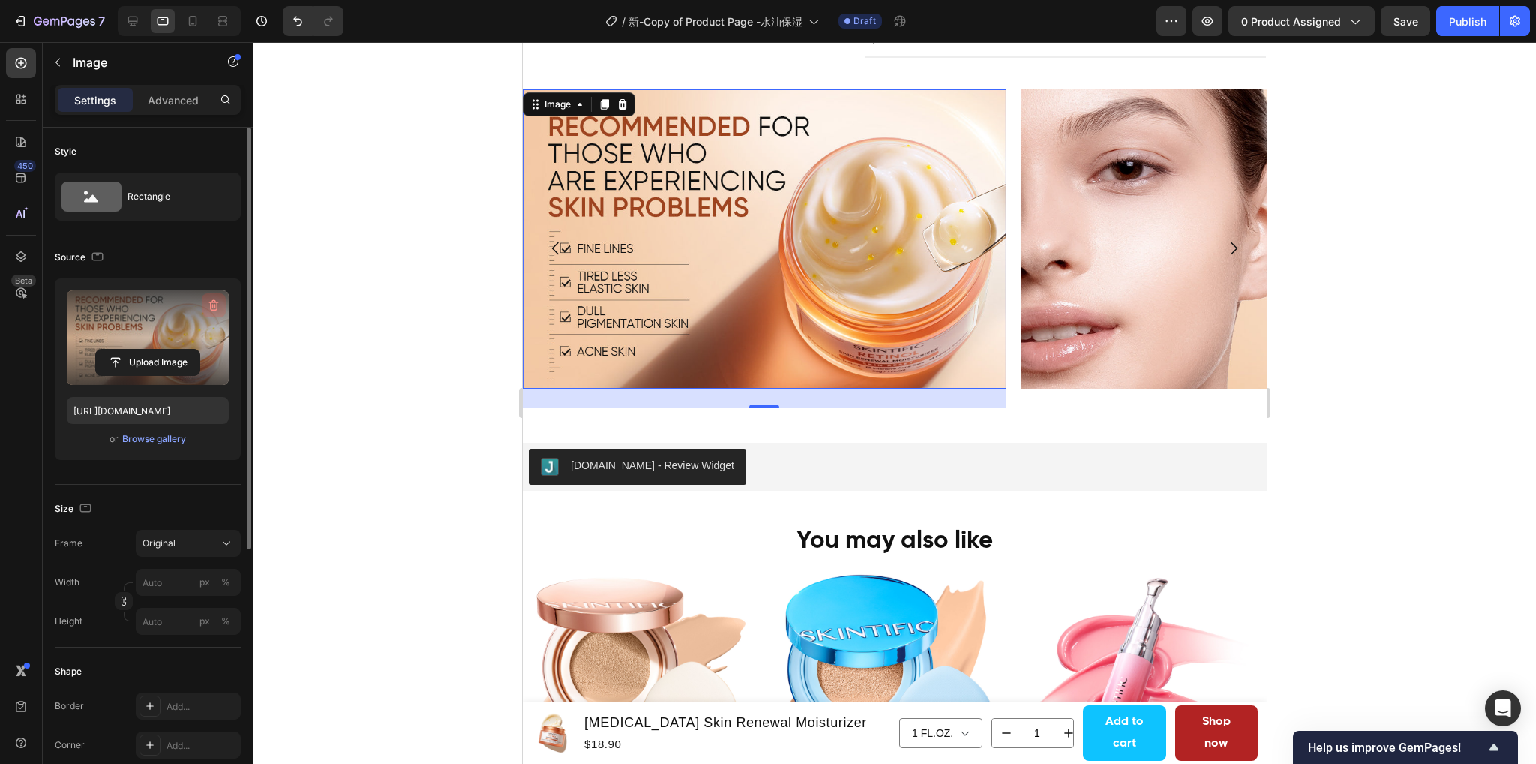
click at [209, 305] on icon "button" at bounding box center [213, 305] width 15 height 15
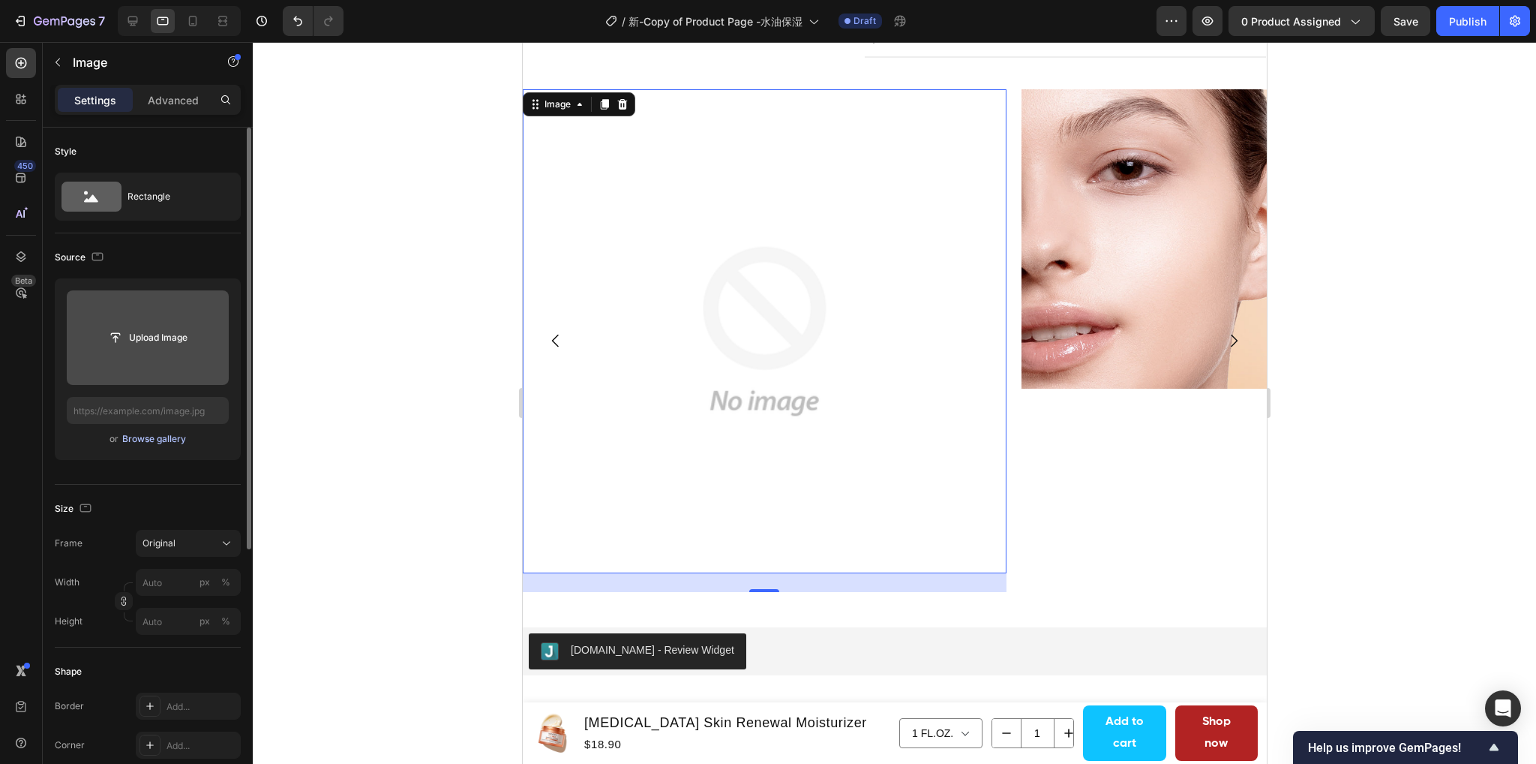
click at [134, 441] on div "Browse gallery" at bounding box center [154, 439] width 64 height 14
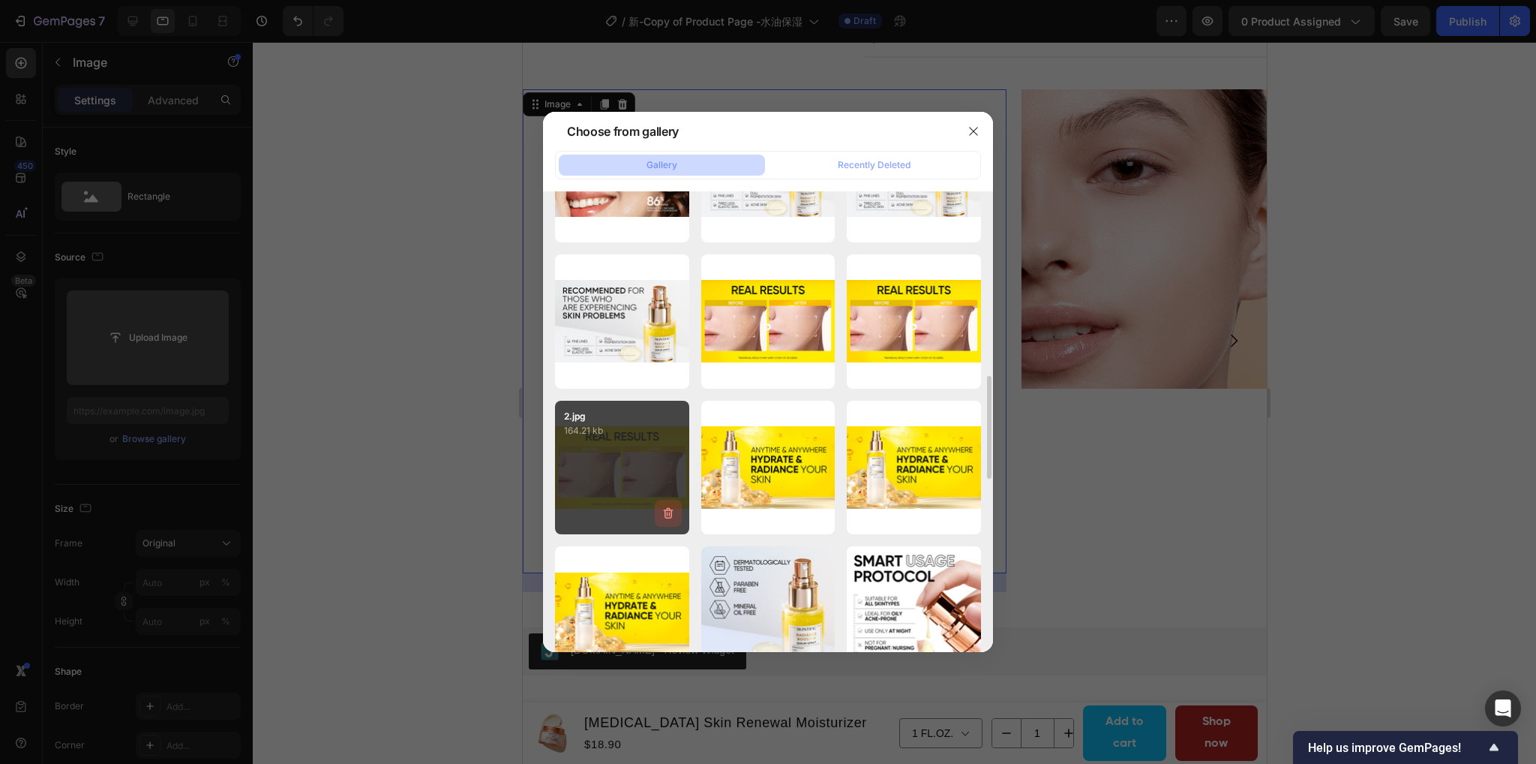
scroll to position [750, 0]
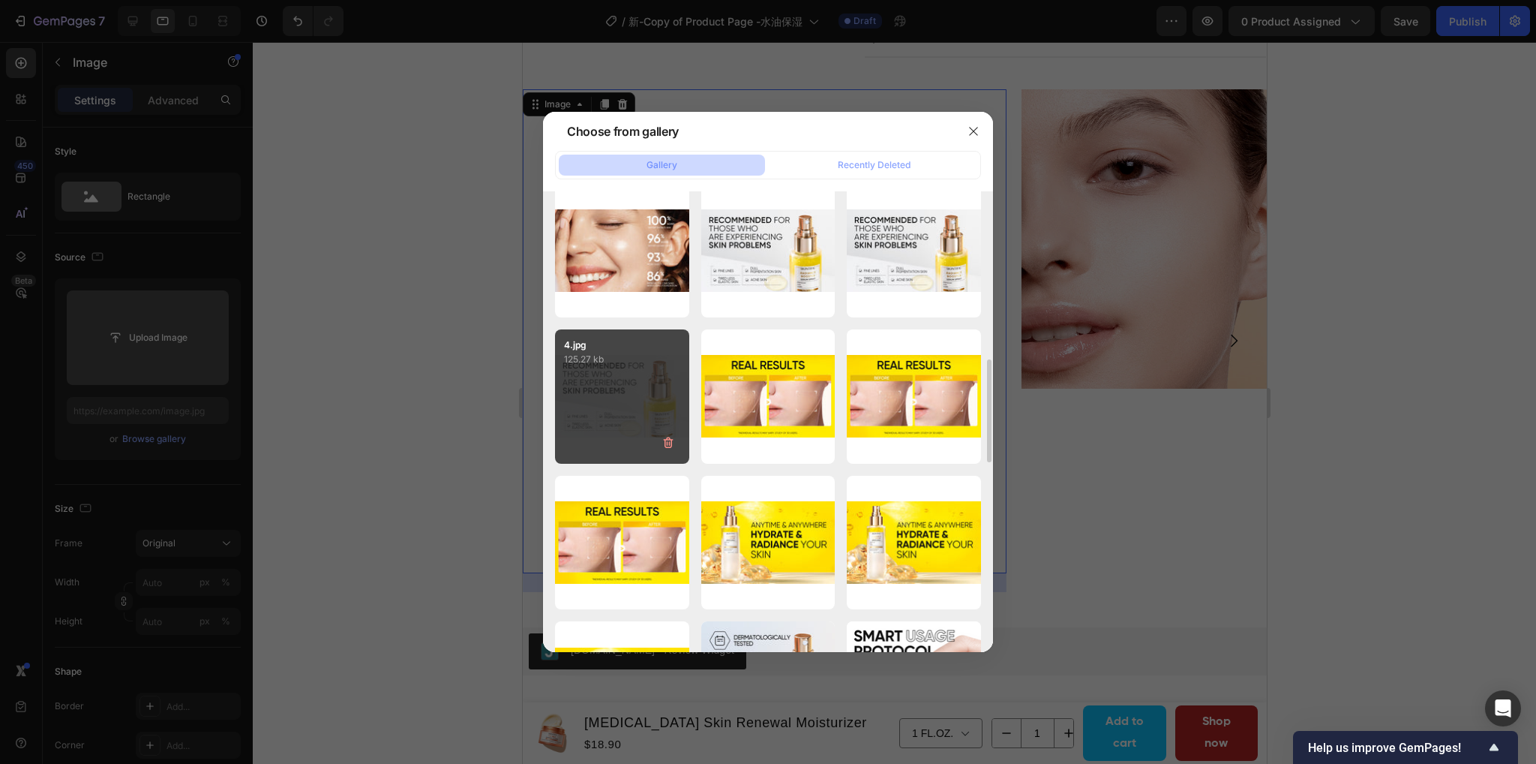
click at [629, 399] on div "4.jpg 125.27 kb" at bounding box center [622, 396] width 134 height 134
type input "https://cdn.shopify.com/s/files/1/0563/1701/8217/files/gempages_572779726456750…"
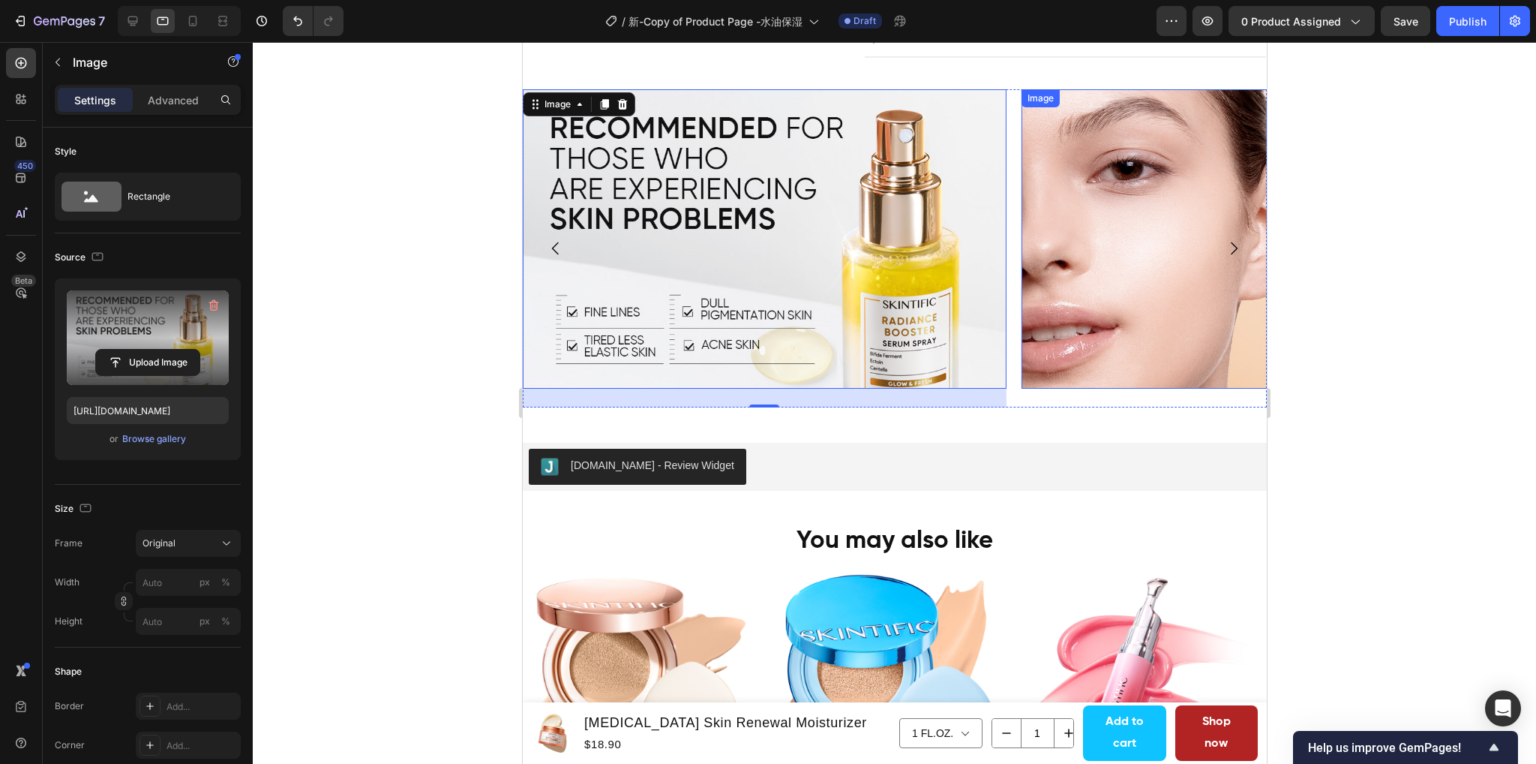
click at [1162, 260] on img at bounding box center [1263, 238] width 484 height 299
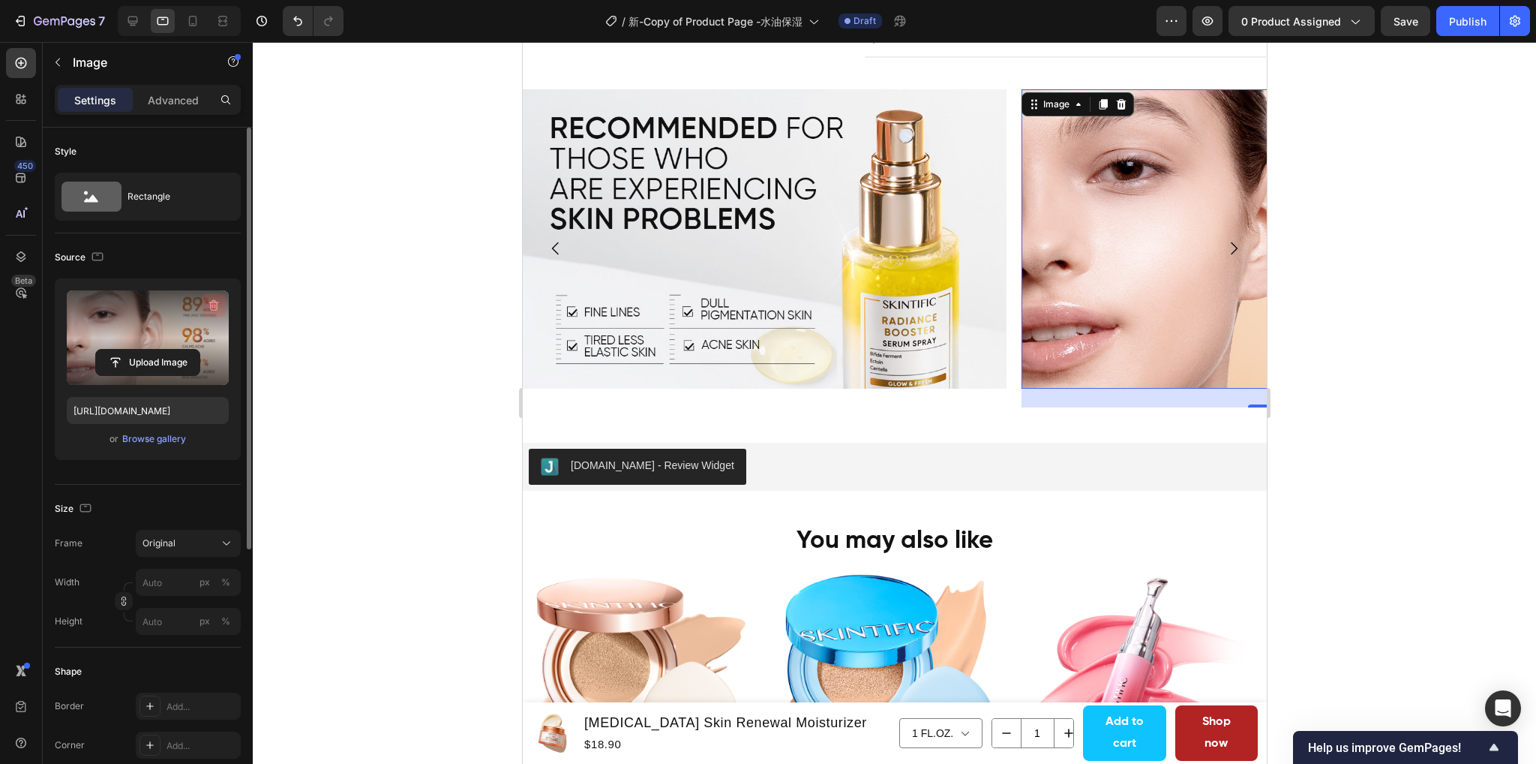
click at [210, 305] on icon "button" at bounding box center [213, 305] width 15 height 15
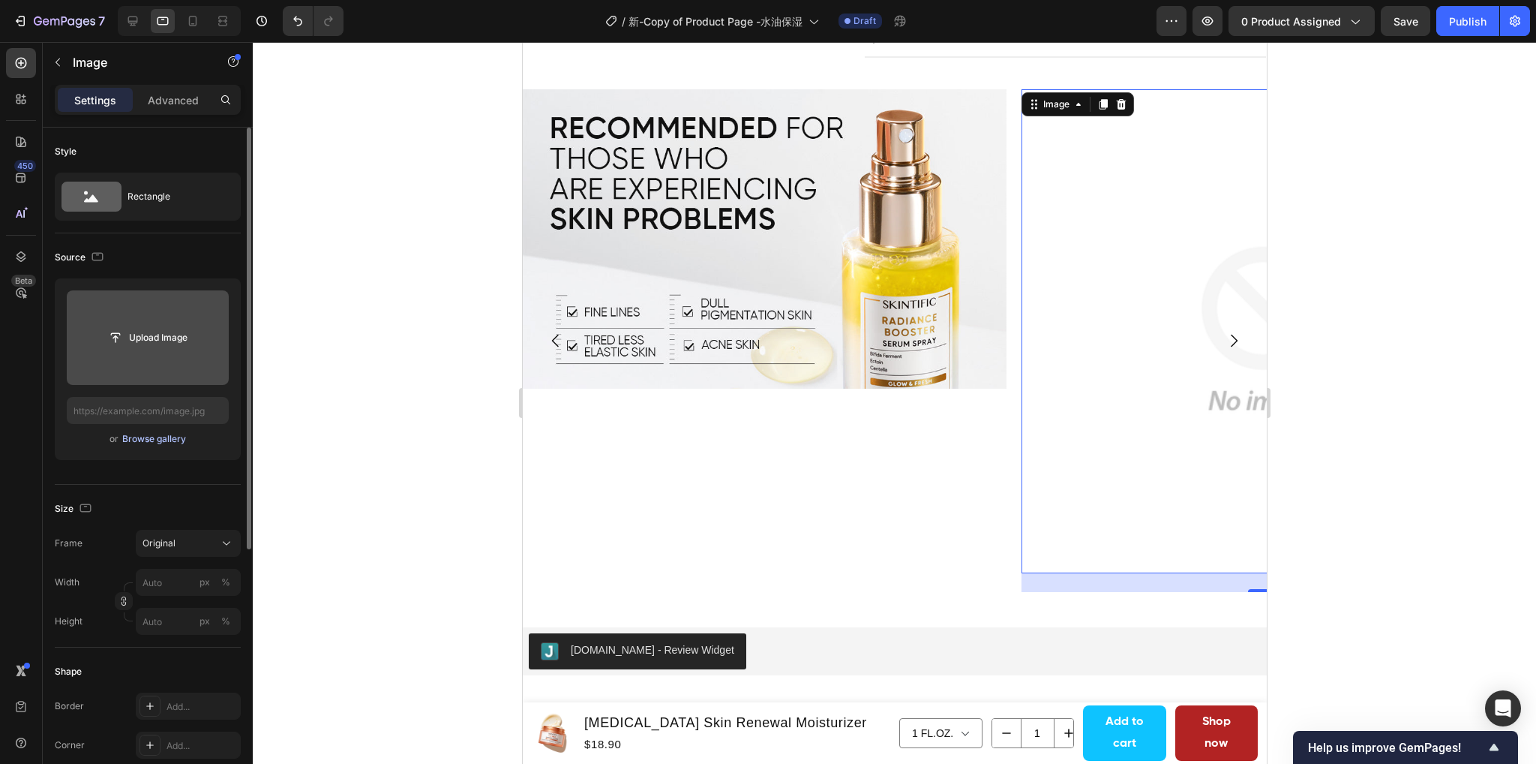
click at [156, 437] on div "Browse gallery" at bounding box center [154, 439] width 64 height 14
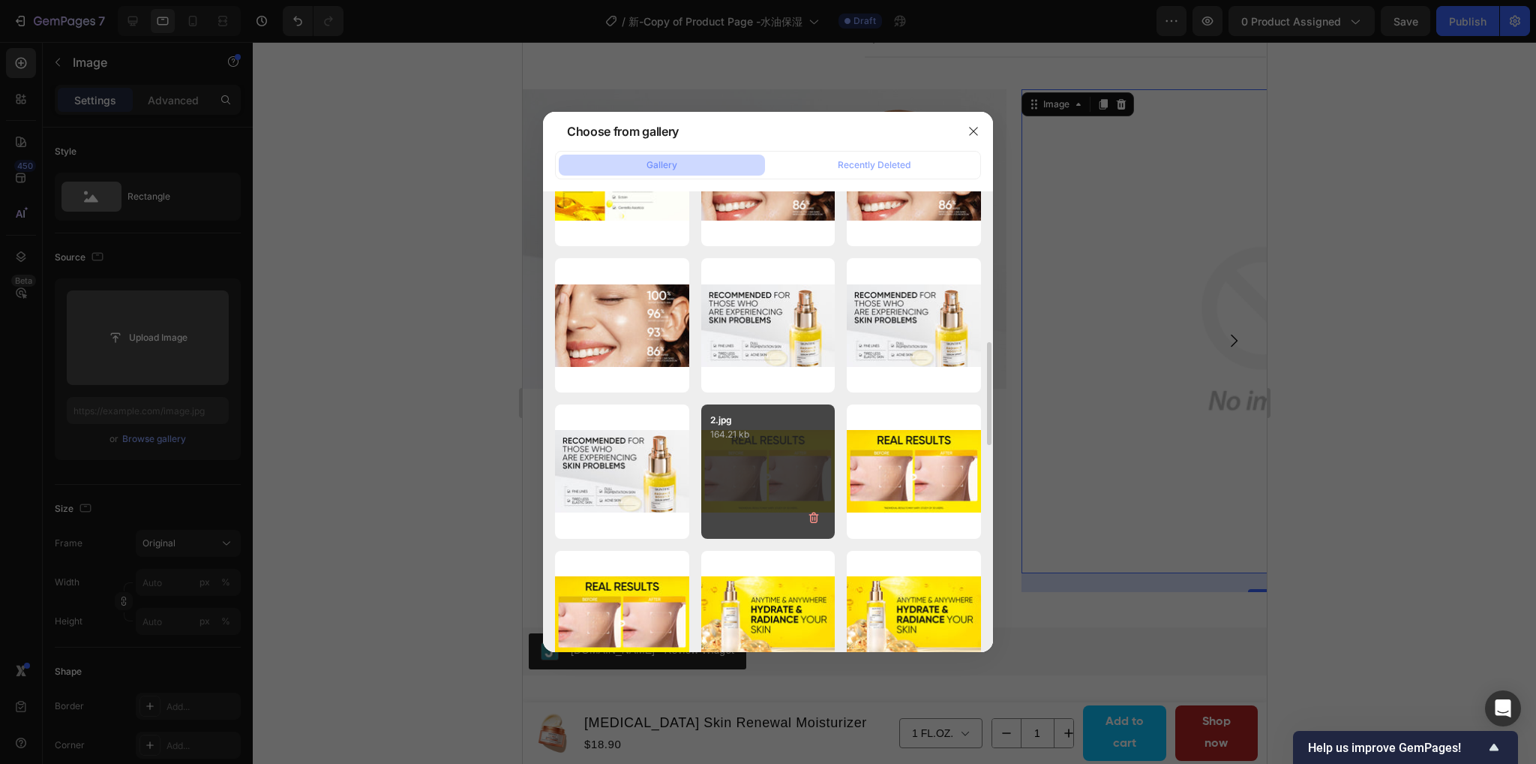
scroll to position [600, 0]
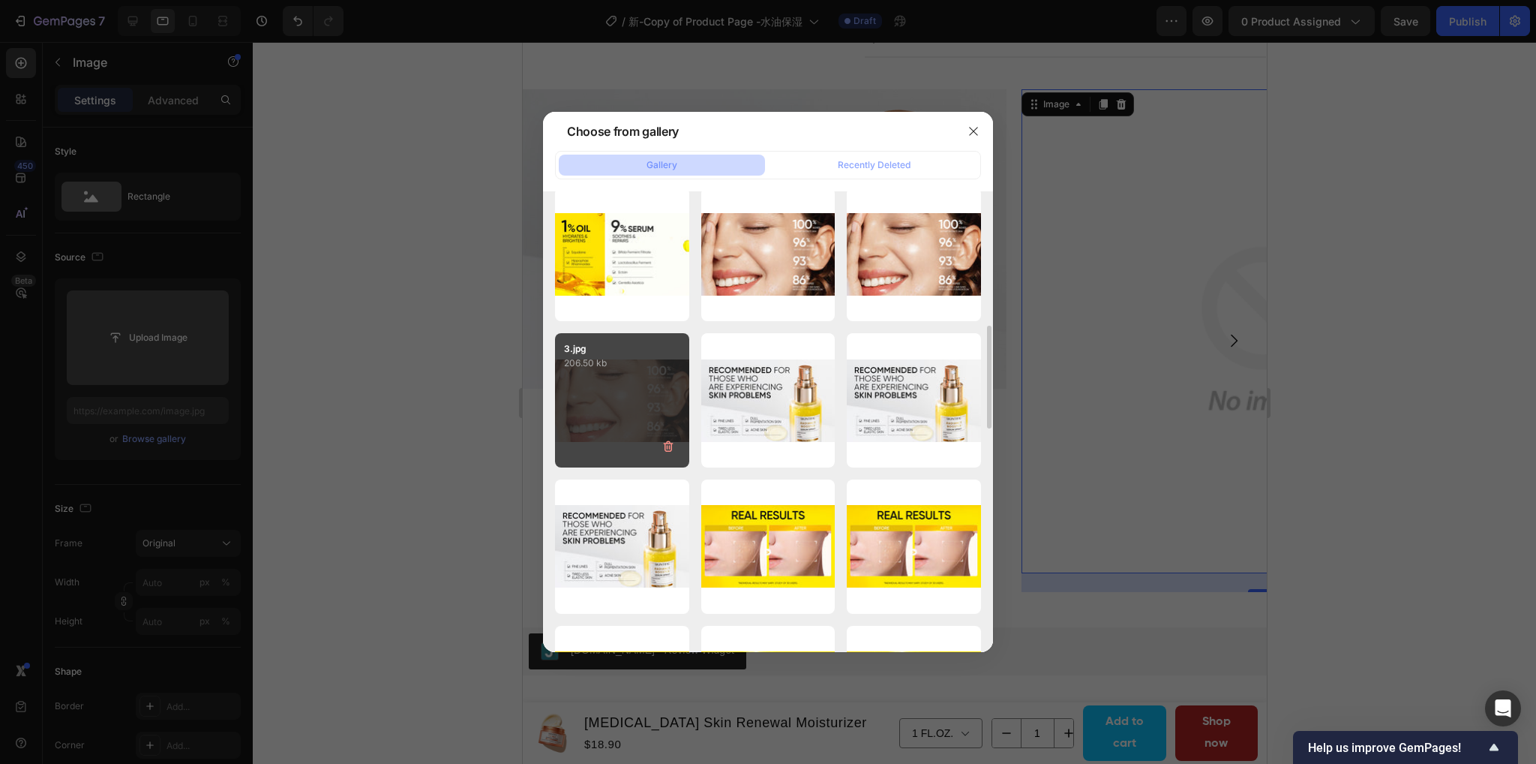
click at [613, 401] on div "3.jpg 206.50 kb" at bounding box center [622, 400] width 134 height 134
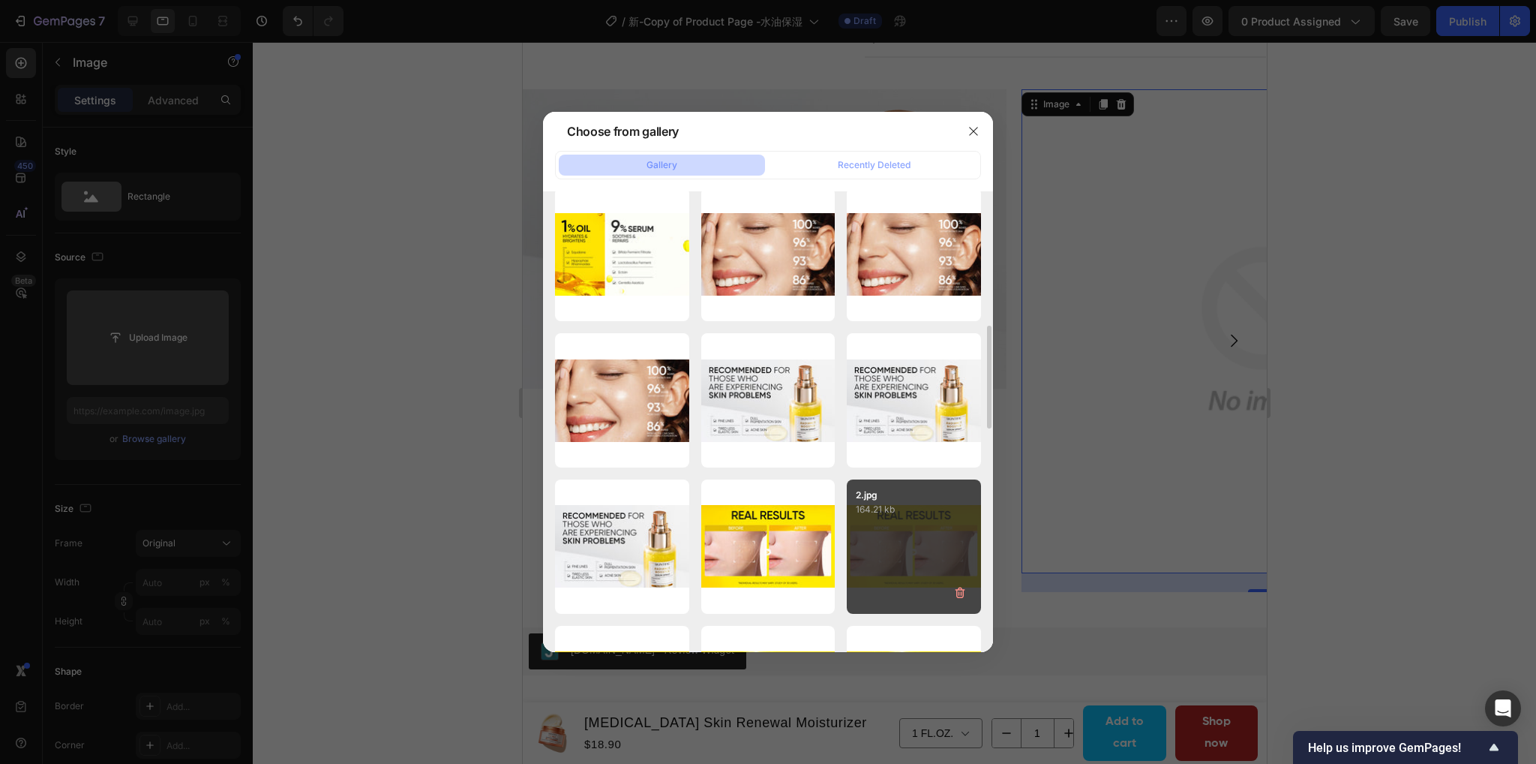
type input "https://cdn.shopify.com/s/files/1/0563/1701/8217/files/gempages_572779726456750…"
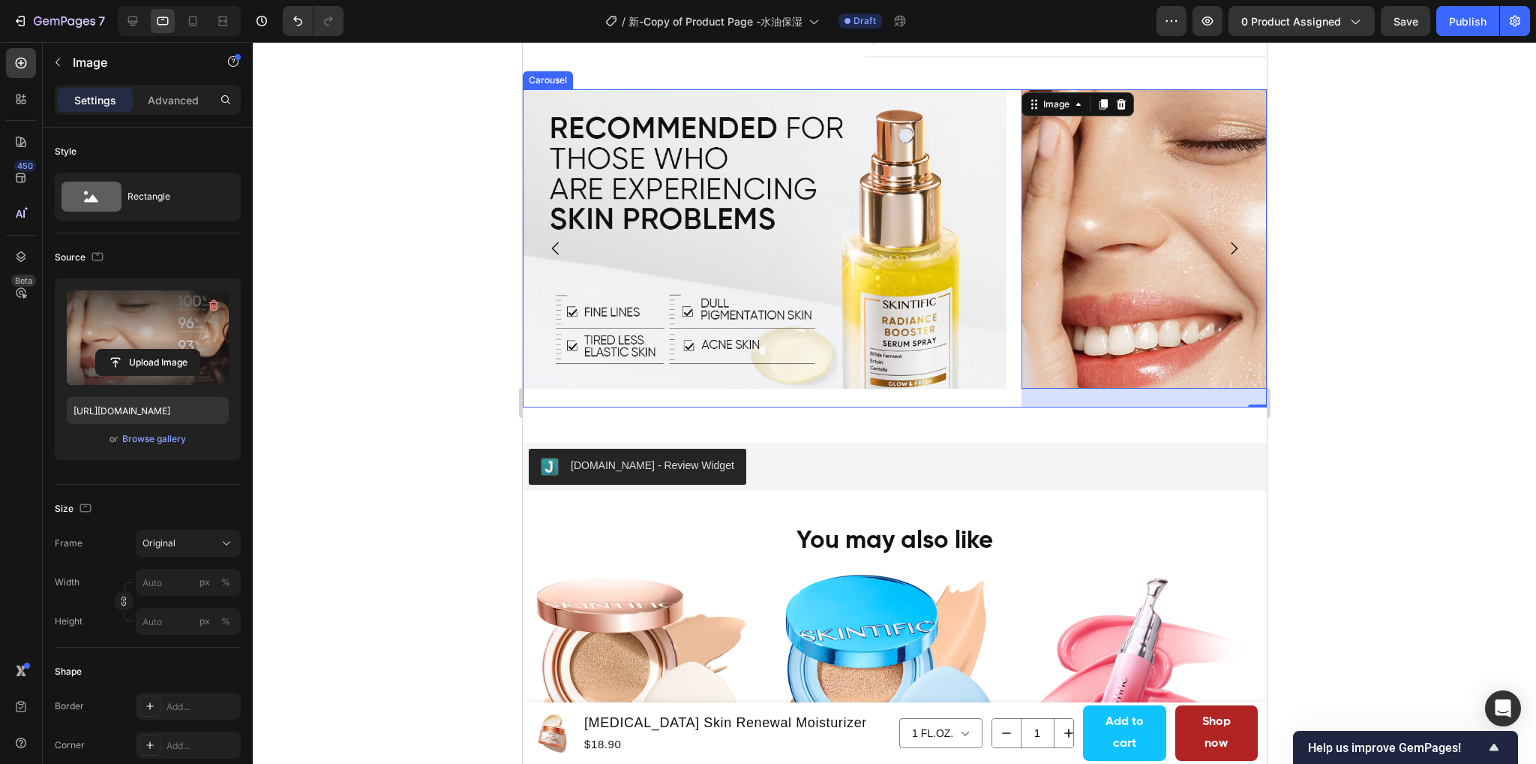
click at [1224, 251] on icon "Carousel Next Arrow" at bounding box center [1233, 248] width 18 height 18
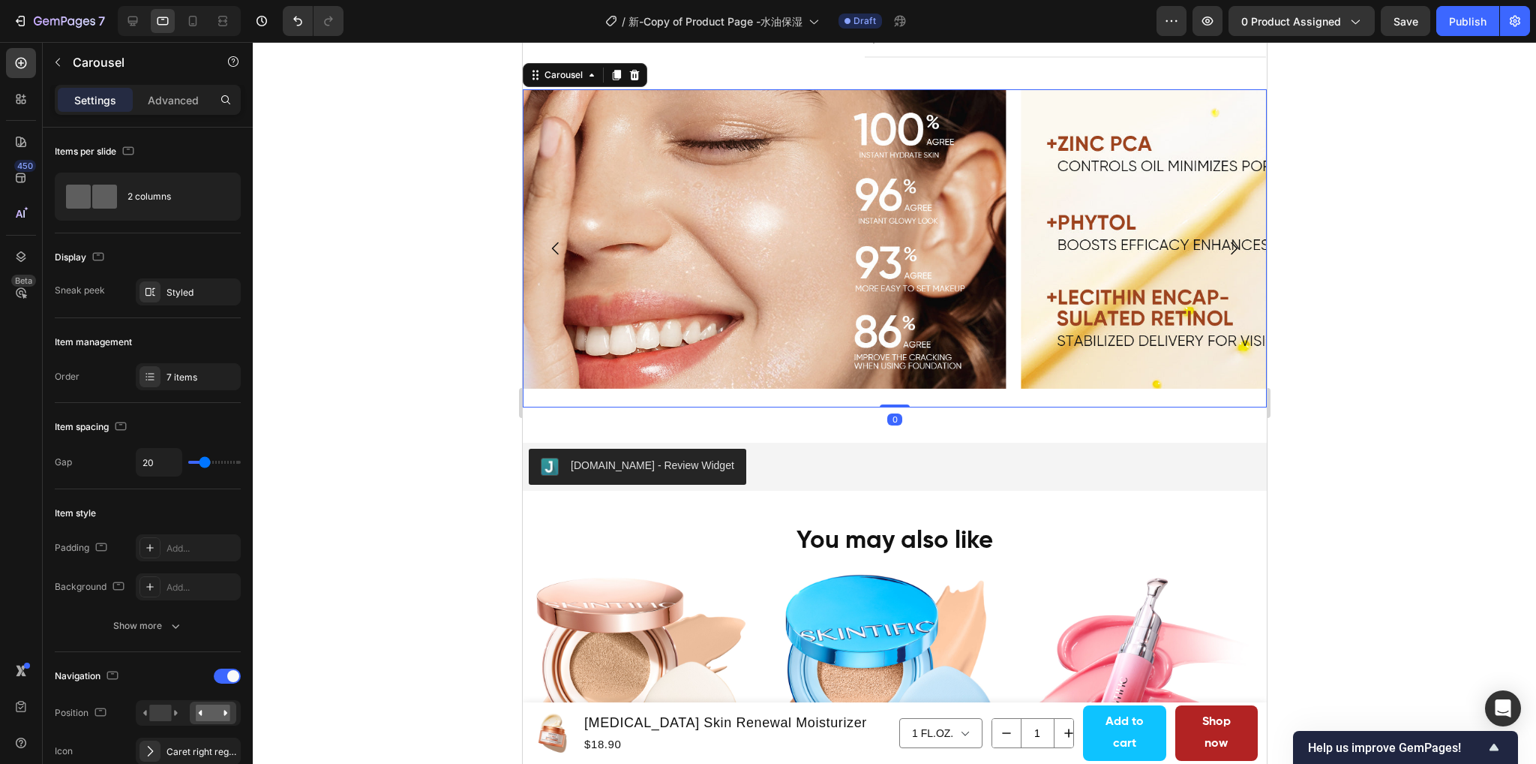
click at [1224, 251] on icon "Carousel Next Arrow" at bounding box center [1233, 248] width 18 height 18
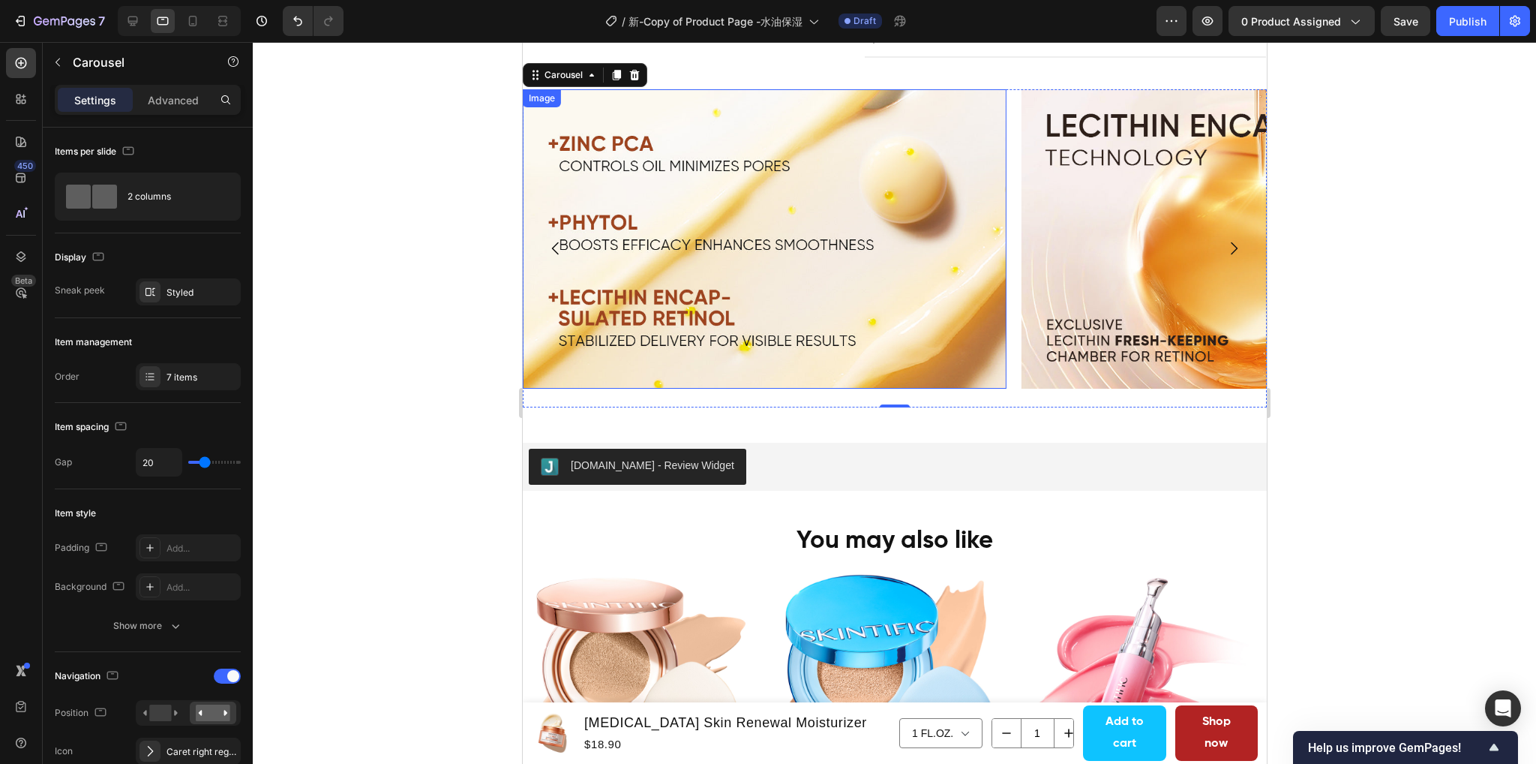
click at [733, 202] on img at bounding box center [764, 238] width 484 height 299
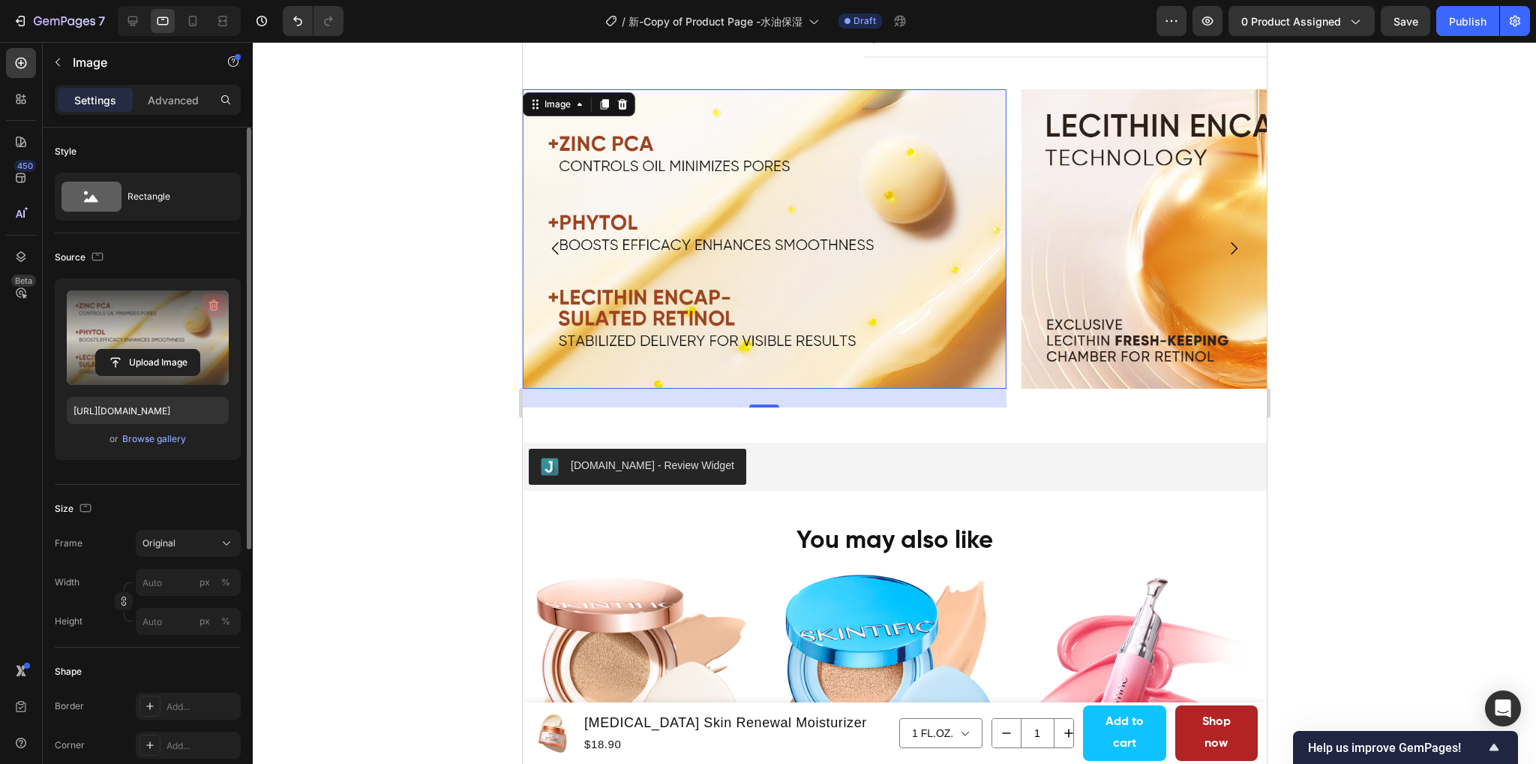
click at [215, 300] on icon "button" at bounding box center [214, 305] width 10 height 11
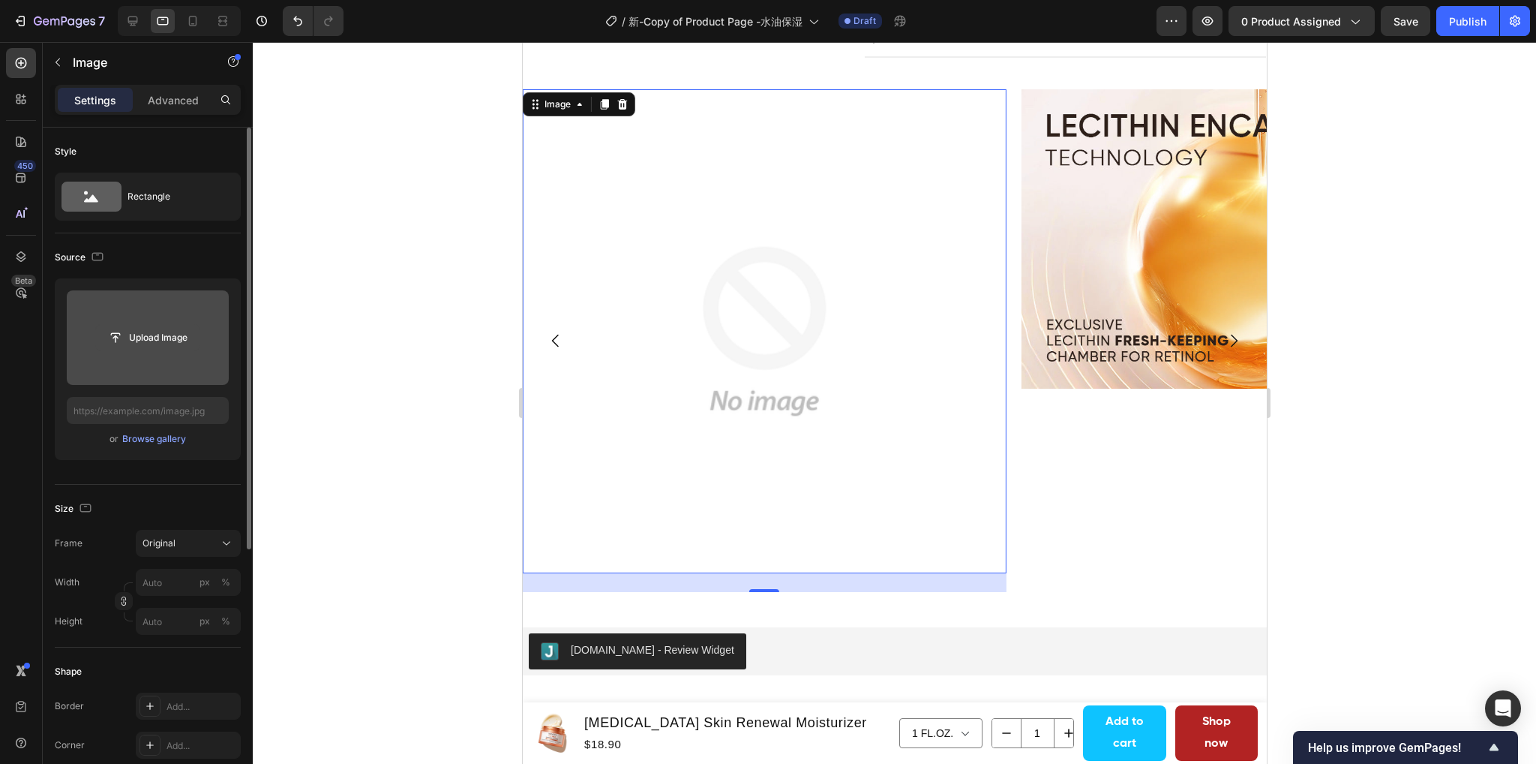
click at [153, 337] on input "file" at bounding box center [148, 338] width 104 height 26
click at [181, 440] on div "Browse gallery" at bounding box center [154, 439] width 64 height 14
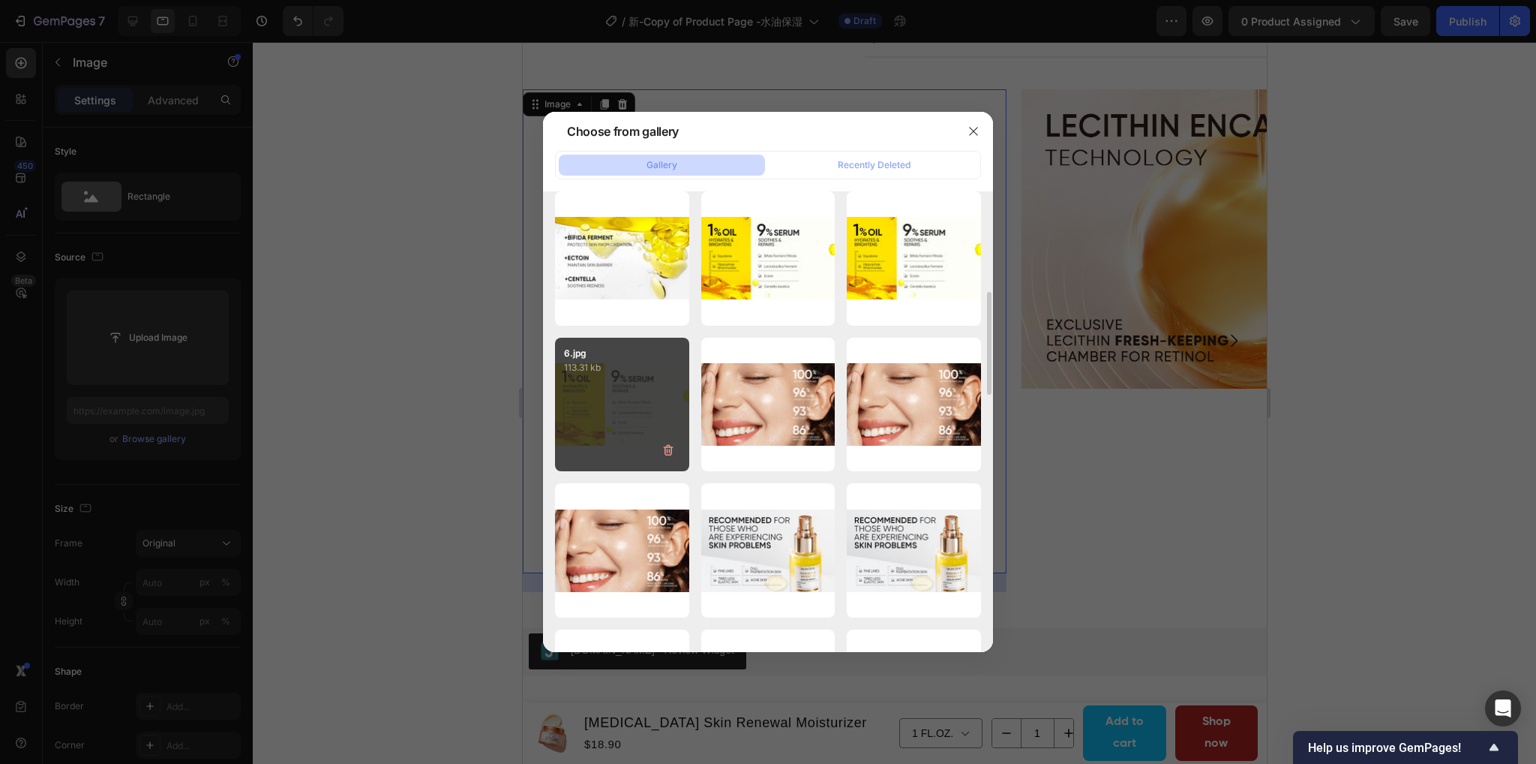
scroll to position [375, 0]
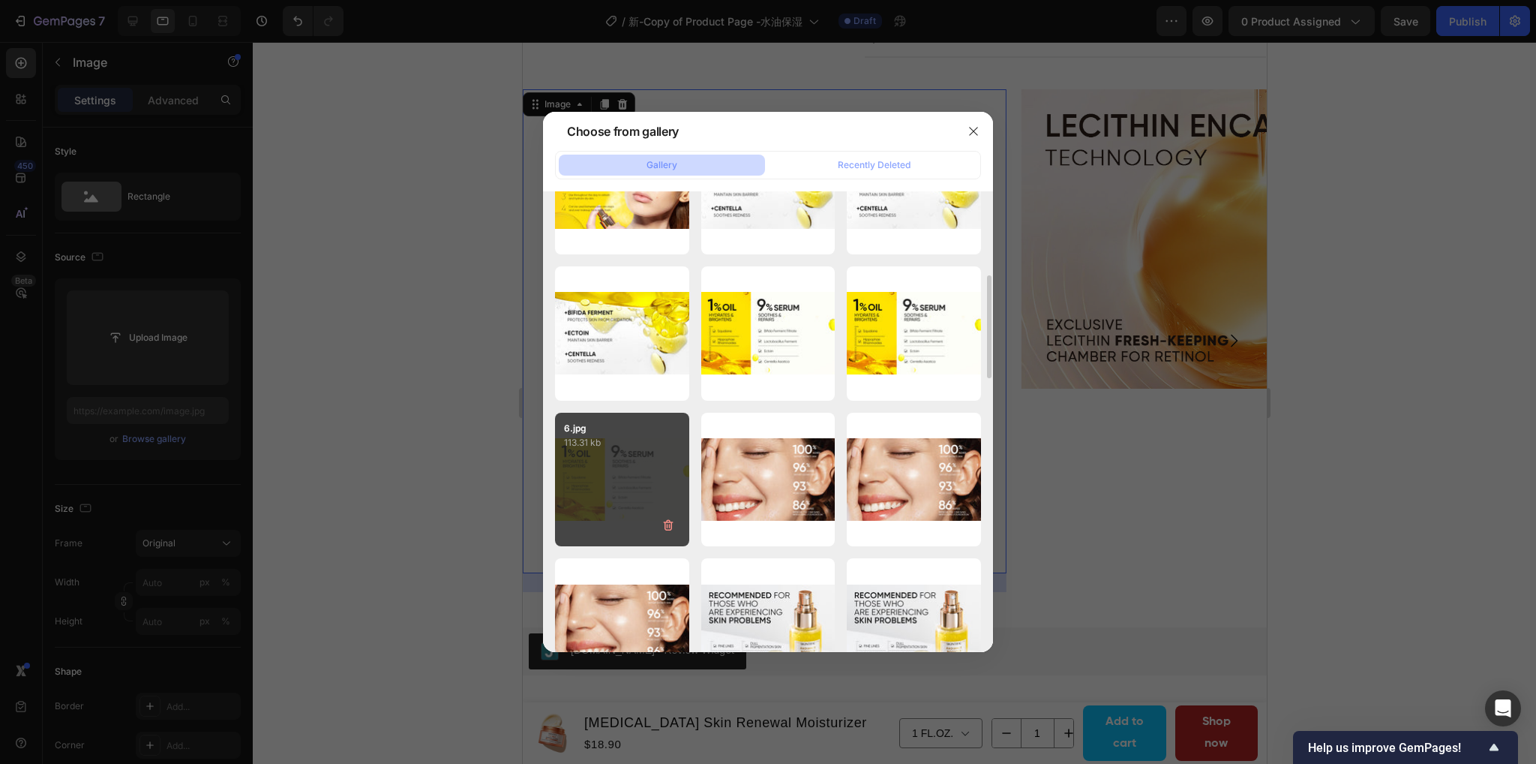
click at [596, 455] on div "6.jpg 113.31 kb" at bounding box center [622, 480] width 134 height 134
type input "[URL][DOMAIN_NAME]"
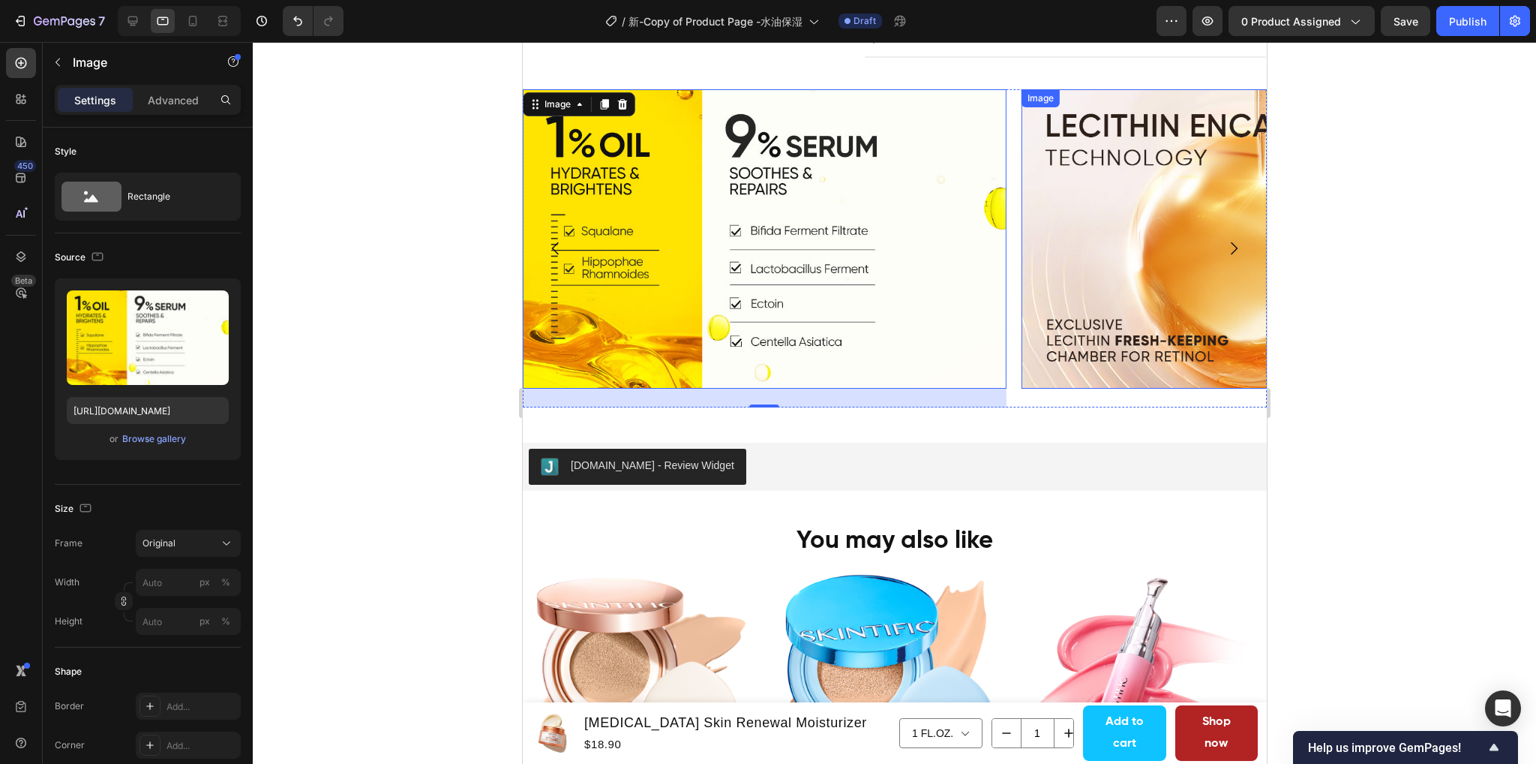
click at [1088, 252] on img at bounding box center [1263, 238] width 484 height 299
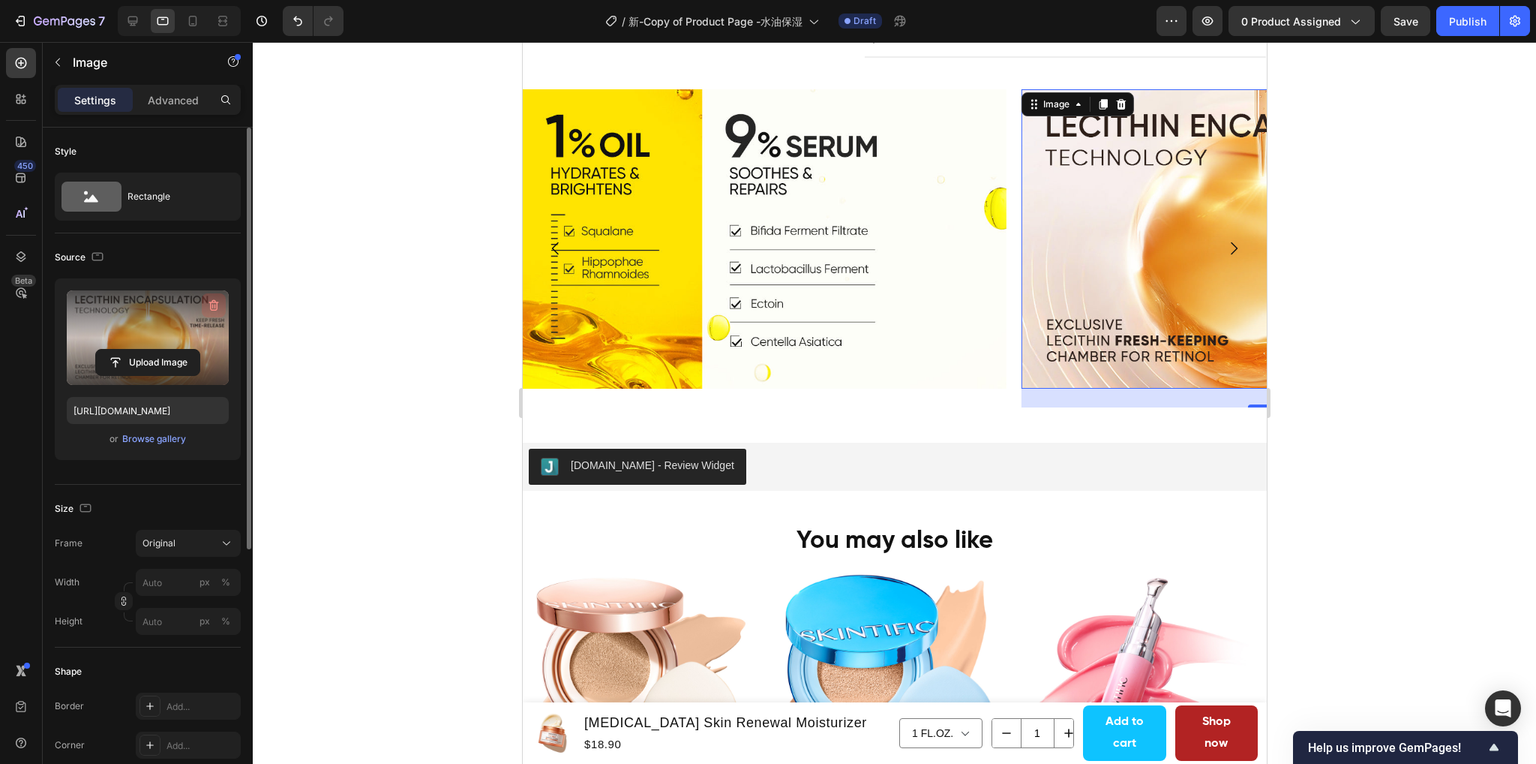
click at [210, 304] on icon "button" at bounding box center [213, 305] width 15 height 15
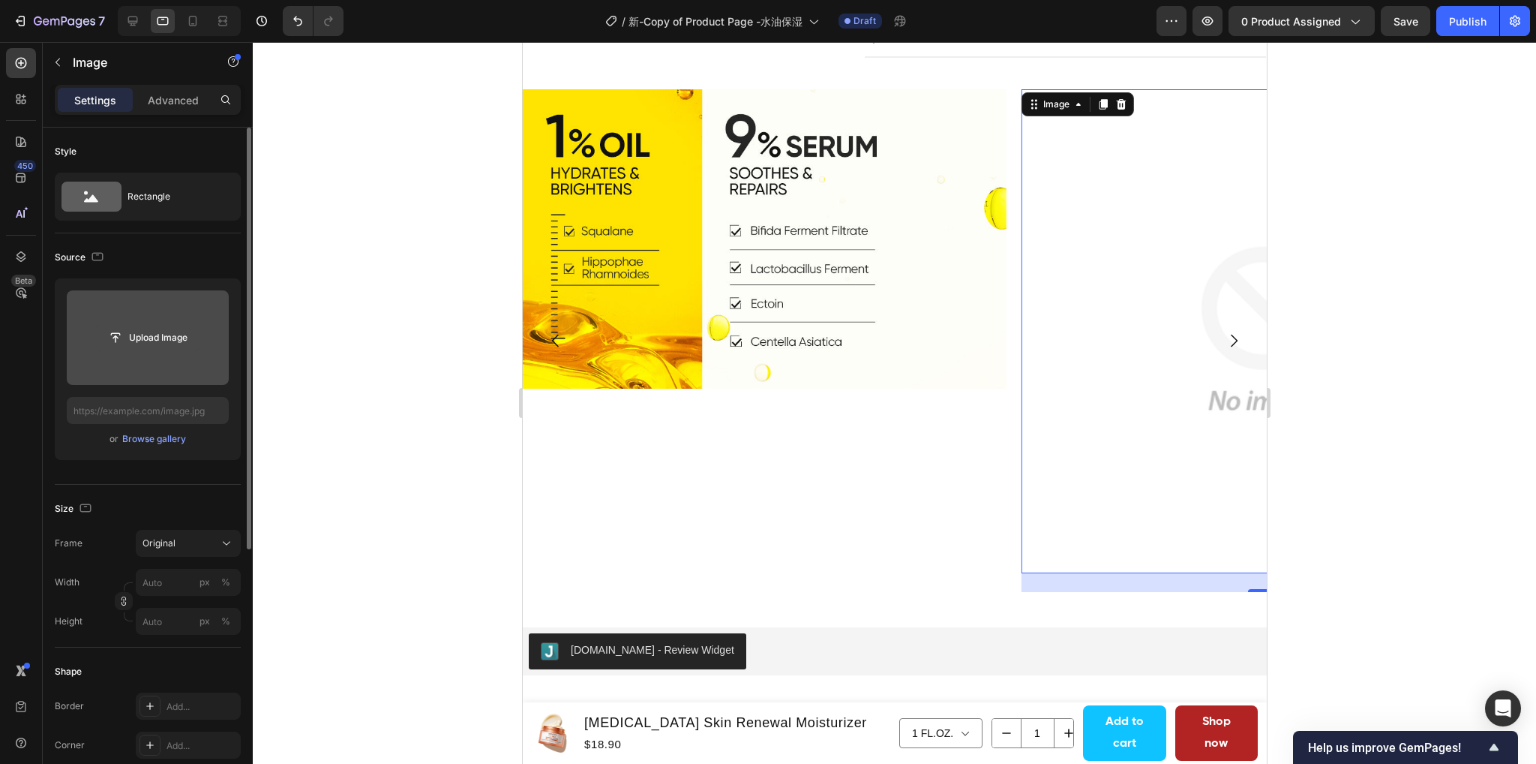
click at [152, 339] on input "file" at bounding box center [148, 338] width 104 height 26
click at [144, 440] on div "Browse gallery" at bounding box center [154, 439] width 64 height 14
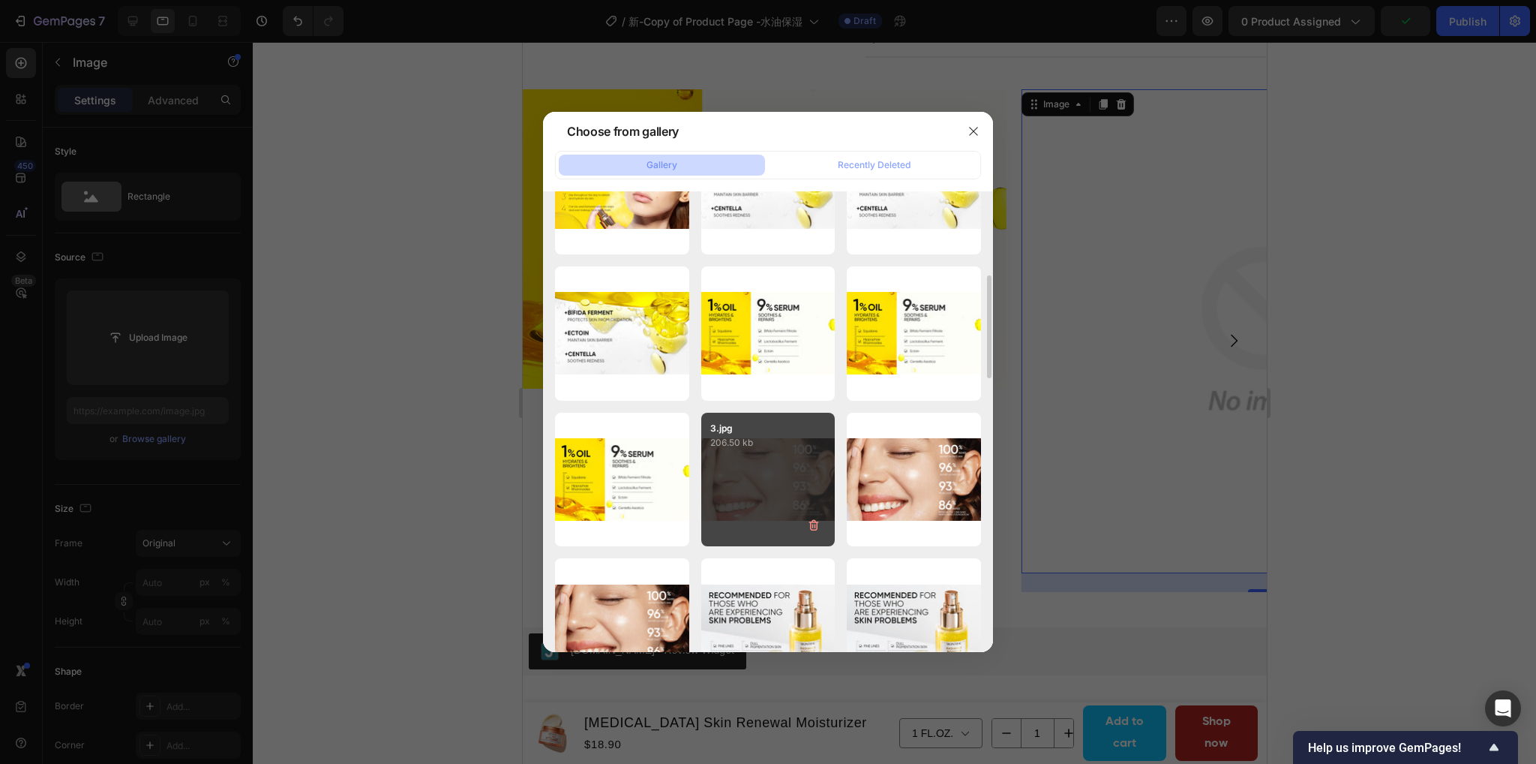
scroll to position [525, 0]
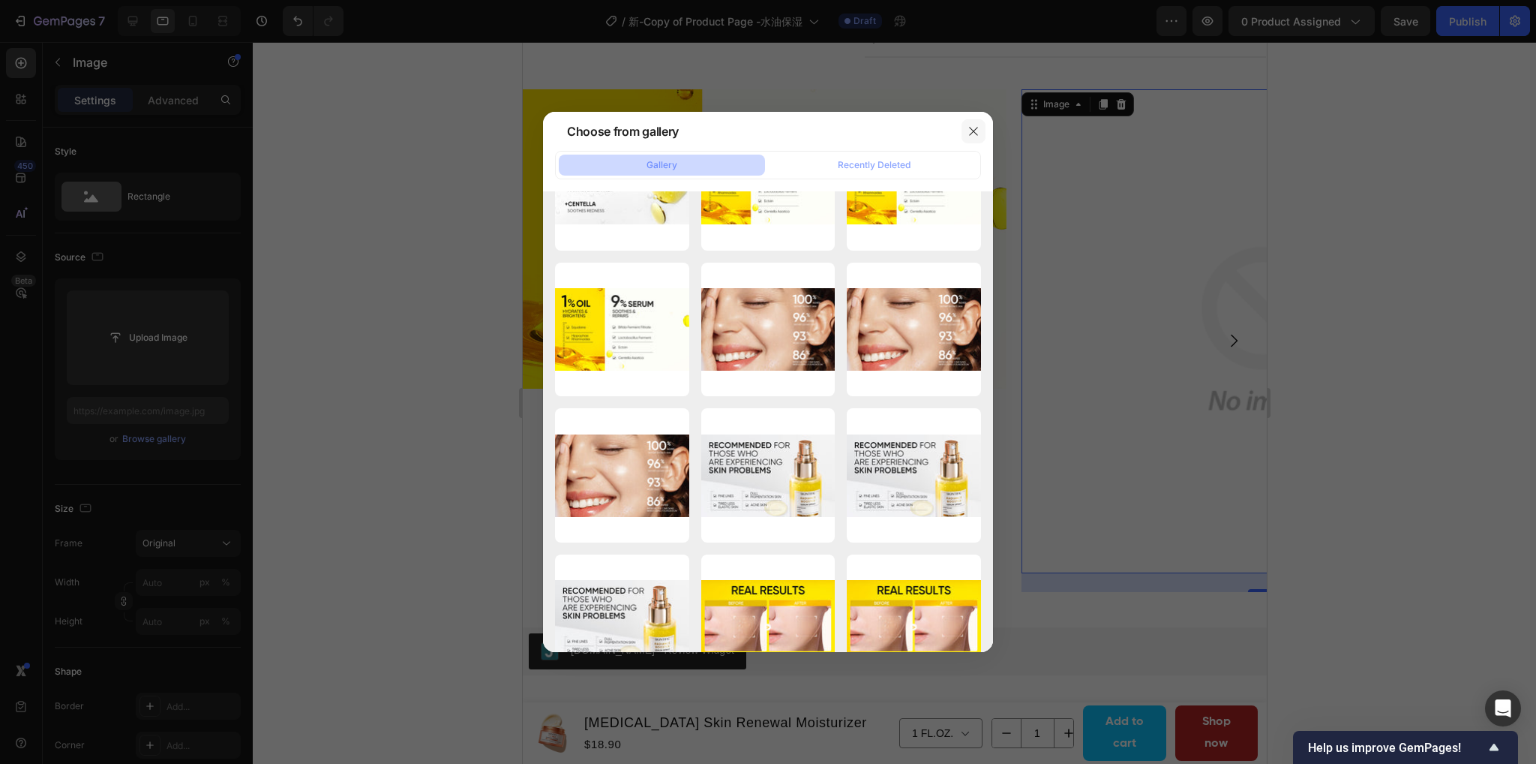
click at [977, 131] on icon "button" at bounding box center [974, 131] width 12 height 12
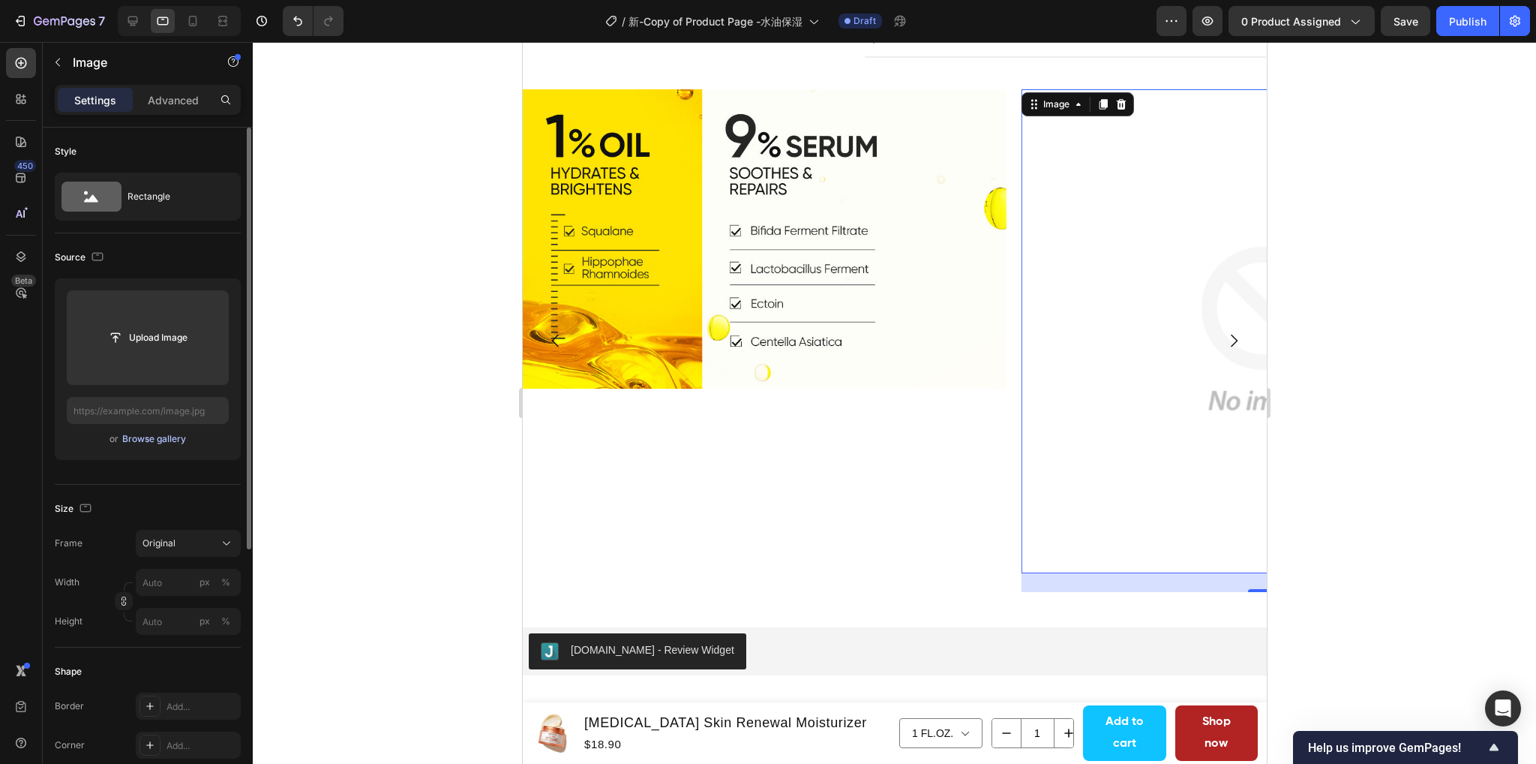
click at [145, 433] on div "Browse gallery" at bounding box center [154, 439] width 64 height 14
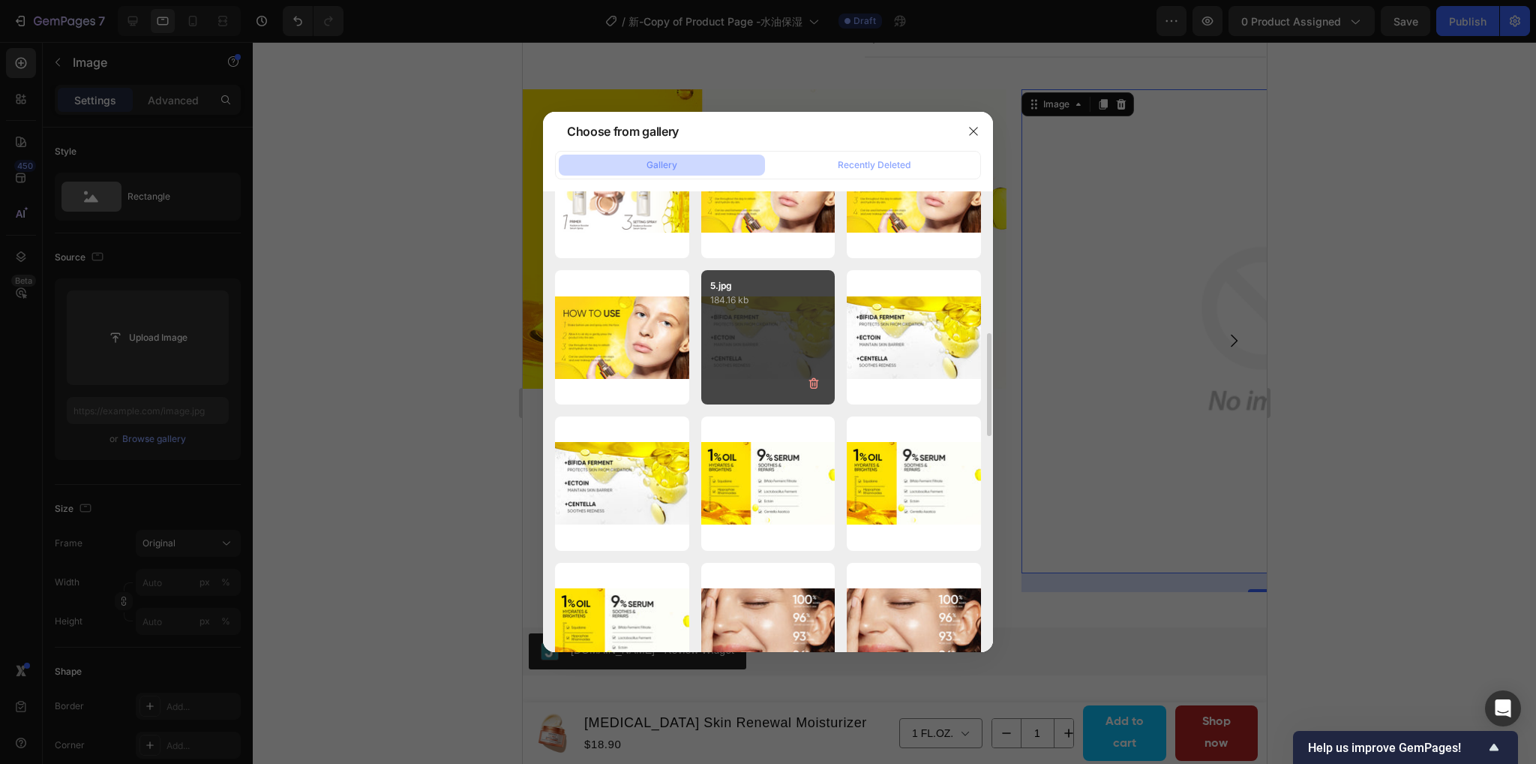
scroll to position [300, 0]
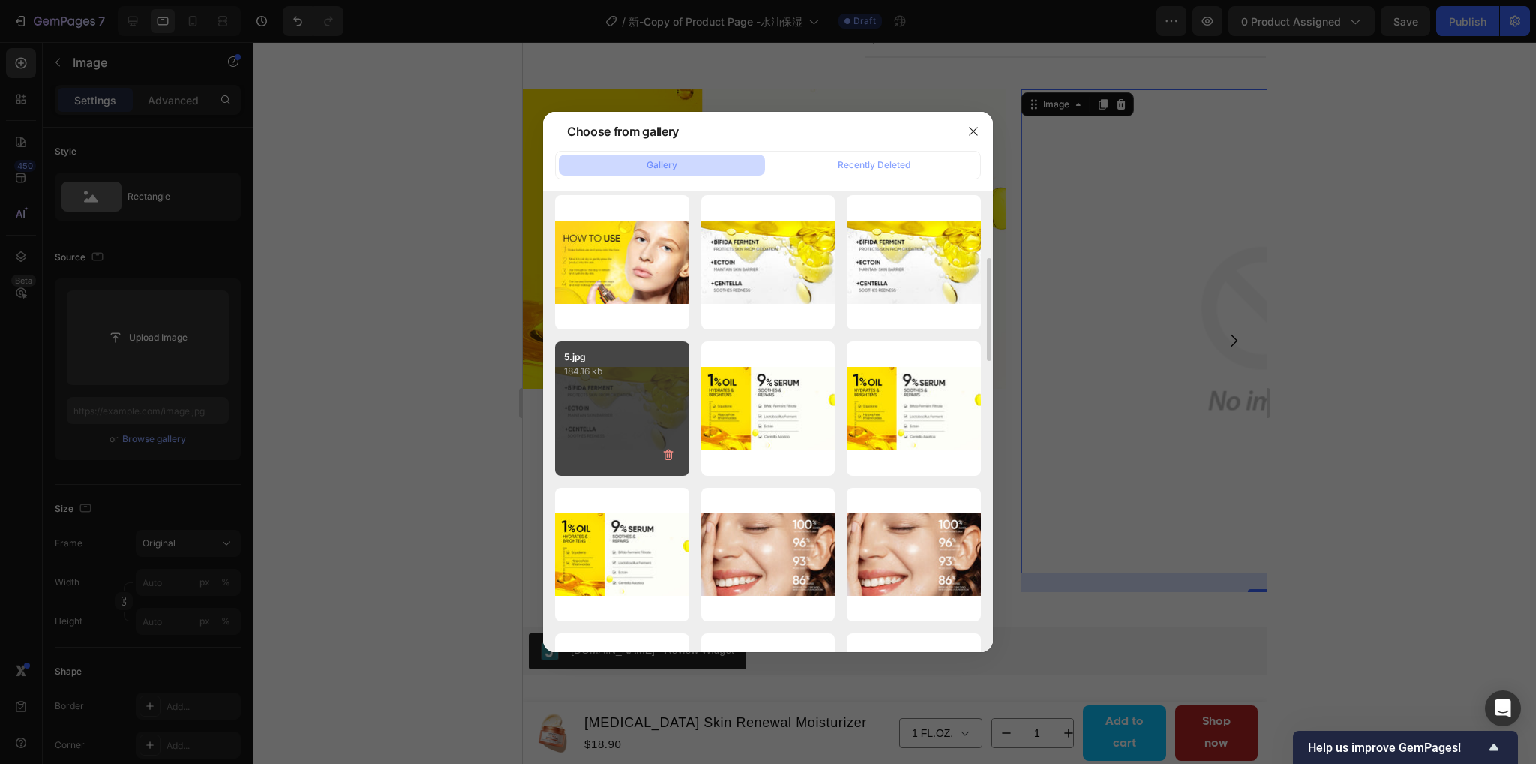
click at [616, 416] on div "5.jpg 184.16 kb" at bounding box center [622, 408] width 134 height 134
type input "[URL][DOMAIN_NAME]"
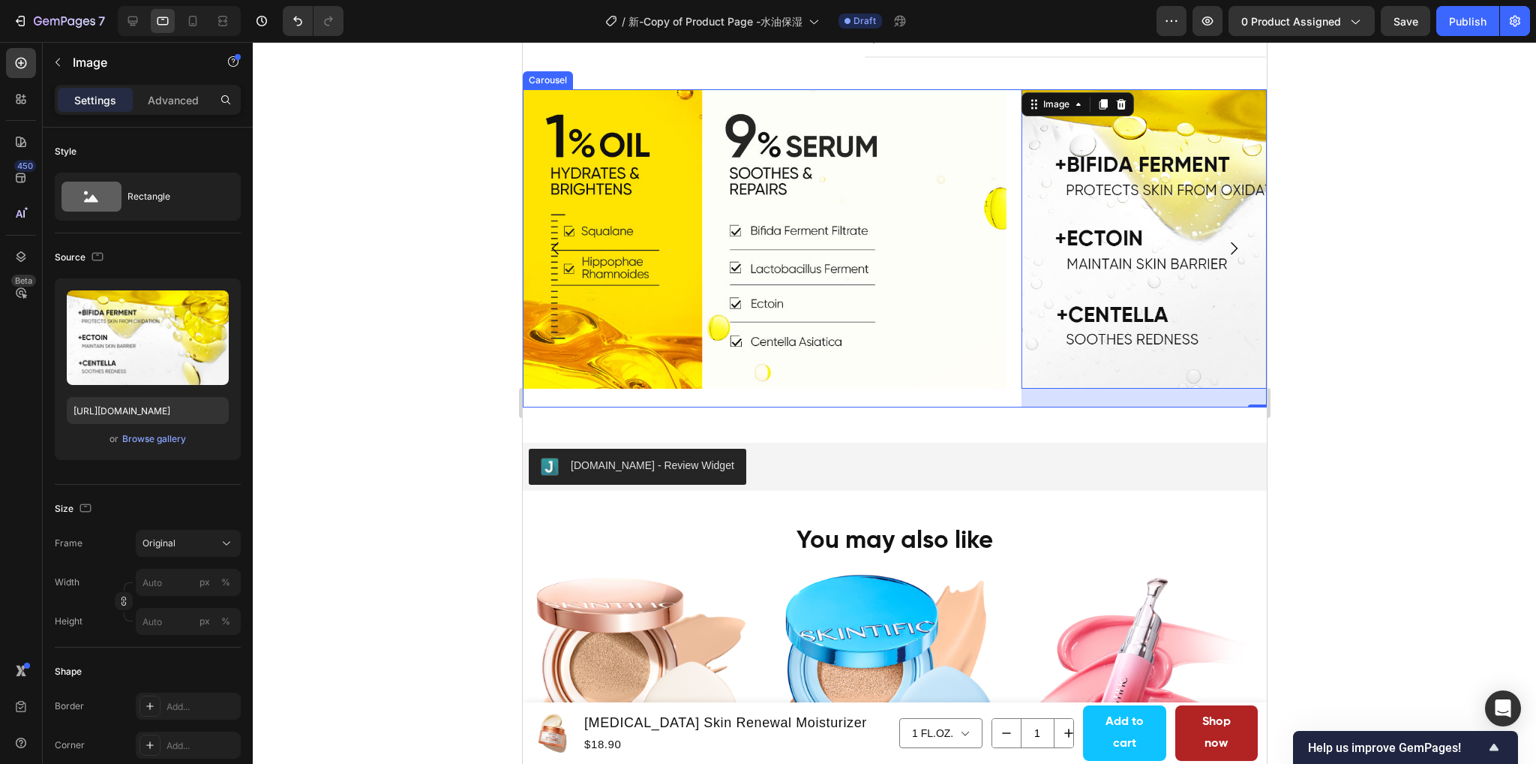
click at [1224, 251] on icon "Carousel Next Arrow" at bounding box center [1233, 248] width 18 height 18
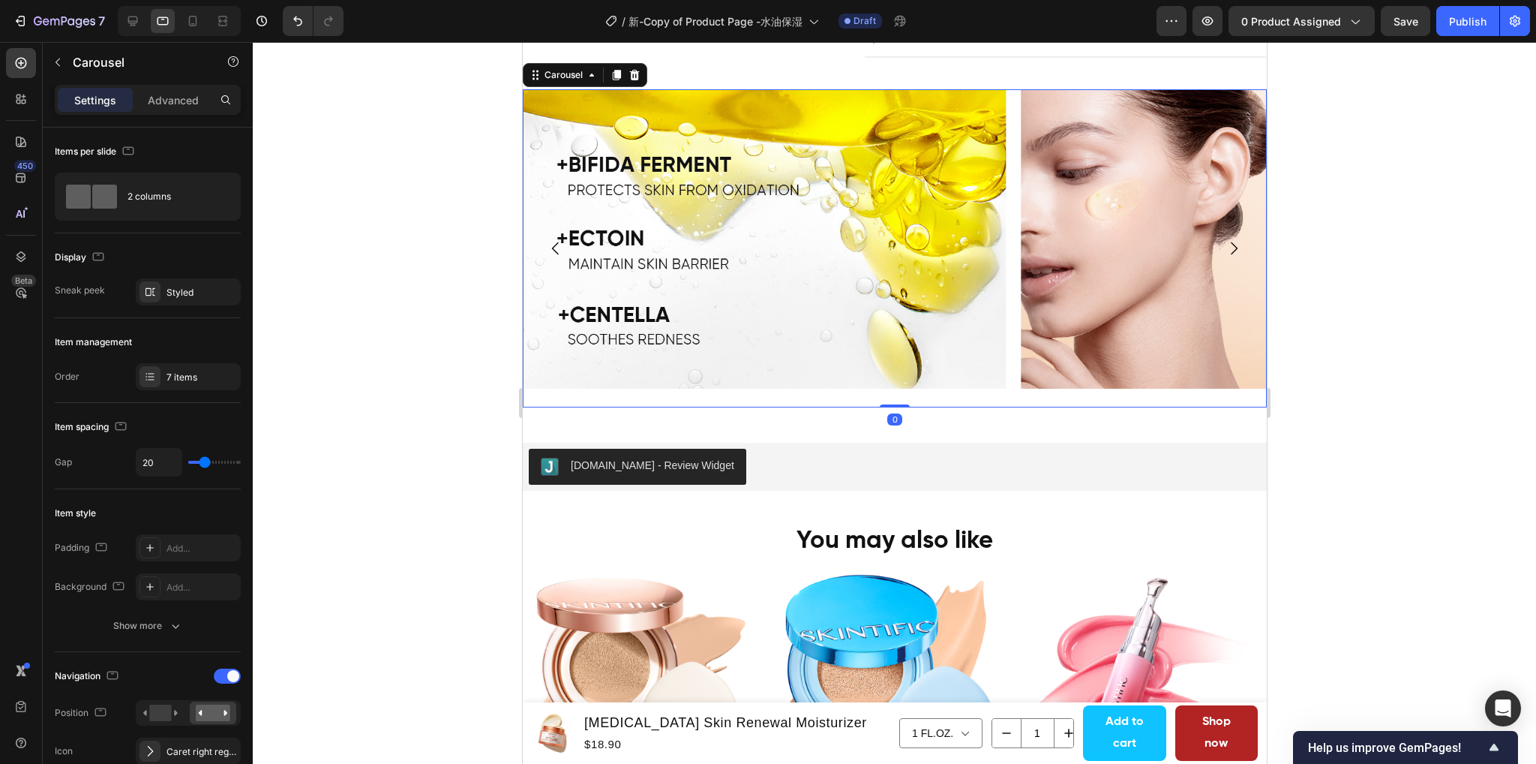
click at [1224, 250] on icon "Carousel Next Arrow" at bounding box center [1233, 248] width 18 height 18
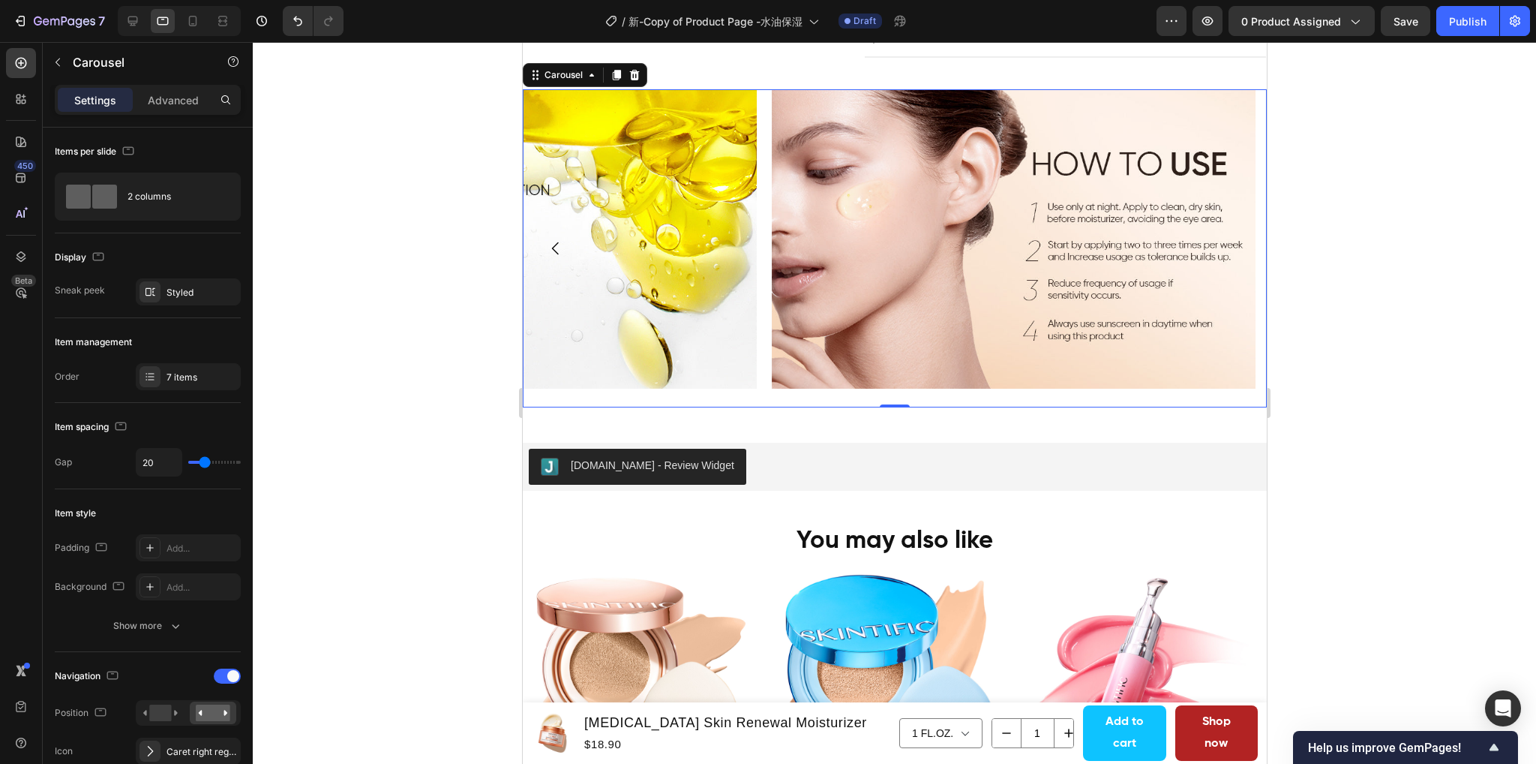
click at [553, 251] on icon "Carousel Back Arrow" at bounding box center [555, 248] width 18 height 18
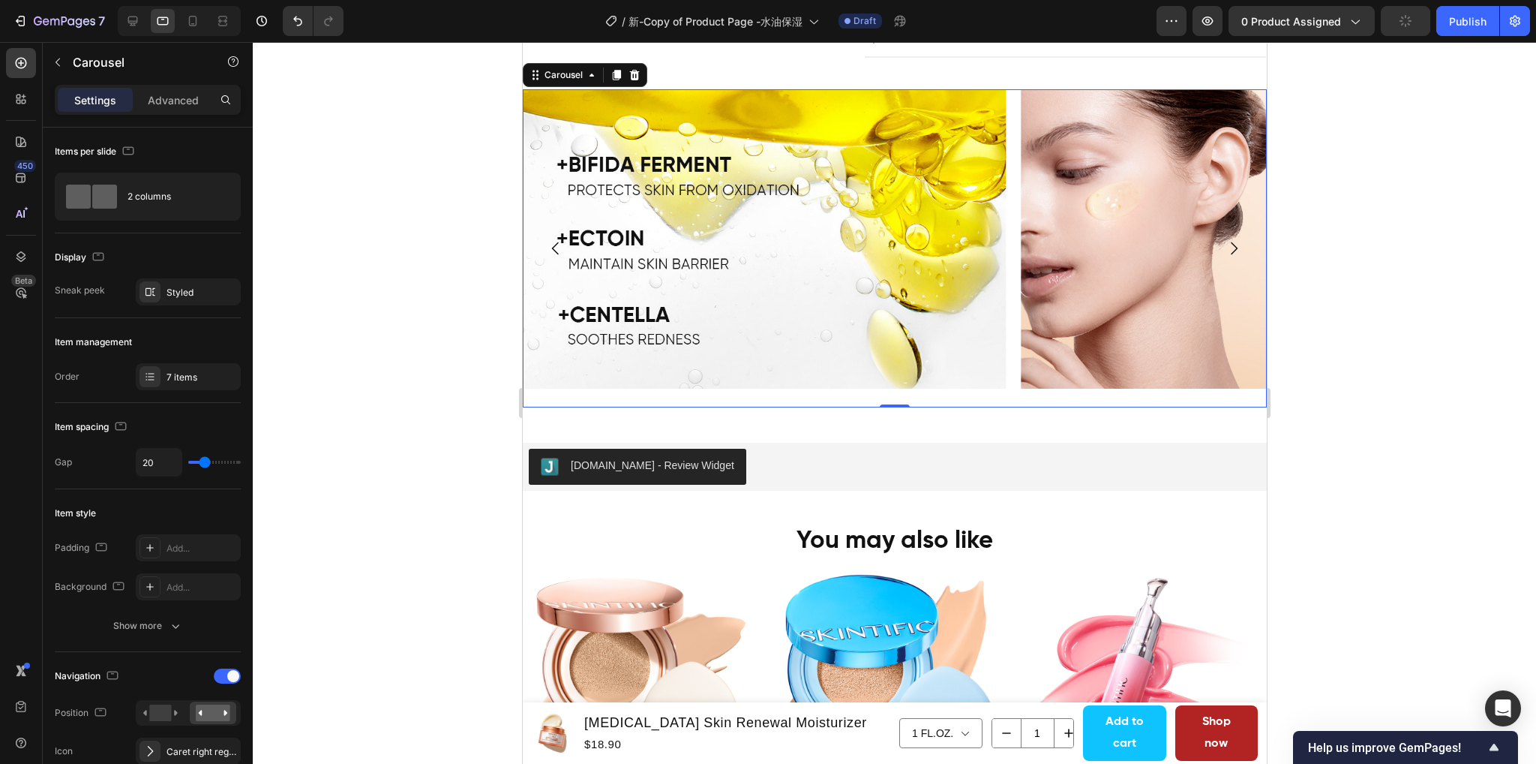
click at [1224, 252] on icon "Carousel Next Arrow" at bounding box center [1233, 248] width 18 height 18
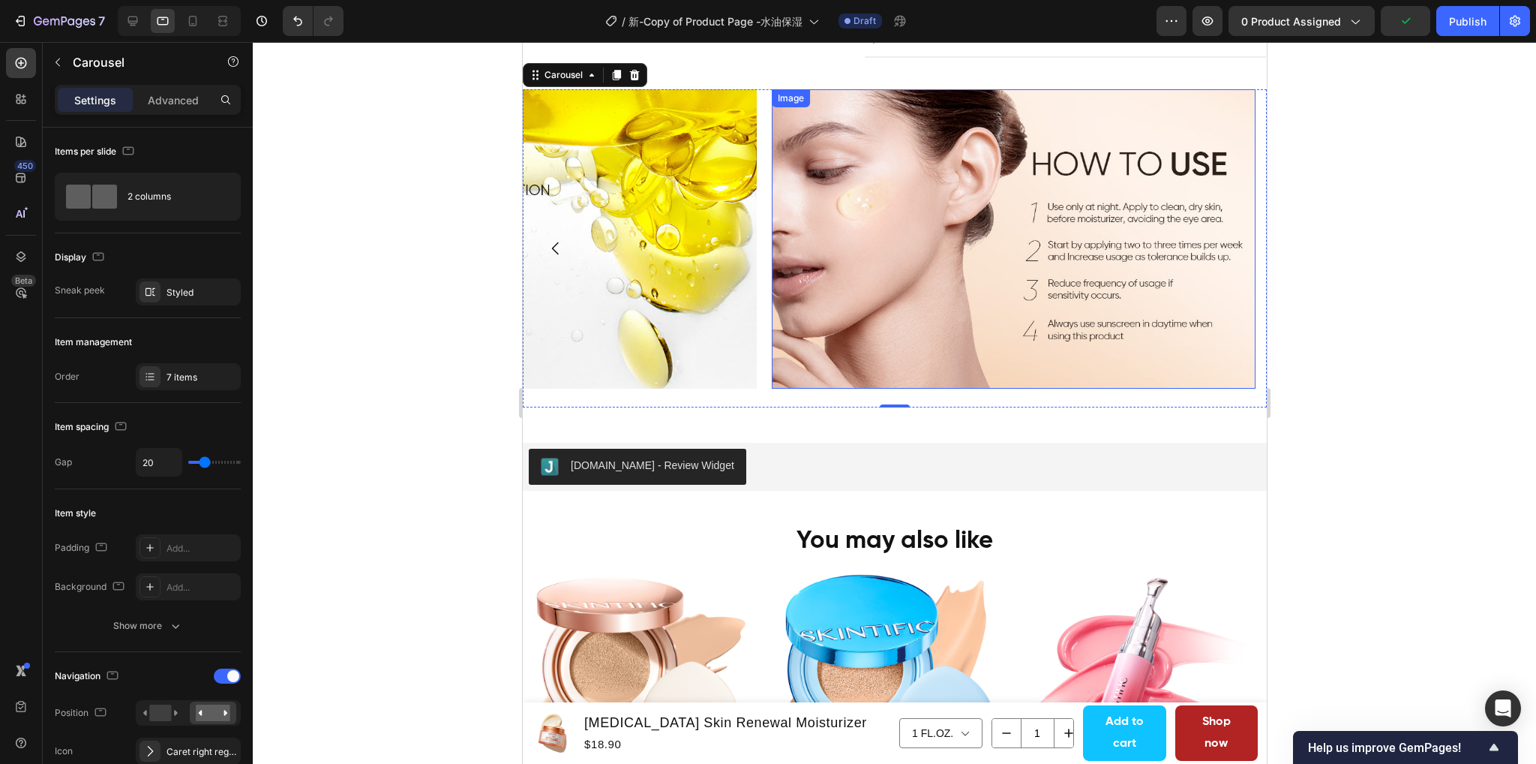
click at [922, 248] on img at bounding box center [1013, 238] width 484 height 299
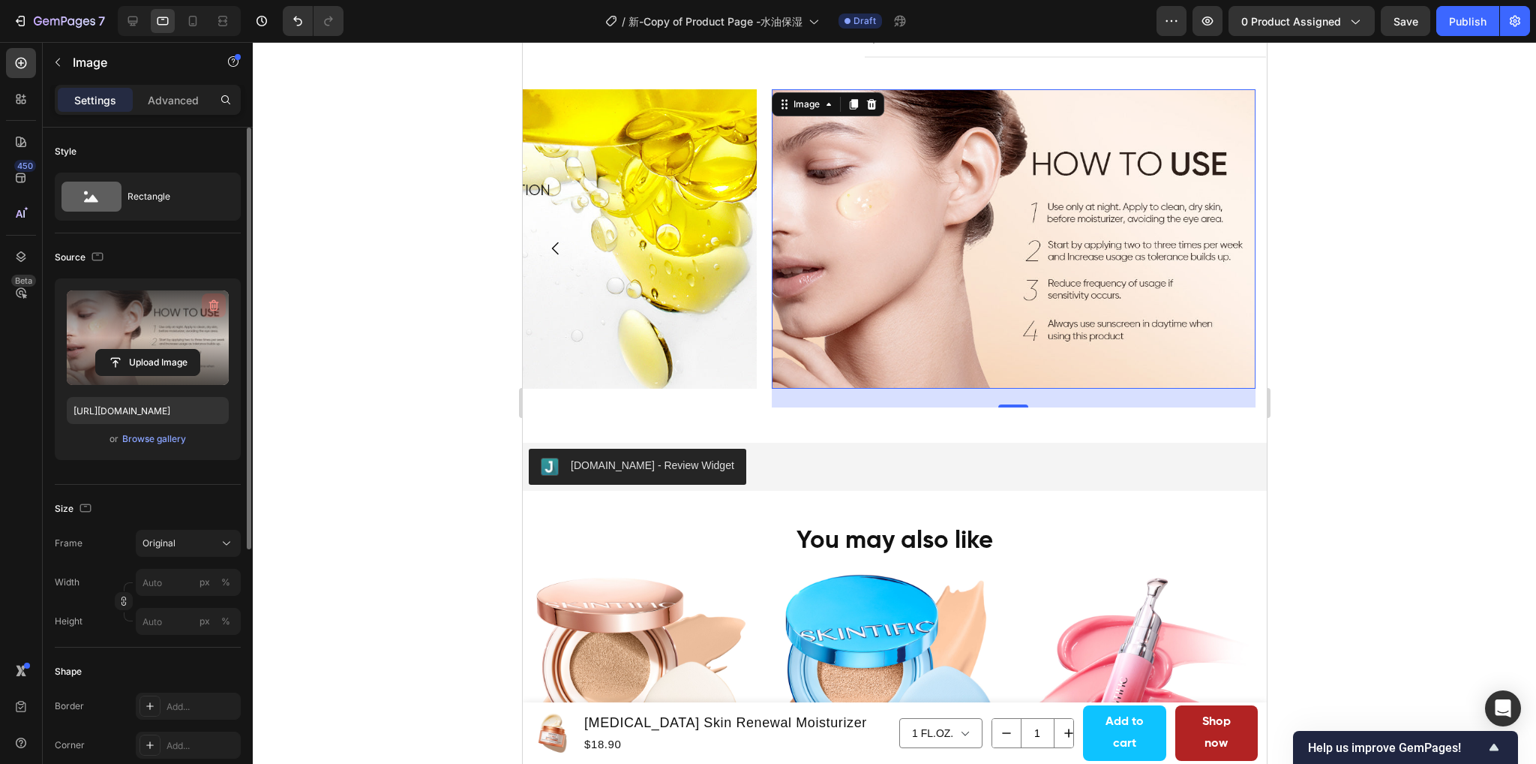
click at [211, 307] on icon "button" at bounding box center [213, 305] width 15 height 15
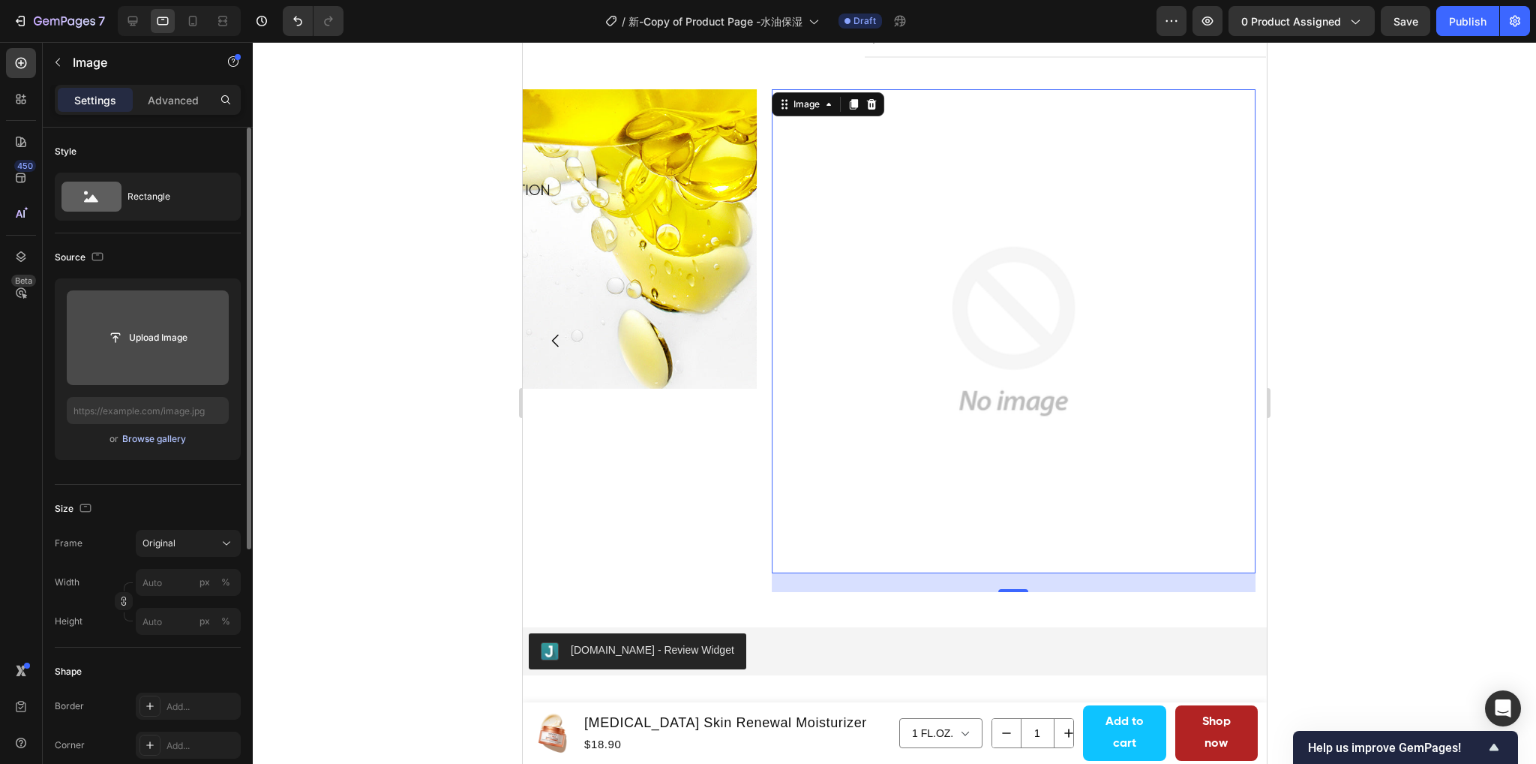
click at [168, 443] on div "Browse gallery" at bounding box center [154, 439] width 64 height 14
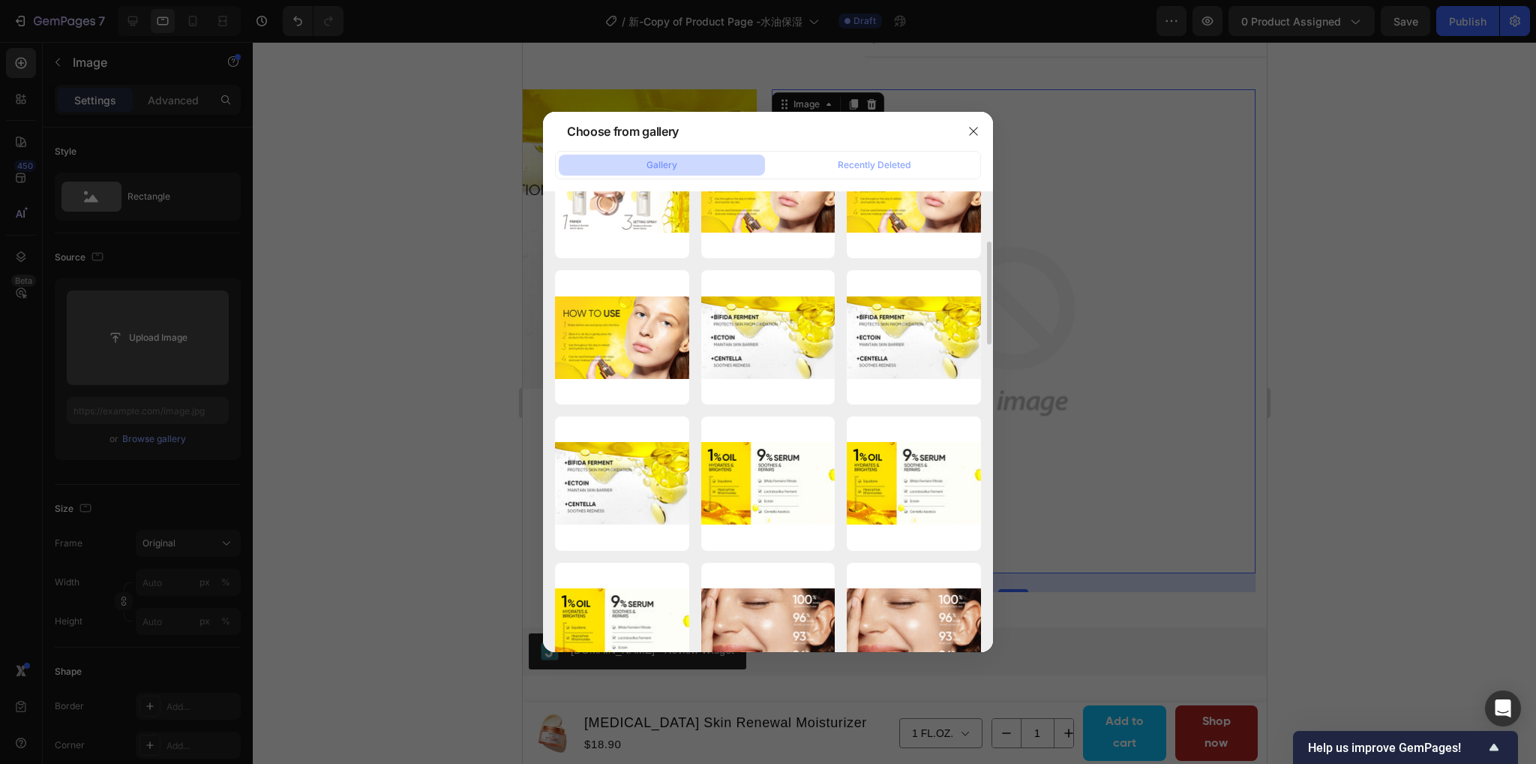
scroll to position [150, 0]
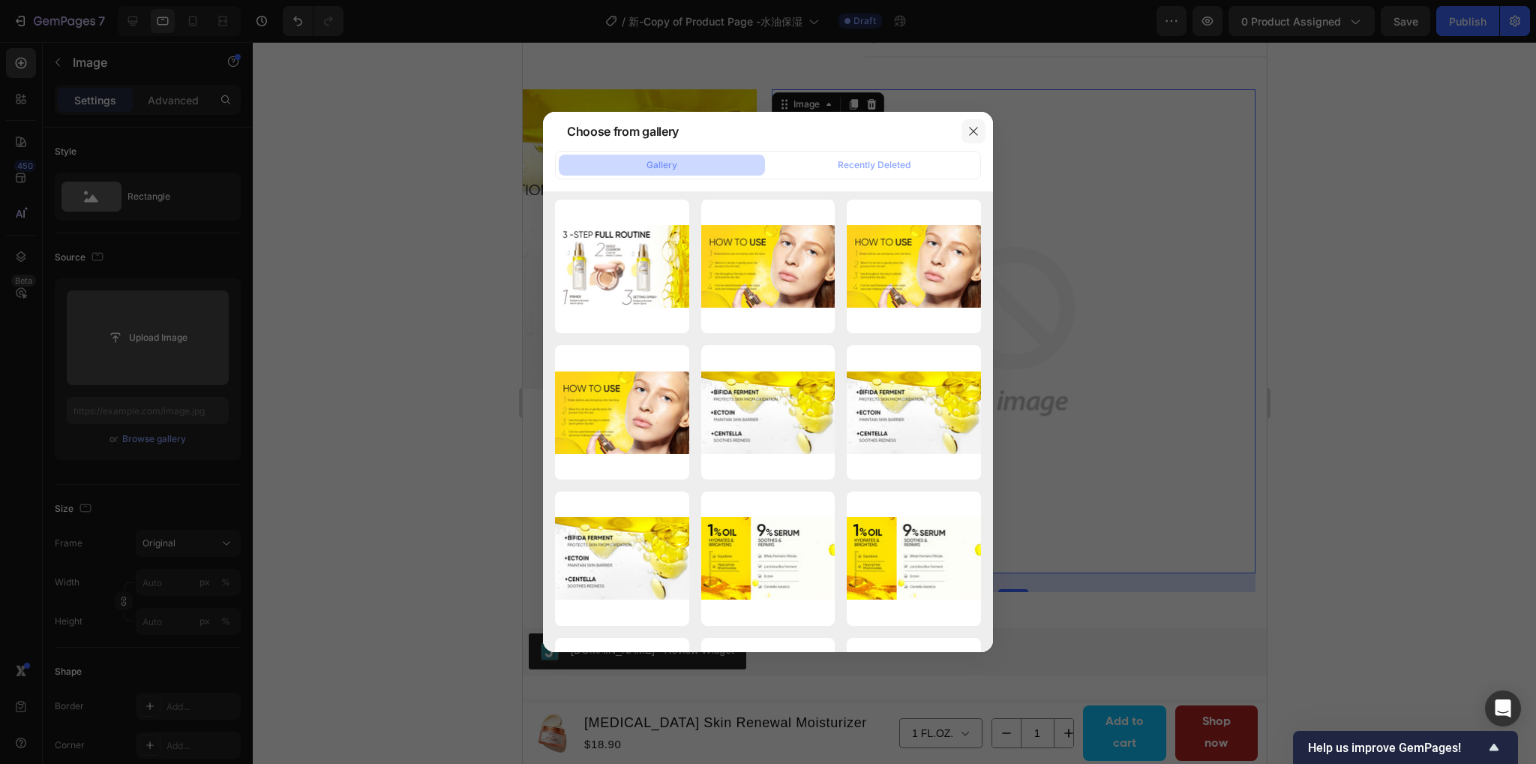
click at [974, 135] on icon "button" at bounding box center [974, 131] width 12 height 12
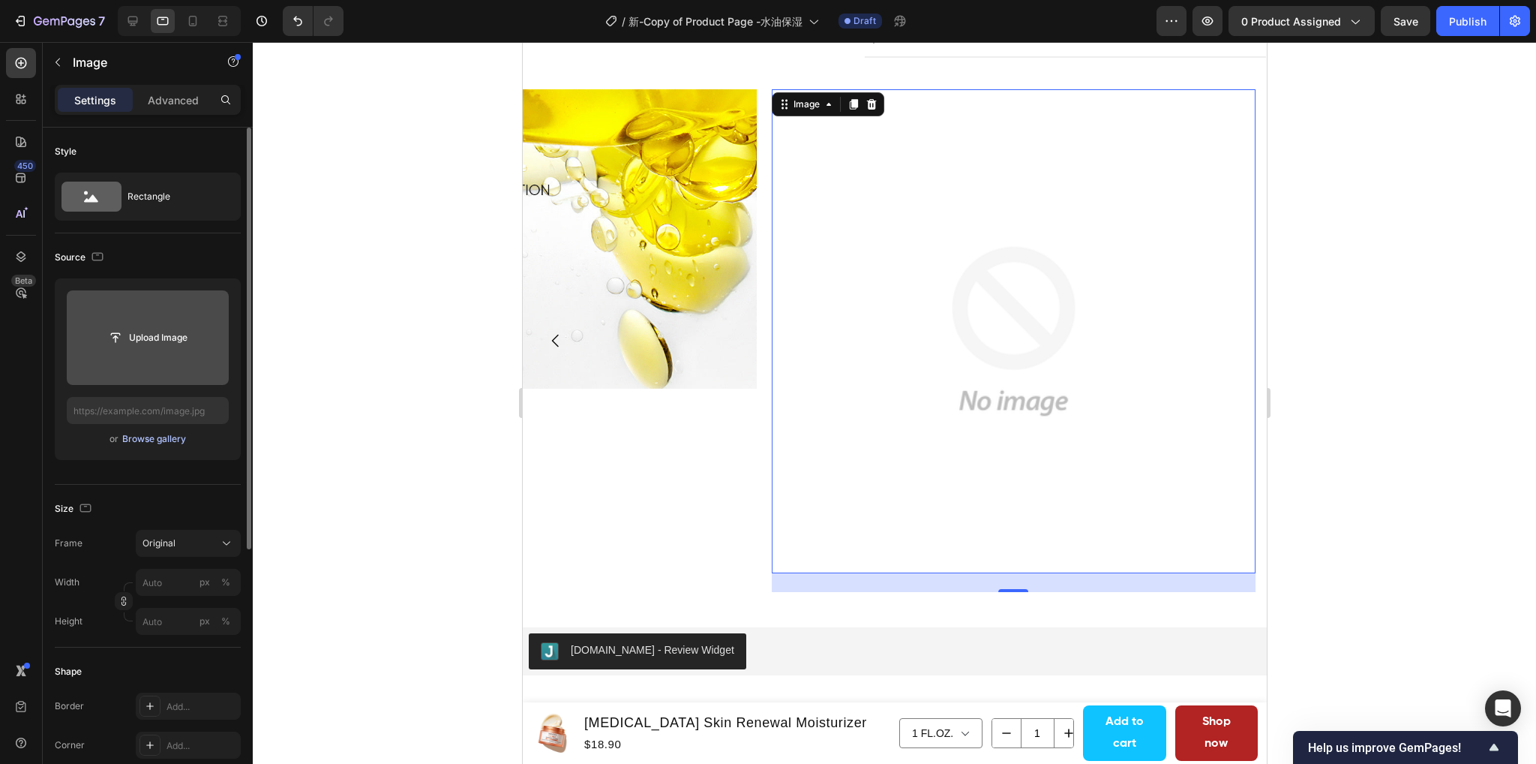
click at [143, 437] on div "Browse gallery" at bounding box center [154, 439] width 64 height 14
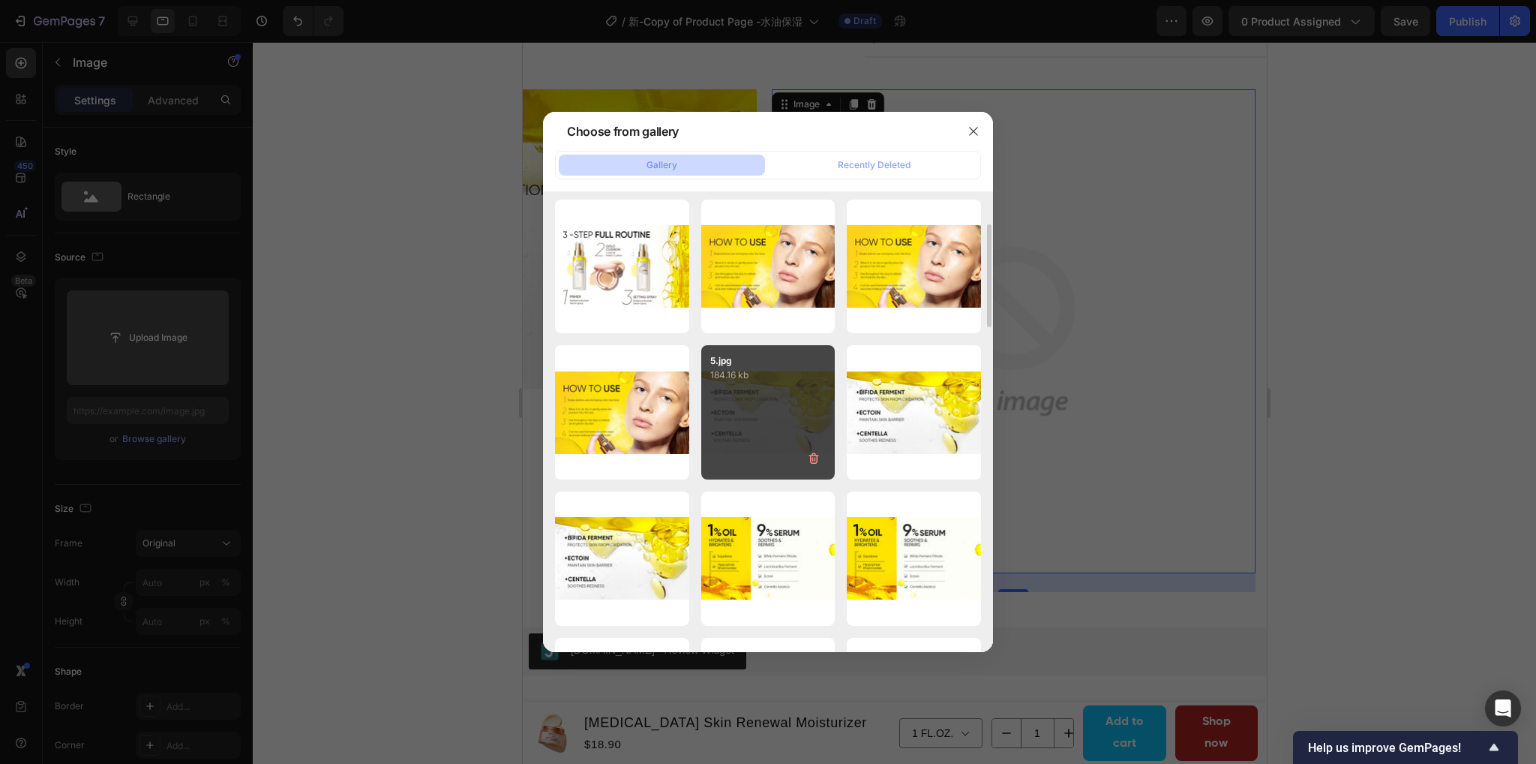
click at [754, 385] on div "5.jpg 184.16 kb" at bounding box center [768, 412] width 134 height 134
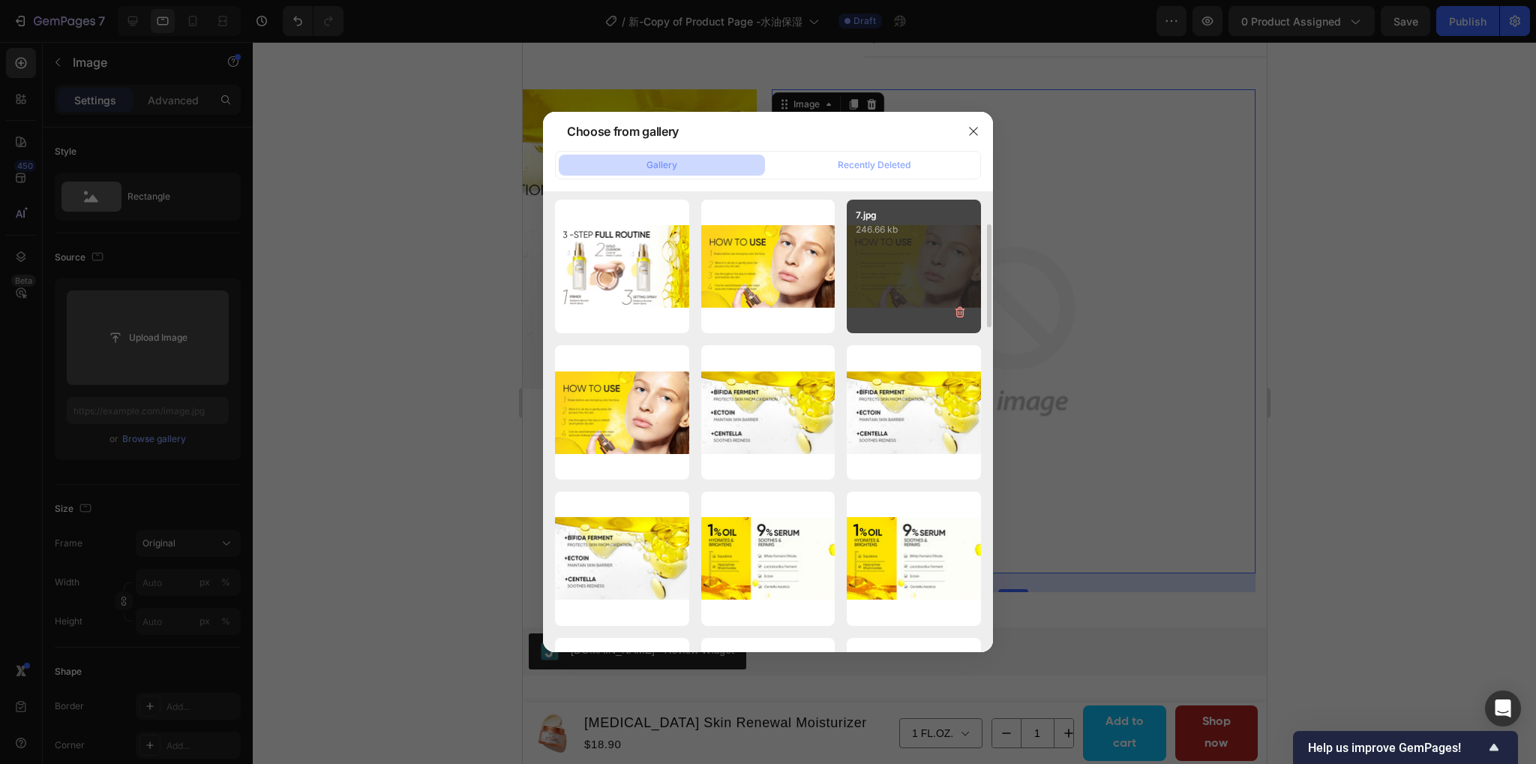
type input "[URL][DOMAIN_NAME]"
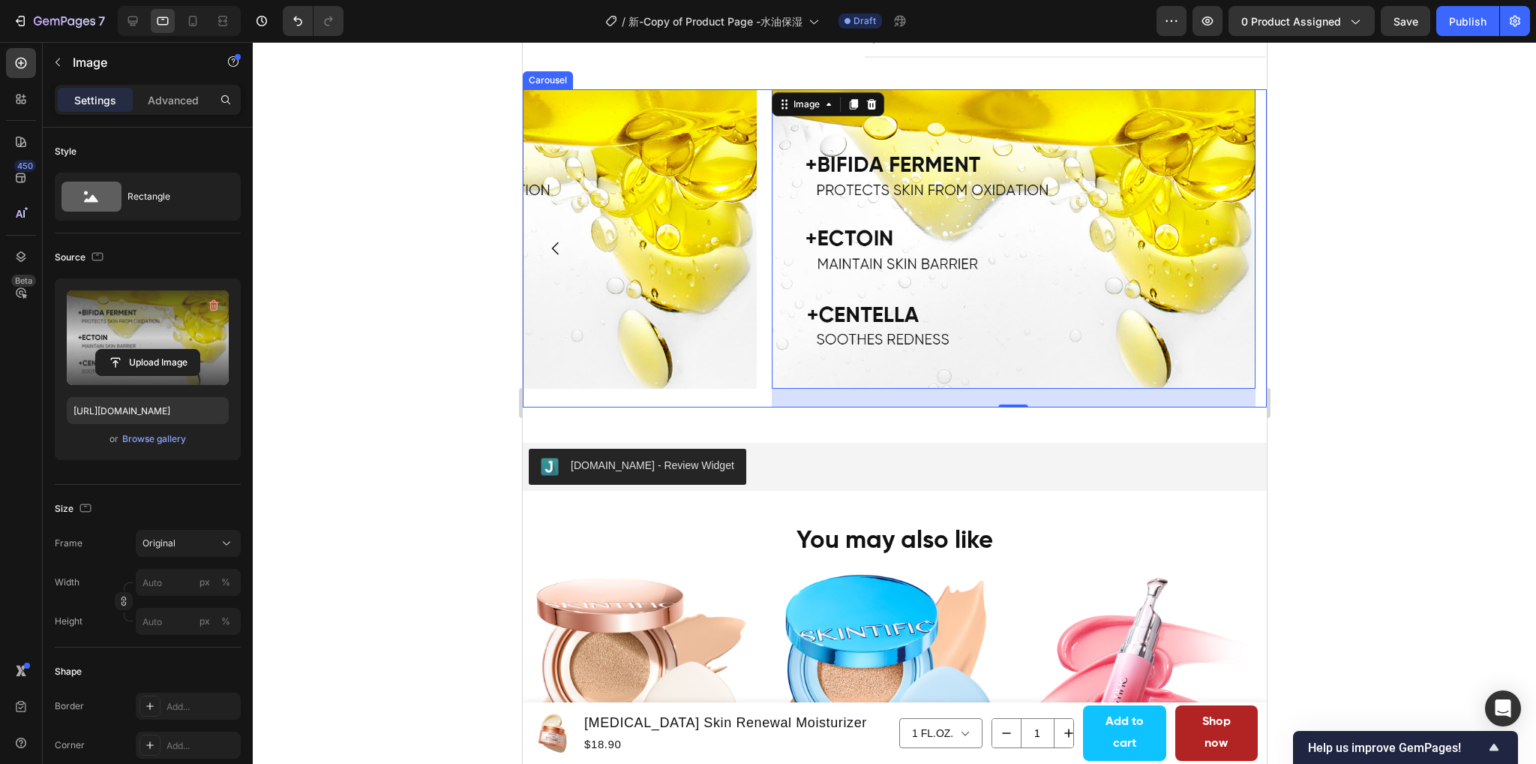
click at [559, 251] on icon "Carousel Back Arrow" at bounding box center [555, 248] width 18 height 18
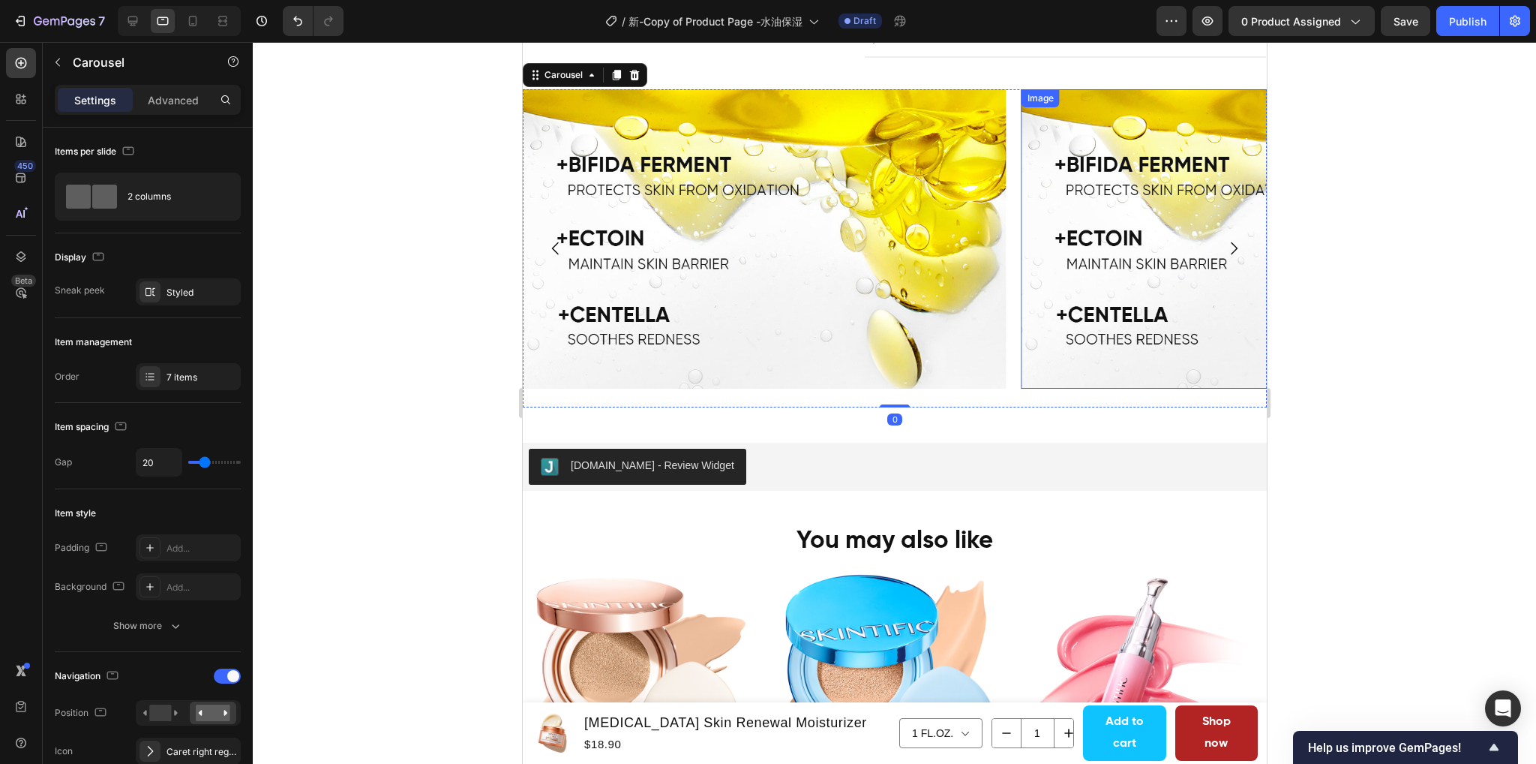
click at [1111, 218] on img at bounding box center [1263, 238] width 484 height 299
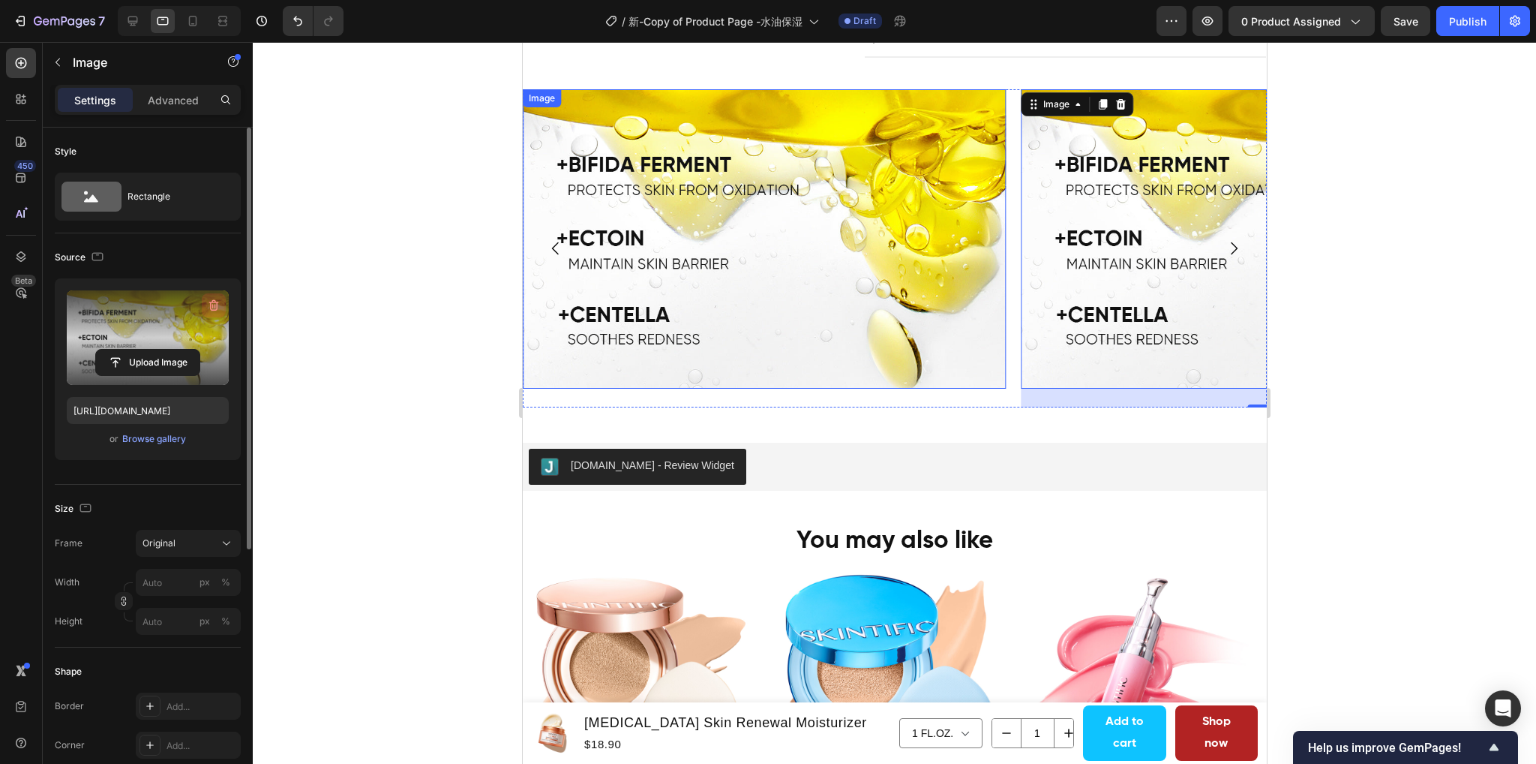
click at [216, 301] on icon "button" at bounding box center [214, 305] width 10 height 11
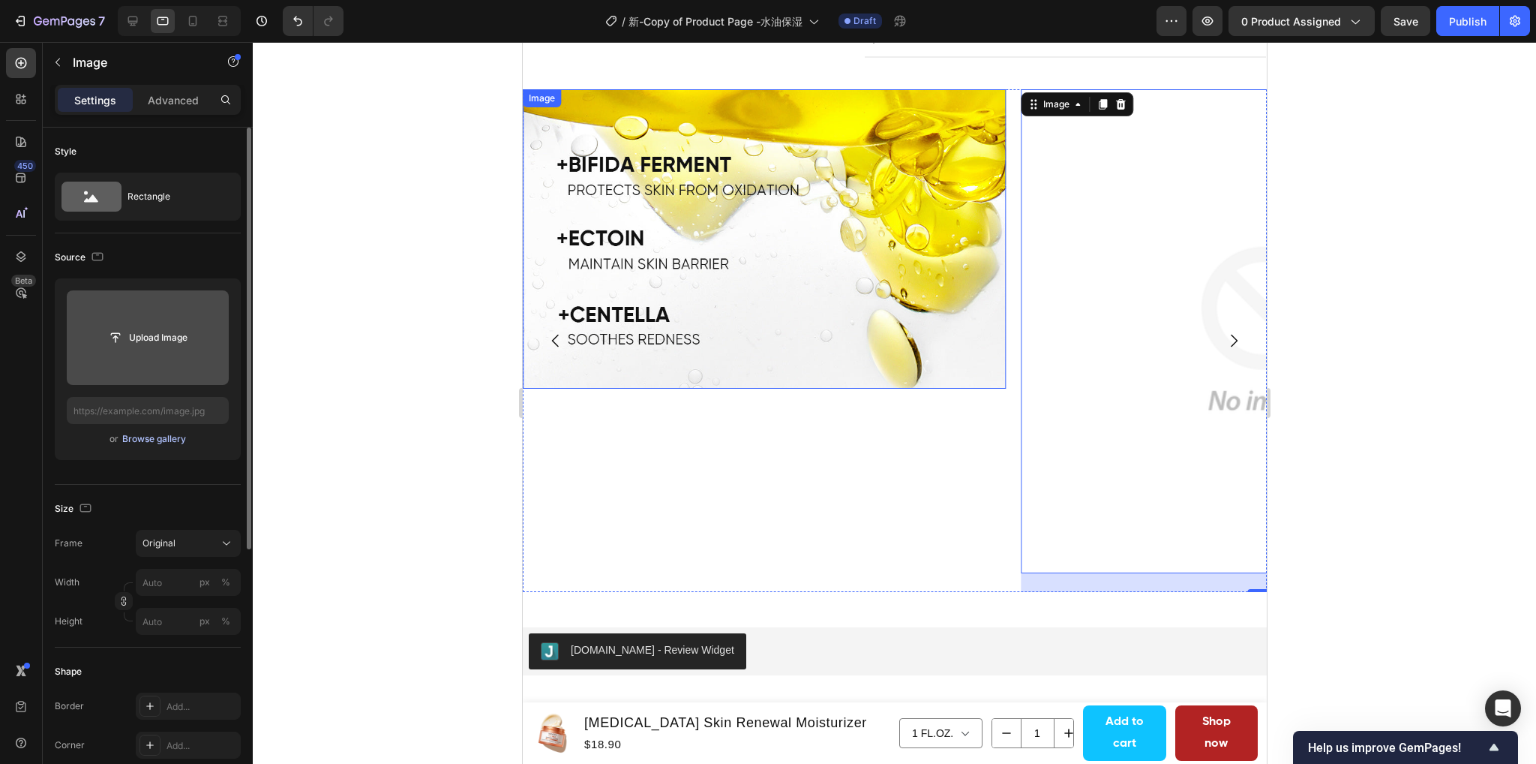
click at [152, 444] on div "Browse gallery" at bounding box center [154, 439] width 64 height 14
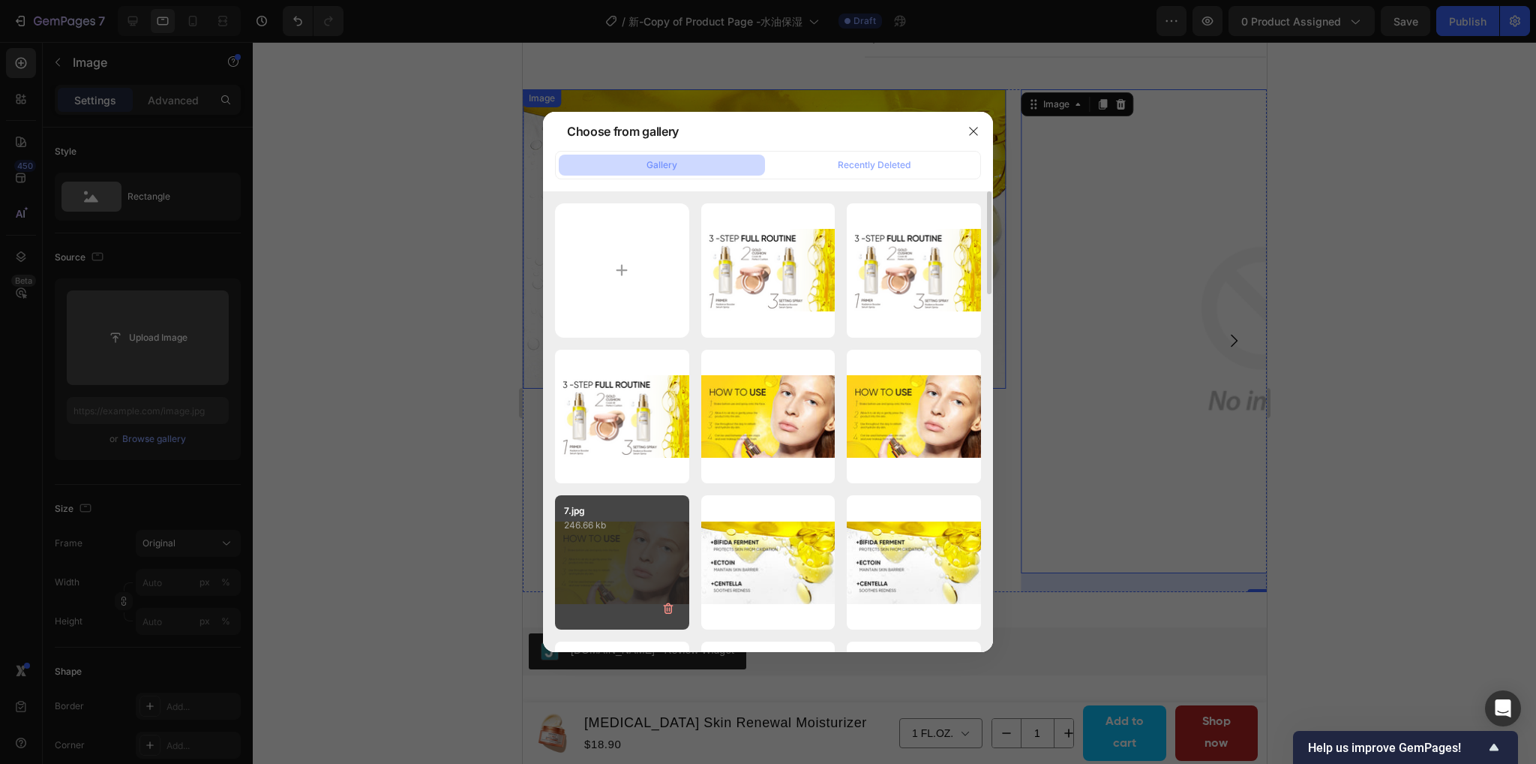
click at [623, 532] on p "246.66 kb" at bounding box center [622, 525] width 116 height 15
type input "[URL][DOMAIN_NAME]"
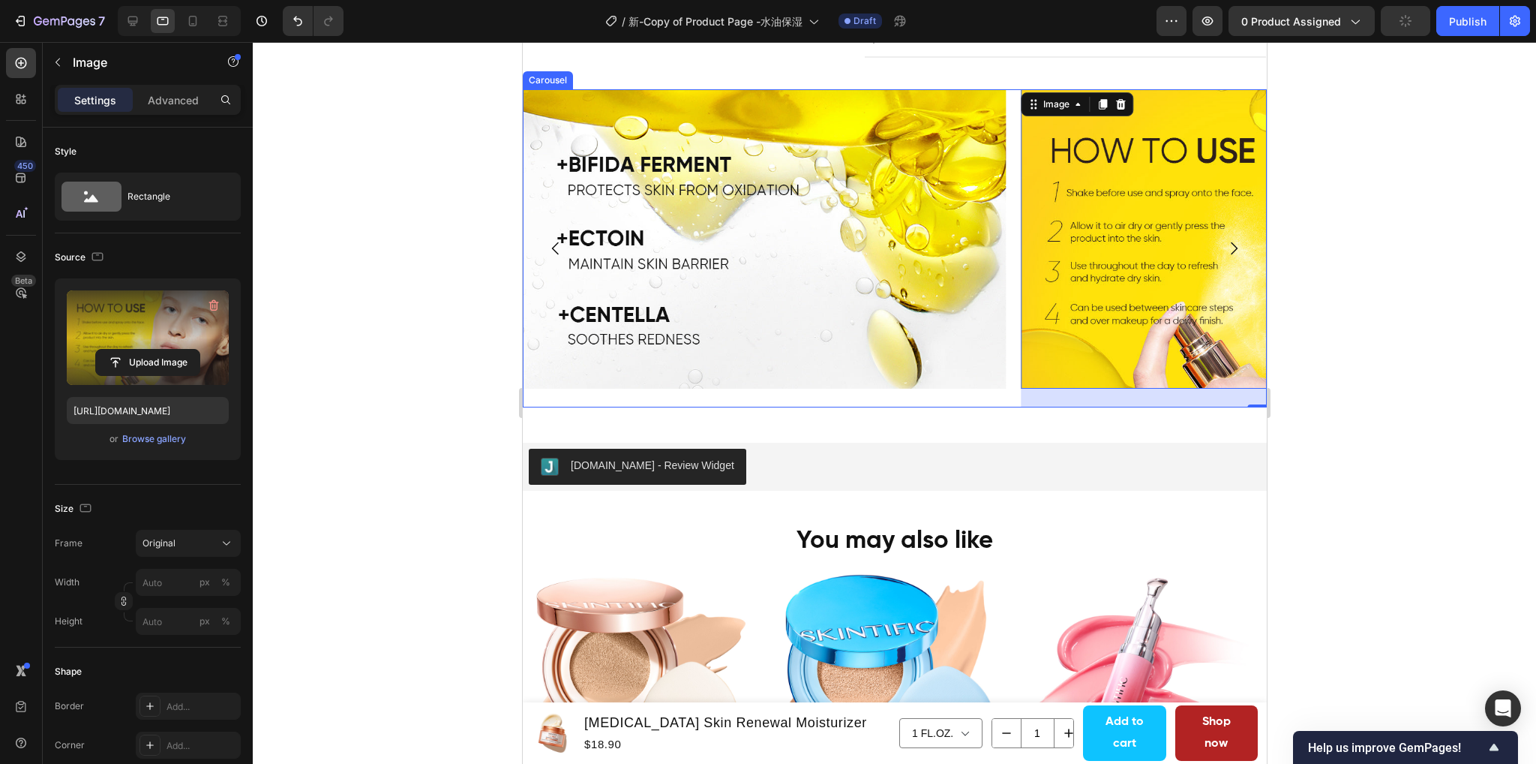
click at [1224, 247] on icon "Carousel Next Arrow" at bounding box center [1233, 248] width 18 height 18
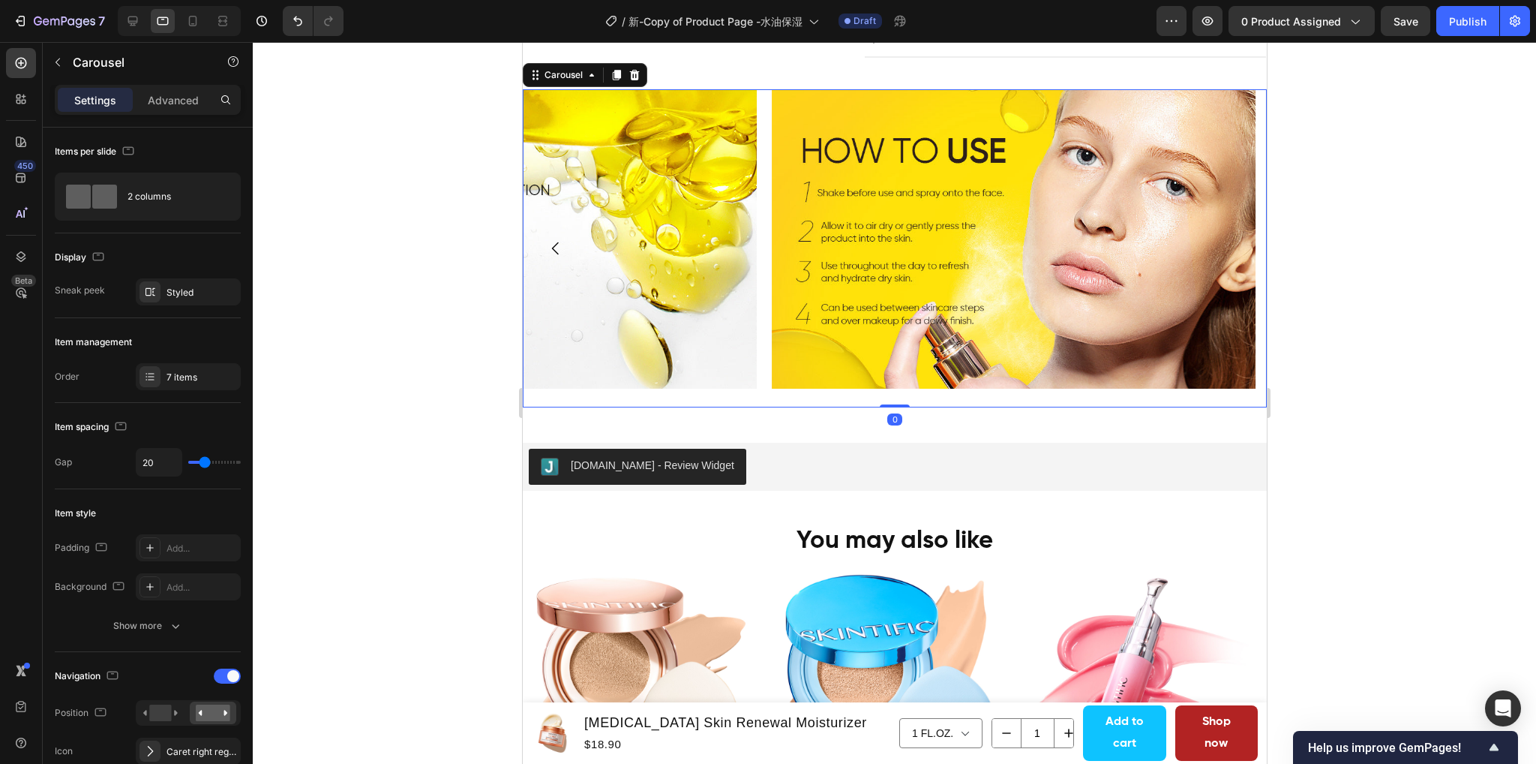
click at [556, 255] on icon "Carousel Back Arrow" at bounding box center [554, 248] width 7 height 13
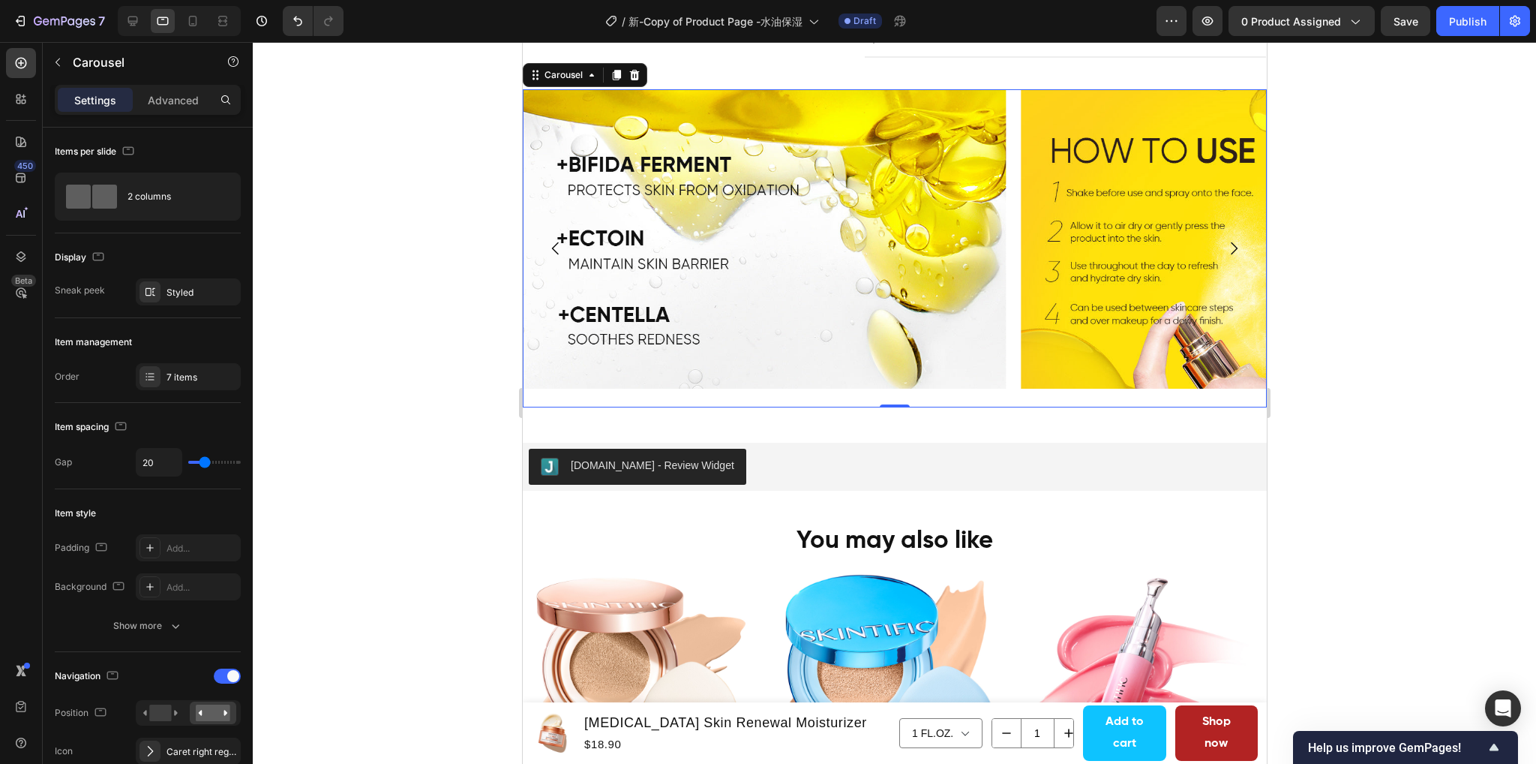
click at [556, 255] on icon "Carousel Back Arrow" at bounding box center [554, 248] width 7 height 13
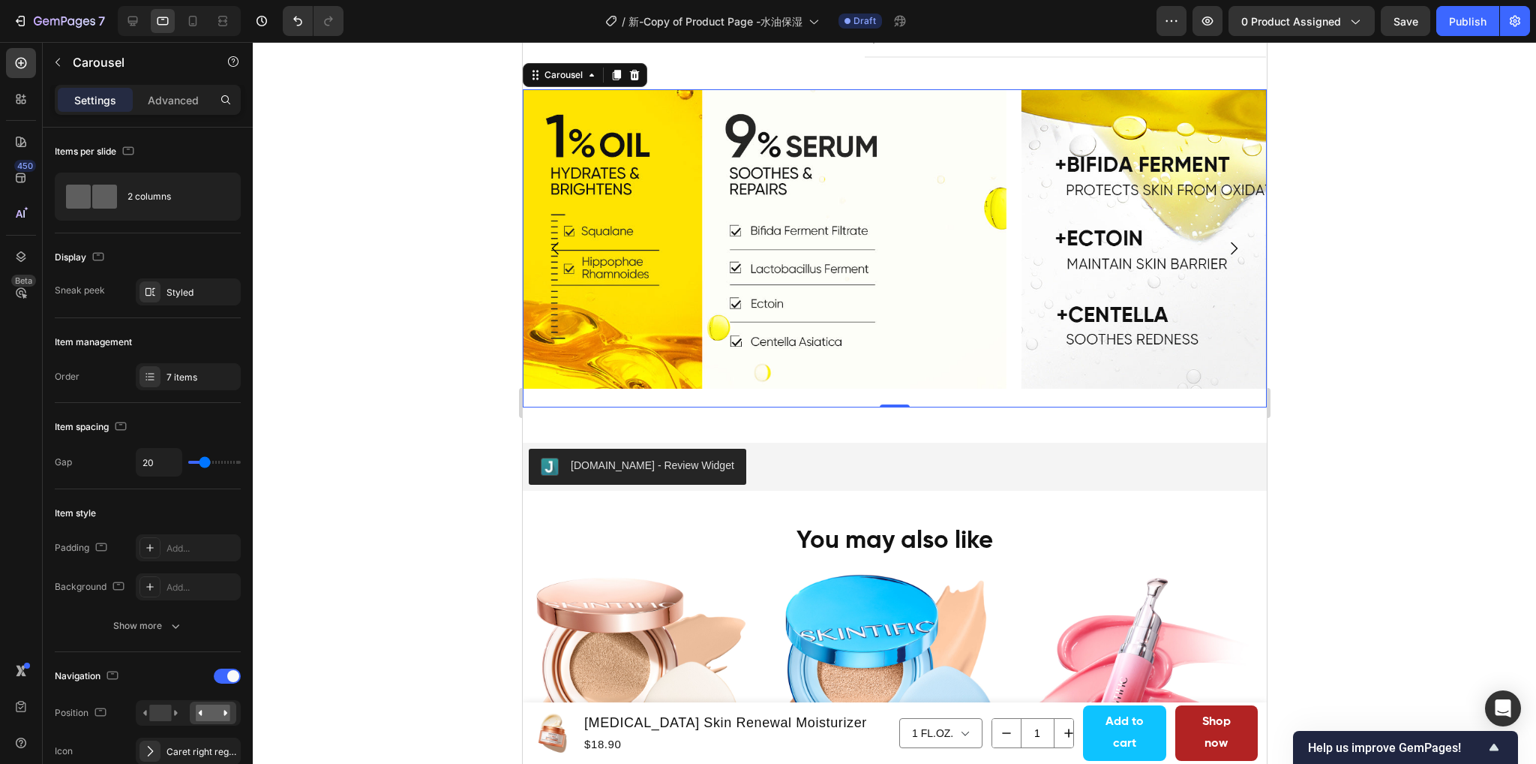
click at [556, 255] on icon "Carousel Back Arrow" at bounding box center [554, 248] width 7 height 13
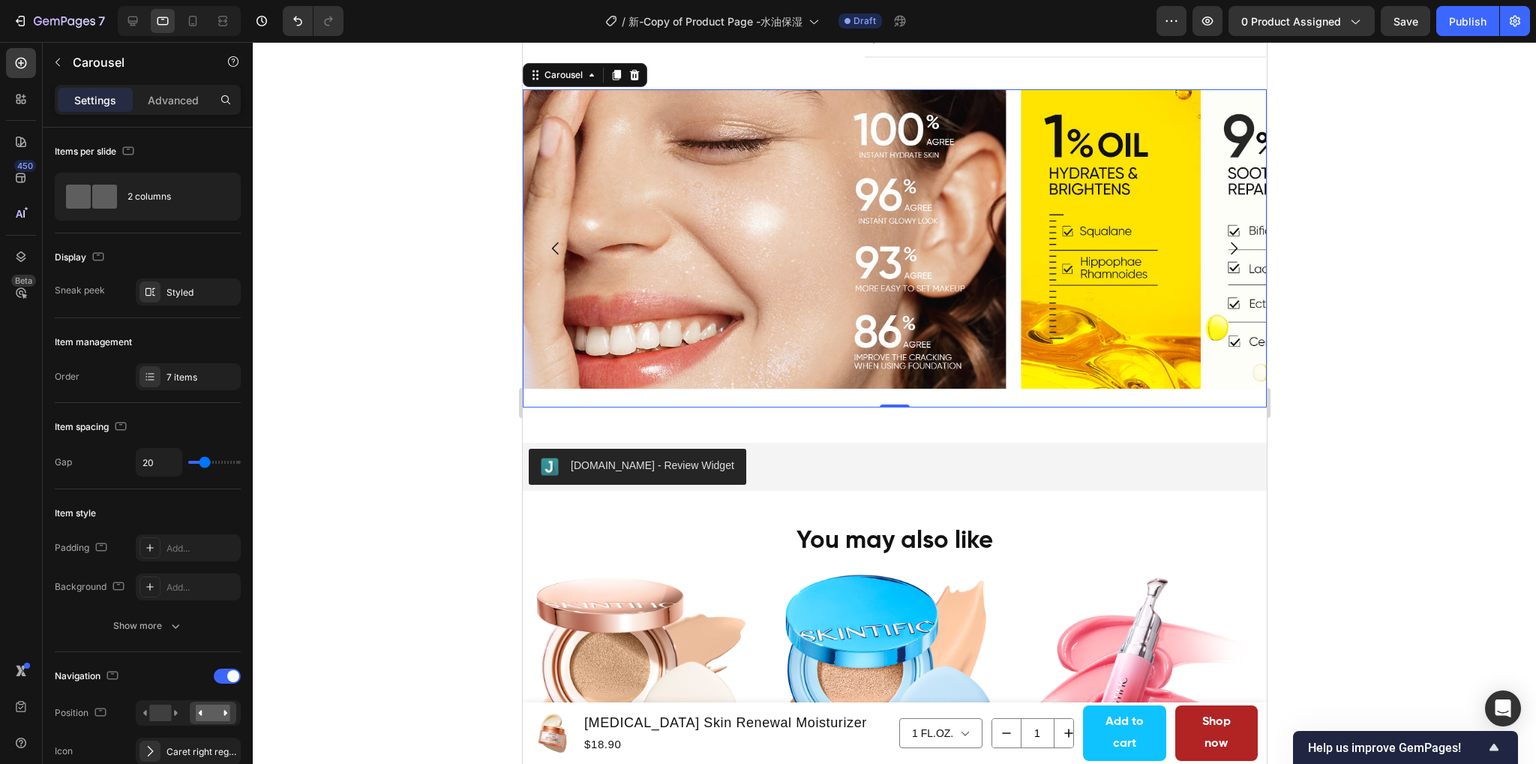
click at [556, 255] on icon "Carousel Back Arrow" at bounding box center [554, 248] width 7 height 13
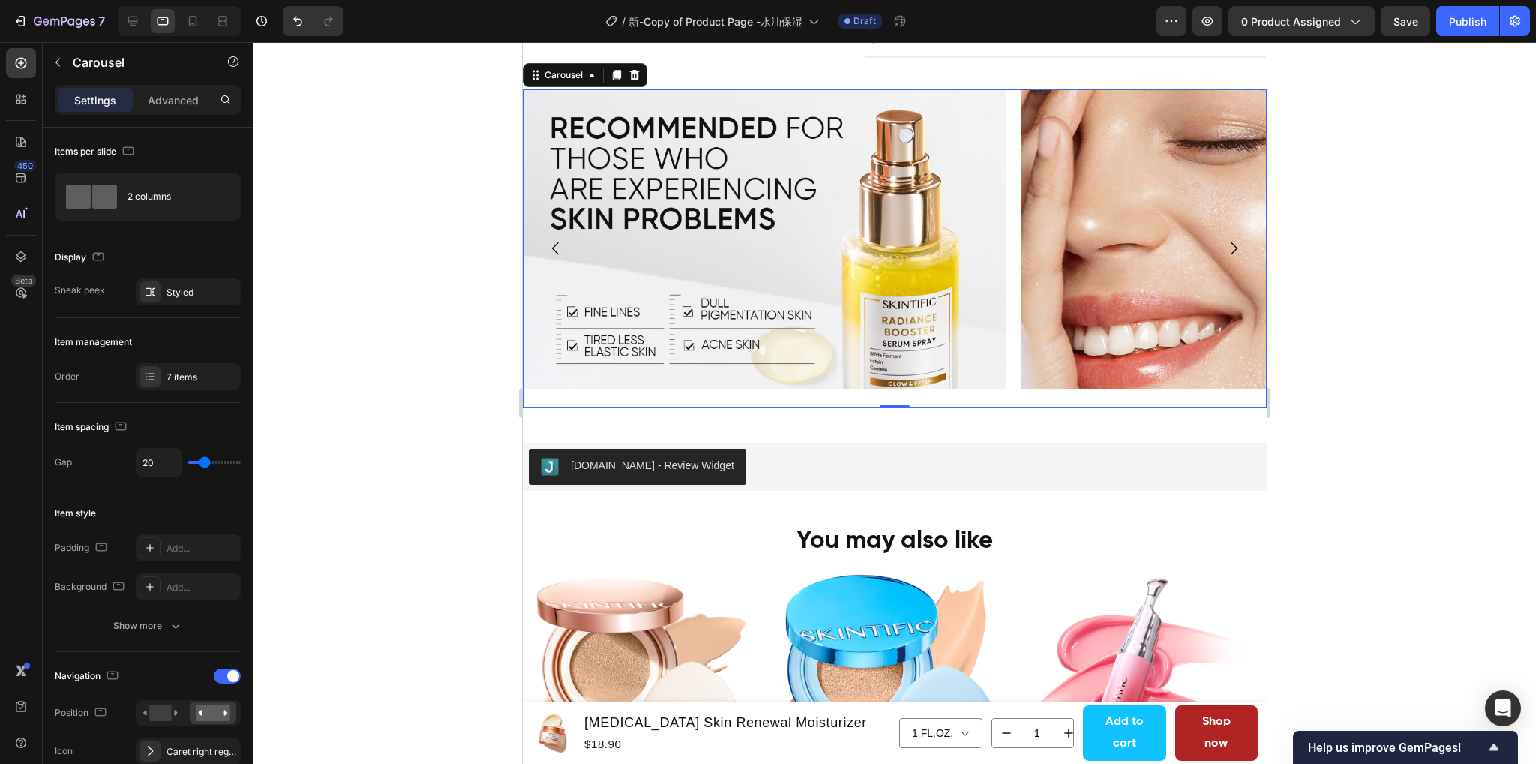
click at [556, 255] on icon "Carousel Back Arrow" at bounding box center [554, 248] width 7 height 13
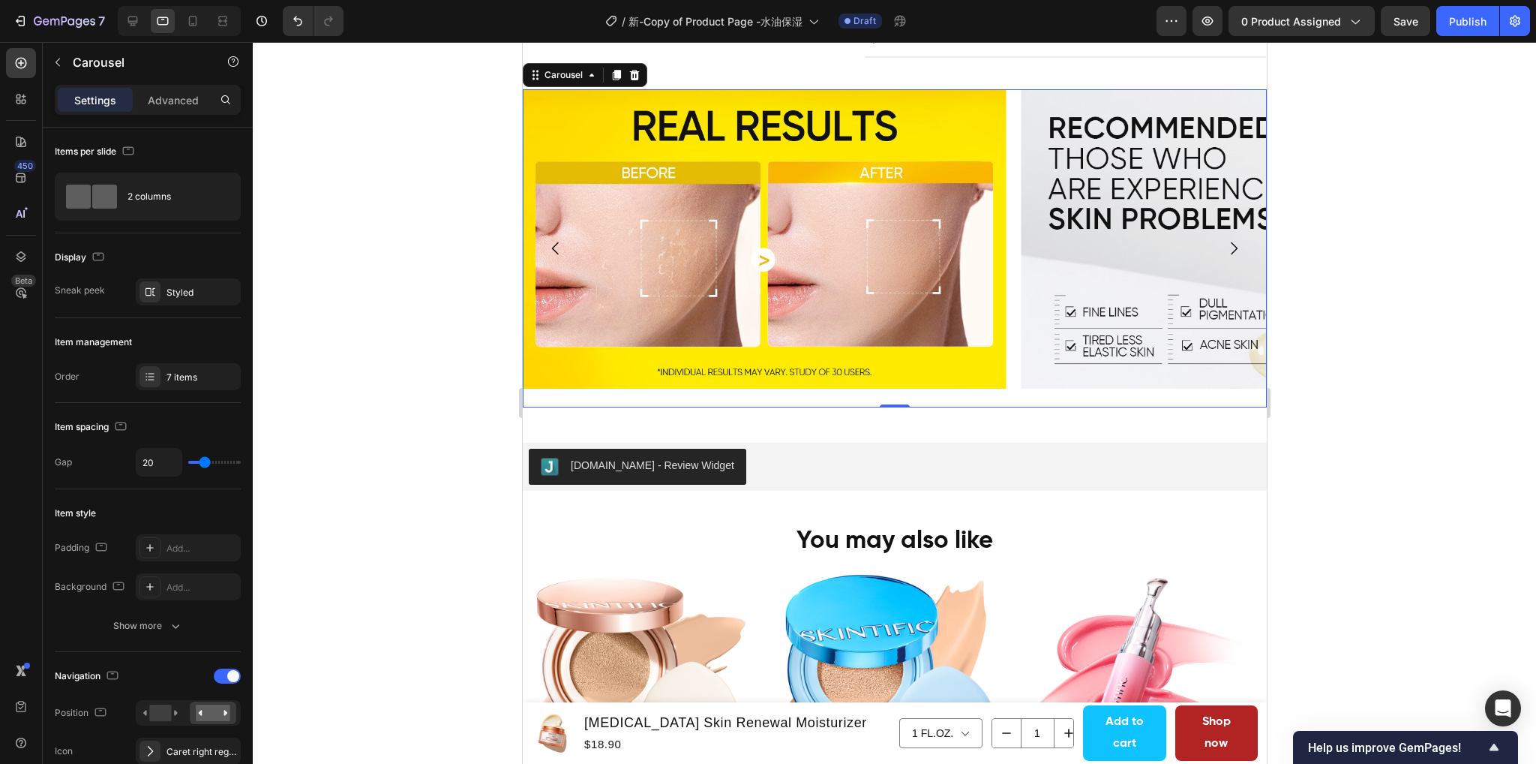
click at [556, 255] on icon "Carousel Back Arrow" at bounding box center [554, 248] width 7 height 13
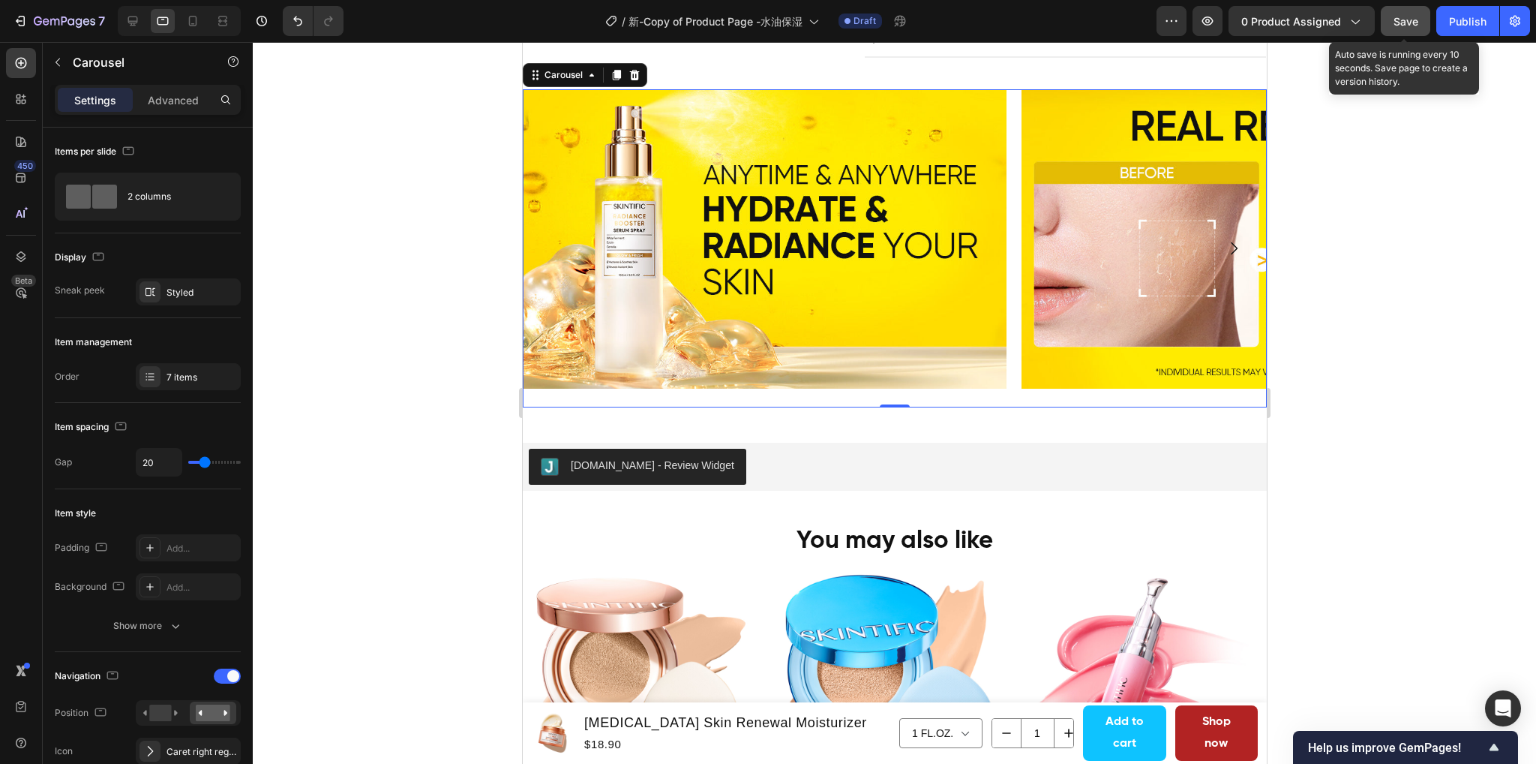
click at [1410, 33] on button "Save" at bounding box center [1406, 21] width 50 height 30
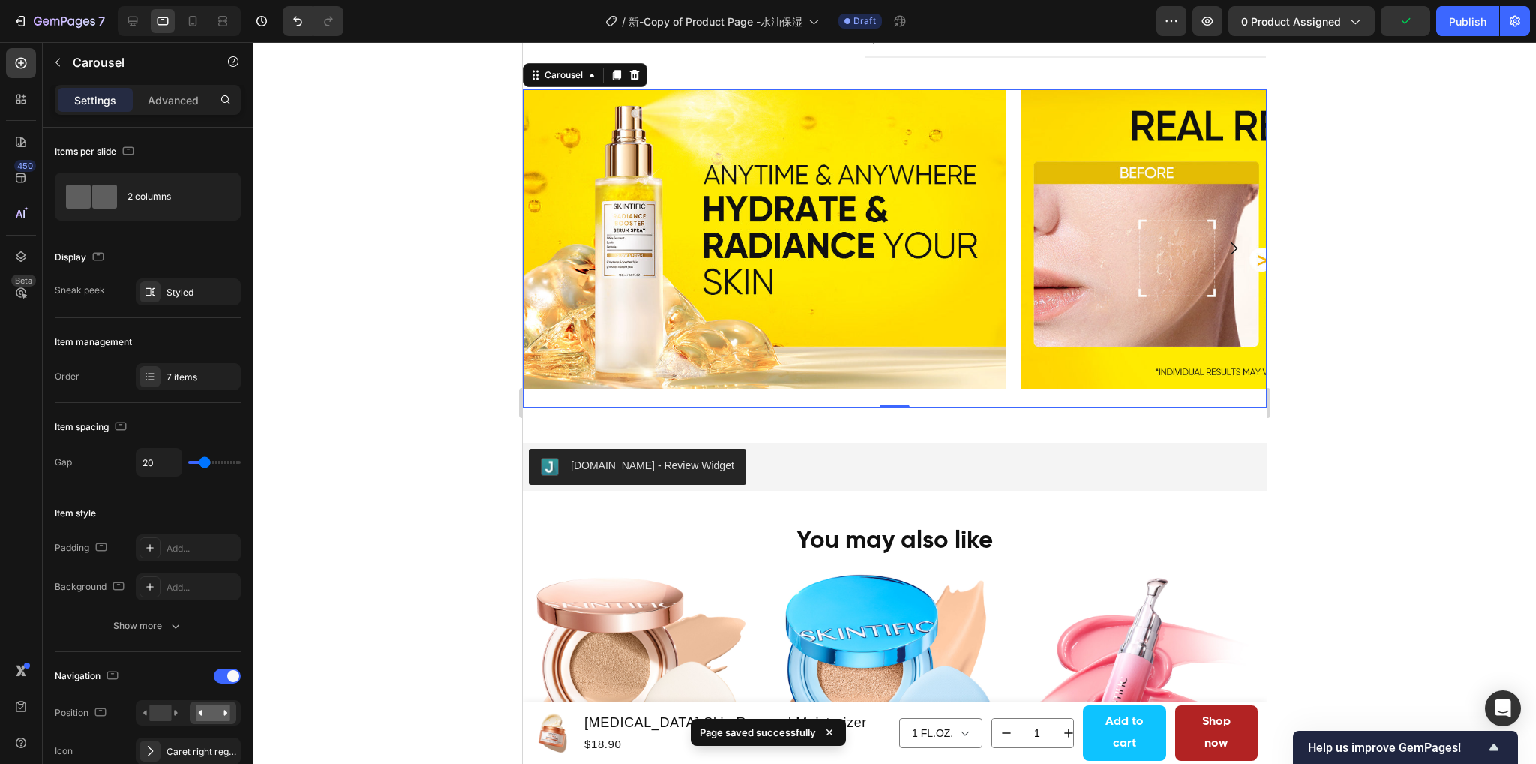
scroll to position [1414, 0]
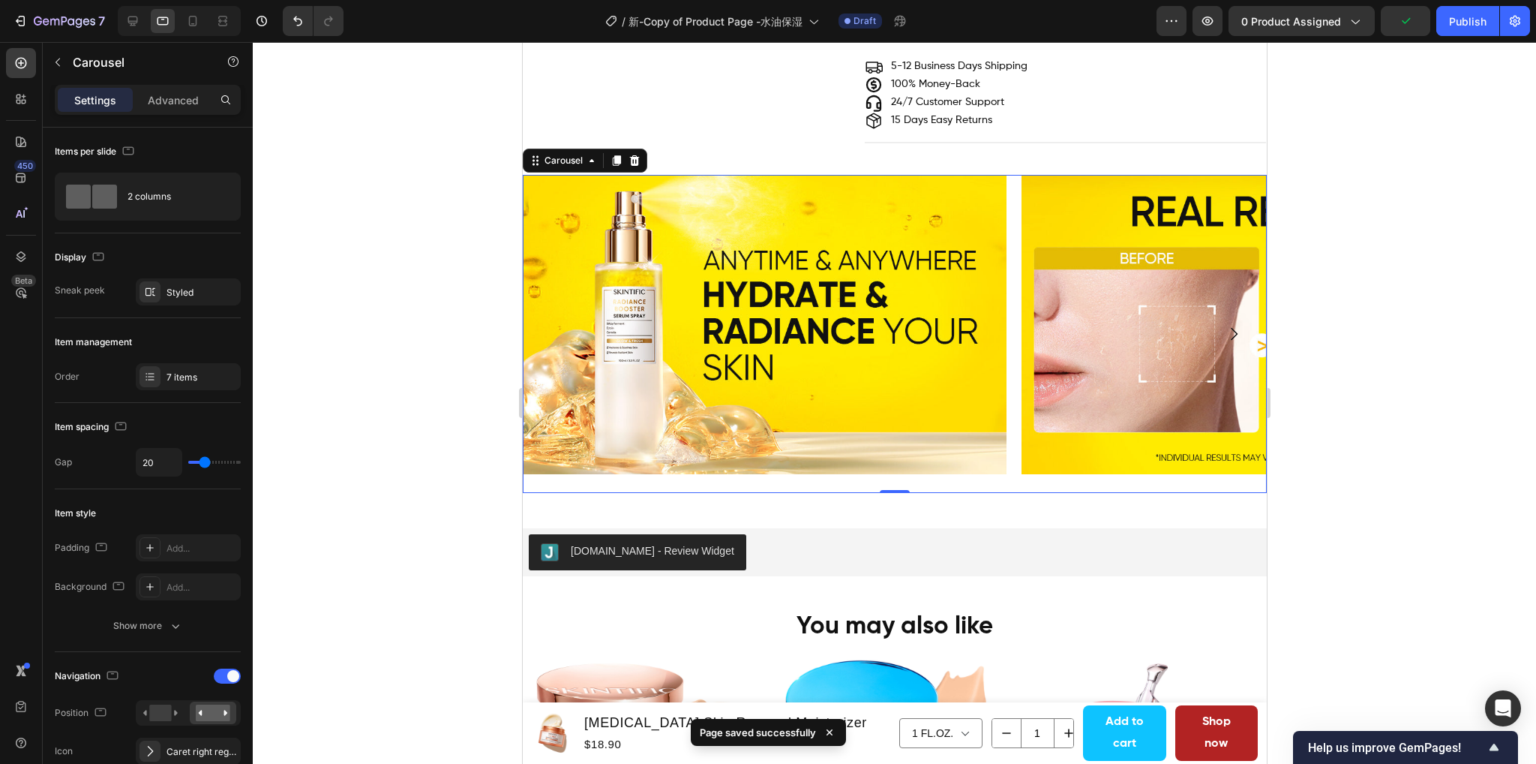
click at [1359, 299] on div at bounding box center [894, 403] width 1283 height 722
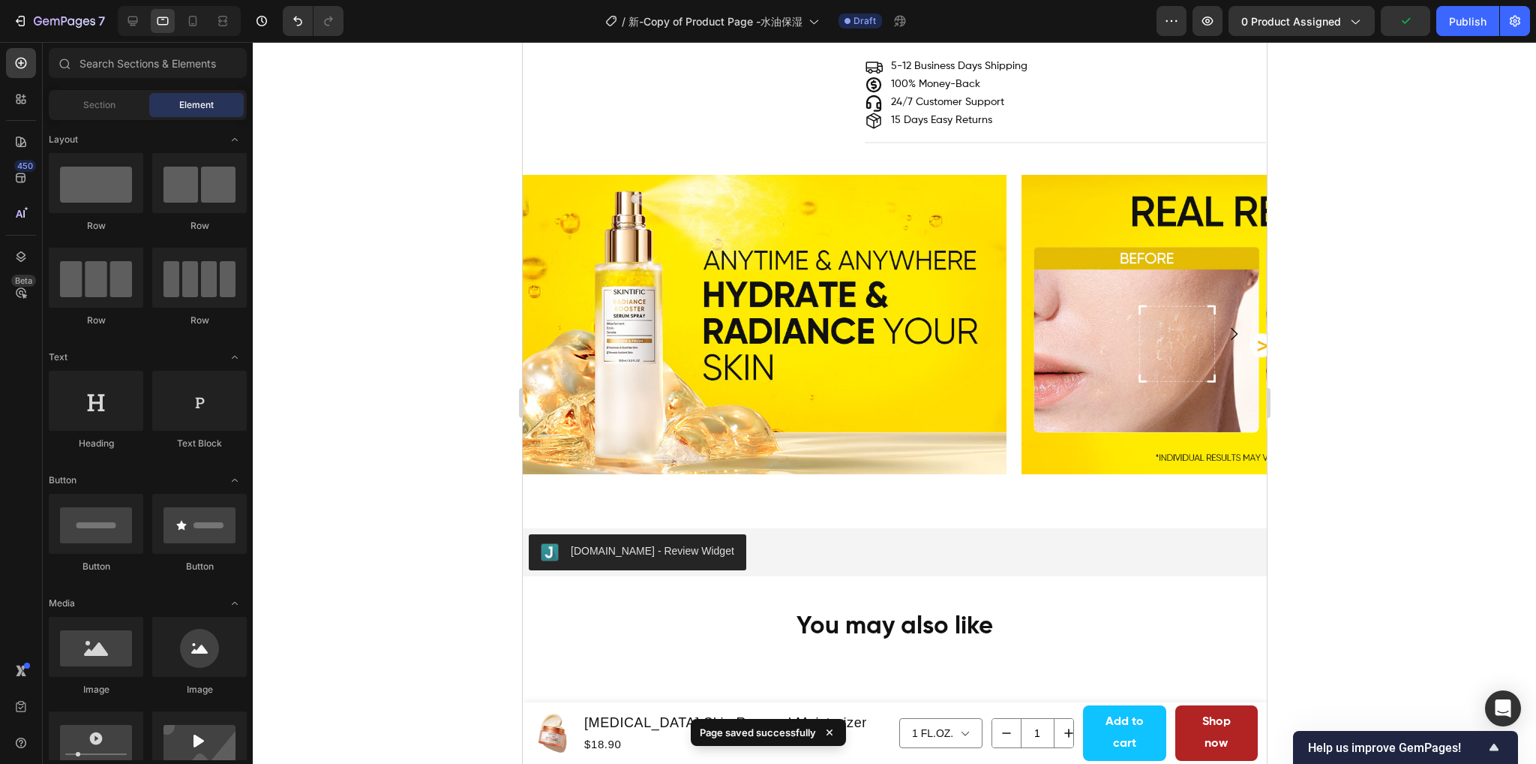
scroll to position [1199, 0]
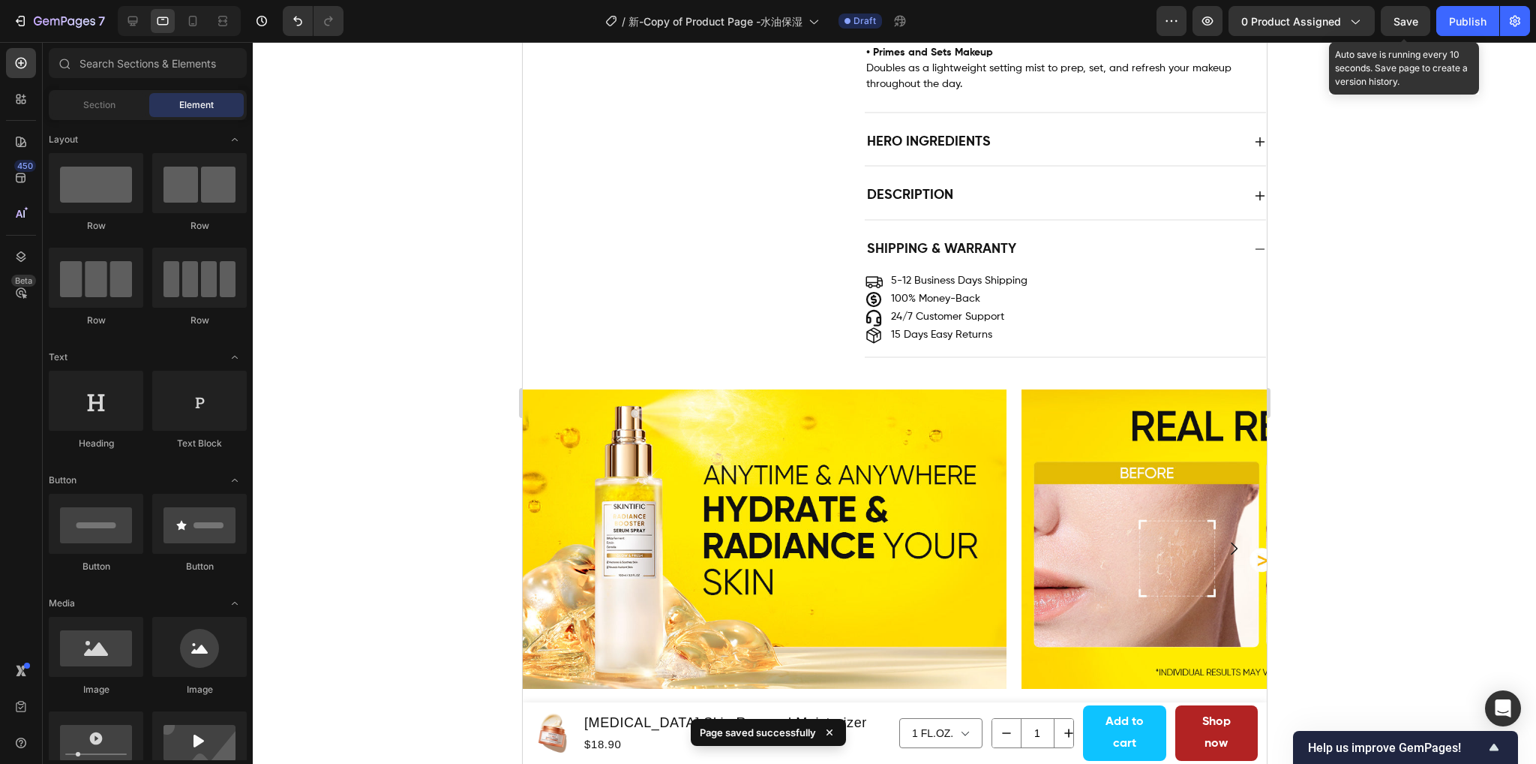
click at [1412, 22] on span "Save" at bounding box center [1406, 21] width 25 height 13
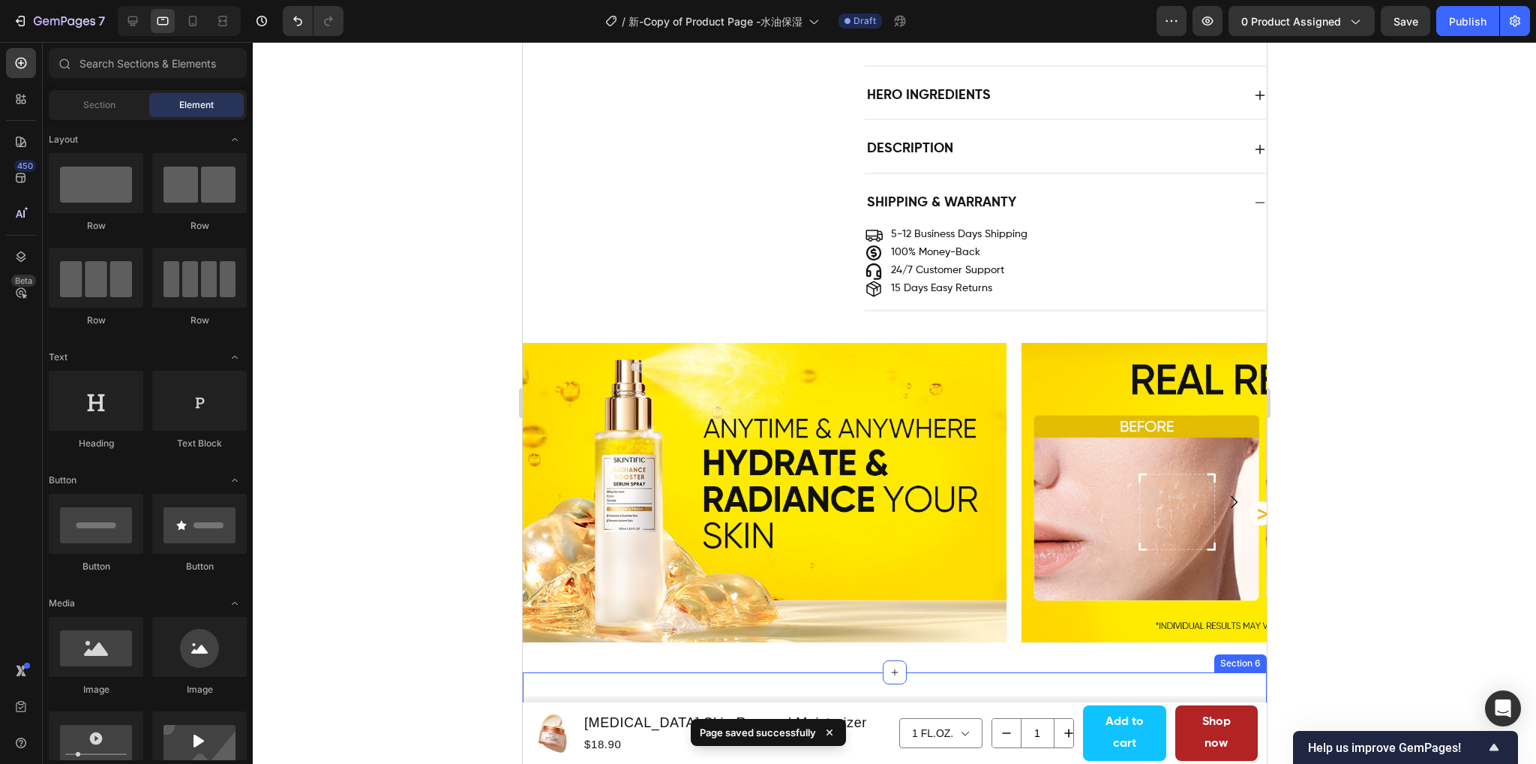
scroll to position [1800, 0]
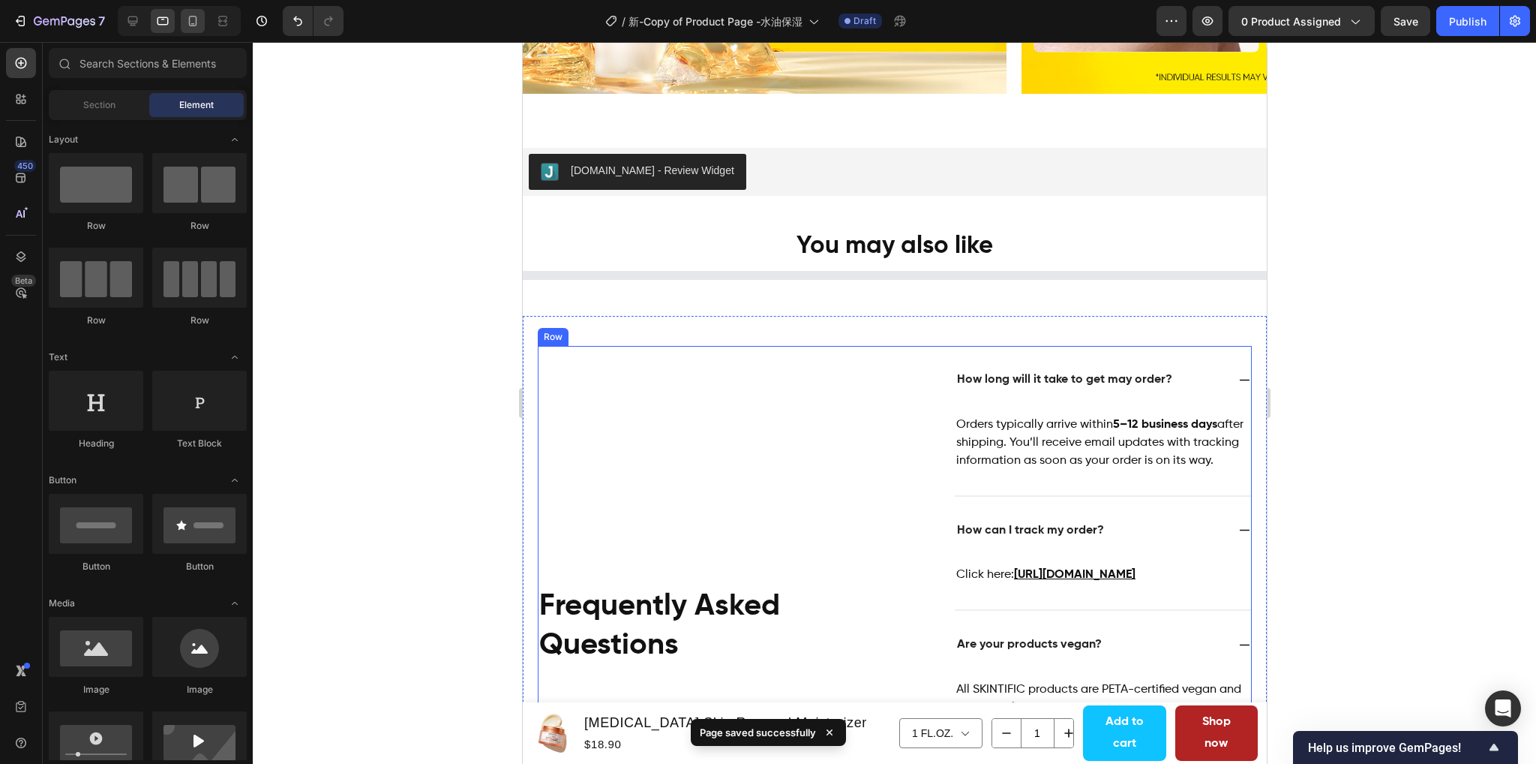
click at [192, 20] on icon at bounding box center [192, 21] width 15 height 15
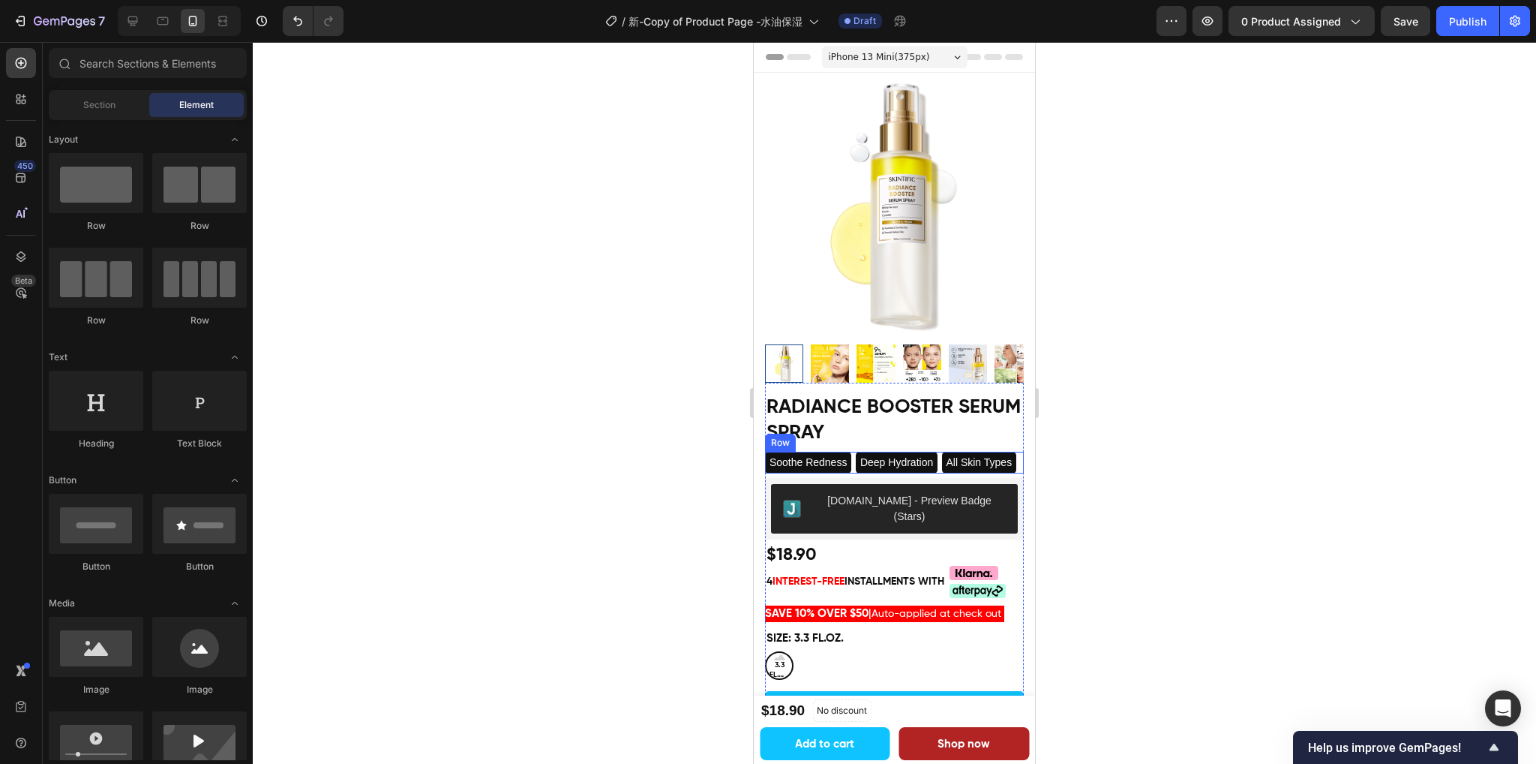
click at [956, 471] on div "All Skin Types Text Block" at bounding box center [979, 463] width 74 height 22
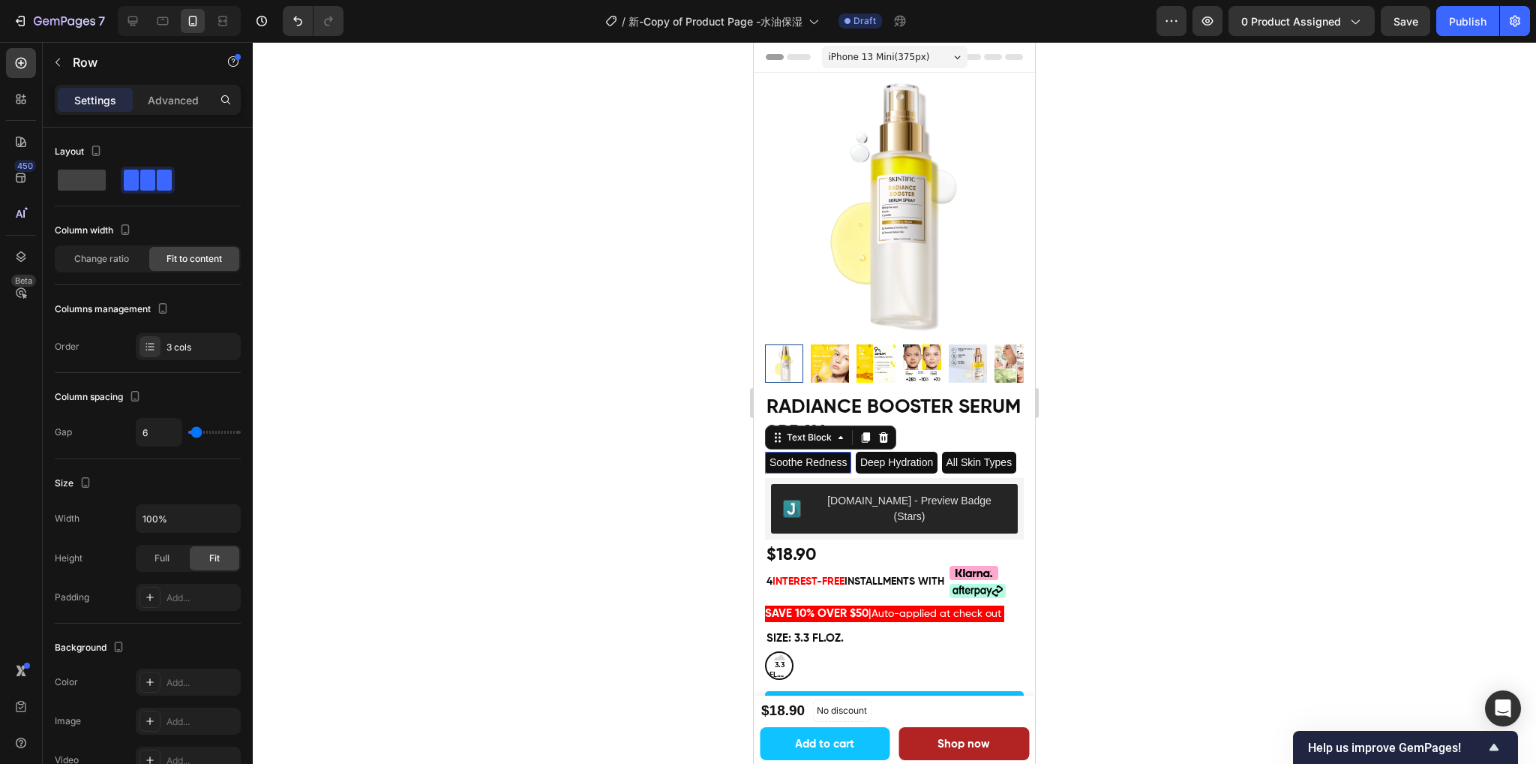
click at [791, 456] on span "Soothe Redness" at bounding box center [809, 462] width 78 height 12
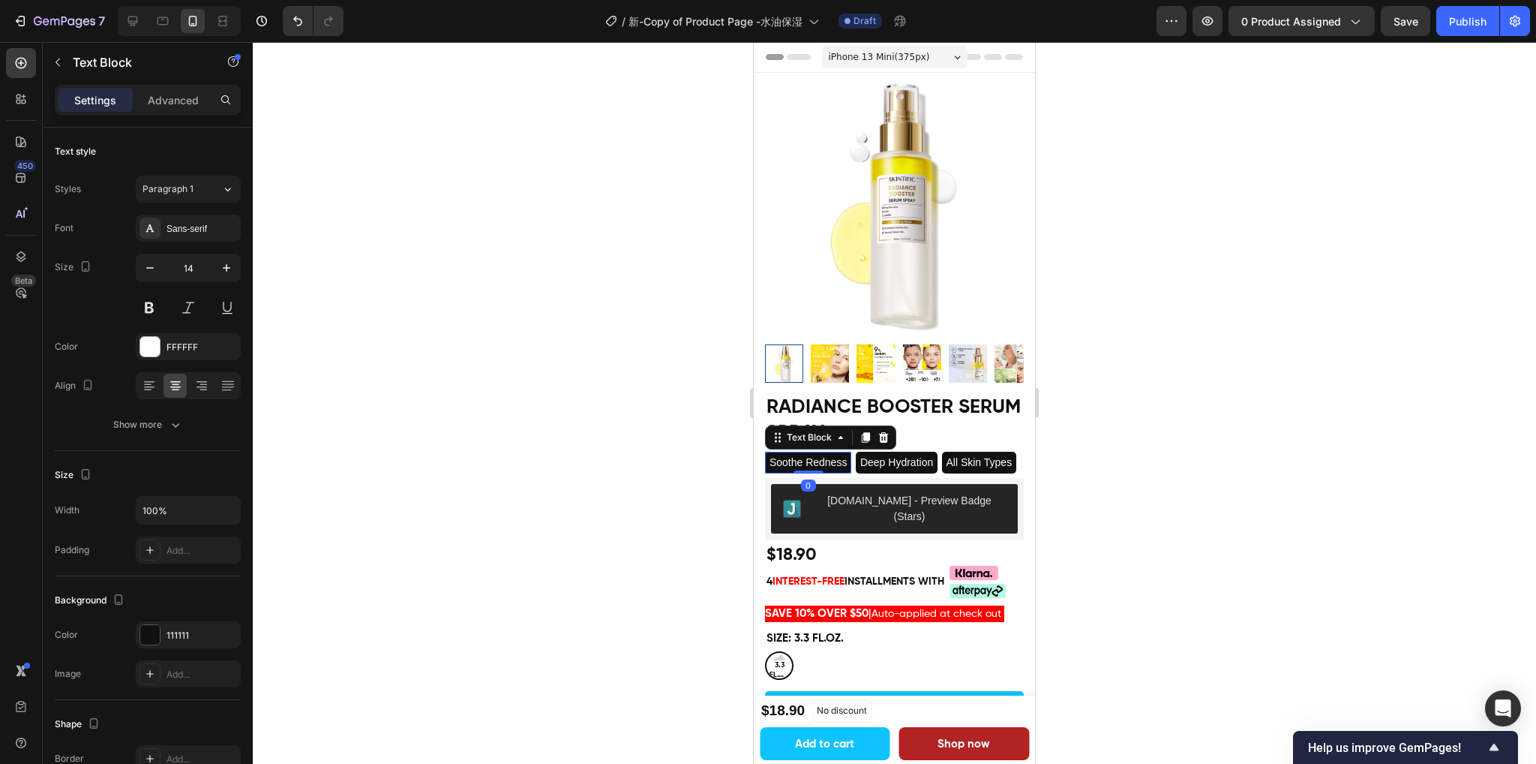
click at [784, 457] on p "Soothe Redness" at bounding box center [808, 462] width 83 height 19
click at [830, 467] on p "Soothe Redness" at bounding box center [808, 462] width 83 height 19
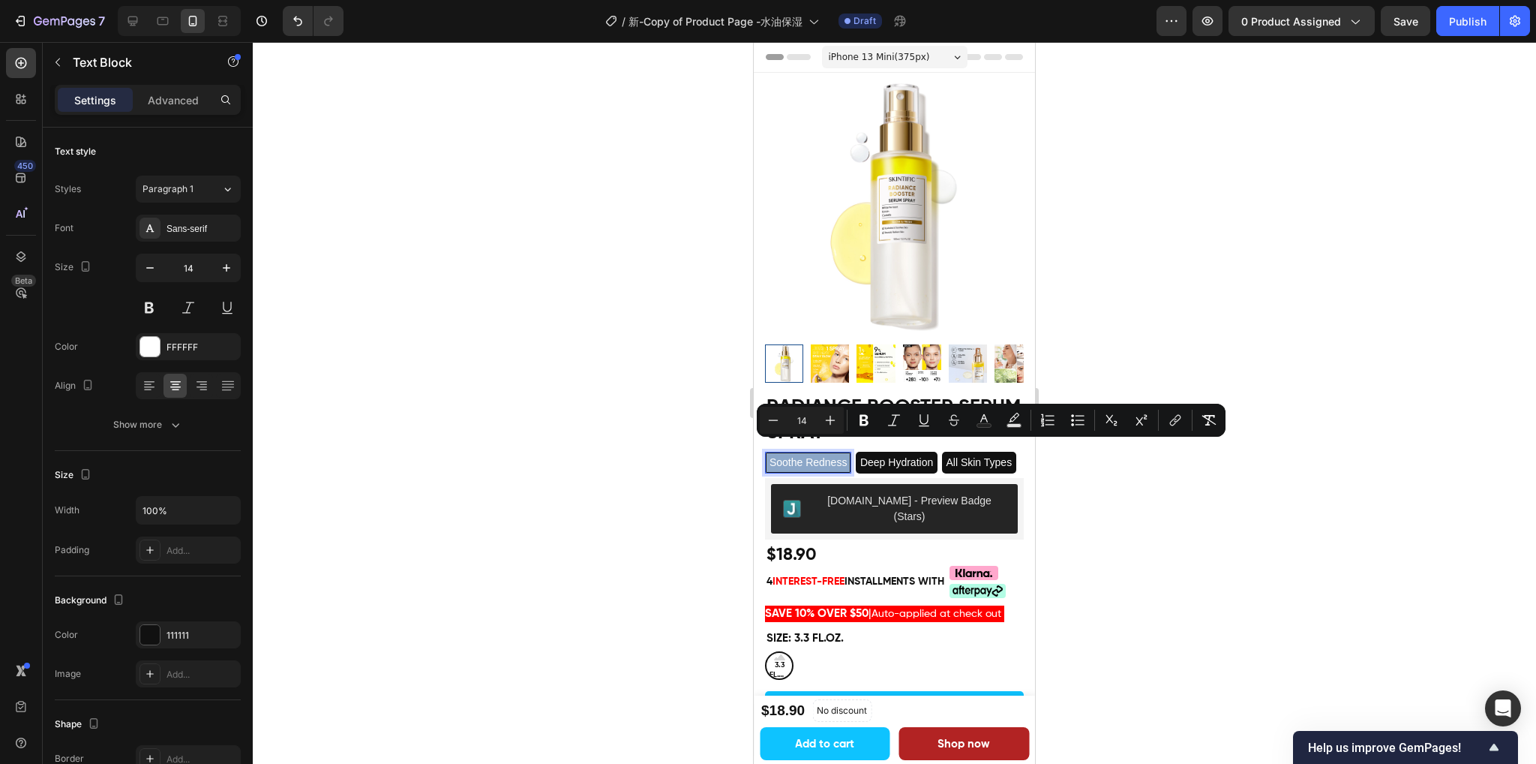
drag, startPoint x: 834, startPoint y: 467, endPoint x: 776, endPoint y: 450, distance: 60.8
click at [776, 453] on p "Soothe Redness" at bounding box center [808, 462] width 83 height 19
click at [777, 422] on icon "Editor contextual toolbar" at bounding box center [773, 420] width 15 height 15
type input "13"
click at [893, 456] on span "Deep Hydration" at bounding box center [885, 462] width 73 height 12
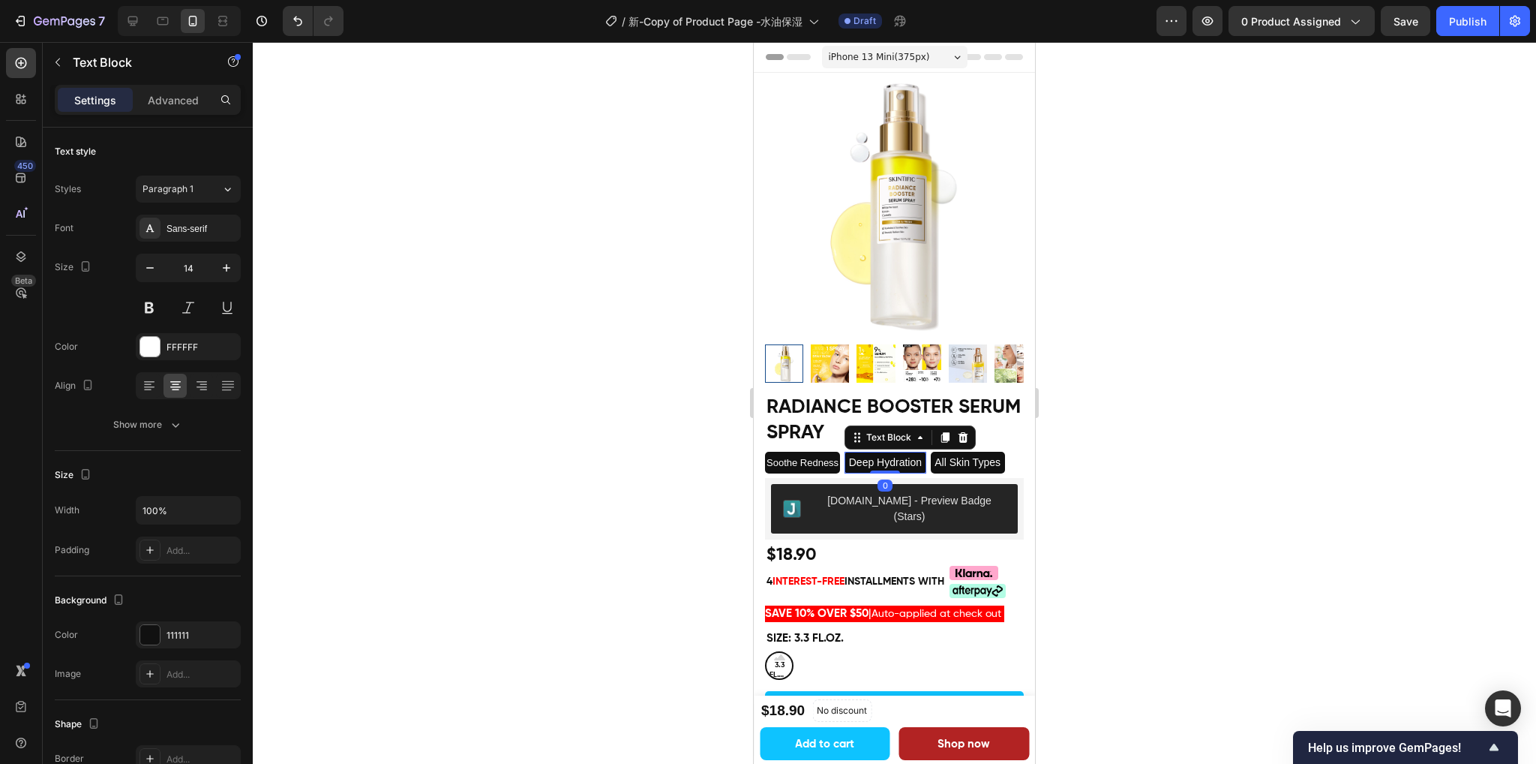
click at [922, 456] on span "Deep Hydration" at bounding box center [885, 462] width 73 height 12
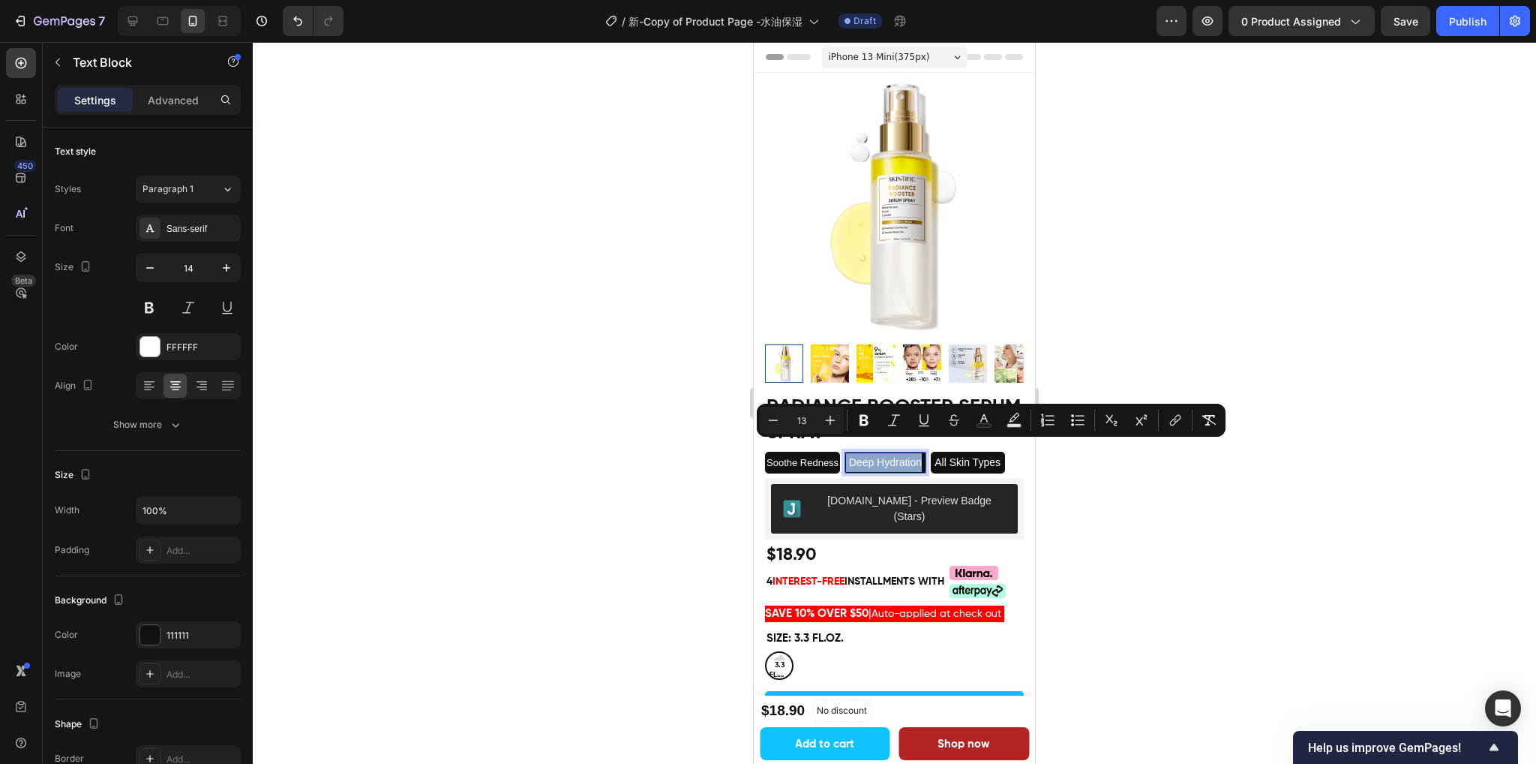
drag, startPoint x: 851, startPoint y: 449, endPoint x: 930, endPoint y: 443, distance: 79.1
click at [925, 453] on p "Deep Hydration" at bounding box center [885, 462] width 79 height 19
click at [867, 456] on span "Deep Hydration" at bounding box center [885, 462] width 73 height 12
type input "14"
drag, startPoint x: 852, startPoint y: 453, endPoint x: 947, endPoint y: 450, distance: 94.6
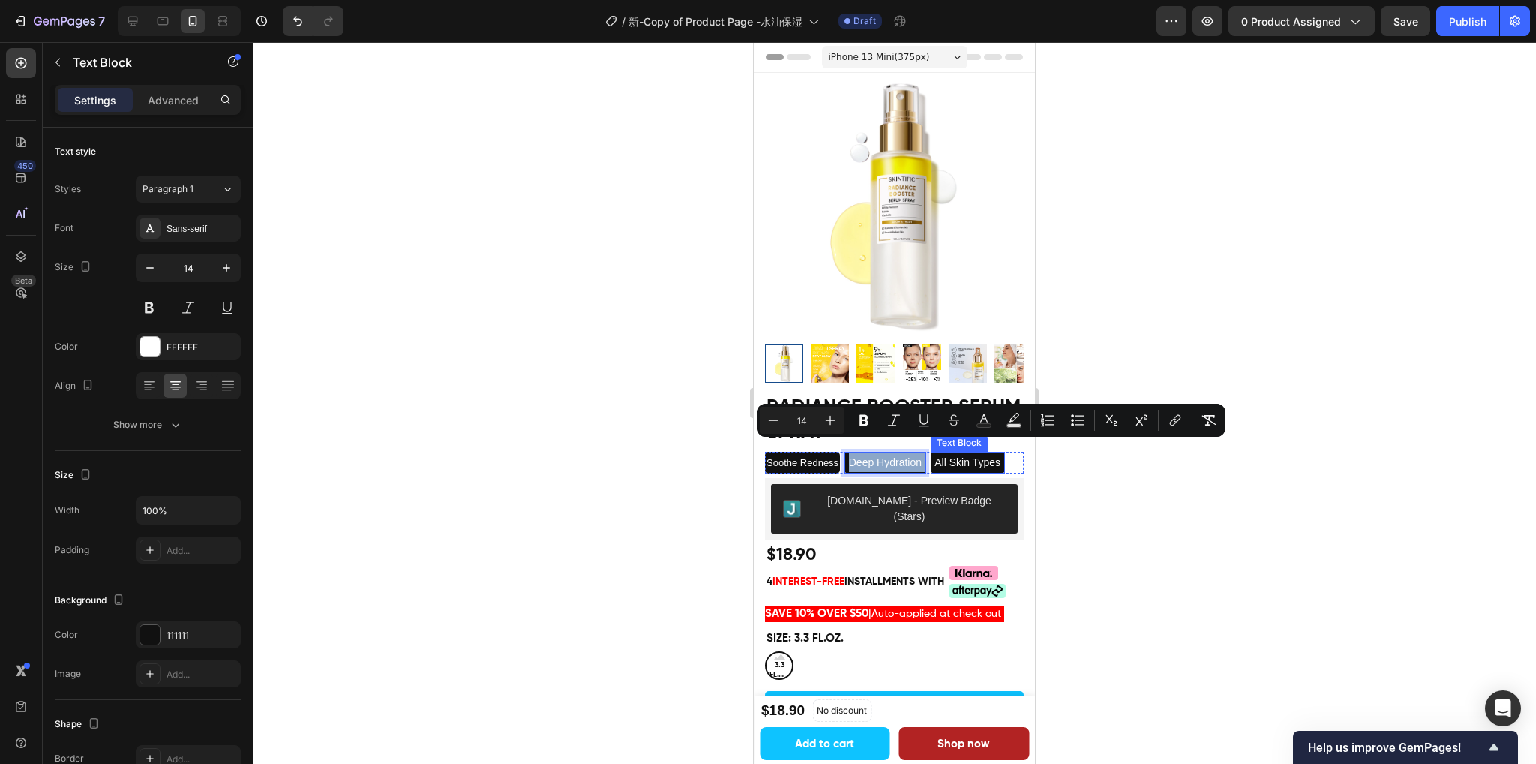
click at [947, 452] on div "Soothe Redness Text Block Deep Hydration Text Block 0 All Skin Types Text Block…" at bounding box center [894, 463] width 259 height 22
click at [780, 425] on icon "Editor contextual toolbar" at bounding box center [773, 420] width 15 height 15
type input "13"
click at [955, 456] on span "All Skin Types" at bounding box center [957, 462] width 66 height 12
drag, startPoint x: 1005, startPoint y: 451, endPoint x: 925, endPoint y: 456, distance: 80.4
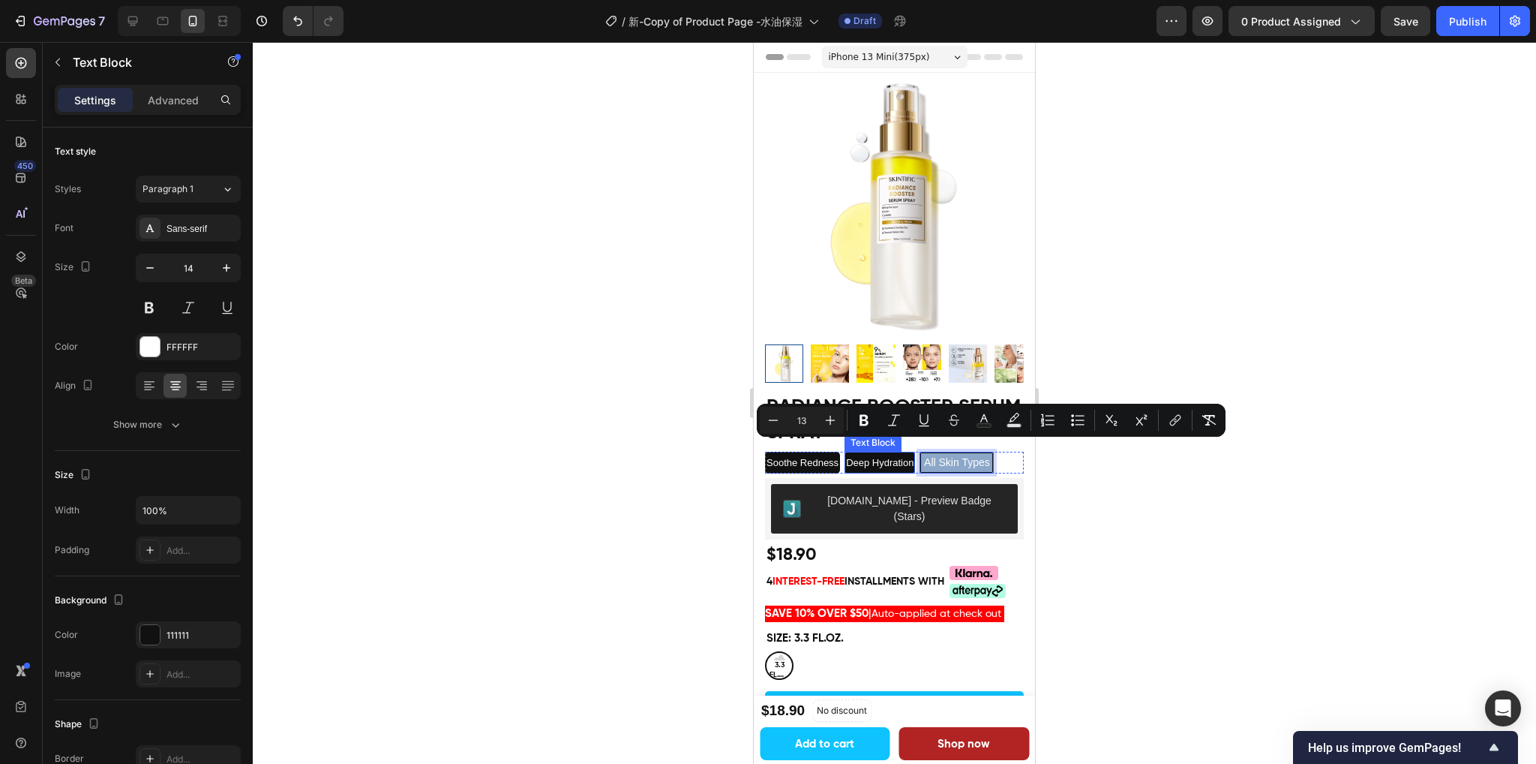
click at [925, 456] on div "Soothe Redness Text Block Deep Hydration Text Block All Skin Types Text Block 0…" at bounding box center [894, 463] width 259 height 22
click at [776, 425] on icon "Editor contextual toolbar" at bounding box center [773, 420] width 15 height 15
click at [828, 424] on icon "Editor contextual toolbar" at bounding box center [830, 420] width 15 height 15
type input "13"
click at [1135, 479] on div at bounding box center [894, 403] width 1283 height 722
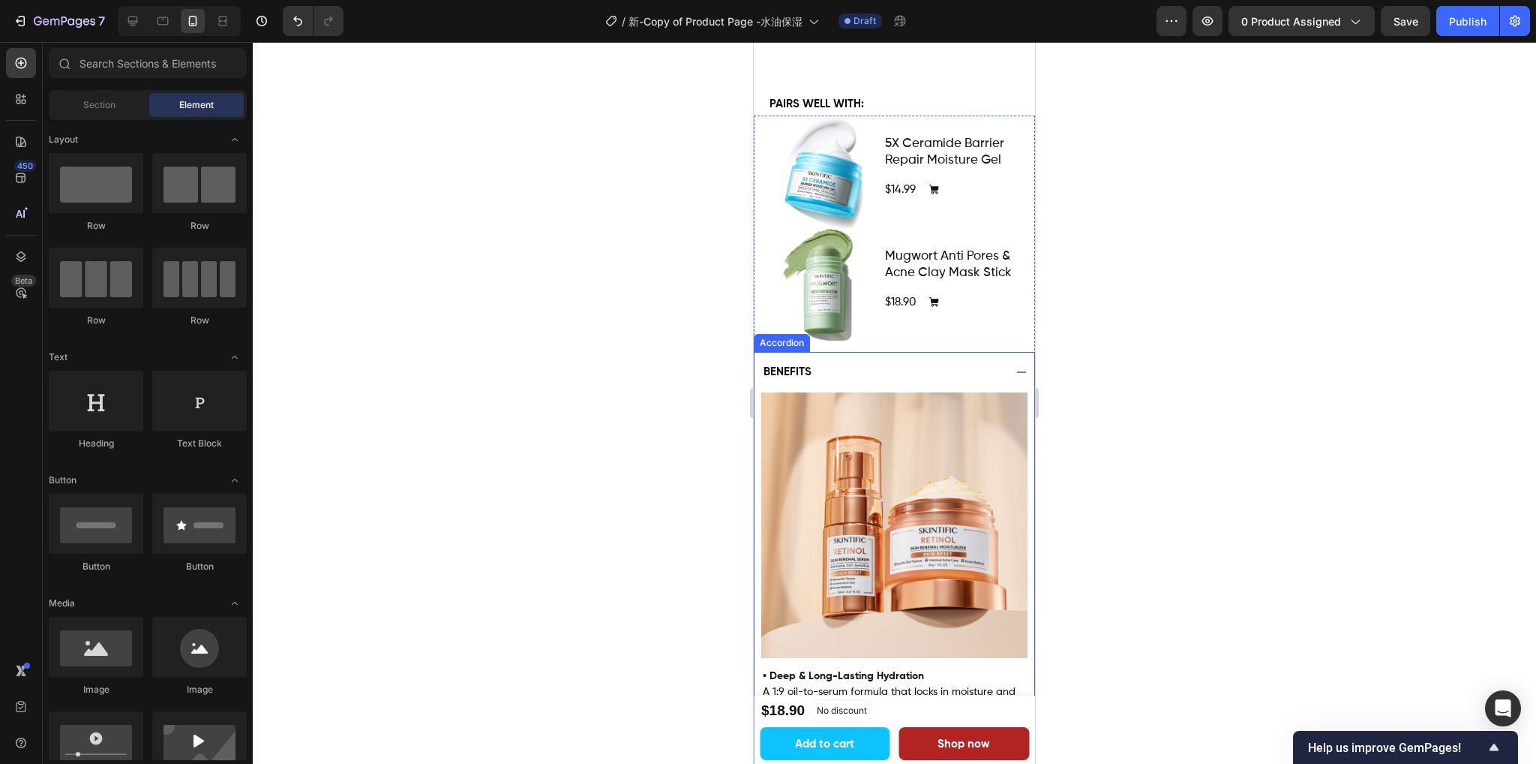
scroll to position [750, 0]
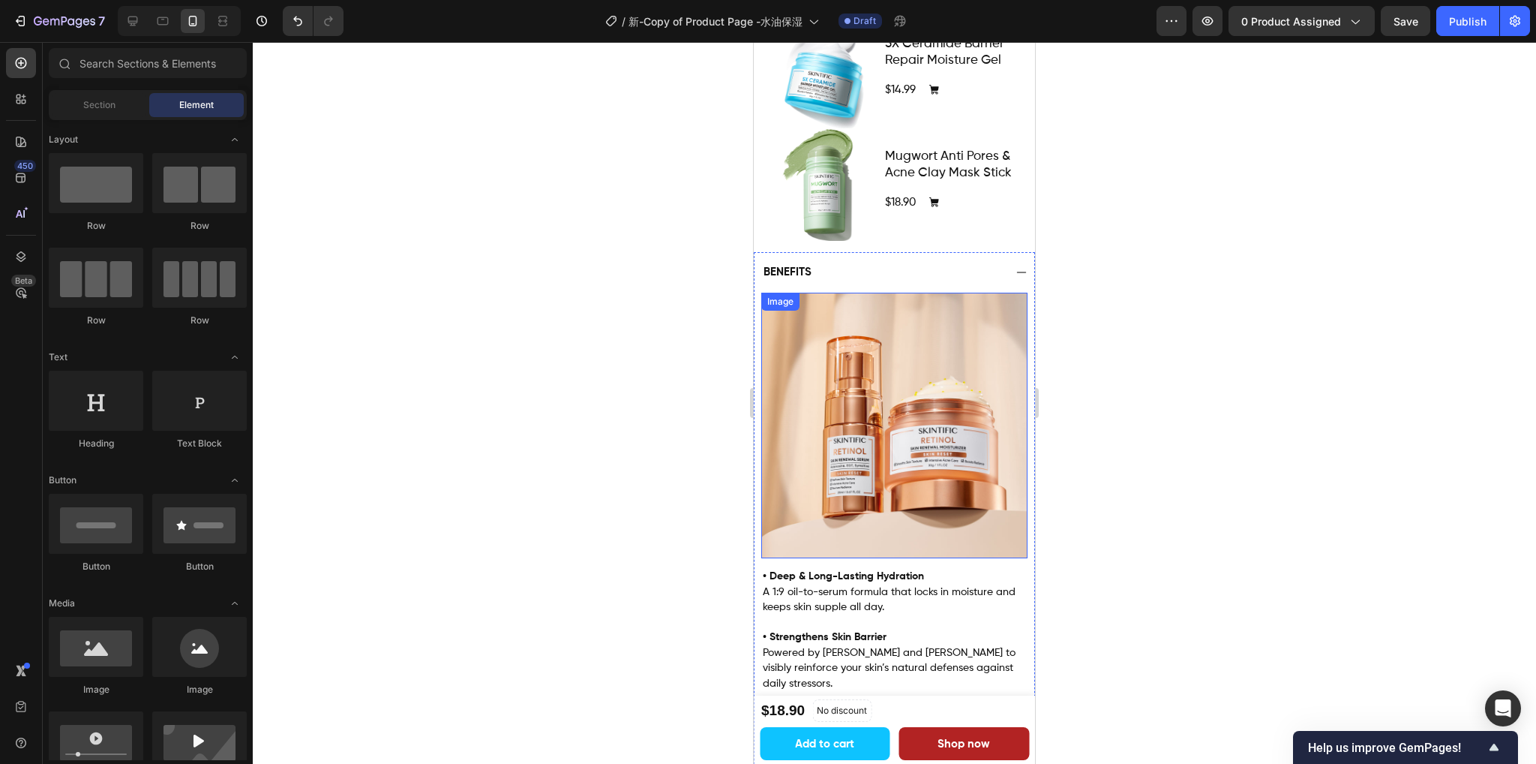
click at [865, 445] on img at bounding box center [894, 426] width 266 height 266
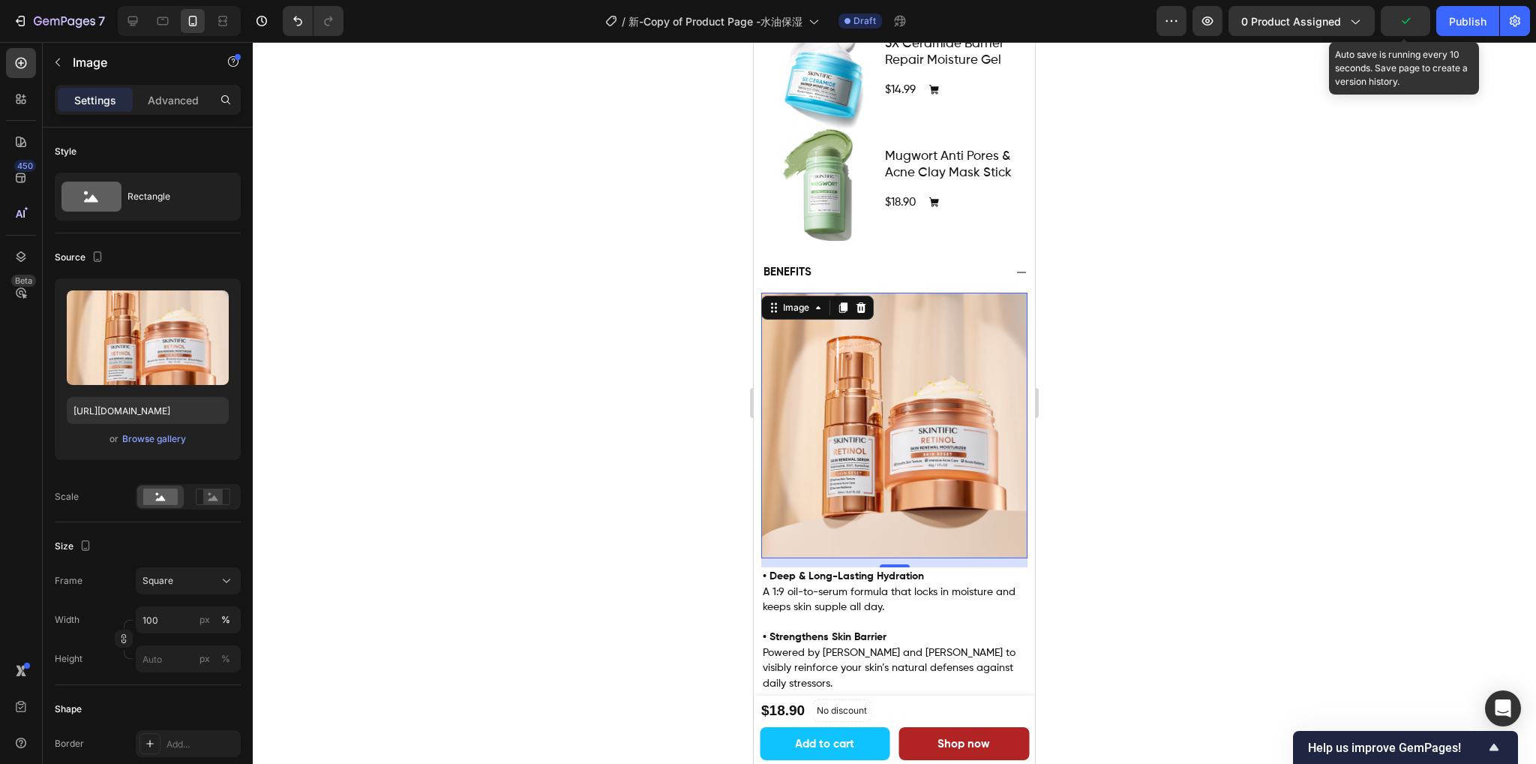
click at [1406, 27] on icon "button" at bounding box center [1405, 21] width 15 height 15
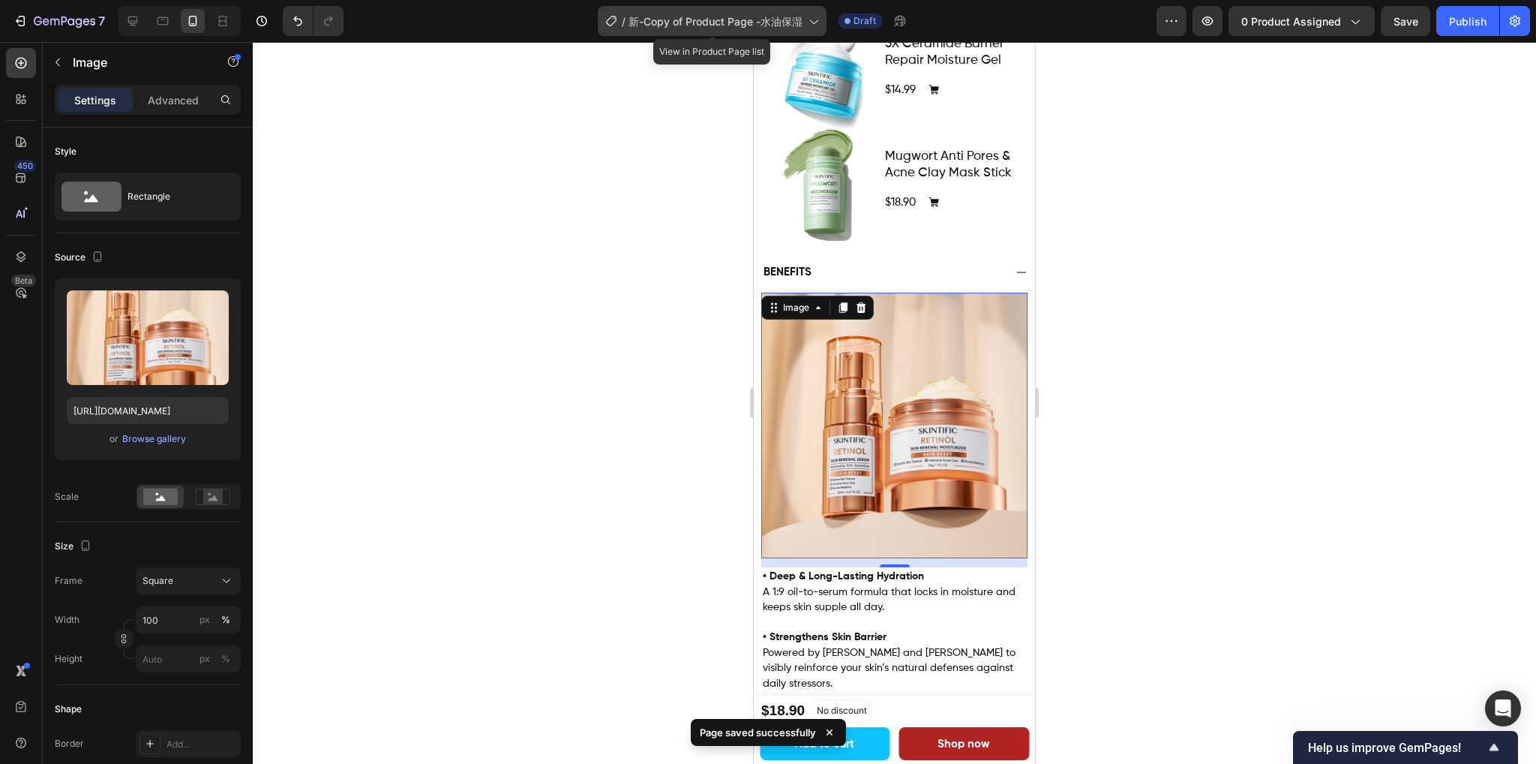
click at [737, 26] on span "新-Copy of Product Page -水油保湿" at bounding box center [716, 22] width 174 height 16
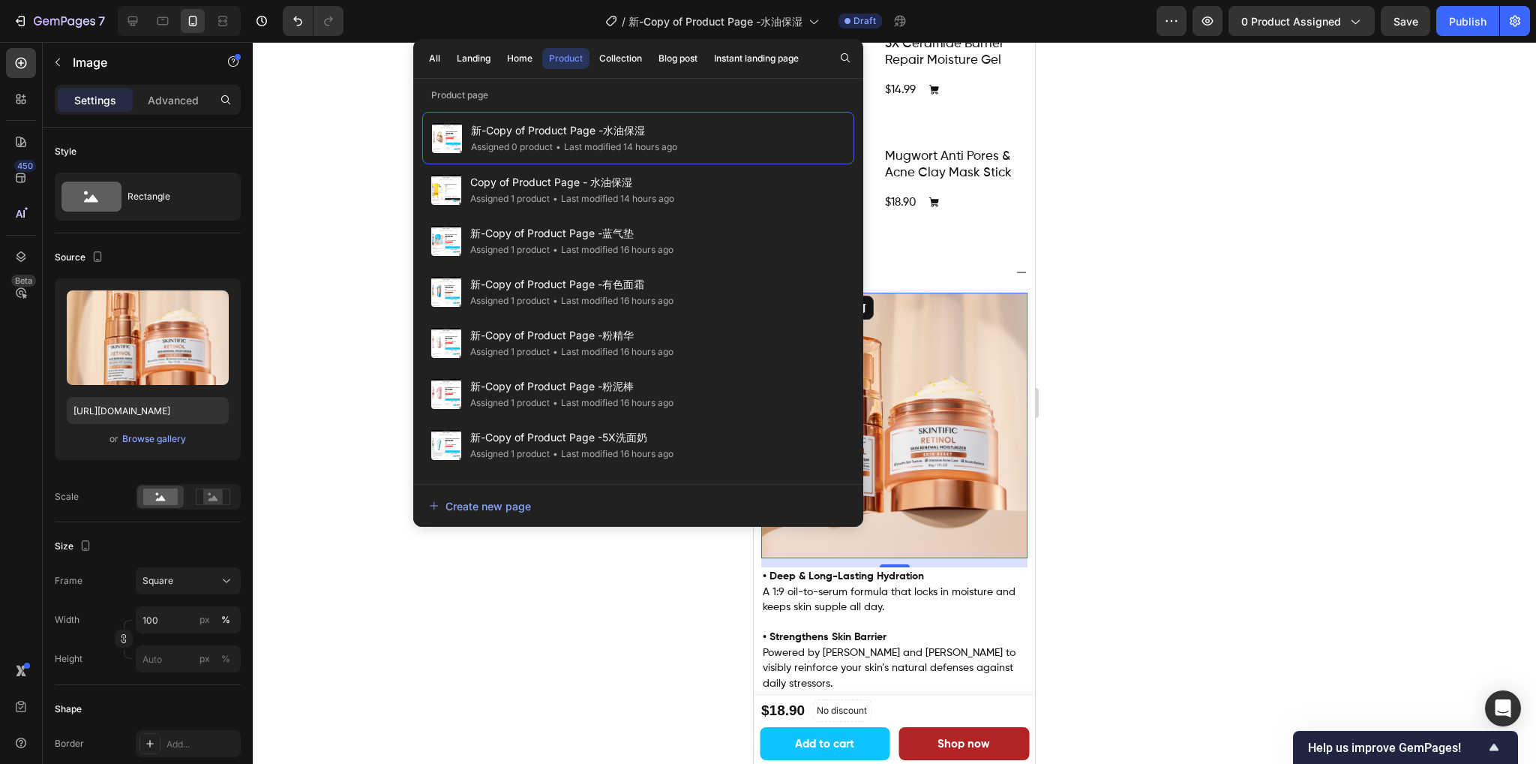
click at [924, 387] on img at bounding box center [894, 426] width 266 height 266
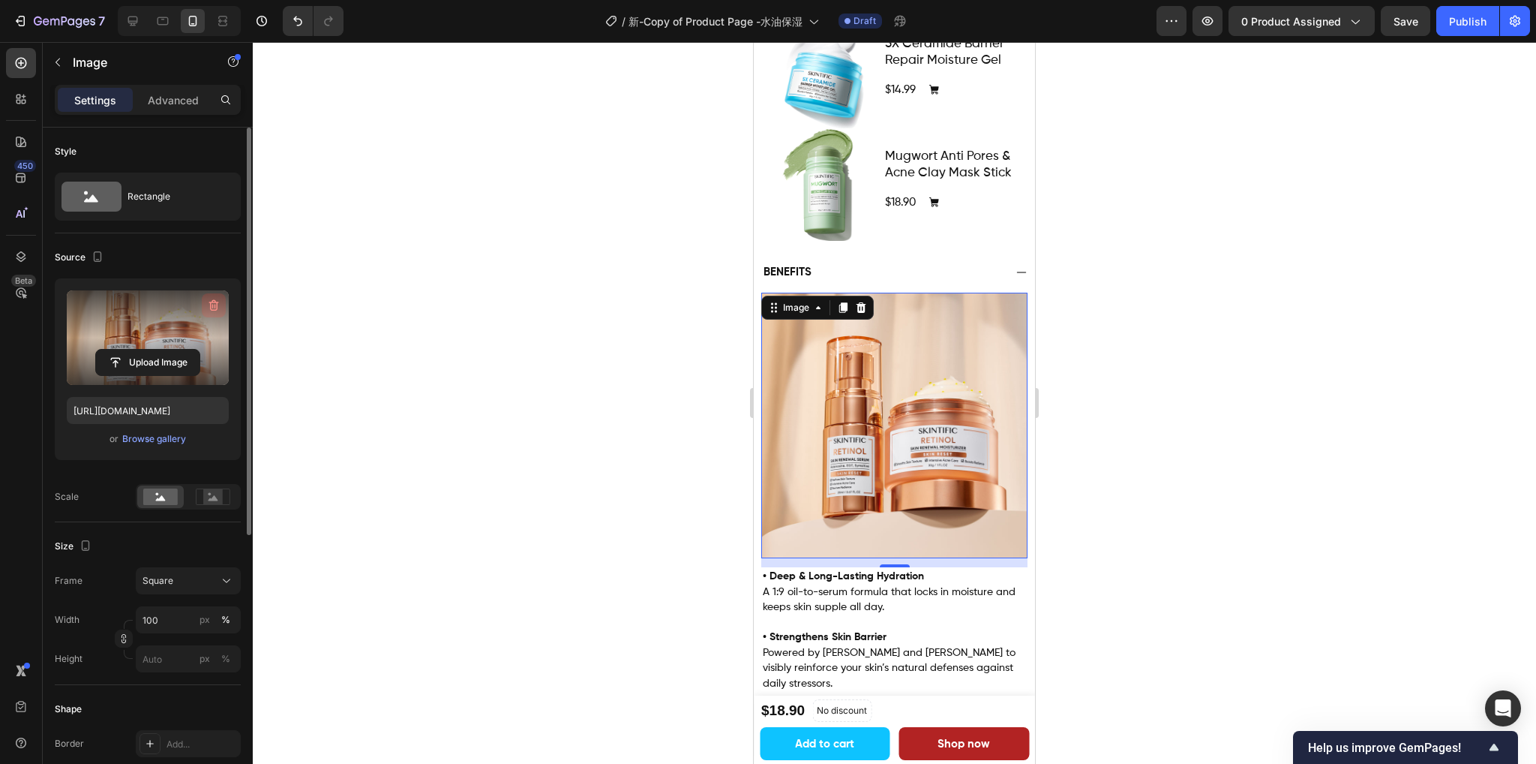
click at [213, 302] on icon "button" at bounding box center [213, 305] width 15 height 15
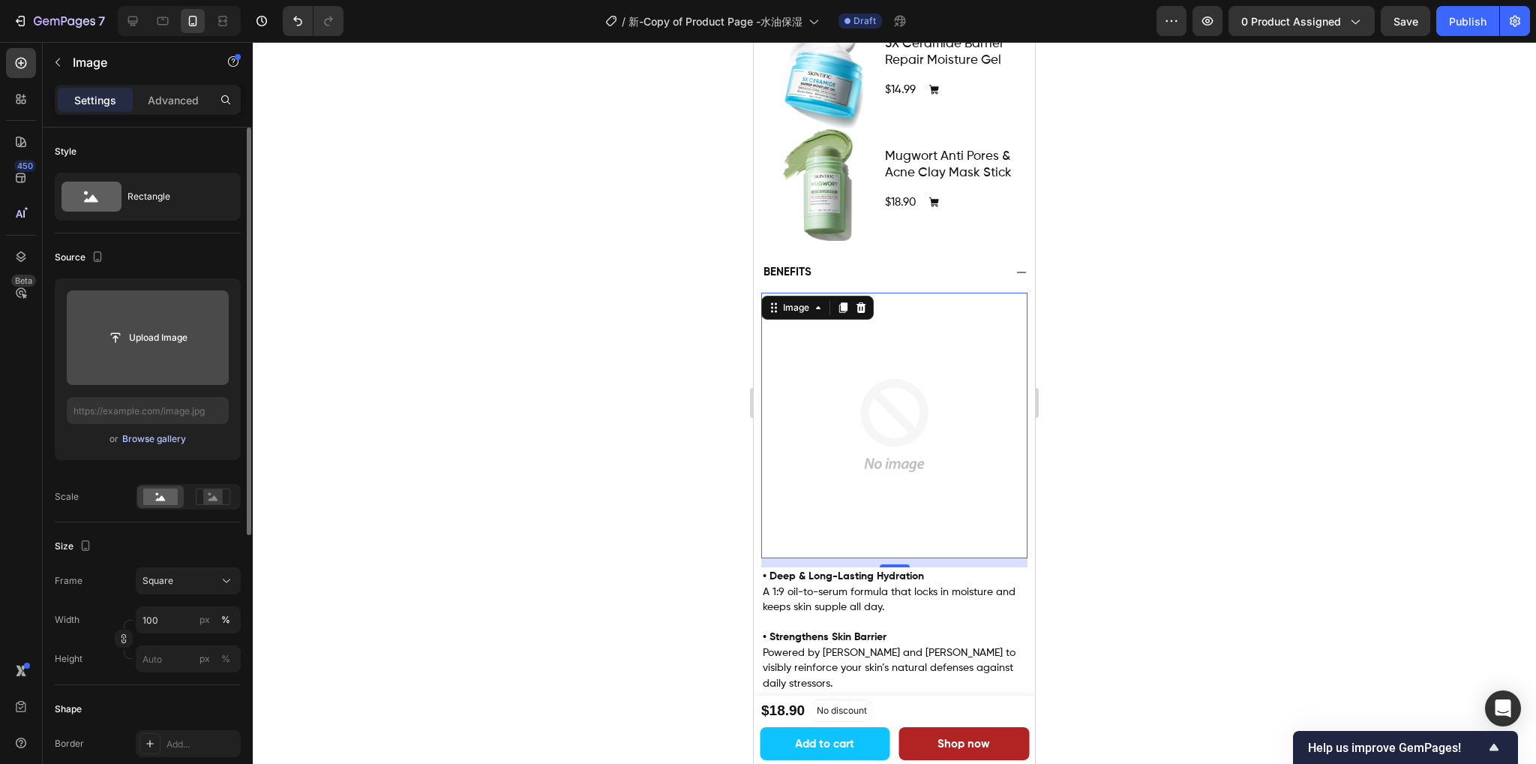
click at [166, 441] on div "Browse gallery" at bounding box center [154, 439] width 64 height 14
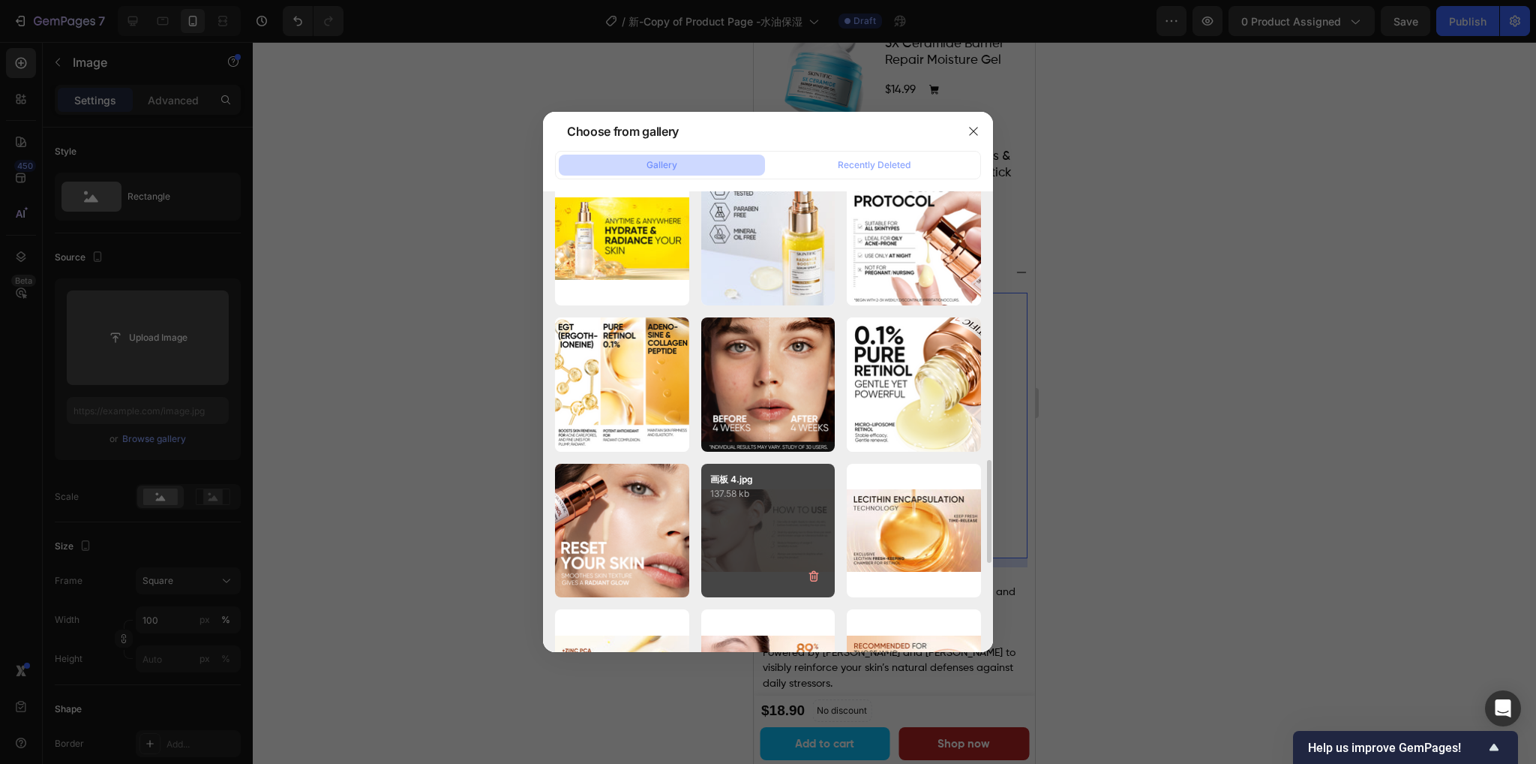
scroll to position [1050, 0]
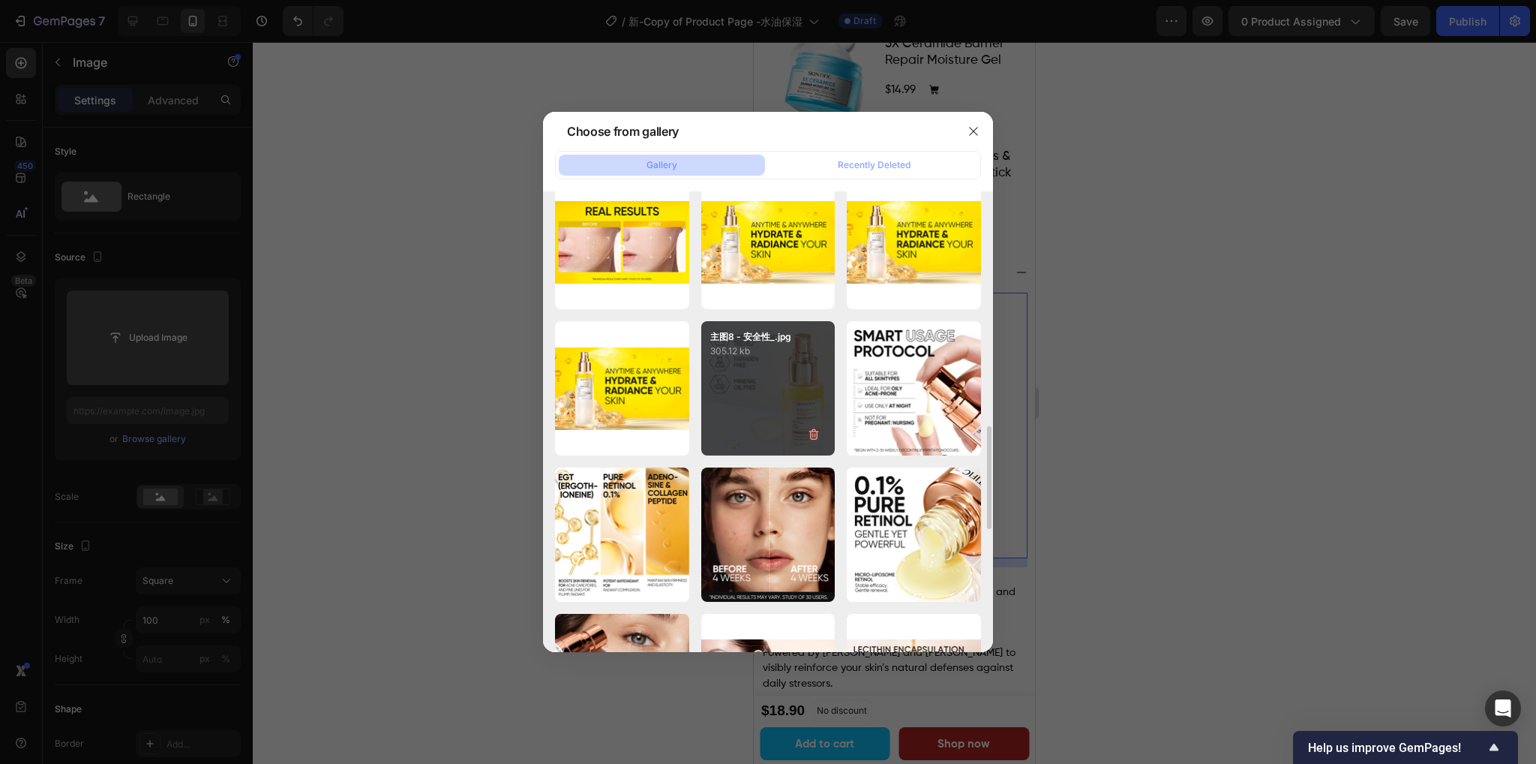
click at [765, 404] on div "主图8 - 安全性_.jpg 305.12 kb" at bounding box center [768, 388] width 134 height 134
type input "https://cdn.shopify.com/s/files/1/0563/1701/8217/files/gempages_572779726456750…"
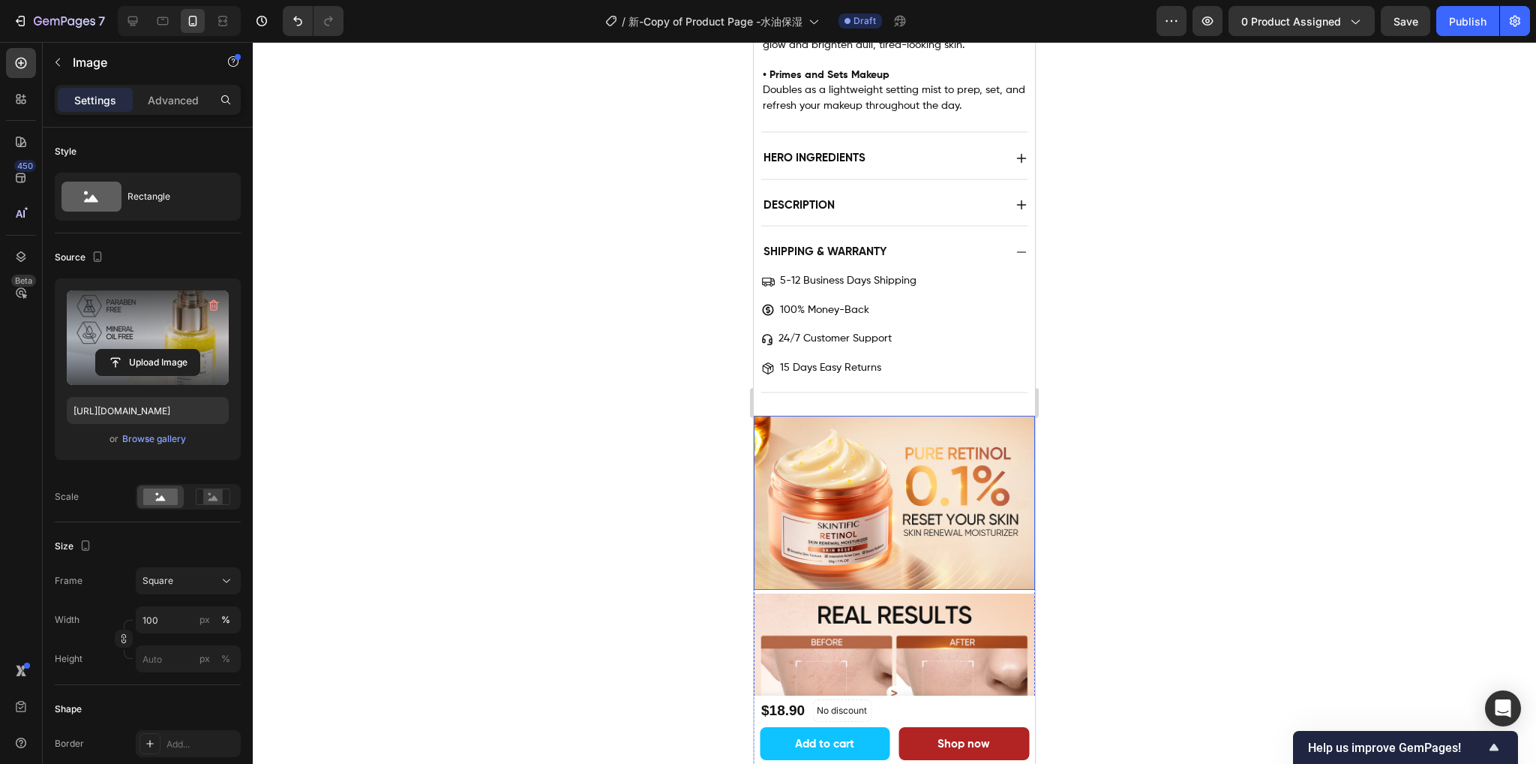
scroll to position [1575, 0]
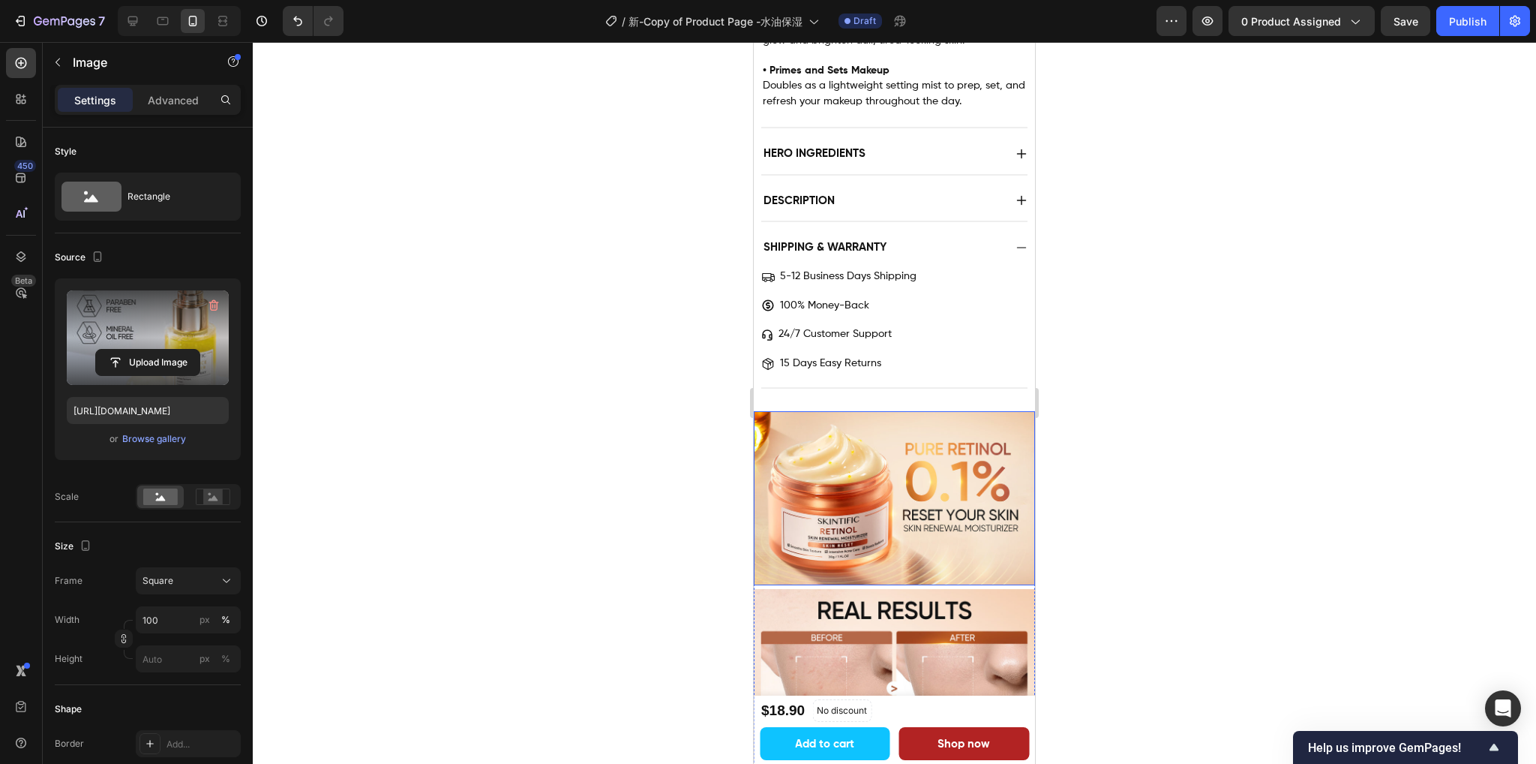
click at [879, 419] on img at bounding box center [894, 498] width 281 height 174
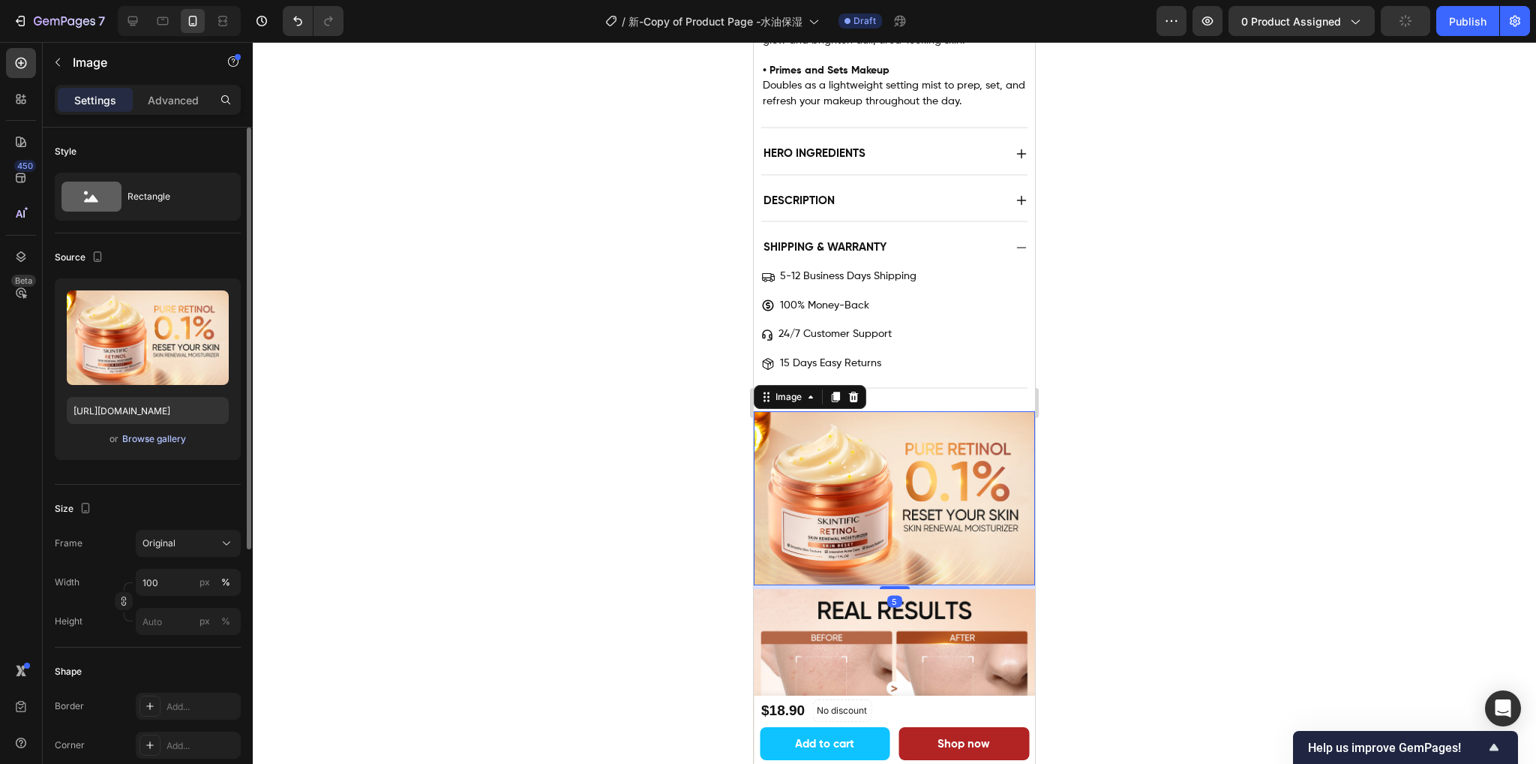
click at [210, 307] on icon "button" at bounding box center [213, 305] width 15 height 15
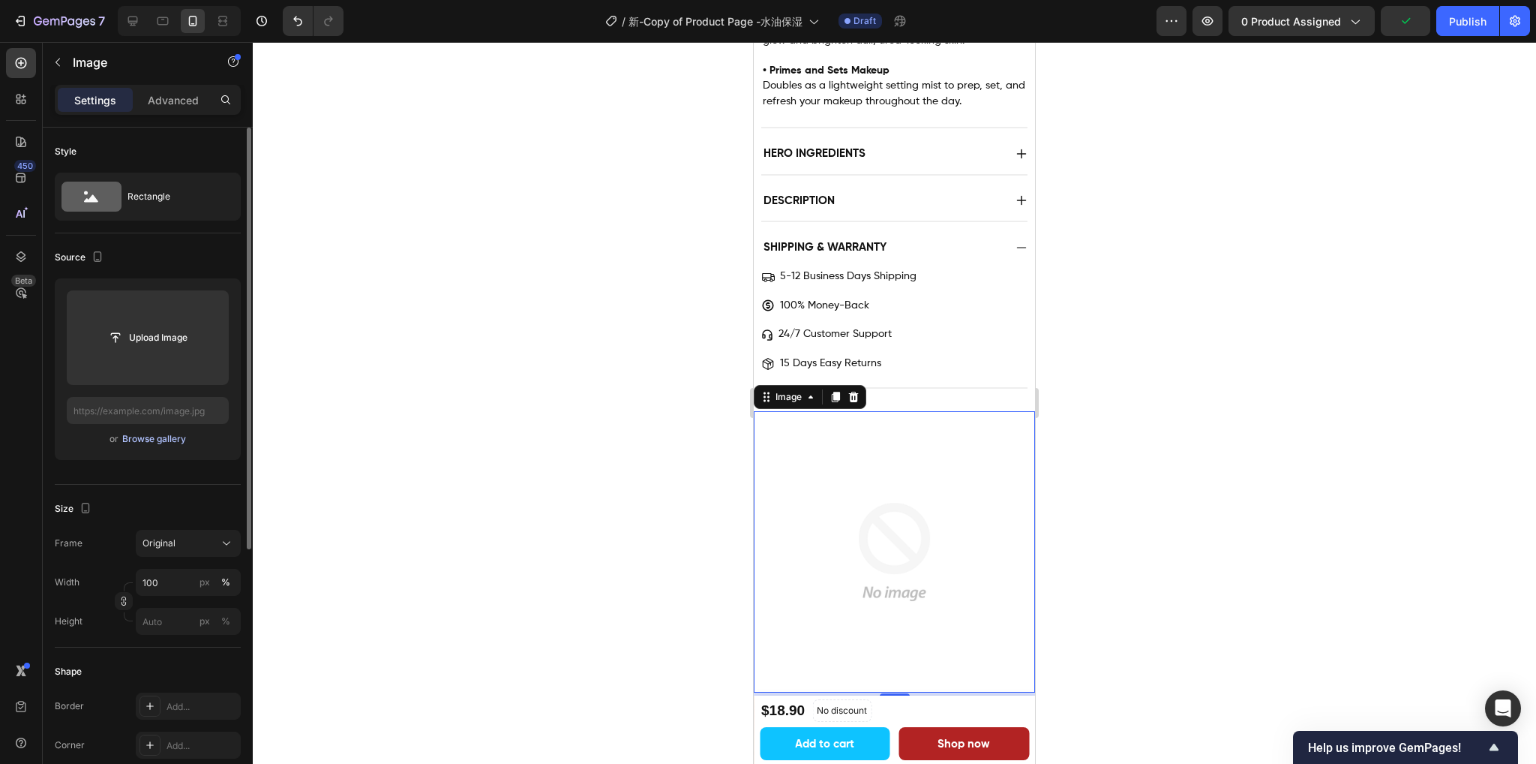
click at [155, 443] on div "Browse gallery" at bounding box center [154, 439] width 64 height 14
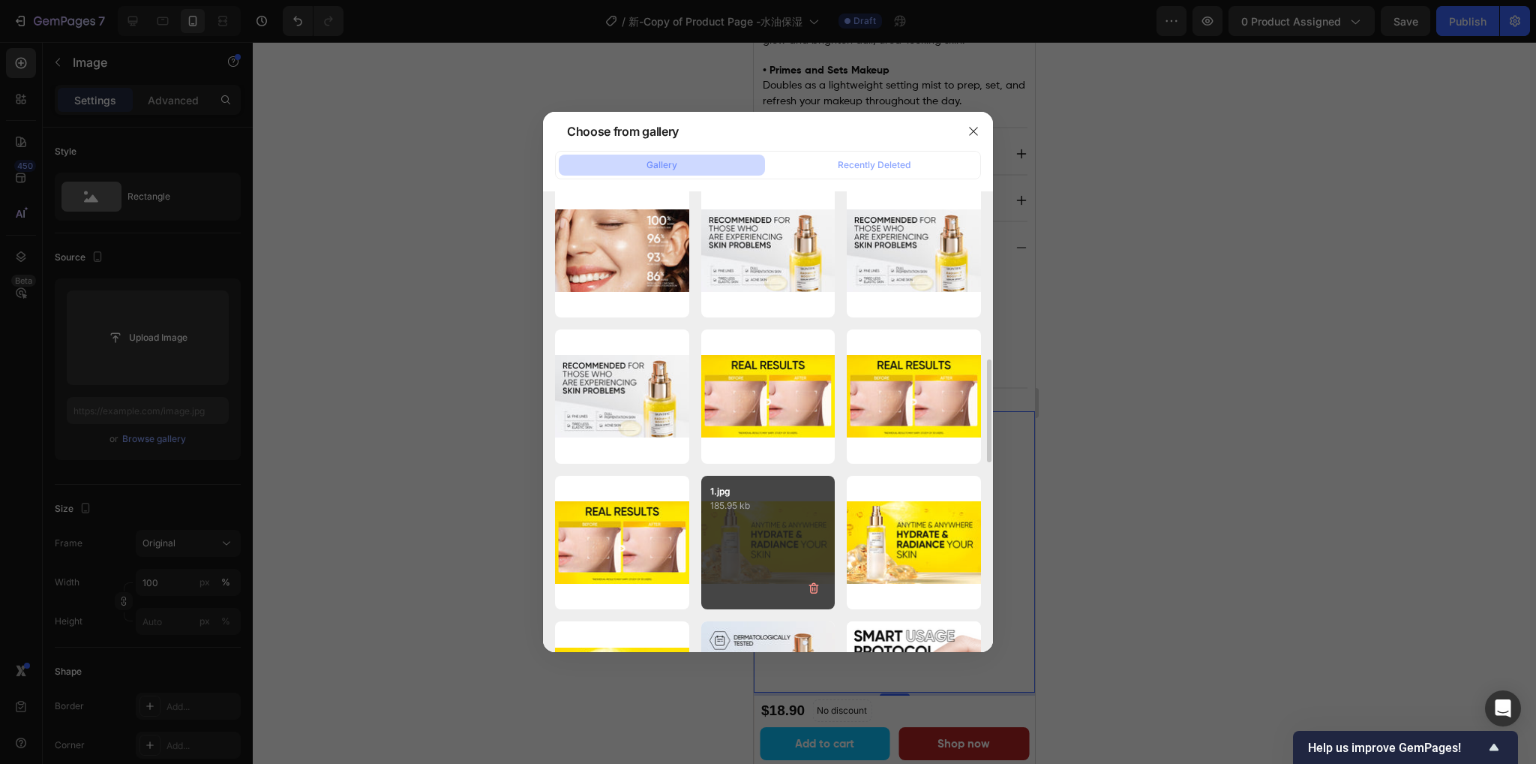
scroll to position [975, 0]
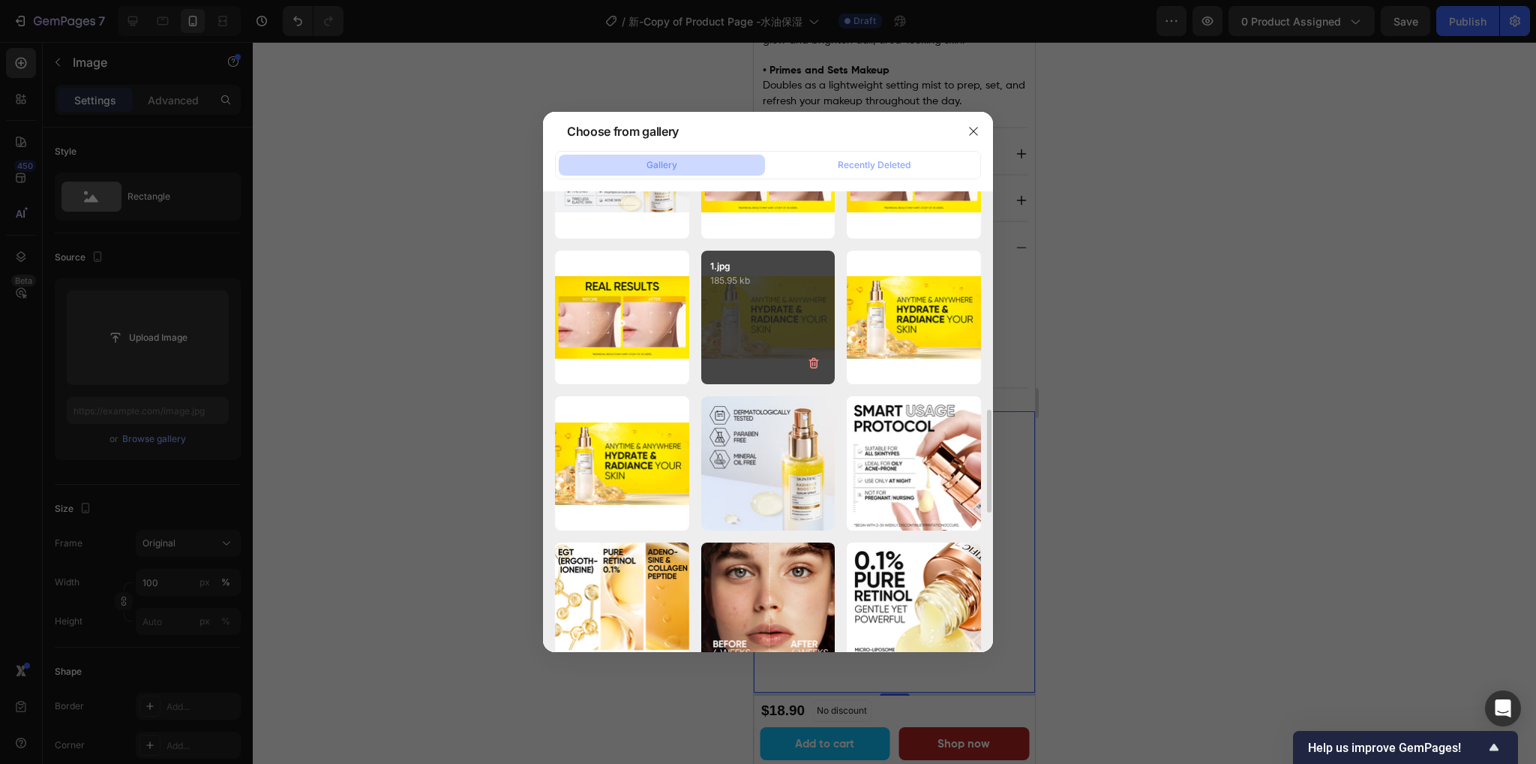
click at [765, 326] on div "1.jpg 185.95 kb" at bounding box center [768, 318] width 134 height 134
type input "https://cdn.shopify.com/s/files/1/0563/1701/8217/files/gempages_572779726456750…"
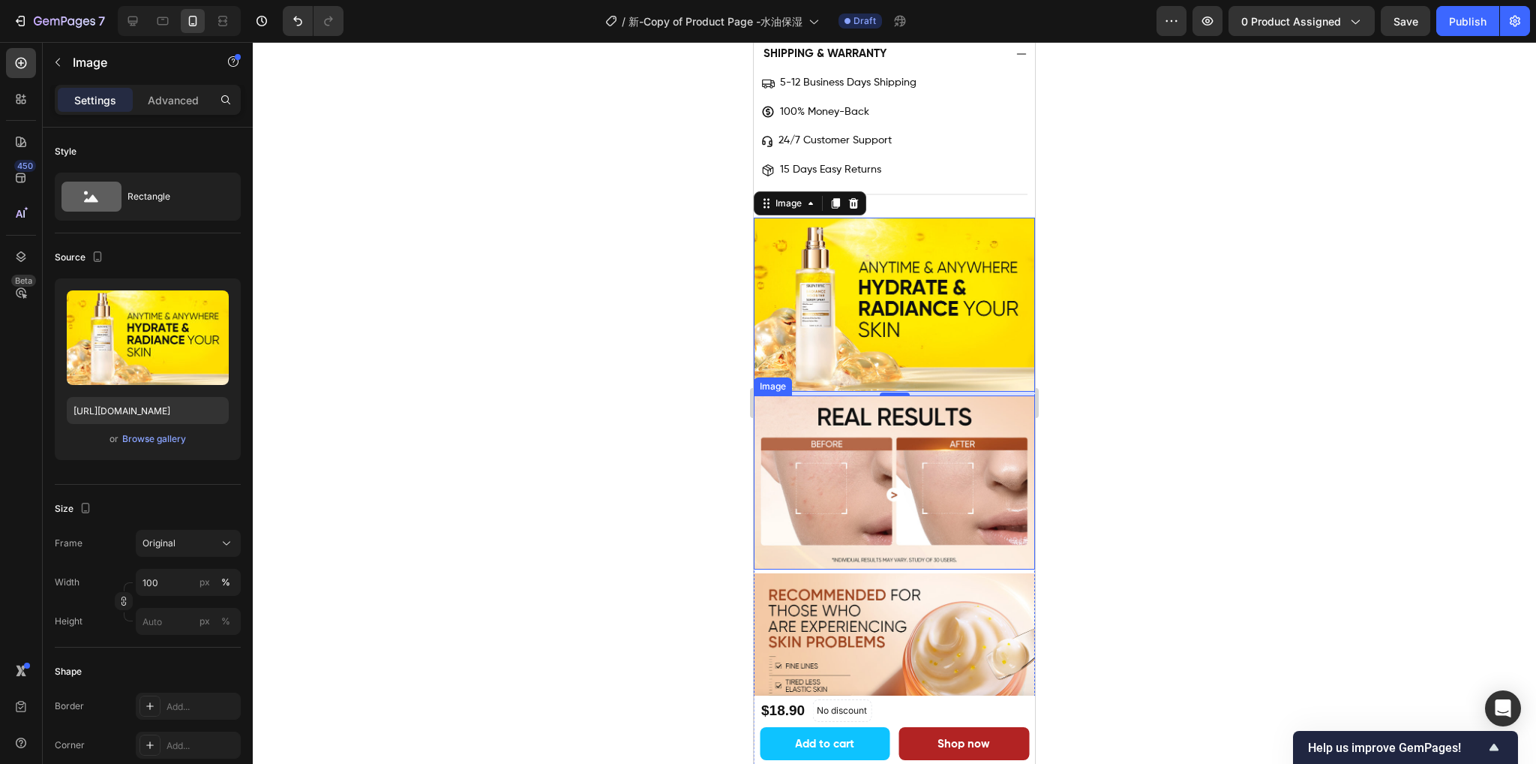
scroll to position [1800, 0]
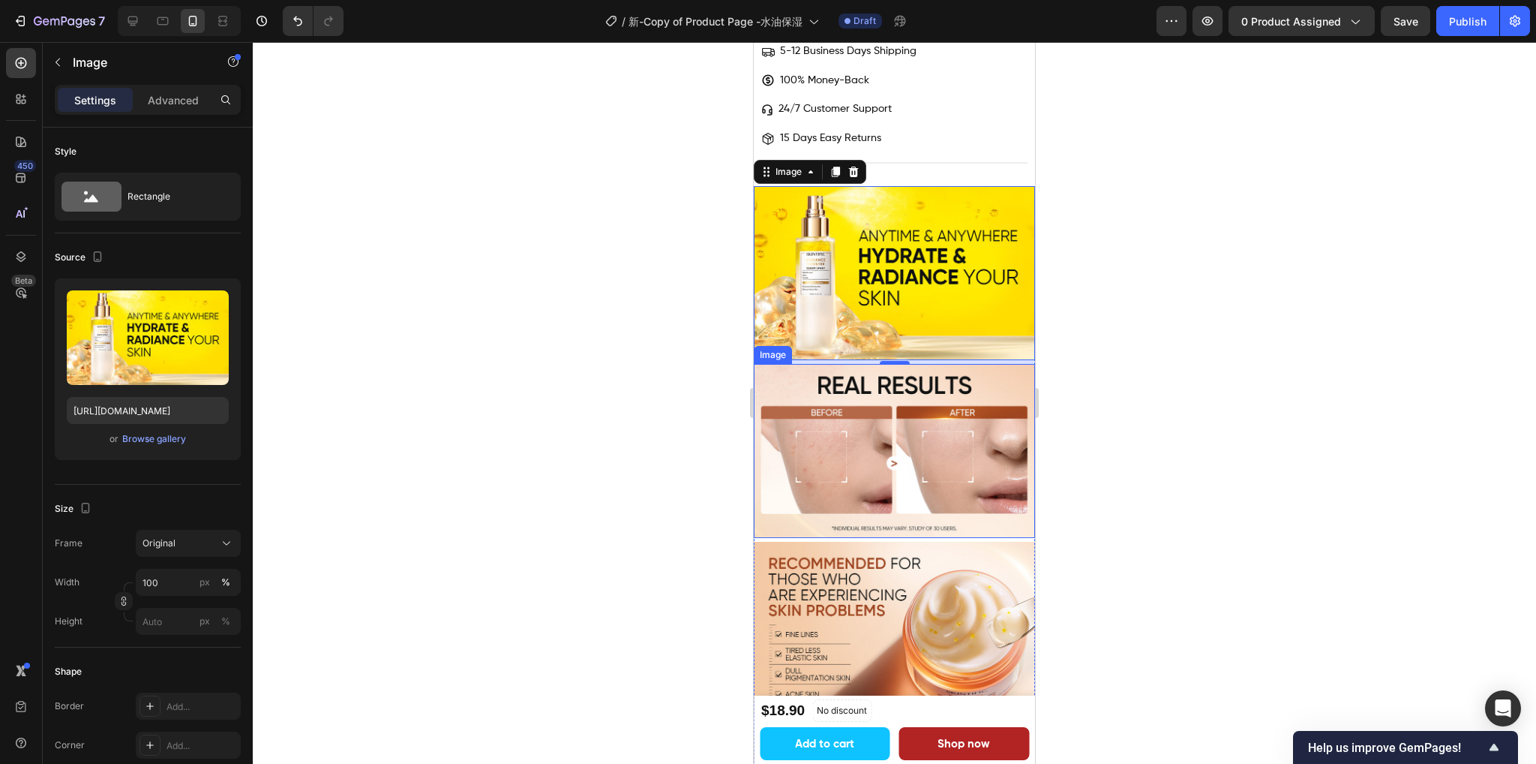
click at [900, 364] on img at bounding box center [894, 451] width 281 height 174
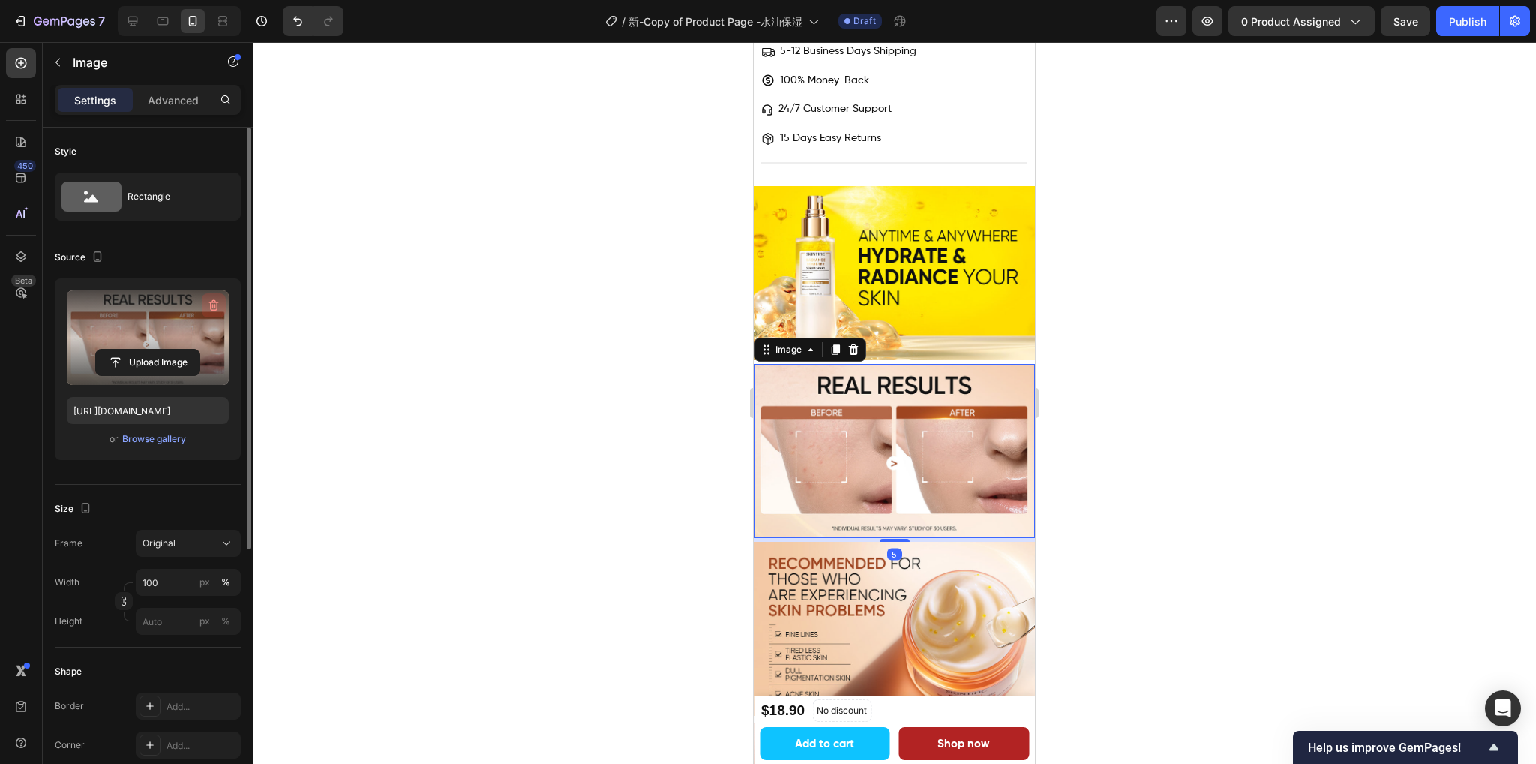
click at [213, 306] on icon "button" at bounding box center [213, 305] width 15 height 15
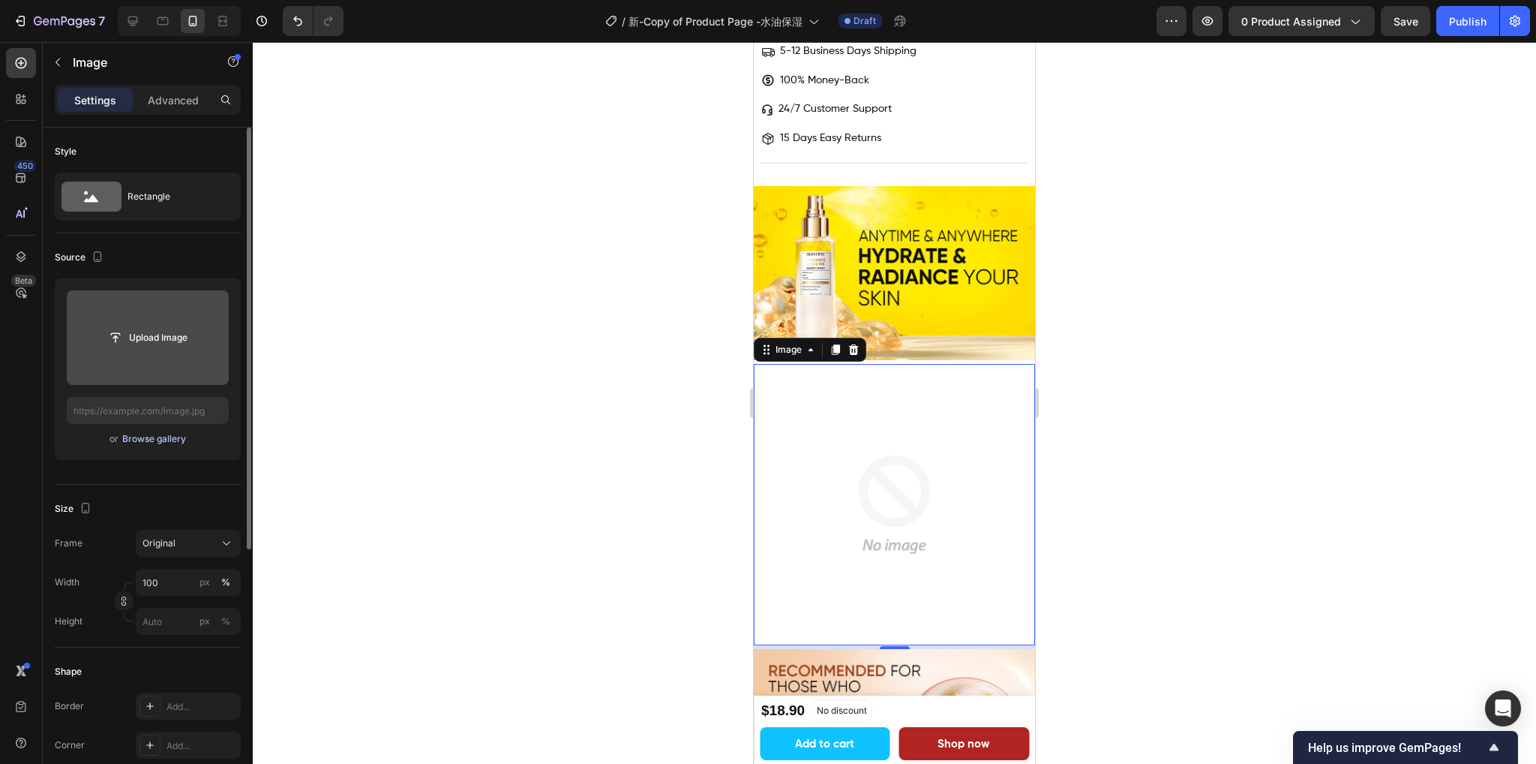
click at [172, 440] on div "Browse gallery" at bounding box center [154, 439] width 64 height 14
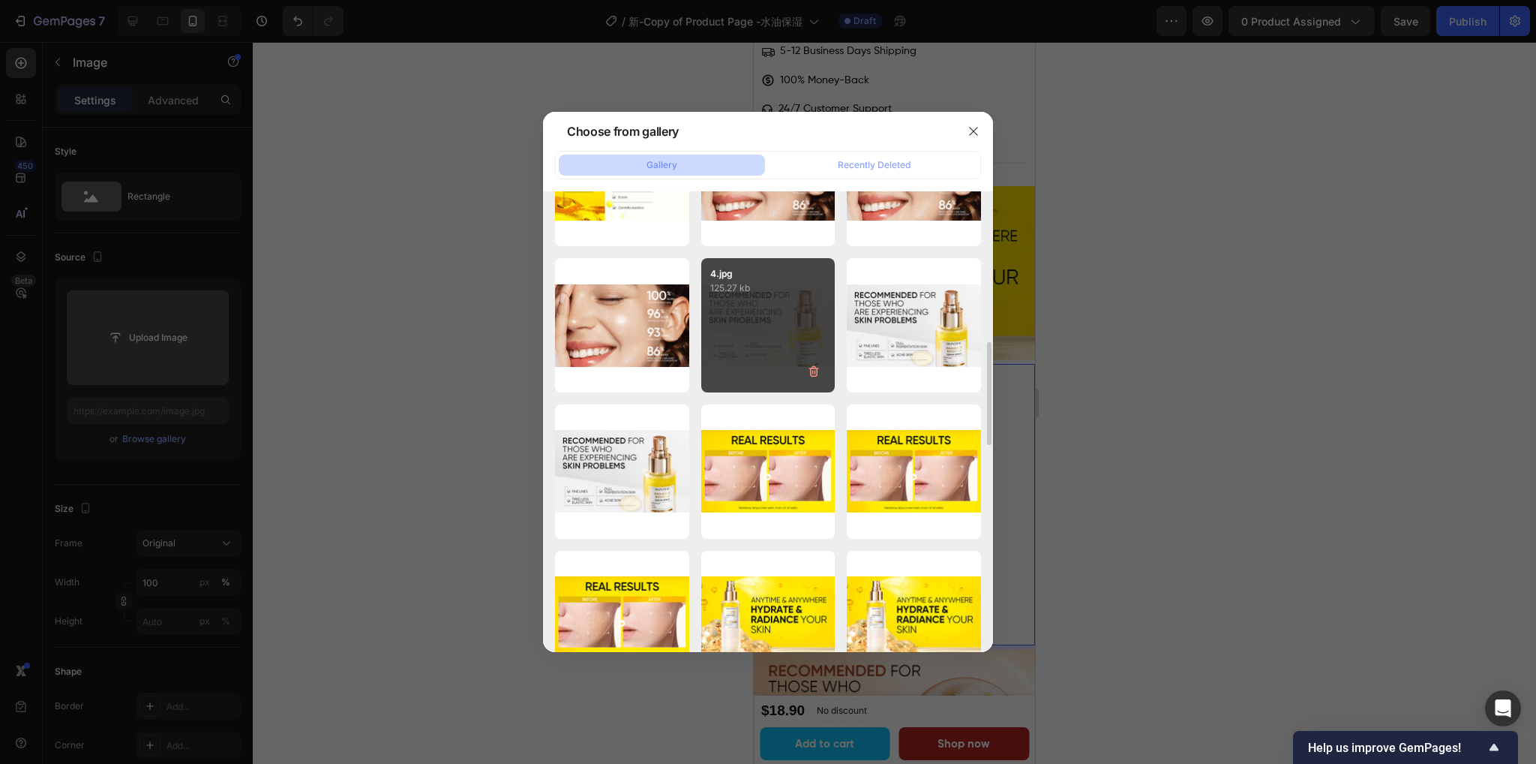
scroll to position [750, 0]
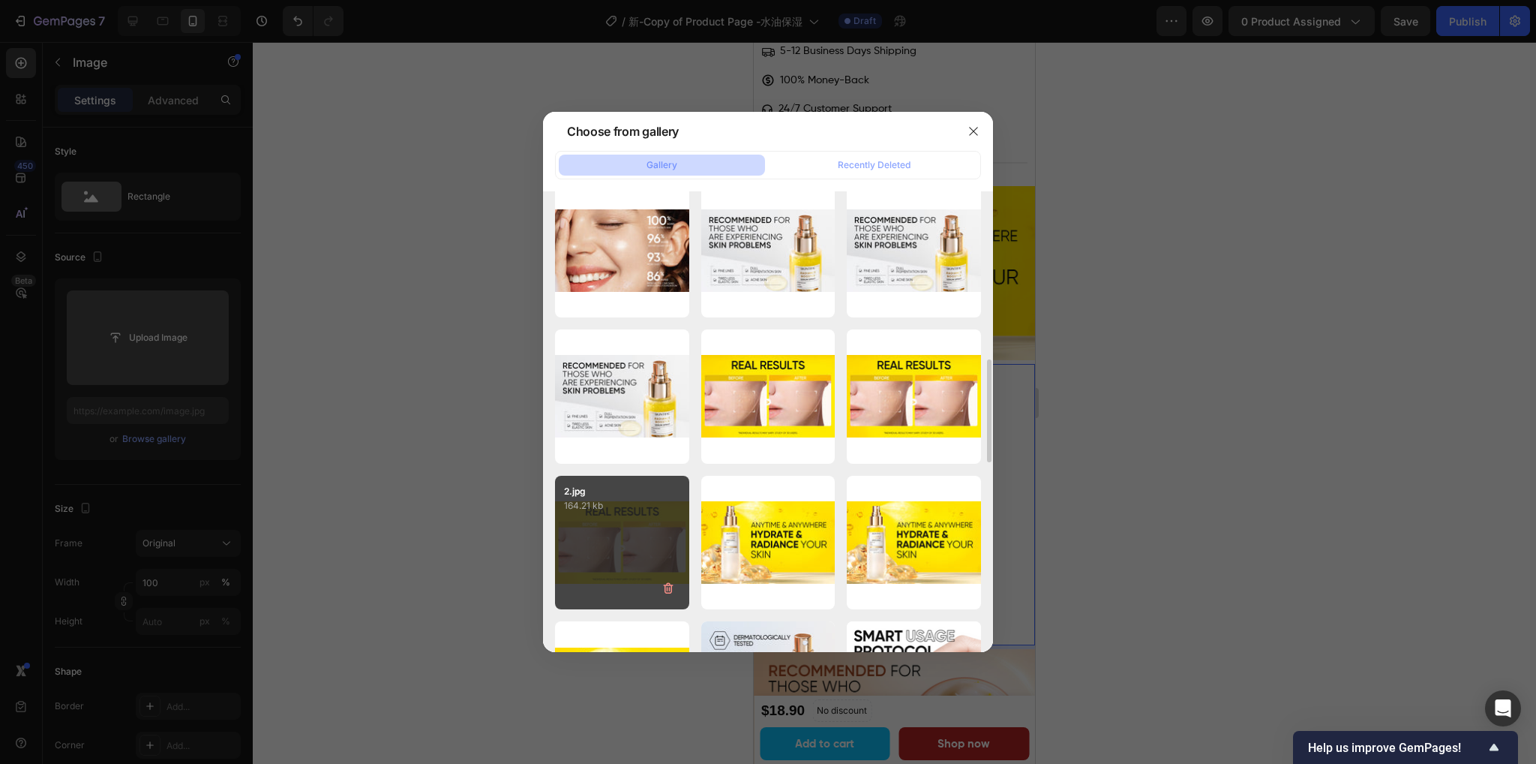
click at [600, 534] on div "2.jpg 164.21 kb" at bounding box center [622, 543] width 134 height 134
type input "https://cdn.shopify.com/s/files/1/0563/1701/8217/files/gempages_572779726456750…"
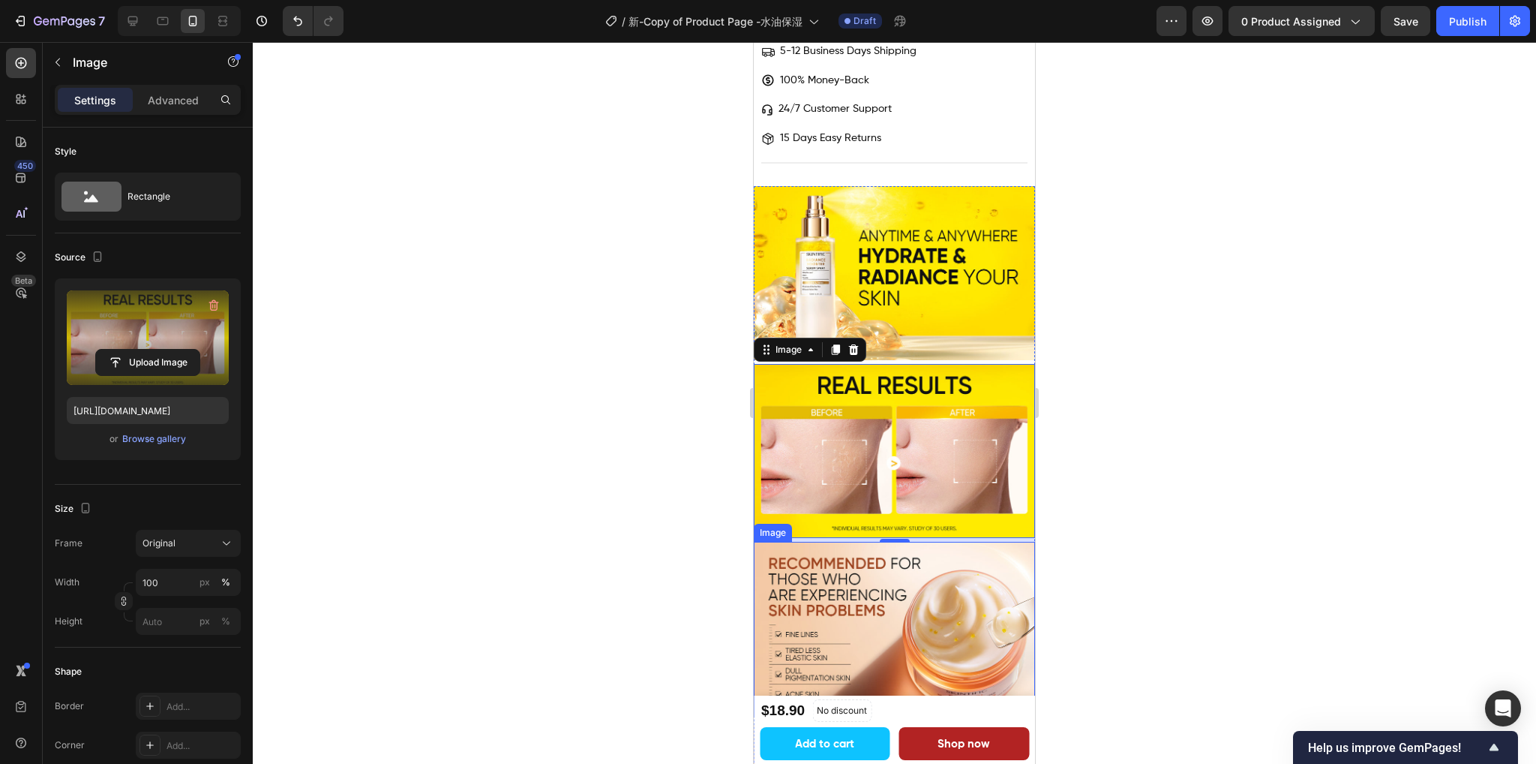
click at [882, 556] on img at bounding box center [894, 629] width 281 height 174
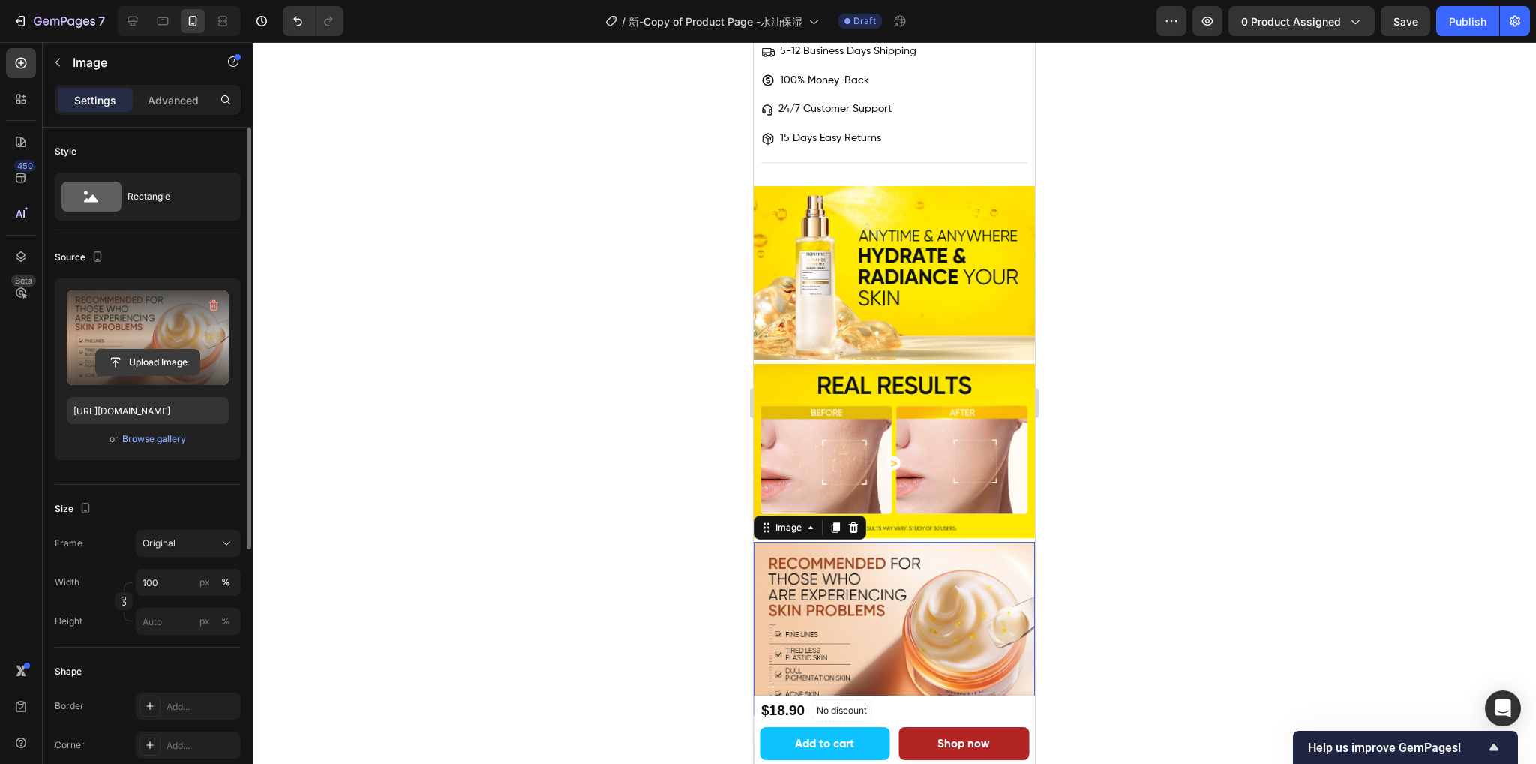
click at [209, 303] on icon "button" at bounding box center [213, 305] width 15 height 15
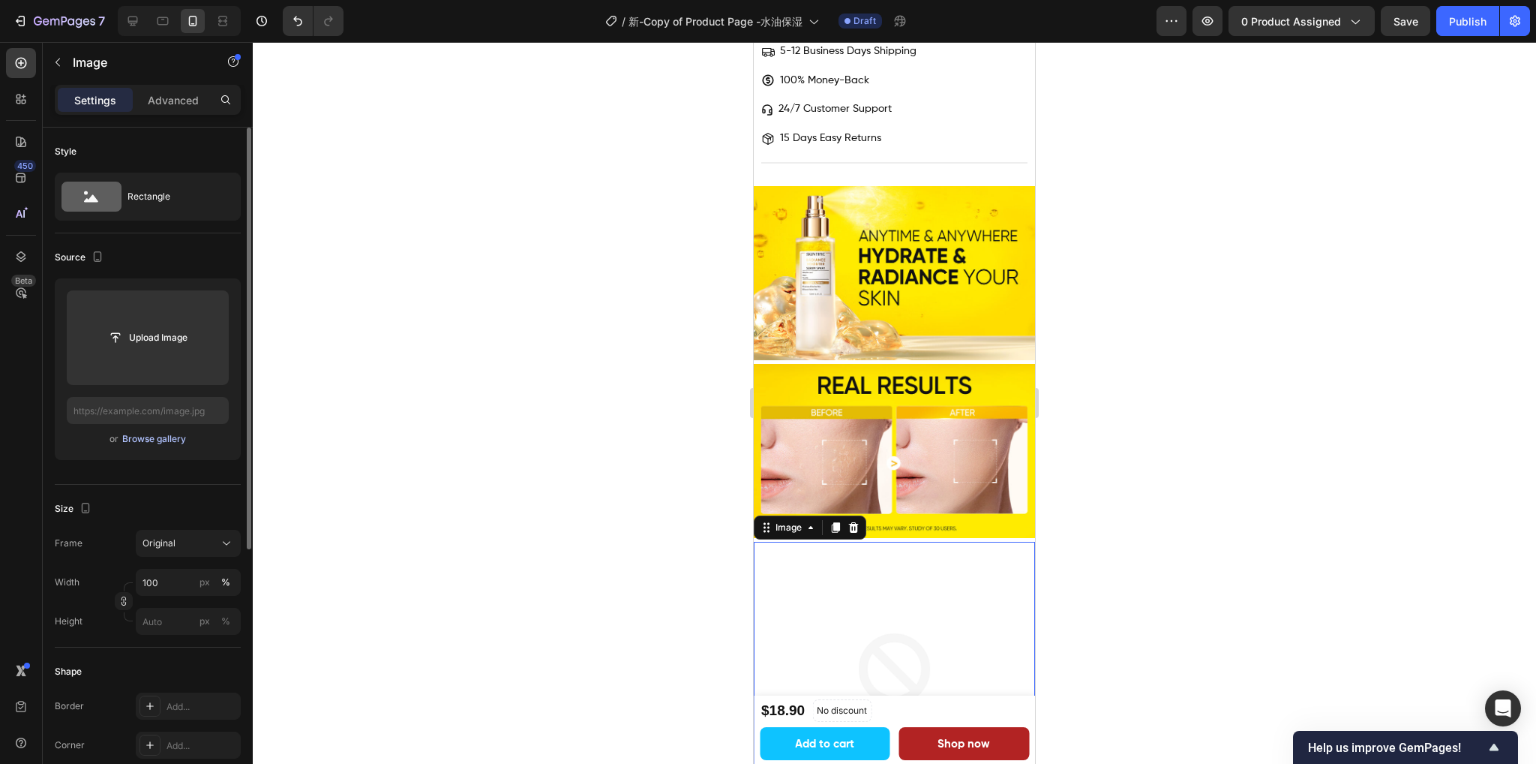
click at [147, 439] on div "Browse gallery" at bounding box center [154, 439] width 64 height 14
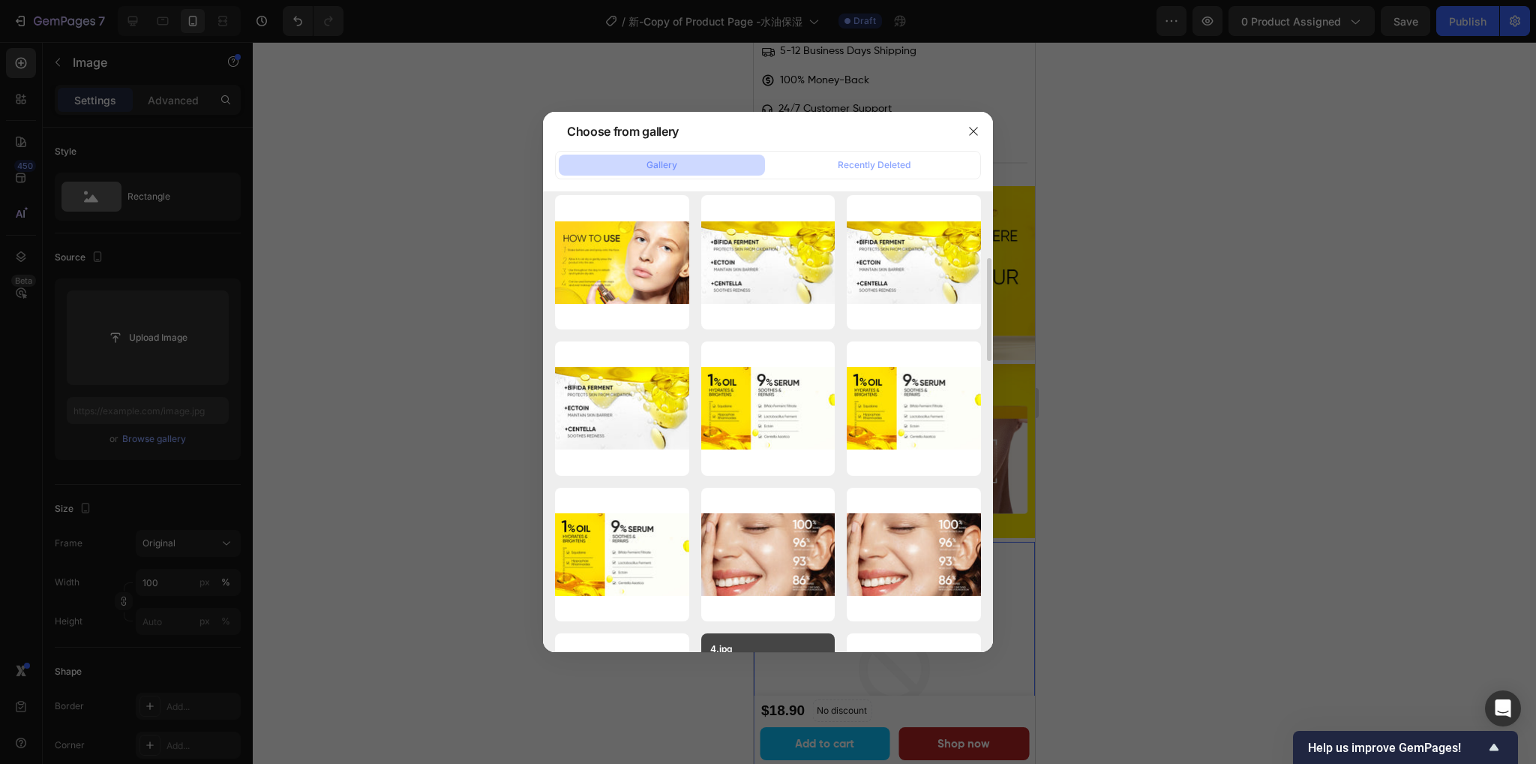
scroll to position [600, 0]
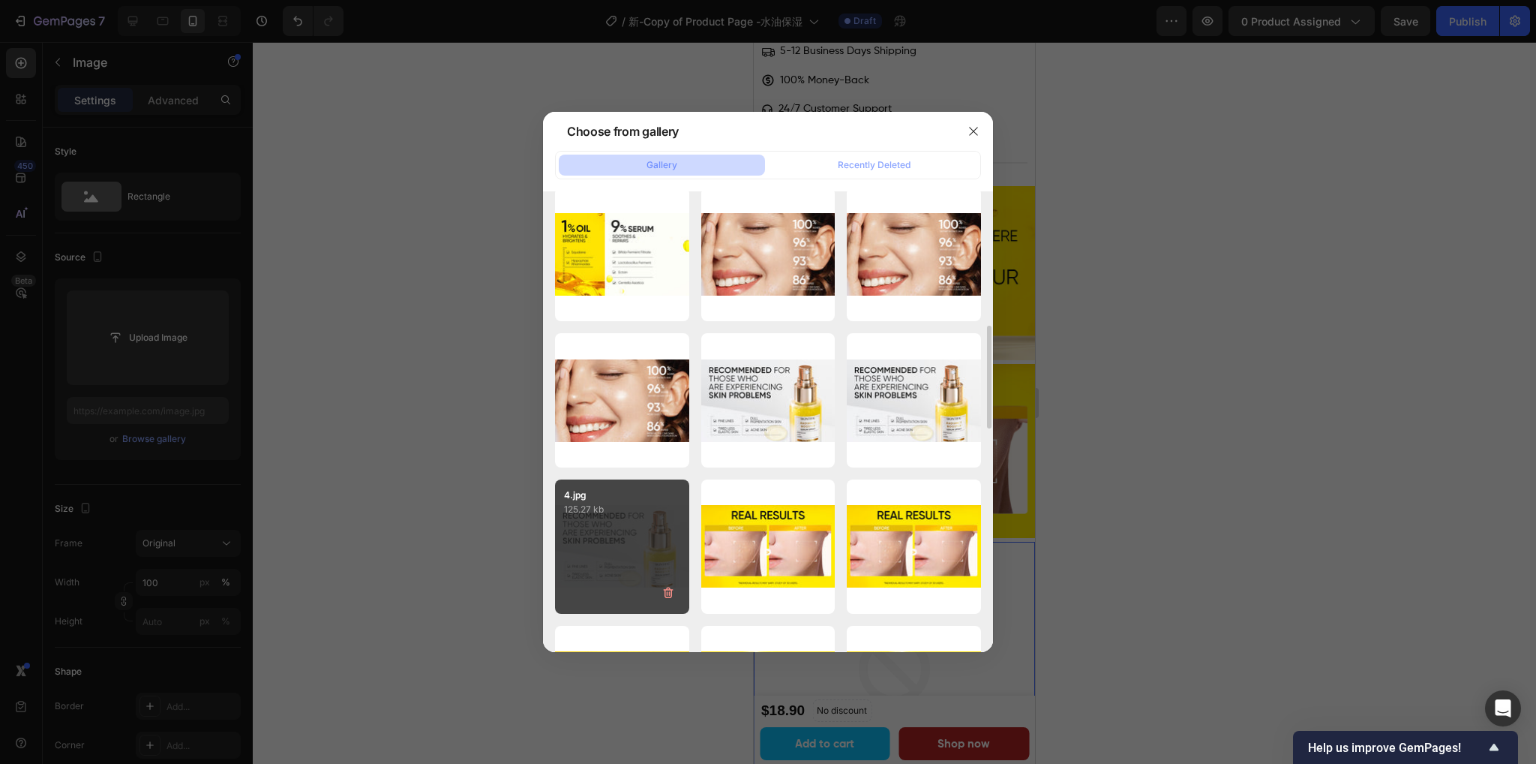
click at [636, 526] on div "4.jpg 125.27 kb" at bounding box center [622, 546] width 134 height 134
type input "https://cdn.shopify.com/s/files/1/0563/1701/8217/files/gempages_572779726456750…"
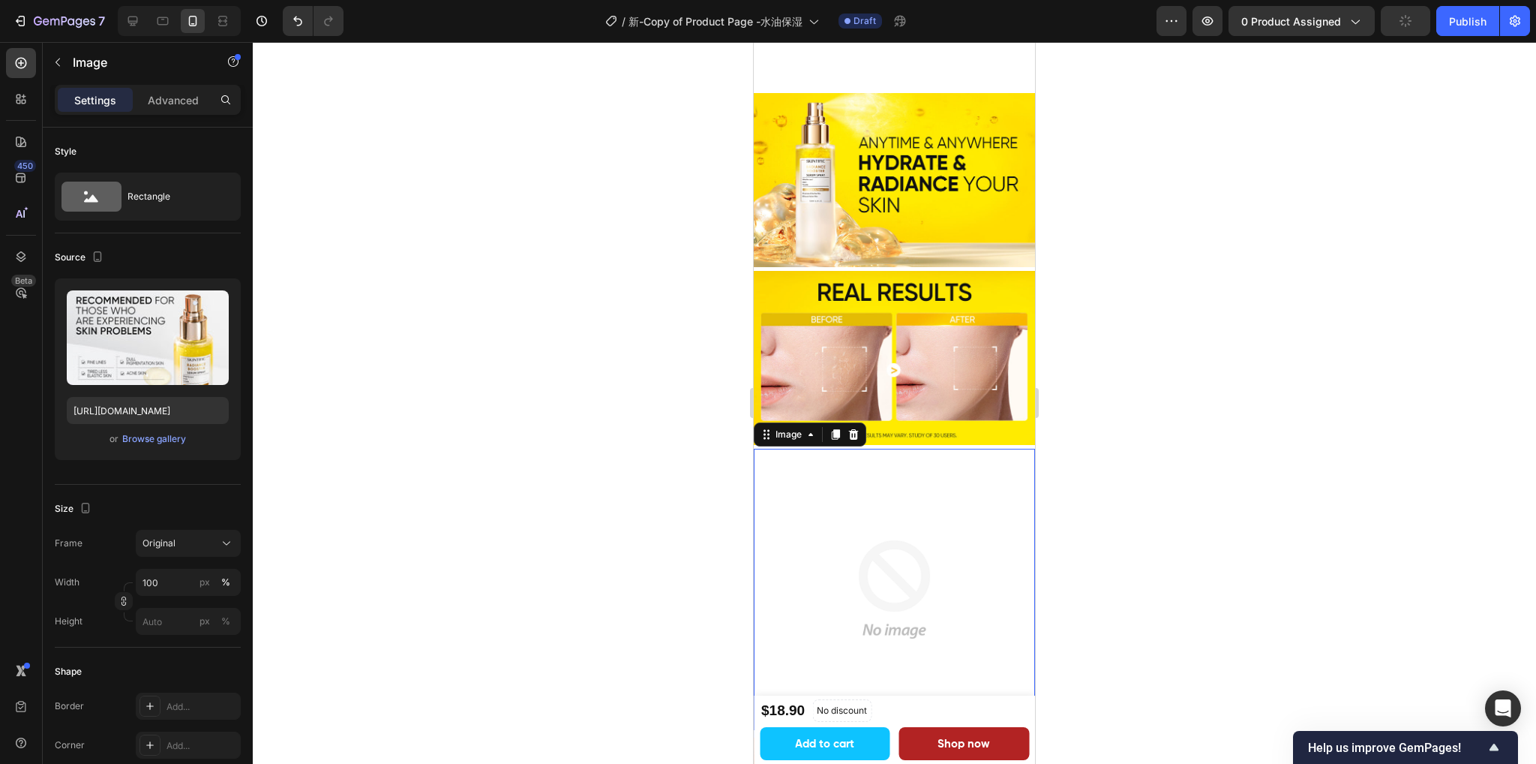
scroll to position [1950, 0]
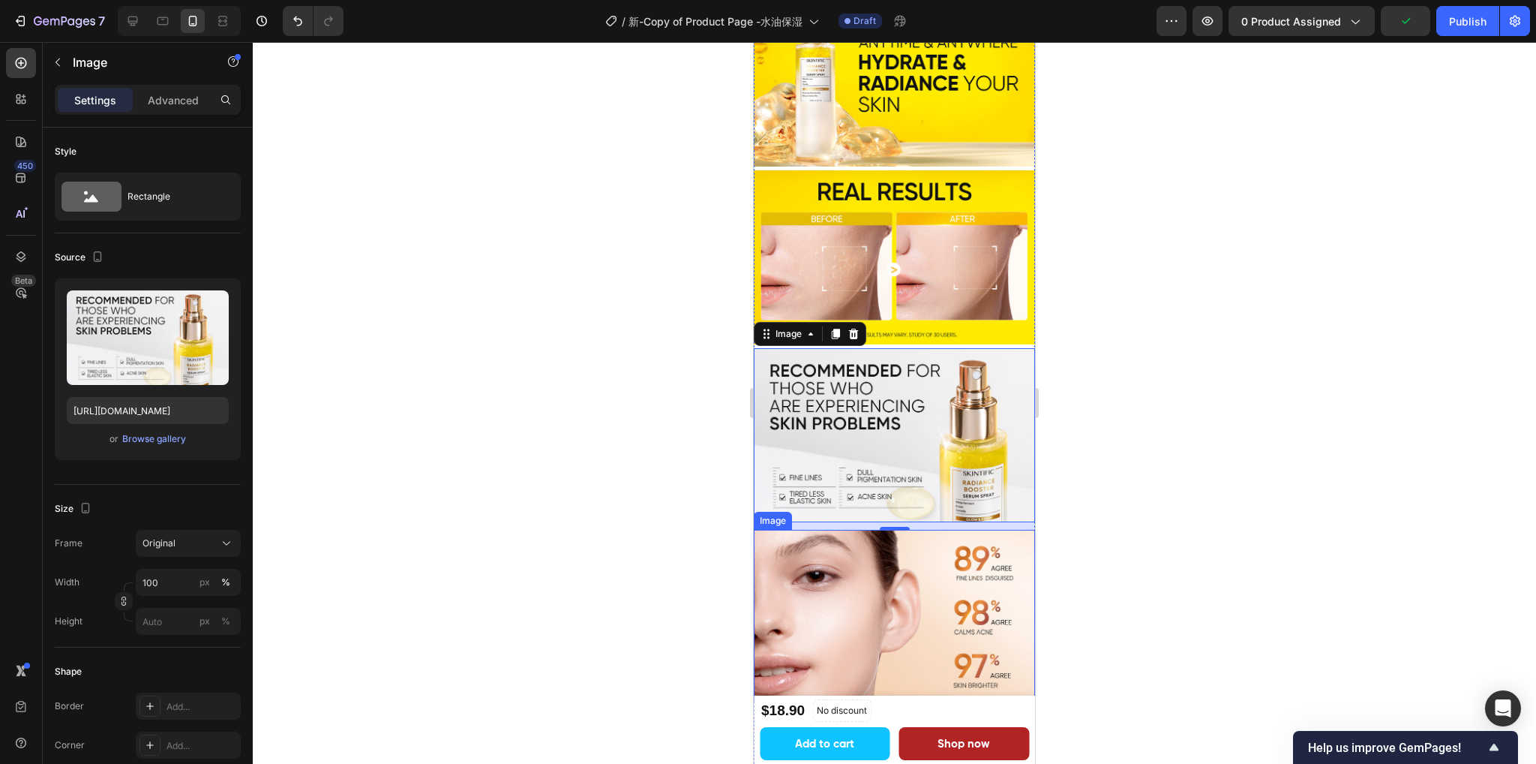
click at [890, 585] on img at bounding box center [894, 617] width 281 height 174
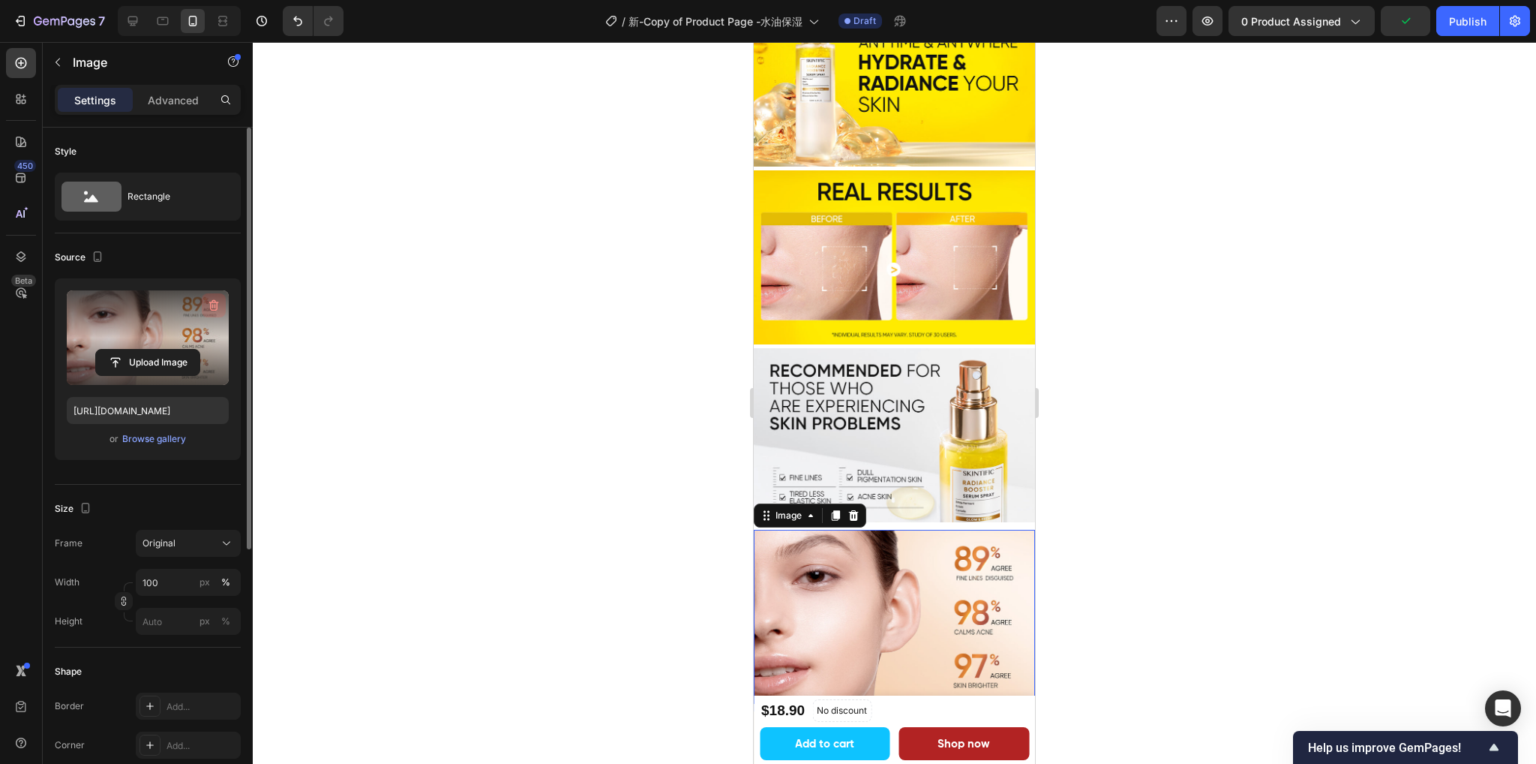
click at [215, 306] on icon "button" at bounding box center [216, 306] width 2 height 5
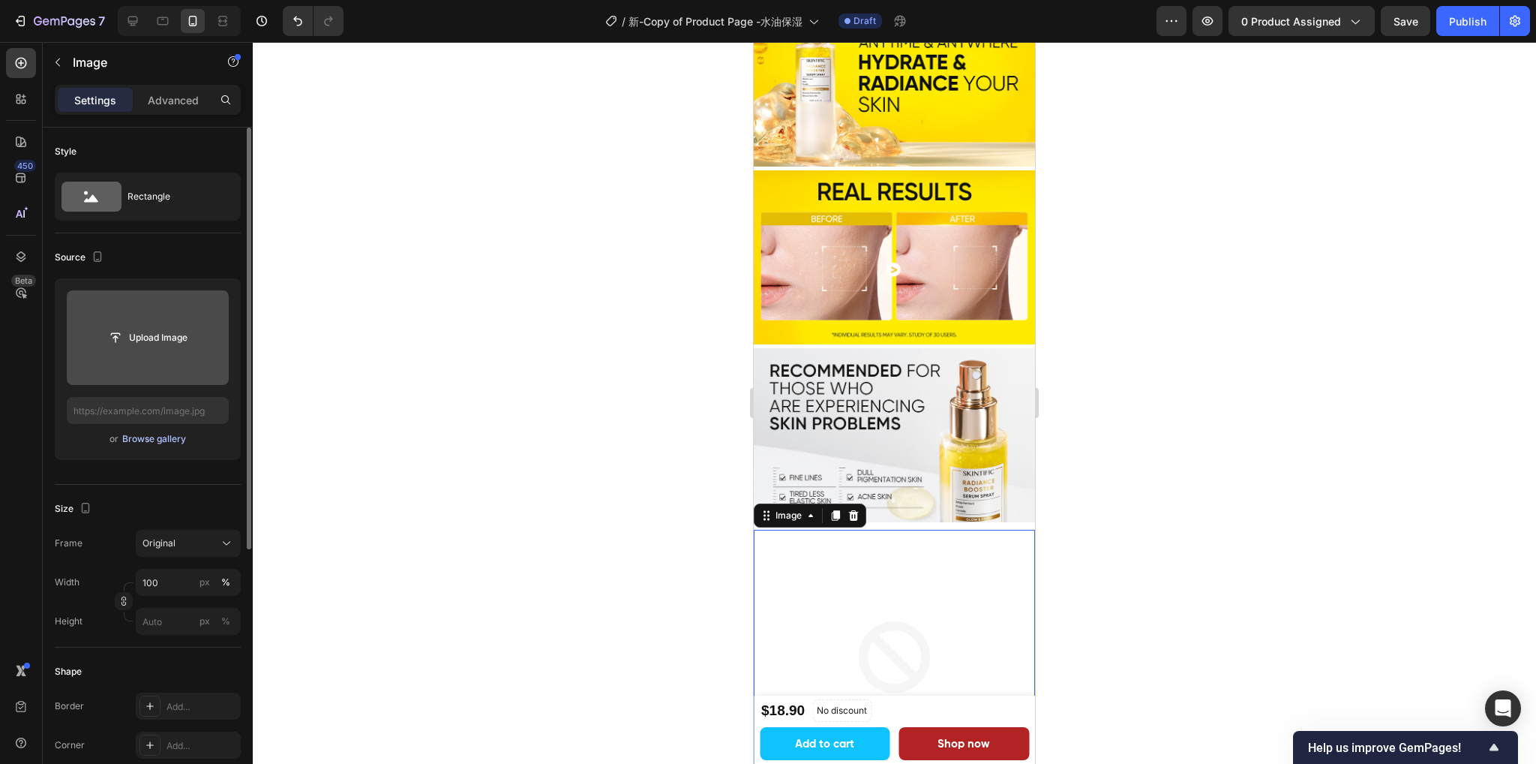
click at [135, 439] on div "Browse gallery" at bounding box center [154, 439] width 64 height 14
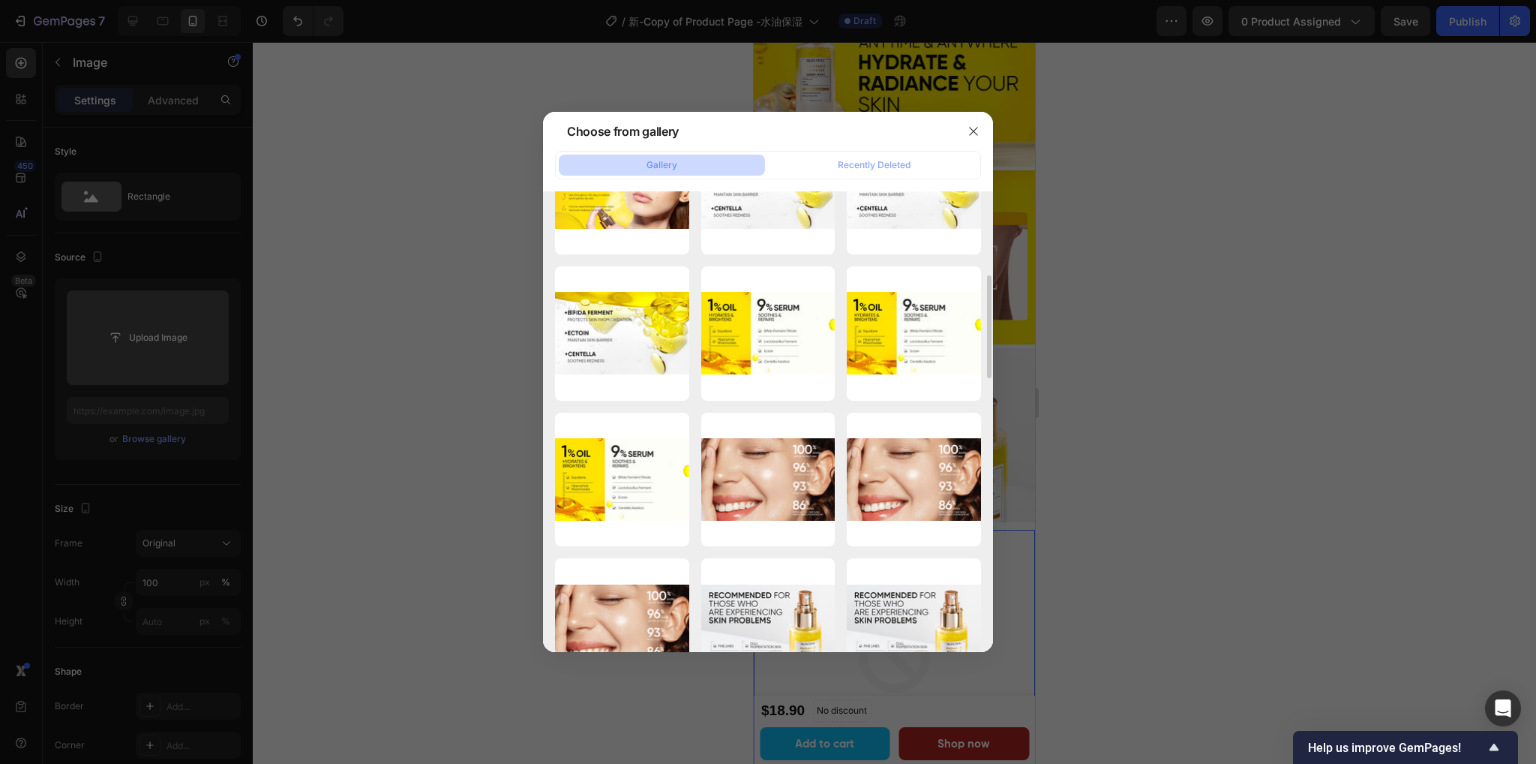
scroll to position [450, 0]
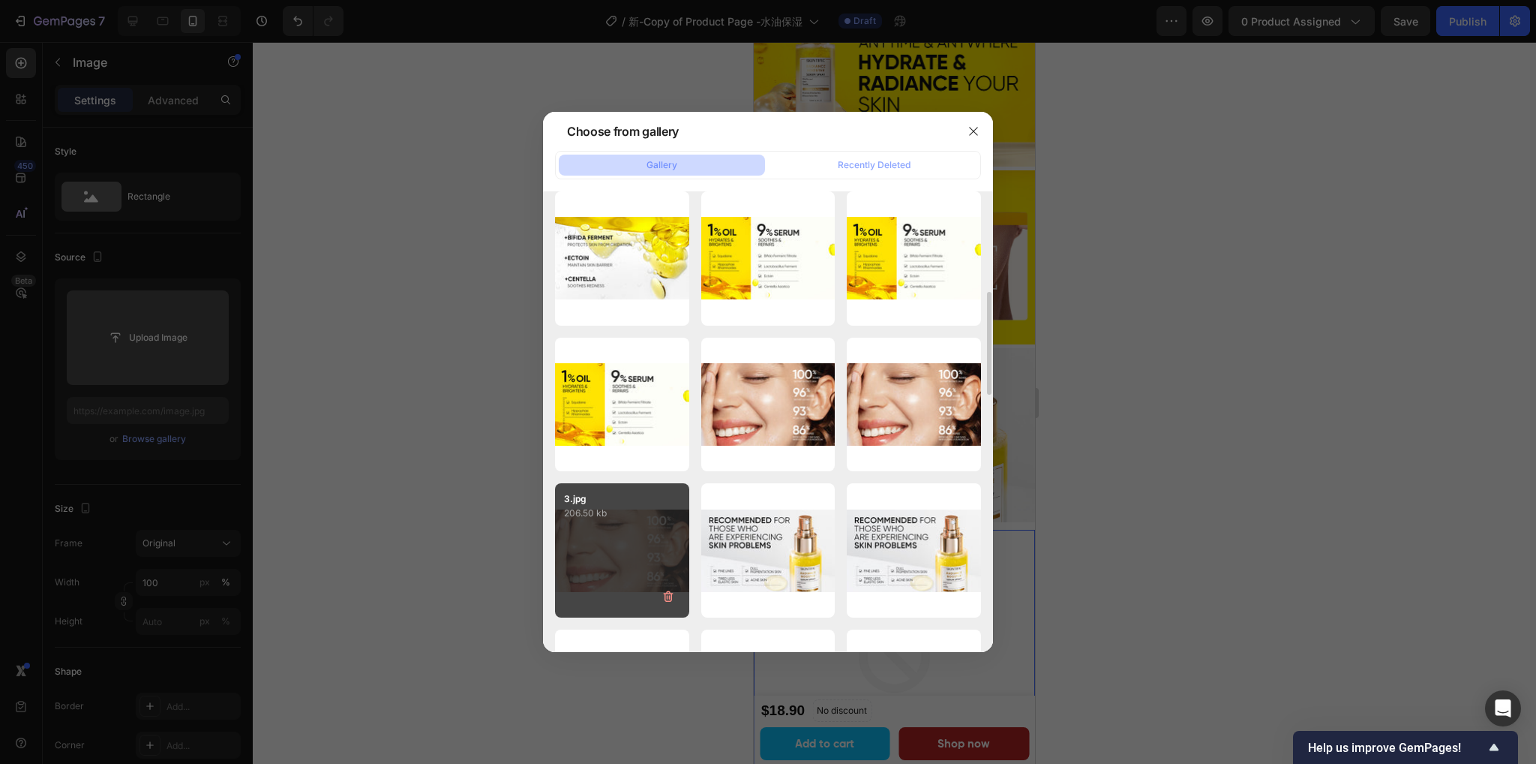
click at [608, 539] on div "3.jpg 206.50 kb" at bounding box center [622, 550] width 134 height 134
type input "https://cdn.shopify.com/s/files/1/0563/1701/8217/files/gempages_572779726456750…"
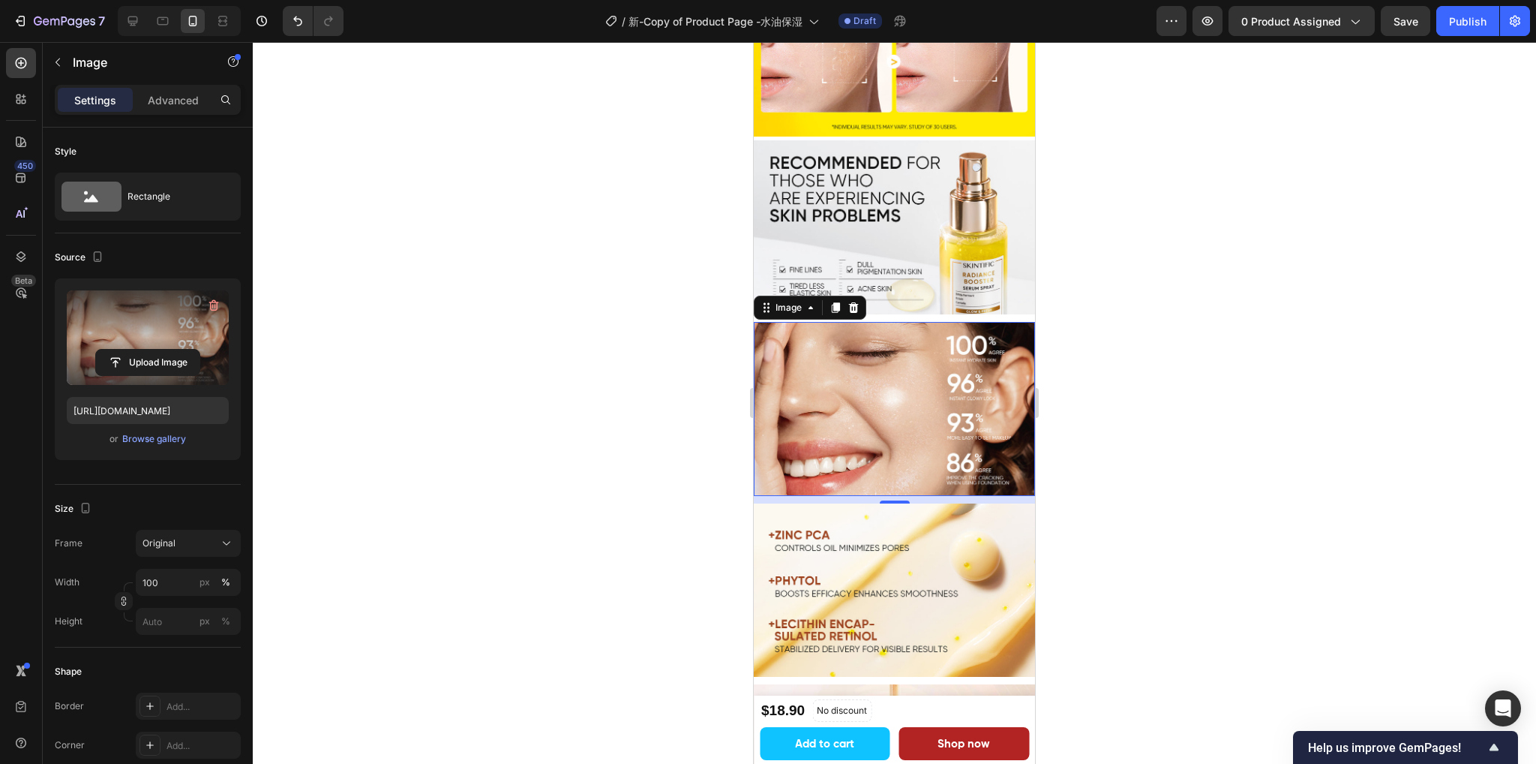
scroll to position [2175, 0]
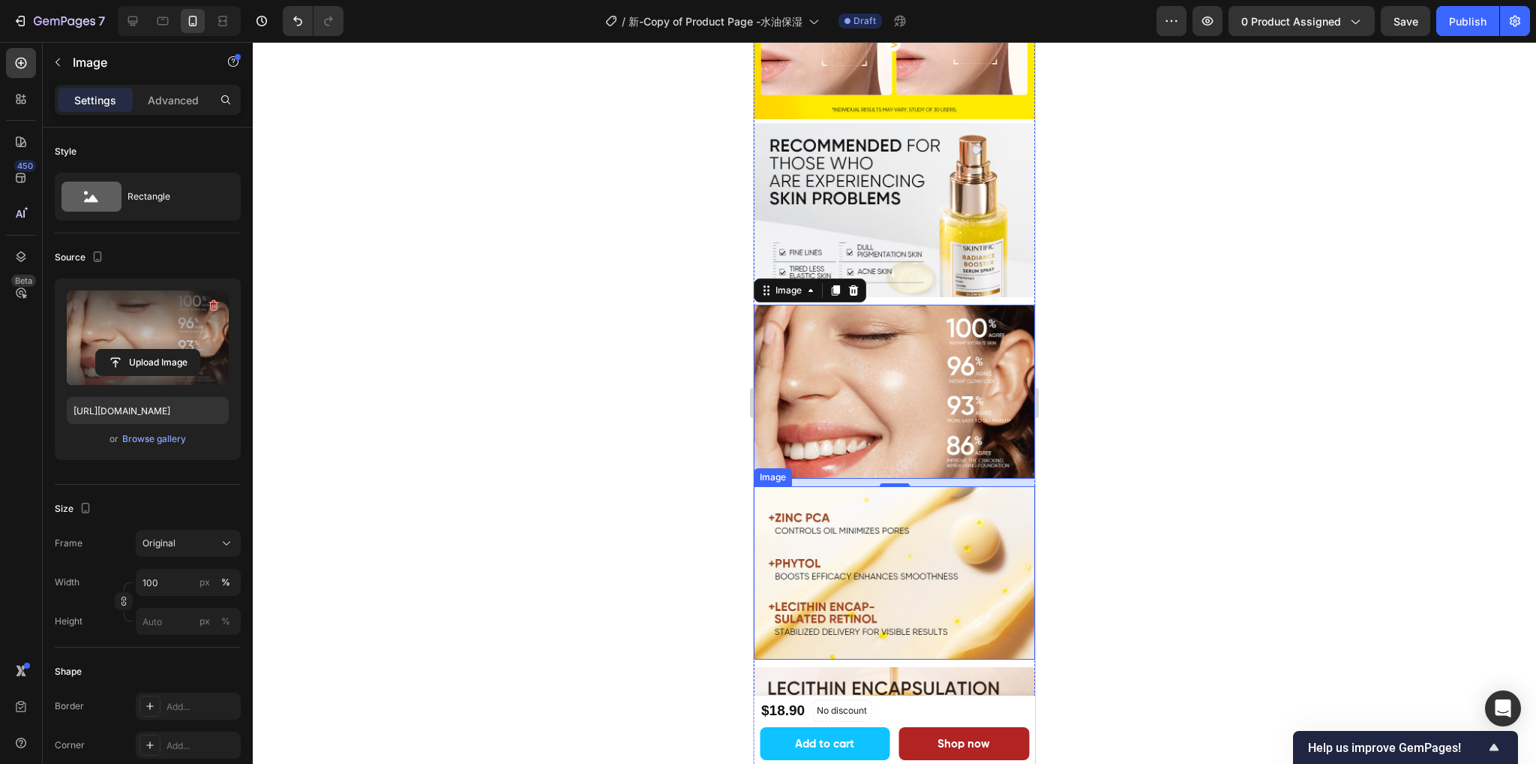
click at [848, 521] on img at bounding box center [894, 573] width 281 height 174
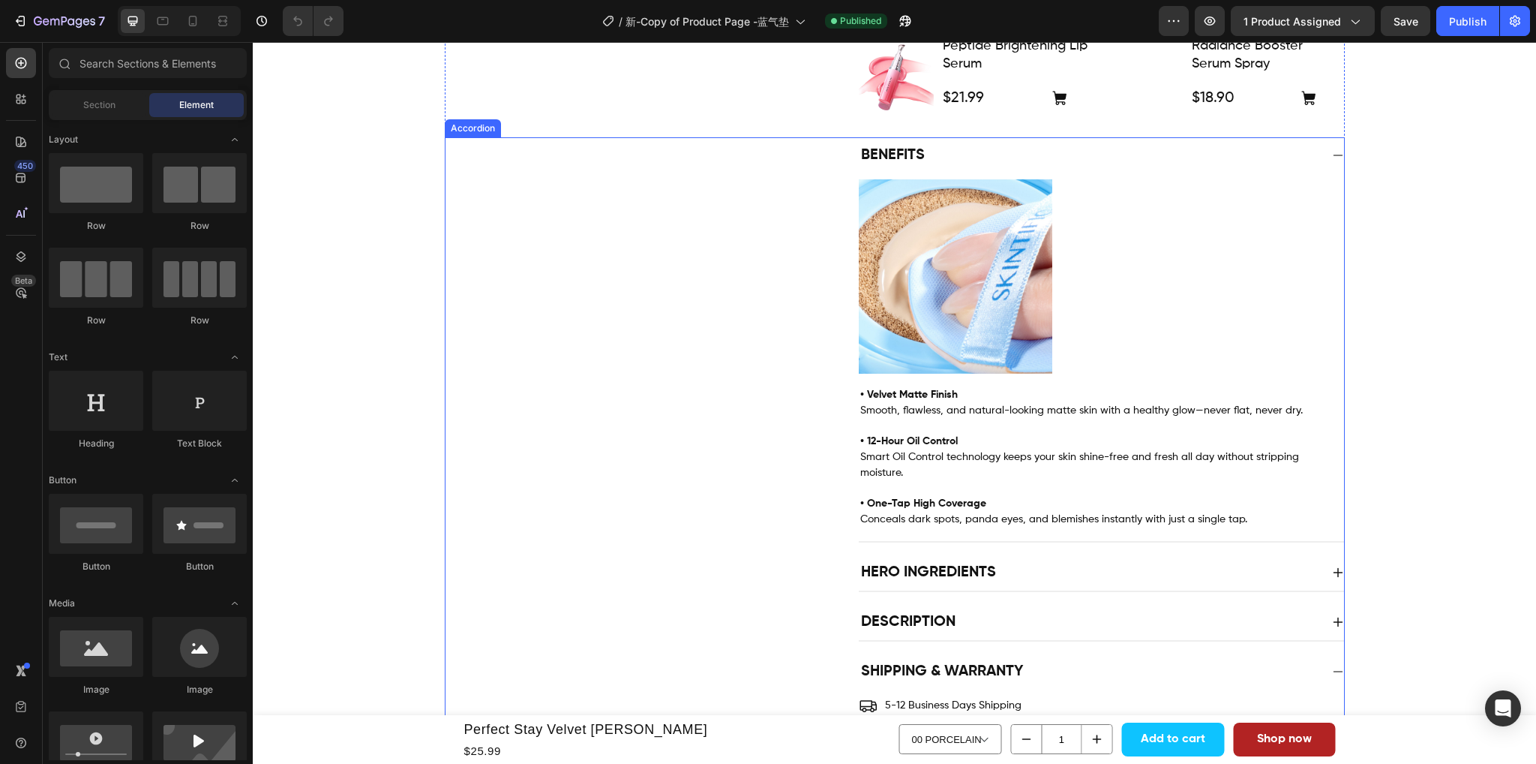
scroll to position [750, 0]
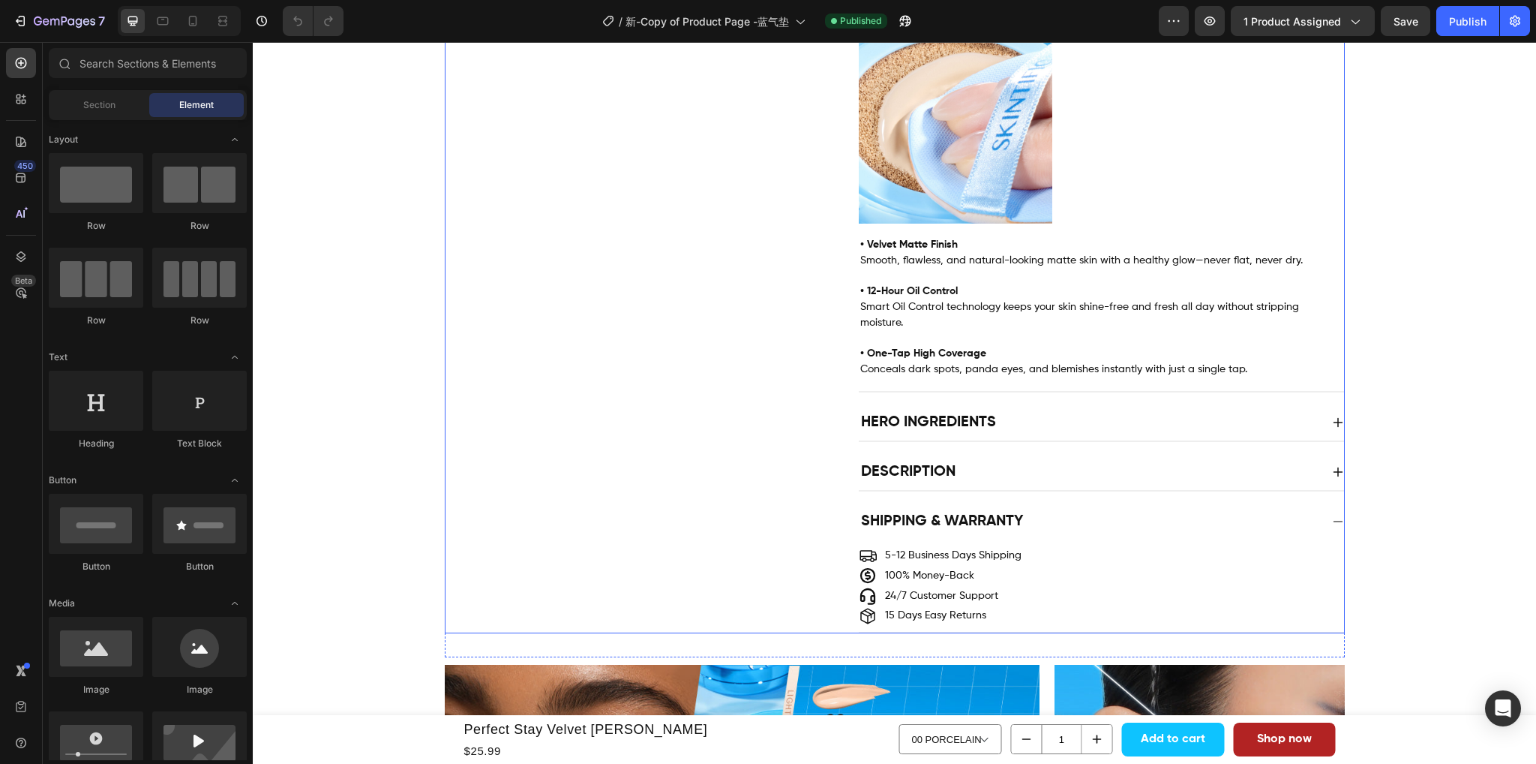
click at [1015, 410] on div "Hero Ingredients" at bounding box center [1089, 422] width 461 height 24
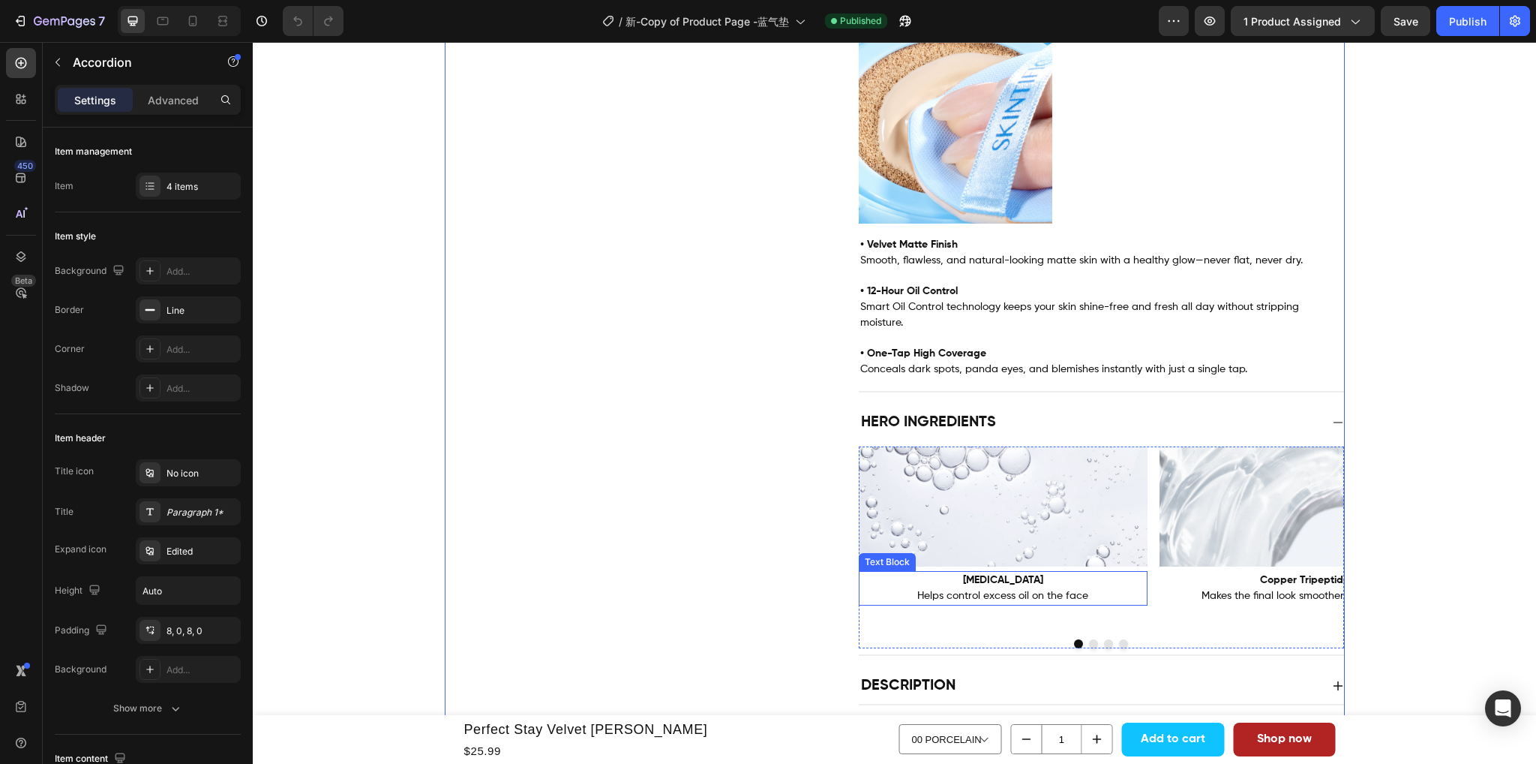
click at [1006, 590] on span "Helps control excess oil on the face" at bounding box center [1002, 595] width 171 height 11
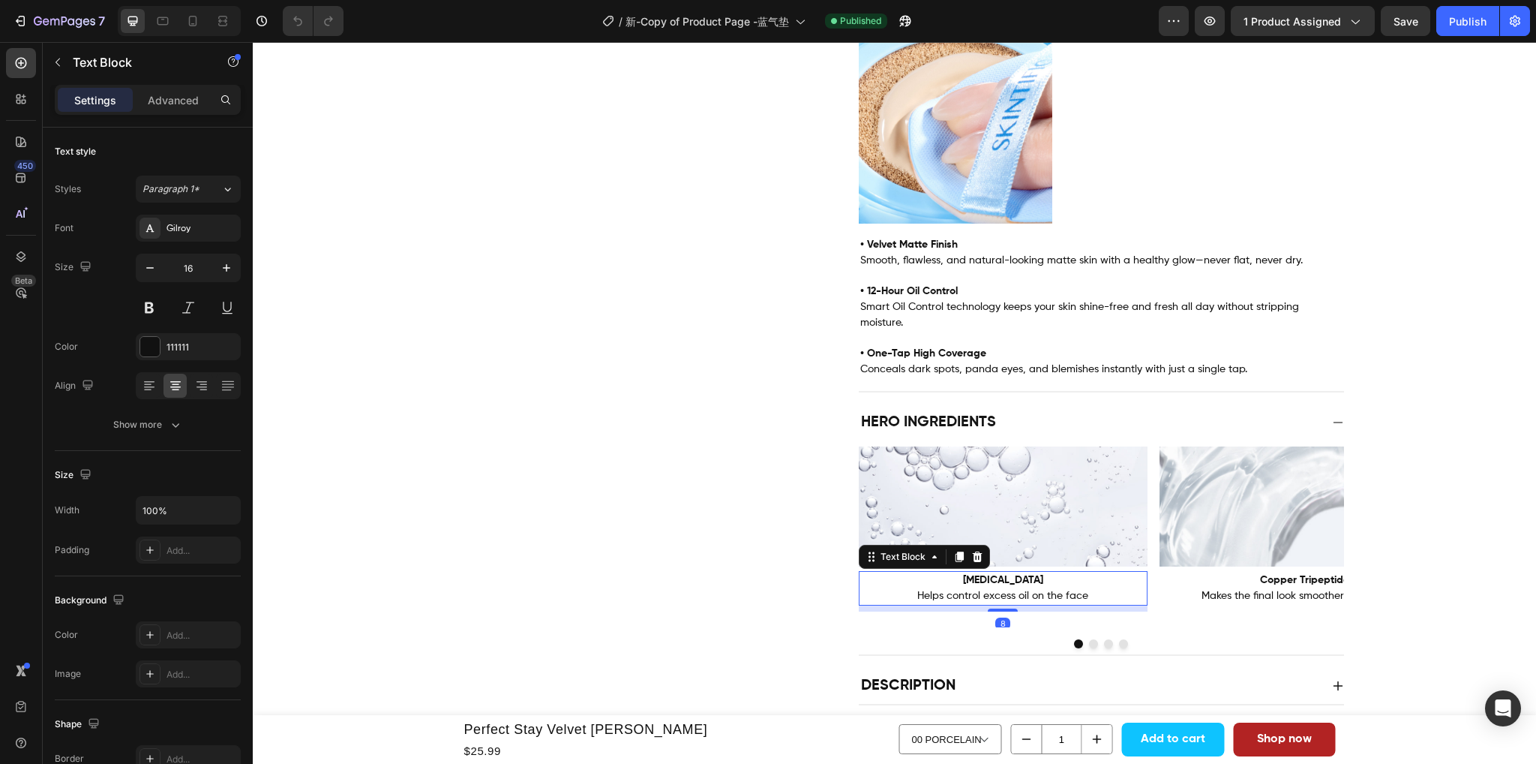
click at [1059, 572] on p "Niacinamide Helps control excess oil on the face" at bounding box center [1003, 588] width 287 height 32
drag, startPoint x: 1089, startPoint y: 583, endPoint x: 1002, endPoint y: 570, distance: 87.9
click at [1002, 572] on p "Niacinamide Helps control excess oil on the face" at bounding box center [1003, 588] width 287 height 32
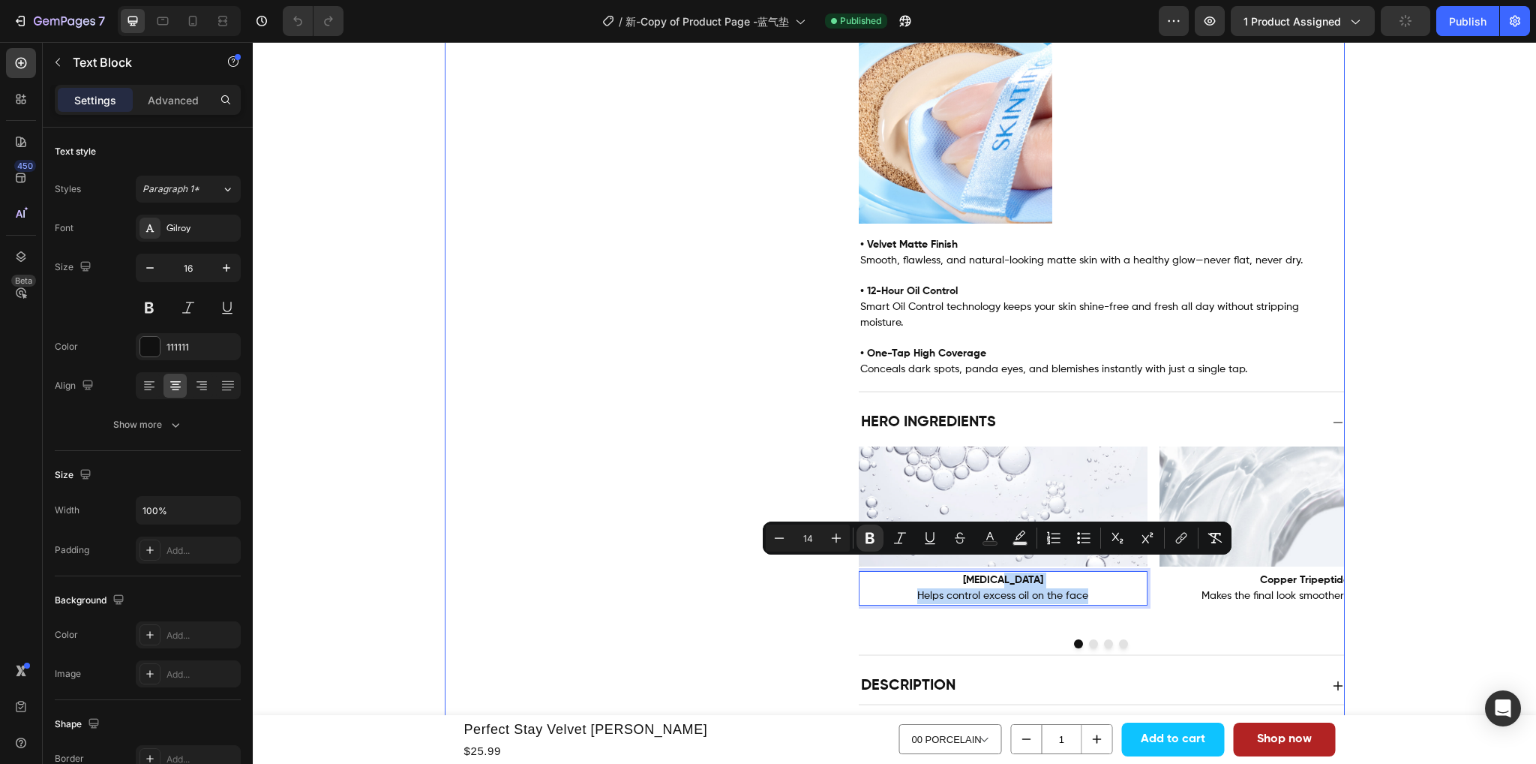
click at [684, 544] on div "Hero Ingredients Image Niacinamide Helps control excess oil on the face Text Bl…" at bounding box center [895, 529] width 899 height 251
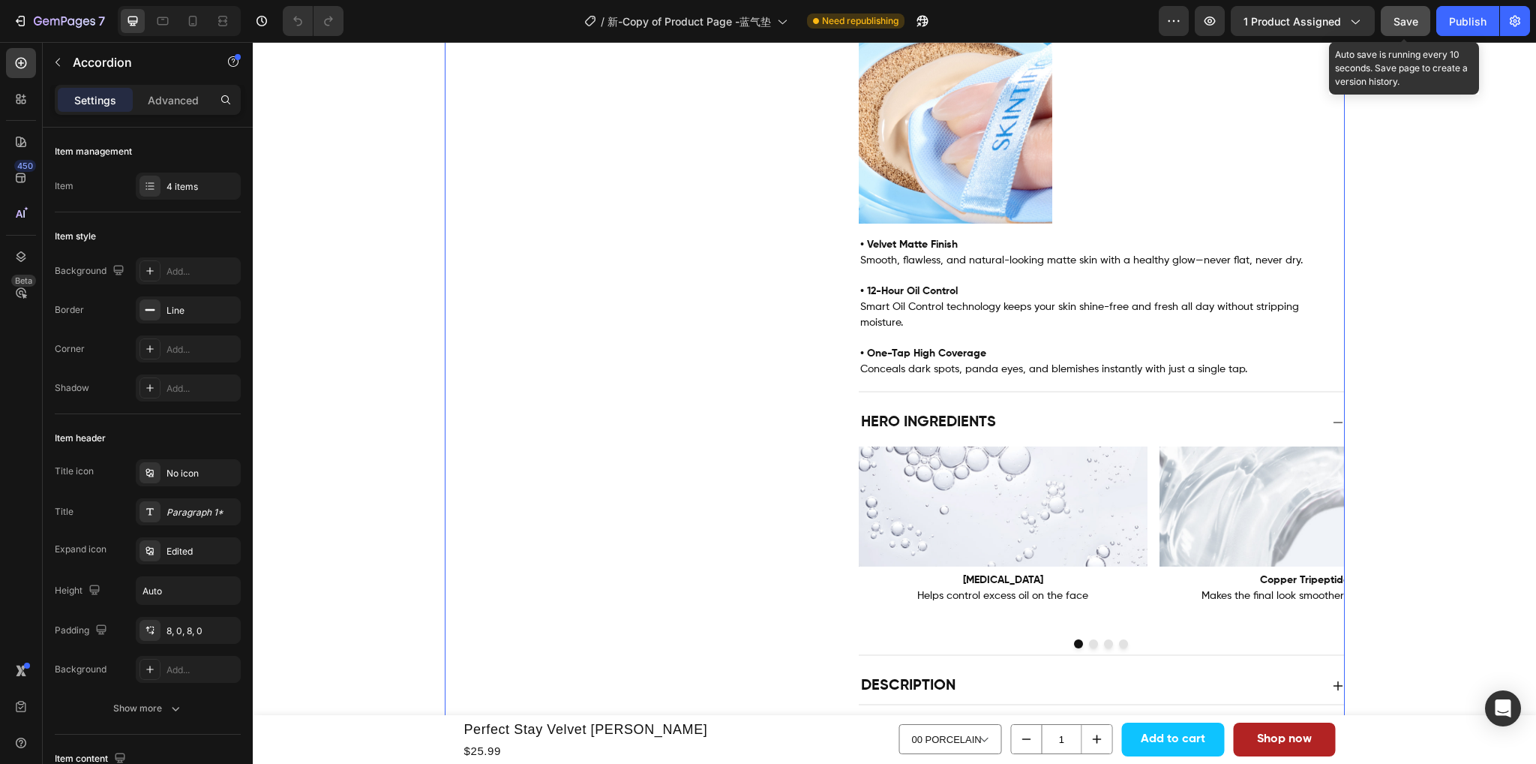
click at [1395, 15] on span "Save" at bounding box center [1406, 21] width 25 height 13
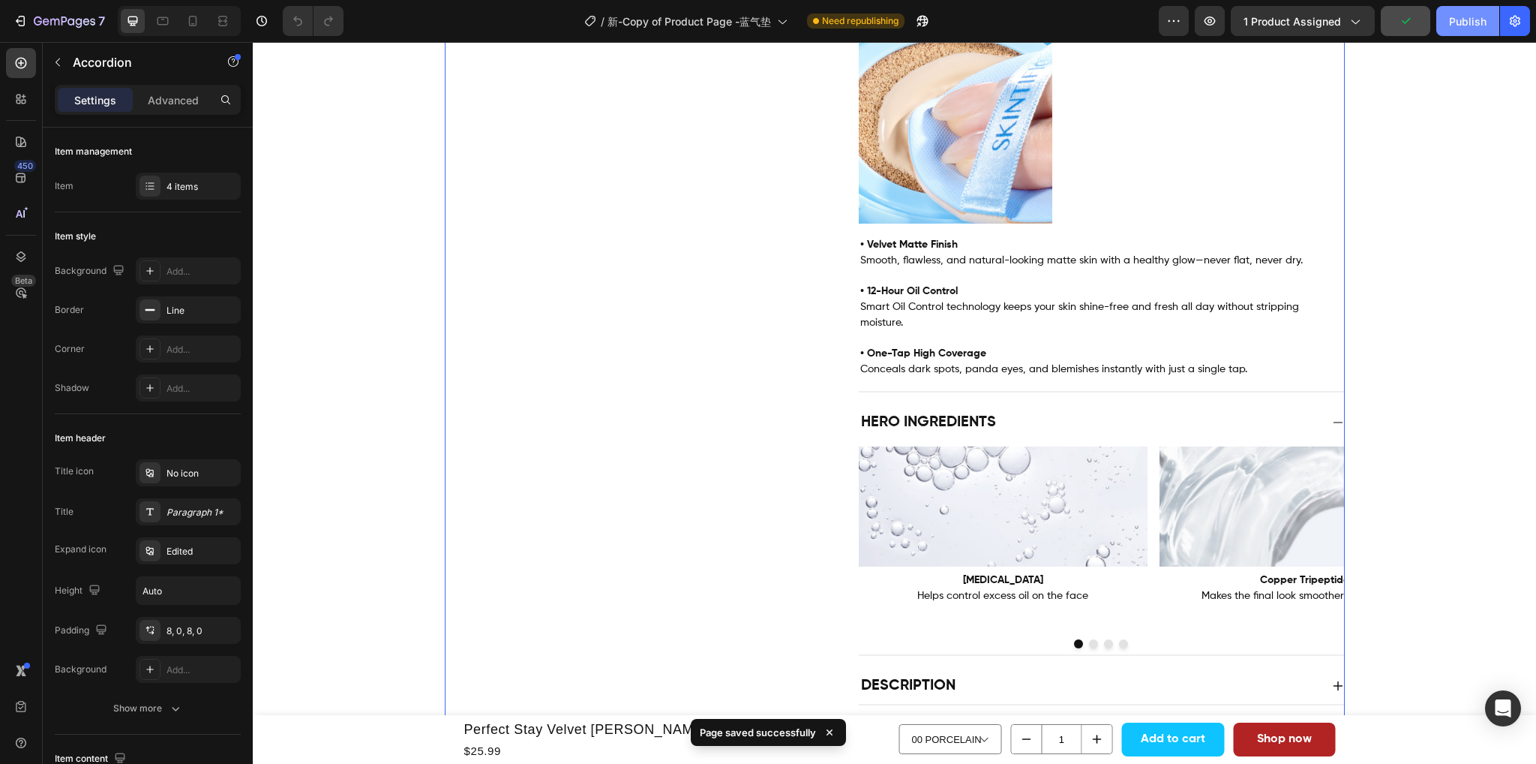
click at [1462, 18] on div "Publish" at bounding box center [1468, 22] width 38 height 16
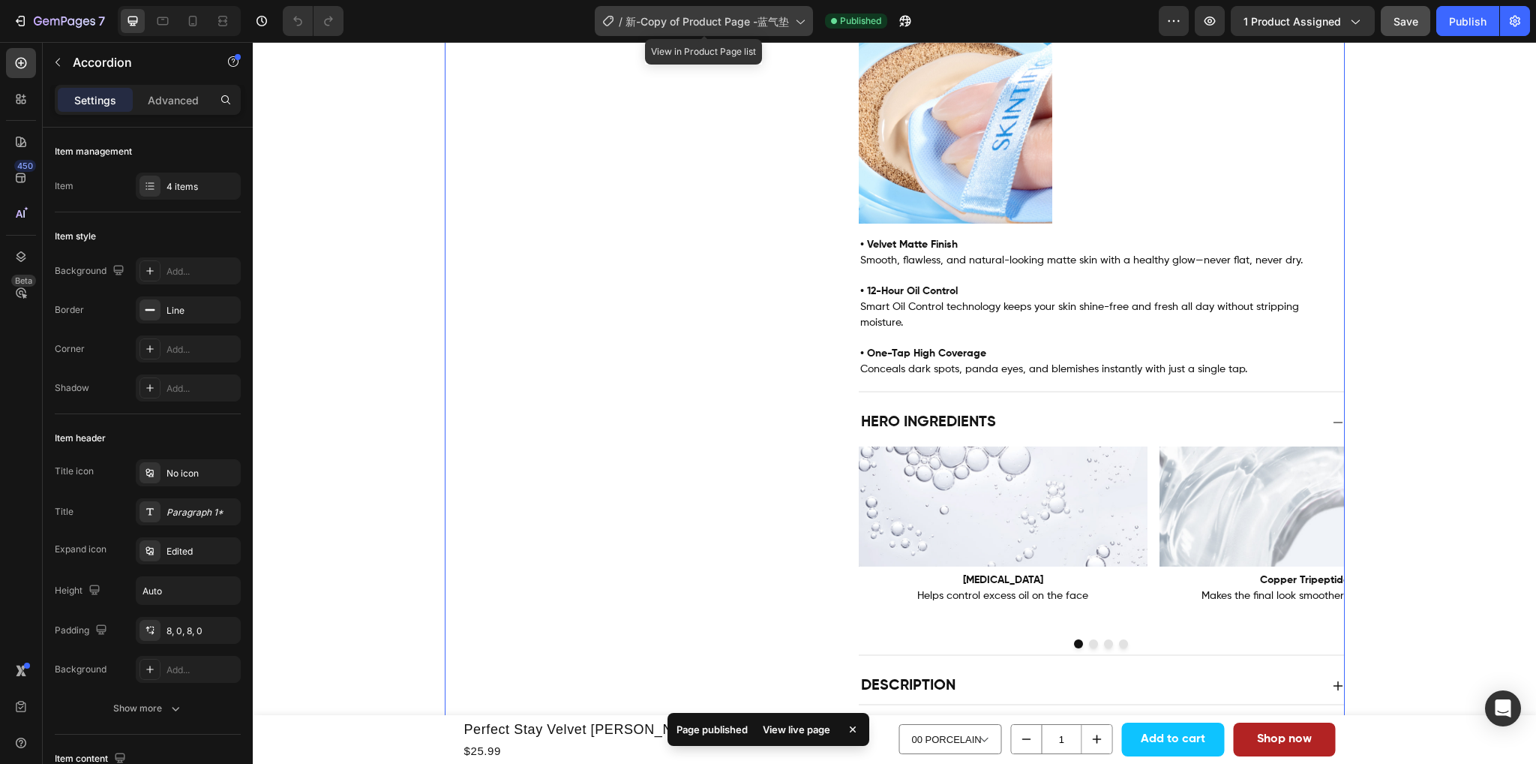
click at [758, 16] on span "新-Copy of Product Page -蓝气垫" at bounding box center [708, 22] width 164 height 16
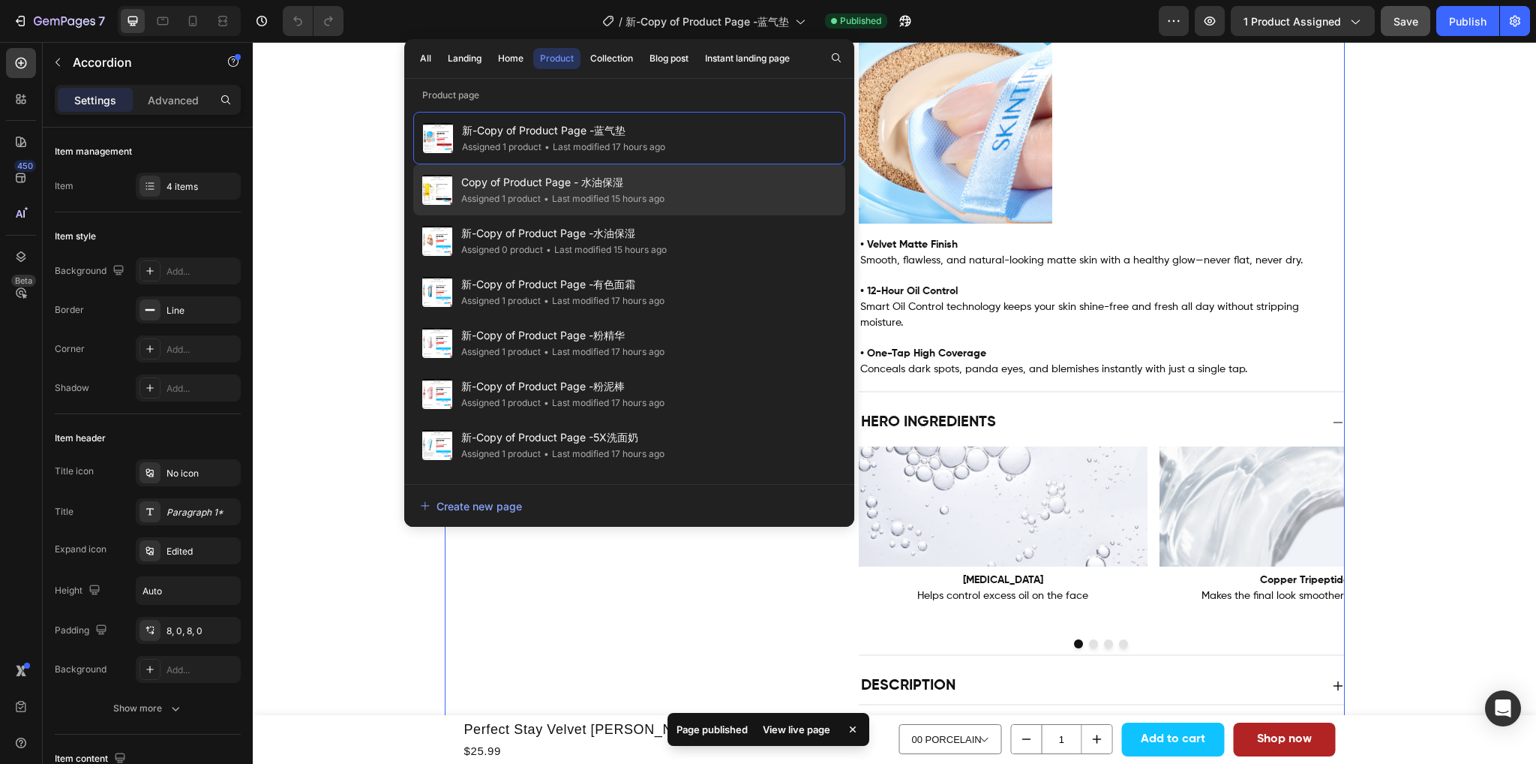
click at [689, 189] on div "Copy of Product Page - 水油保湿 Assigned 1 product • Last modified 15 hours ago" at bounding box center [629, 189] width 432 height 51
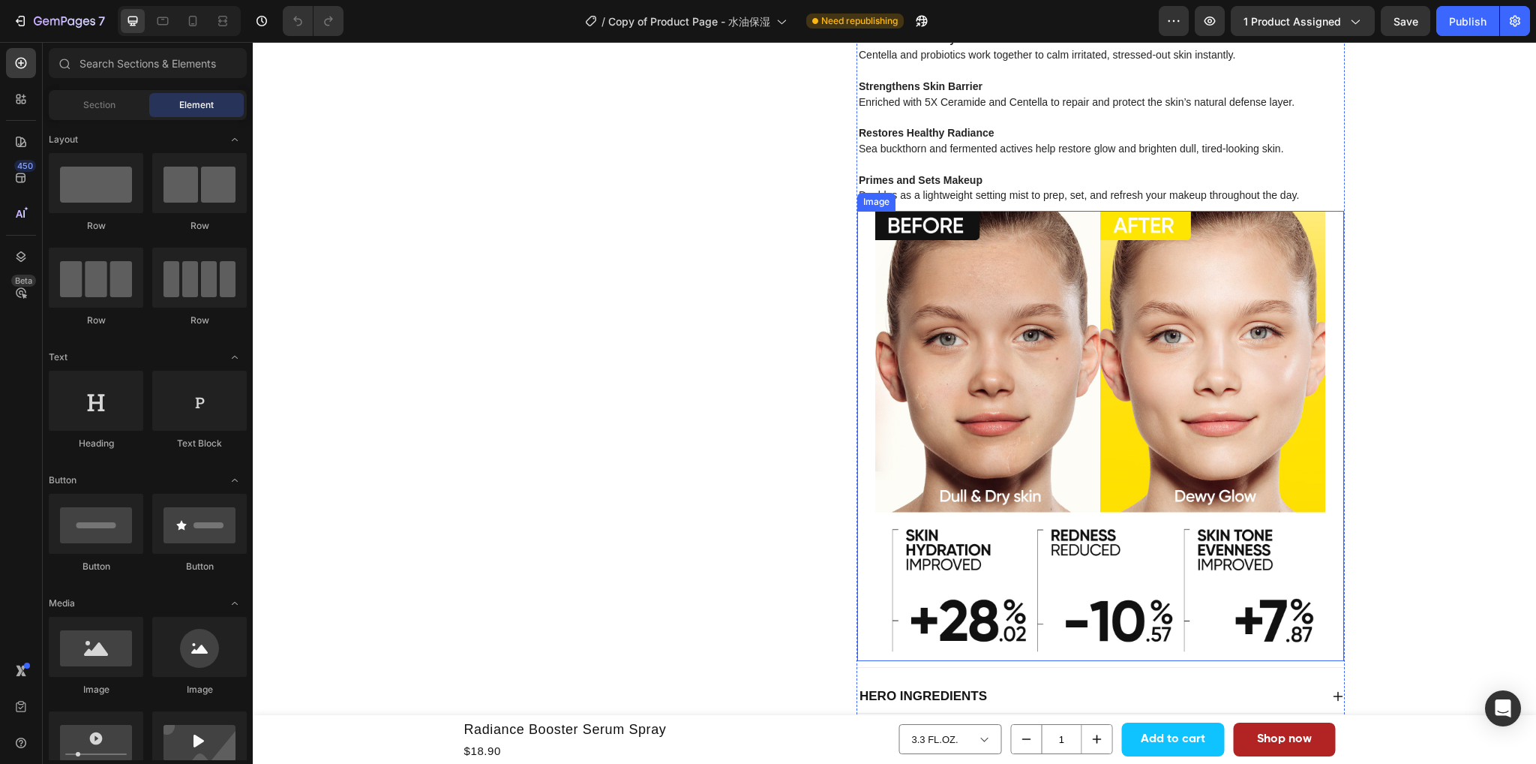
scroll to position [819, 0]
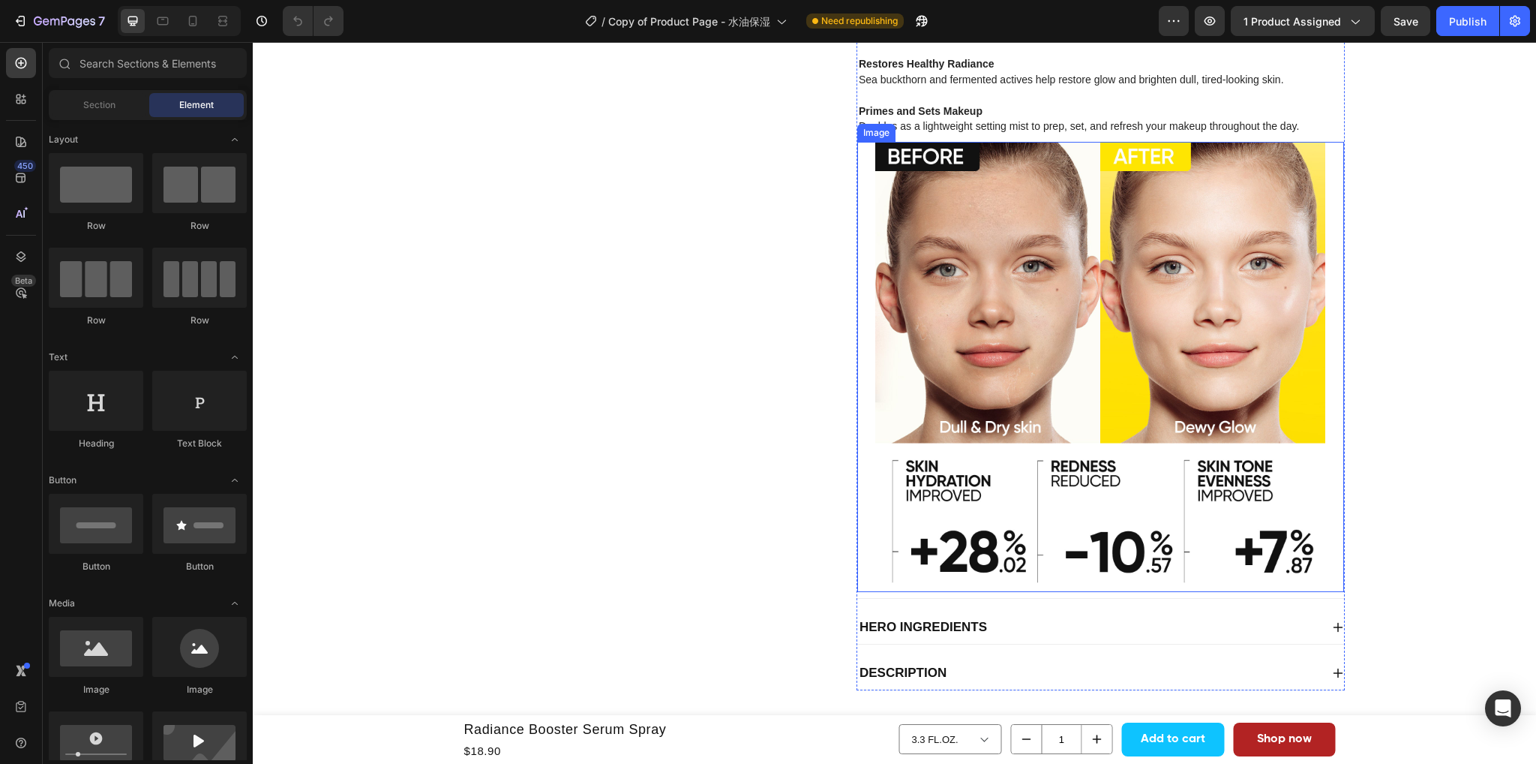
click at [1007, 617] on div "Hero Ingredients" at bounding box center [1088, 627] width 463 height 21
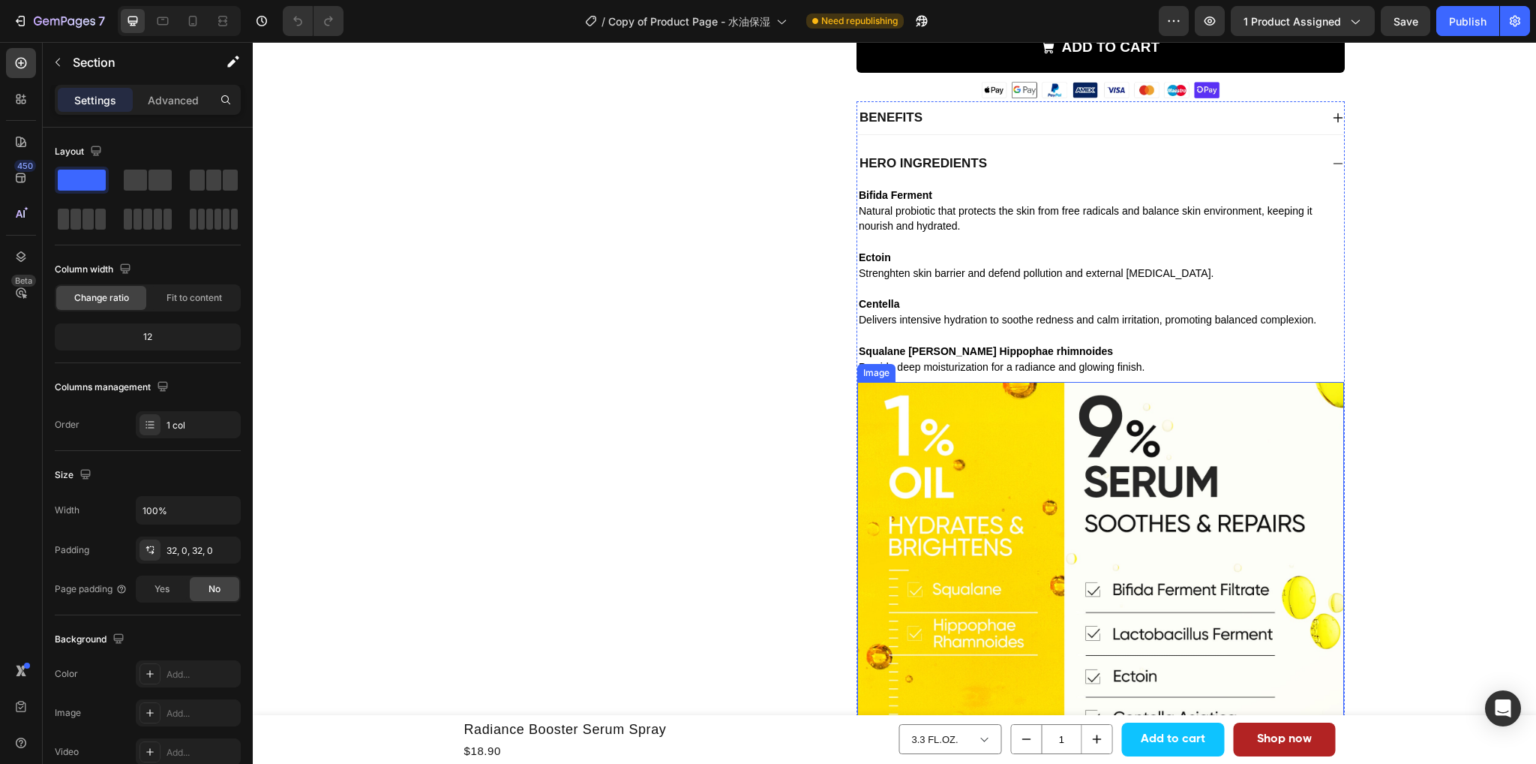
scroll to position [525, 0]
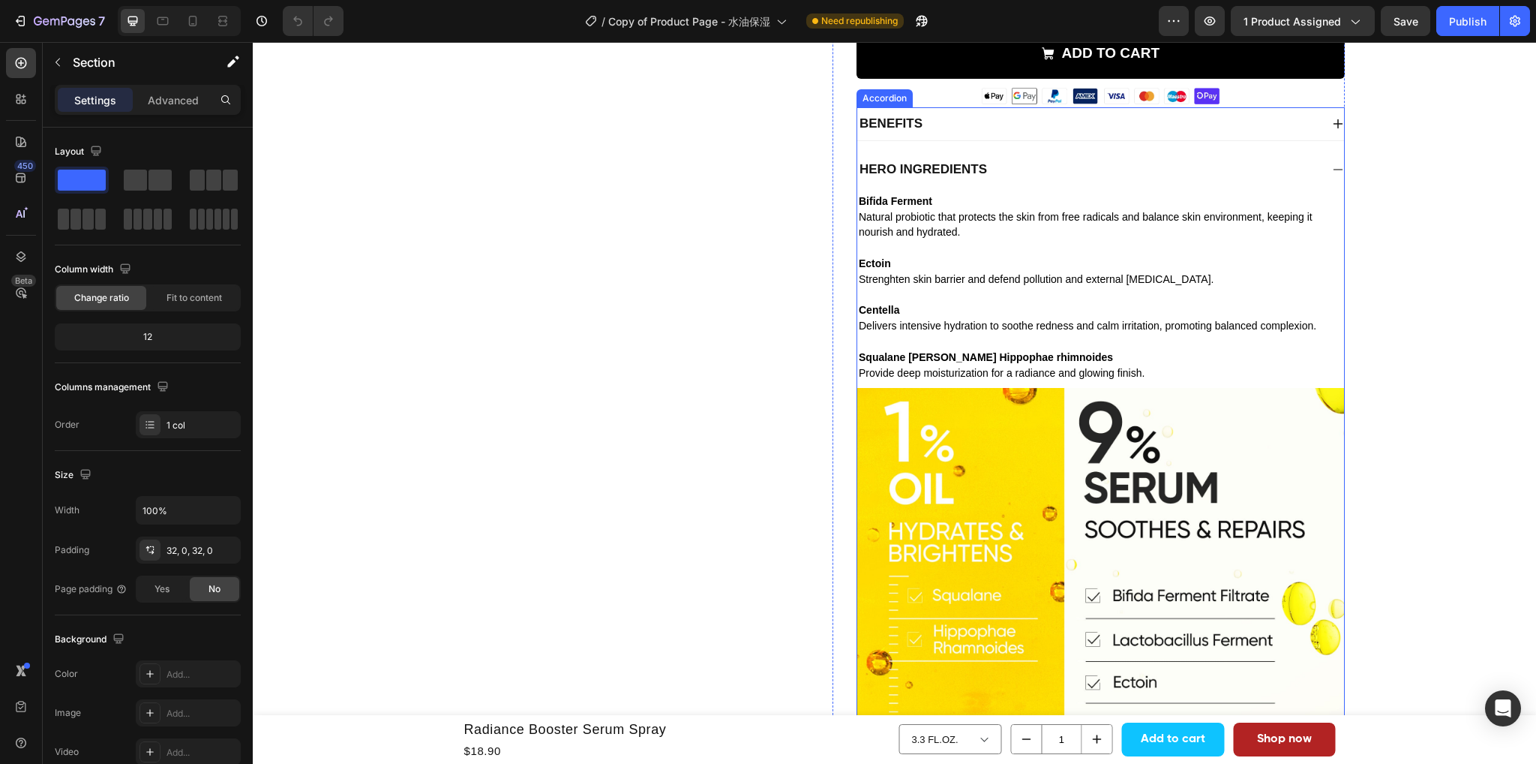
click at [1332, 167] on icon at bounding box center [1338, 170] width 12 height 12
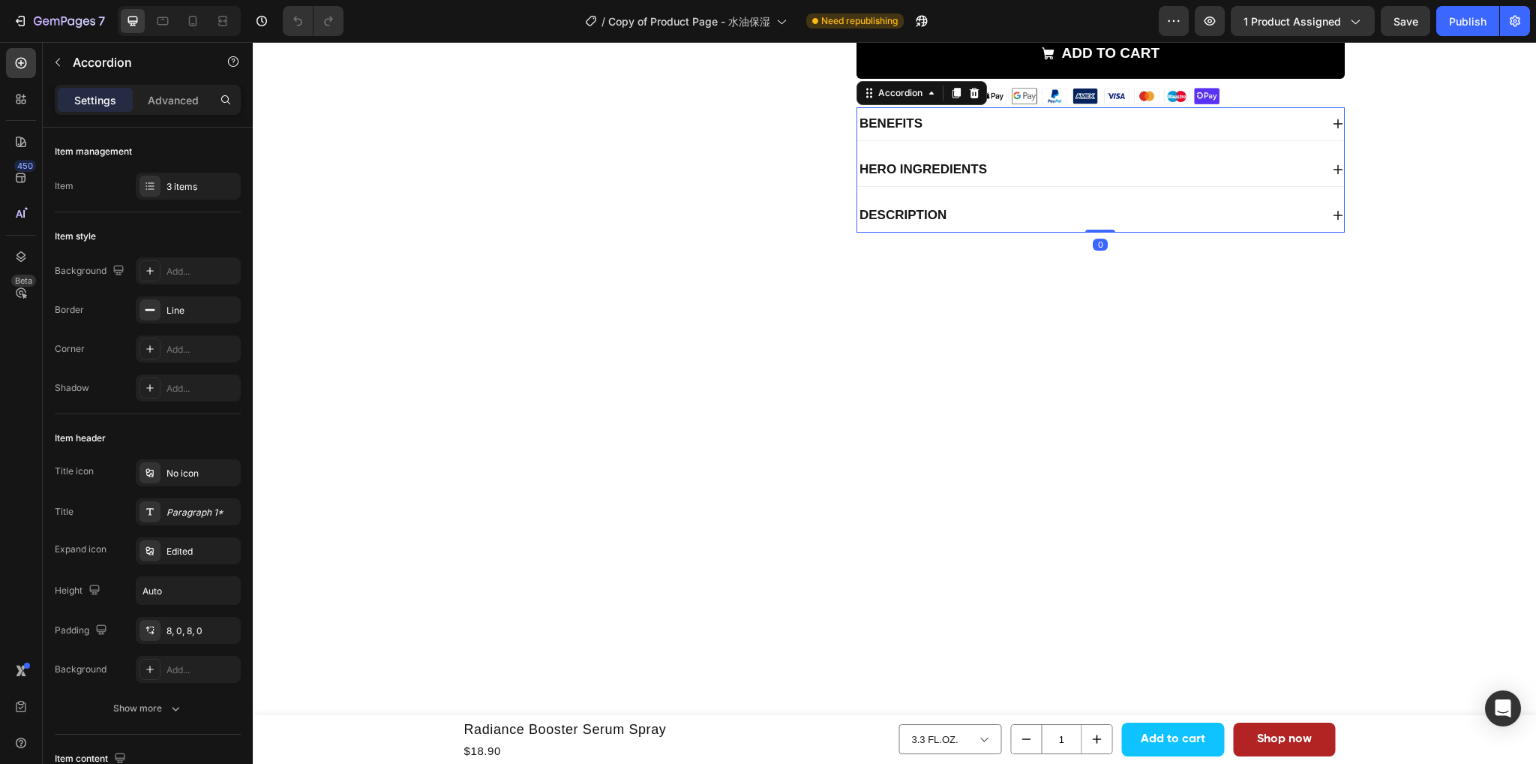
click at [1166, 208] on div "Description" at bounding box center [1088, 215] width 463 height 21
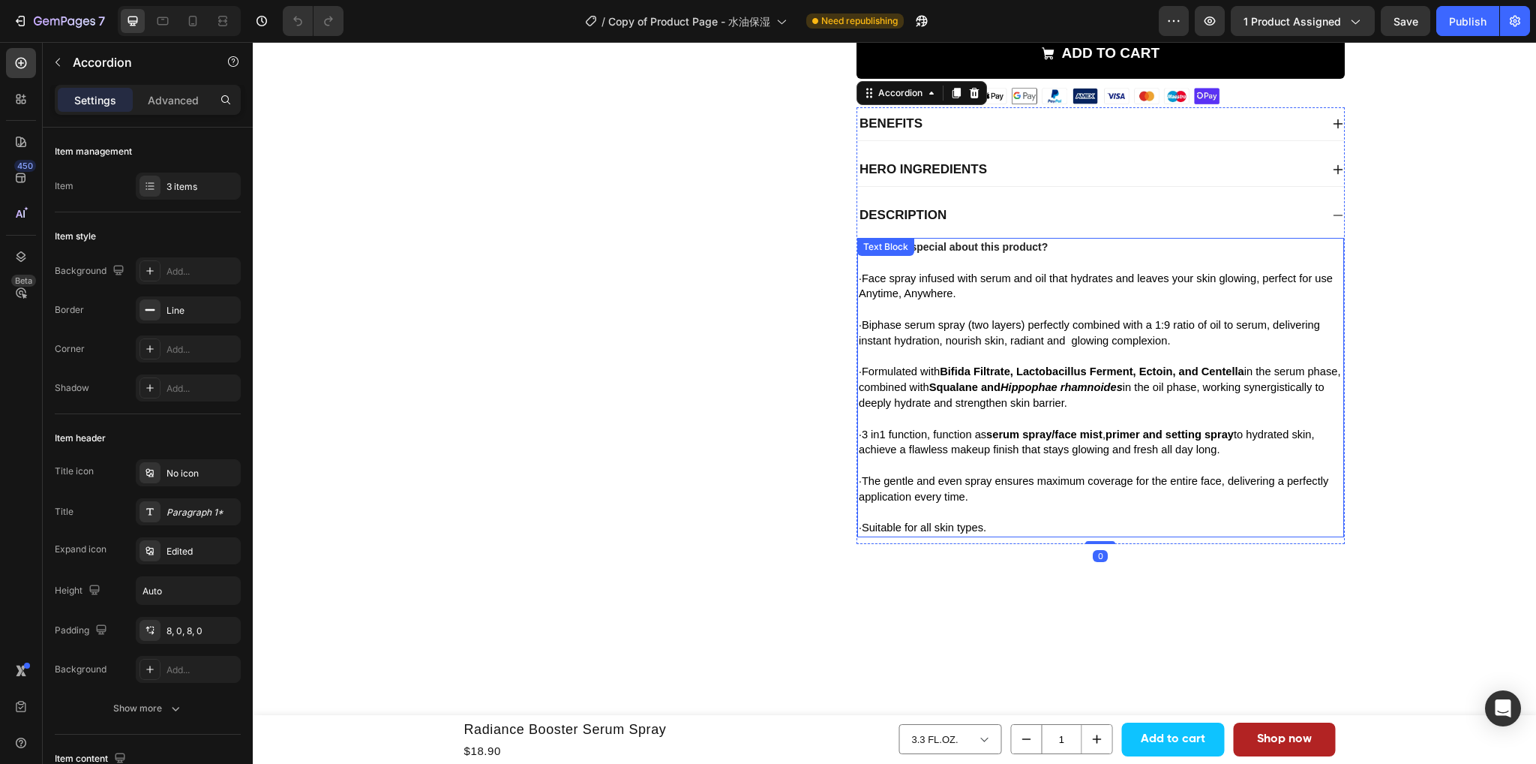
click at [990, 398] on span "Formulated with Bifida Filtrate, Lactobacillus Ferment, Ectoin, and Centella in…" at bounding box center [1100, 387] width 482 height 44
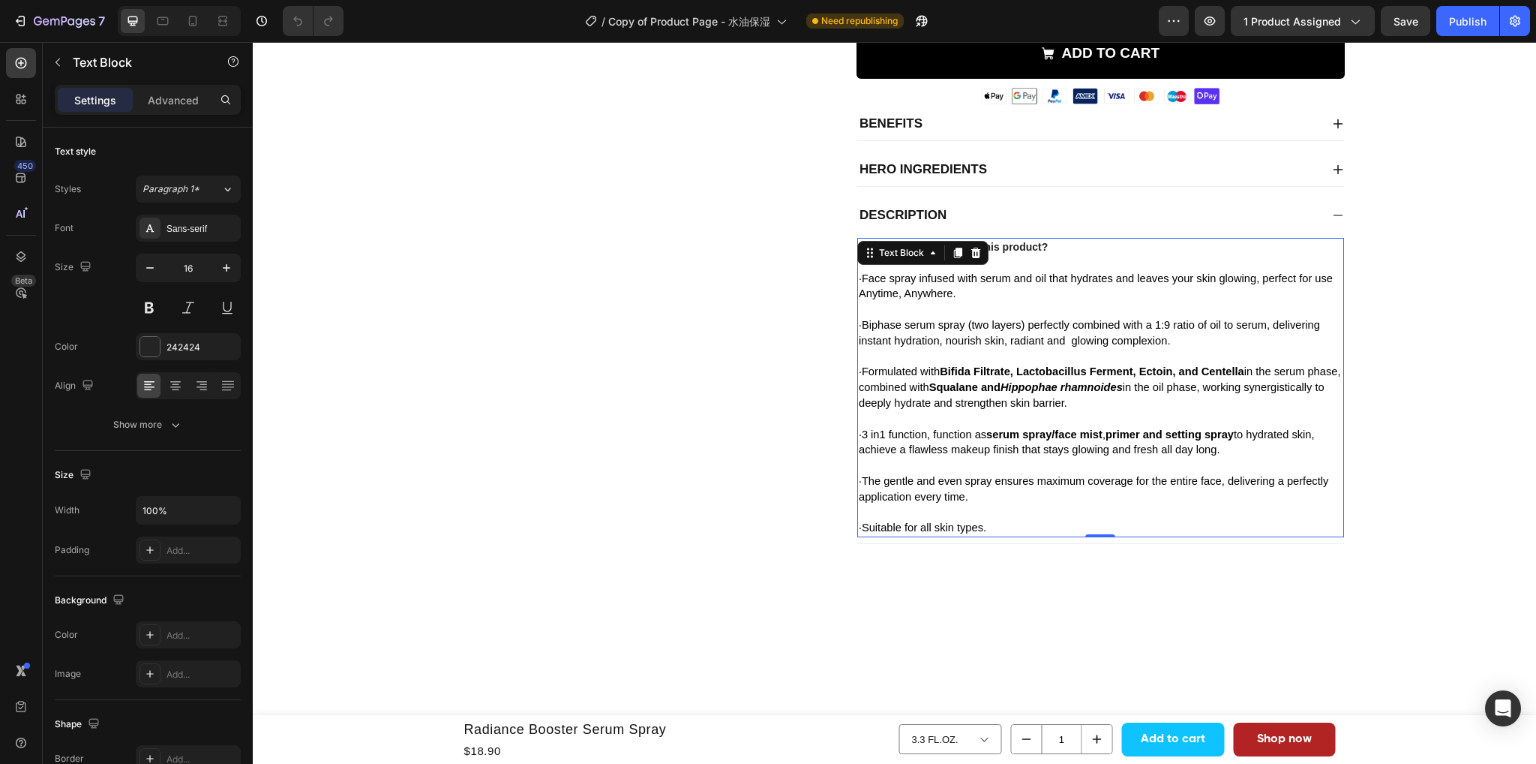
click at [983, 499] on span "The gentle and even spray ensures maximum coverage for the entire face, deliver…" at bounding box center [1094, 489] width 470 height 28
click at [986, 533] on span "Suitable for all skin types." at bounding box center [924, 527] width 125 height 12
drag, startPoint x: 999, startPoint y: 529, endPoint x: 854, endPoint y: 278, distance: 290.4
click at [857, 278] on div "What's so special about this product? · Face spray infused with serum and oil t…" at bounding box center [1100, 387] width 487 height 299
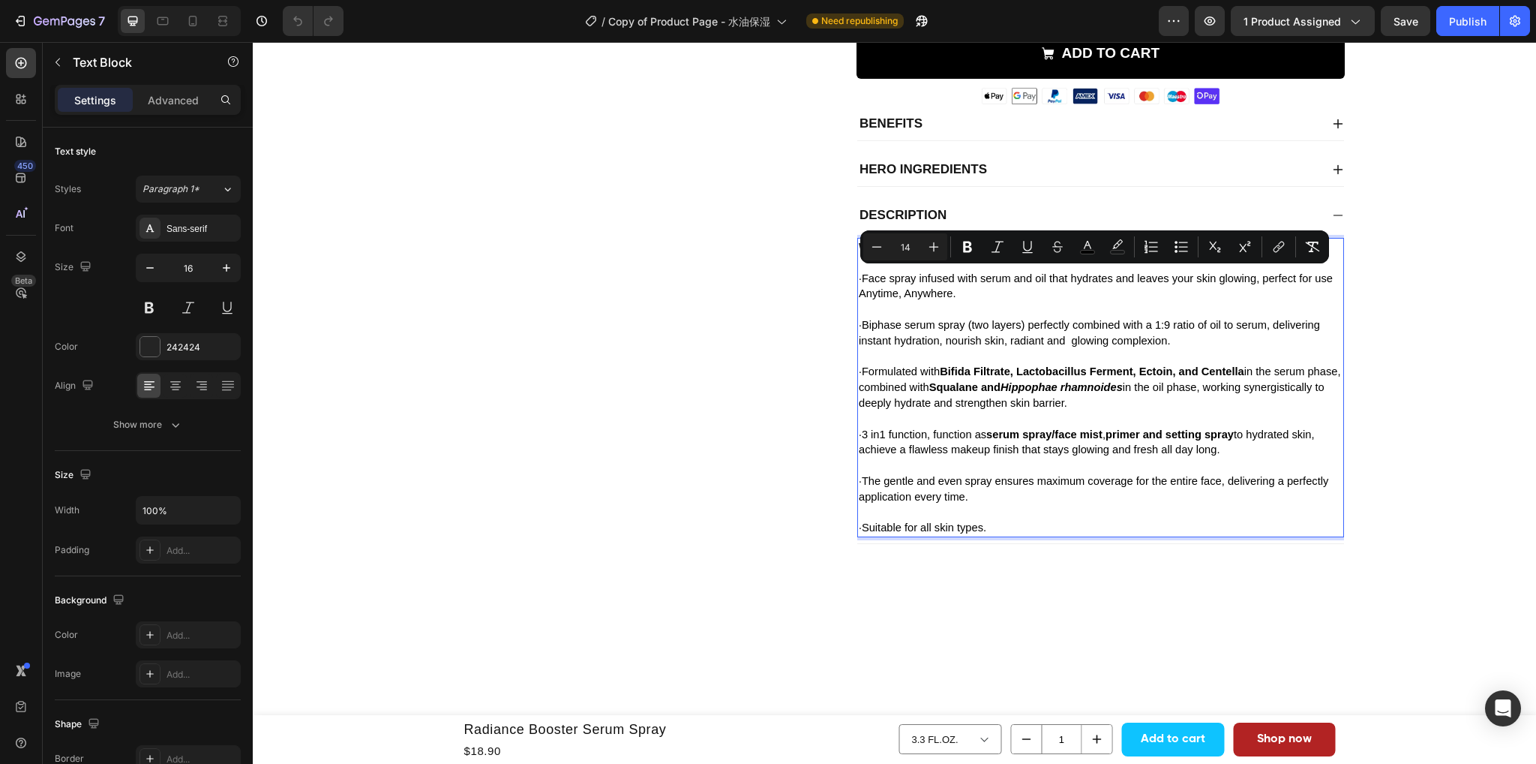
click at [912, 300] on span "Face spray infused with serum and oil that hydrates and leaves your skin glowin…" at bounding box center [1096, 286] width 474 height 28
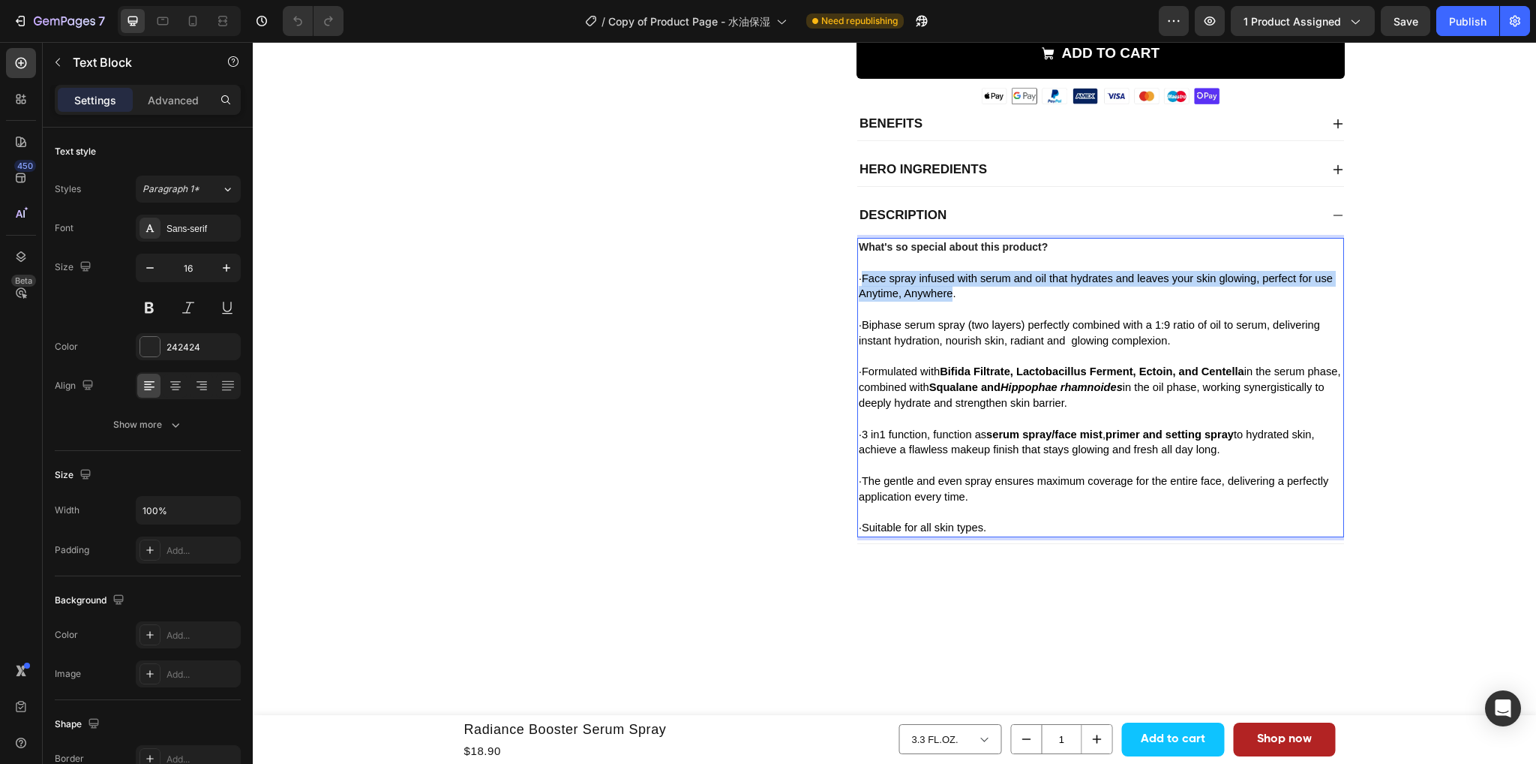
drag, startPoint x: 972, startPoint y: 292, endPoint x: 865, endPoint y: 281, distance: 107.8
click at [865, 281] on span "Face spray infused with serum and oil that hydrates and leaves your skin glowin…" at bounding box center [1096, 286] width 474 height 28
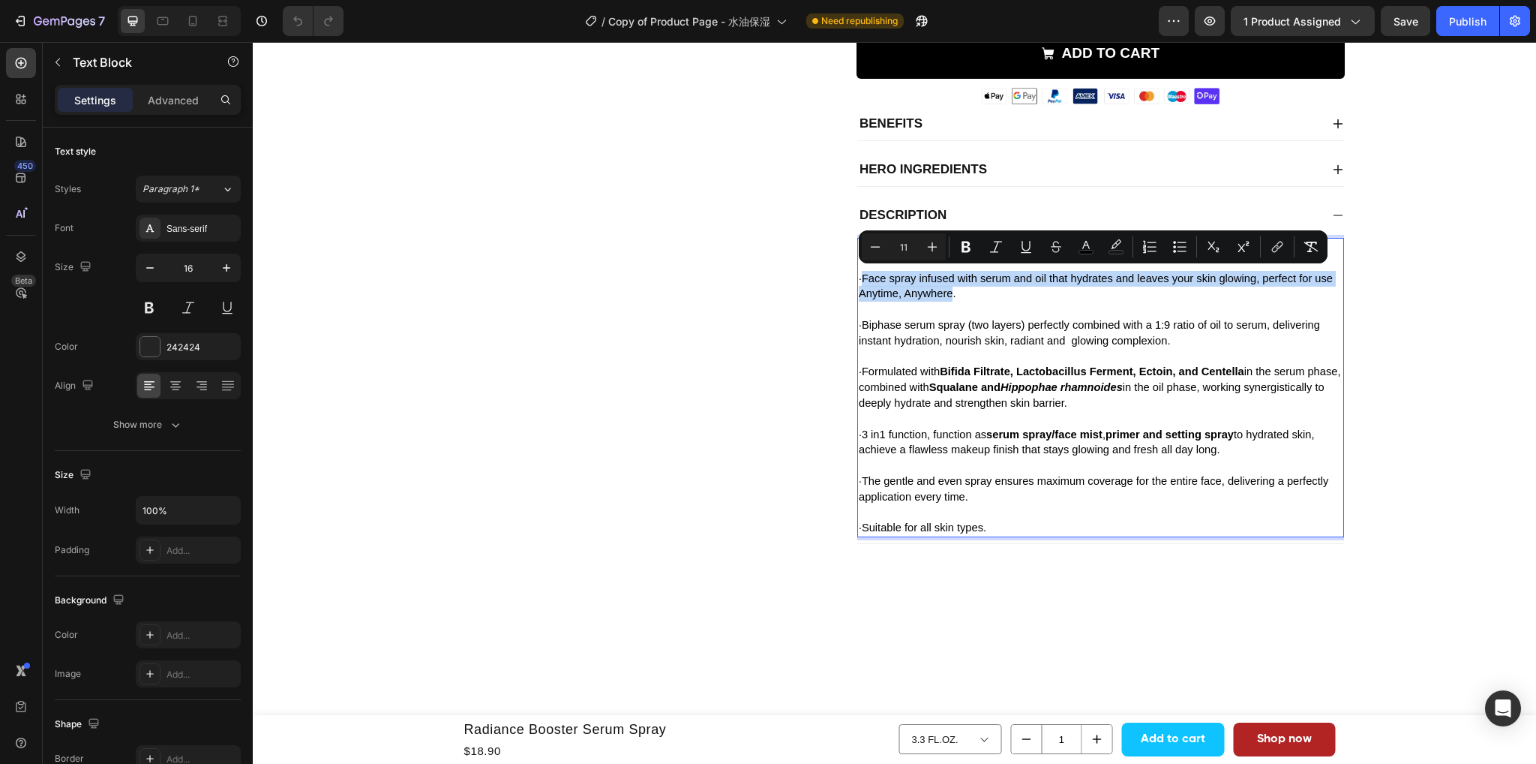
copy span "Face spray infused with serum and oil that hydrates and leaves your skin glowin…"
type input "16"
click at [939, 351] on p "Rich Text Editor. Editing area: main" at bounding box center [1101, 357] width 484 height 16
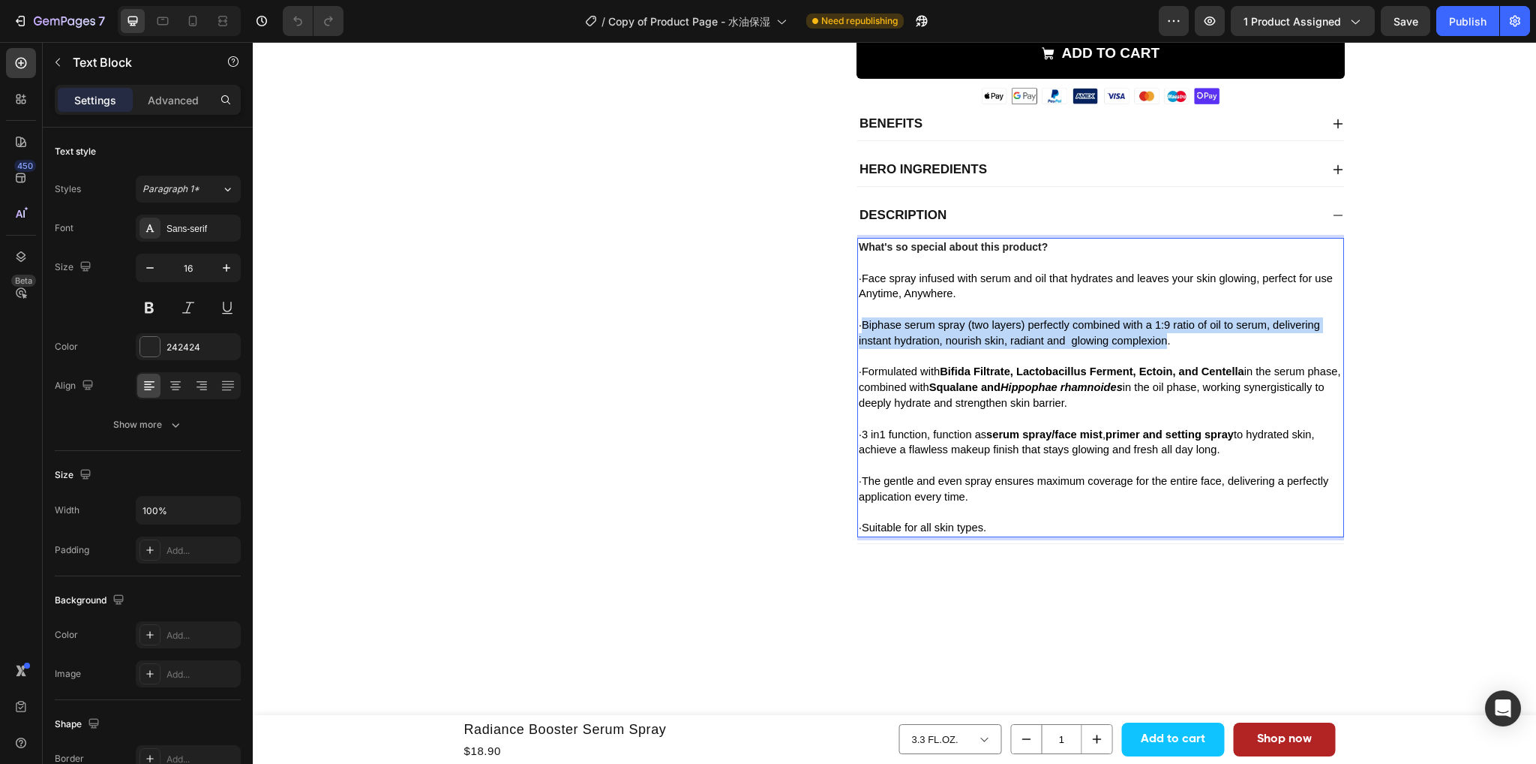
drag, startPoint x: 1234, startPoint y: 341, endPoint x: 865, endPoint y: 322, distance: 369.6
click at [865, 322] on span "Biphase serum spray (two layers) perfectly combined with a 1:9 ratio of oil to …" at bounding box center [1089, 333] width 461 height 28
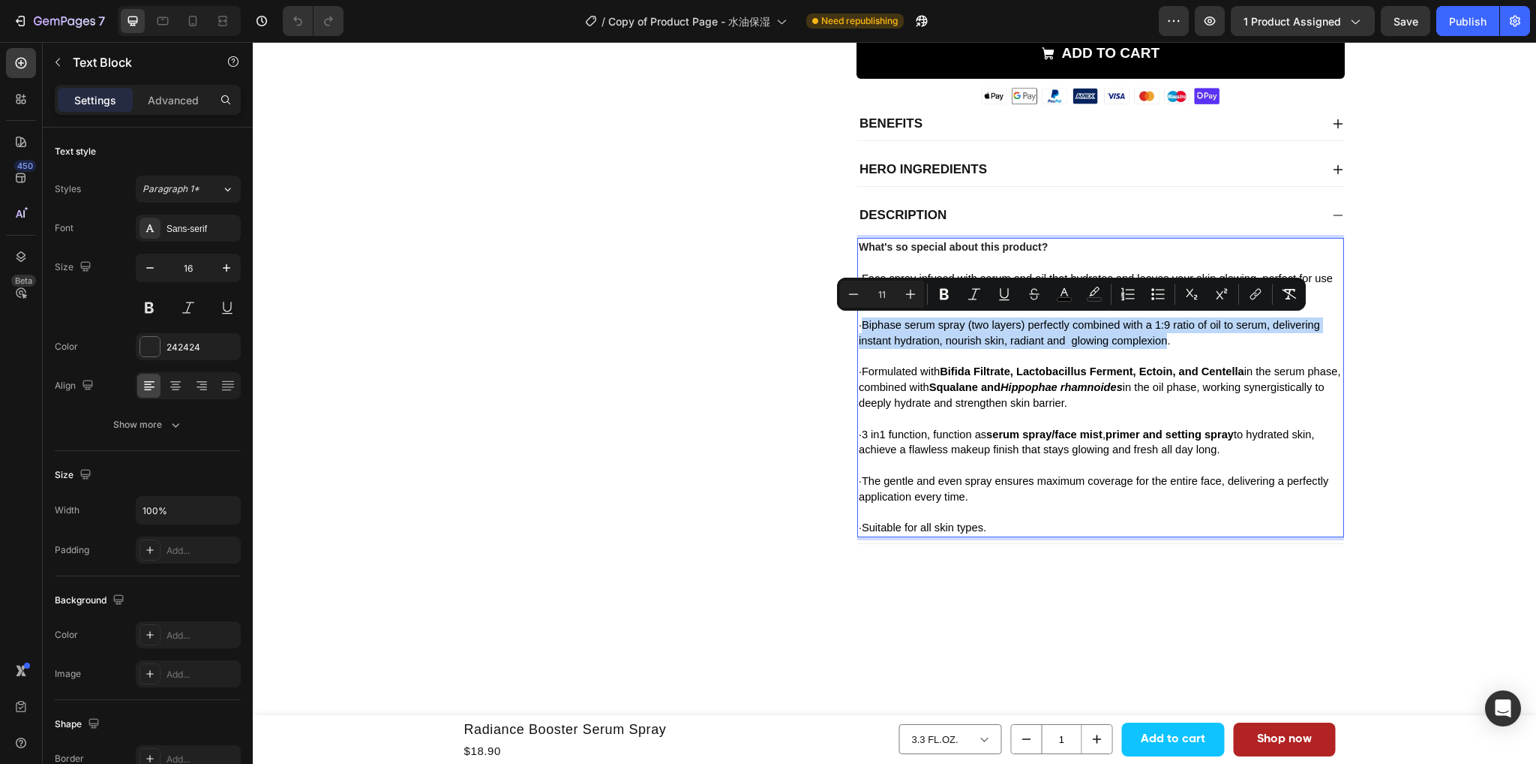
copy span "Biphase serum spray (two layers) perfectly combined with a 1:9 ratio of oil to …"
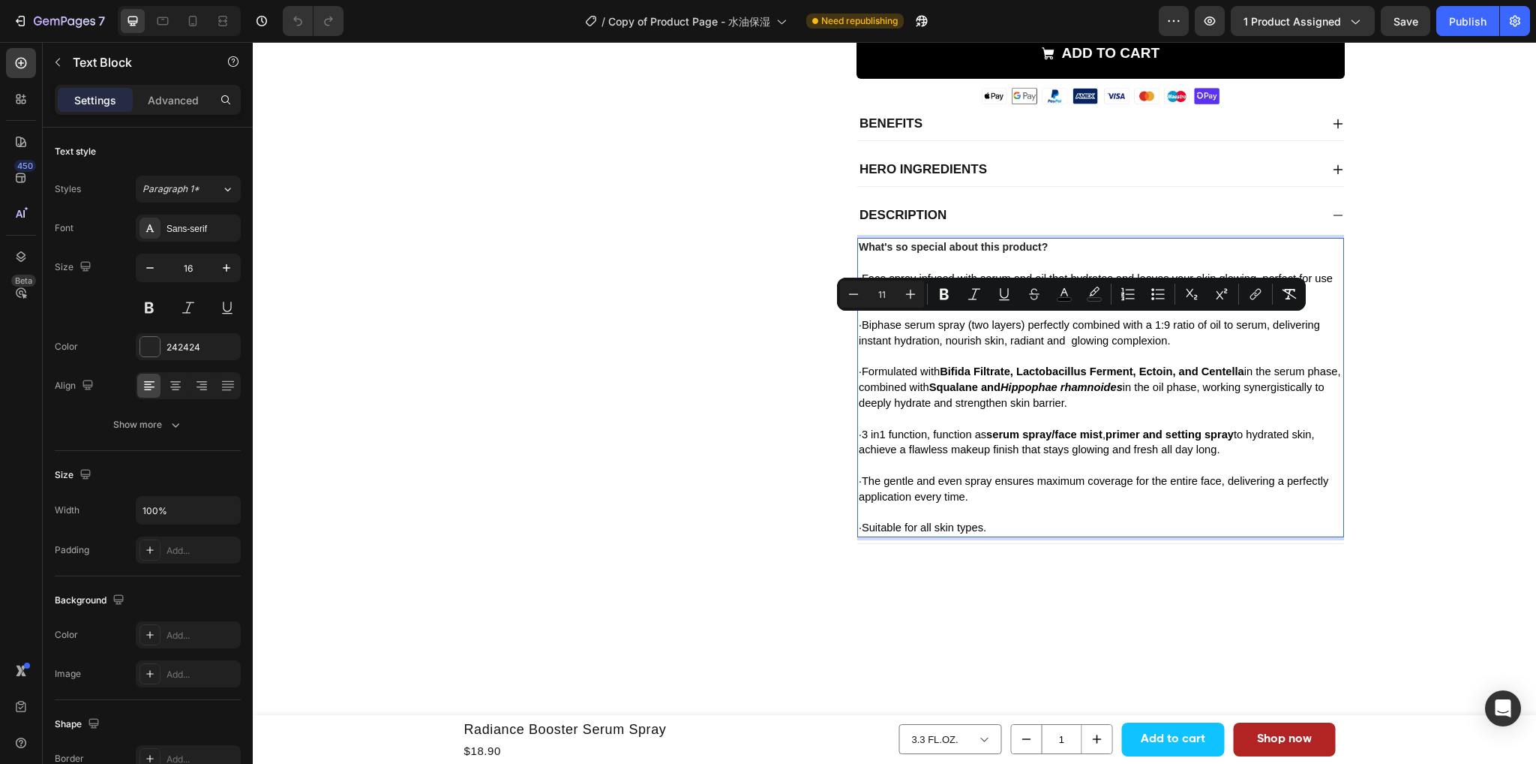
click at [970, 377] on strong "Bifida Filtrate, Lactobacillus Ferment, Ectoin, and Centella" at bounding box center [1092, 371] width 305 height 12
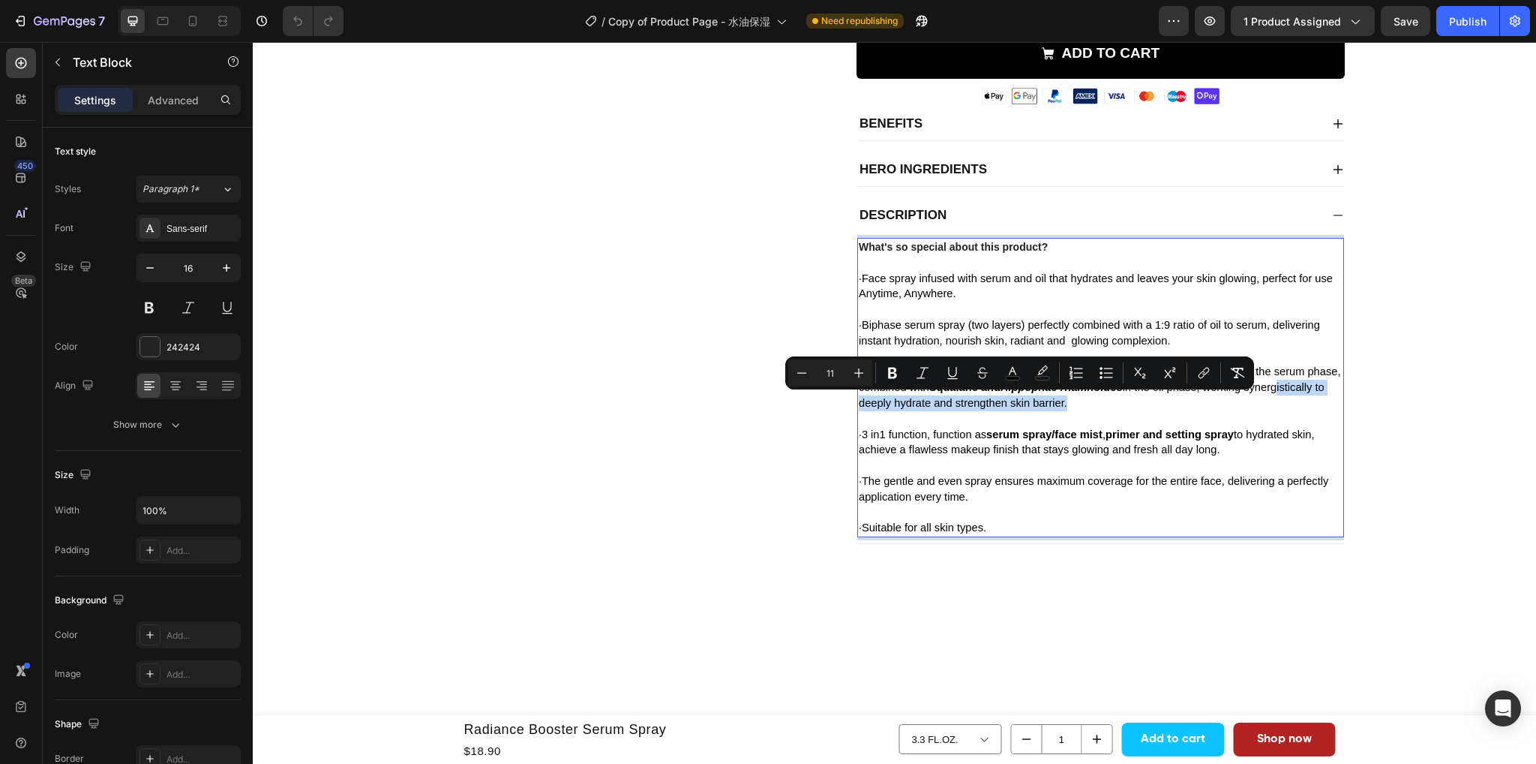
drag, startPoint x: 1158, startPoint y: 405, endPoint x: 882, endPoint y: 396, distance: 276.2
click at [882, 396] on span "Formulated with Bifida Filtrate, Lactobacillus Ferment, Ectoin, and Centella in…" at bounding box center [1100, 387] width 482 height 44
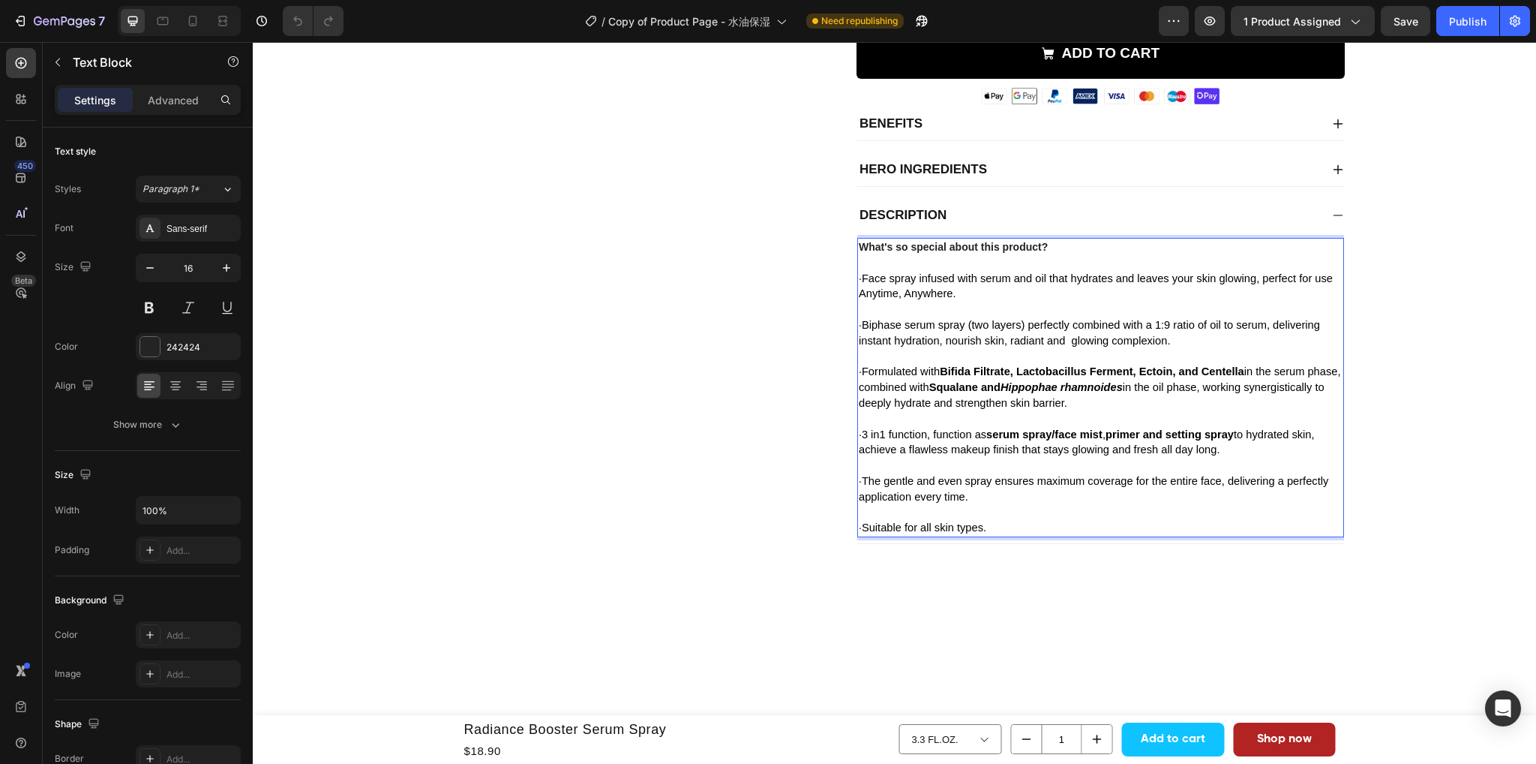
click at [1115, 413] on p "Rich Text Editor. Editing area: main" at bounding box center [1101, 419] width 484 height 16
drag, startPoint x: 1156, startPoint y: 404, endPoint x: 1136, endPoint y: 409, distance: 20.9
click at [1125, 404] on span "Formulated with Bifida Filtrate, Lactobacillus Ferment, Ectoin, and Centella in…" at bounding box center [1100, 387] width 482 height 44
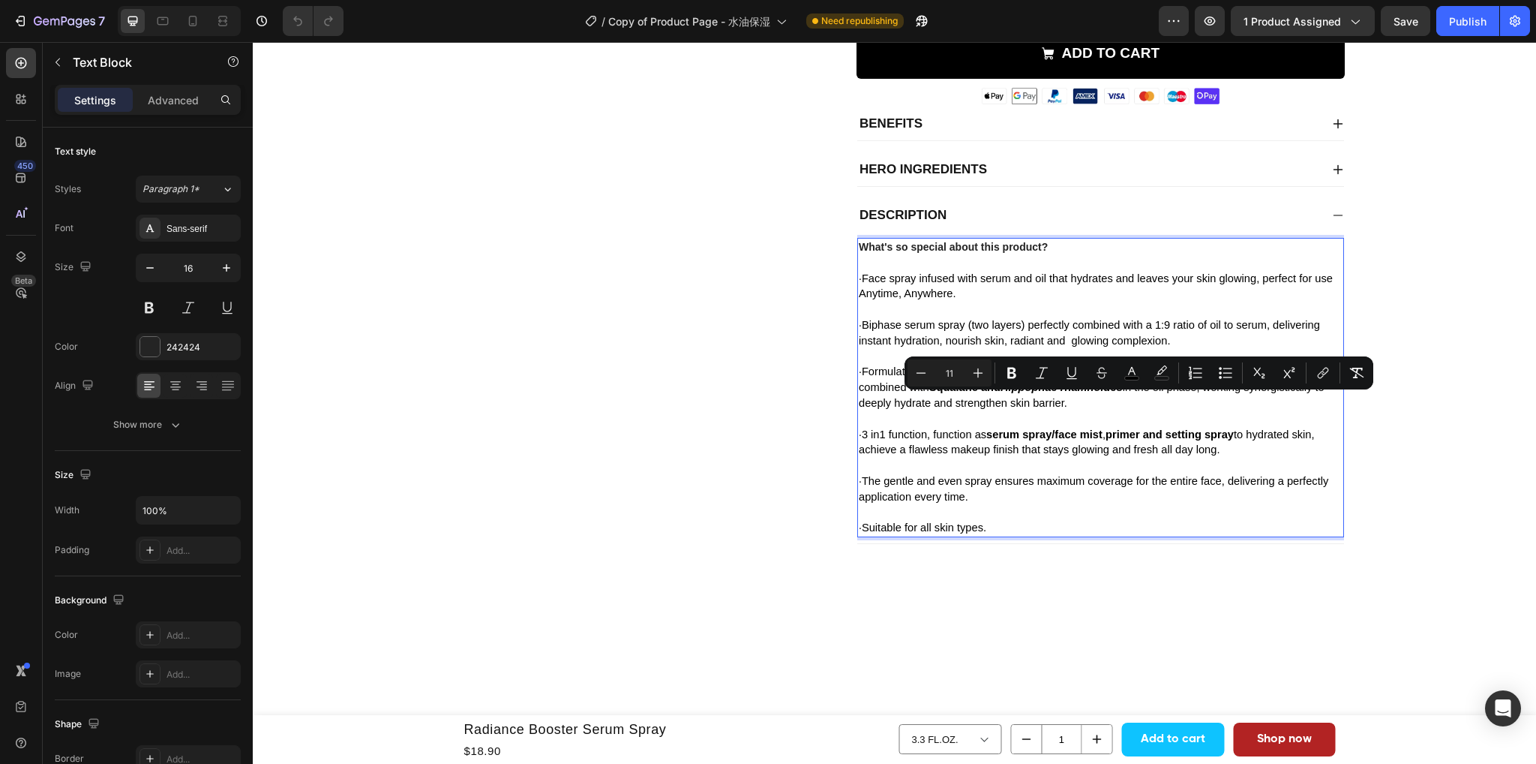
click at [1160, 407] on span "Formulated with Bifida Filtrate, Lactobacillus Ferment, Ectoin, and Centella in…" at bounding box center [1100, 387] width 482 height 44
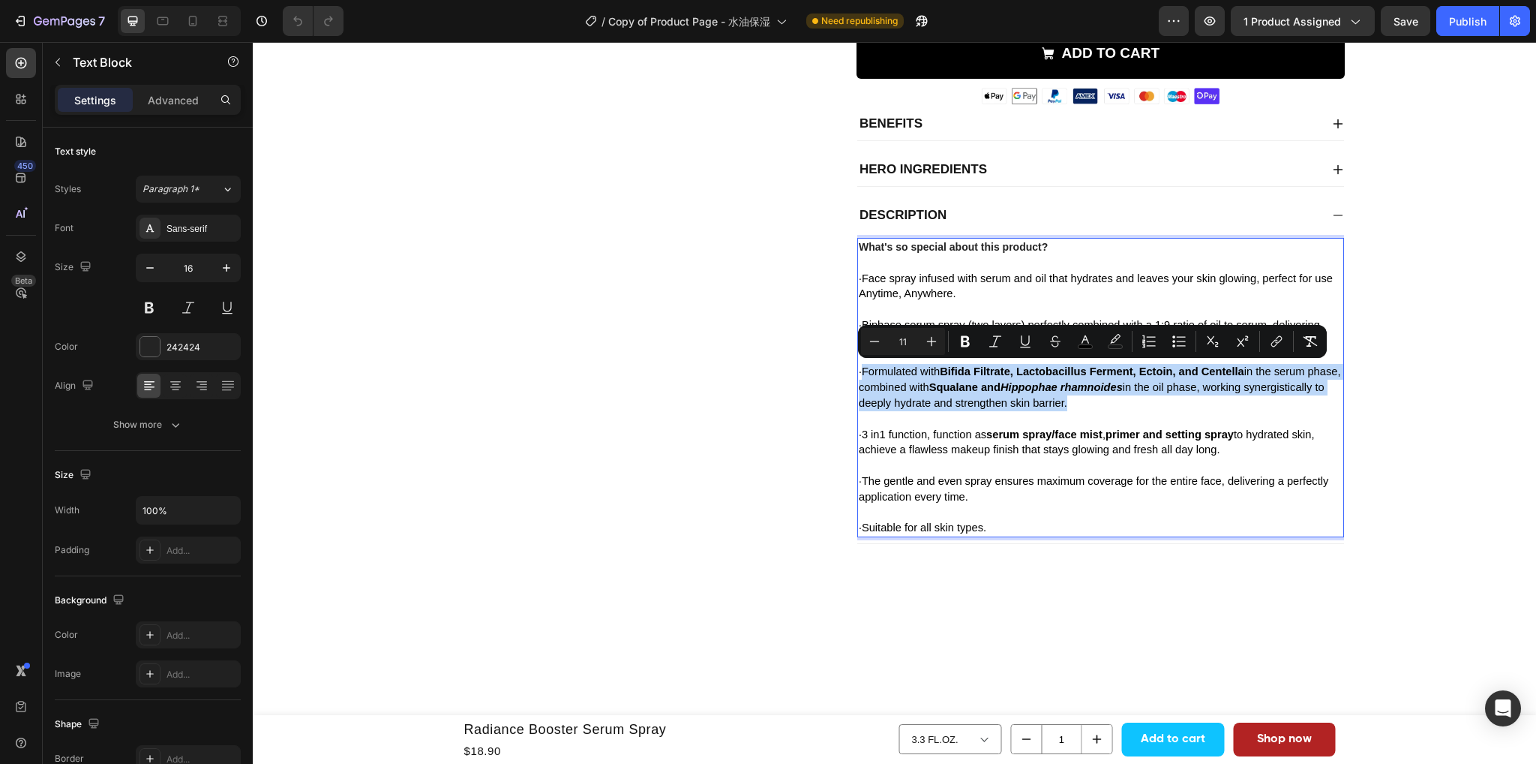
drag, startPoint x: 1158, startPoint y: 404, endPoint x: 866, endPoint y: 380, distance: 293.6
click at [866, 380] on span "Formulated with Bifida Filtrate, Lactobacillus Ferment, Ectoin, and Centella in…" at bounding box center [1100, 387] width 482 height 44
copy span "Formulated with Bifida Filtrate, Lactobacillus Ferment, Ectoin, and Centella in…"
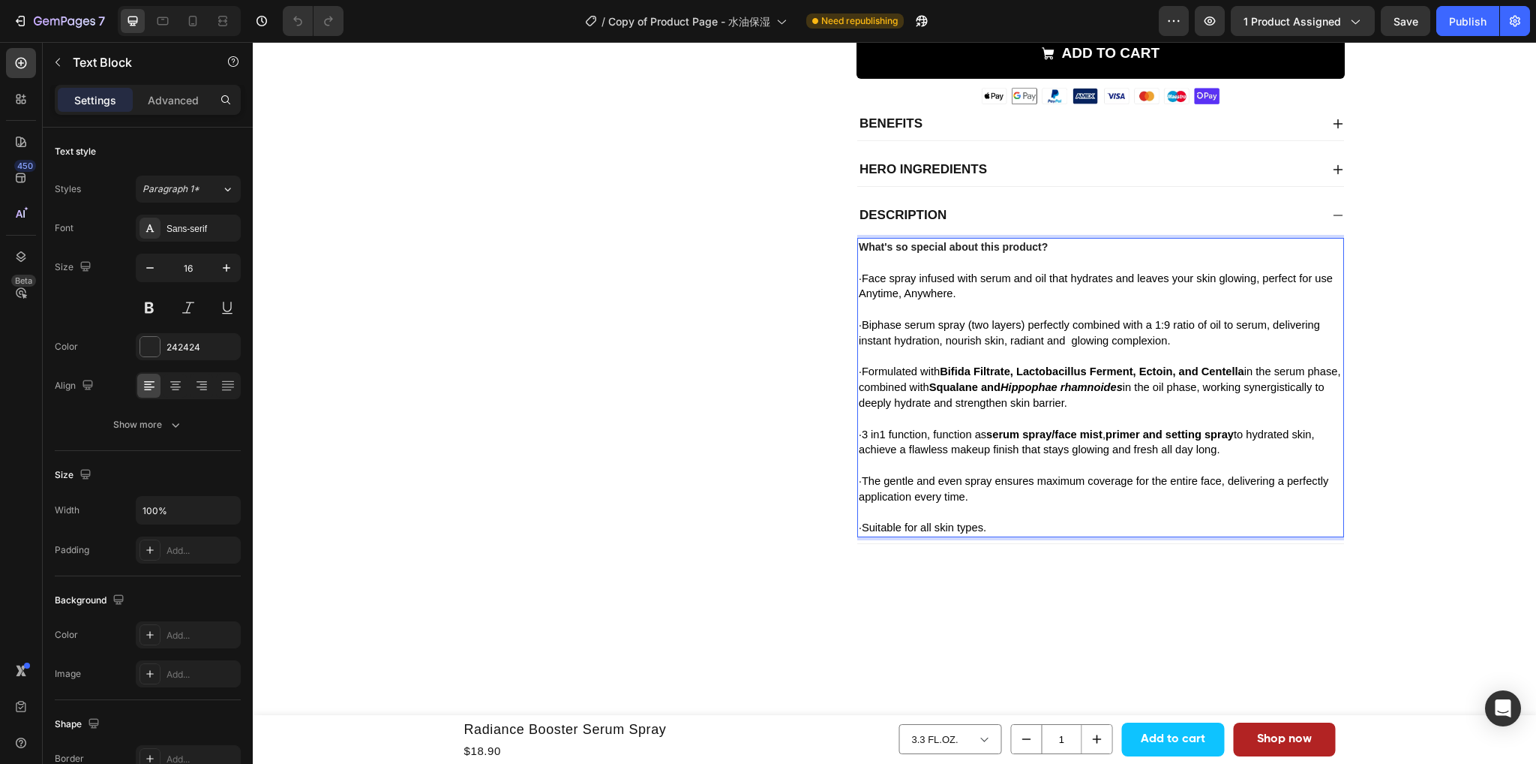
click at [1061, 440] on strong "serum spray/face mist" at bounding box center [1044, 434] width 116 height 12
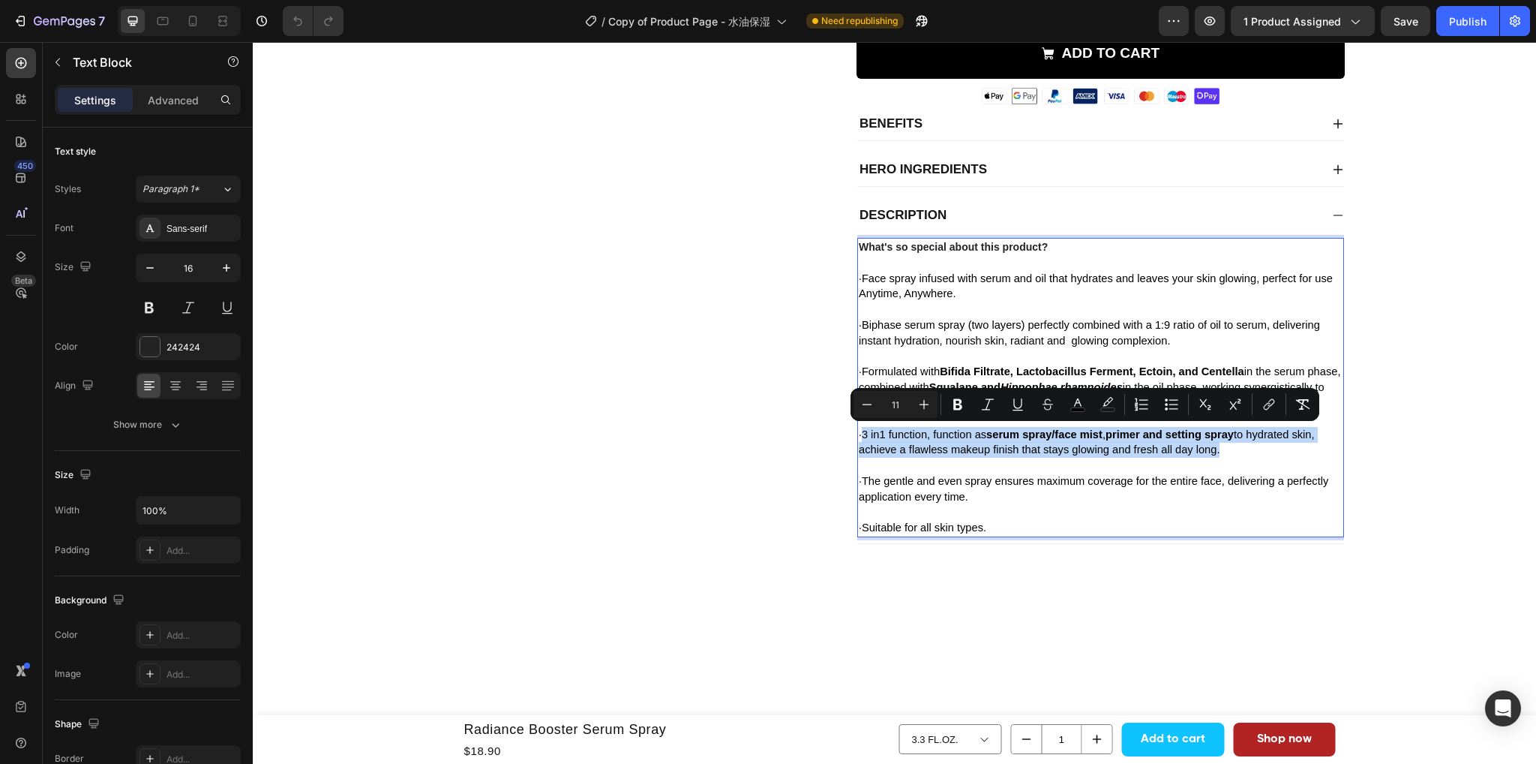
drag, startPoint x: 1251, startPoint y: 451, endPoint x: 866, endPoint y: 439, distance: 385.0
click at [866, 439] on span "3 in1 function, function as serum spray/face mist , primer and setting spray to…" at bounding box center [1087, 442] width 456 height 28
copy span "3 in1 function, function as serum spray/face mist , primer and setting spray to…"
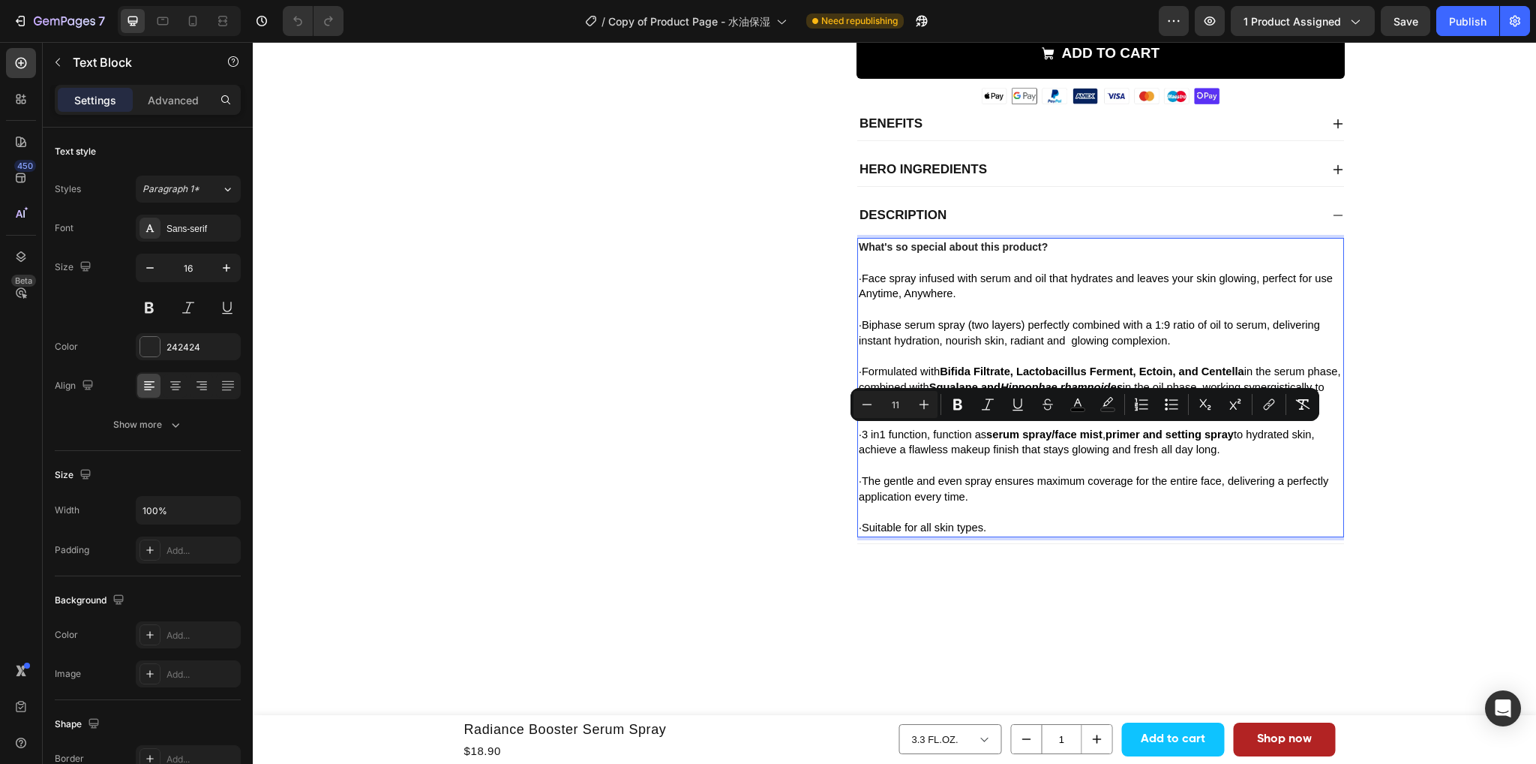
click at [946, 485] on span "The gentle and even spray ensures maximum coverage for the entire face, deliver…" at bounding box center [1094, 489] width 470 height 28
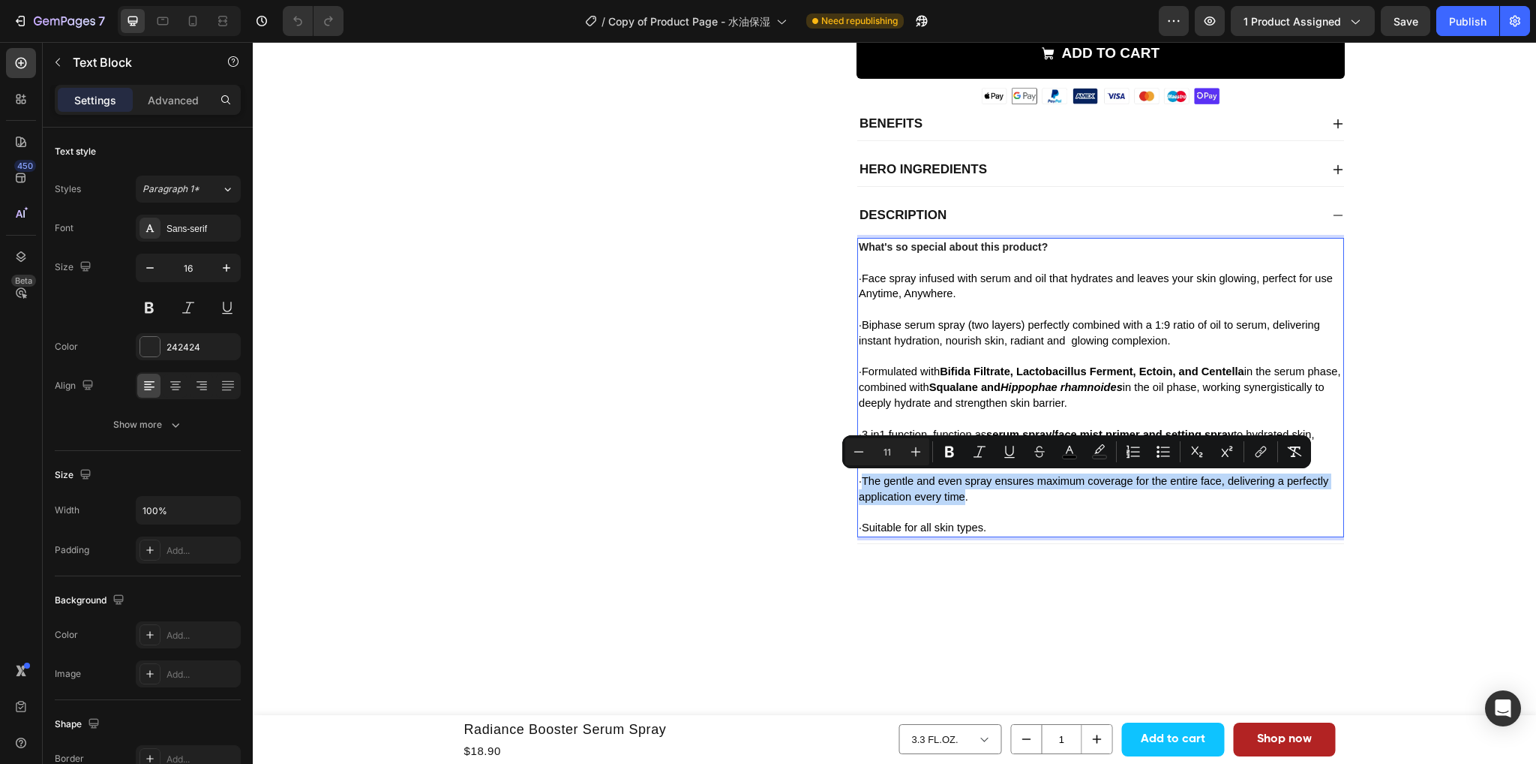
drag, startPoint x: 1013, startPoint y: 500, endPoint x: 860, endPoint y: 478, distance: 155.4
click at [860, 478] on p "· The gentle and even spray ensures maximum coverage for the entire face, deliv…" at bounding box center [1101, 489] width 484 height 32
copy span "The gentle and even spray ensures maximum coverage for the entire face, deliver…"
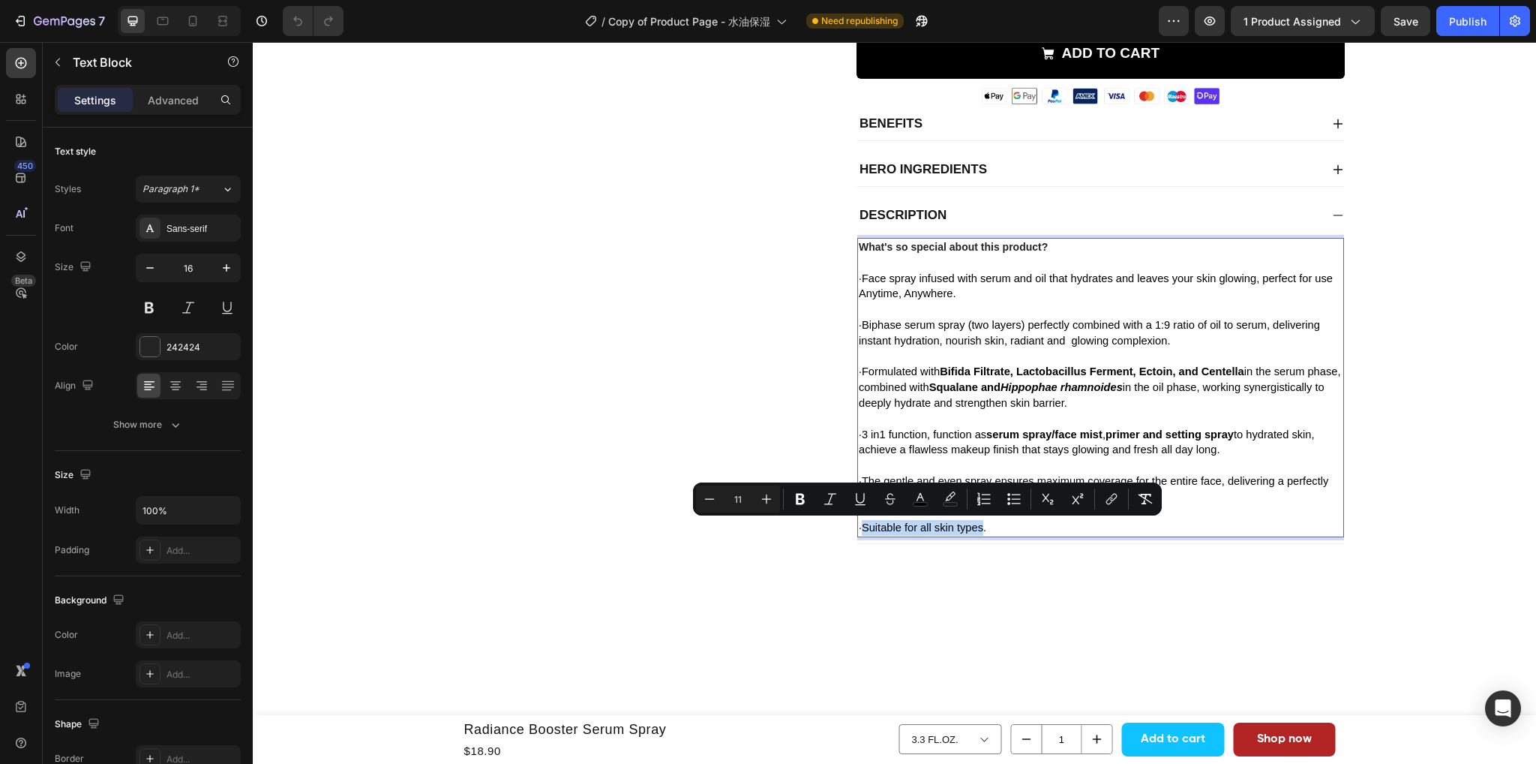
drag, startPoint x: 989, startPoint y: 529, endPoint x: 866, endPoint y: 526, distance: 123.1
click at [866, 526] on span "Suitable for all skin types." at bounding box center [924, 527] width 125 height 12
copy span "Suitable for all skin types"
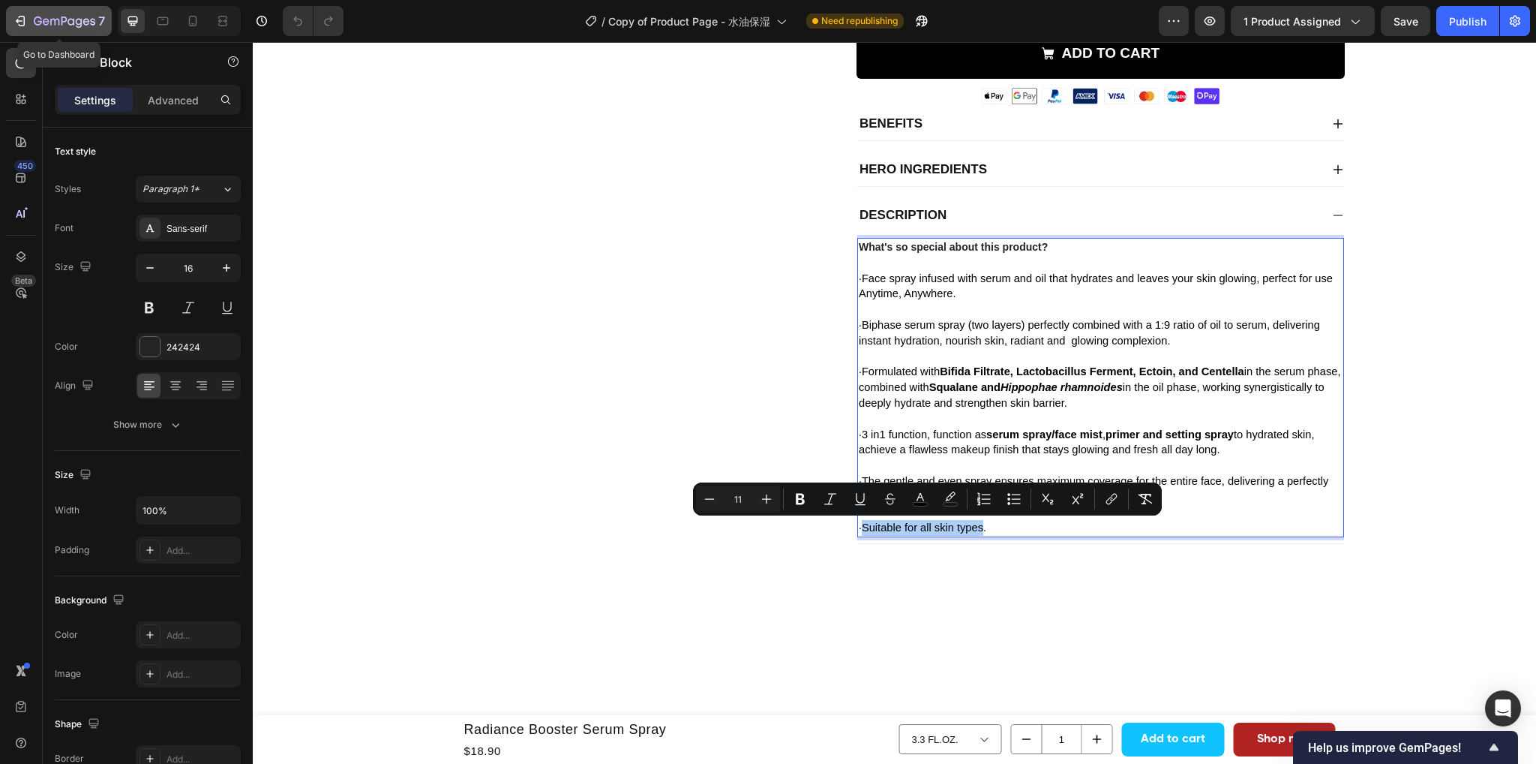
click at [30, 21] on div "7" at bounding box center [59, 21] width 92 height 18
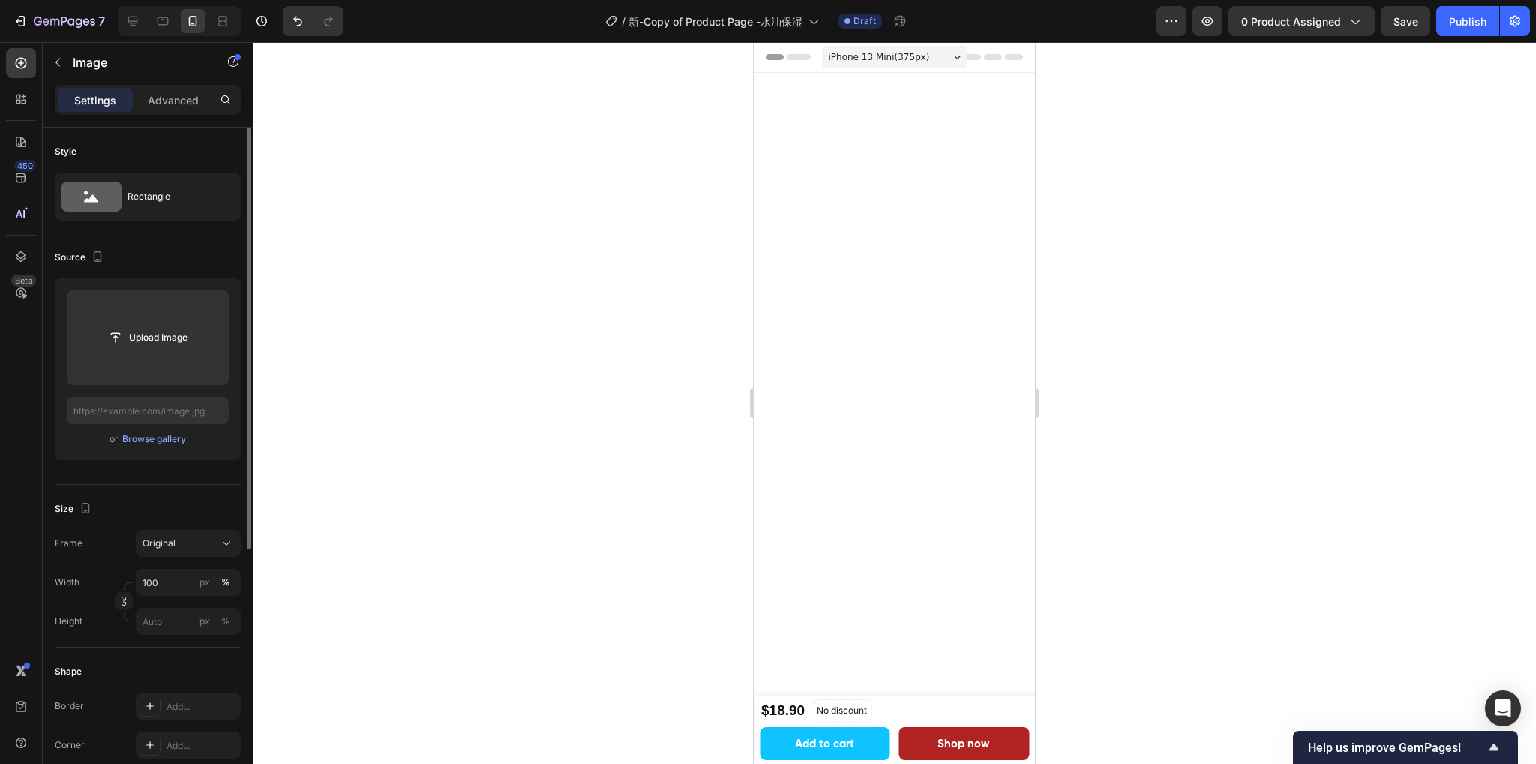
scroll to position [2175, 0]
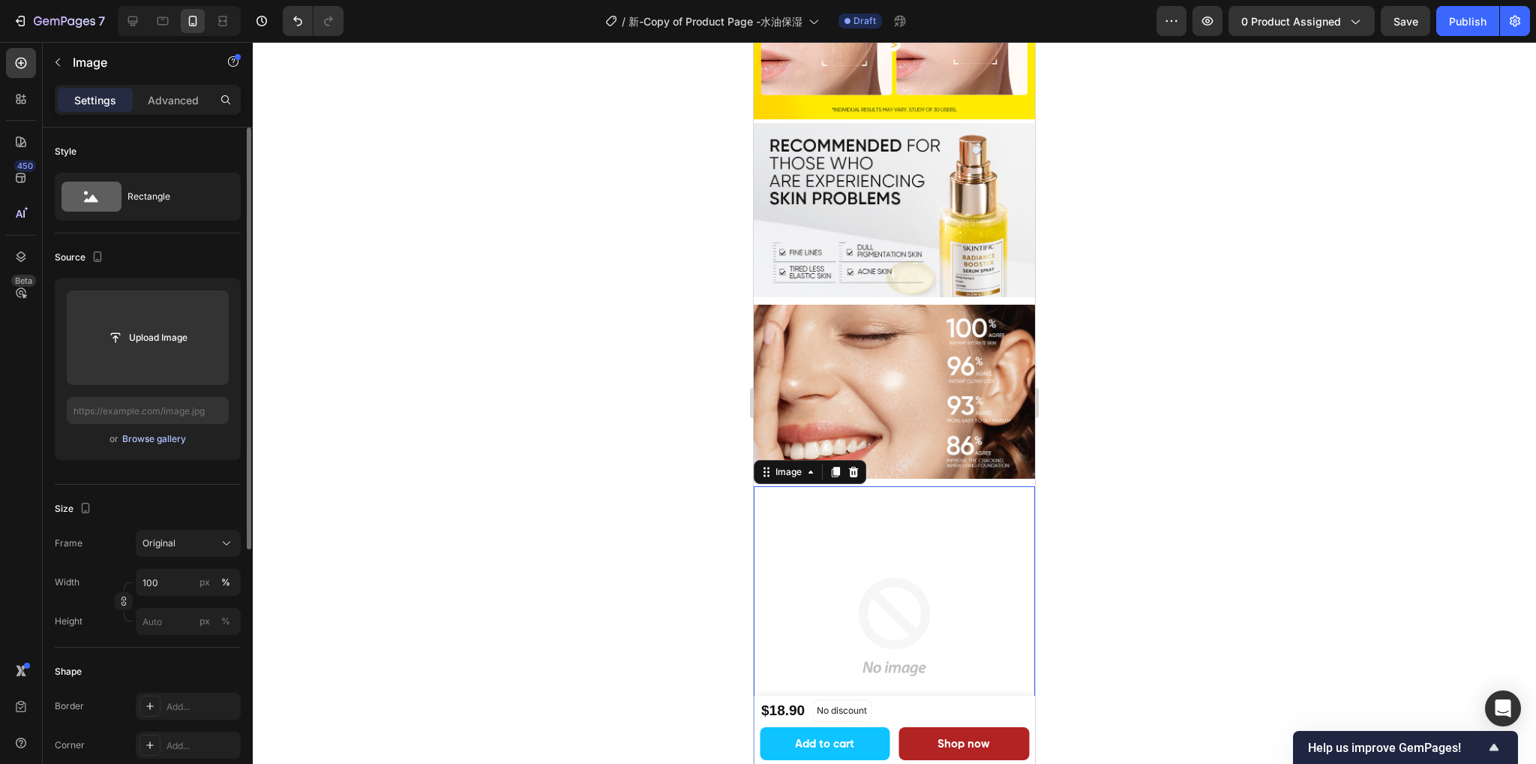
click at [155, 443] on div "Browse gallery" at bounding box center [154, 439] width 64 height 14
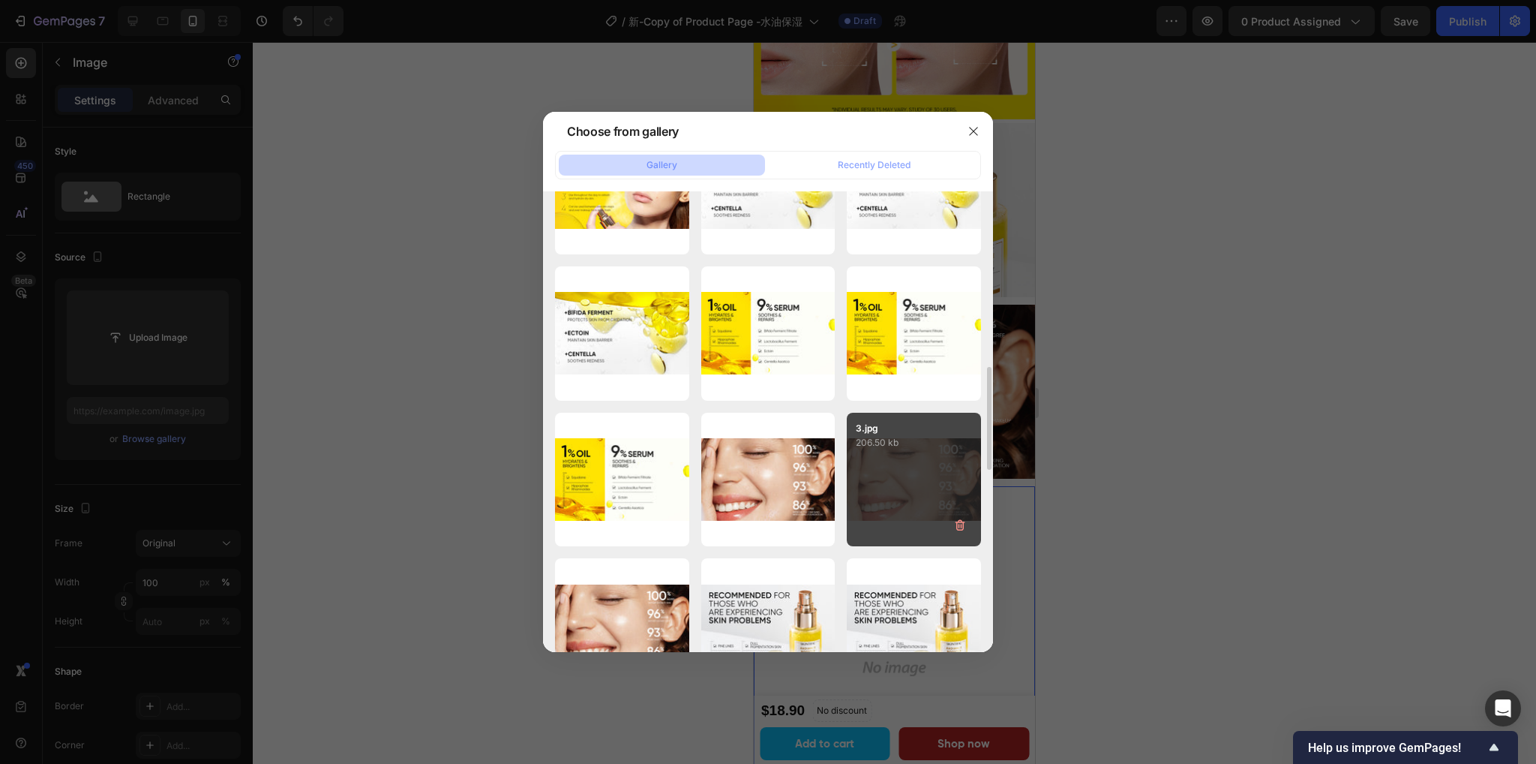
scroll to position [450, 0]
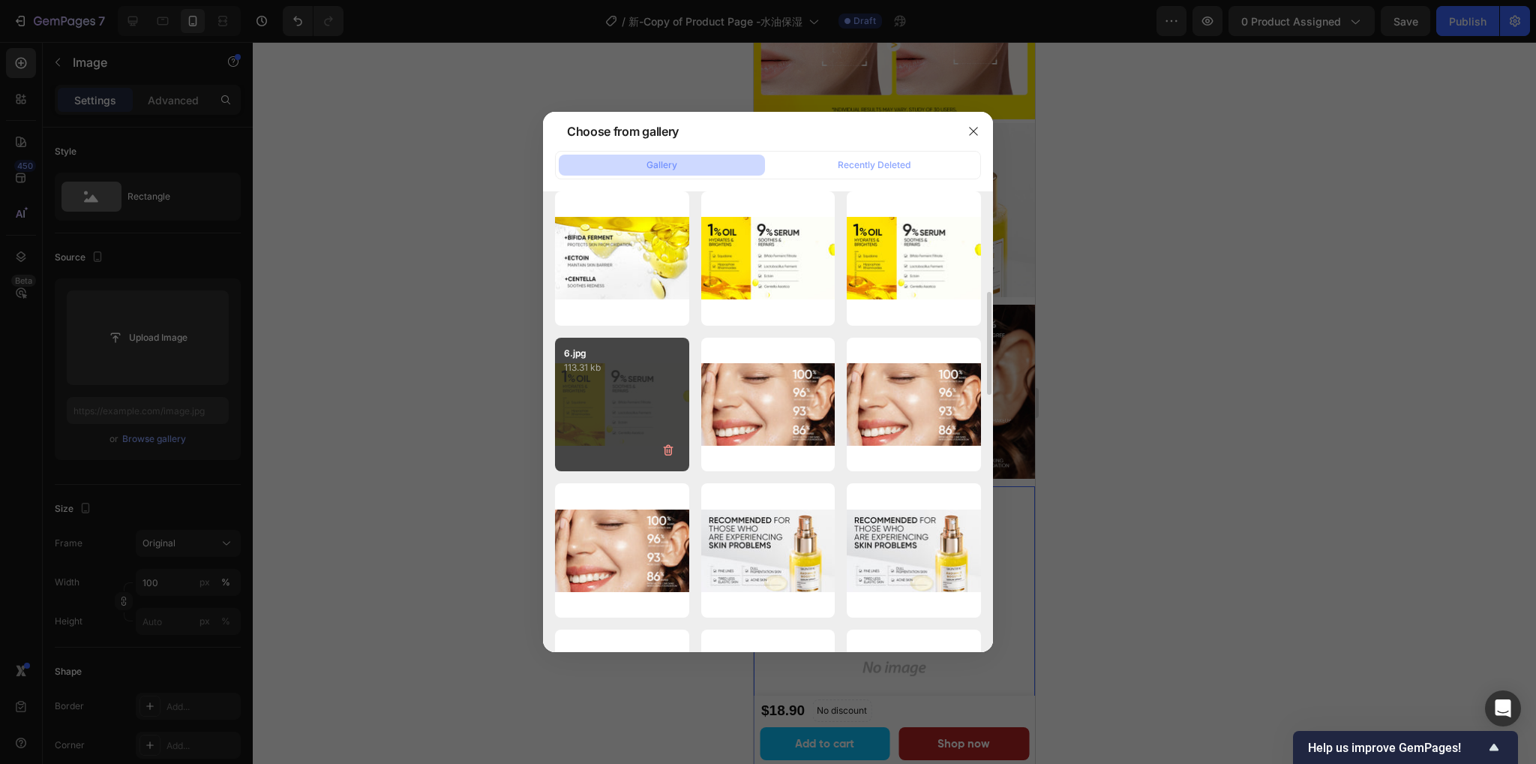
click at [605, 407] on div "6.jpg 113.31 kb" at bounding box center [622, 405] width 134 height 134
type input "[URL][DOMAIN_NAME]"
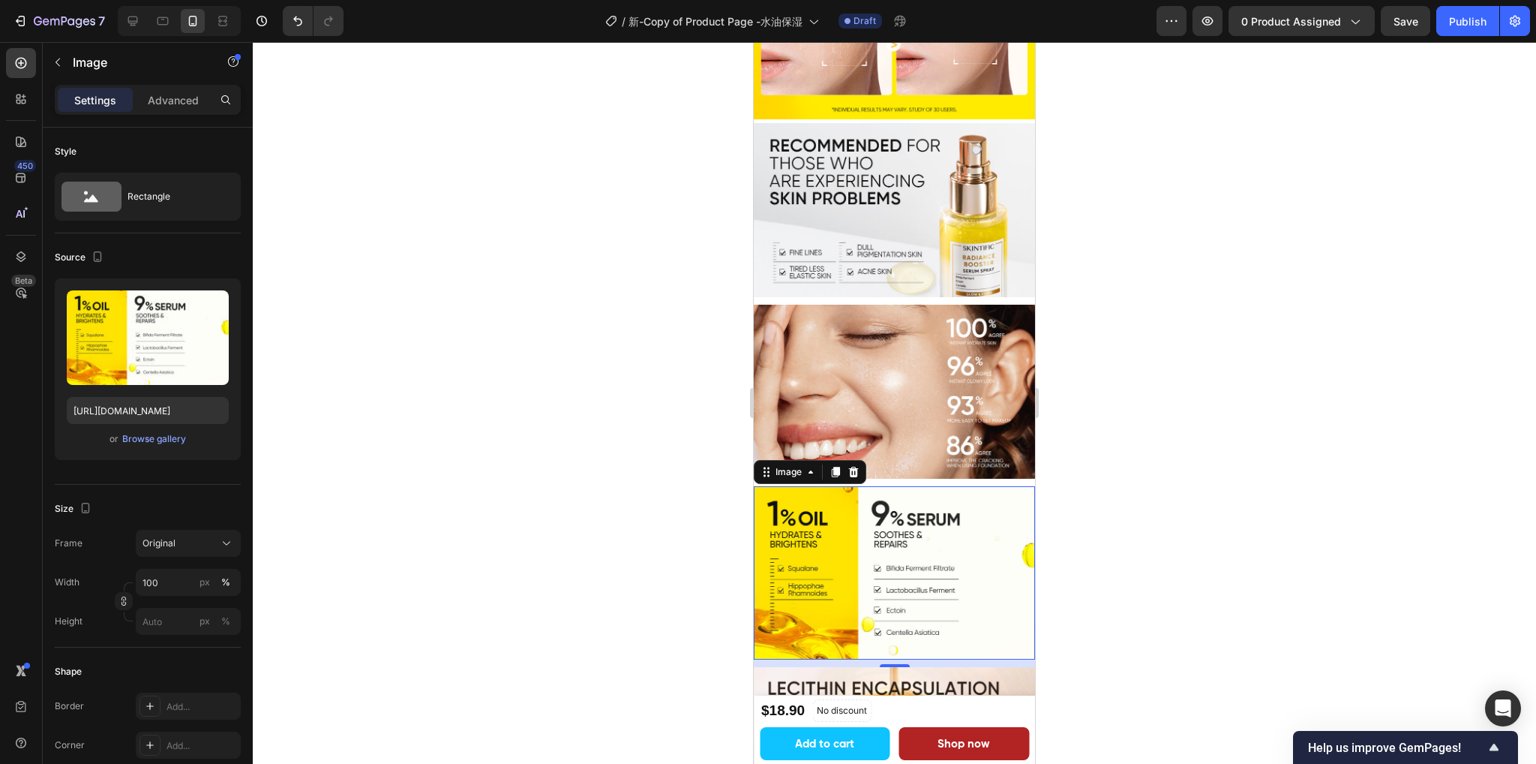
scroll to position [2325, 0]
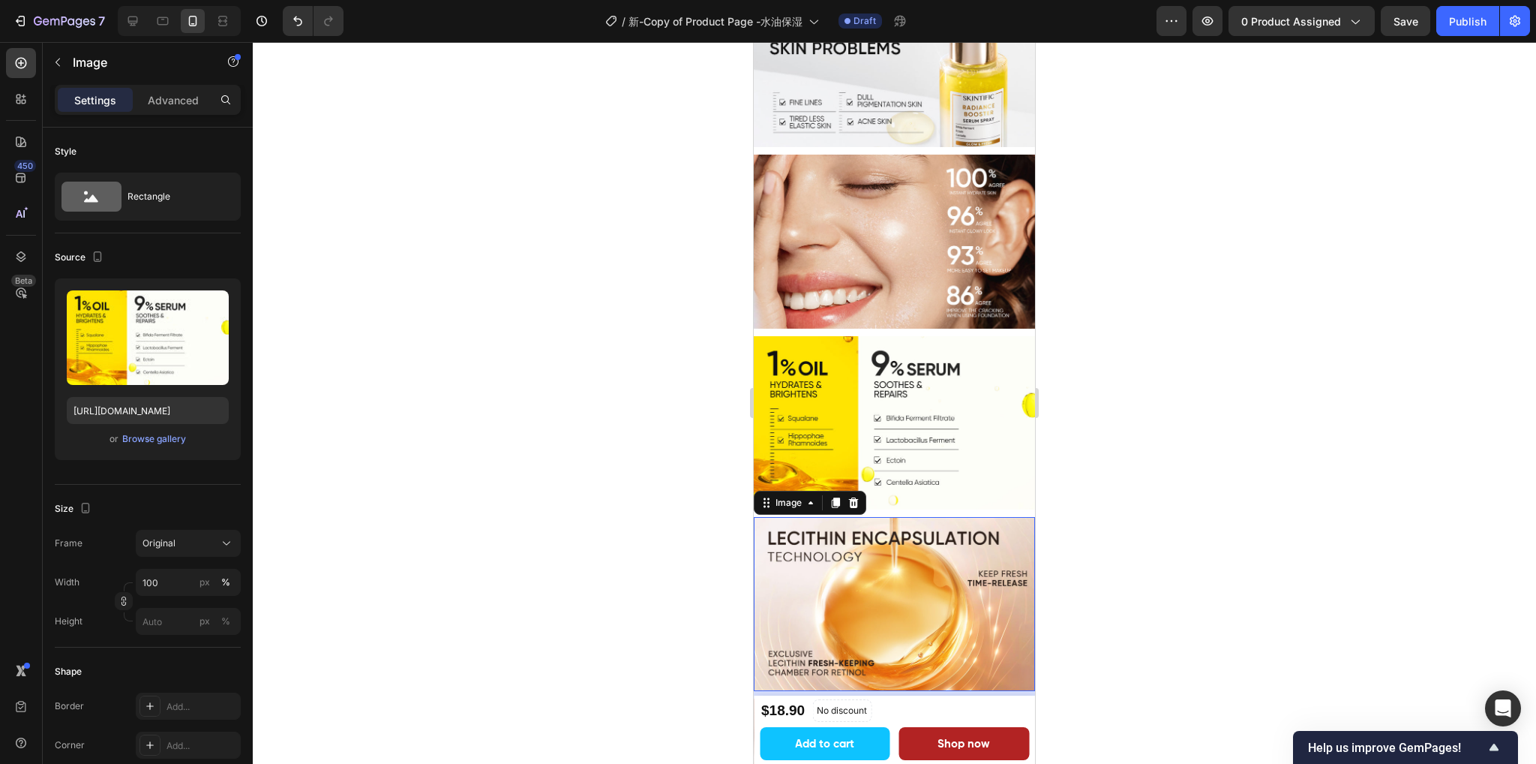
click at [885, 559] on img at bounding box center [894, 604] width 281 height 174
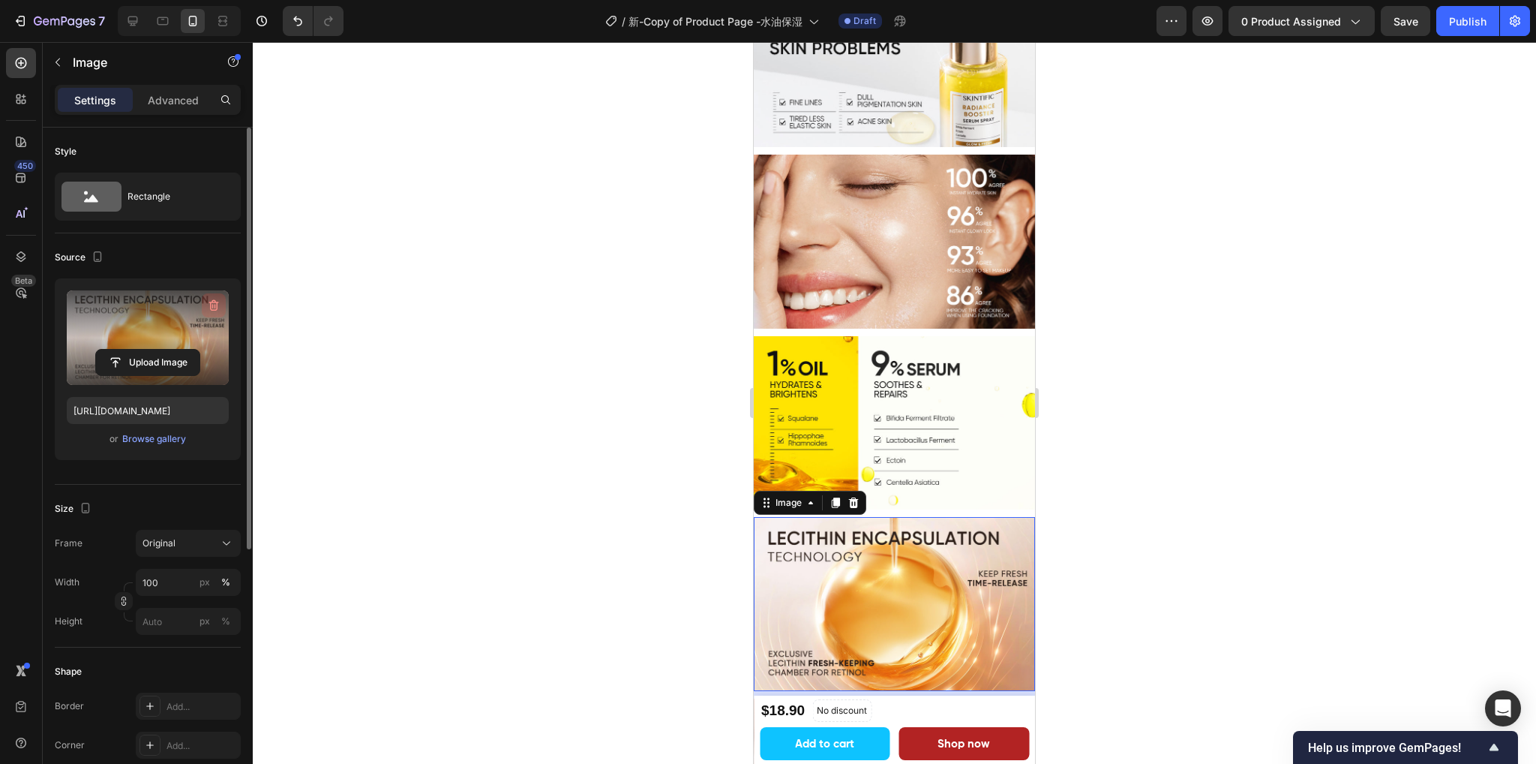
click at [219, 298] on icon "button" at bounding box center [213, 305] width 15 height 15
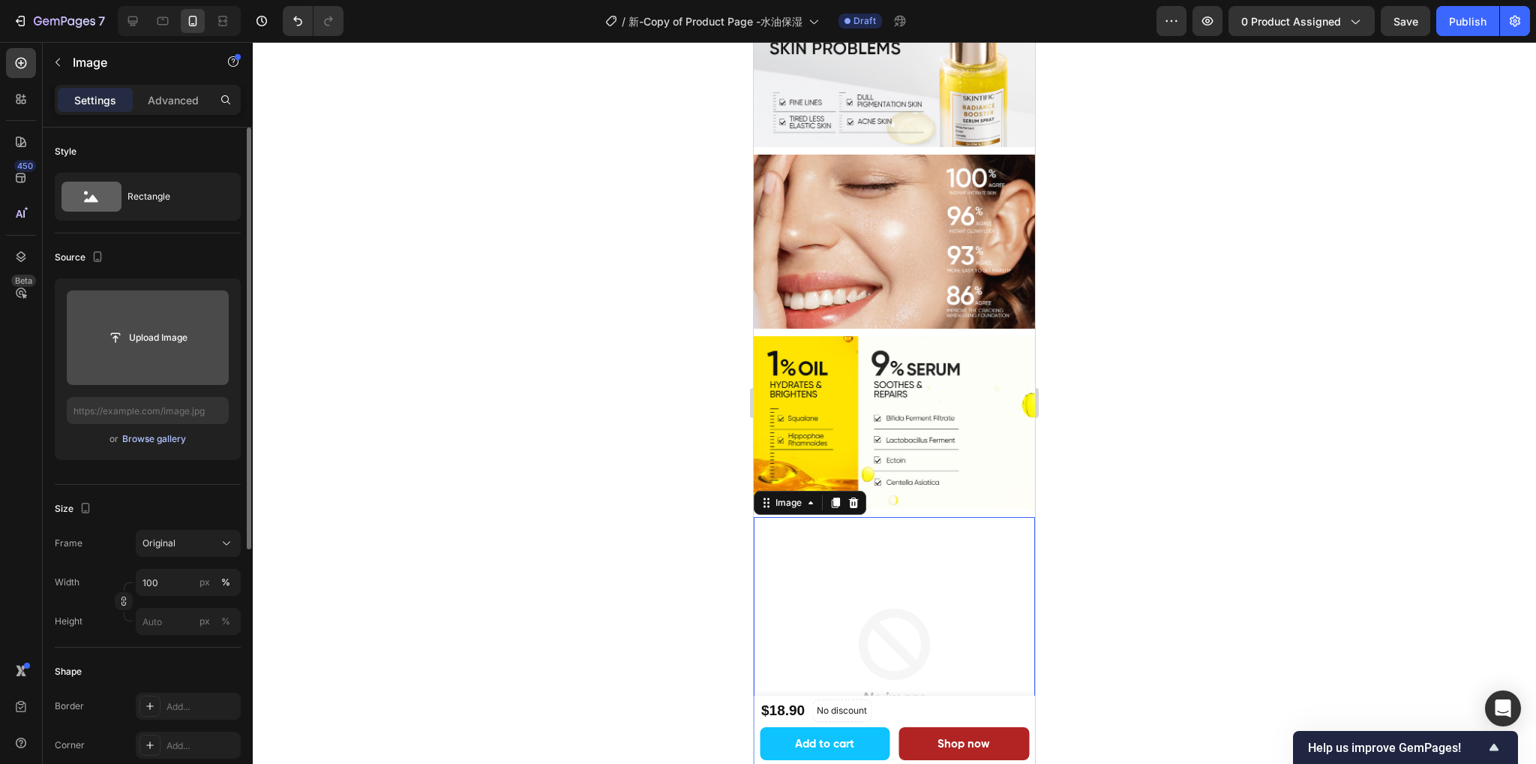
click at [142, 440] on div "Browse gallery" at bounding box center [154, 439] width 64 height 14
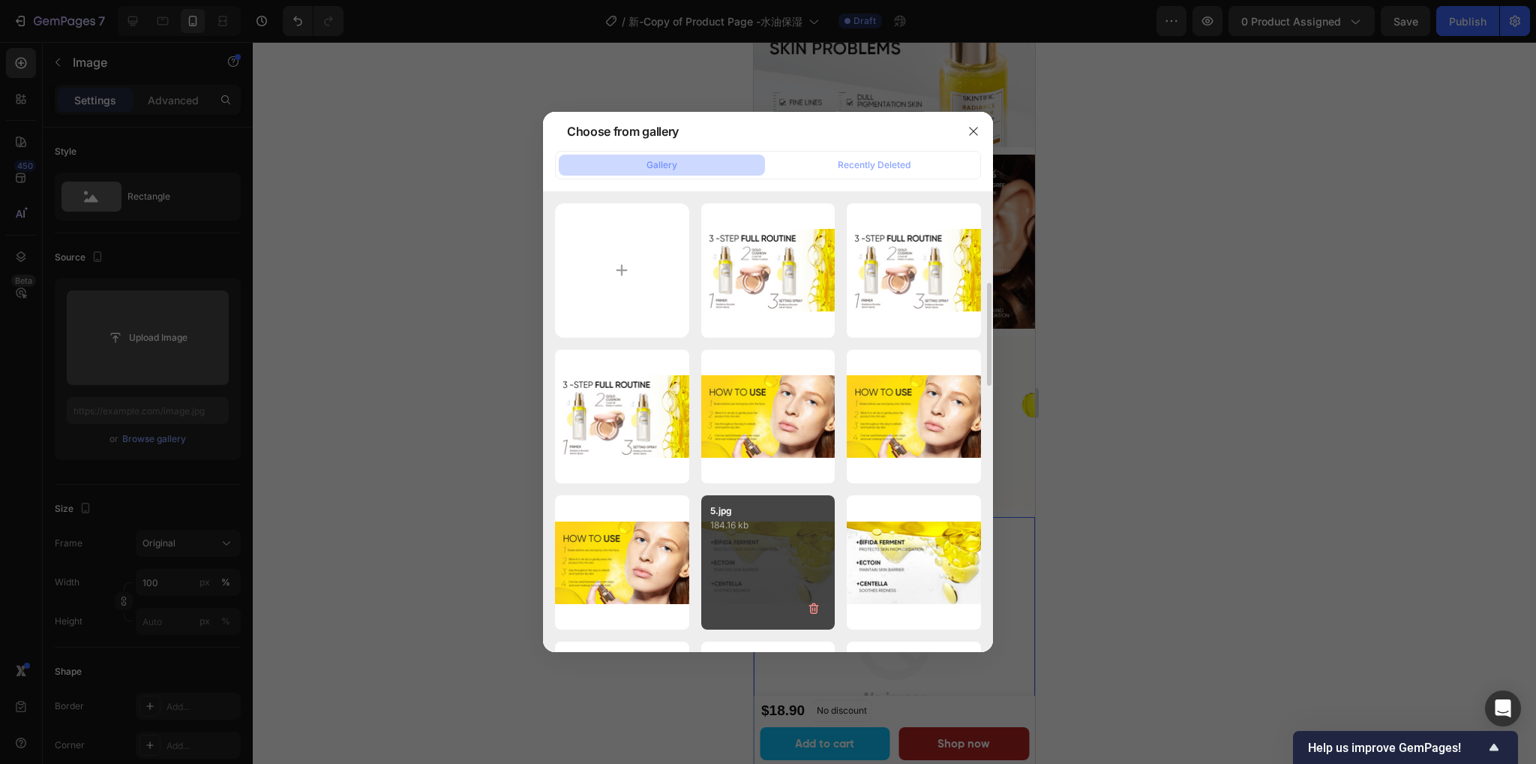
scroll to position [225, 0]
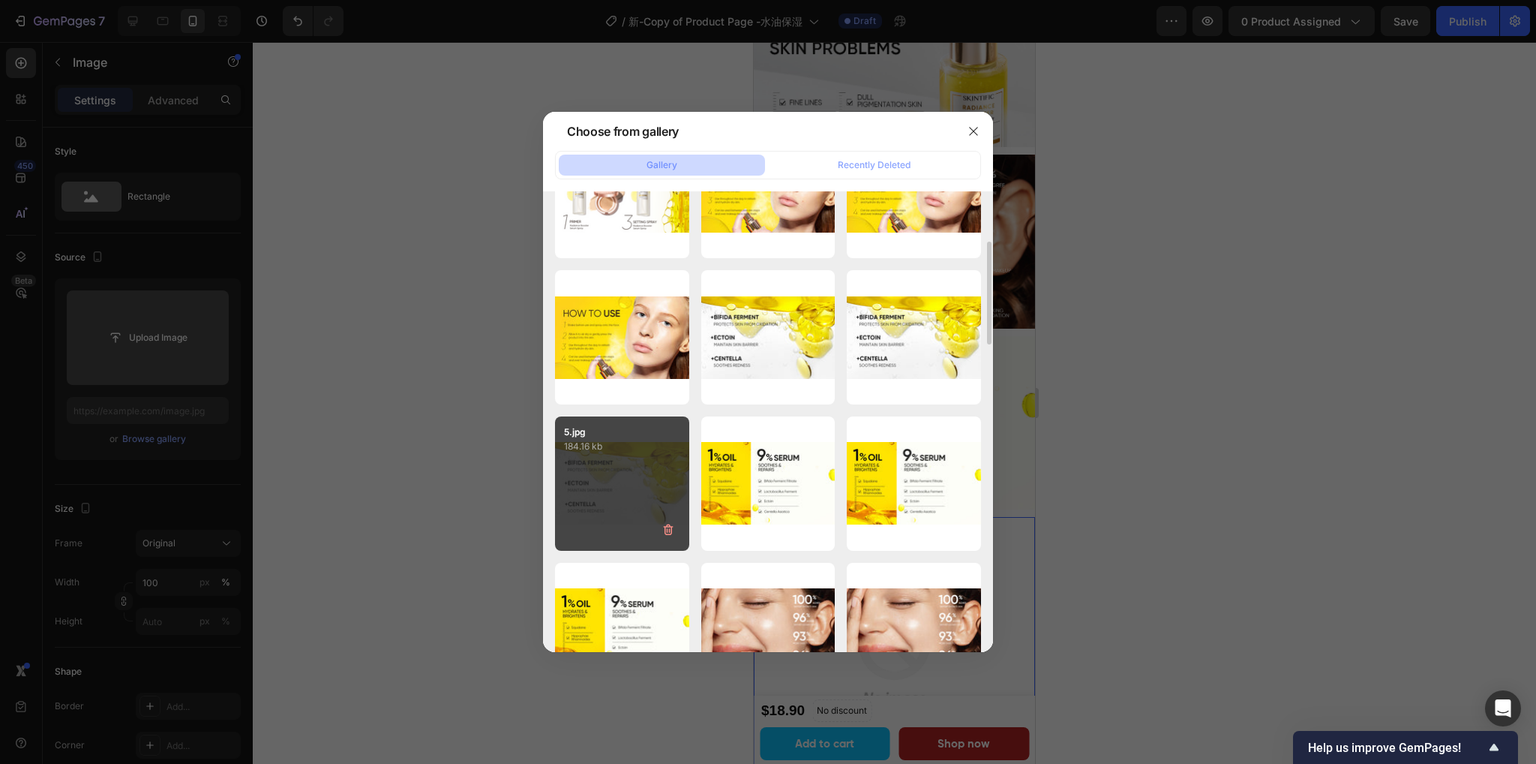
click at [640, 479] on div "5.jpg 184.16 kb" at bounding box center [622, 483] width 134 height 134
type input "[URL][DOMAIN_NAME]"
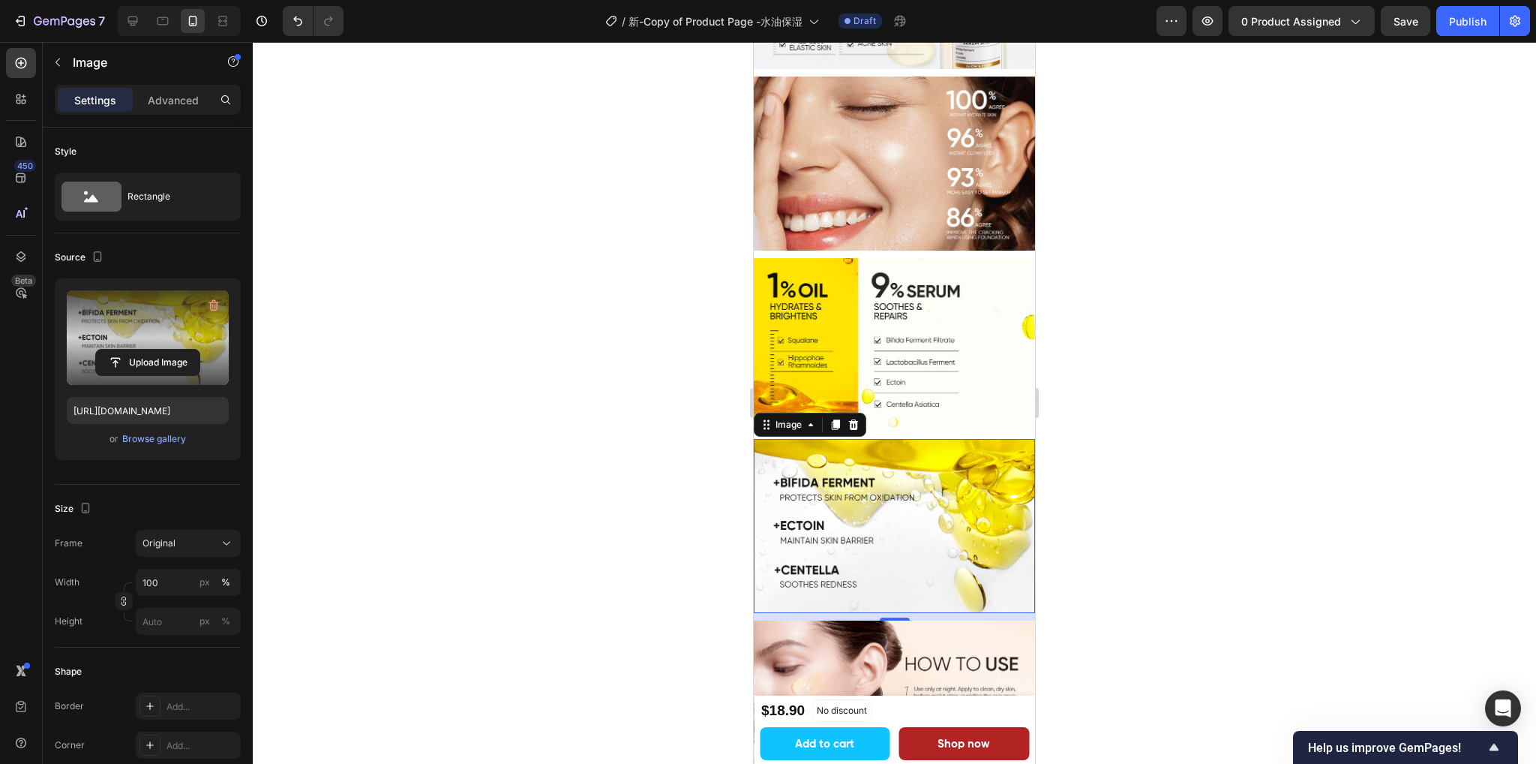
scroll to position [2529, 0]
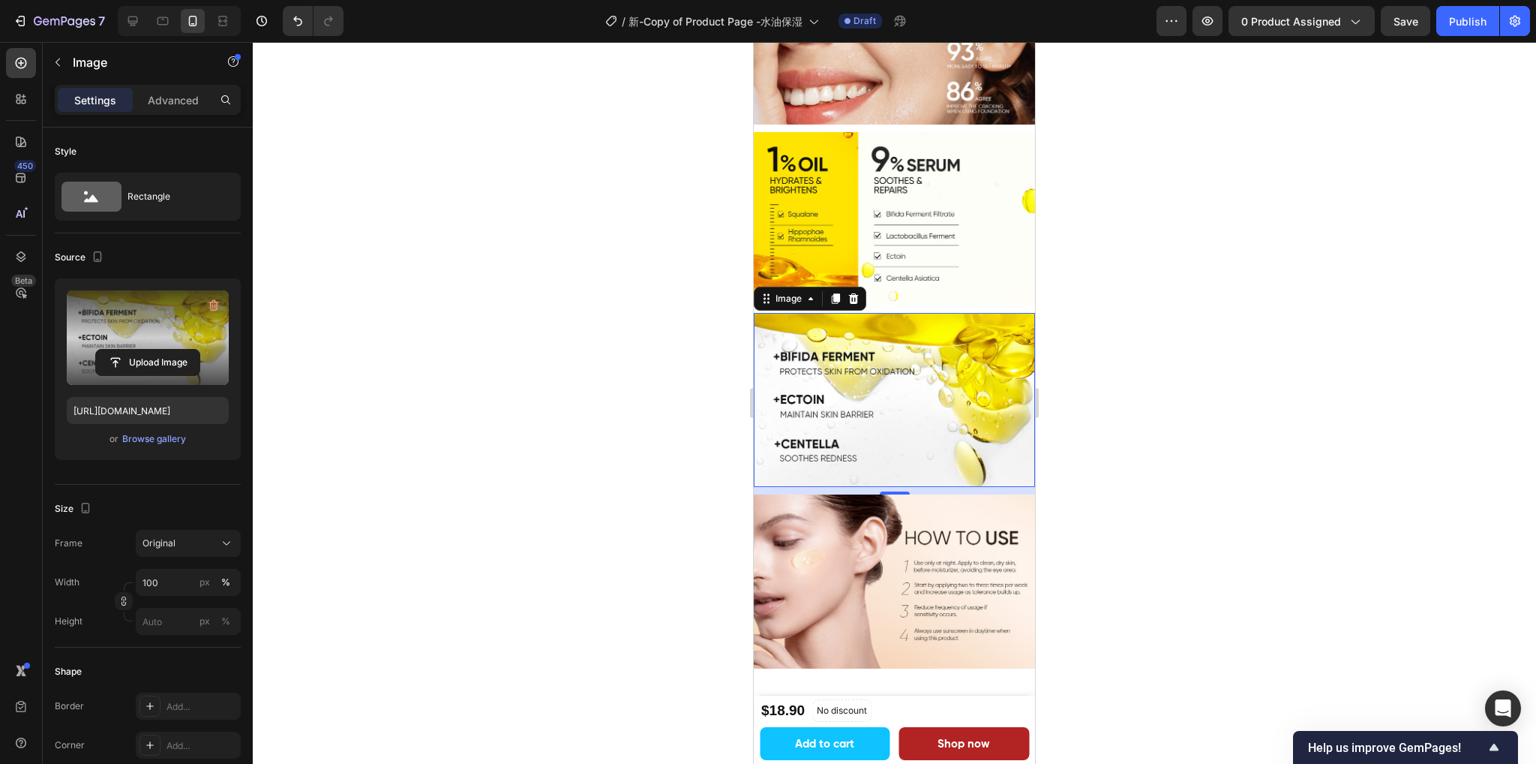
click at [857, 526] on img at bounding box center [894, 581] width 281 height 174
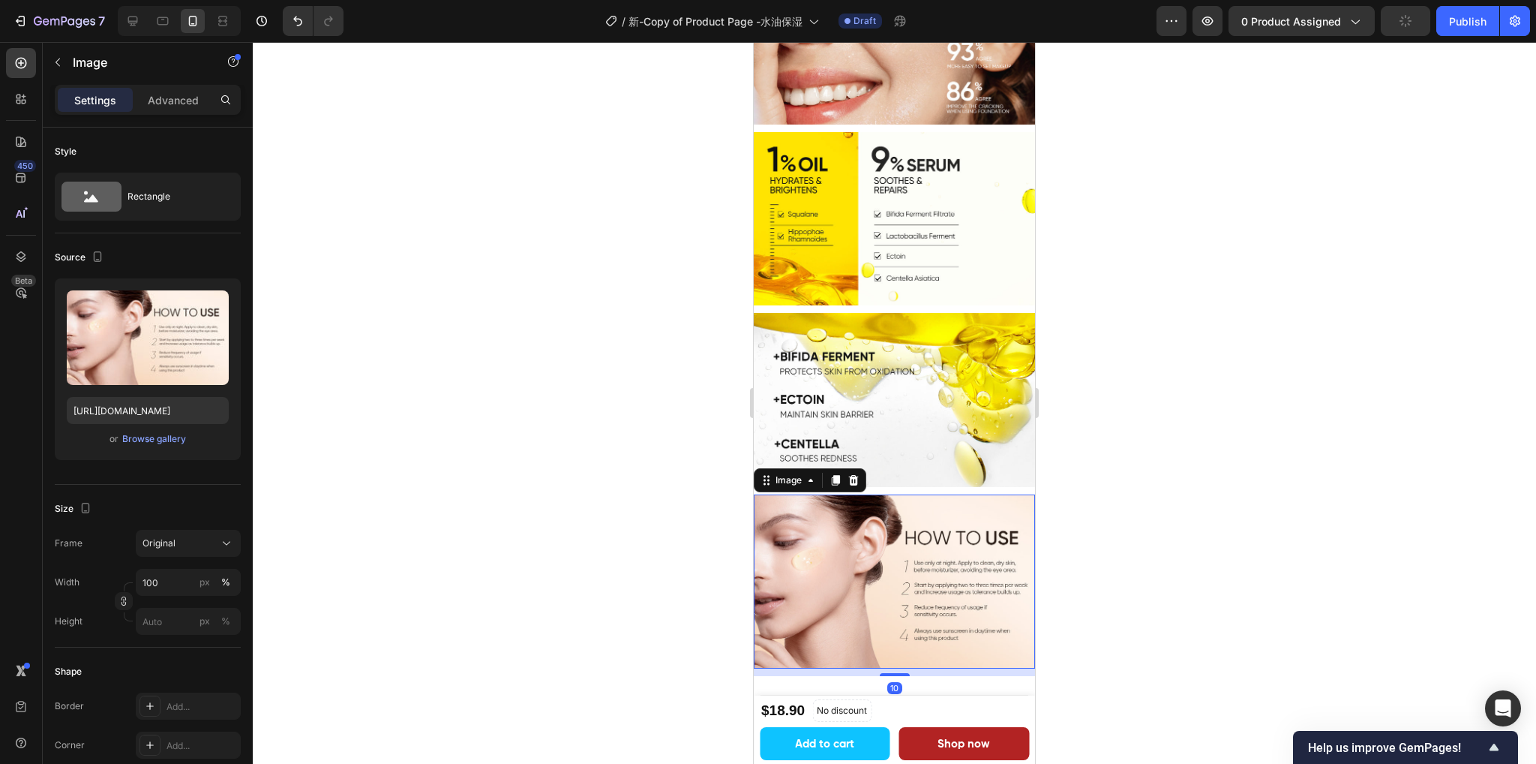
scroll to position [2625, 0]
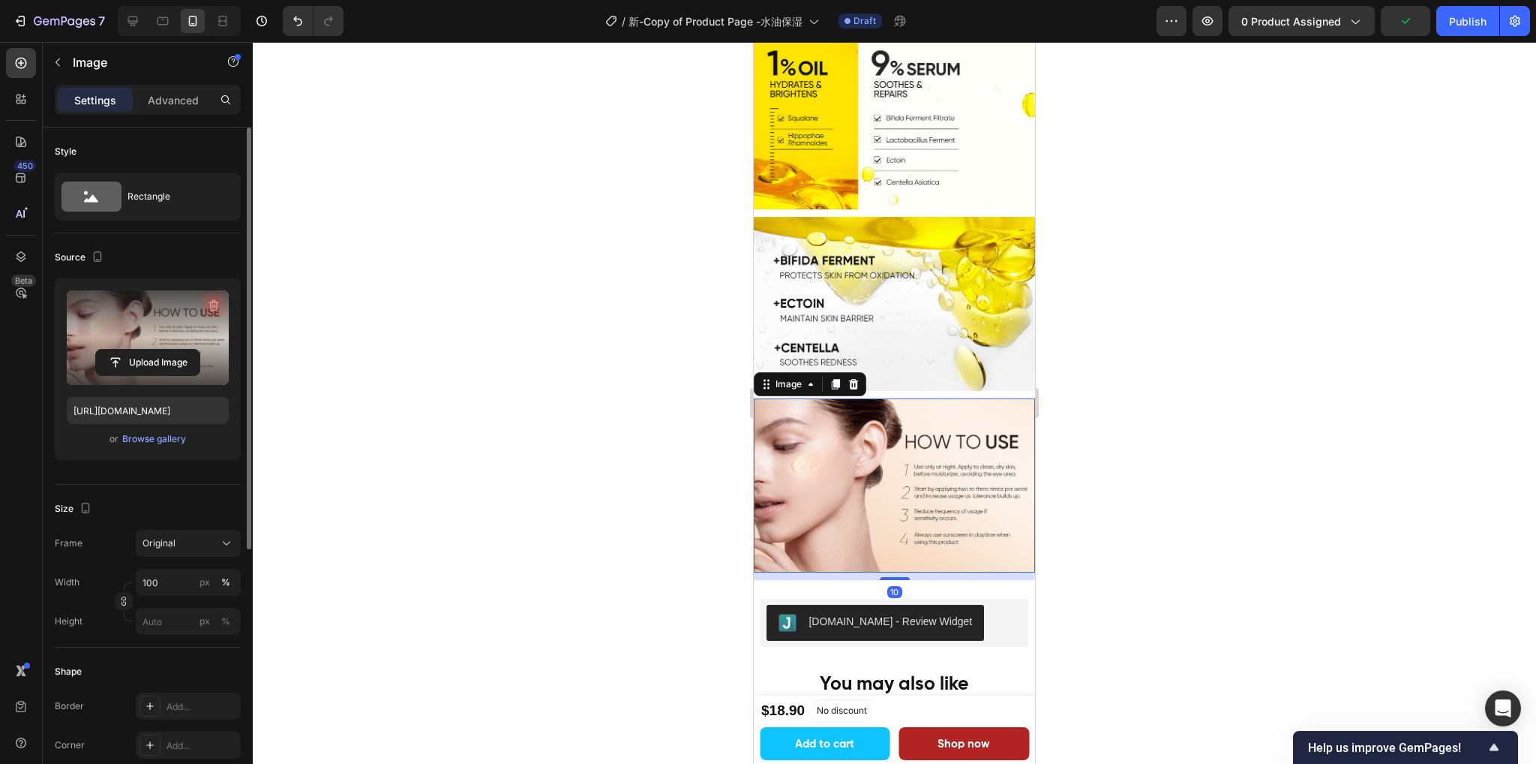
click at [213, 305] on icon "button" at bounding box center [213, 305] width 15 height 15
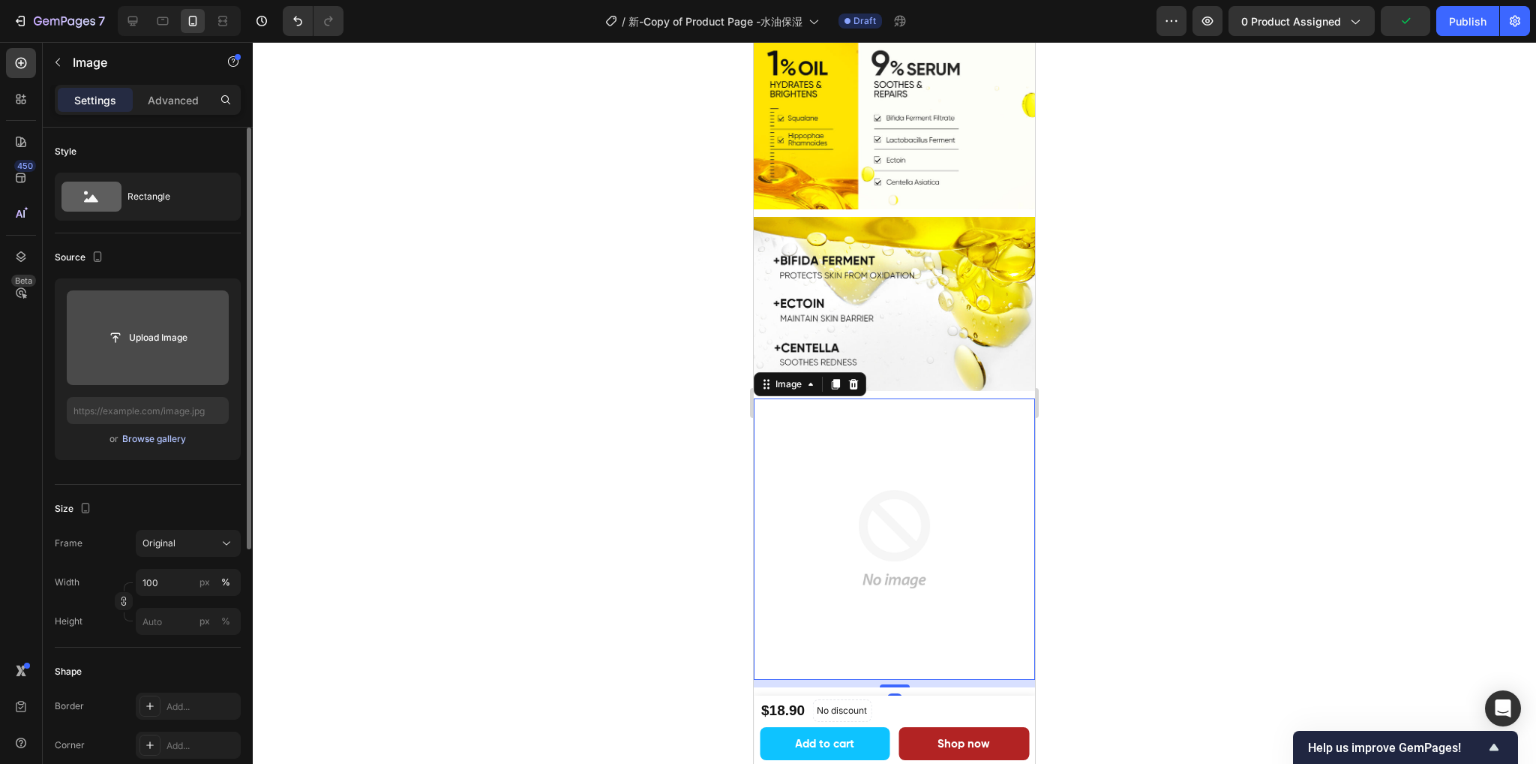
click at [153, 434] on div "Browse gallery" at bounding box center [154, 439] width 64 height 14
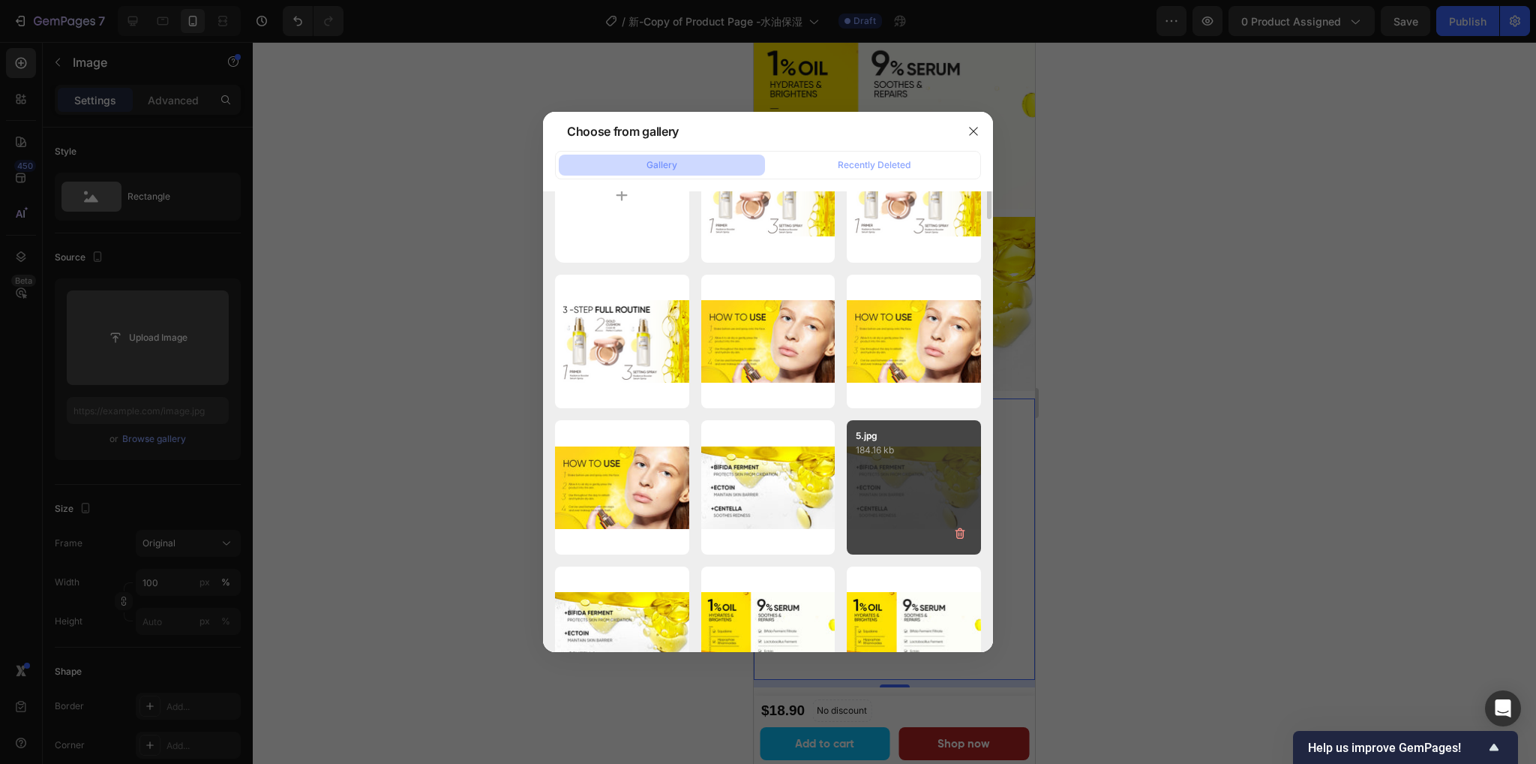
scroll to position [0, 0]
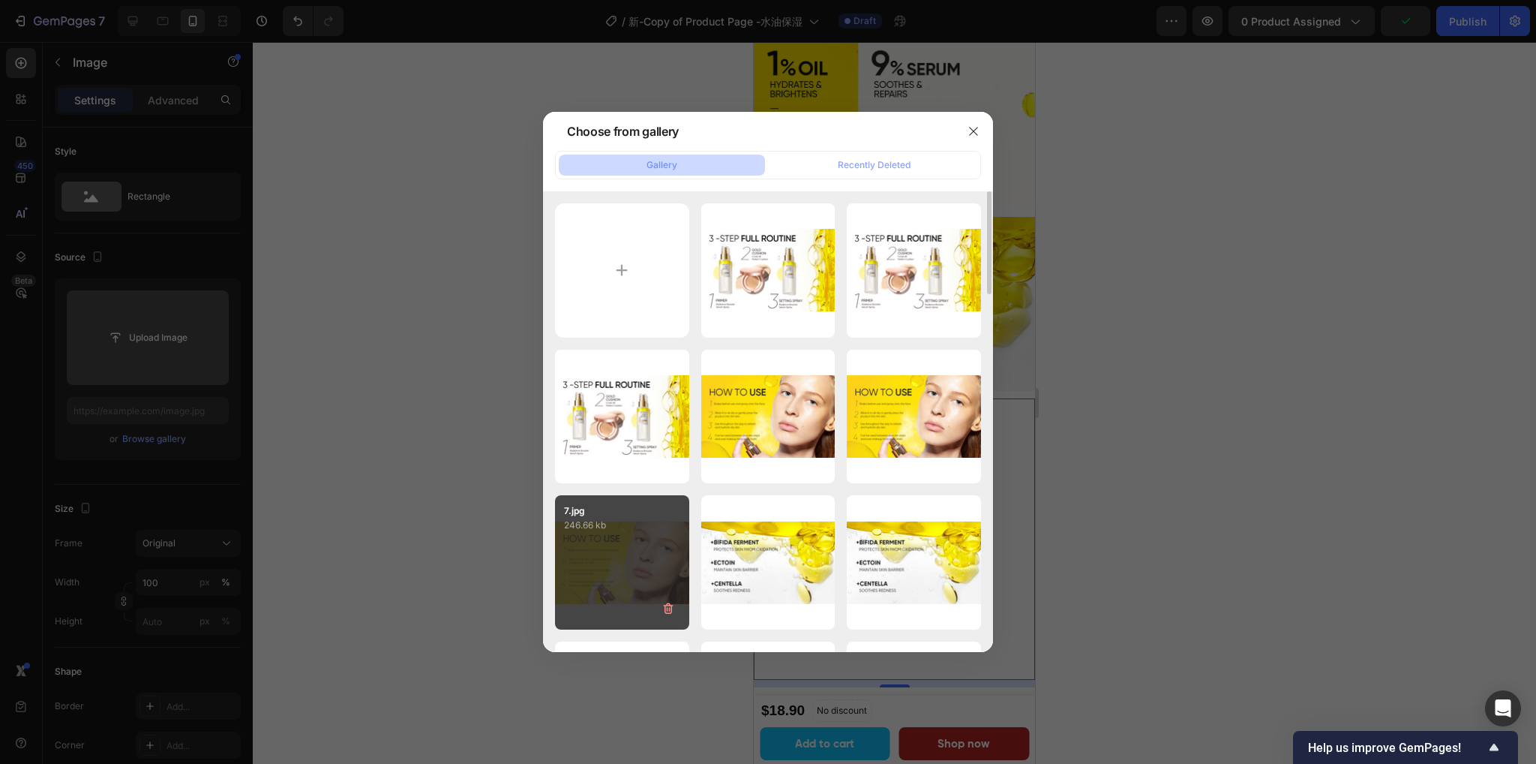
click at [636, 538] on div "7.jpg 246.66 kb" at bounding box center [622, 562] width 134 height 134
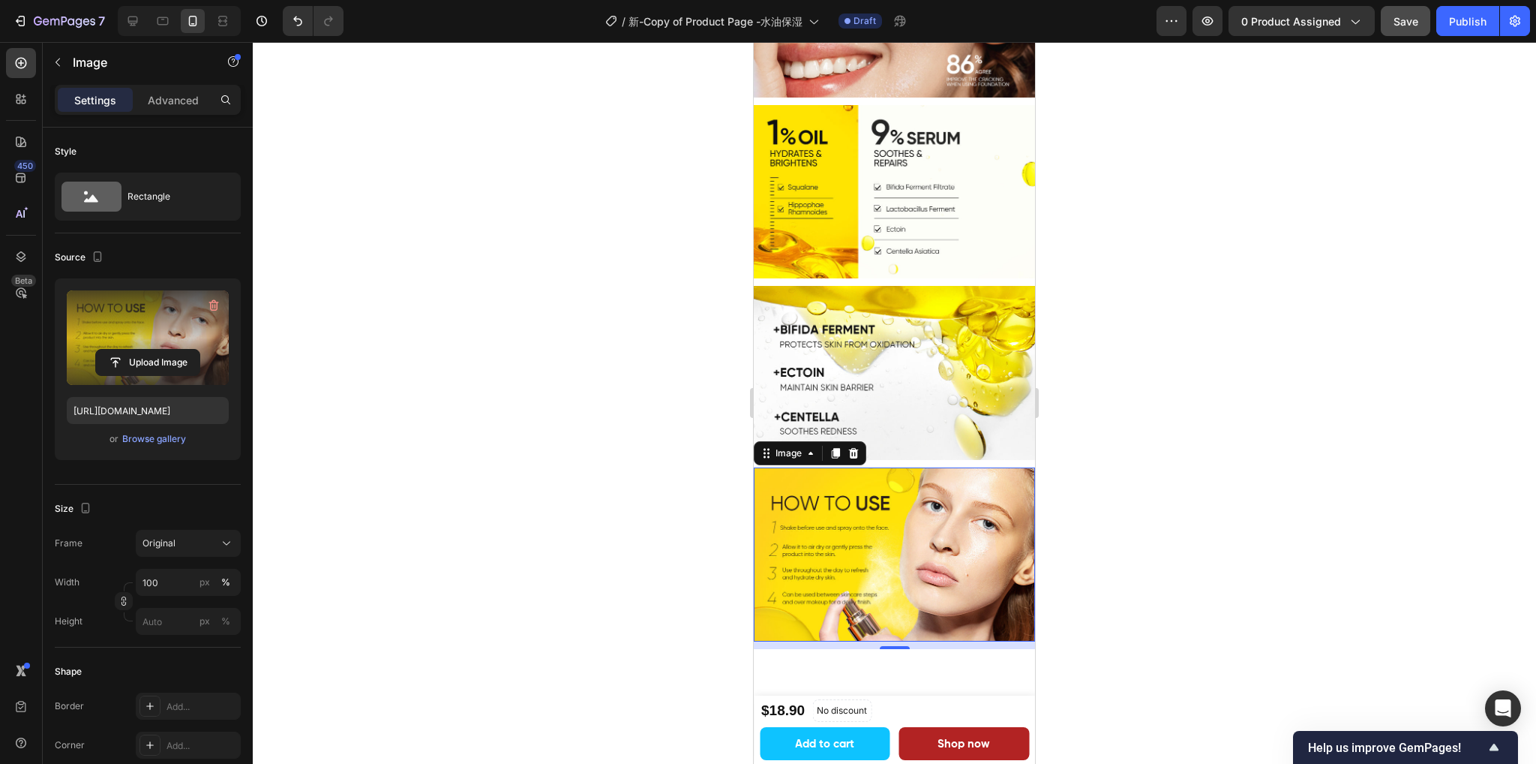
scroll to position [2400, 0]
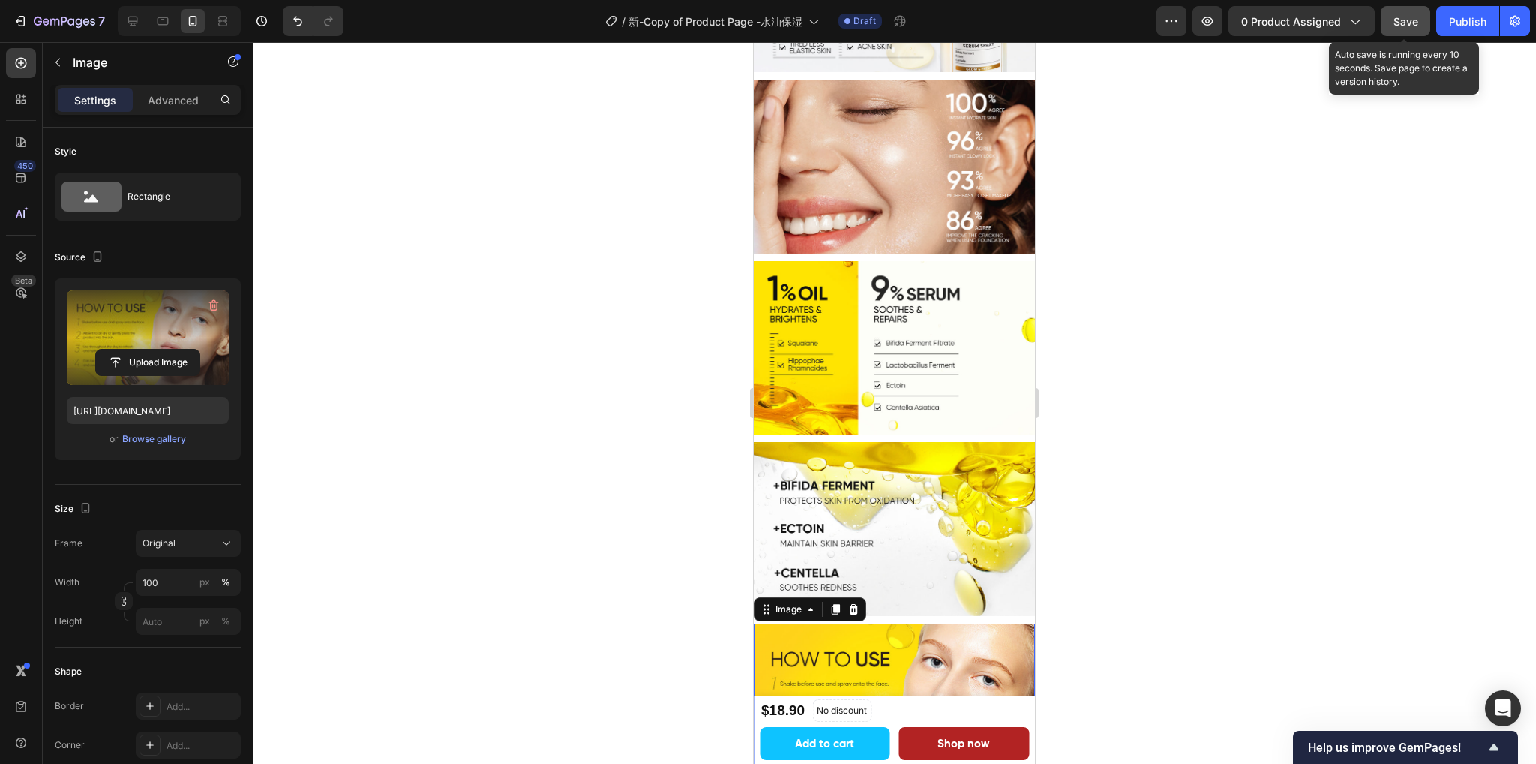
click at [1410, 23] on span "Save" at bounding box center [1406, 21] width 25 height 13
click at [1407, 27] on icon "button" at bounding box center [1405, 21] width 15 height 15
click at [1407, 25] on span "Save" at bounding box center [1406, 21] width 25 height 13
click at [1409, 27] on div "Save" at bounding box center [1406, 22] width 25 height 16
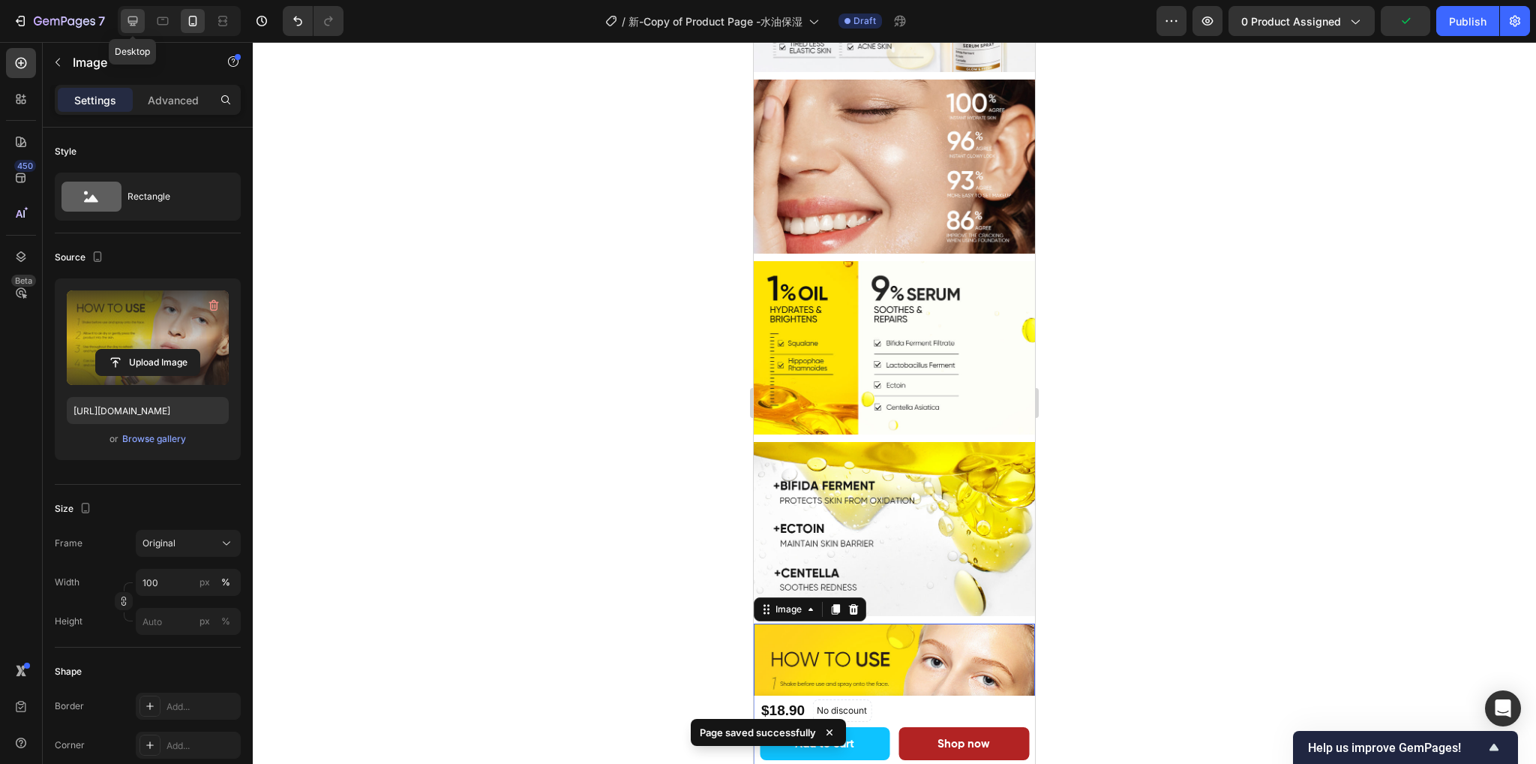
click at [137, 20] on icon at bounding box center [133, 22] width 10 height 10
type input "[URL][DOMAIN_NAME]"
type input "85"
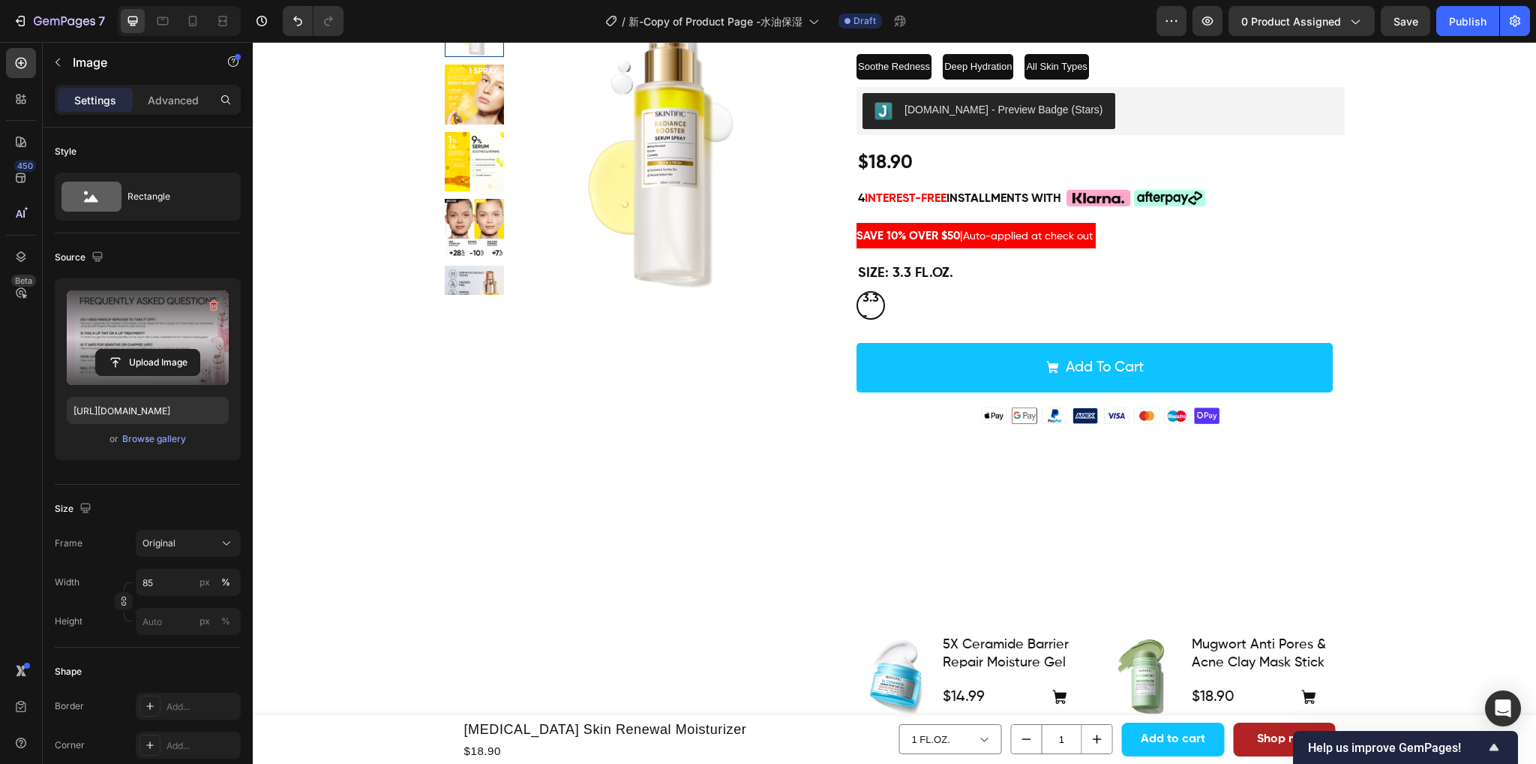
scroll to position [87, 0]
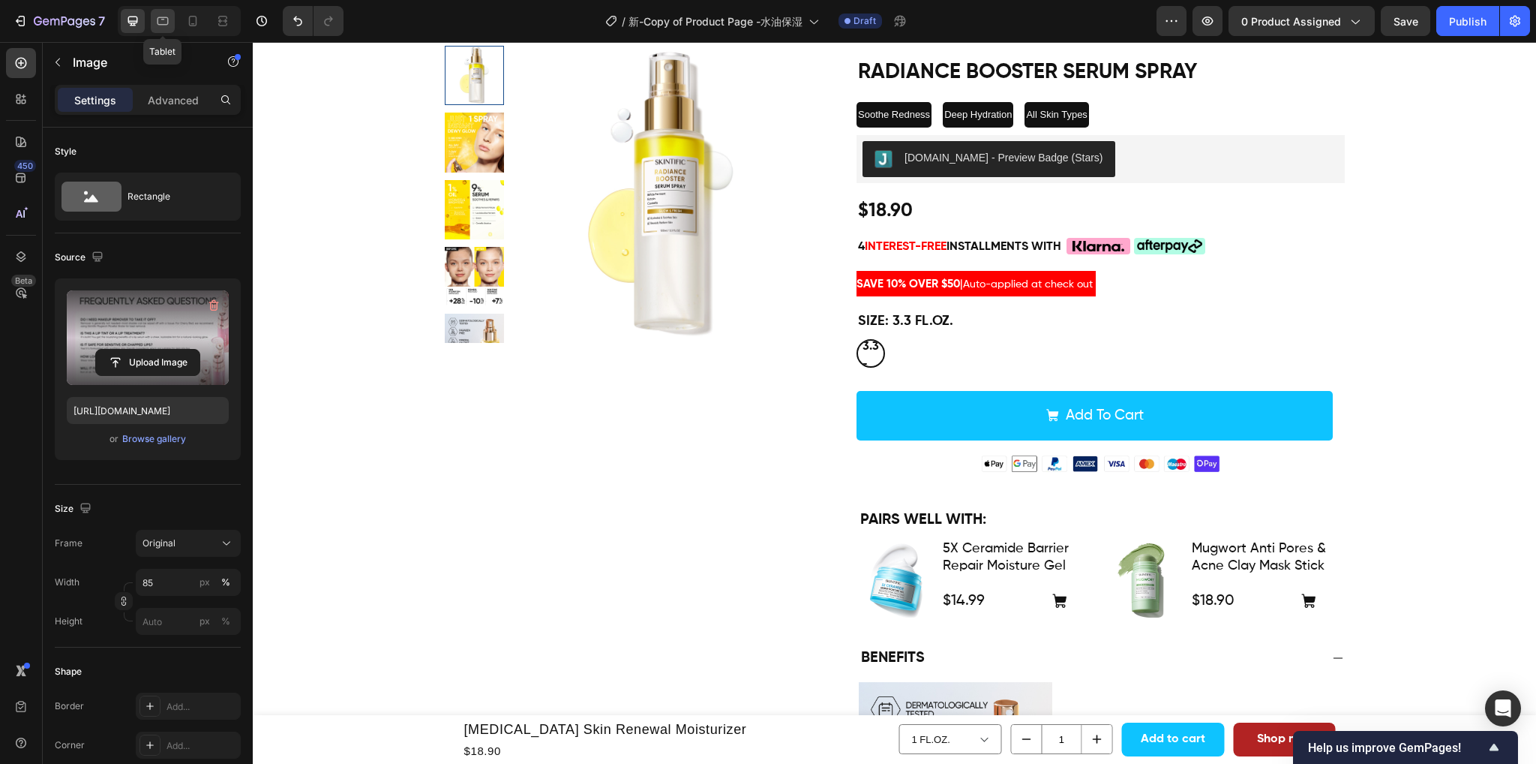
click at [158, 25] on icon at bounding box center [163, 21] width 11 height 8
type input "[URL][DOMAIN_NAME]"
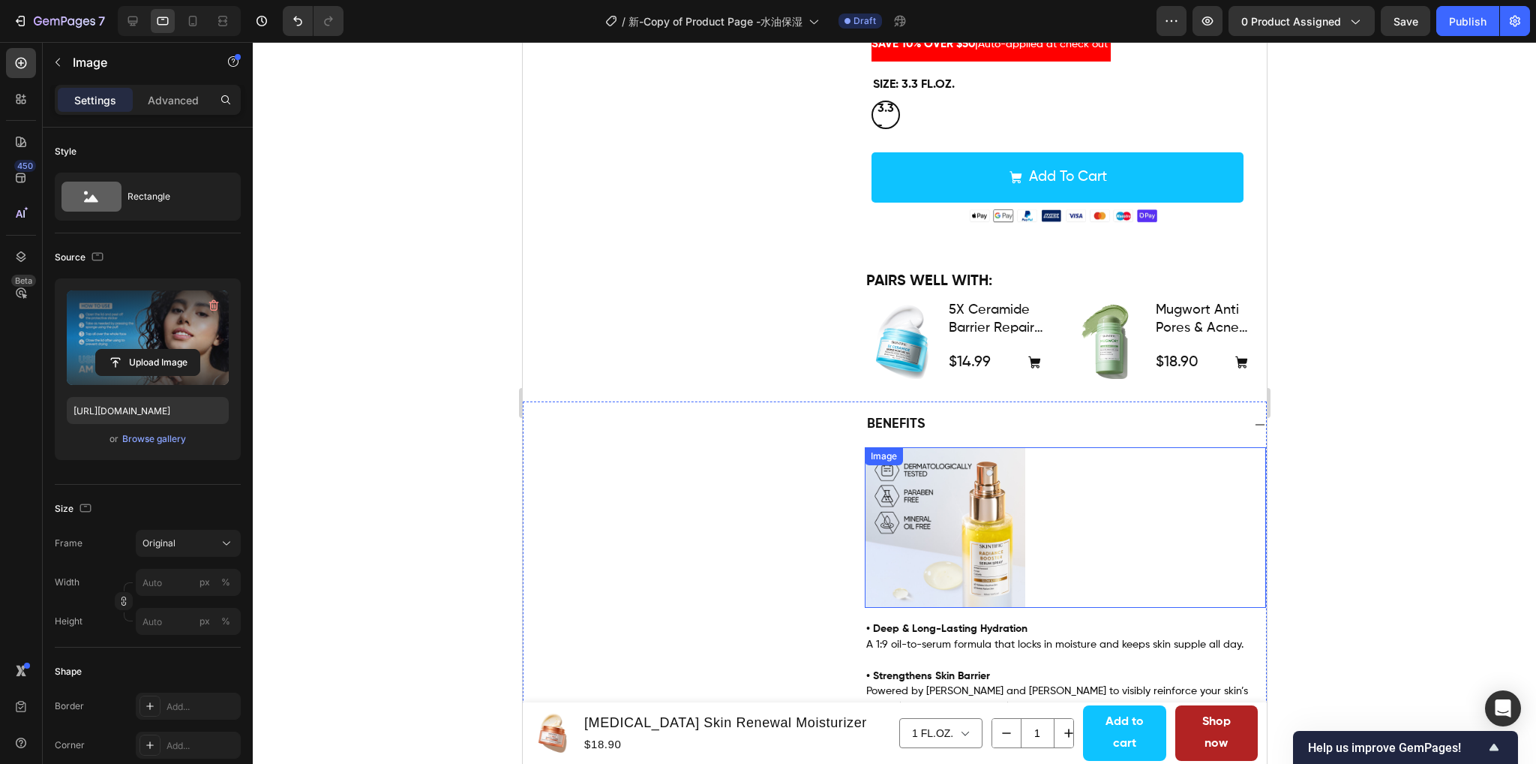
scroll to position [387, 0]
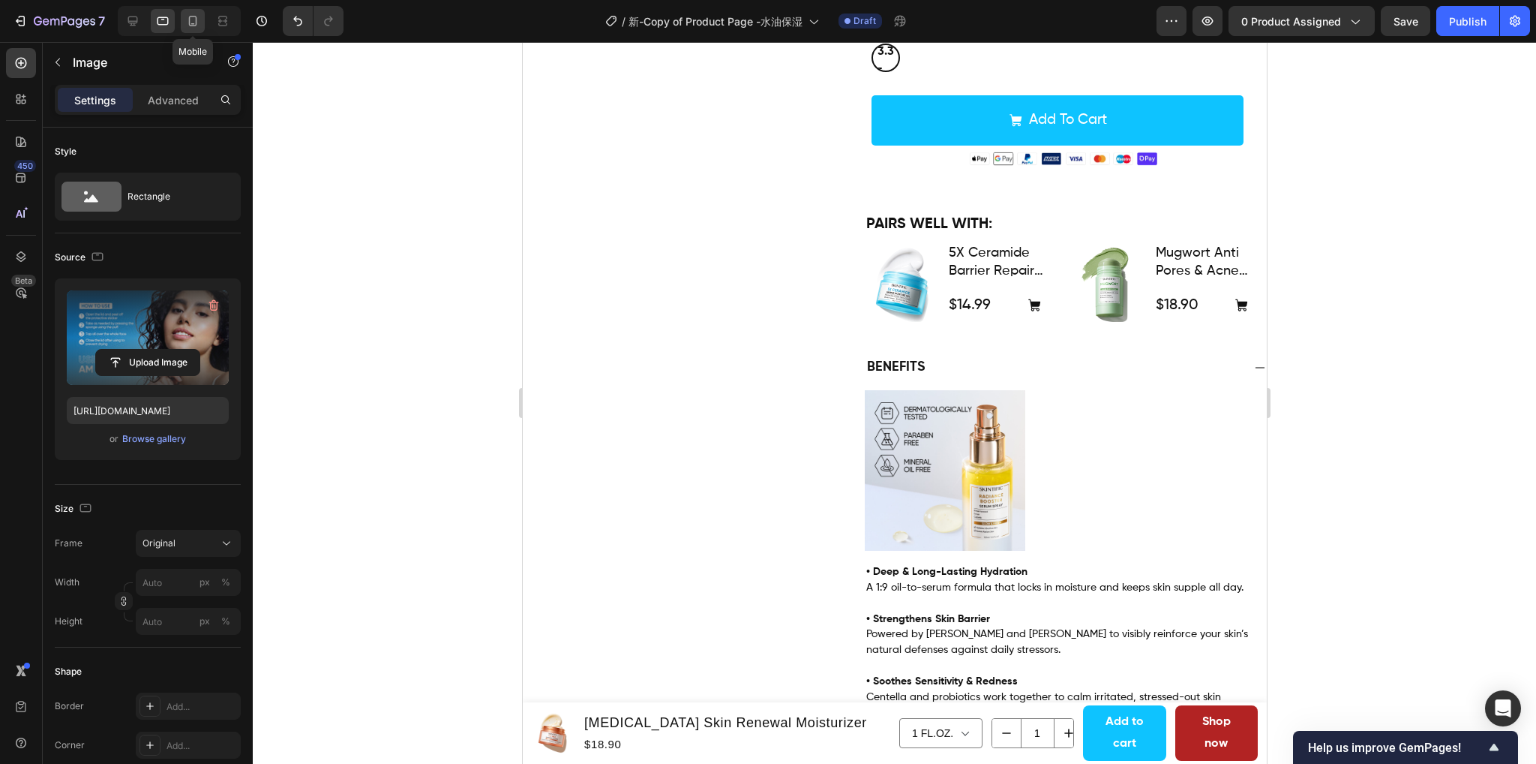
click at [191, 19] on icon at bounding box center [192, 21] width 15 height 15
type input "[URL][DOMAIN_NAME]"
type input "100"
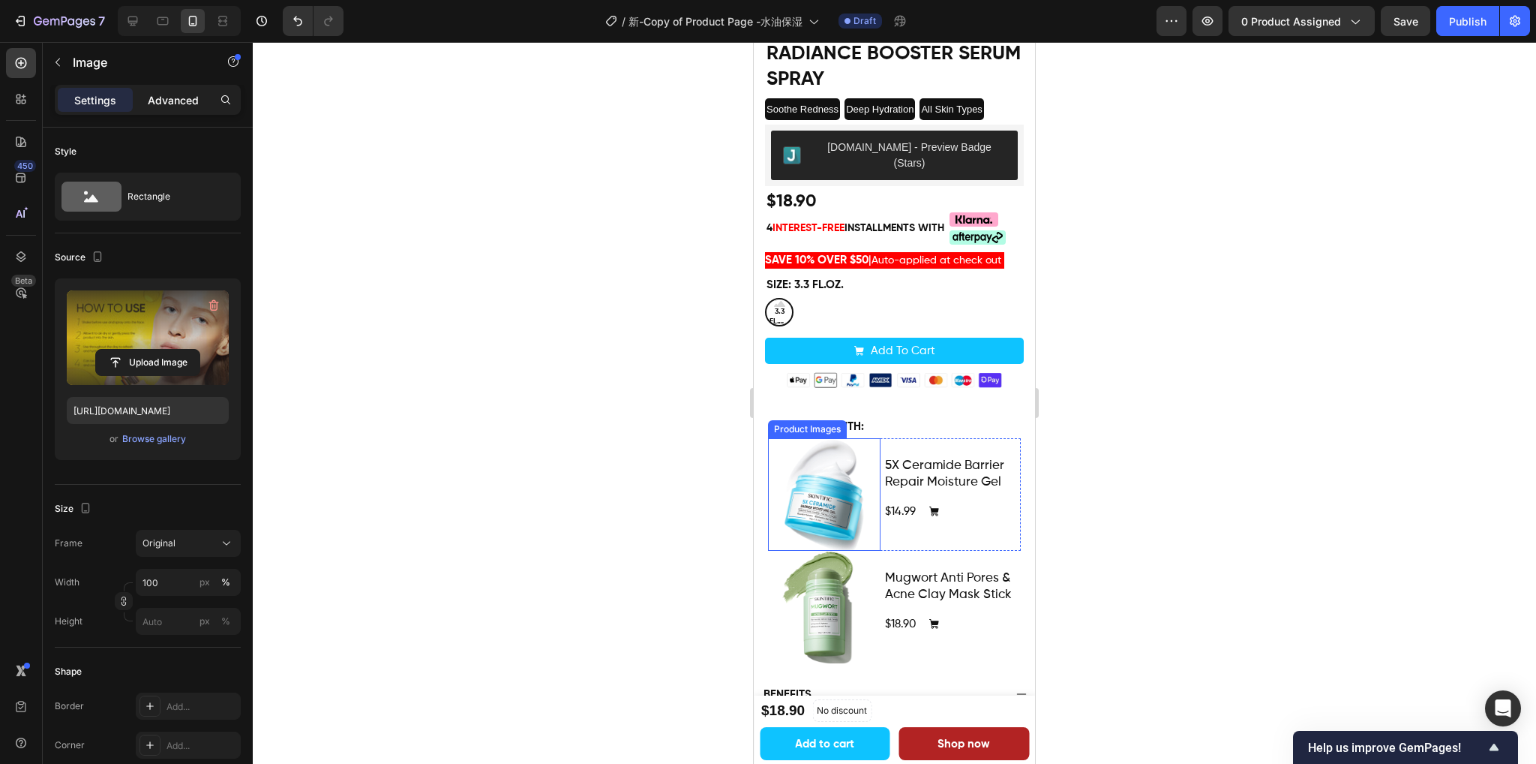
scroll to position [312, 0]
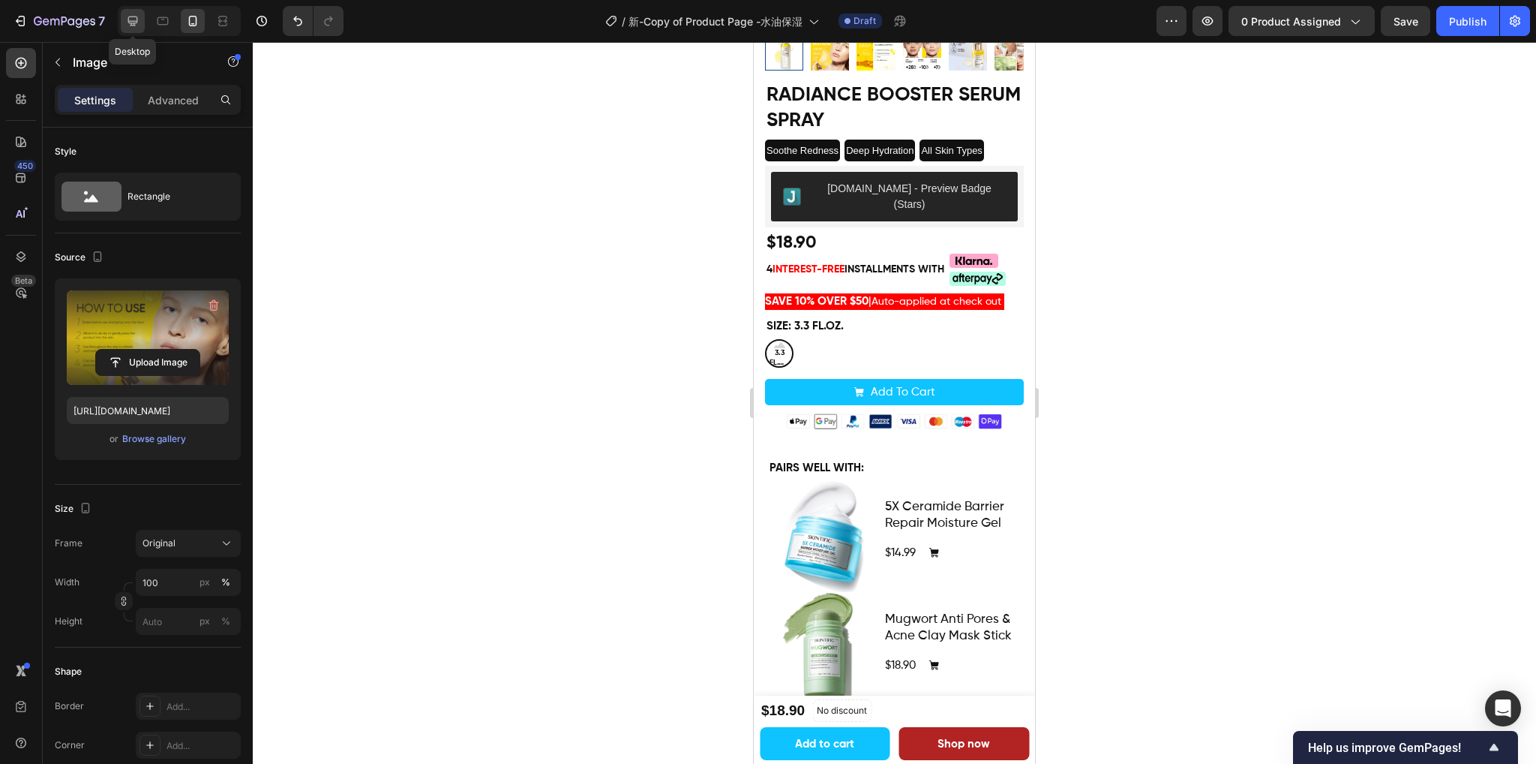
click at [132, 23] on icon at bounding box center [133, 22] width 10 height 10
type input "[URL][DOMAIN_NAME]"
type input "85"
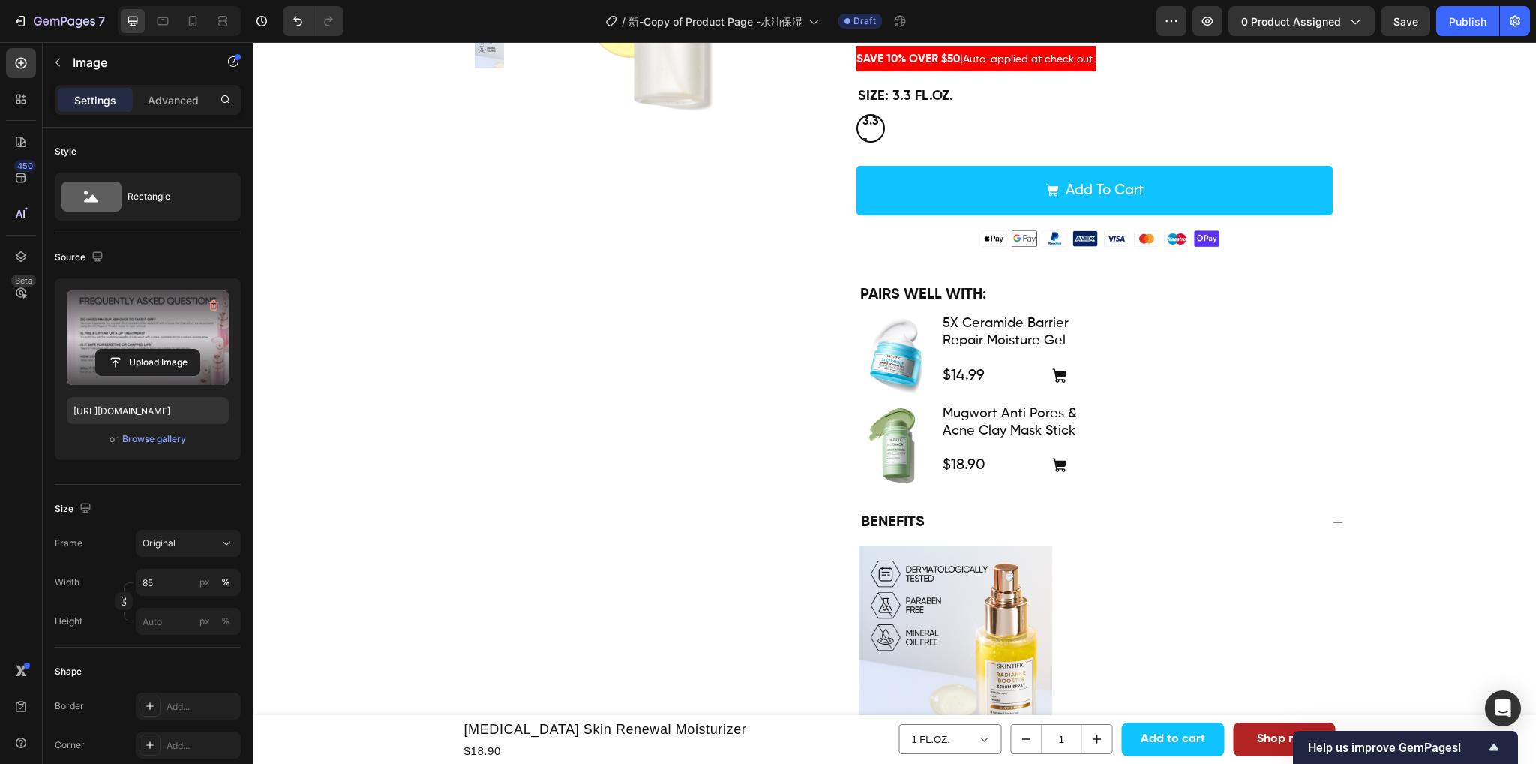
scroll to position [383, 0]
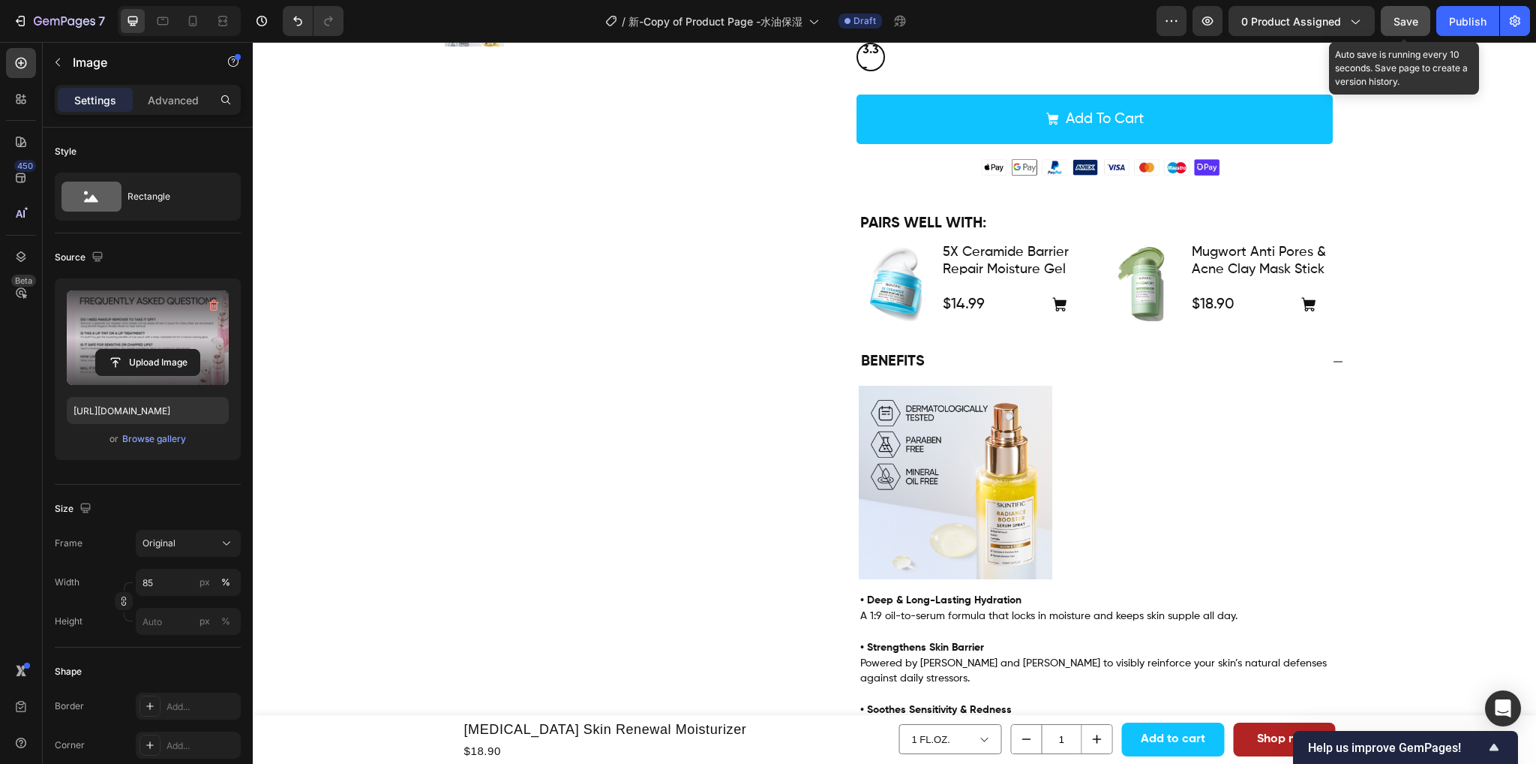
click at [1402, 16] on span "Save" at bounding box center [1406, 21] width 25 height 13
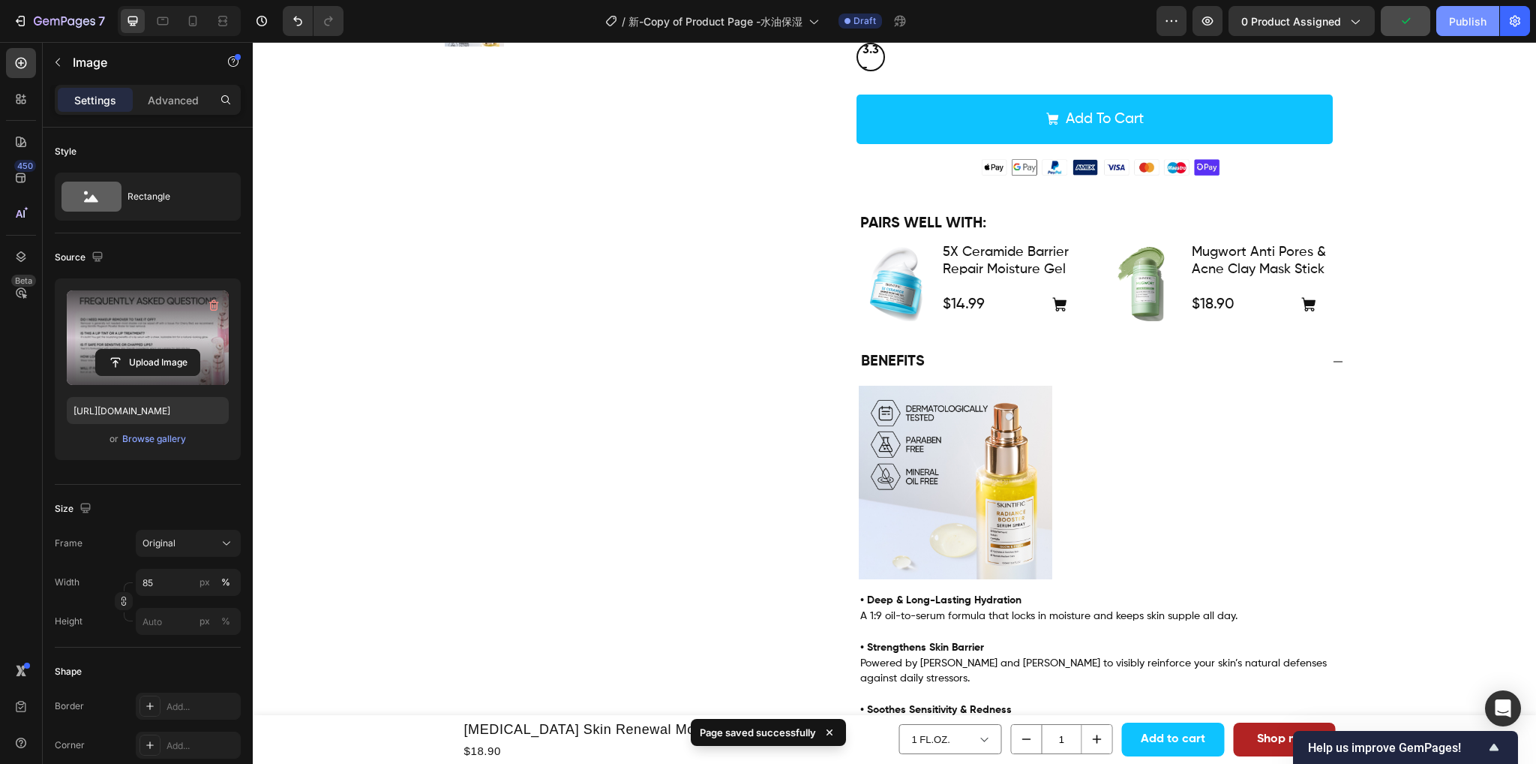
click at [1455, 20] on div "Publish" at bounding box center [1468, 22] width 38 height 16
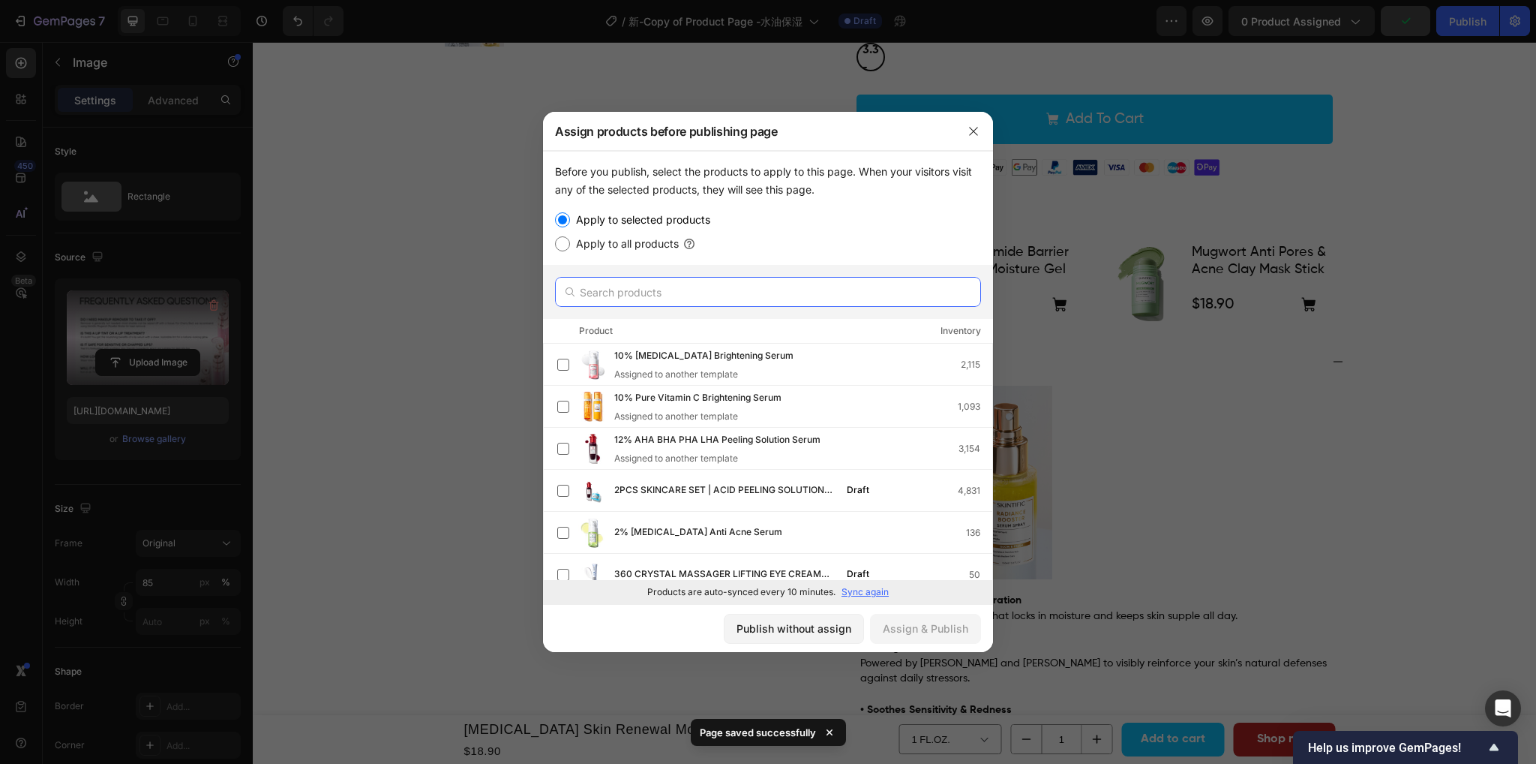
click at [674, 290] on input "text" at bounding box center [768, 292] width 426 height 30
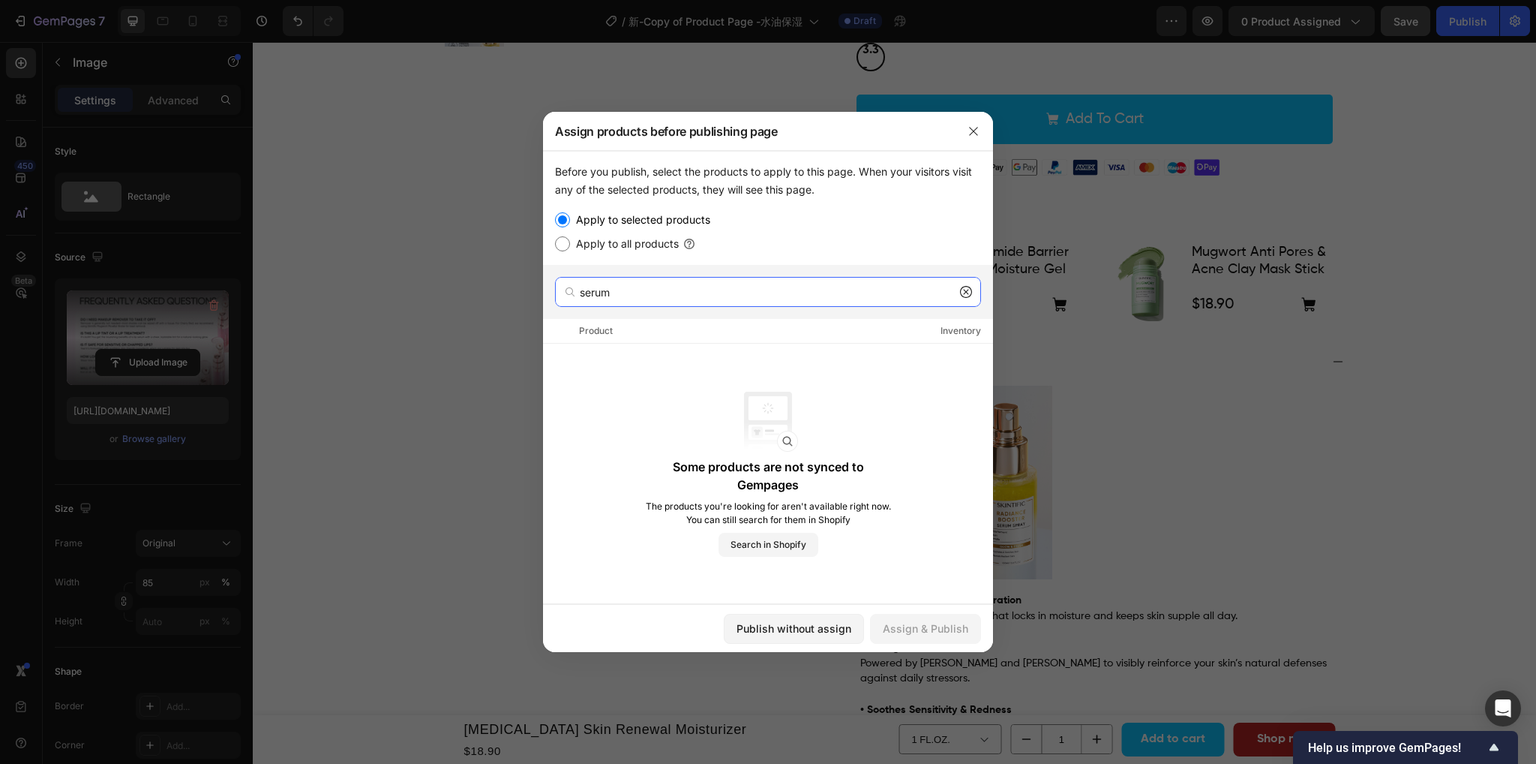
click at [651, 287] on input "serum" at bounding box center [768, 292] width 426 height 30
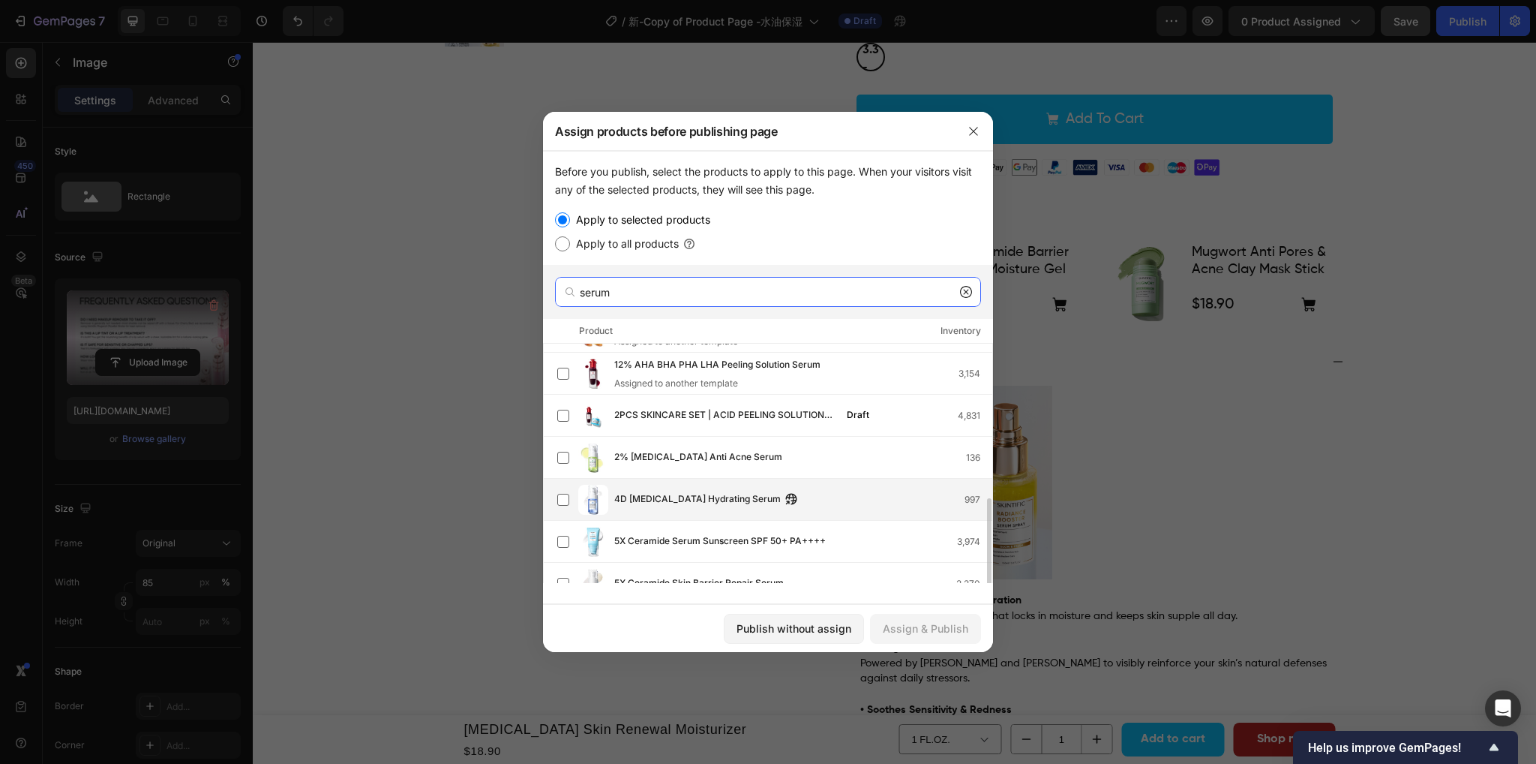
scroll to position [210, 0]
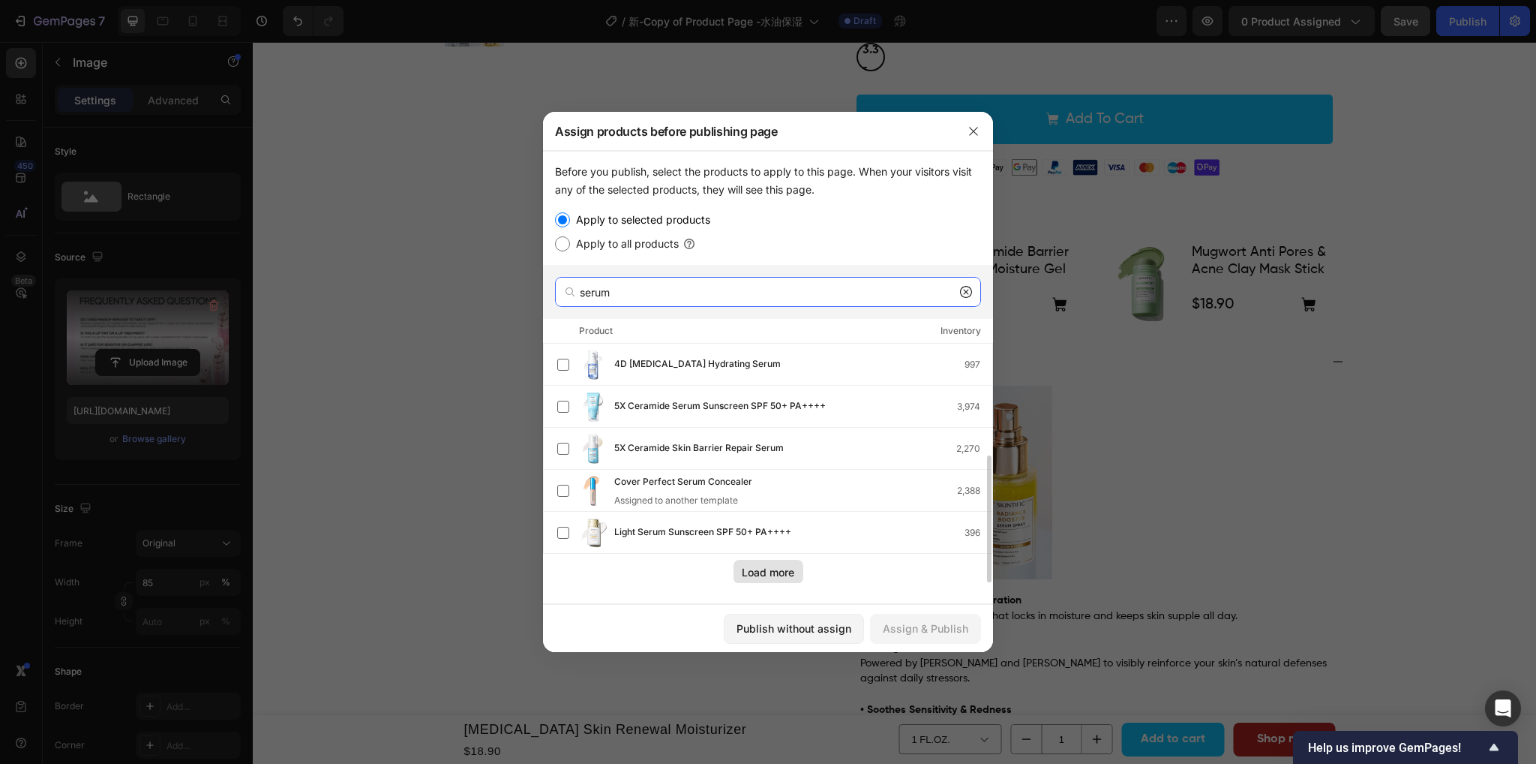
type input "serum"
click at [751, 566] on div "Load more" at bounding box center [768, 572] width 53 height 16
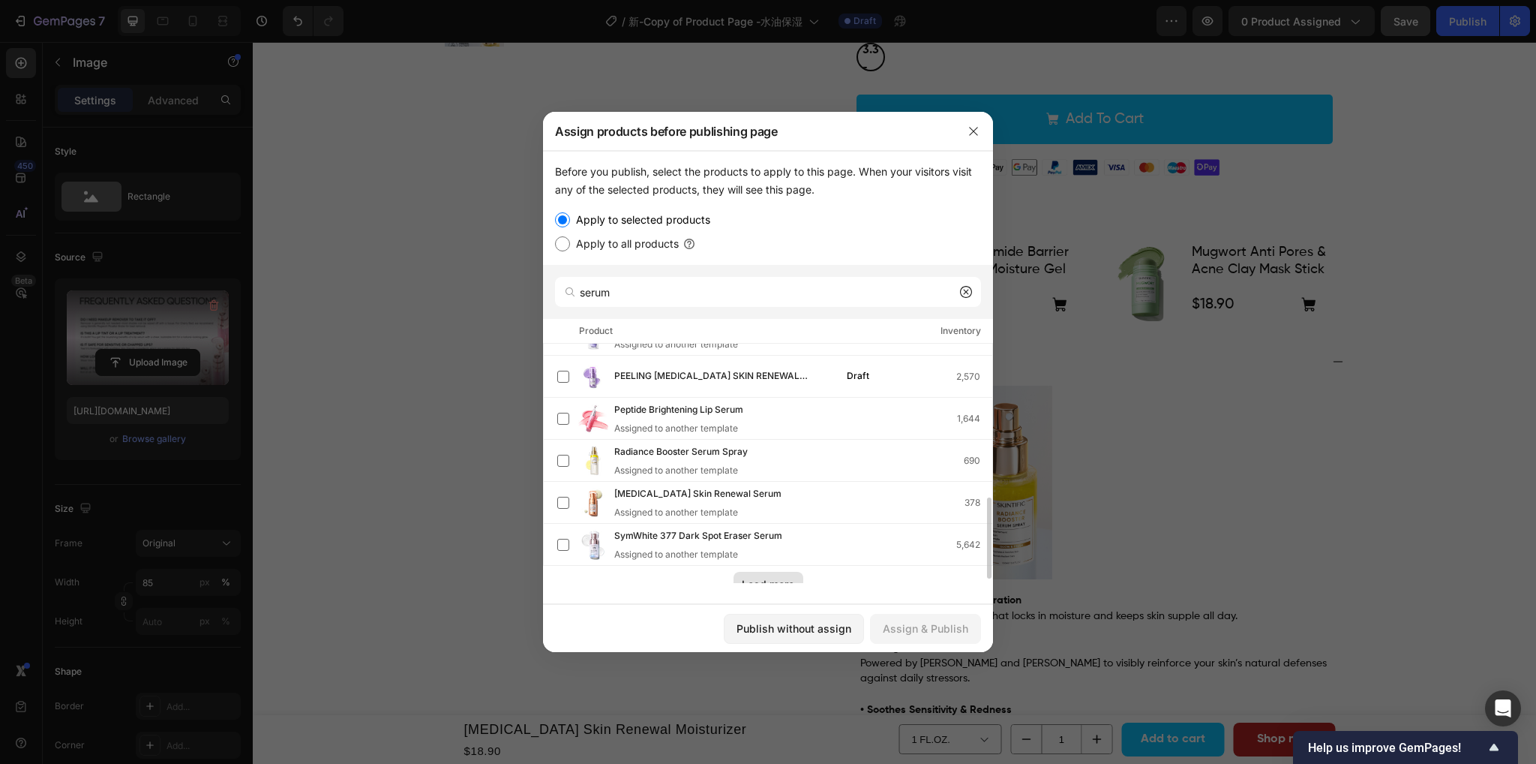
scroll to position [462, 0]
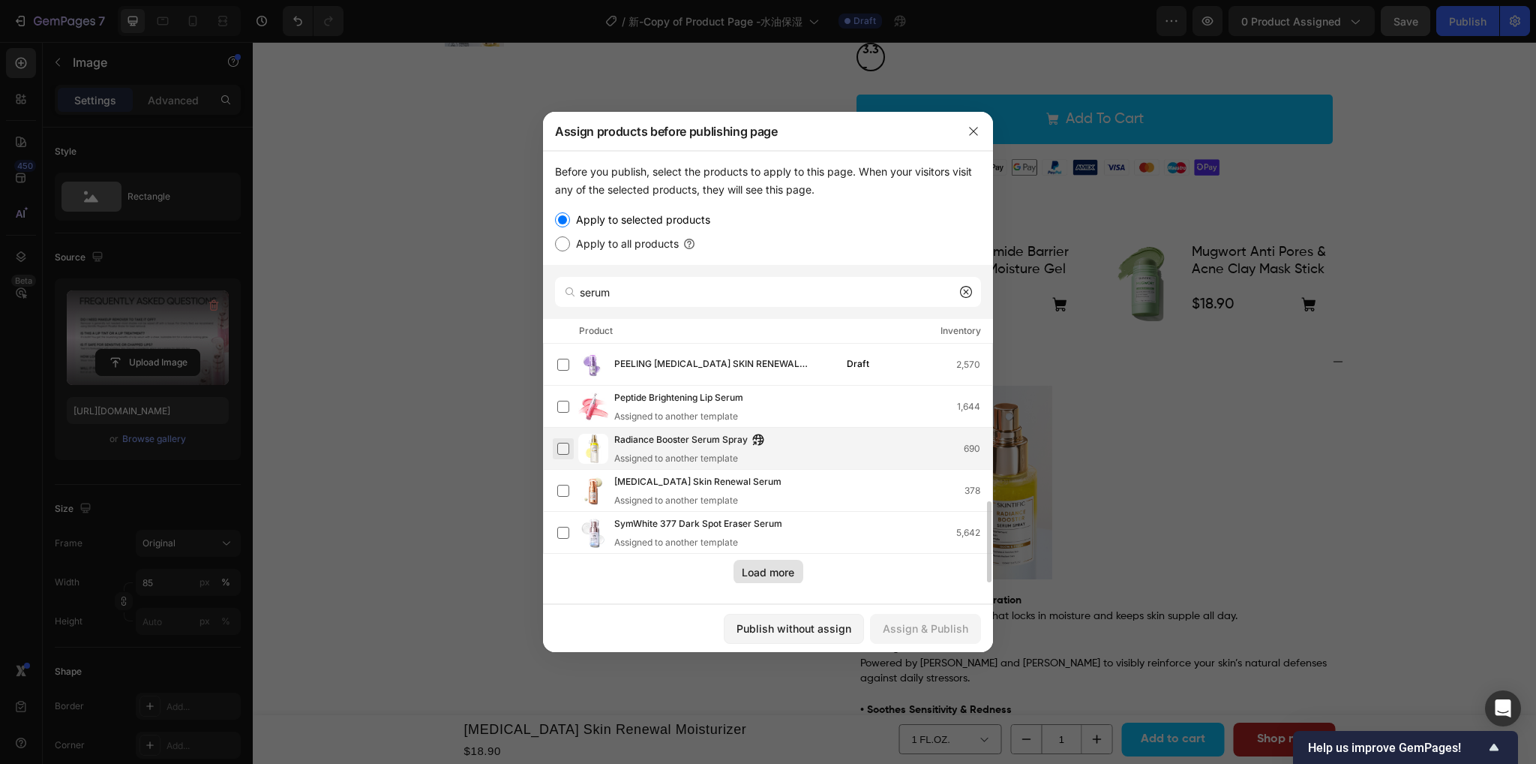
click at [561, 447] on label at bounding box center [563, 449] width 12 height 12
click at [948, 626] on div "Assign & Publish" at bounding box center [926, 628] width 86 height 16
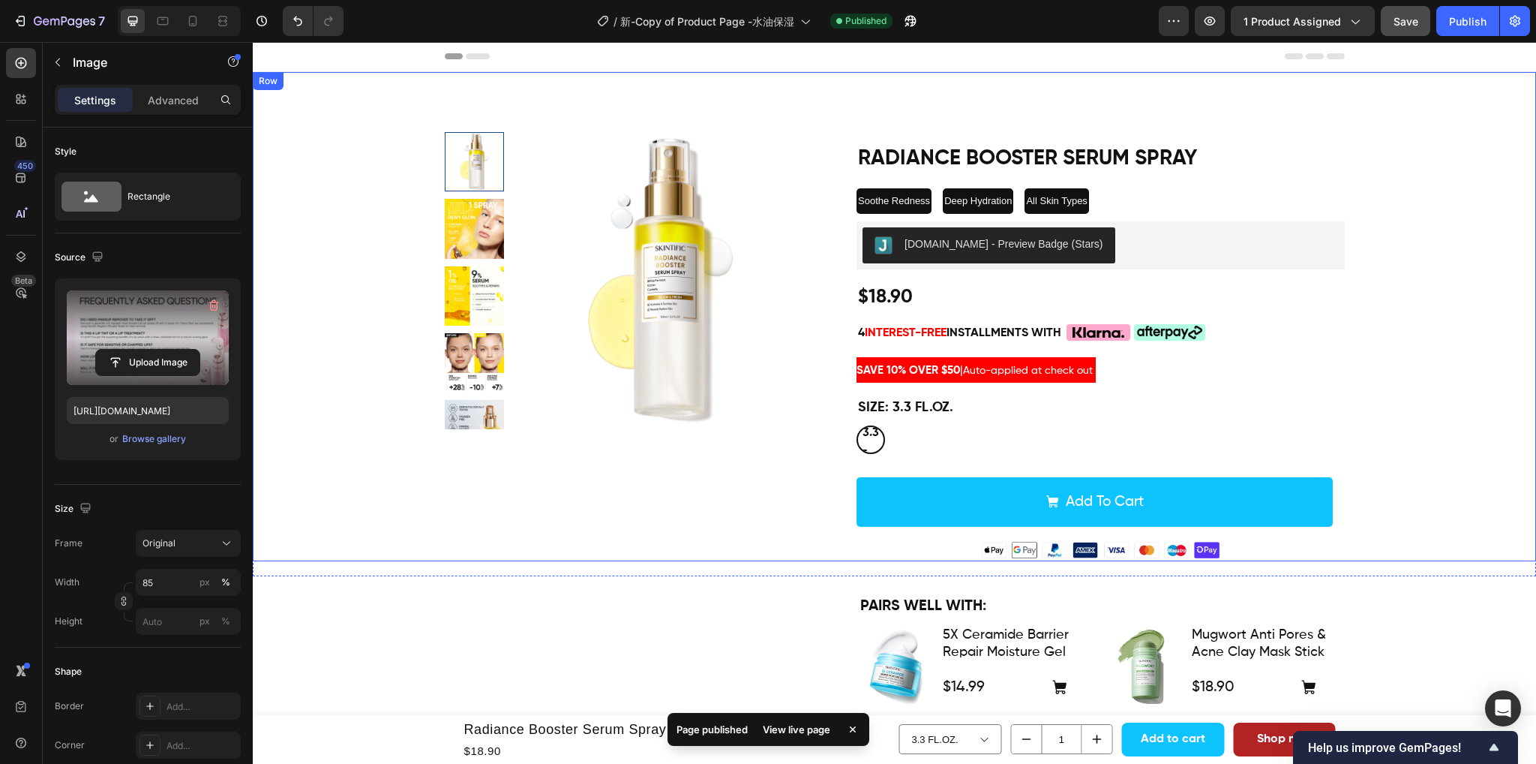
scroll to position [0, 0]
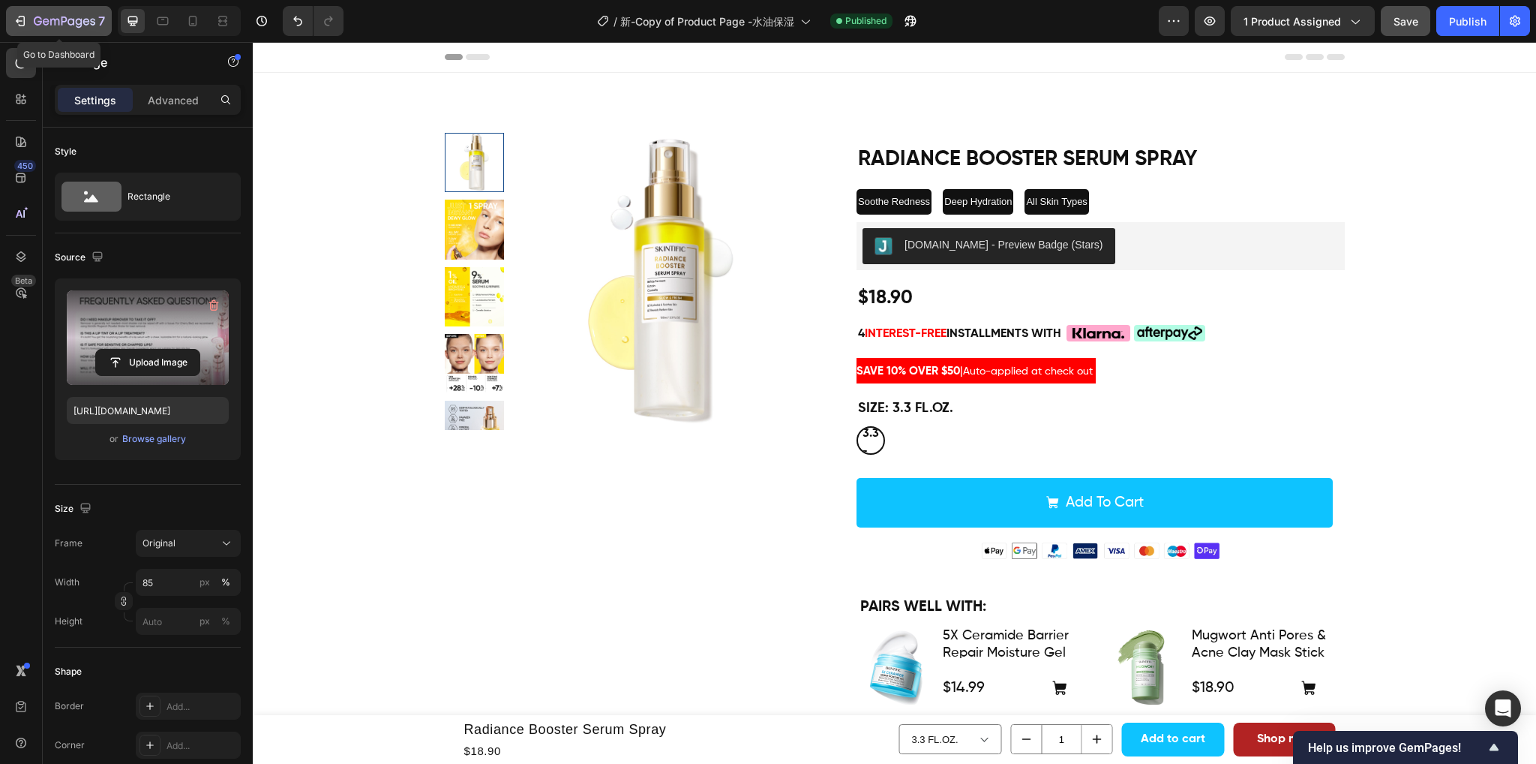
click at [92, 22] on icon "button" at bounding box center [92, 21] width 5 height 7
